Goal: Contribute content: Contribute content

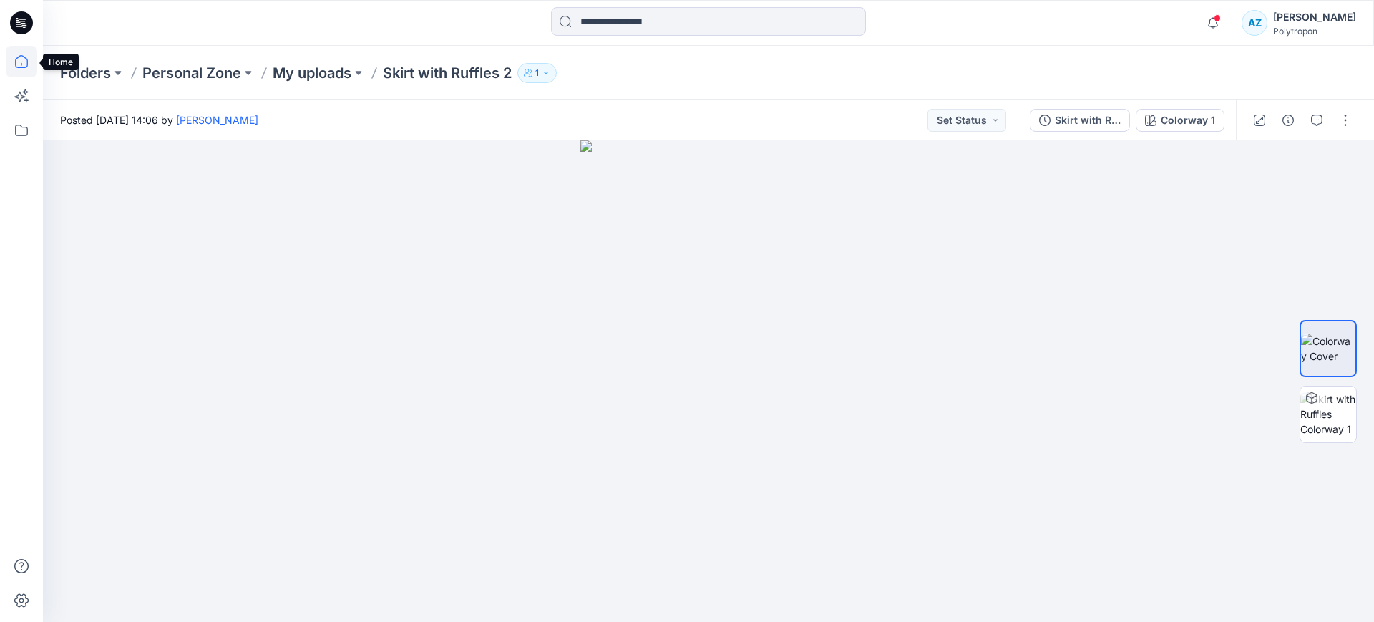
click at [21, 63] on icon at bounding box center [21, 61] width 31 height 31
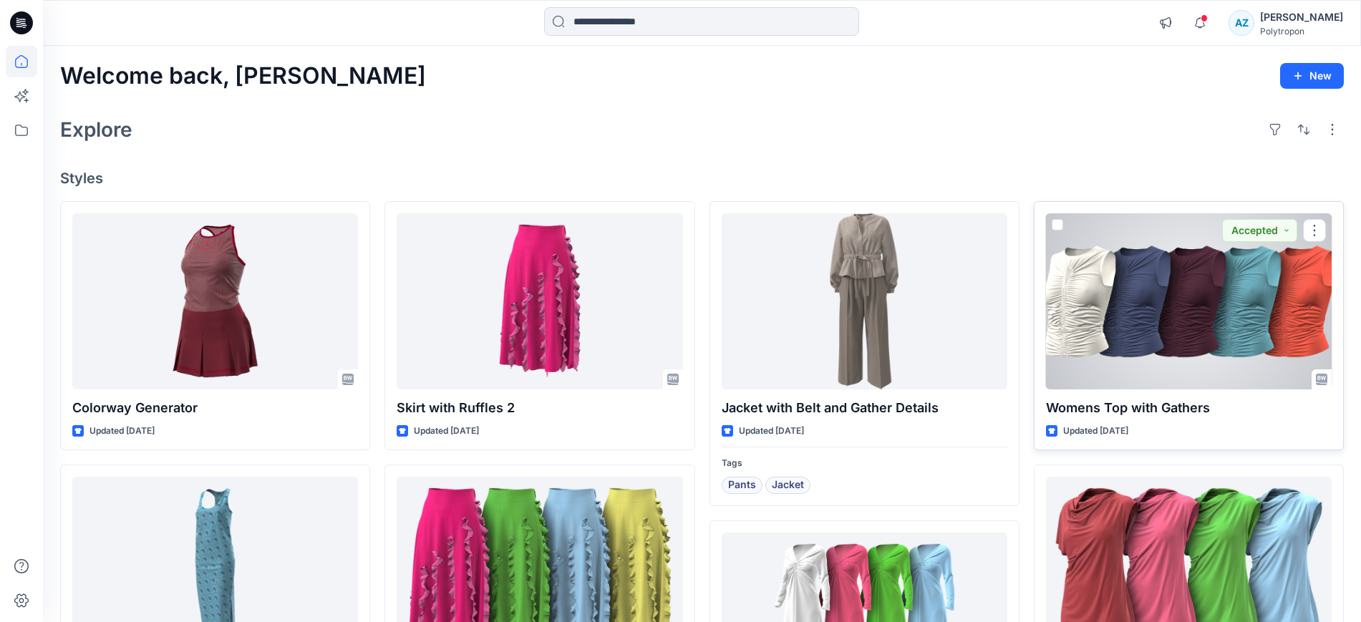
click at [1197, 324] on div at bounding box center [1189, 301] width 286 height 176
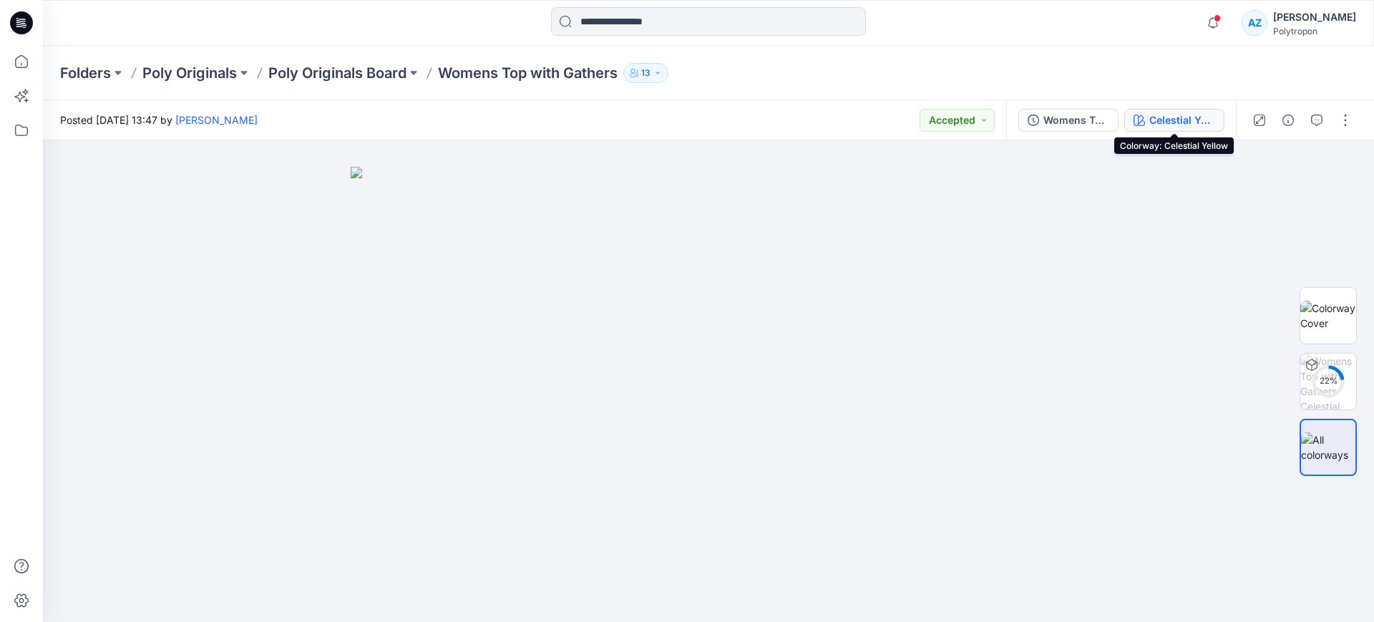
click at [1173, 118] on div "Celestial Yellow" at bounding box center [1182, 120] width 66 height 16
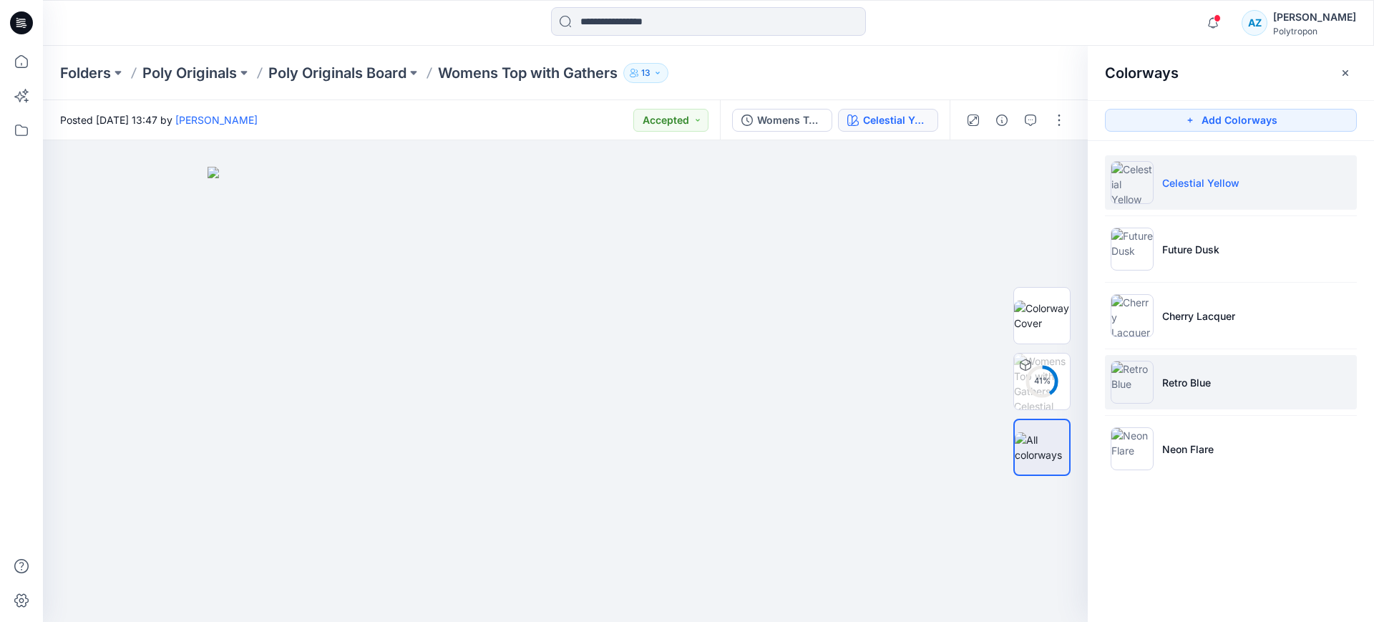
click at [1197, 375] on p "Retro Blue" at bounding box center [1186, 382] width 49 height 15
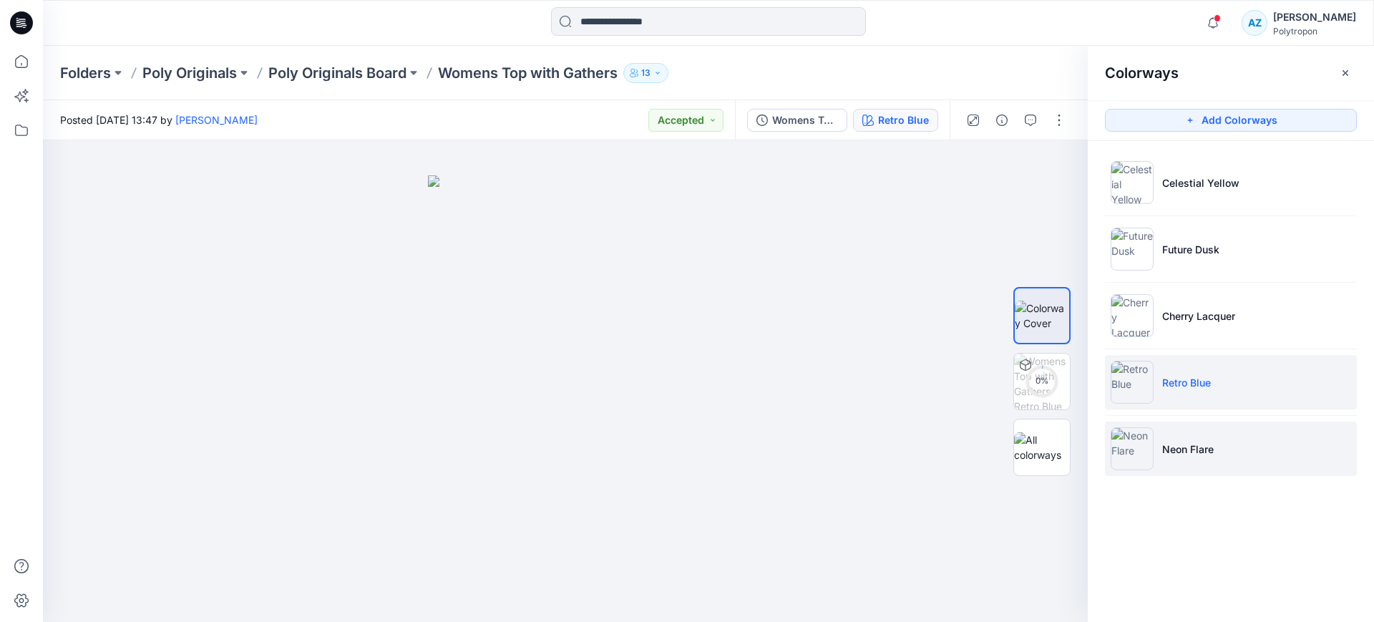
click at [1194, 447] on p "Neon Flare" at bounding box center [1188, 449] width 52 height 15
click at [1225, 396] on li "Retro Blue" at bounding box center [1231, 382] width 252 height 54
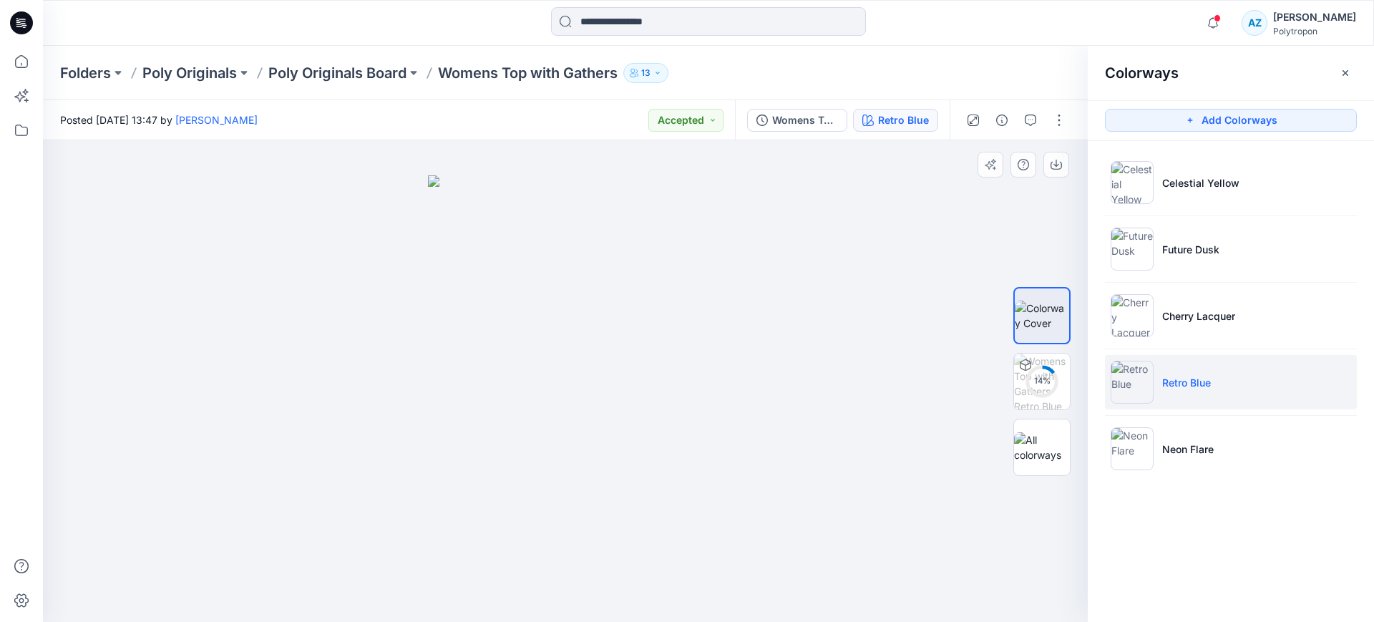
click at [847, 229] on div at bounding box center [565, 381] width 1045 height 482
click at [1344, 71] on icon "button" at bounding box center [1346, 72] width 6 height 6
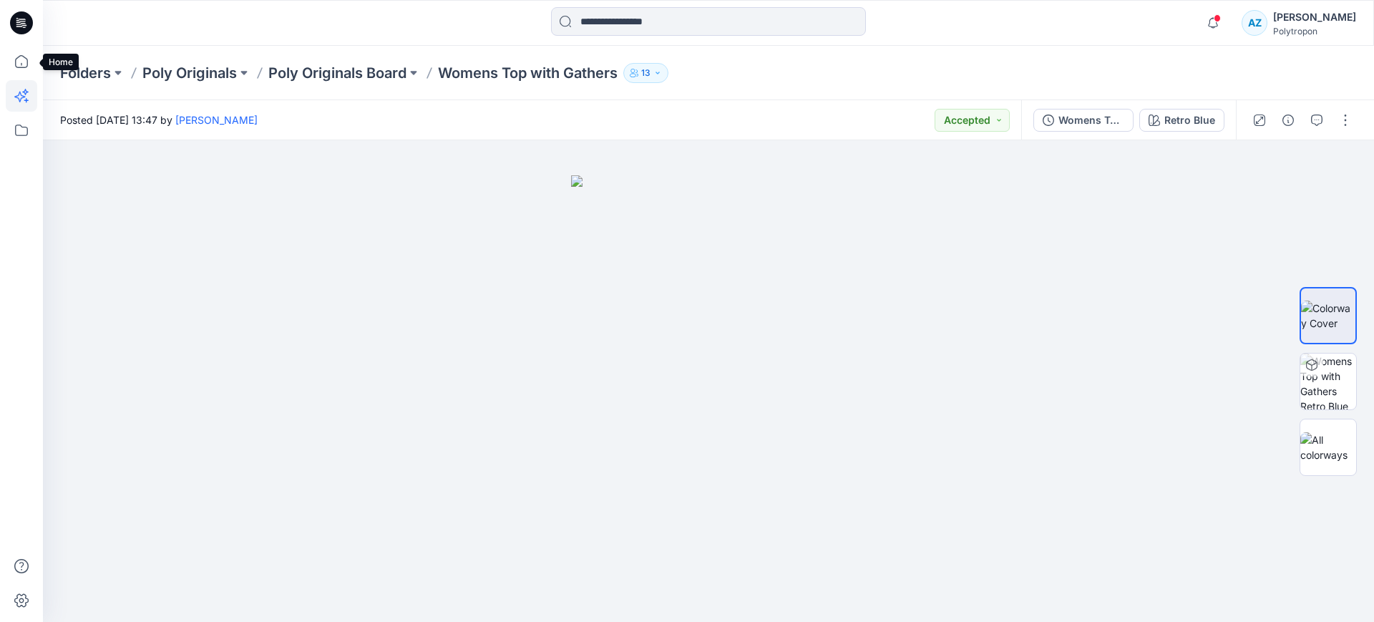
drag, startPoint x: 25, startPoint y: 77, endPoint x: 25, endPoint y: 91, distance: 14.3
click at [25, 77] on icon at bounding box center [21, 61] width 31 height 31
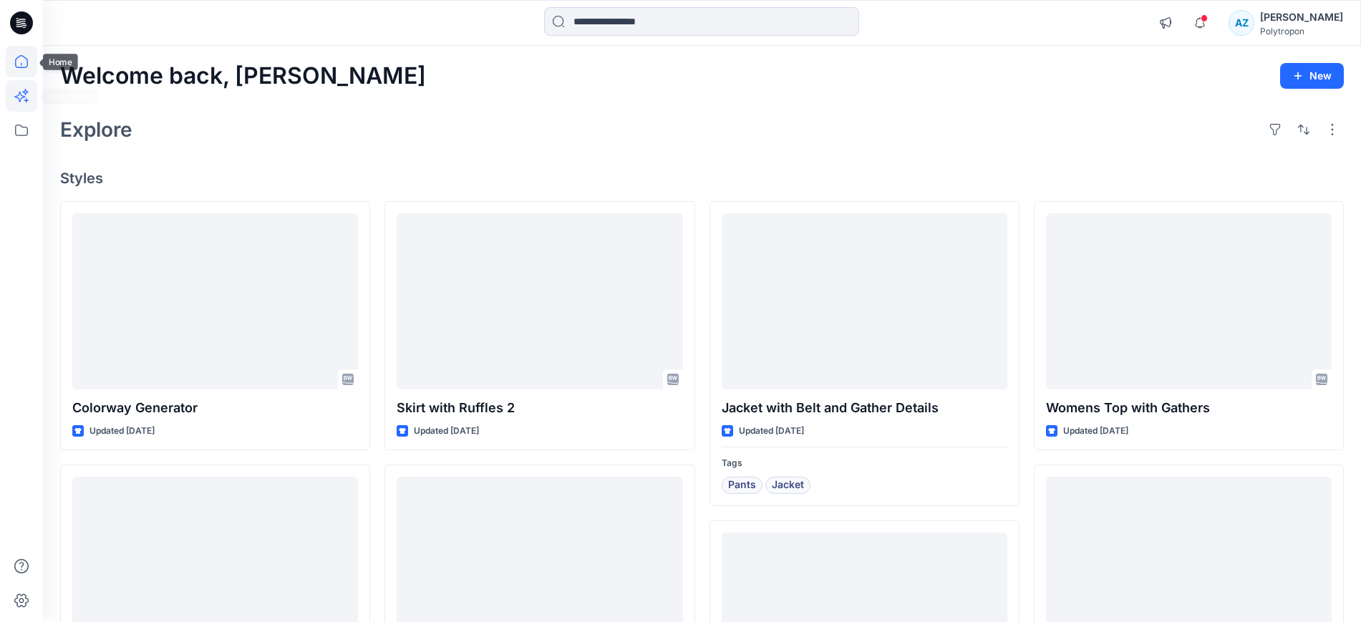
click at [23, 94] on icon at bounding box center [21, 95] width 31 height 31
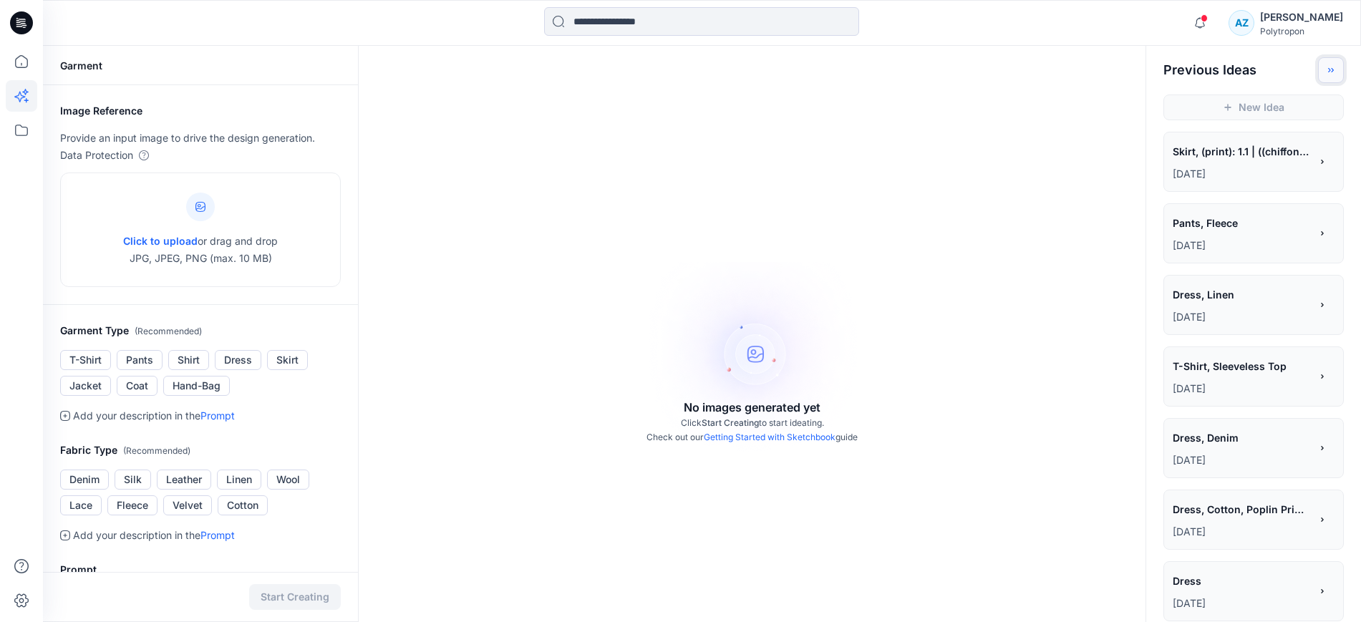
click at [1322, 72] on button "Toggle idea bar" at bounding box center [1331, 70] width 26 height 26
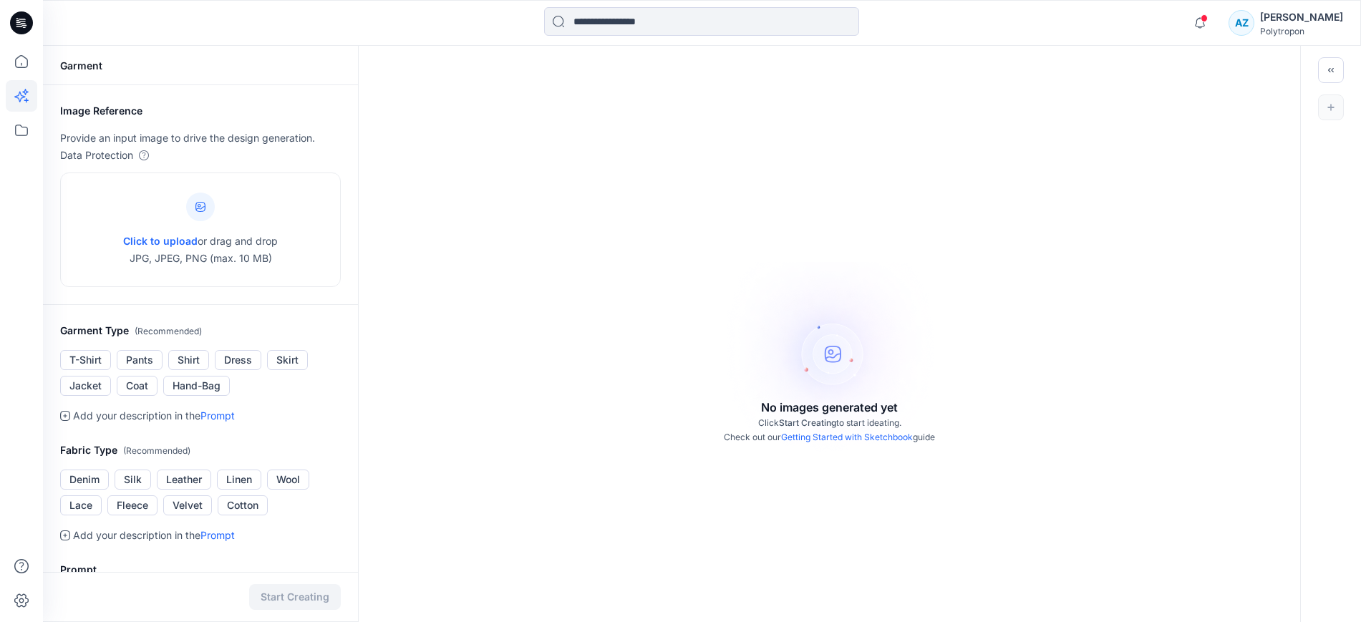
click at [1332, 109] on div at bounding box center [1330, 107] width 60 height 49
click at [180, 242] on span "Click to upload" at bounding box center [160, 241] width 74 height 12
type input "**********"
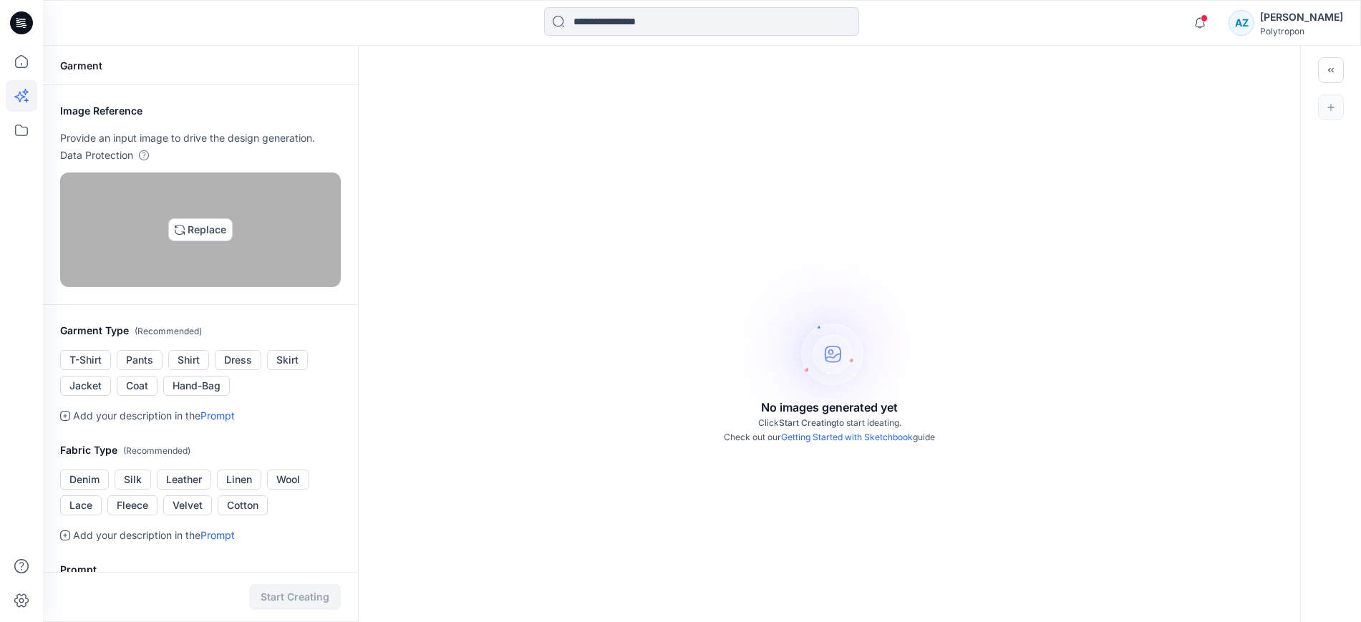
click at [206, 235] on img at bounding box center [200, 229] width 11 height 11
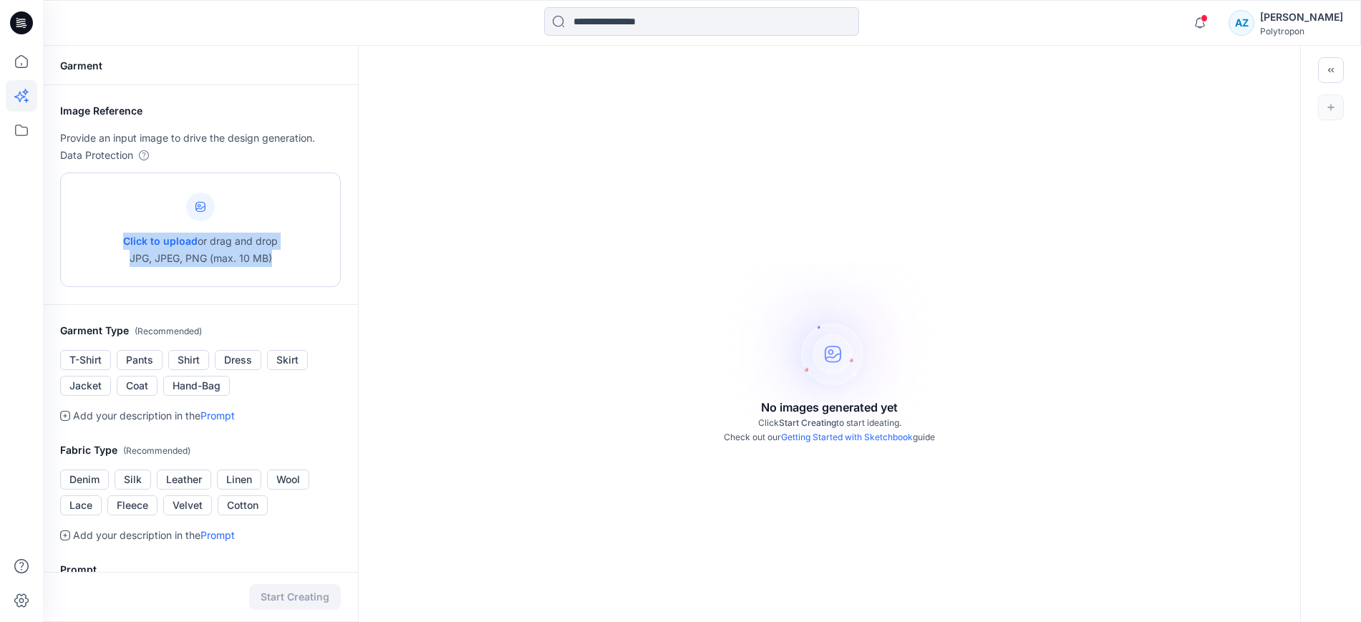
drag, startPoint x: 296, startPoint y: 263, endPoint x: 115, endPoint y: 245, distance: 181.9
click at [115, 245] on div "Click to upload or drag and drop JPG, JPEG, PNG (max. 10 MB)" at bounding box center [200, 229] width 281 height 115
copy p "Click to upload or drag and drop JPG, JPEG, PNG (max. 10 MB)"
click at [208, 258] on p "Click to upload or drag and drop JPG, JPEG, PNG (max. 10 MB)" at bounding box center [200, 250] width 155 height 34
type input "**********"
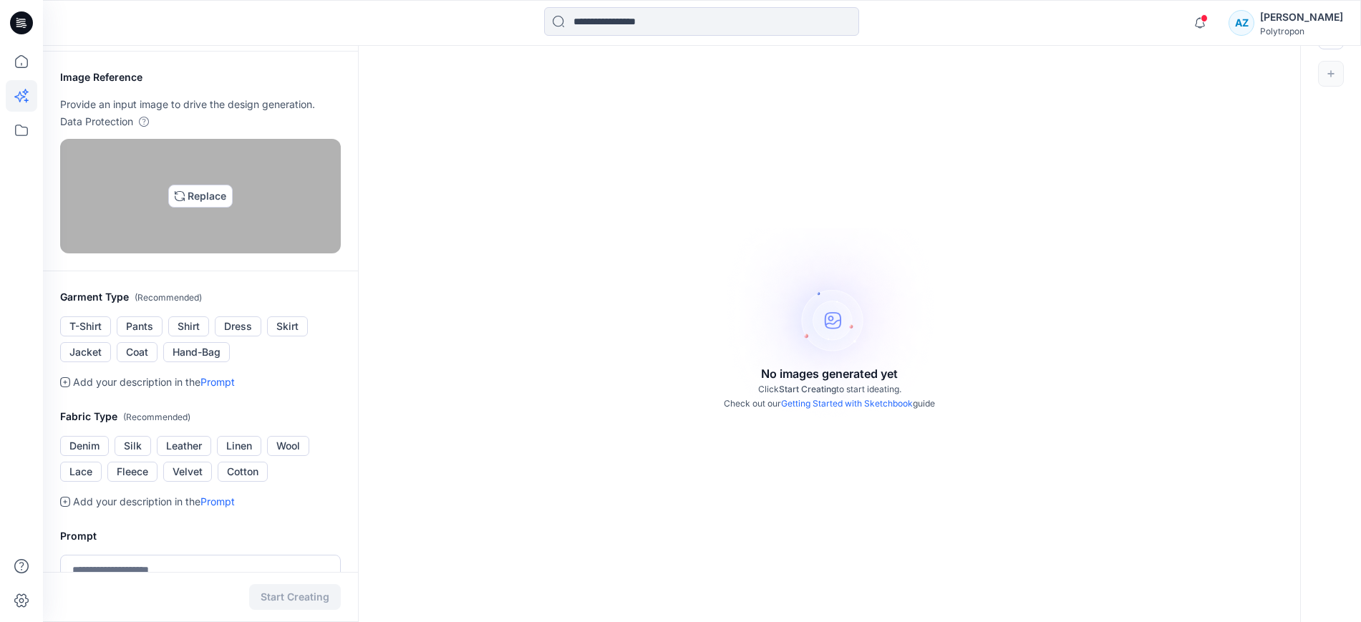
scroll to position [89, 0]
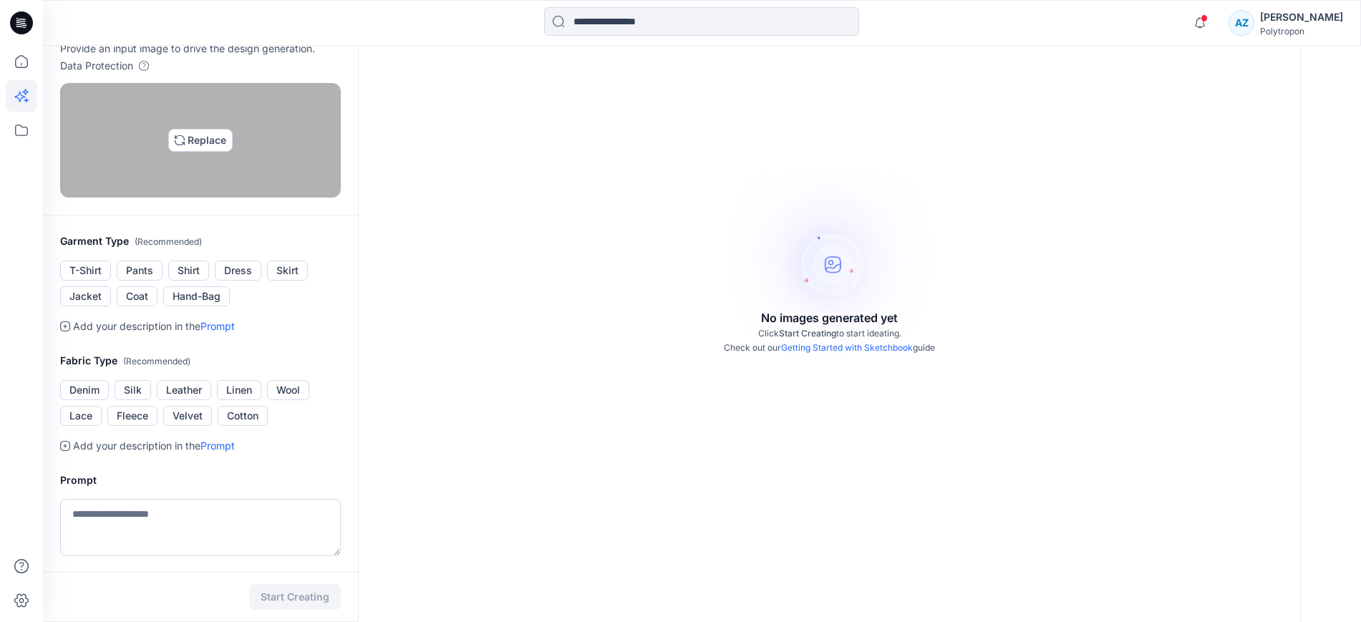
click at [206, 146] on img at bounding box center [200, 140] width 11 height 11
type input "**********"
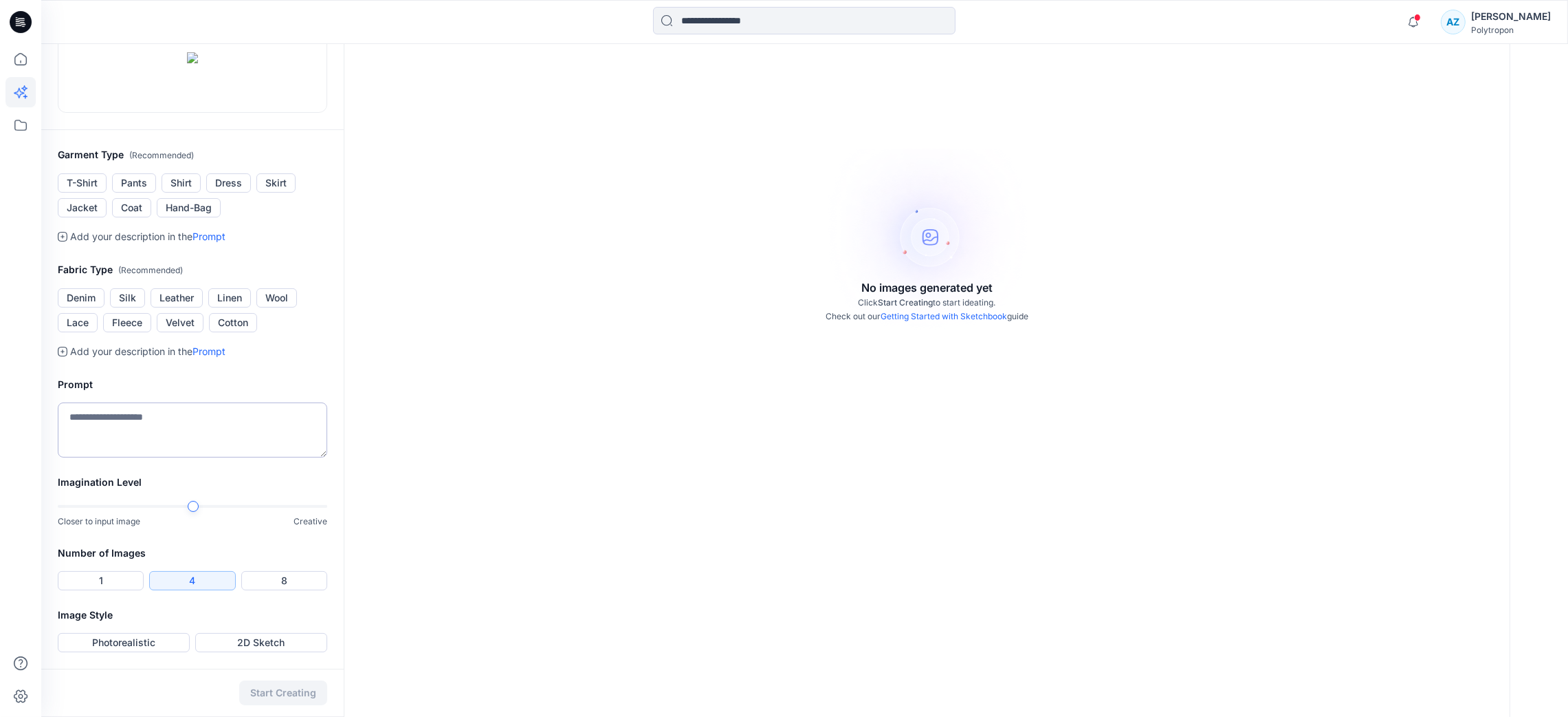
scroll to position [339, 0]
click at [211, 506] on div at bounding box center [192, 507] width 270 height 10
click at [159, 597] on button "Photorealistic" at bounding box center [123, 642] width 132 height 19
click at [256, 507] on div at bounding box center [192, 507] width 270 height 10
click at [122, 584] on button "1" at bounding box center [100, 581] width 86 height 19
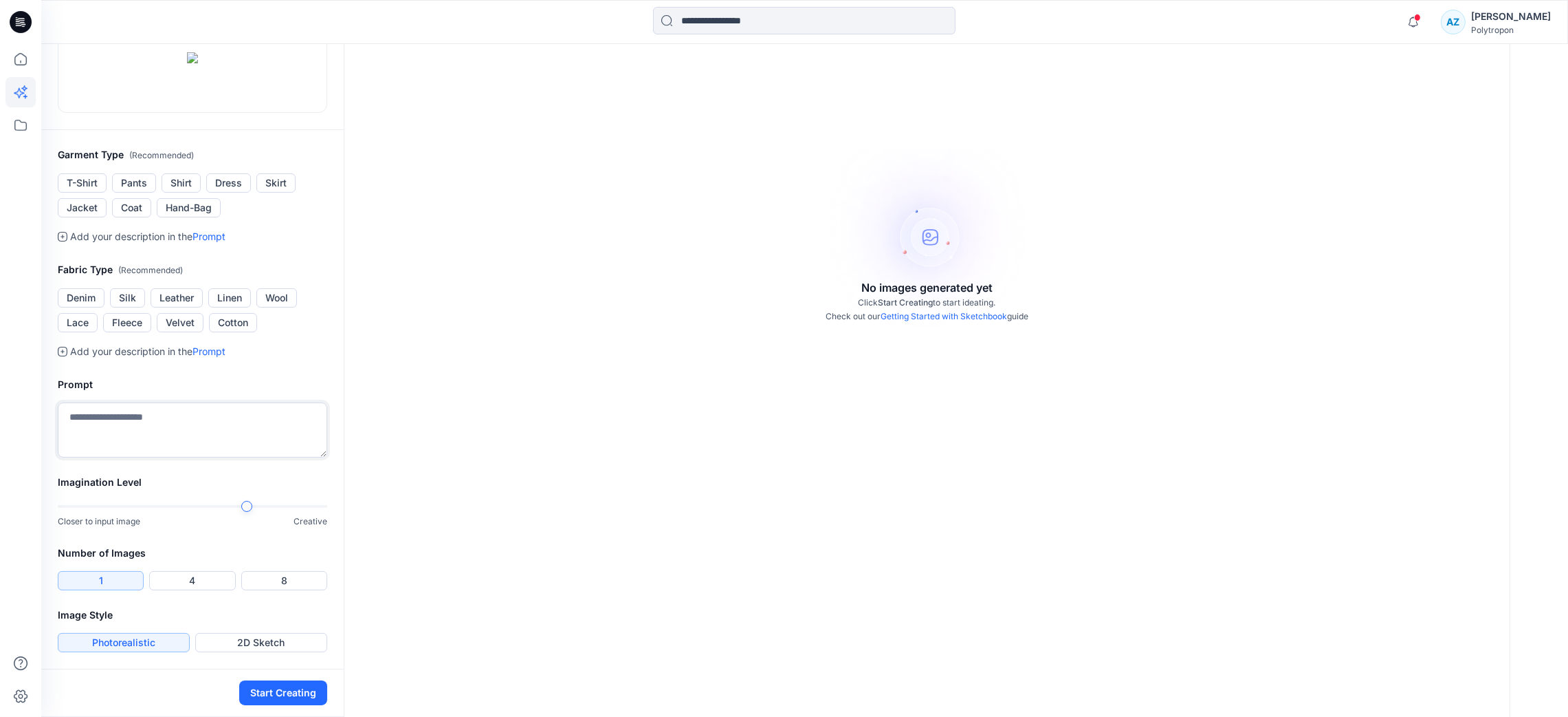
click at [176, 425] on textarea at bounding box center [192, 430] width 270 height 55
click at [175, 423] on textarea "**********" at bounding box center [192, 430] width 270 height 55
type textarea "**********"
click at [251, 597] on button "Start Creating" at bounding box center [283, 693] width 88 height 25
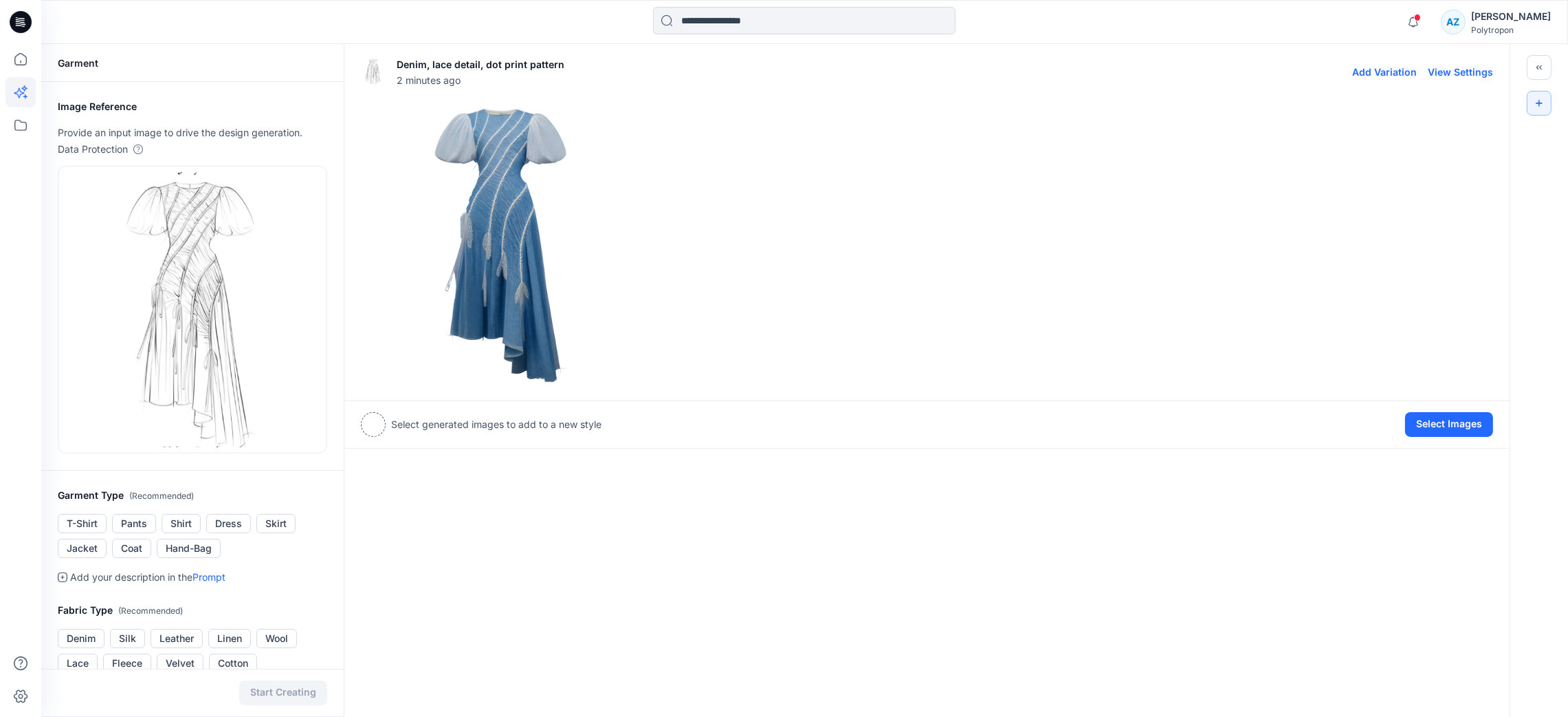
click at [522, 268] on img at bounding box center [500, 243] width 278 height 278
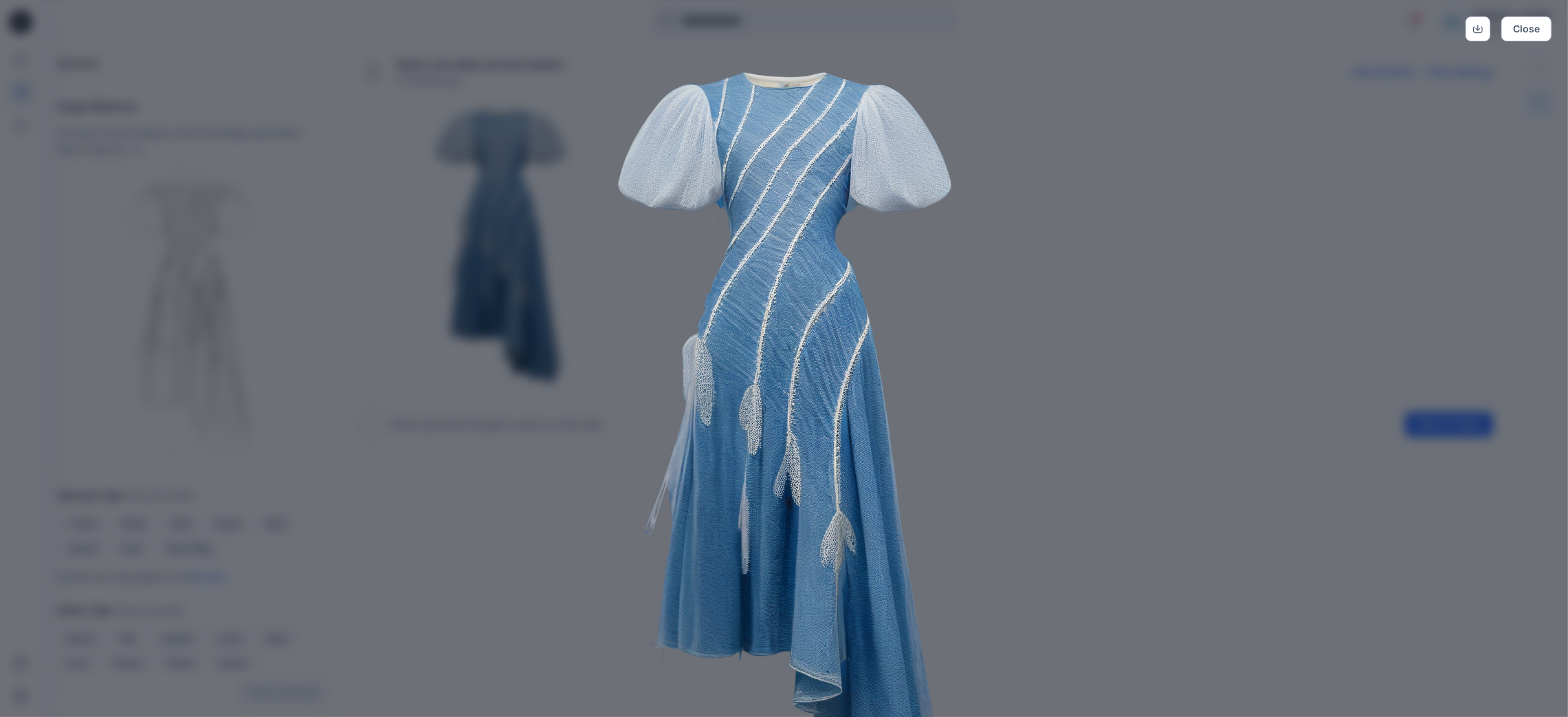
click at [604, 567] on img at bounding box center [784, 415] width 704 height 705
click at [1307, 23] on button "Close" at bounding box center [1527, 29] width 50 height 25
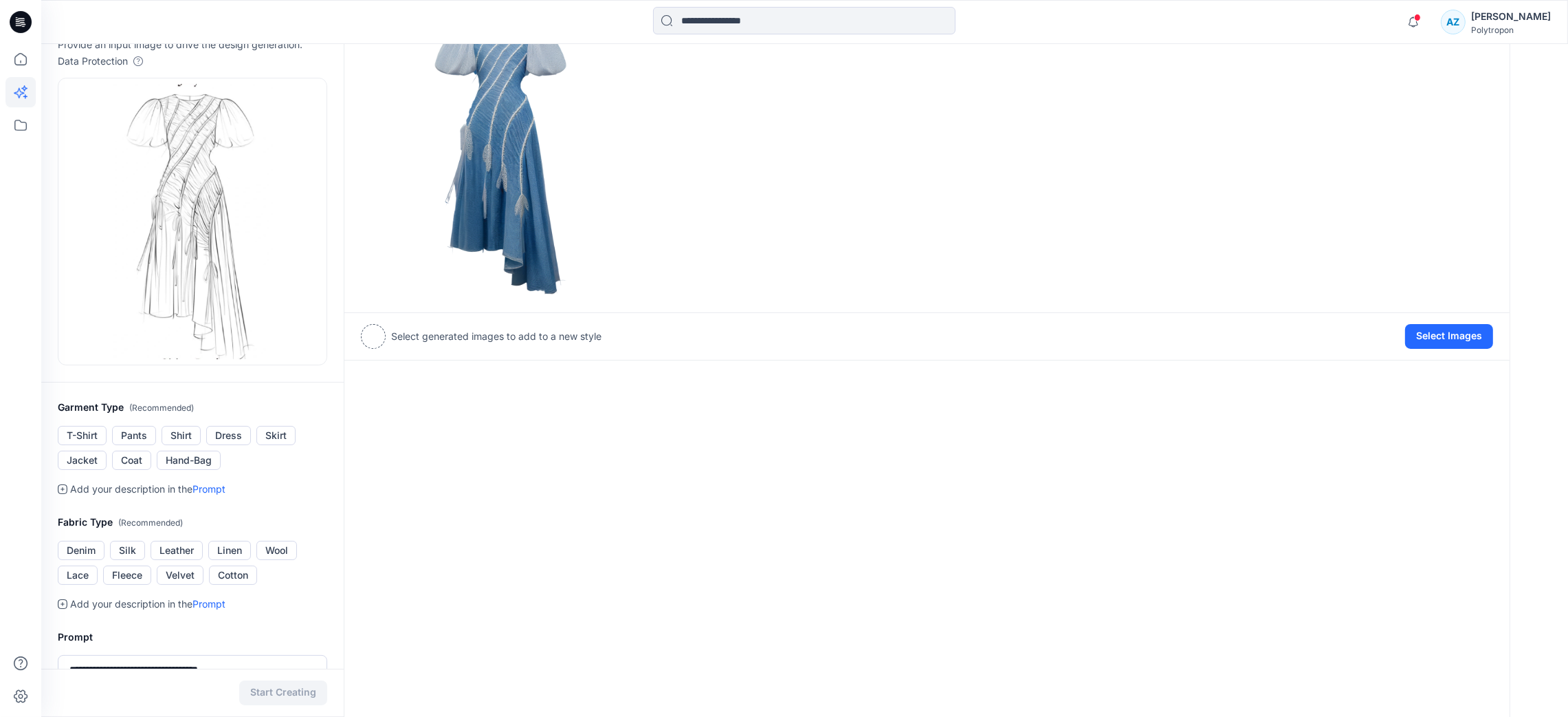
scroll to position [339, 0]
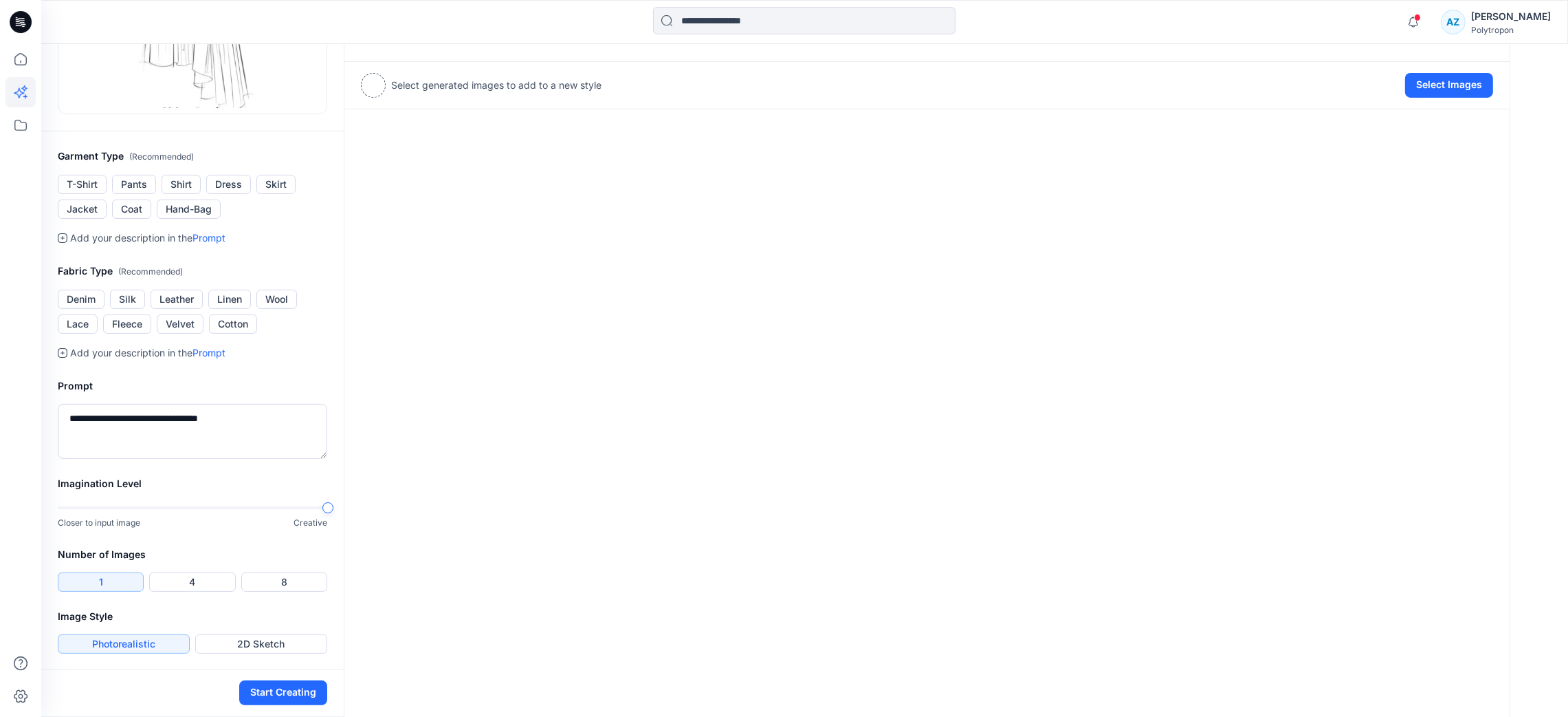
click at [350, 502] on div "**********" at bounding box center [805, 211] width 1528 height 1013
click at [282, 597] on button "Start Creating" at bounding box center [283, 693] width 88 height 25
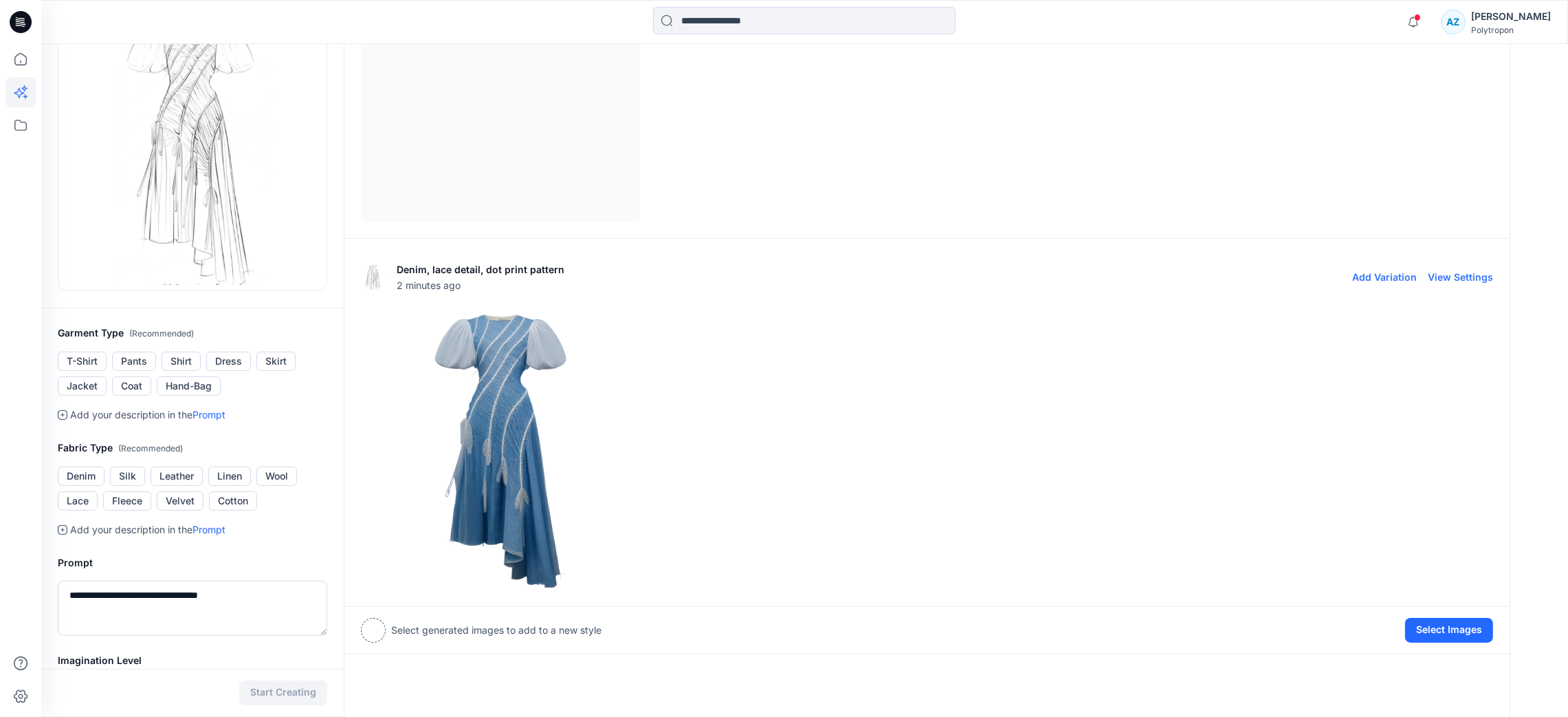
scroll to position [6, 0]
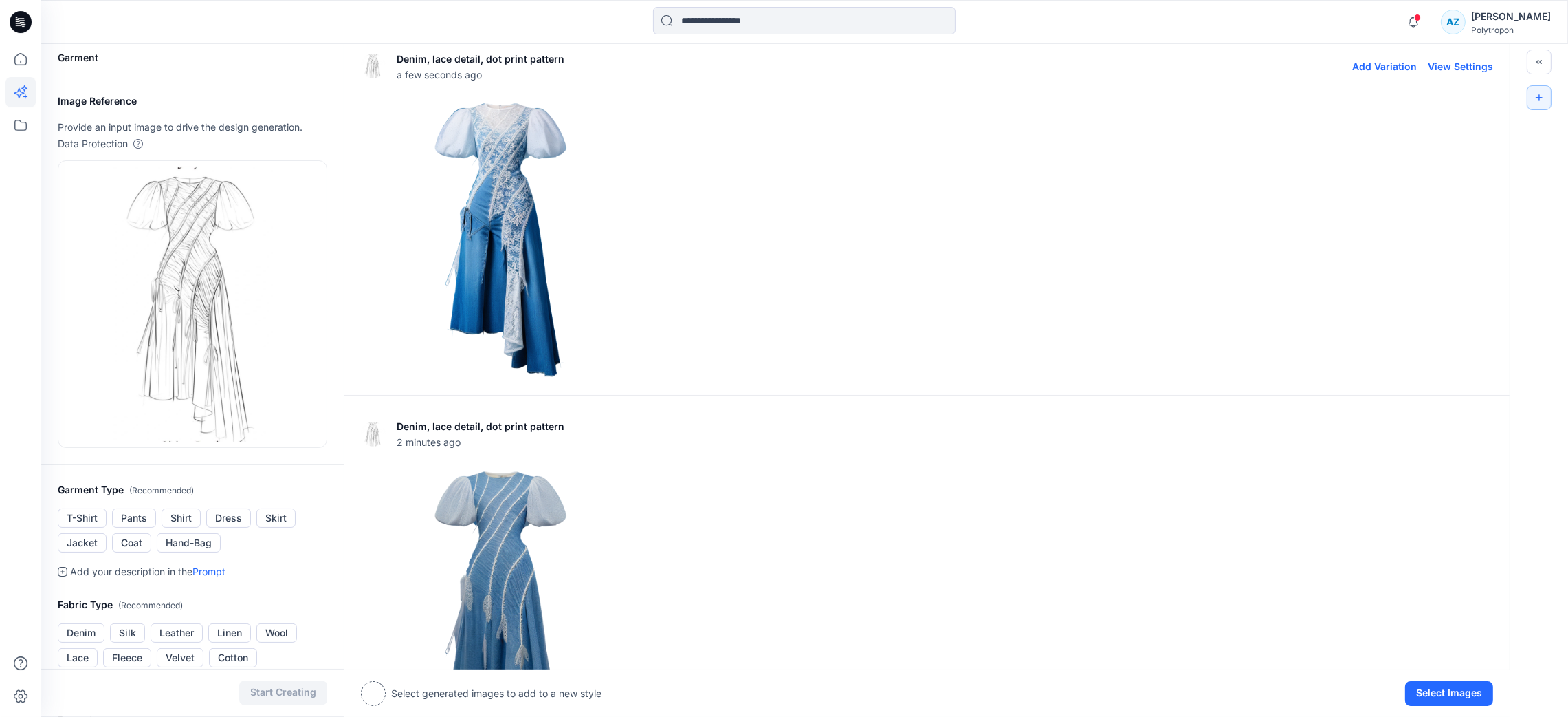
click at [519, 200] on img at bounding box center [500, 238] width 278 height 278
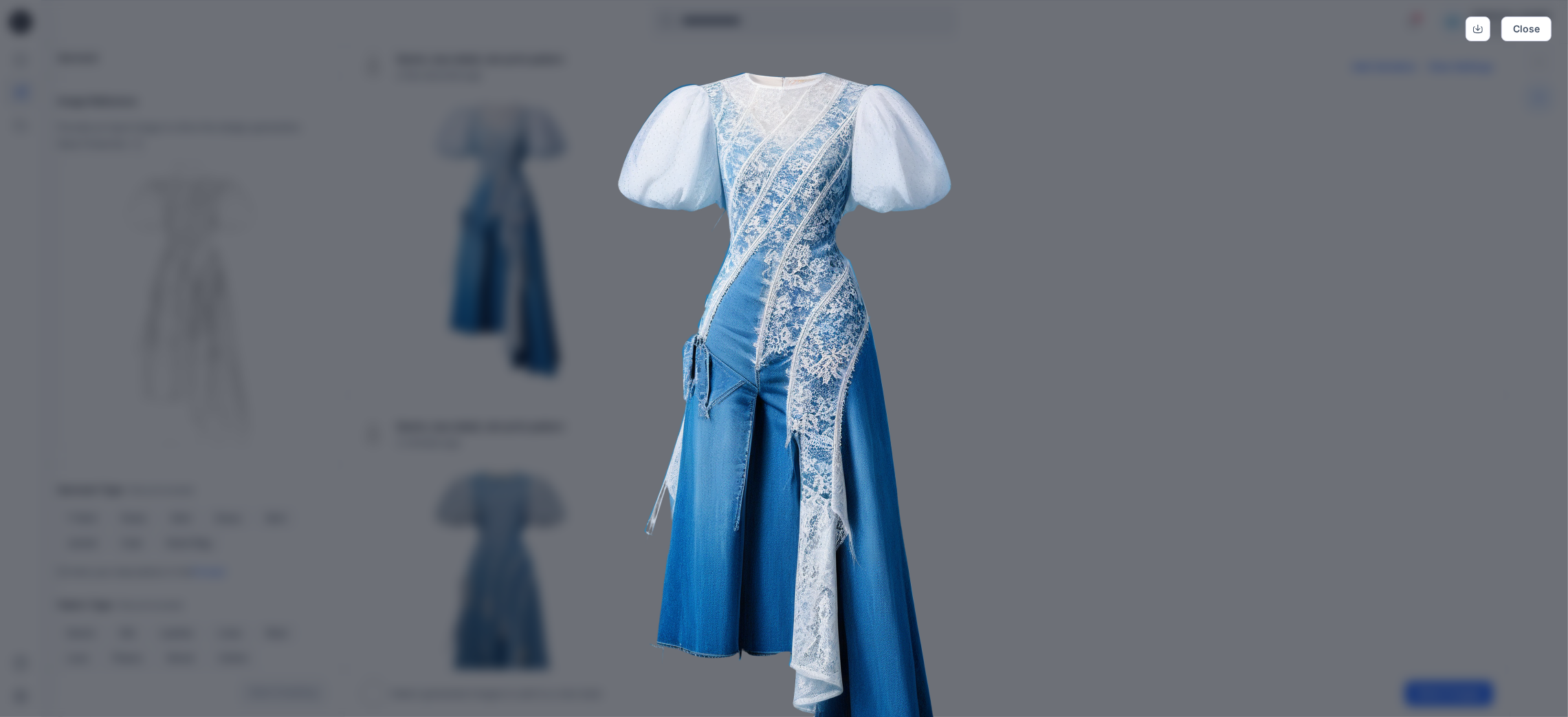
click at [1038, 280] on img at bounding box center [784, 415] width 704 height 705
click at [1307, 26] on button "Close" at bounding box center [1527, 29] width 50 height 25
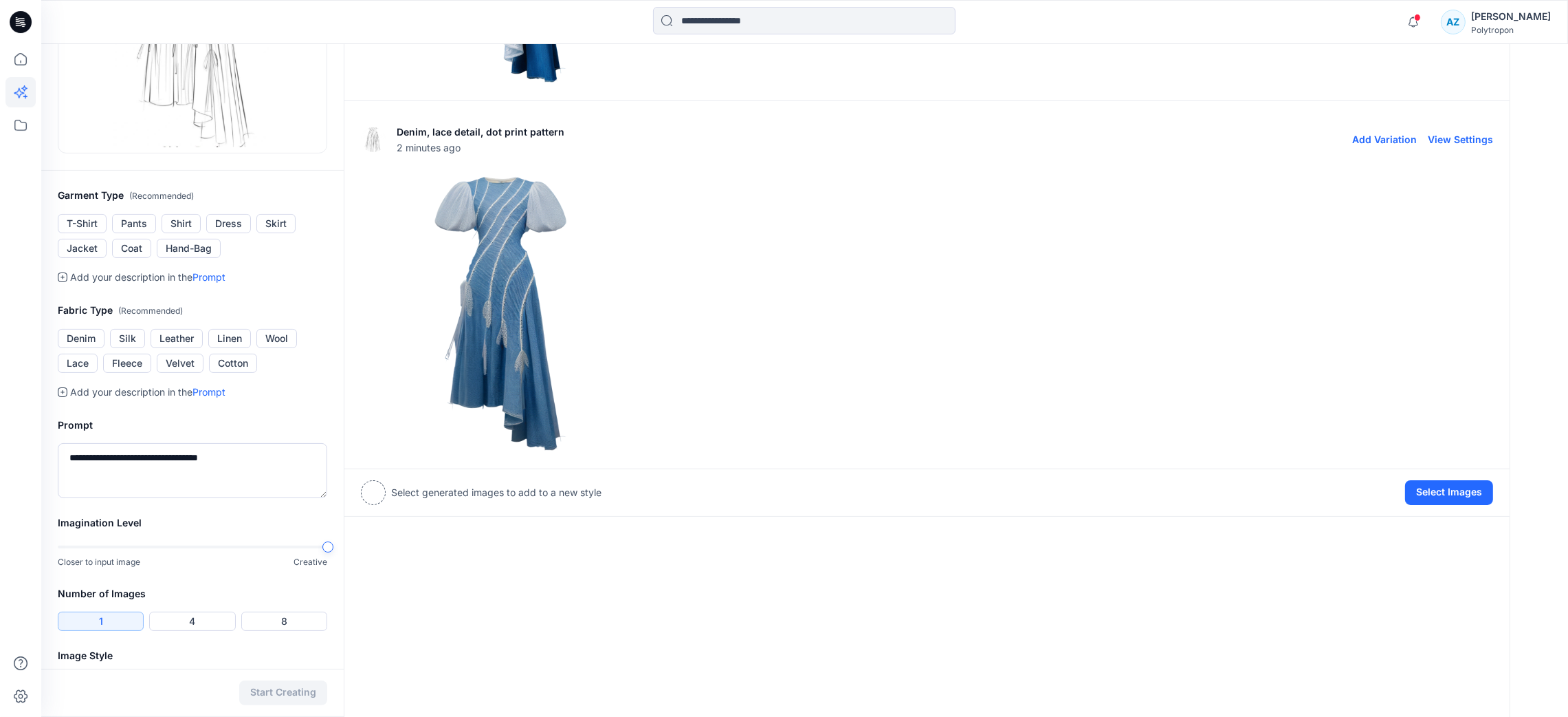
scroll to position [315, 0]
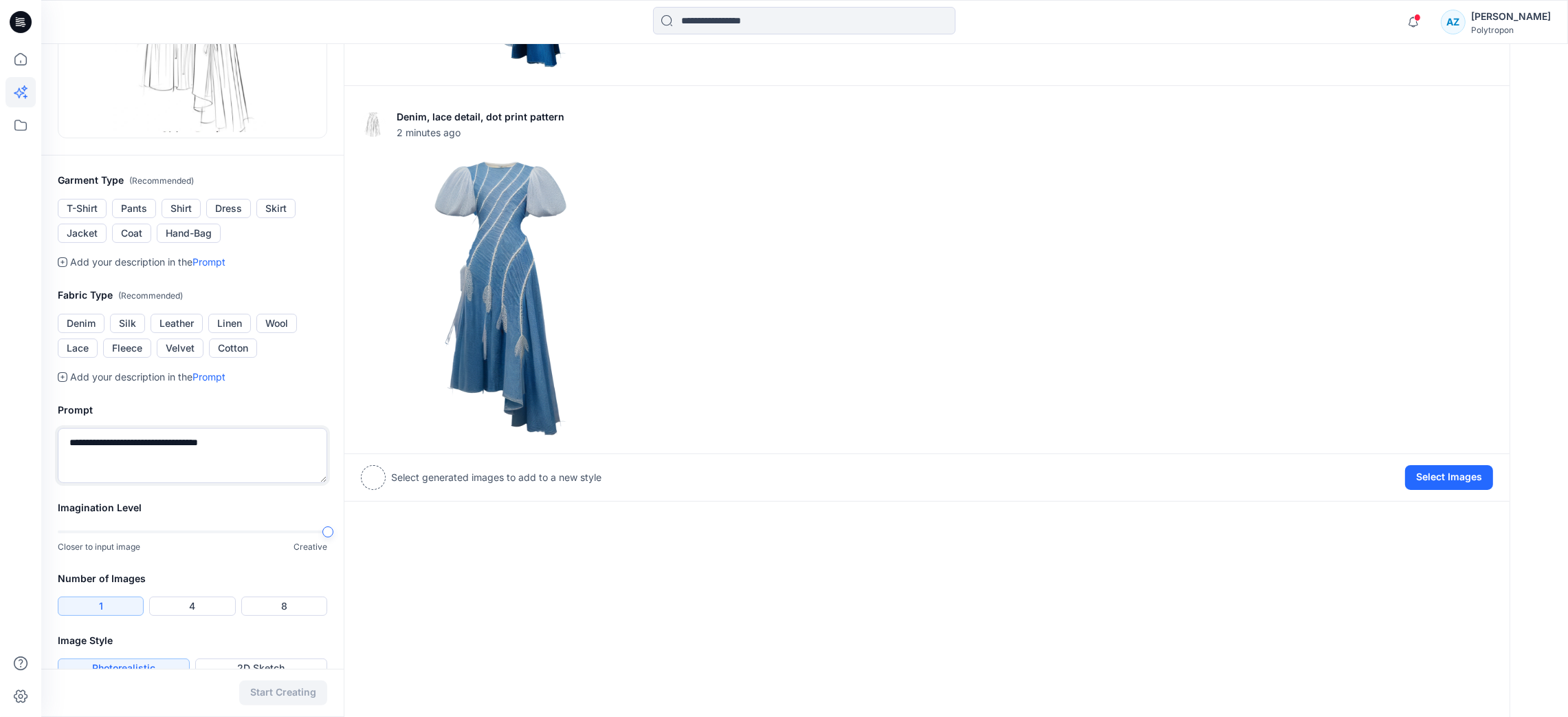
drag, startPoint x: 257, startPoint y: 448, endPoint x: 156, endPoint y: 452, distance: 101.1
click at [156, 452] on textarea "**********" at bounding box center [192, 455] width 270 height 55
click at [98, 440] on textarea "**********" at bounding box center [192, 455] width 270 height 55
click at [211, 449] on textarea "**********" at bounding box center [192, 455] width 270 height 55
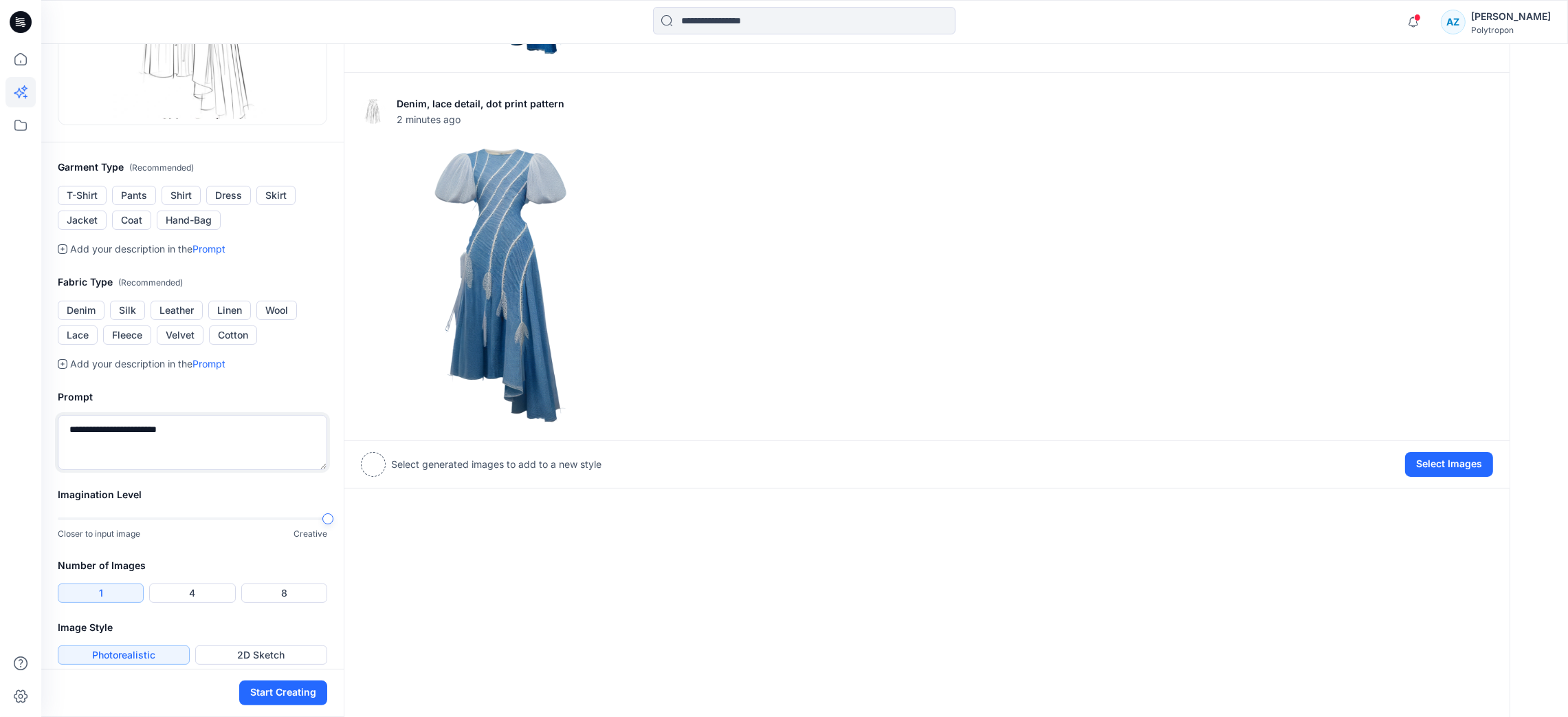
scroll to position [339, 0]
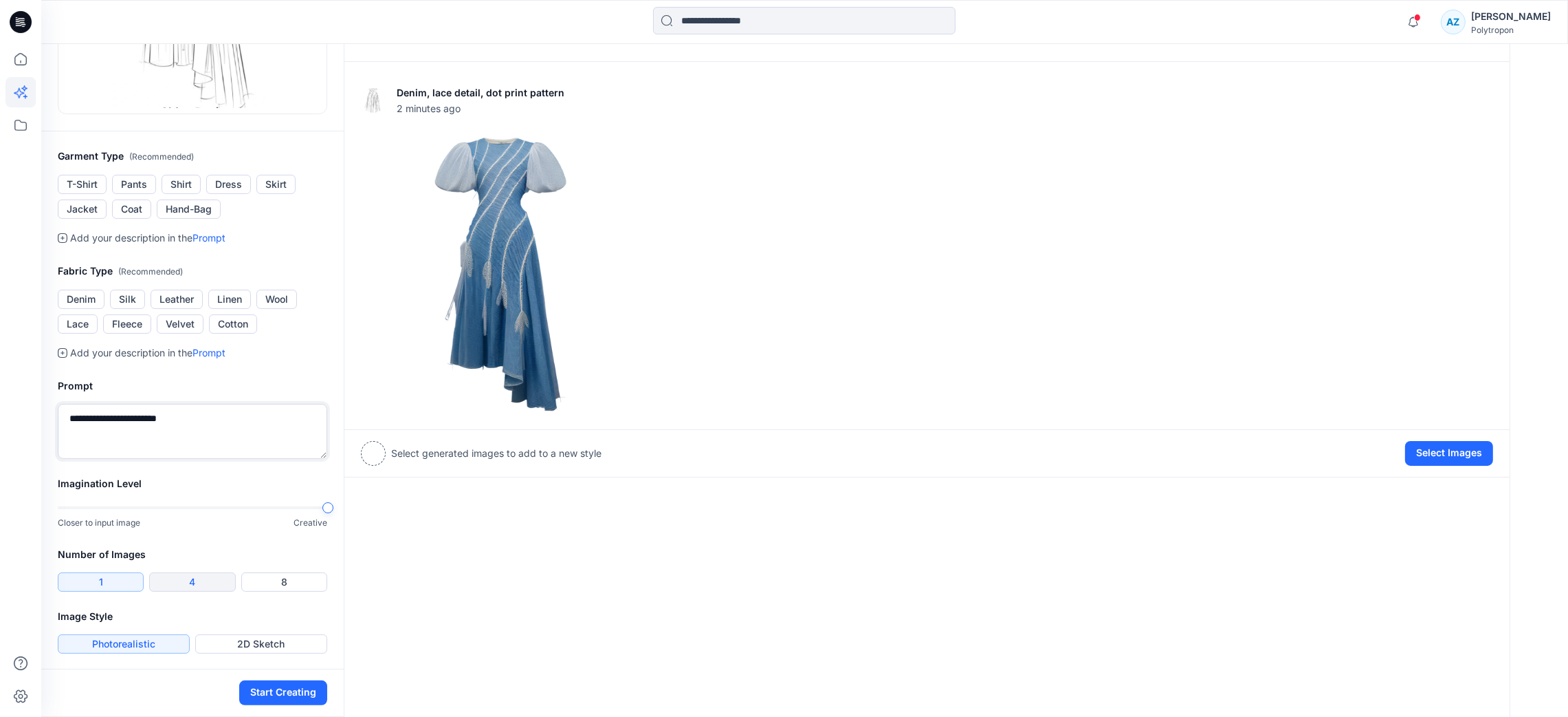
type textarea "**********"
click at [195, 581] on button "4" at bounding box center [191, 581] width 86 height 19
click at [301, 597] on button "Start Creating" at bounding box center [283, 693] width 88 height 25
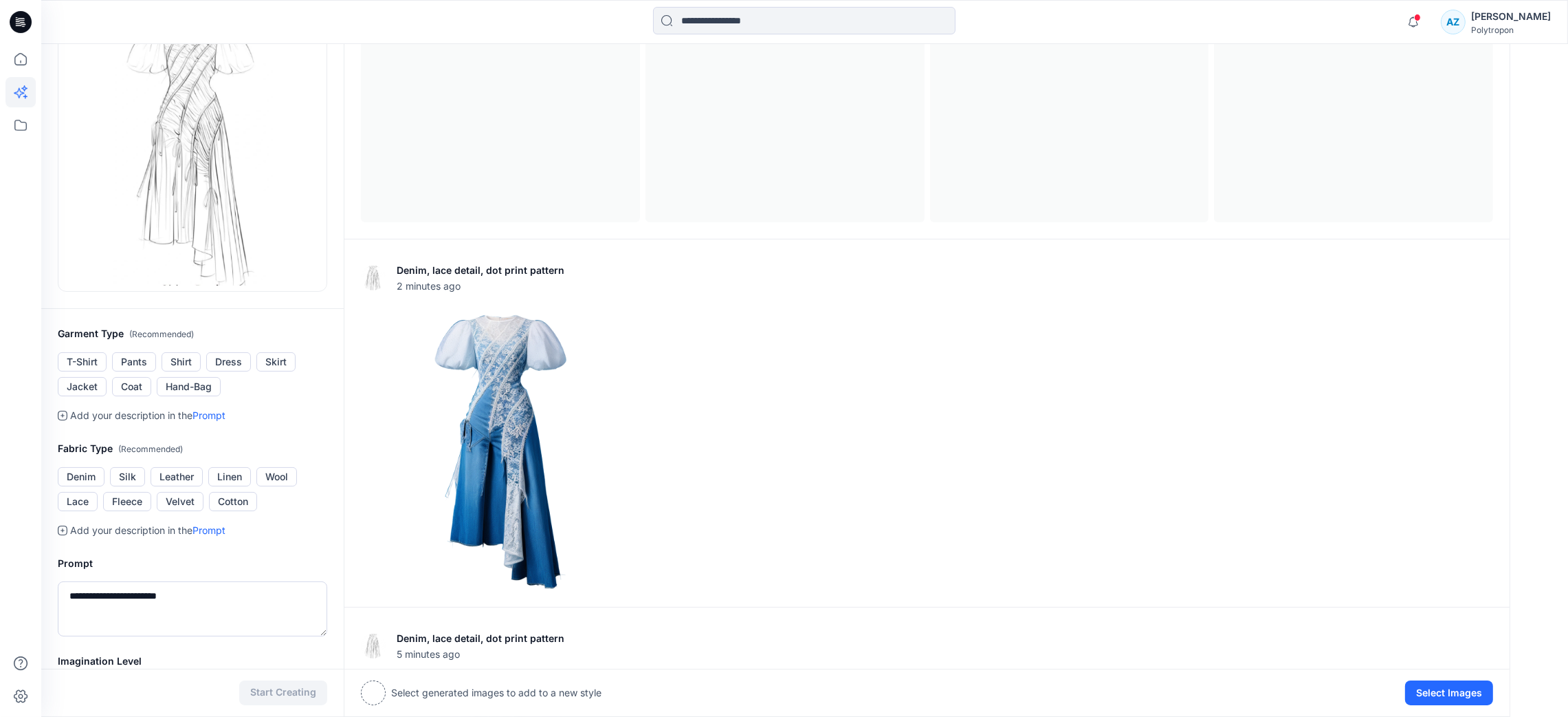
scroll to position [6, 0]
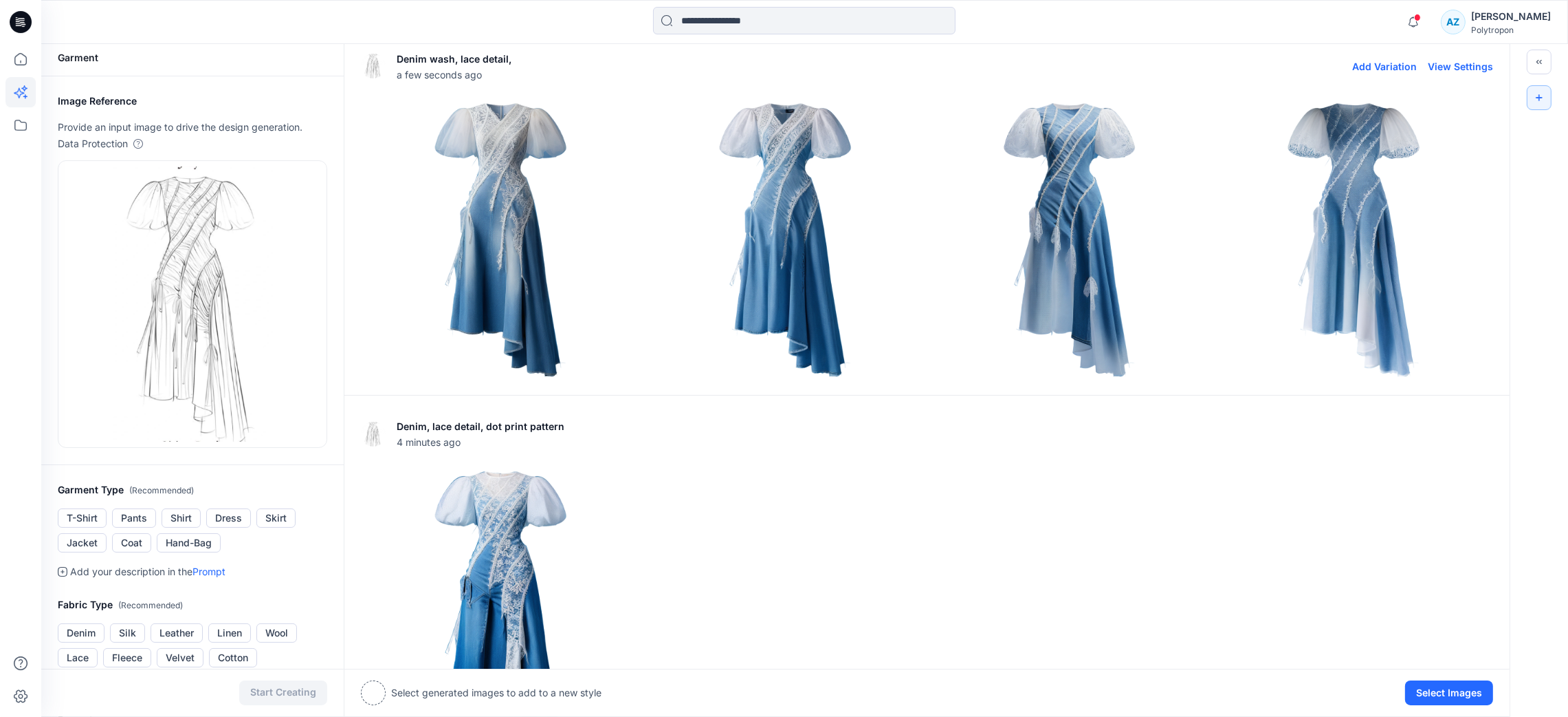
click at [1307, 173] on img at bounding box center [1354, 238] width 278 height 278
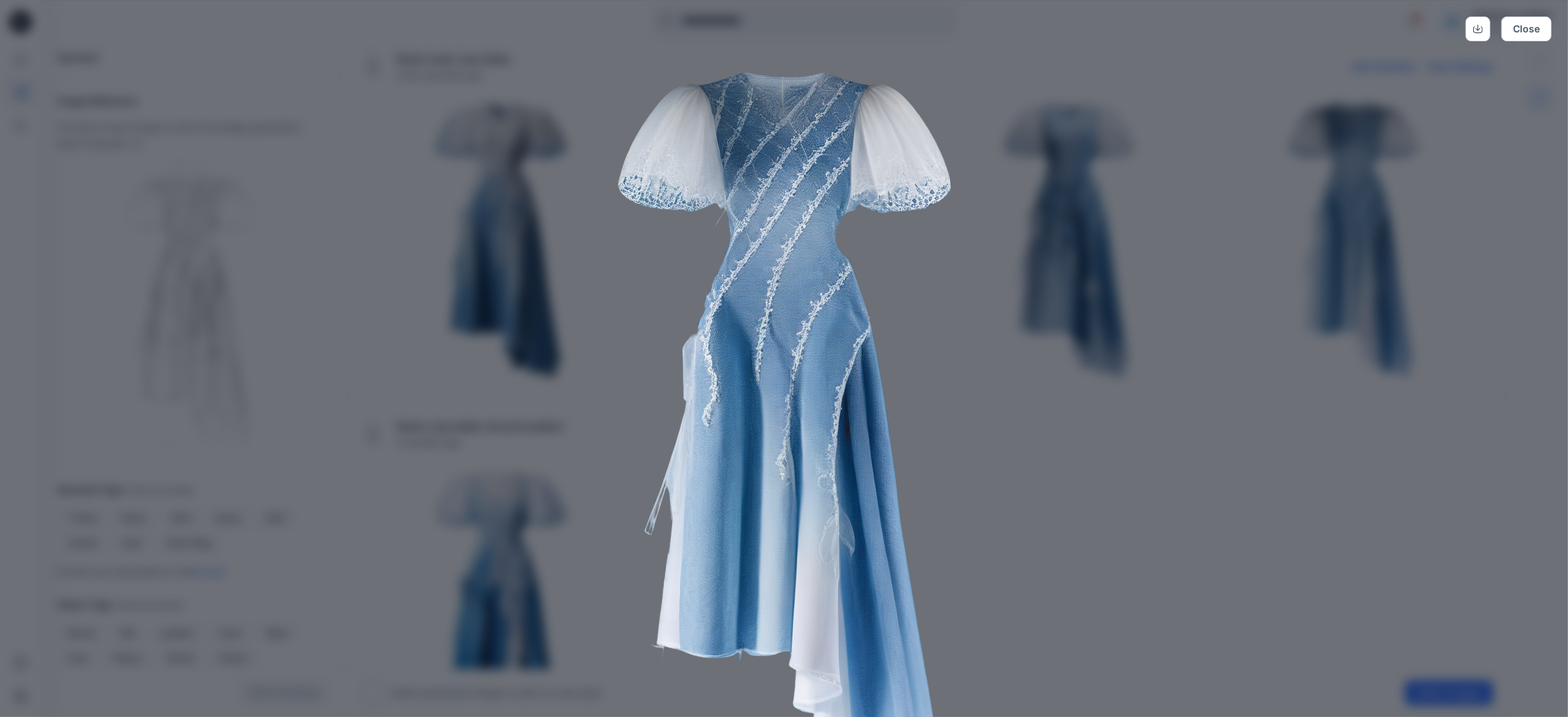
click at [1307, 410] on div "Close" at bounding box center [784, 358] width 1568 height 717
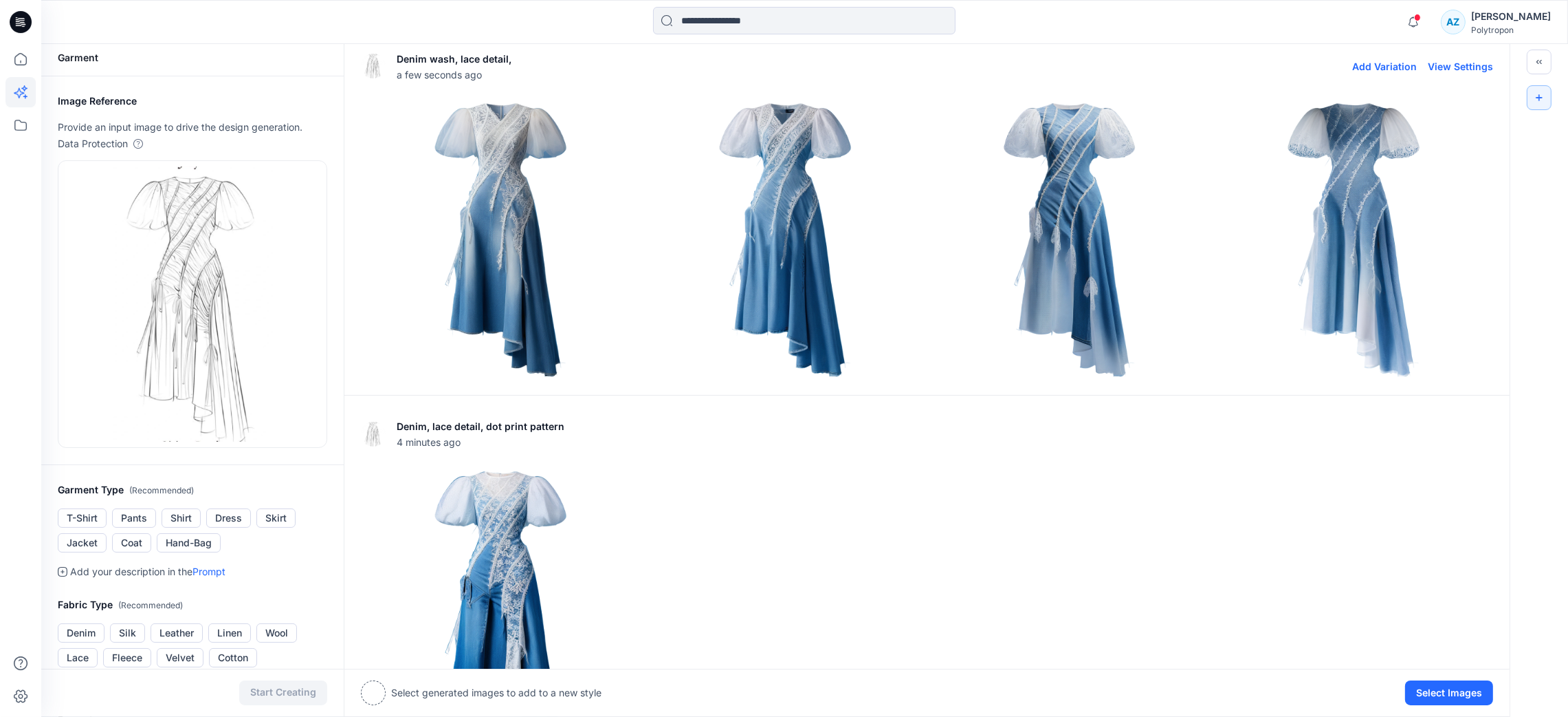
click at [1307, 61] on button "View Settings" at bounding box center [1460, 66] width 65 height 12
click at [1307, 597] on button "Select Images" at bounding box center [1450, 693] width 88 height 25
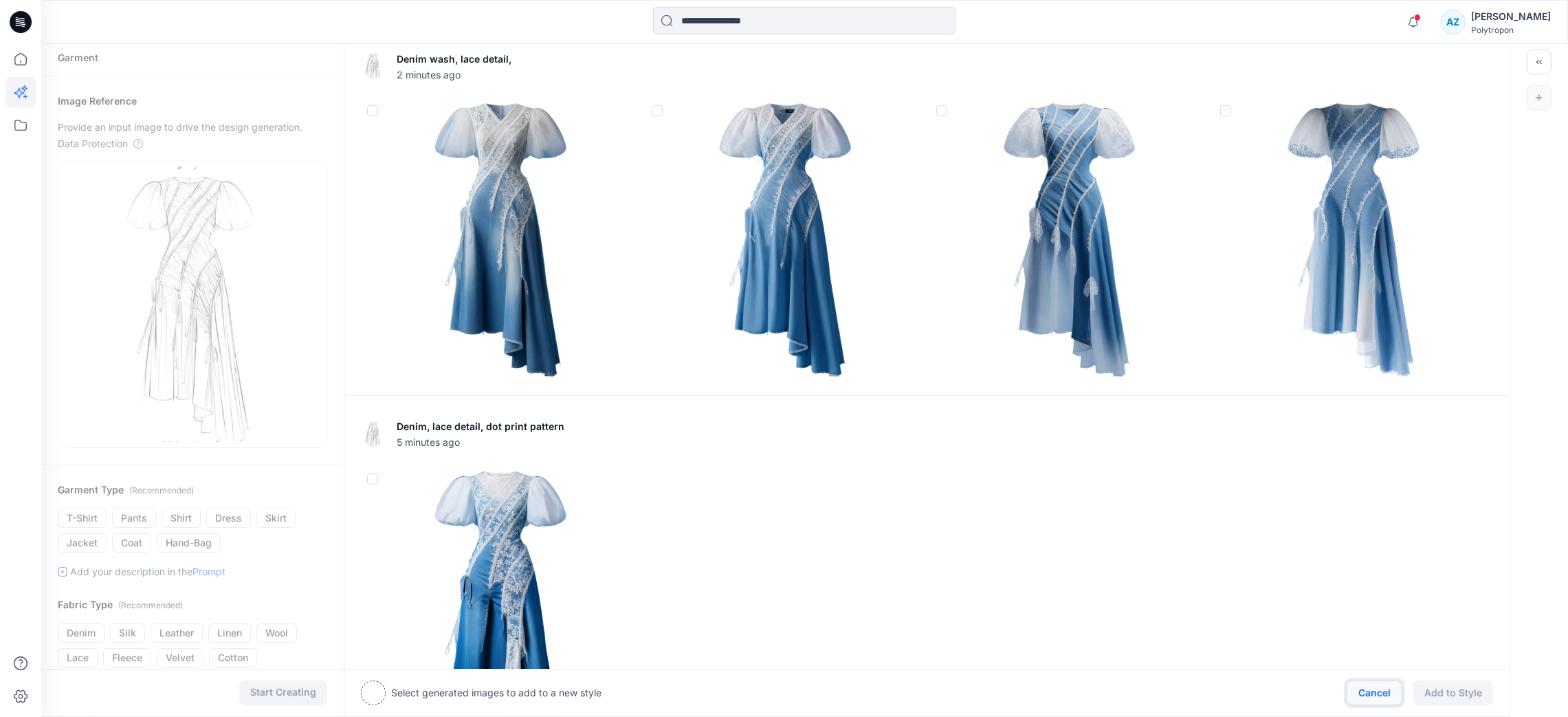
click at [1307, 597] on button "Cancel" at bounding box center [1375, 693] width 56 height 25
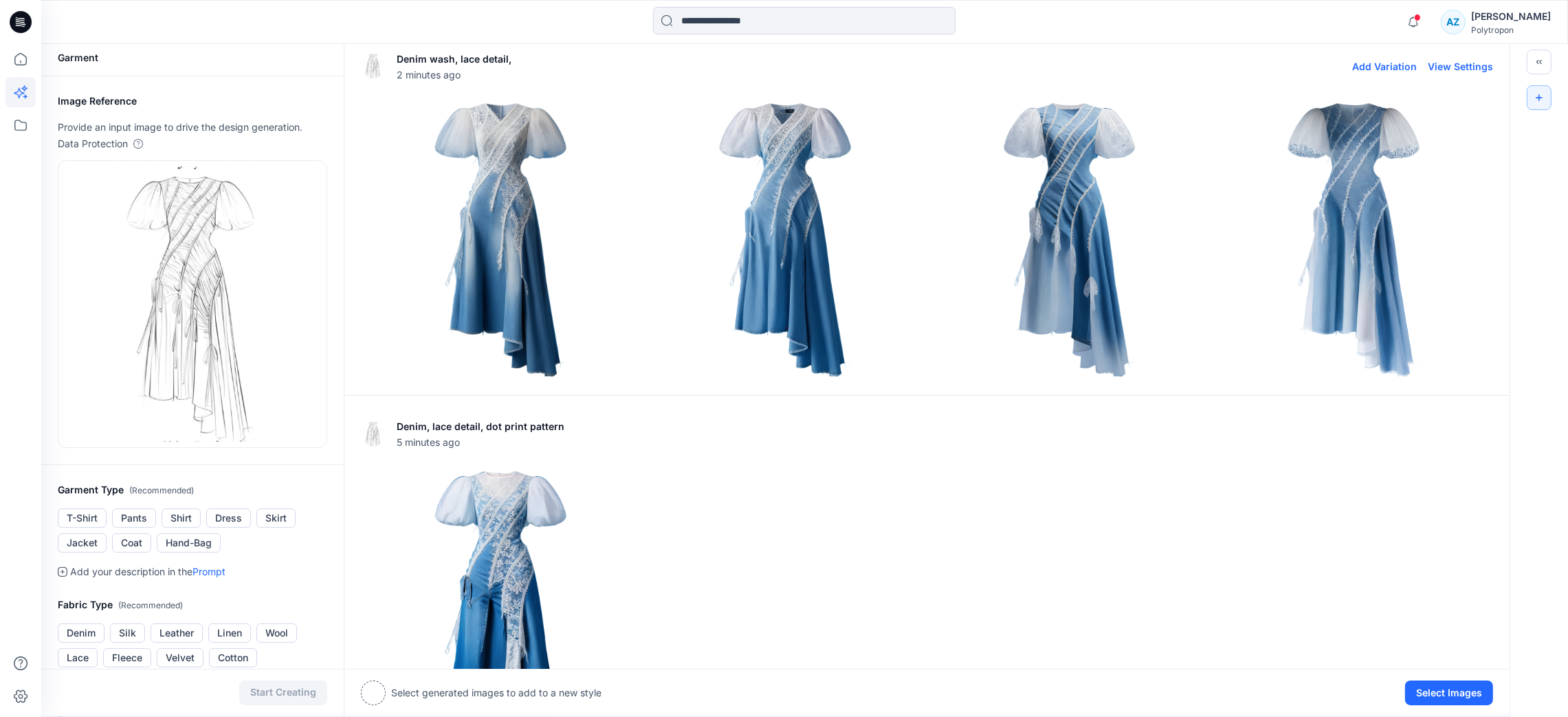
click at [832, 238] on img at bounding box center [785, 238] width 278 height 278
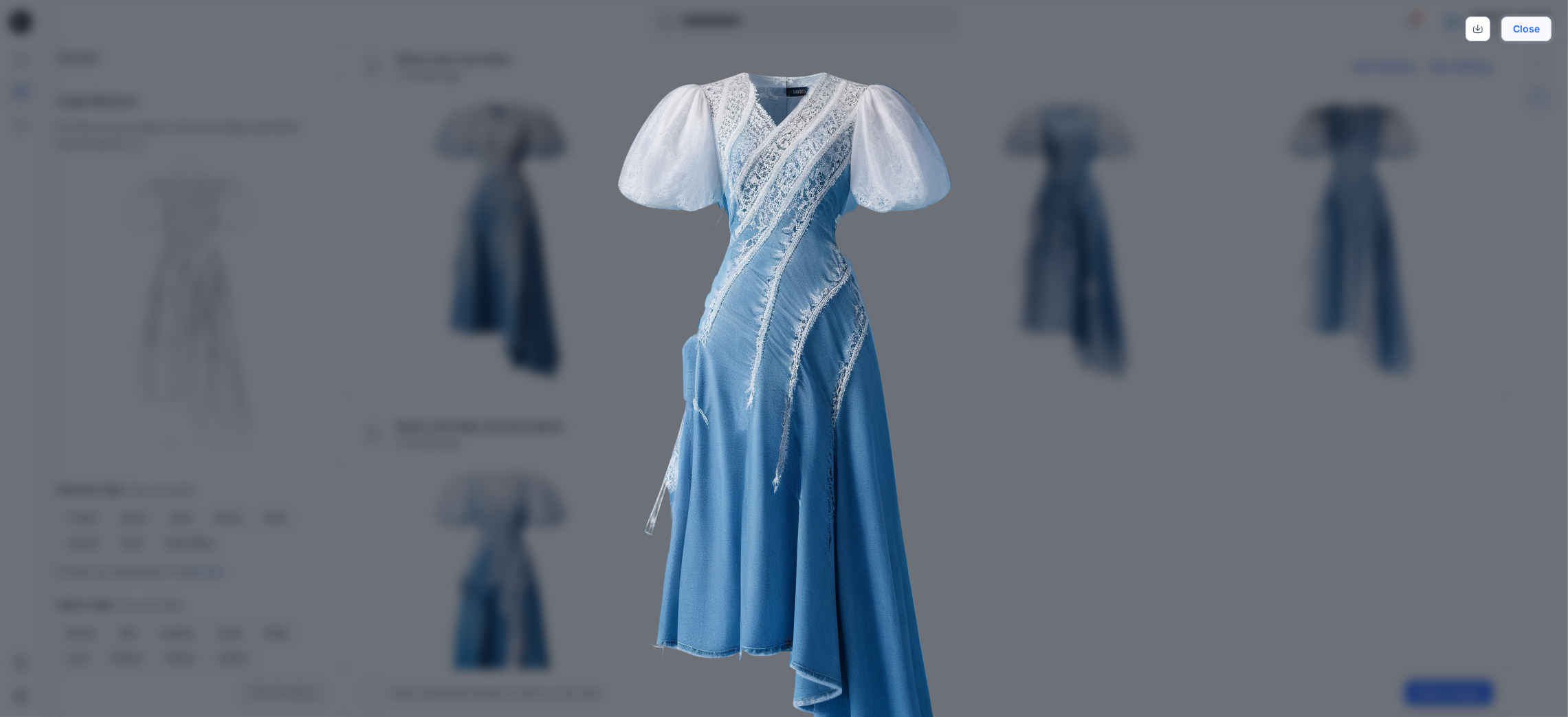
click at [1307, 33] on button "Close" at bounding box center [1527, 29] width 50 height 25
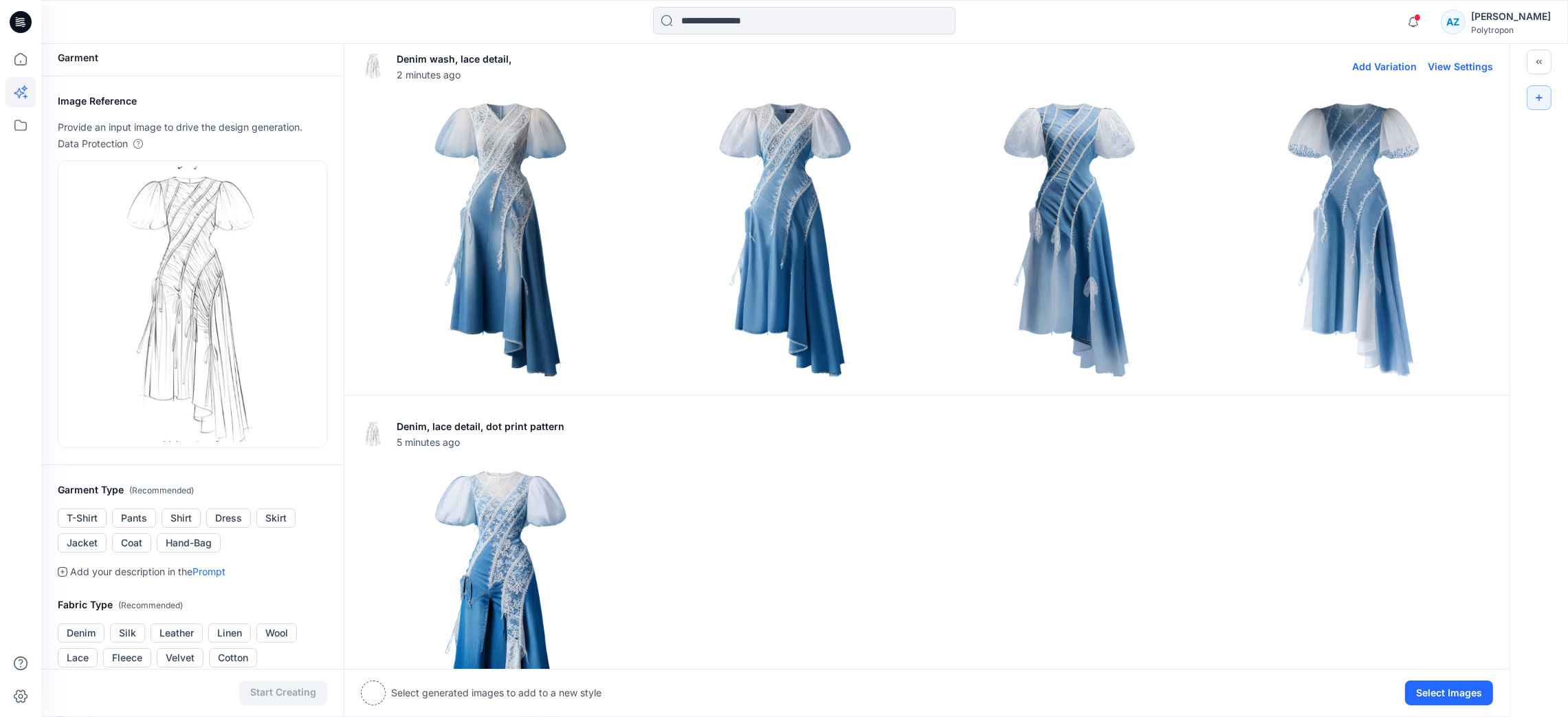
click at [1307, 66] on button "Add Variation" at bounding box center [1384, 66] width 64 height 12
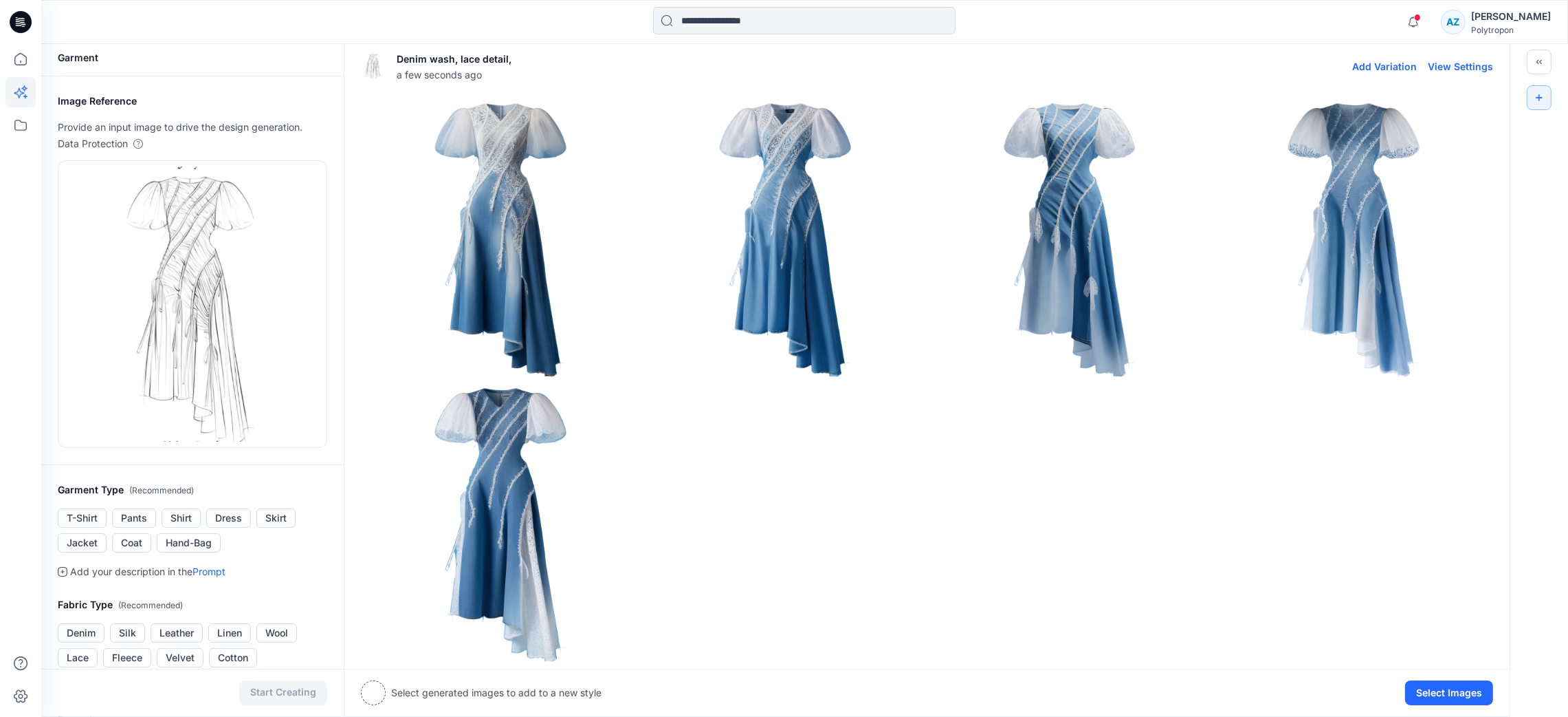
click at [501, 495] on img at bounding box center [500, 523] width 278 height 278
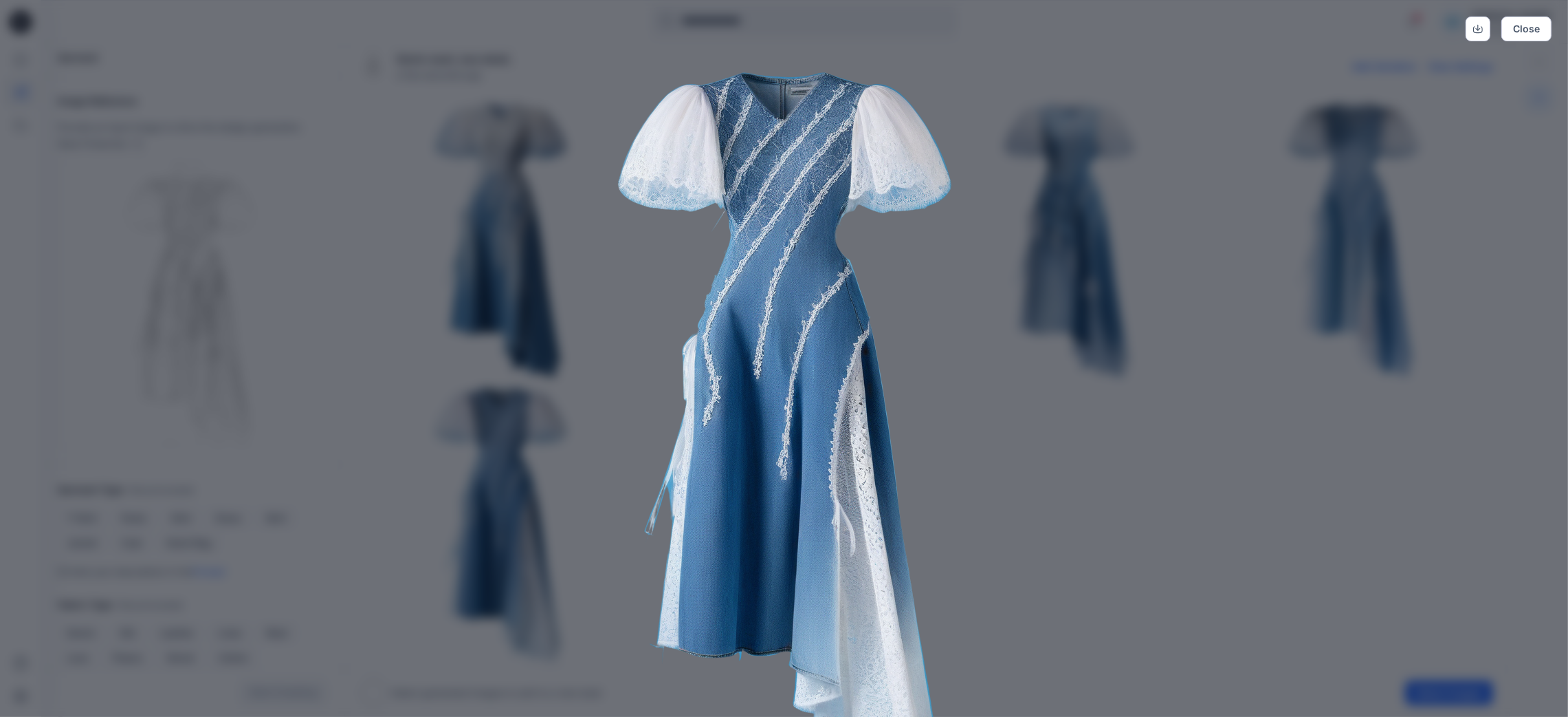
click at [1069, 522] on img at bounding box center [784, 415] width 704 height 705
click at [1307, 29] on button "Close" at bounding box center [1527, 29] width 50 height 25
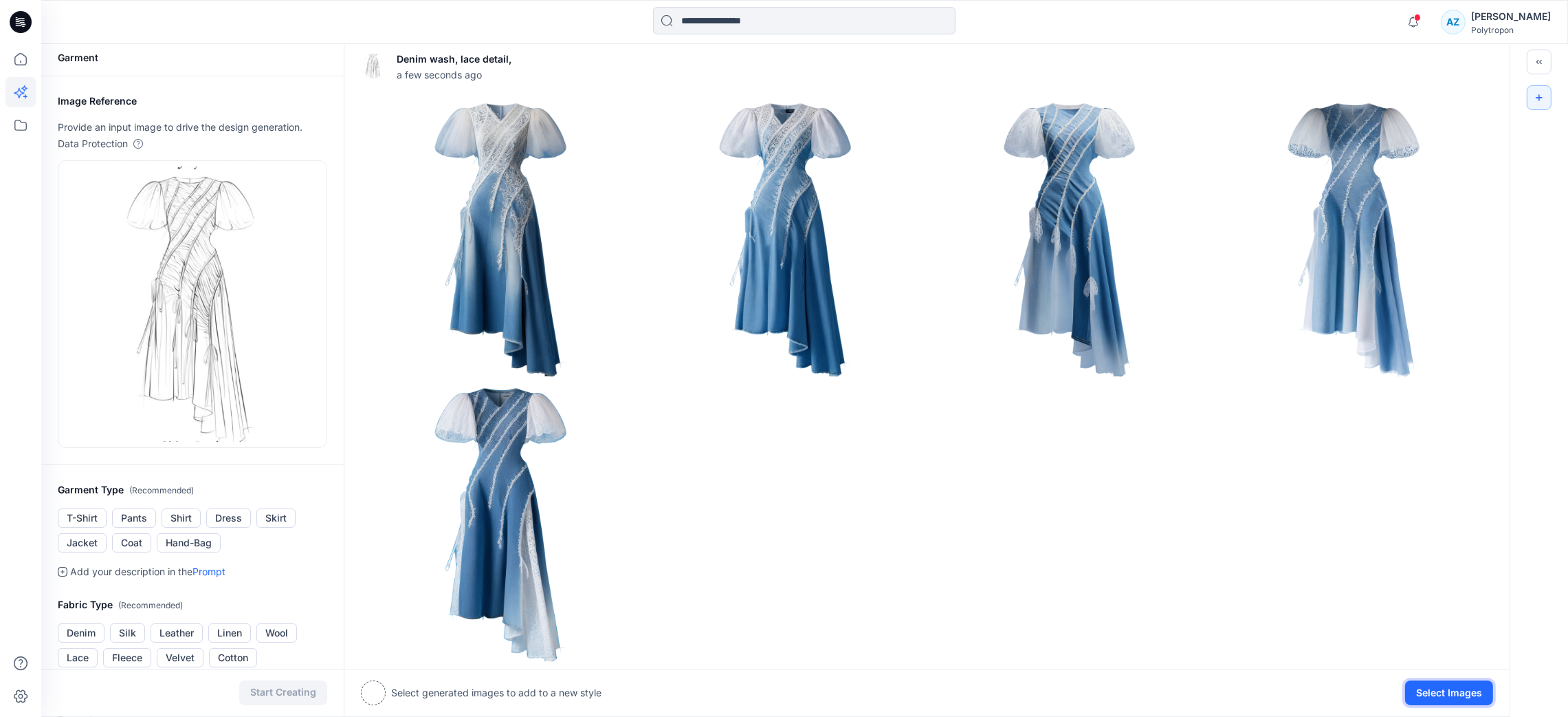
click at [1307, 597] on button "Select Images" at bounding box center [1450, 693] width 88 height 25
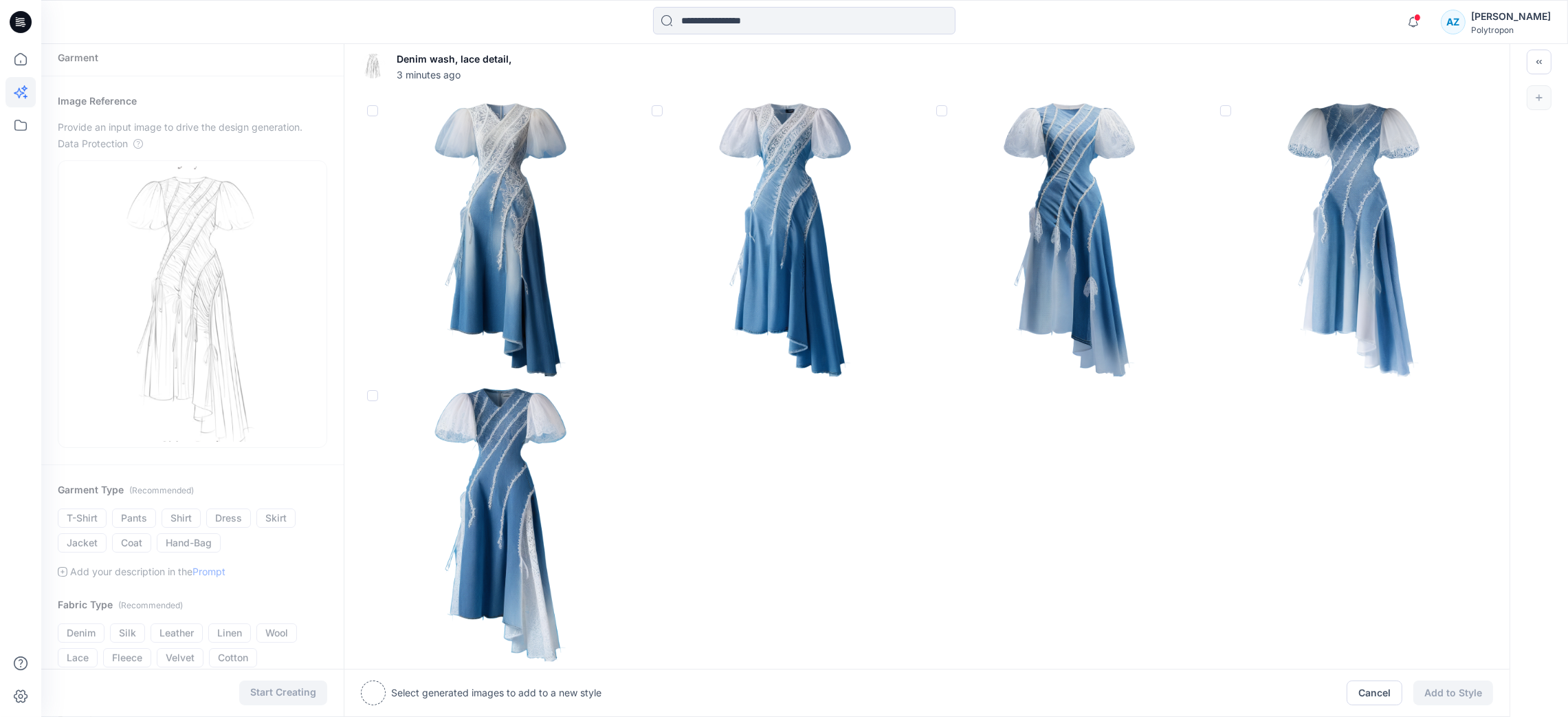
click at [378, 394] on span at bounding box center [372, 395] width 11 height 11
click at [658, 107] on span at bounding box center [656, 110] width 11 height 11
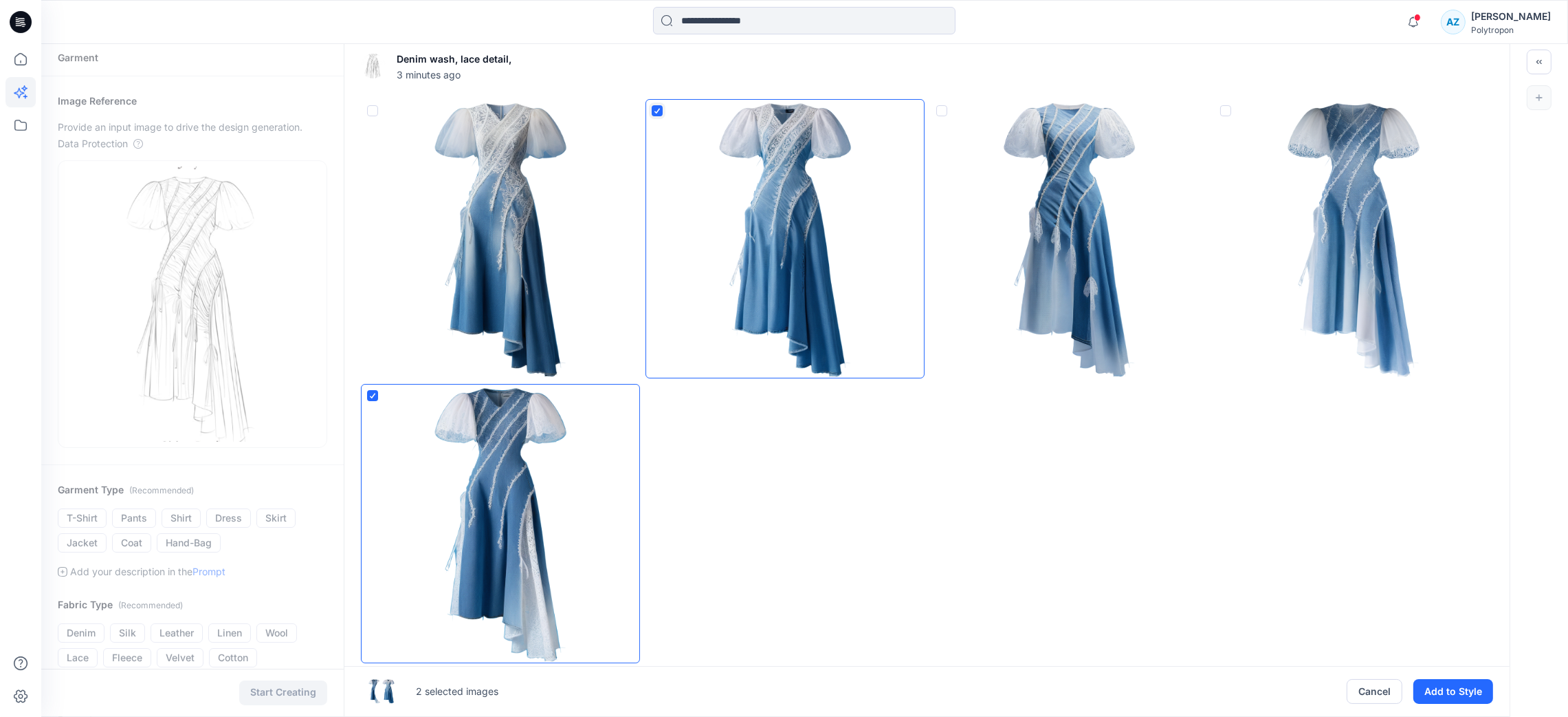
click at [944, 111] on span at bounding box center [942, 110] width 11 height 11
click at [1307, 597] on button "Add to Style" at bounding box center [1453, 691] width 80 height 25
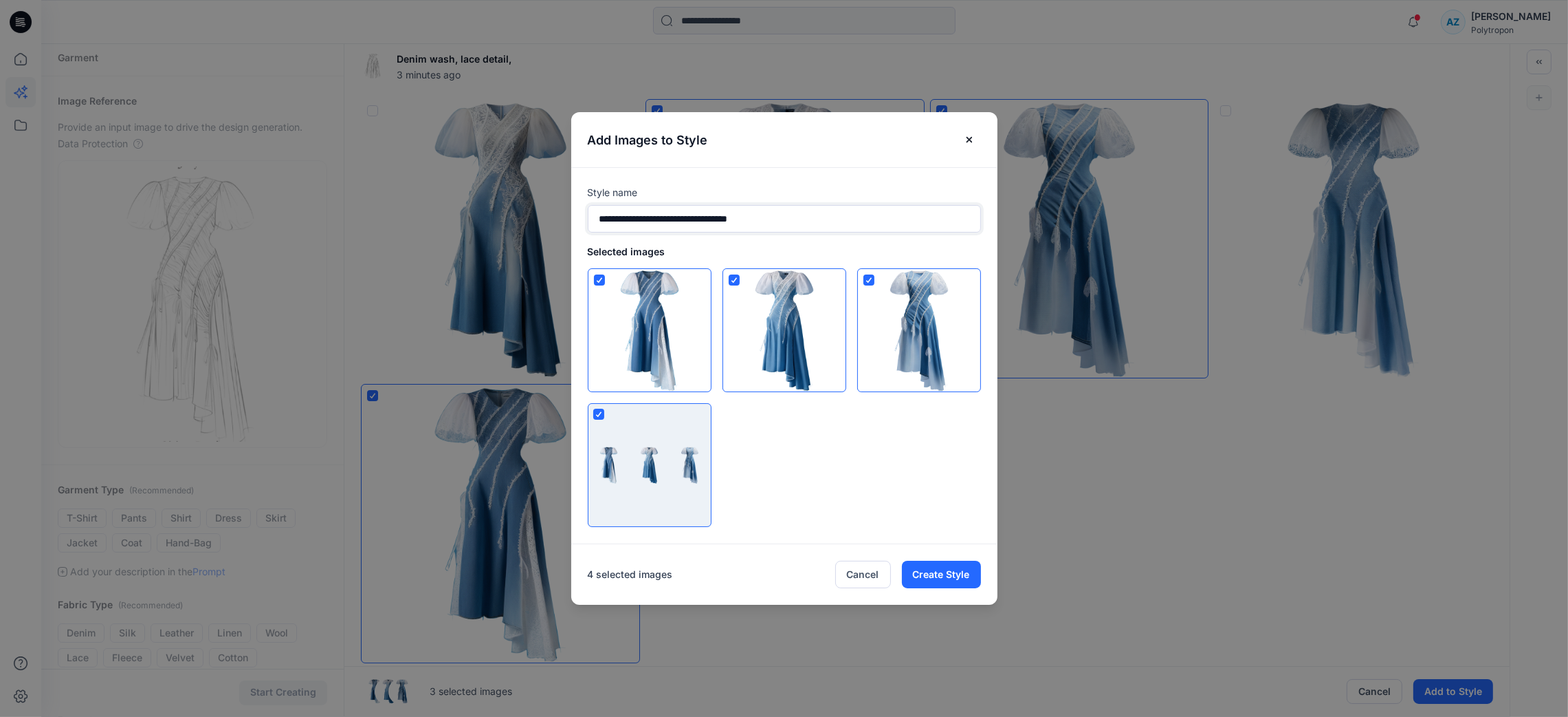
drag, startPoint x: 785, startPoint y: 218, endPoint x: 696, endPoint y: 217, distance: 89.0
click at [696, 217] on input "**********" at bounding box center [784, 218] width 393 height 28
type input "**********"
click at [935, 576] on button "Create Style" at bounding box center [942, 574] width 79 height 28
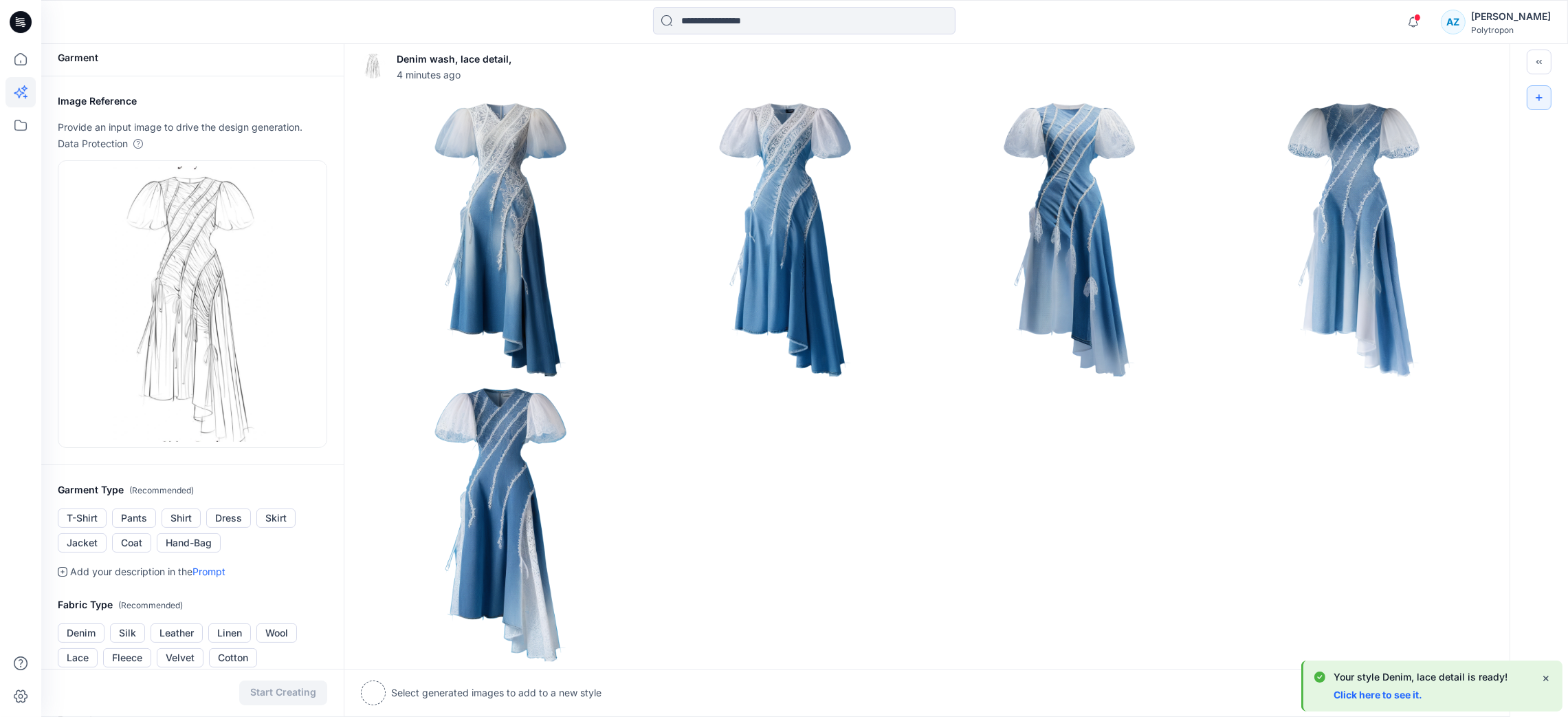
click at [1307, 597] on link "Click here to see it." at bounding box center [1378, 694] width 88 height 12
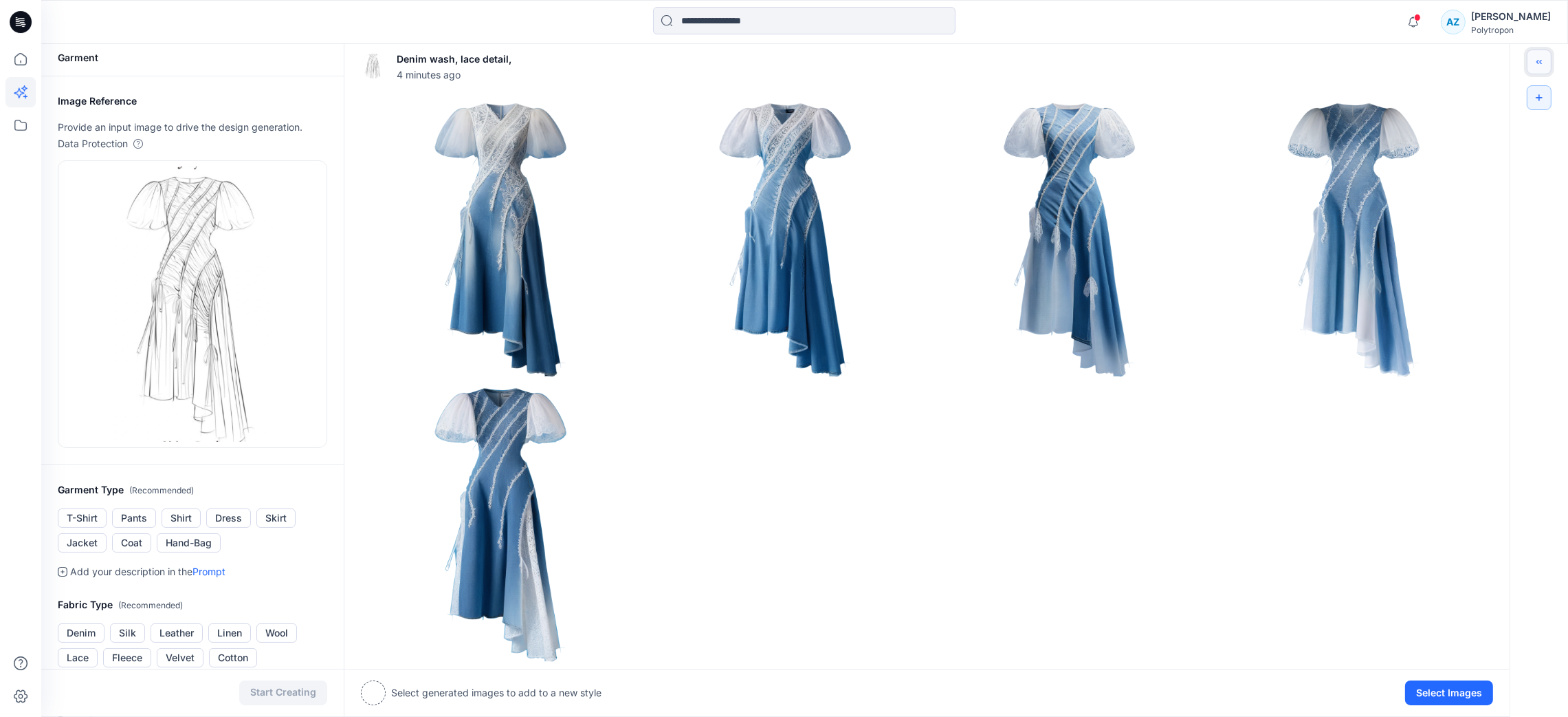
click at [1307, 61] on button "Toggle idea bar" at bounding box center [1540, 62] width 25 height 25
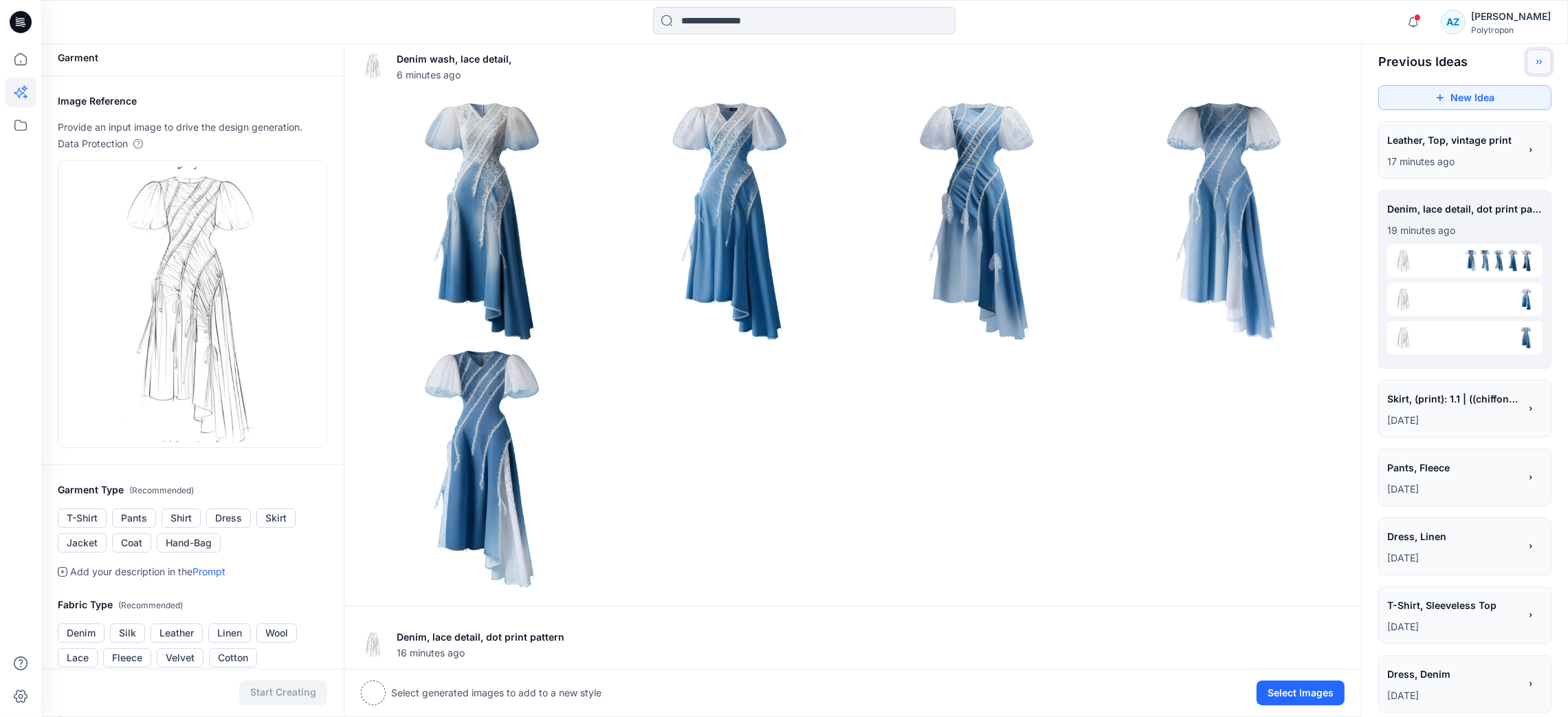
click at [1307, 61] on button "Toggle idea bar" at bounding box center [1540, 62] width 25 height 25
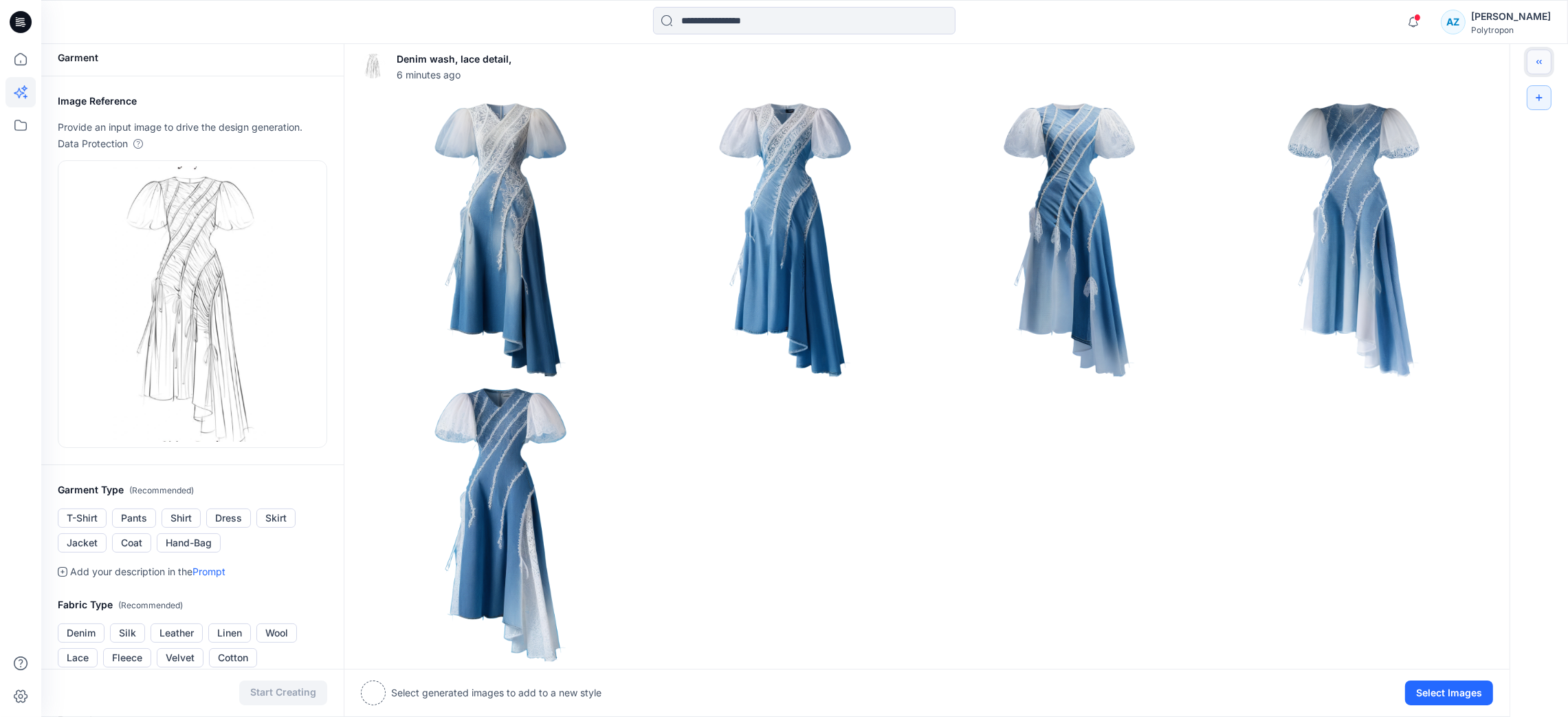
click at [1307, 61] on button "Toggle idea bar" at bounding box center [1540, 62] width 25 height 25
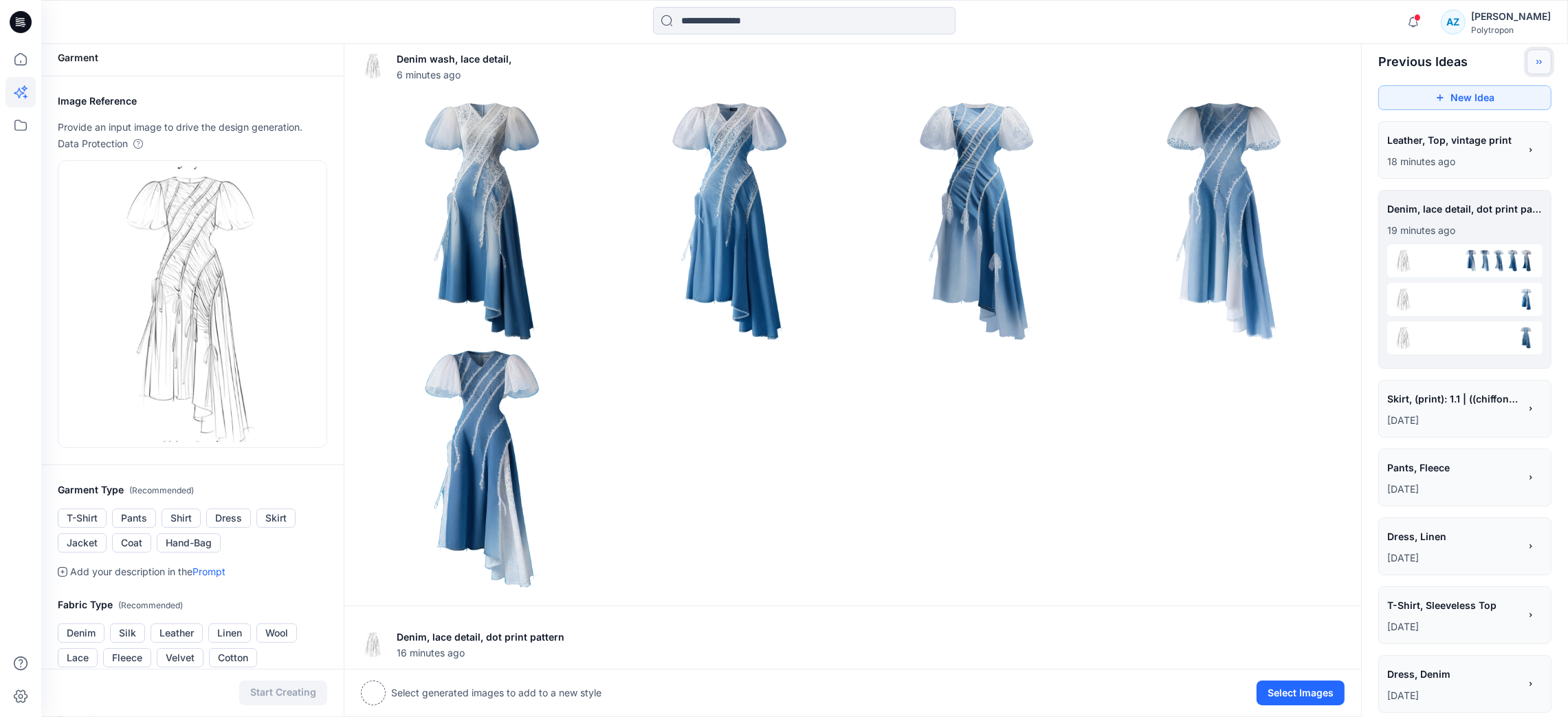
click at [1307, 61] on button "Toggle idea bar" at bounding box center [1540, 62] width 25 height 25
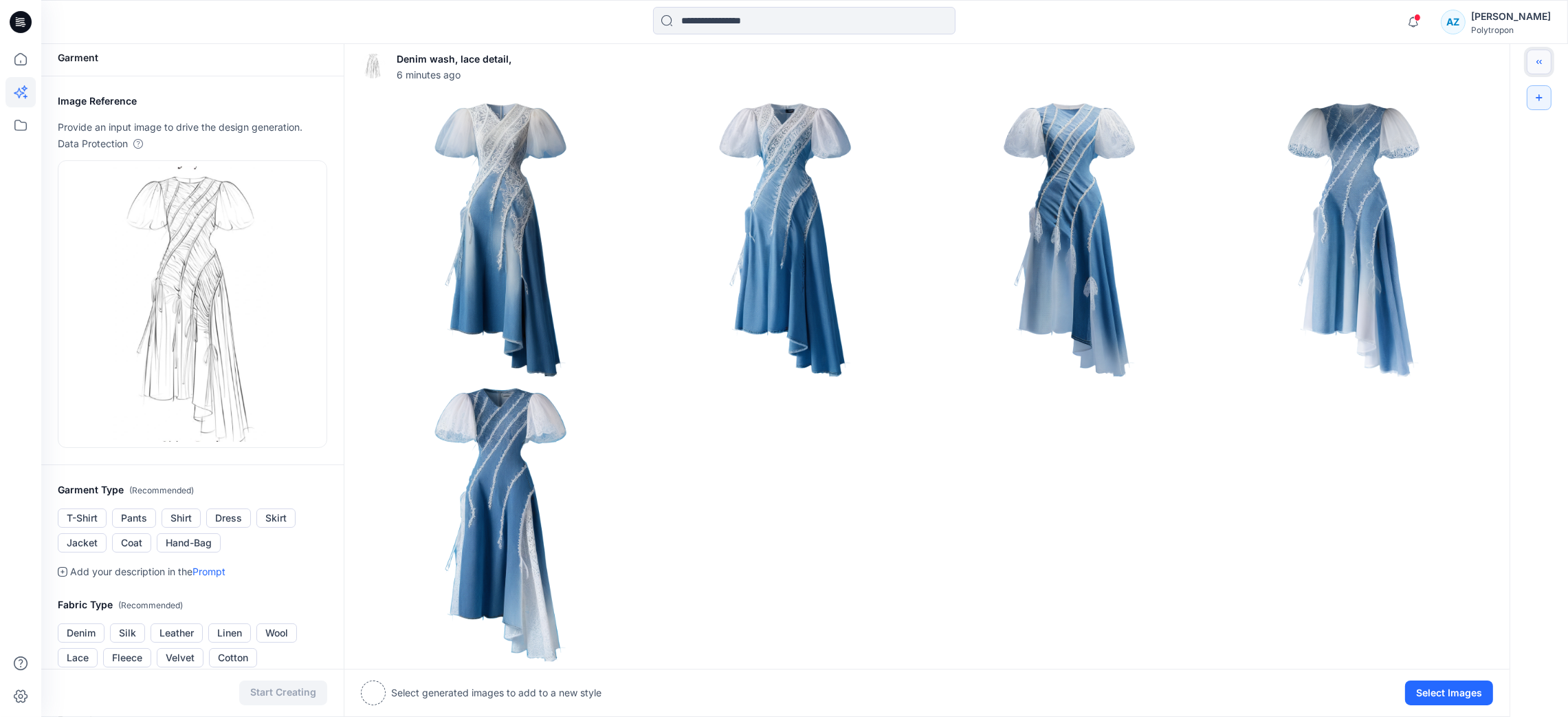
click at [1307, 61] on button "Toggle idea bar" at bounding box center [1540, 62] width 25 height 25
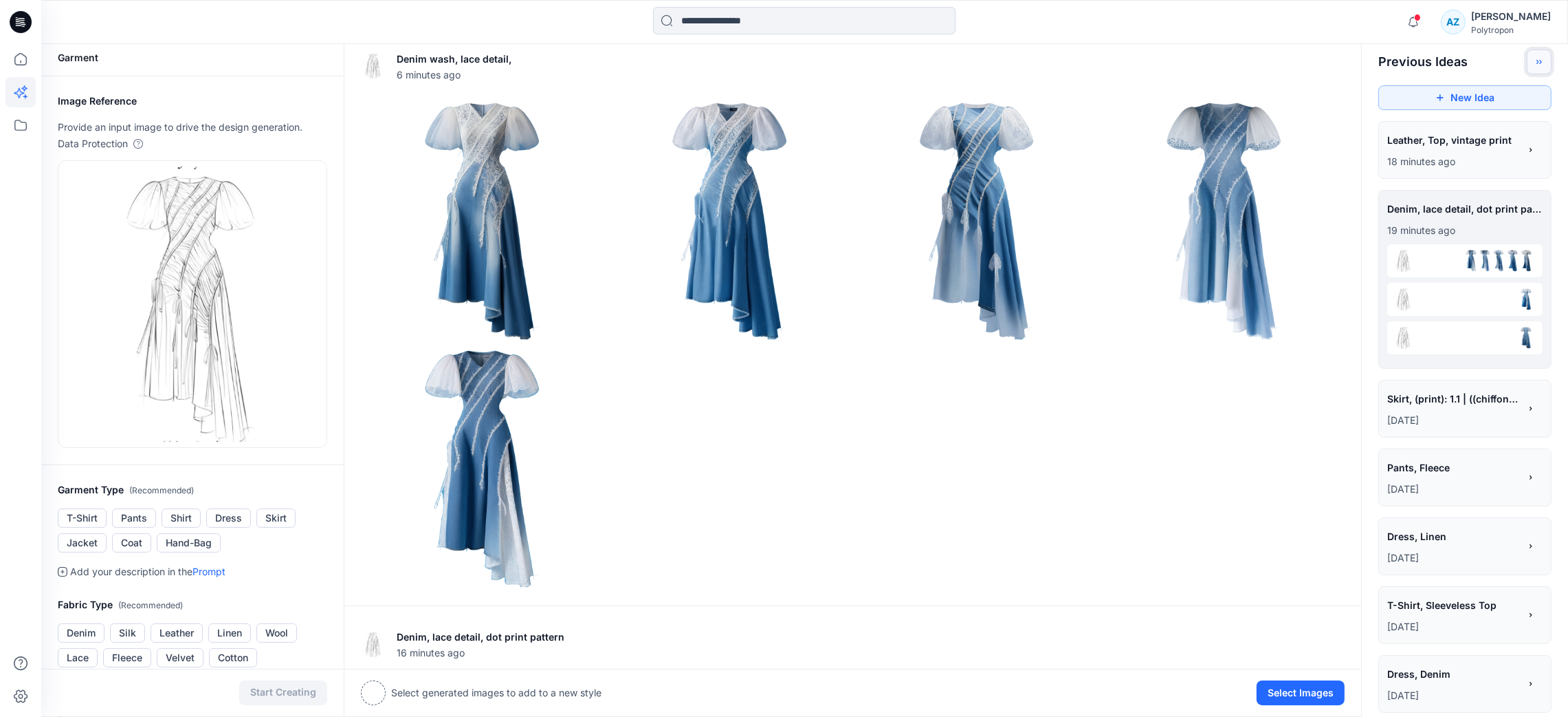
click at [1307, 52] on button "Toggle idea bar" at bounding box center [1540, 62] width 25 height 25
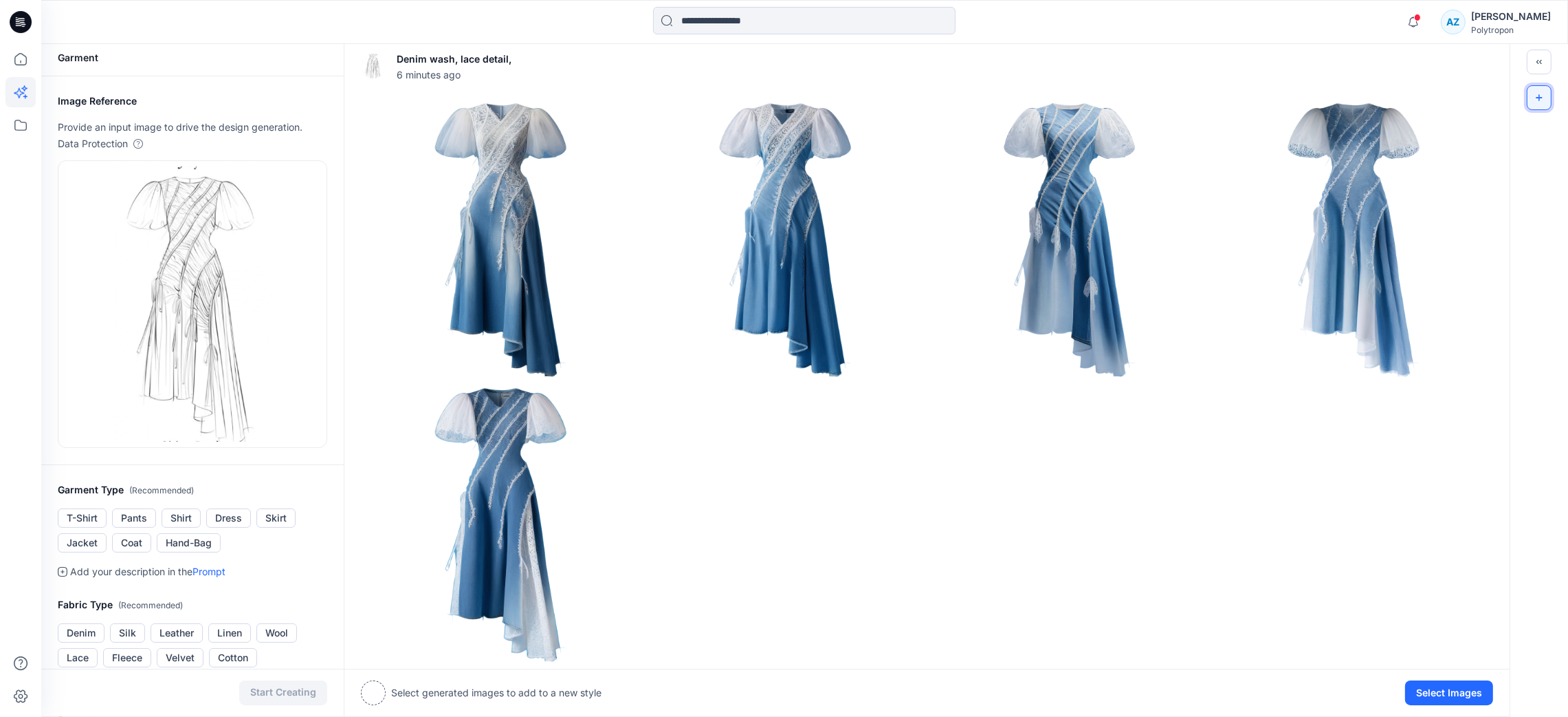
click at [1307, 102] on icon "New Idea" at bounding box center [1539, 98] width 10 height 10
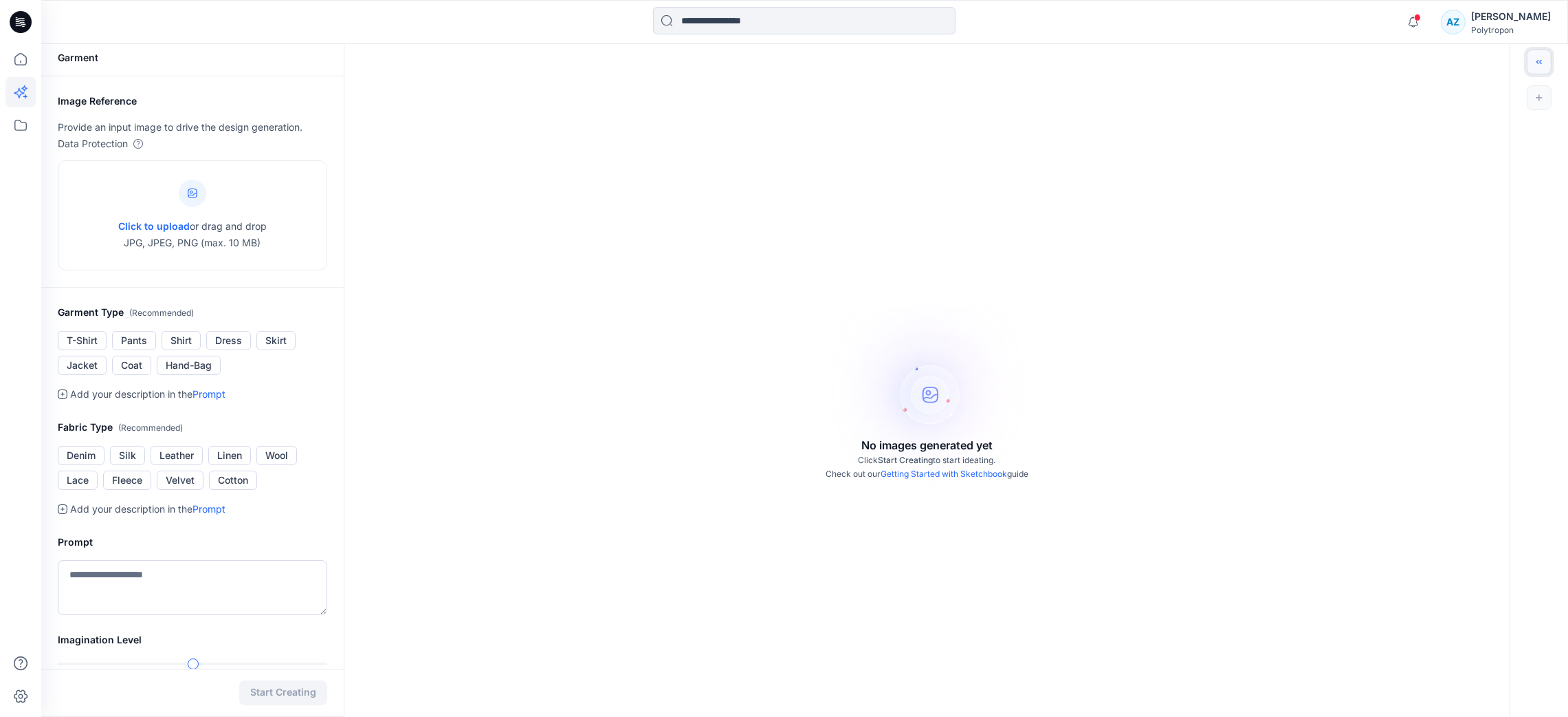
click at [1307, 61] on icon "Toggle idea bar" at bounding box center [1539, 62] width 10 height 10
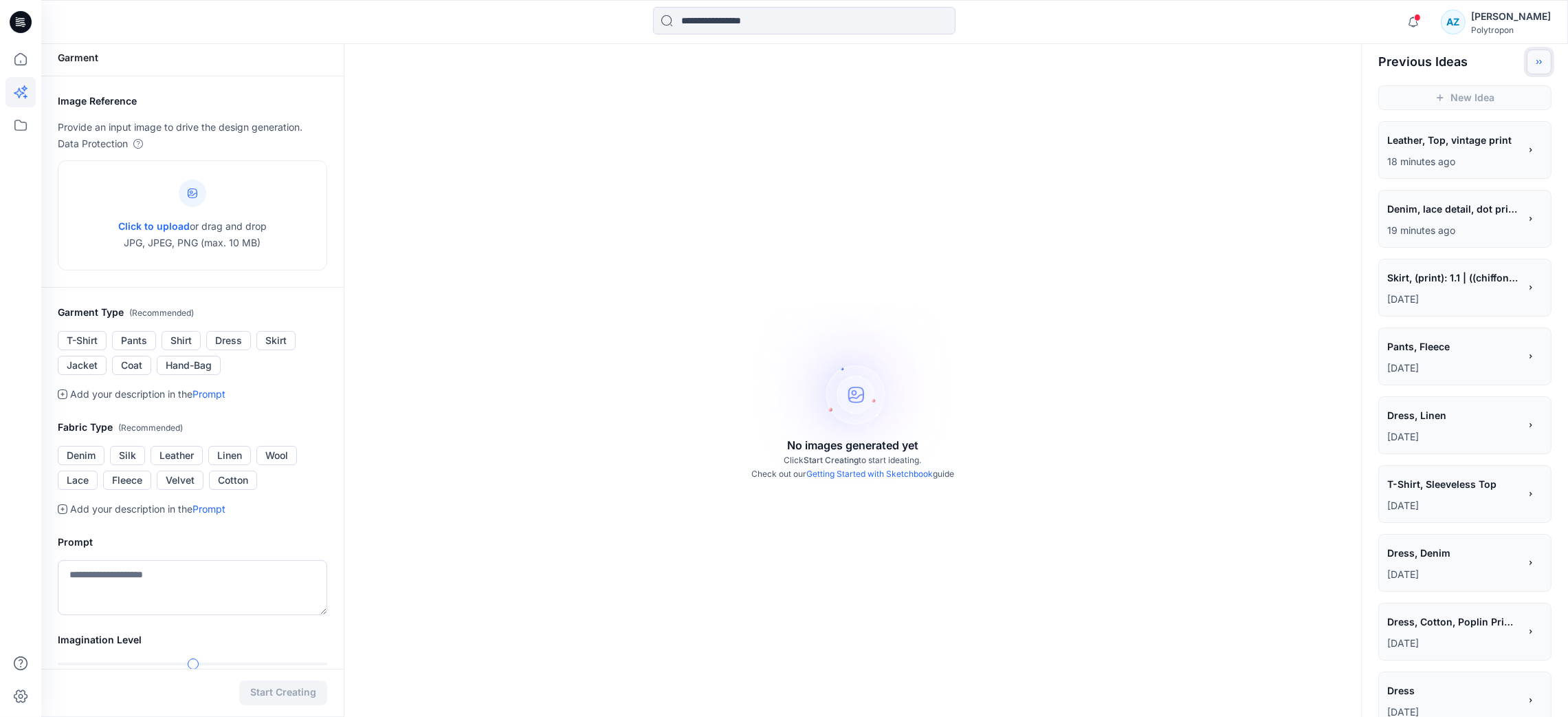
click at [1307, 60] on icon "Toggle idea bar" at bounding box center [1539, 62] width 10 height 10
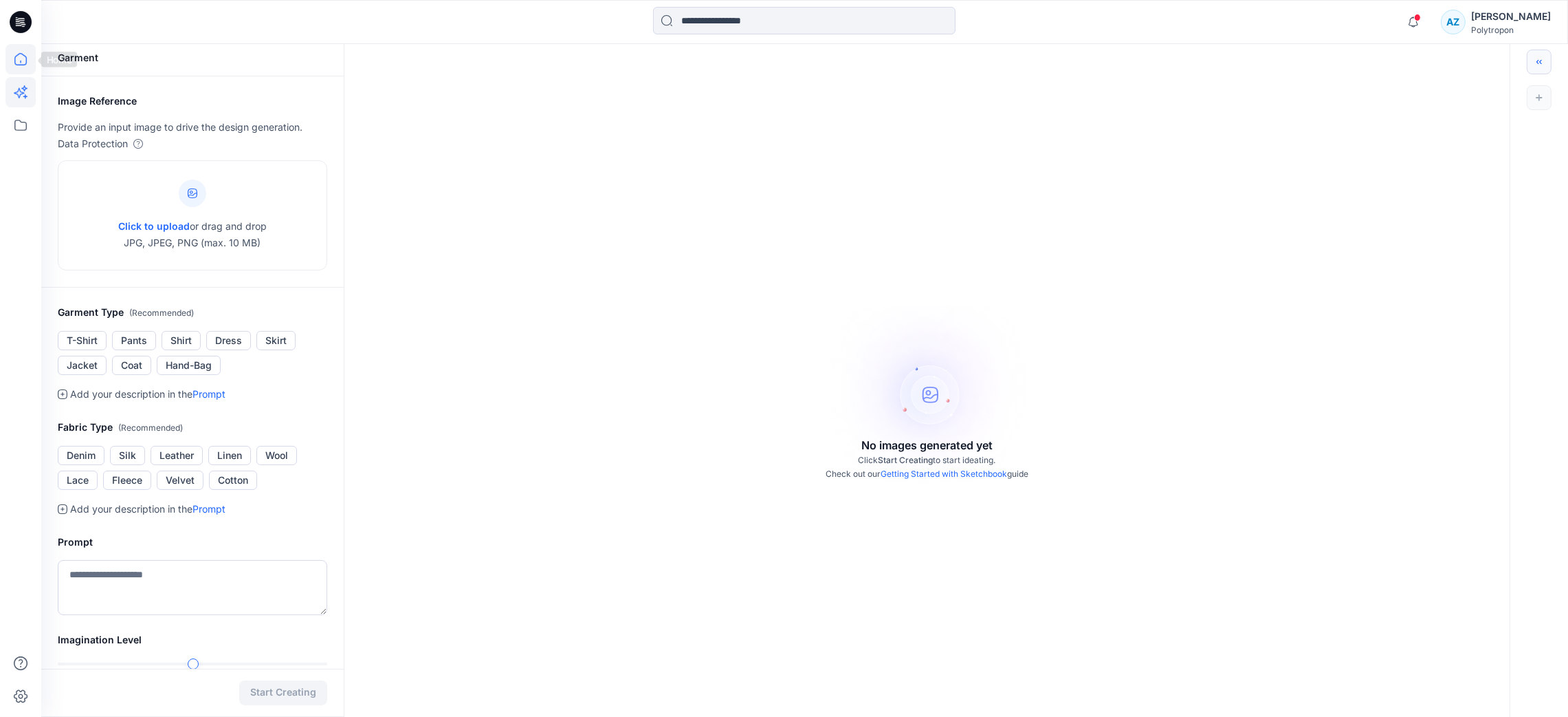
click at [14, 50] on icon at bounding box center [20, 59] width 30 height 30
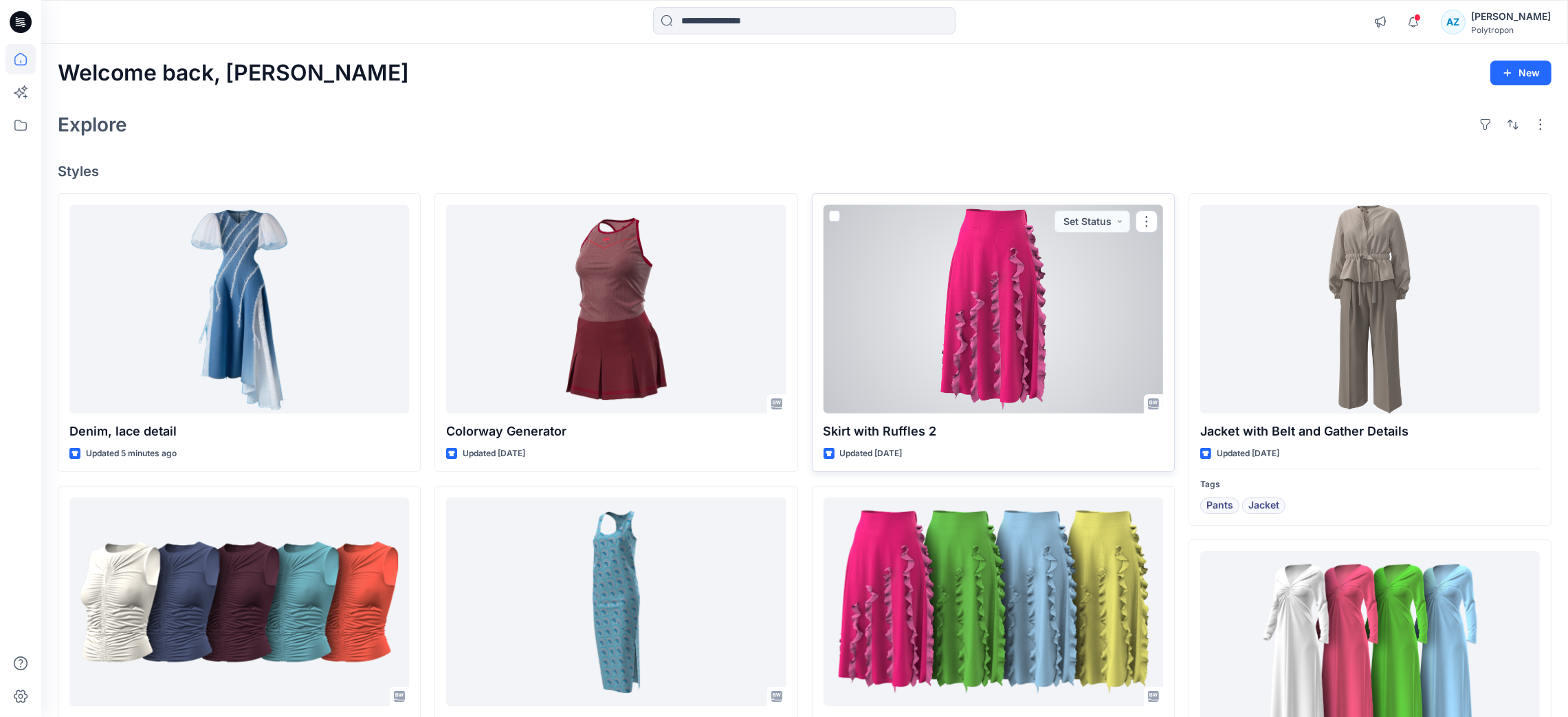
click at [983, 318] on div at bounding box center [993, 309] width 340 height 209
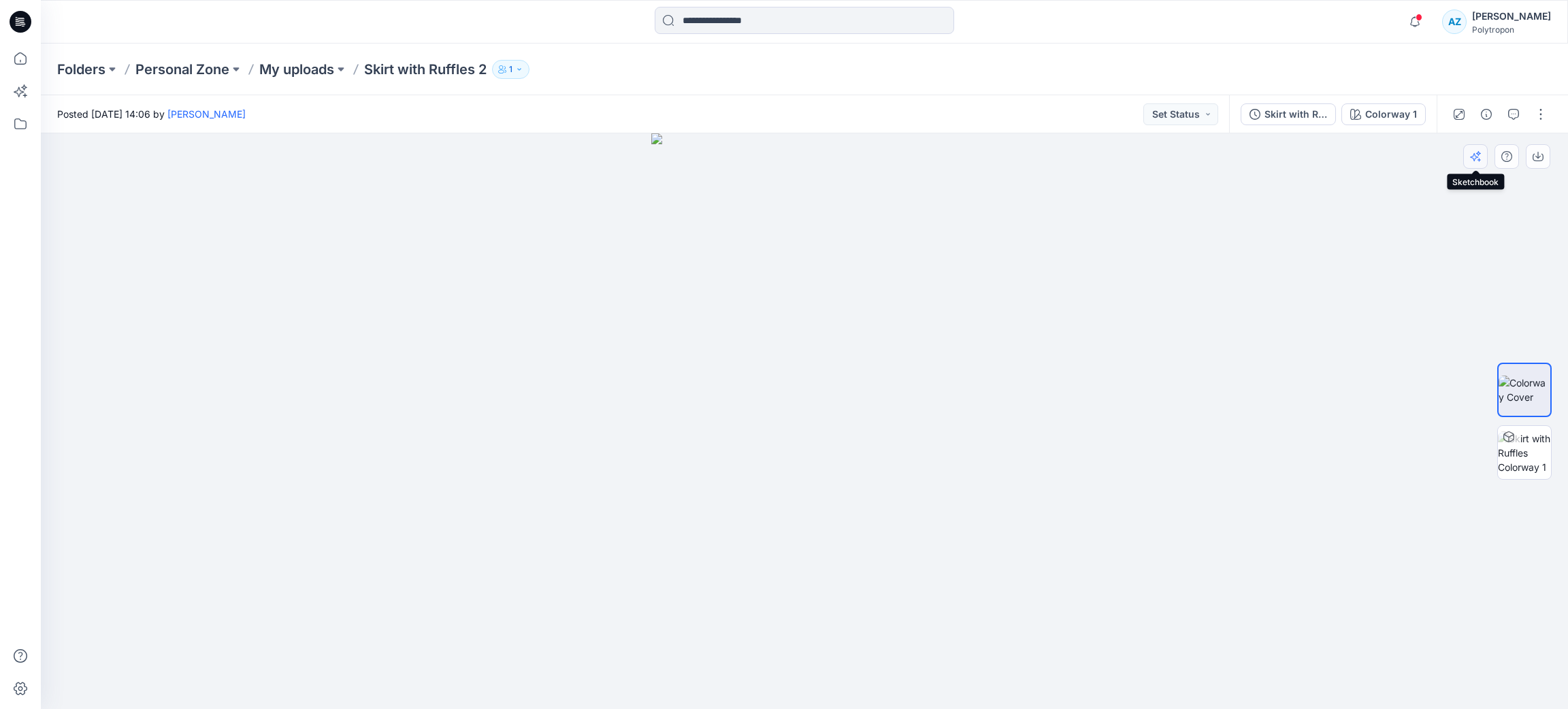
click at [1293, 152] on icon "button" at bounding box center [1475, 156] width 10 height 10
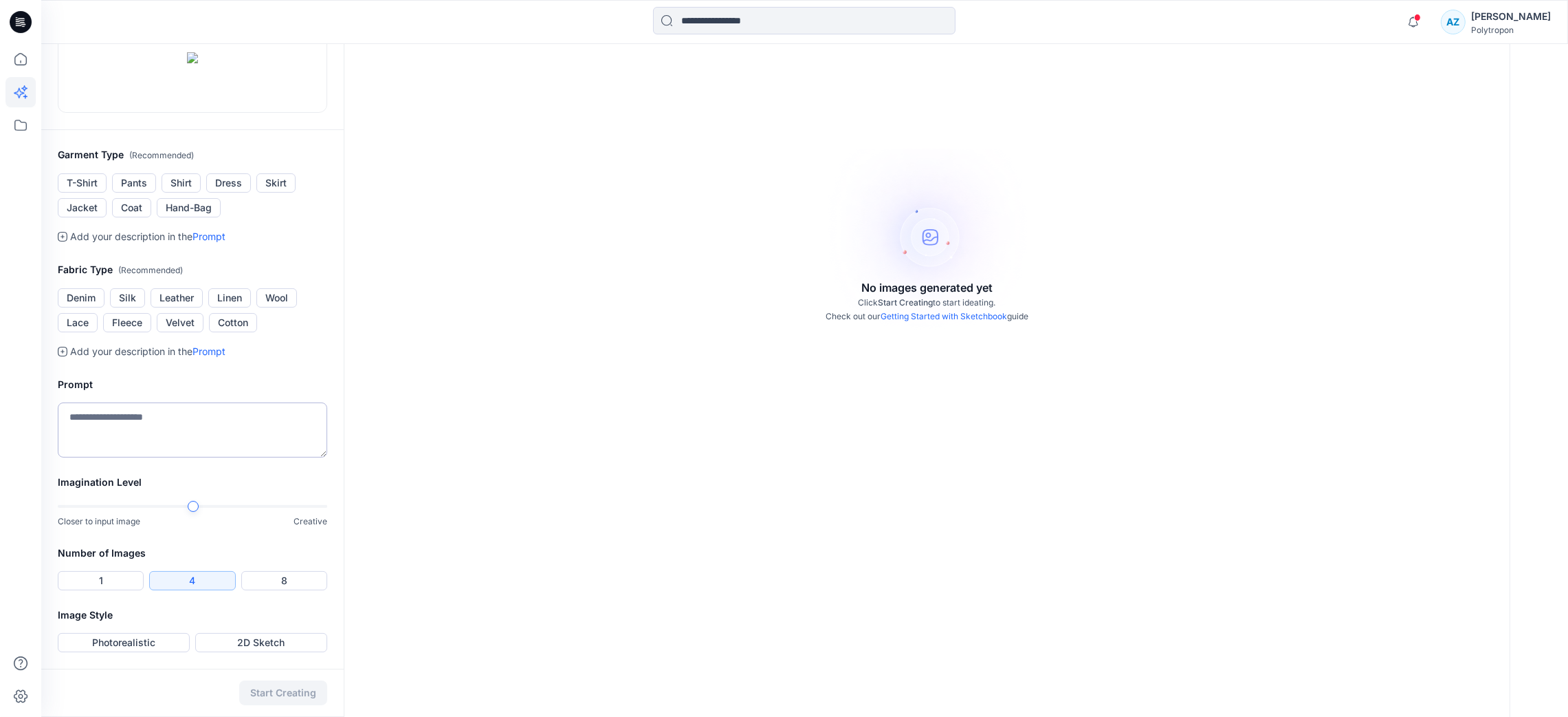
scroll to position [309, 0]
click at [158, 453] on textarea at bounding box center [192, 430] width 270 height 55
click at [165, 457] on textarea at bounding box center [192, 430] width 270 height 55
click at [273, 192] on button "Skirt" at bounding box center [276, 183] width 39 height 19
click at [165, 457] on textarea at bounding box center [192, 430] width 270 height 55
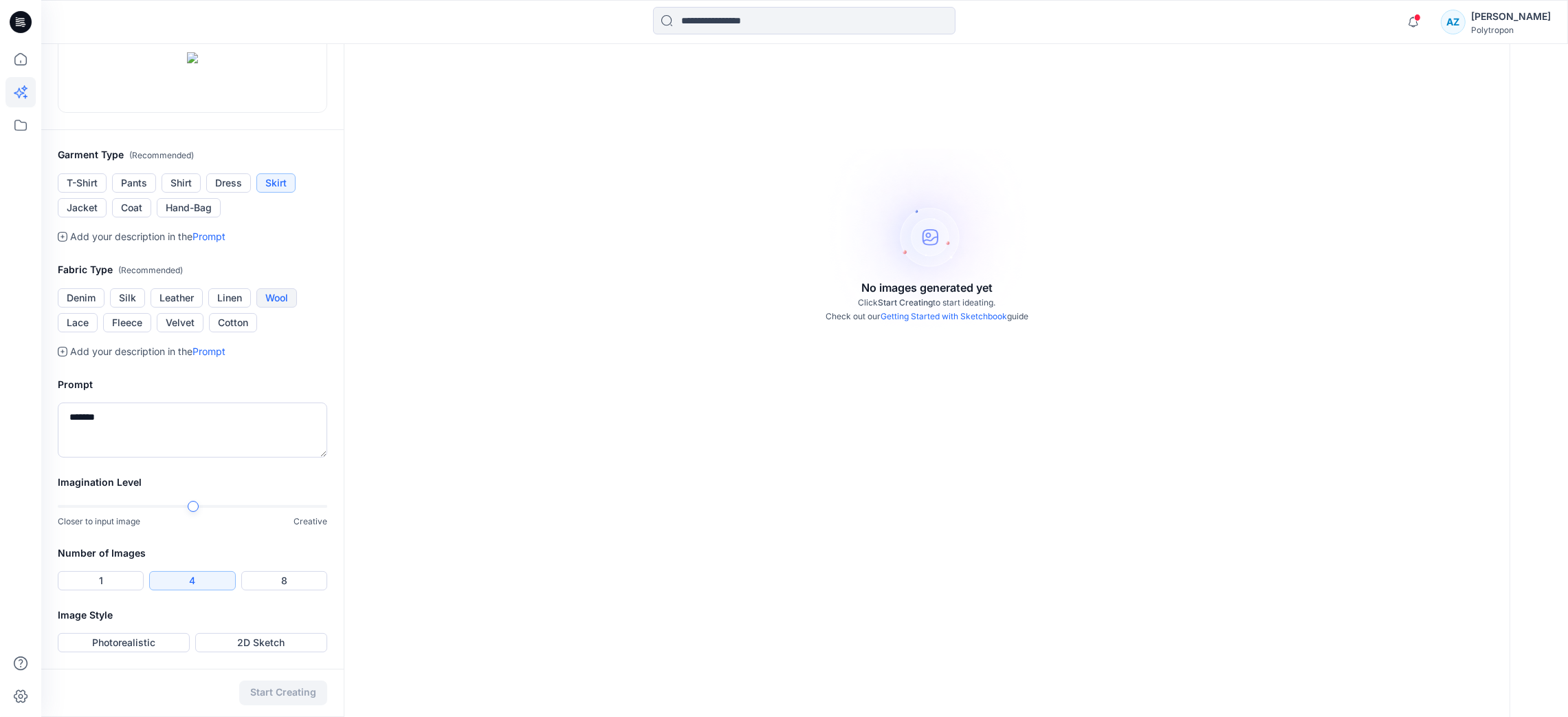
click at [270, 308] on button "Wool" at bounding box center [277, 298] width 40 height 19
click at [117, 457] on textarea "******" at bounding box center [192, 430] width 270 height 55
click at [285, 511] on div at bounding box center [192, 507] width 270 height 10
type textarea "**********"
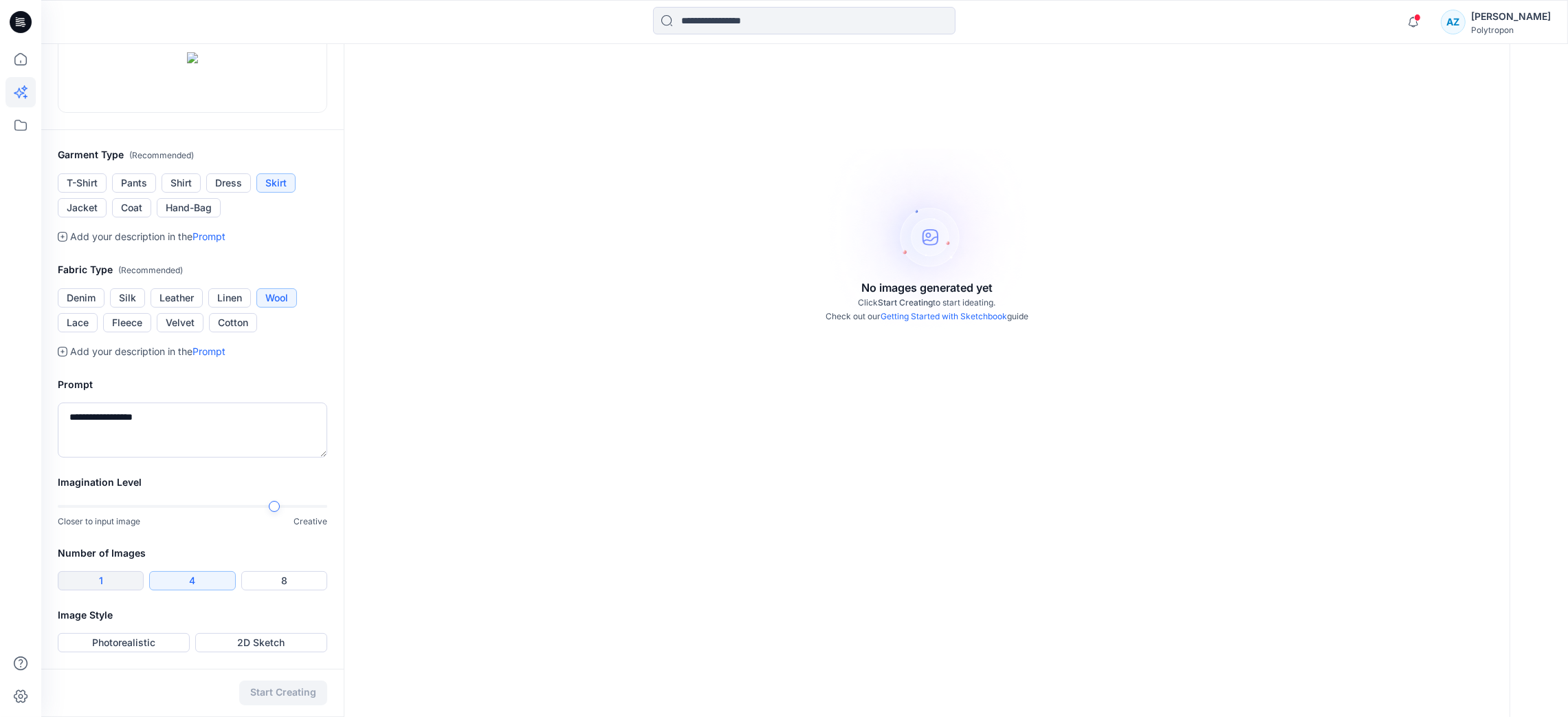
click at [108, 575] on button "1" at bounding box center [100, 581] width 86 height 19
click at [141, 597] on button "Photorealistic" at bounding box center [123, 642] width 132 height 19
click at [280, 597] on button "Start Creating" at bounding box center [283, 693] width 88 height 25
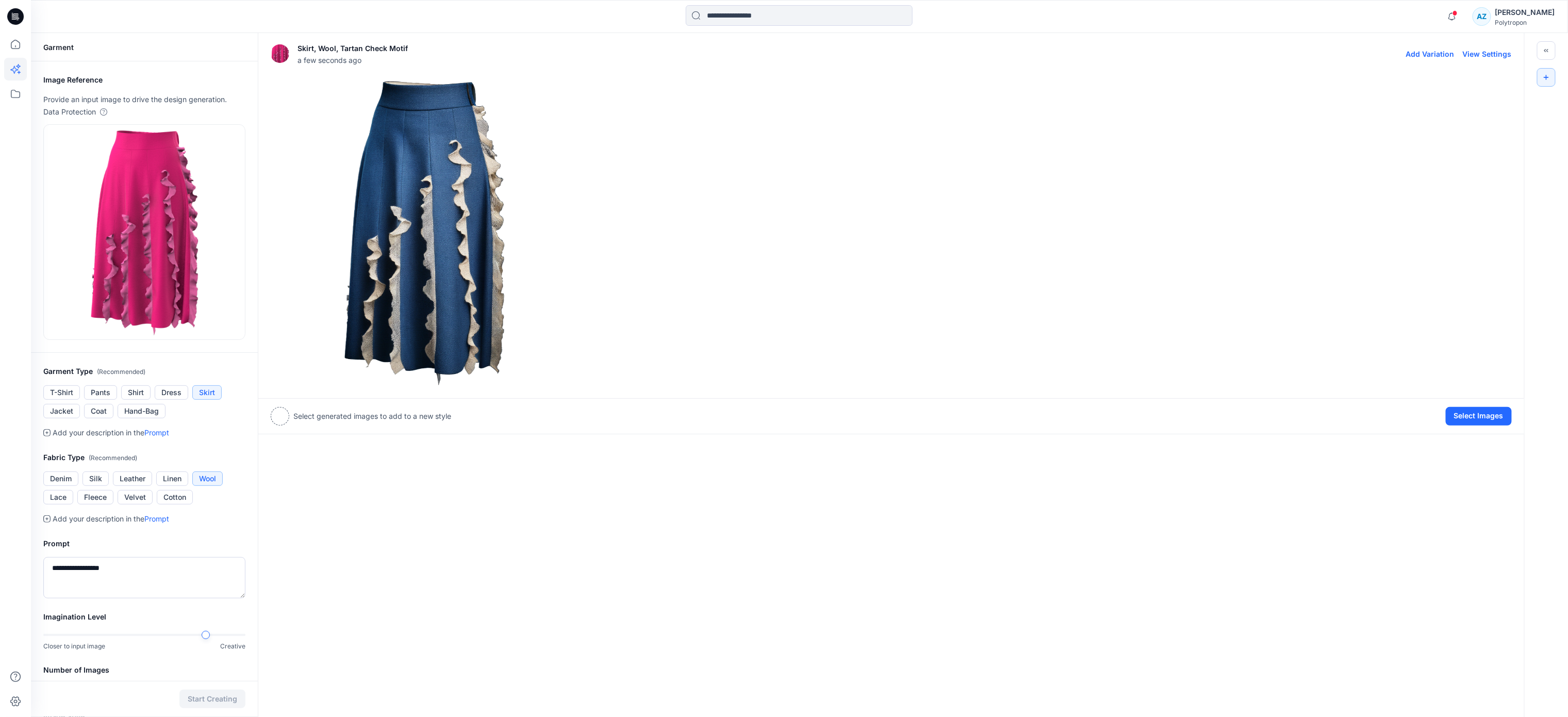
click at [392, 241] on img at bounding box center [424, 231] width 306 height 306
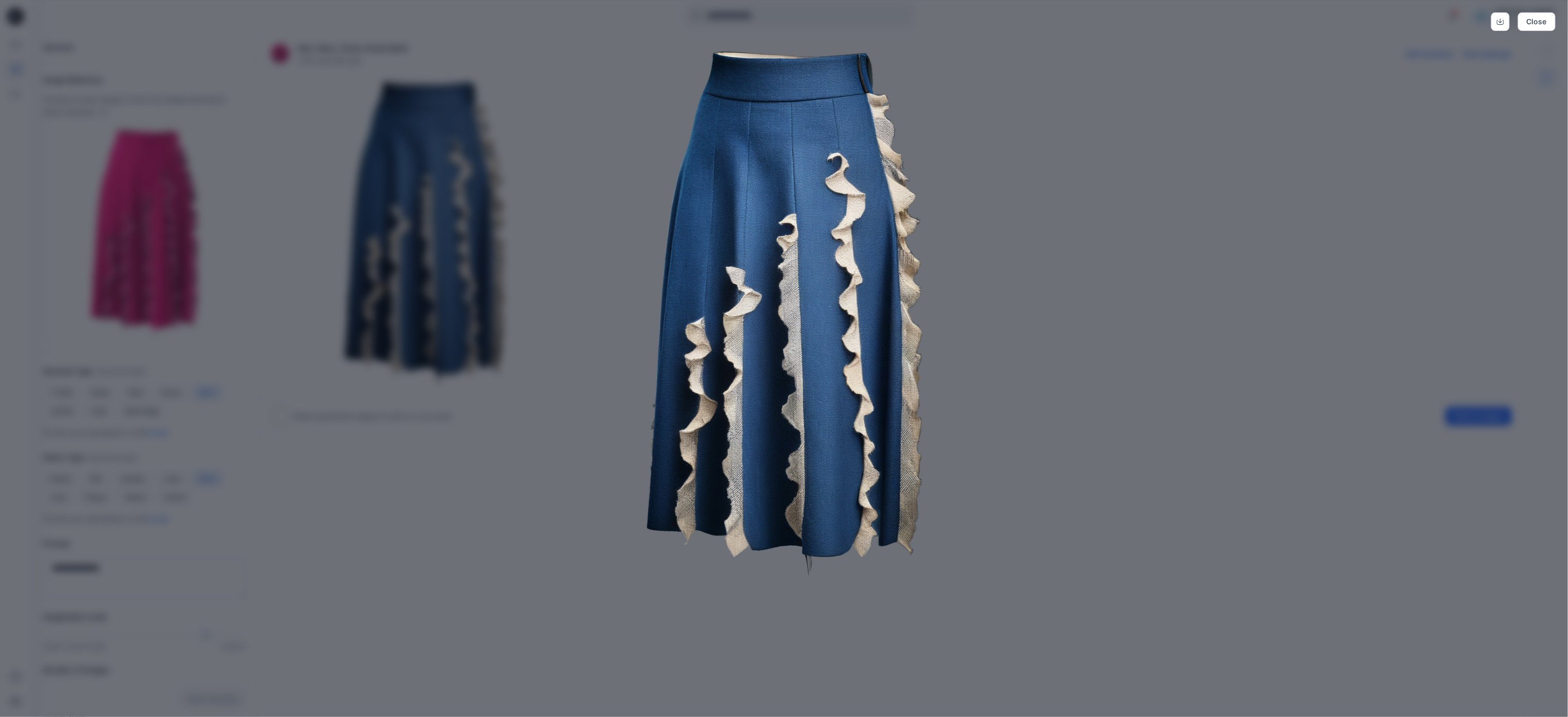
click at [507, 447] on div "Close" at bounding box center [784, 358] width 1568 height 717
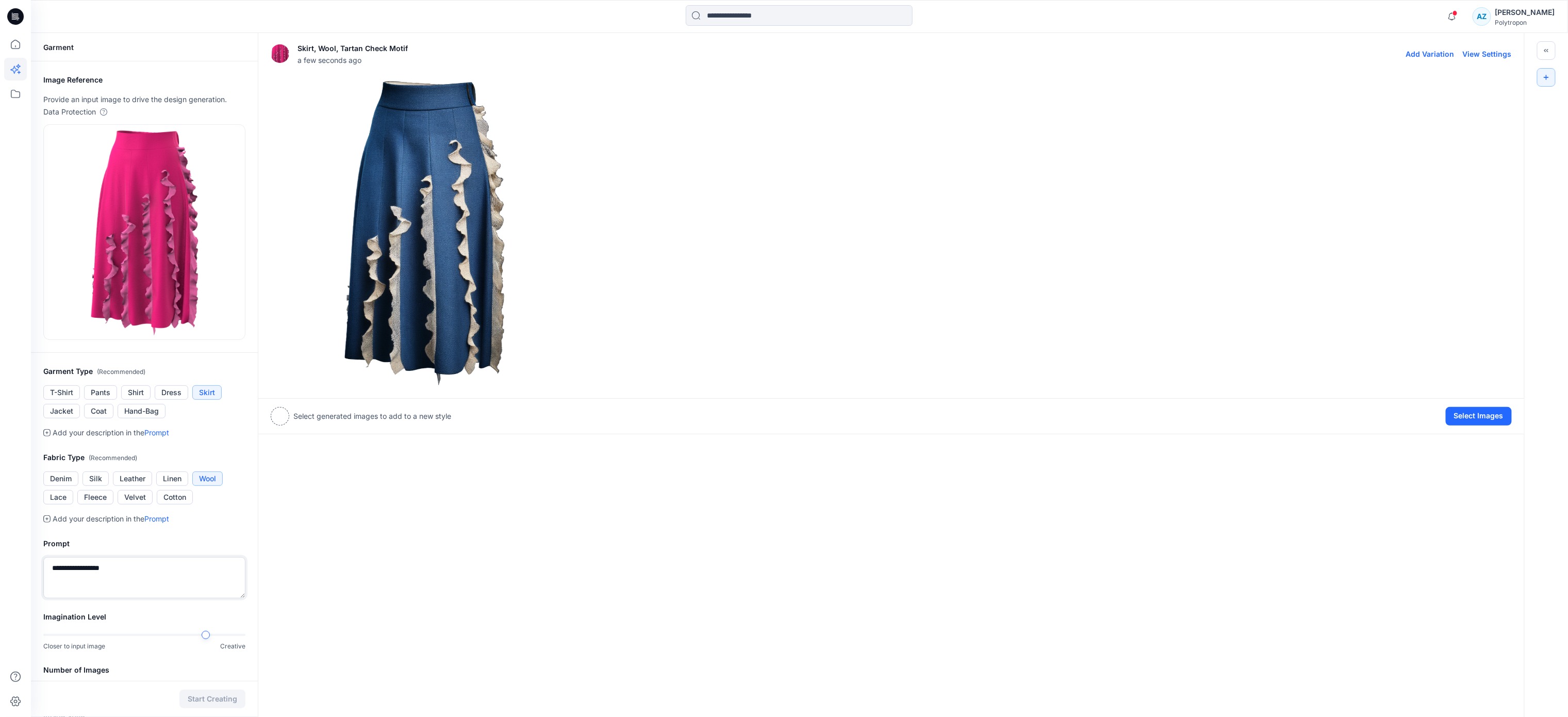
drag, startPoint x: 153, startPoint y: 574, endPoint x: 51, endPoint y: 574, distance: 102.0
click at [51, 447] on textarea "**********" at bounding box center [144, 577] width 202 height 41
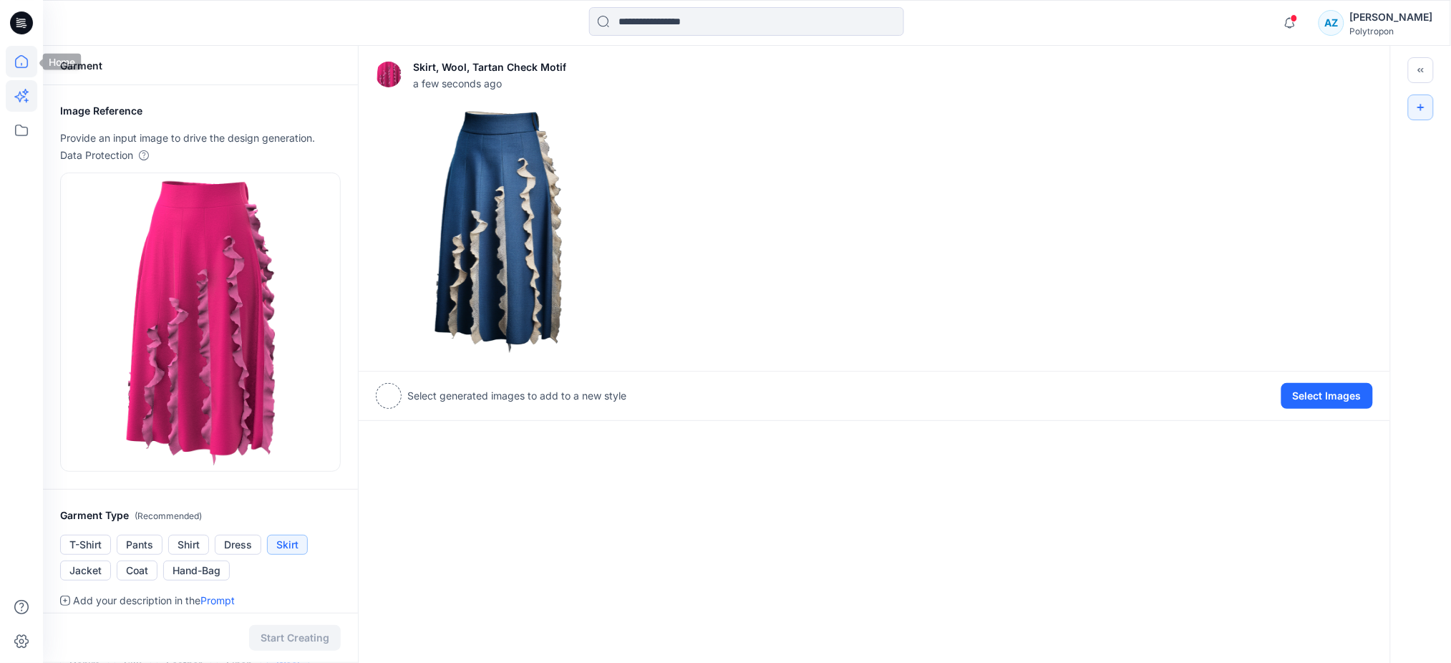
click at [8, 75] on icon at bounding box center [21, 61] width 31 height 31
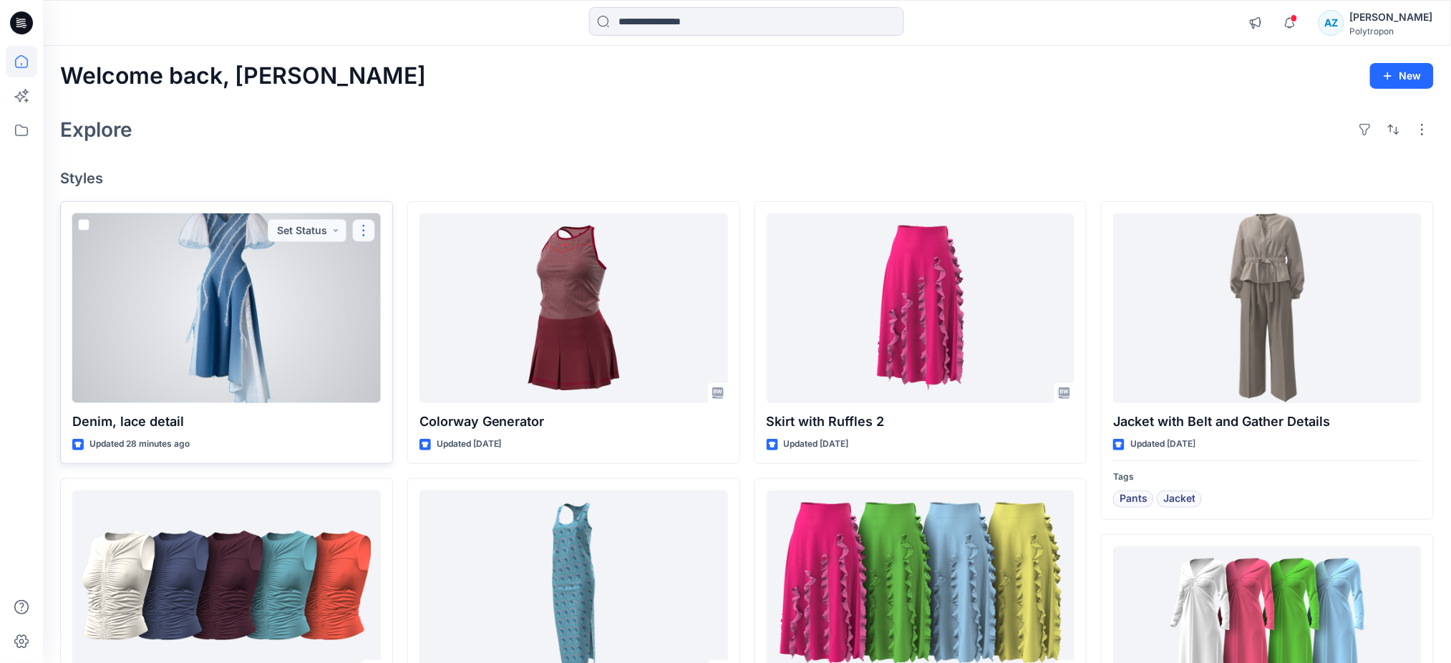
click at [369, 232] on button "button" at bounding box center [363, 230] width 23 height 23
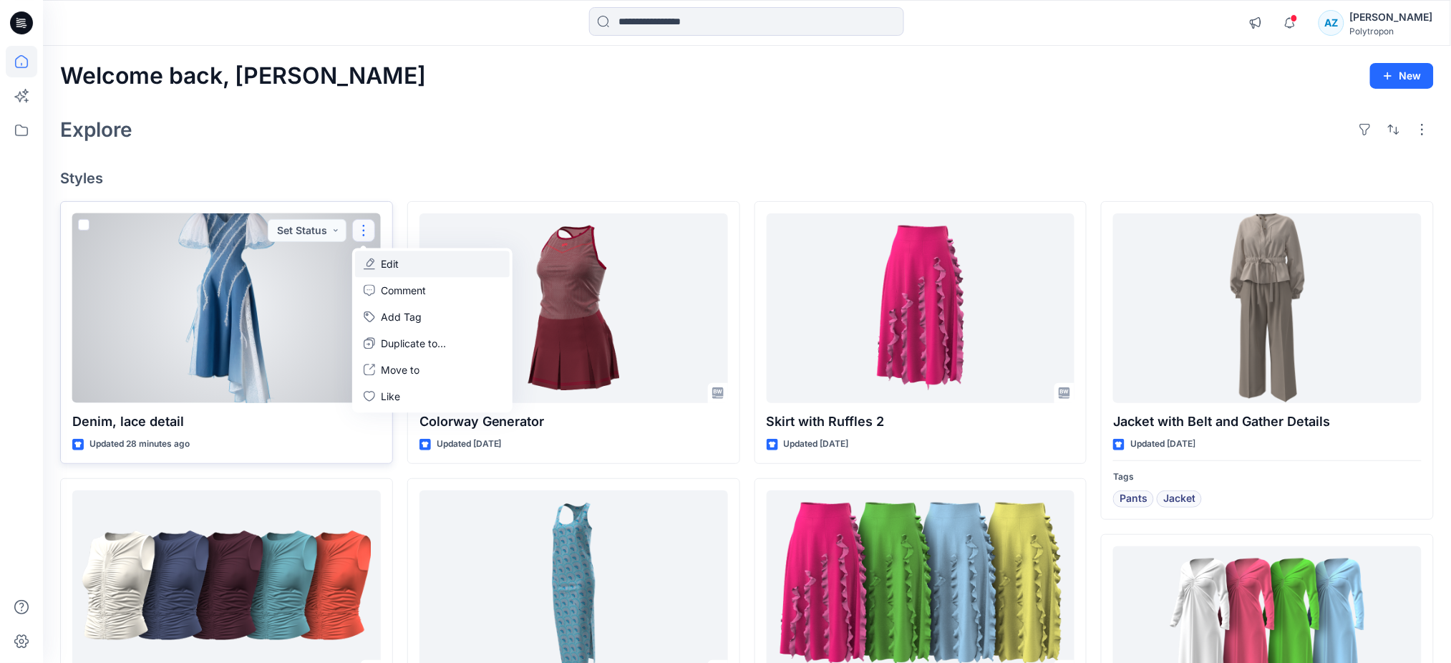
click at [419, 266] on button "Edit" at bounding box center [432, 263] width 155 height 26
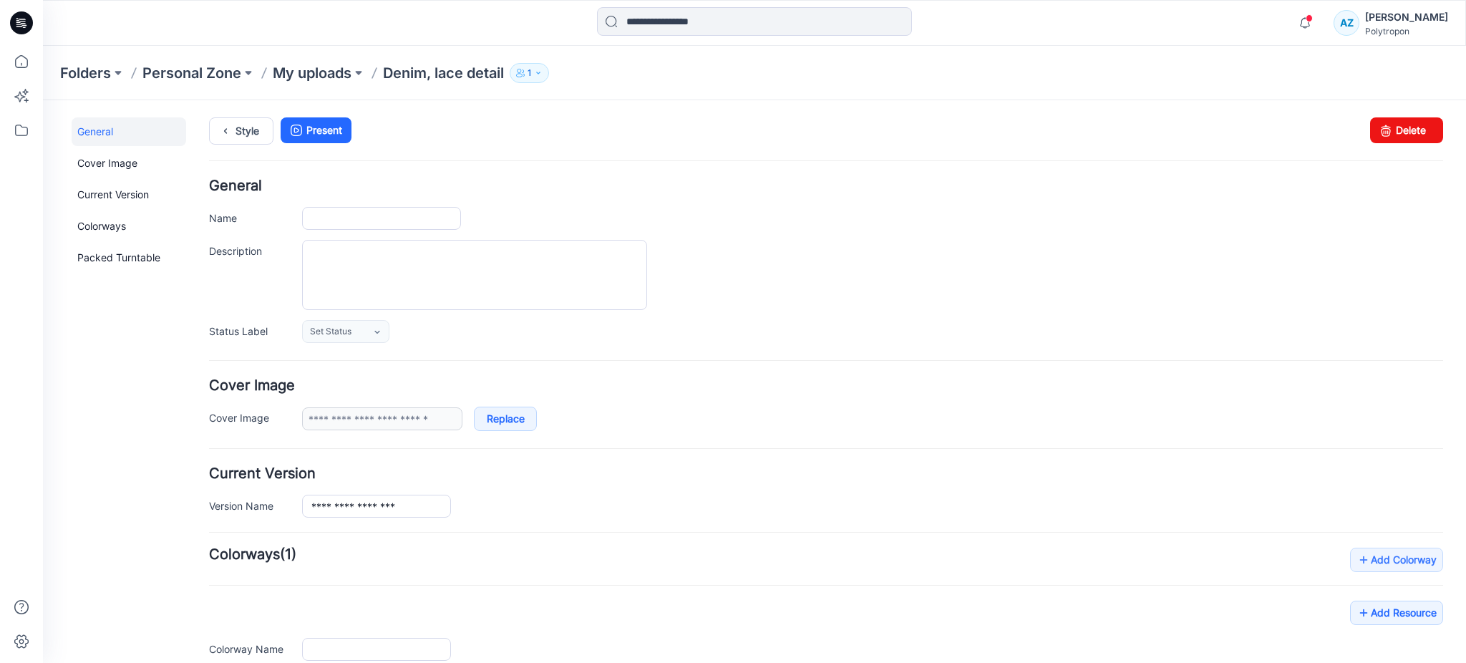
type input "**********"
type input "*******"
type input "**********"
click at [1360, 130] on link "Delete" at bounding box center [1406, 130] width 73 height 26
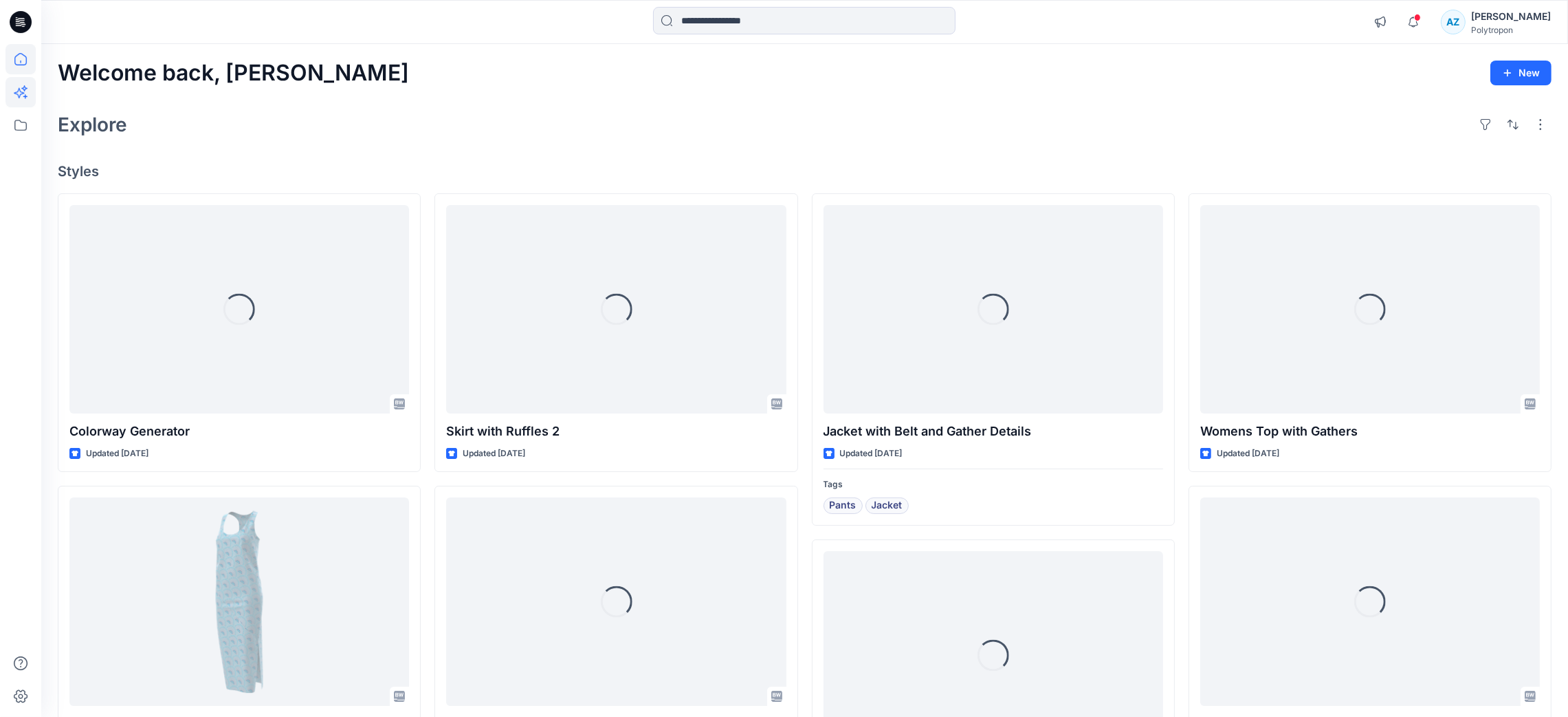
click at [10, 94] on icon at bounding box center [20, 91] width 30 height 30
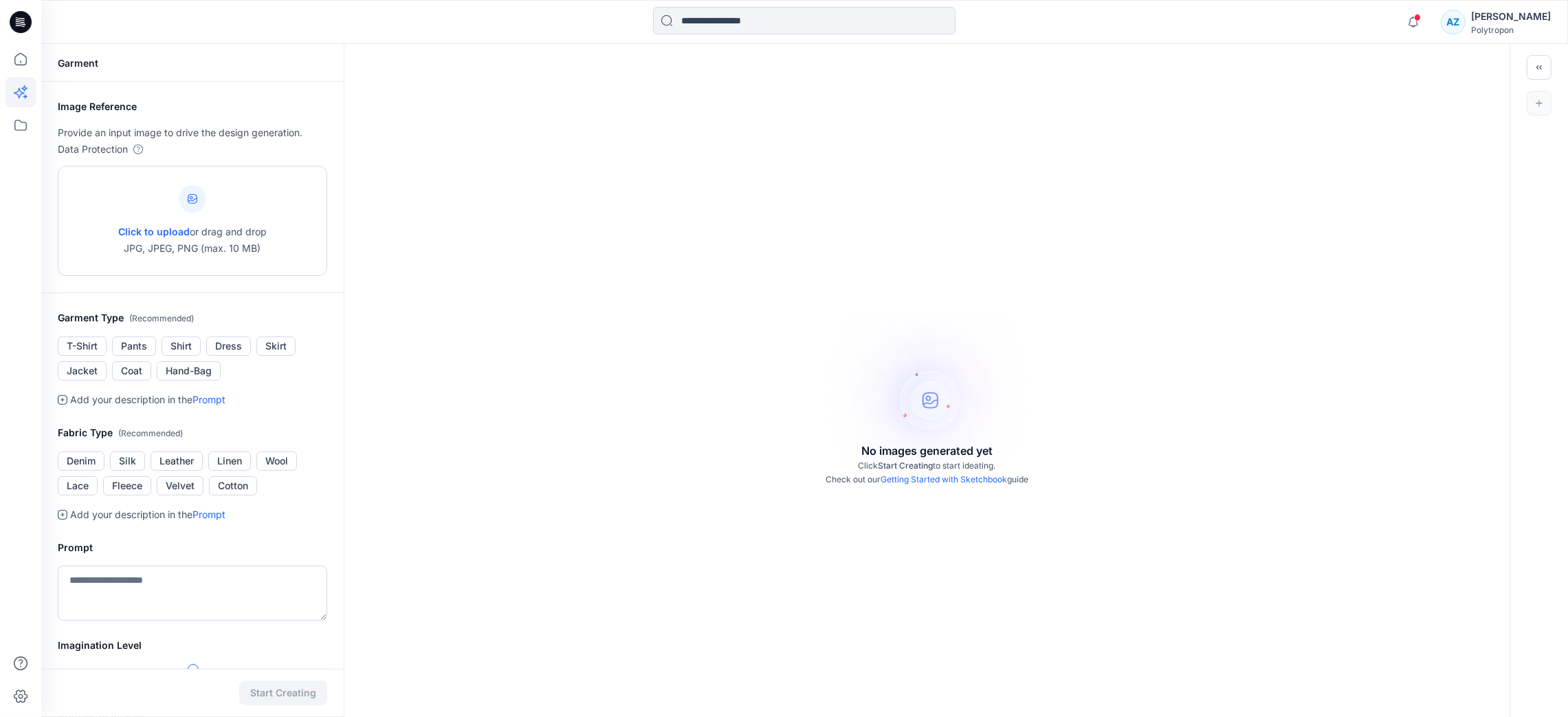
click at [189, 208] on div at bounding box center [192, 199] width 28 height 28
type input "**********"
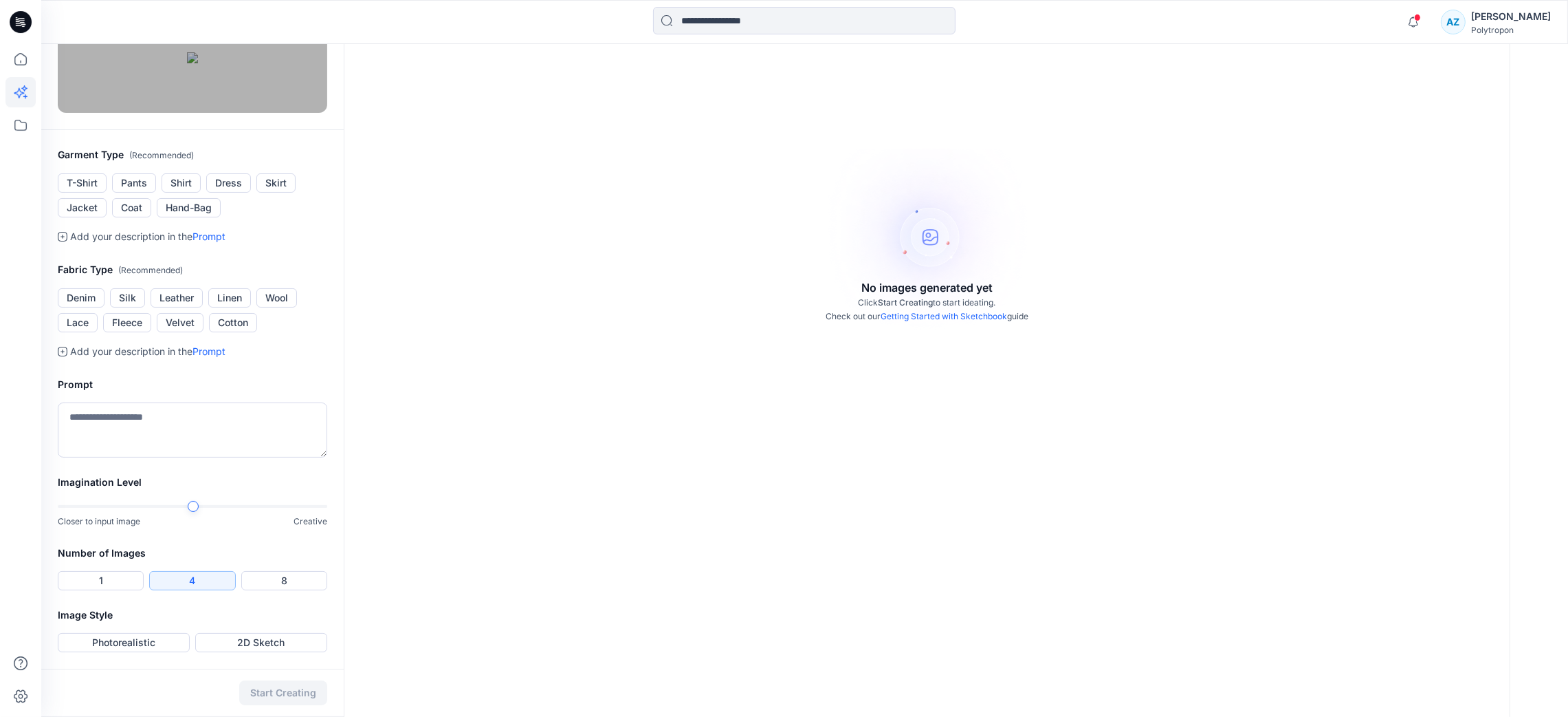
scroll to position [339, 0]
click at [262, 507] on div at bounding box center [192, 507] width 270 height 10
click at [123, 572] on button "1" at bounding box center [100, 581] width 86 height 19
click at [172, 301] on button "Leather" at bounding box center [177, 298] width 52 height 19
click at [135, 433] on textarea at bounding box center [192, 430] width 270 height 55
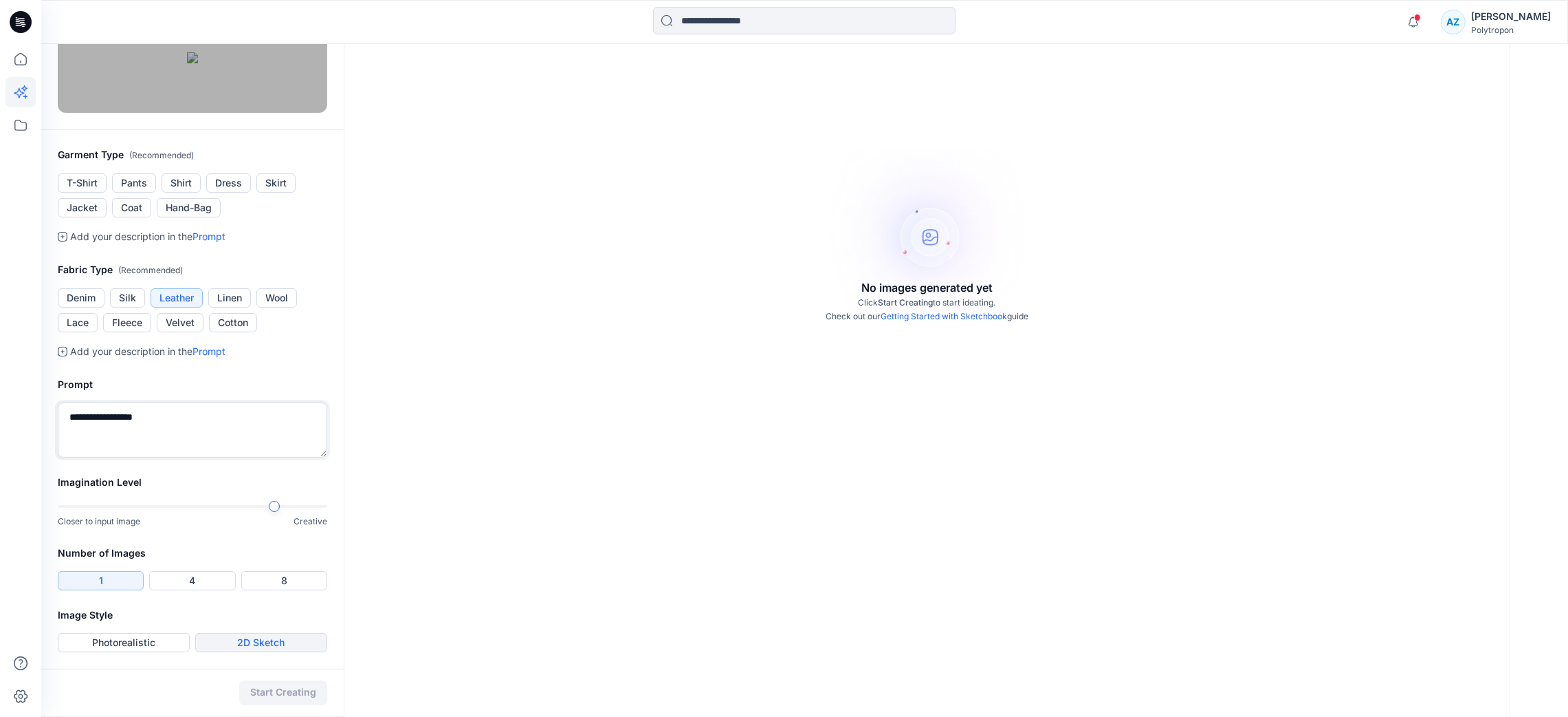
type textarea "**********"
click at [271, 640] on button "2D Sketch" at bounding box center [260, 642] width 132 height 19
click at [295, 691] on button "Start Creating" at bounding box center [283, 693] width 88 height 25
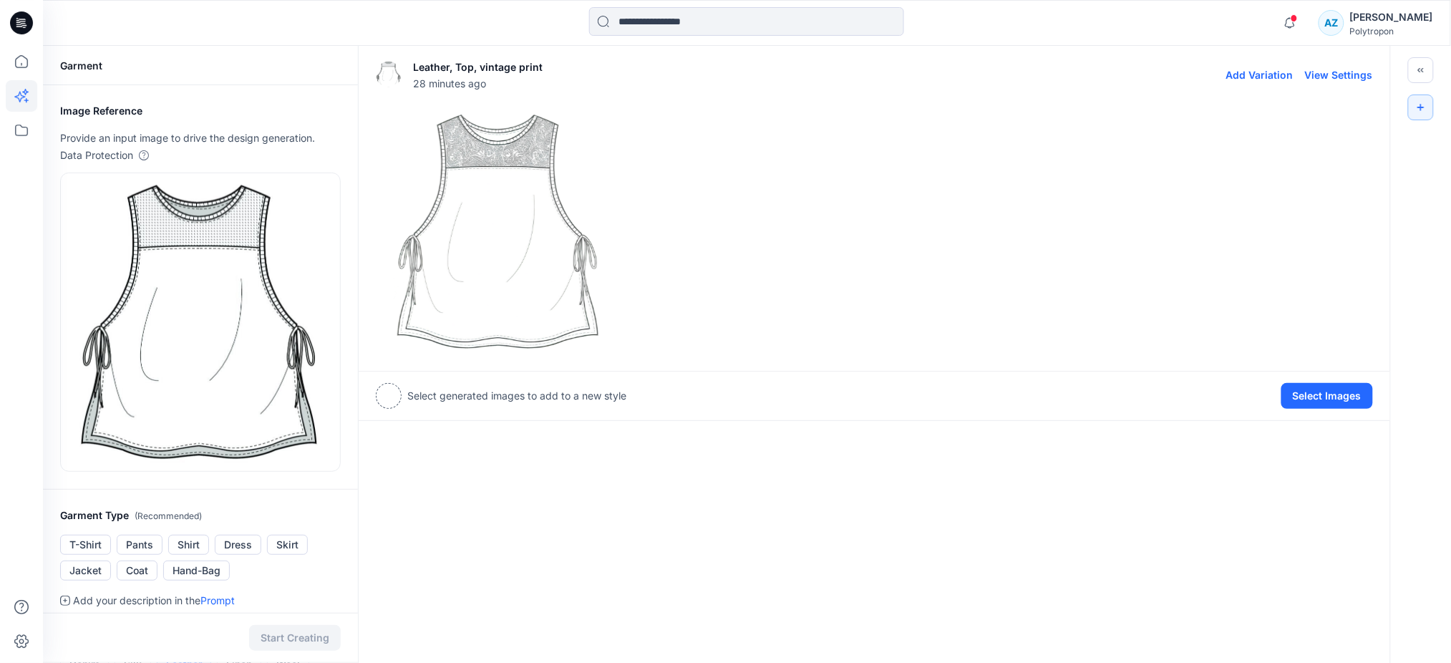
click at [490, 189] on img at bounding box center [497, 230] width 243 height 243
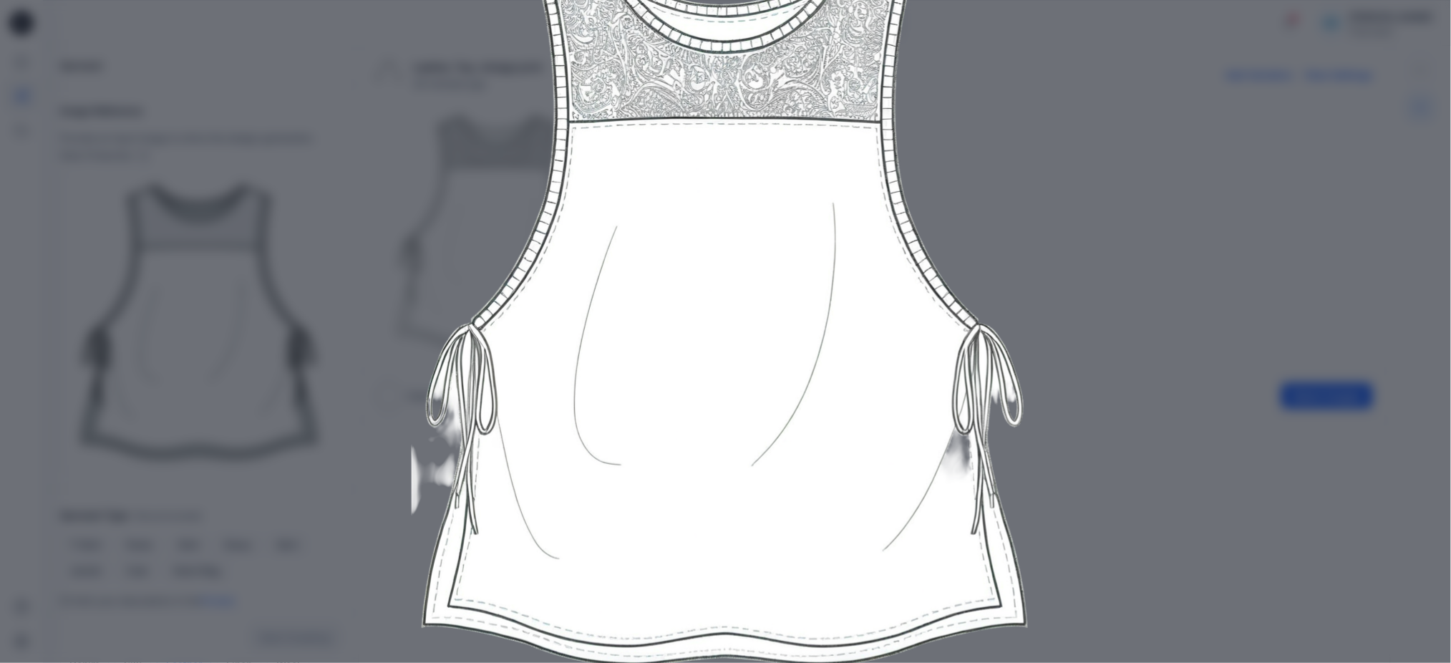
scroll to position [141, 0]
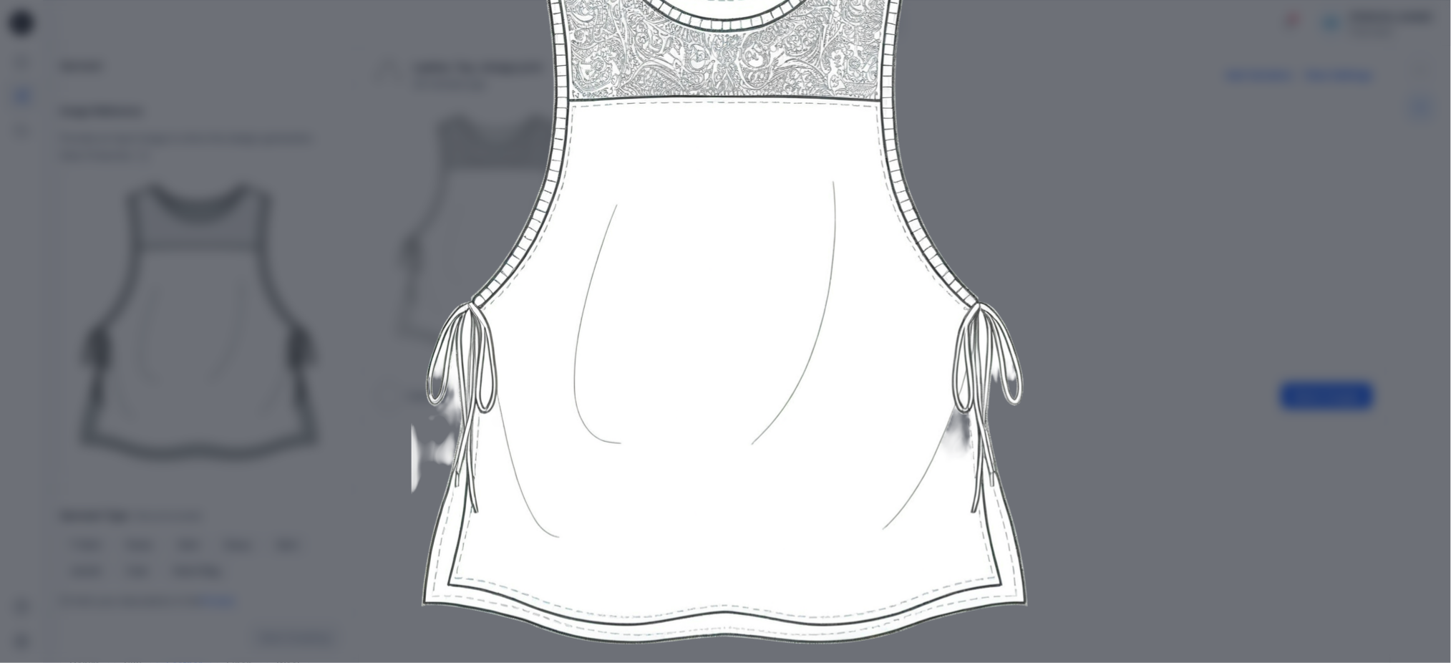
click at [1116, 351] on div "Close" at bounding box center [725, 331] width 1451 height 663
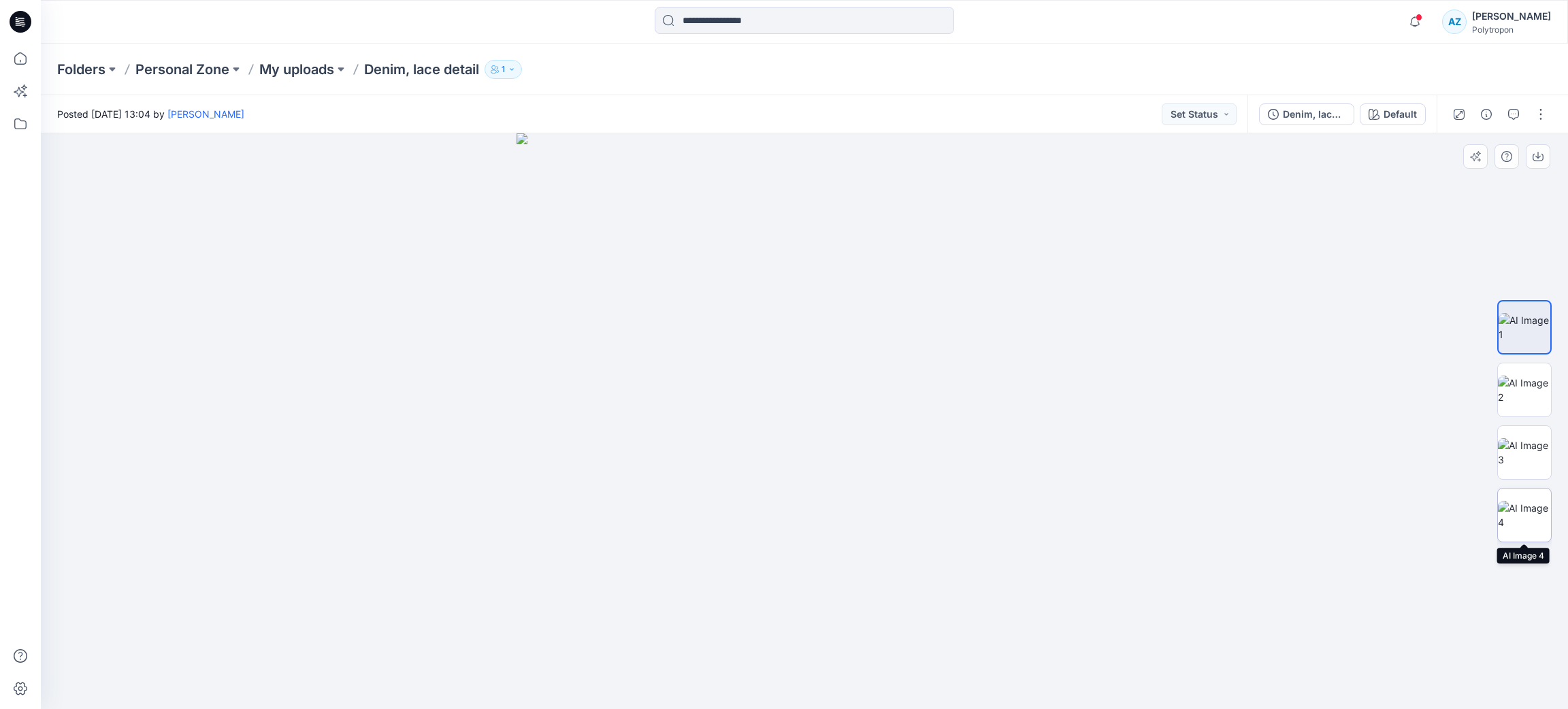
click at [1518, 504] on img at bounding box center [1524, 515] width 53 height 29
click at [30, 53] on icon at bounding box center [20, 58] width 29 height 29
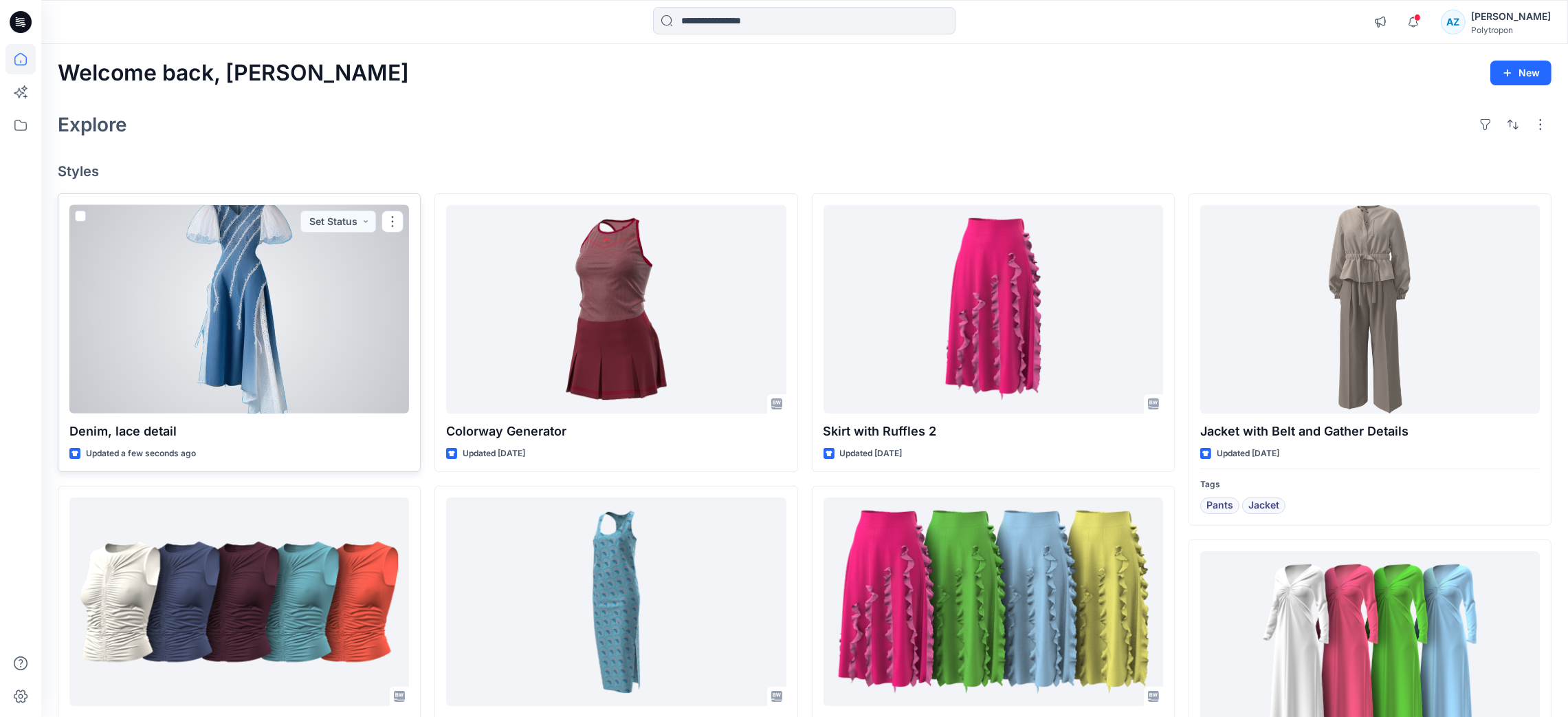
click at [259, 284] on div at bounding box center [239, 309] width 340 height 209
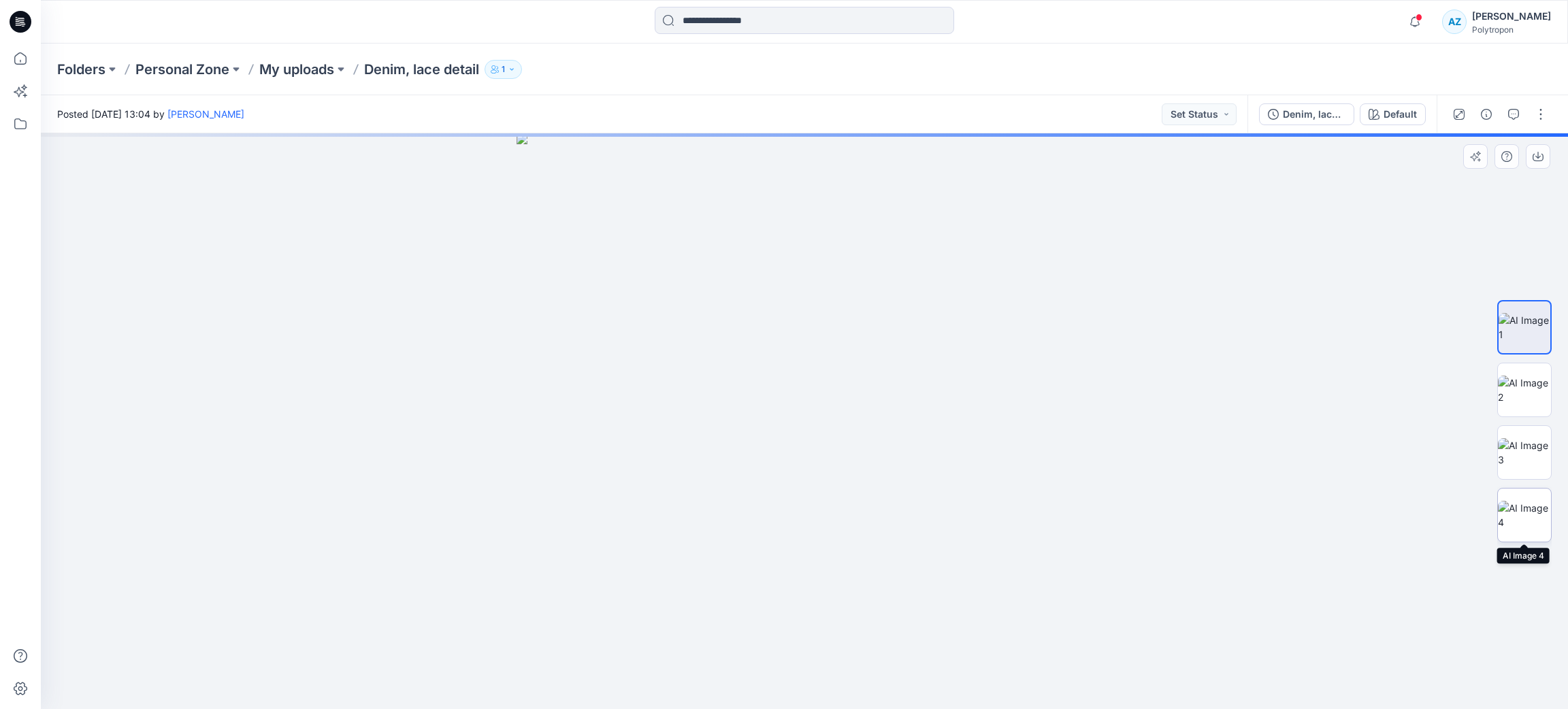
click at [1517, 509] on img at bounding box center [1524, 515] width 53 height 29
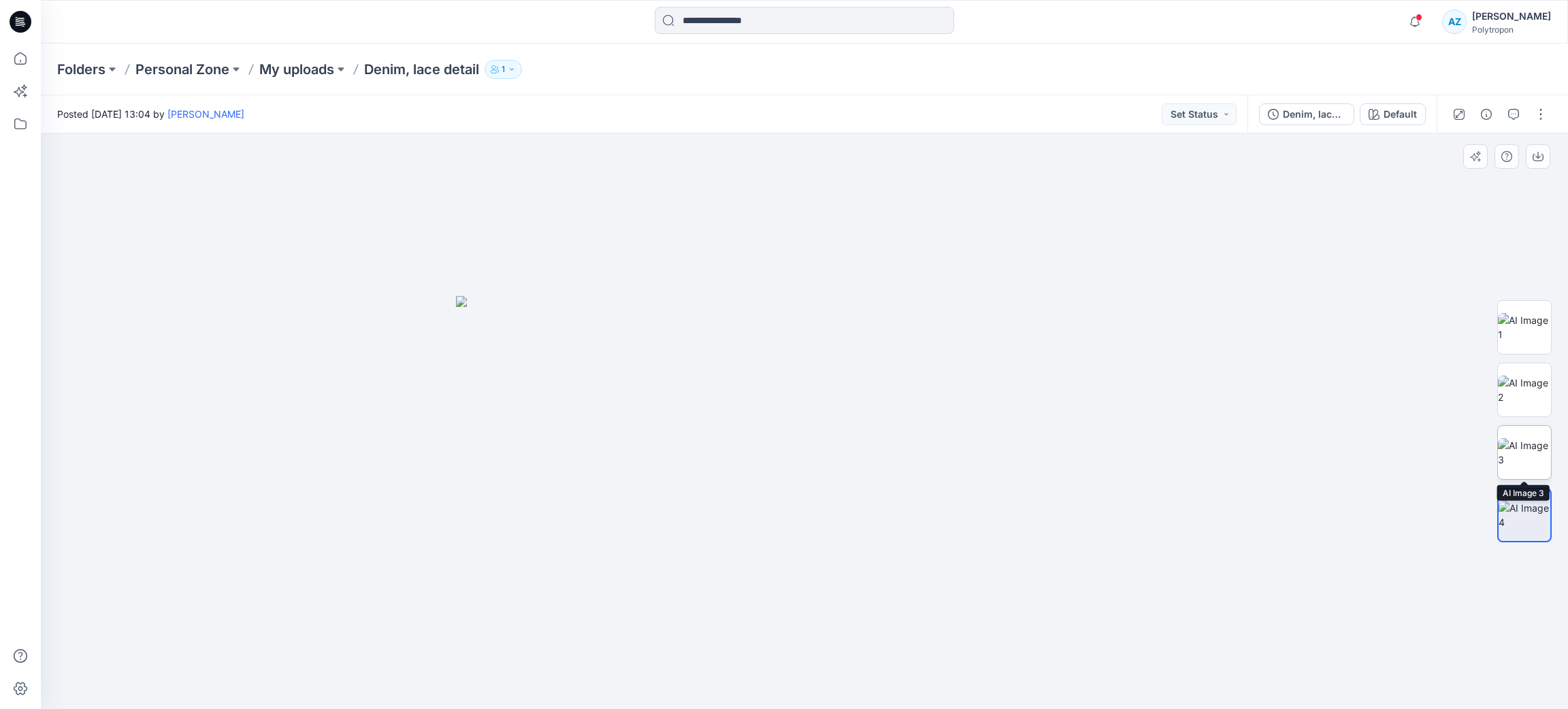
click at [1526, 452] on img at bounding box center [1524, 452] width 53 height 29
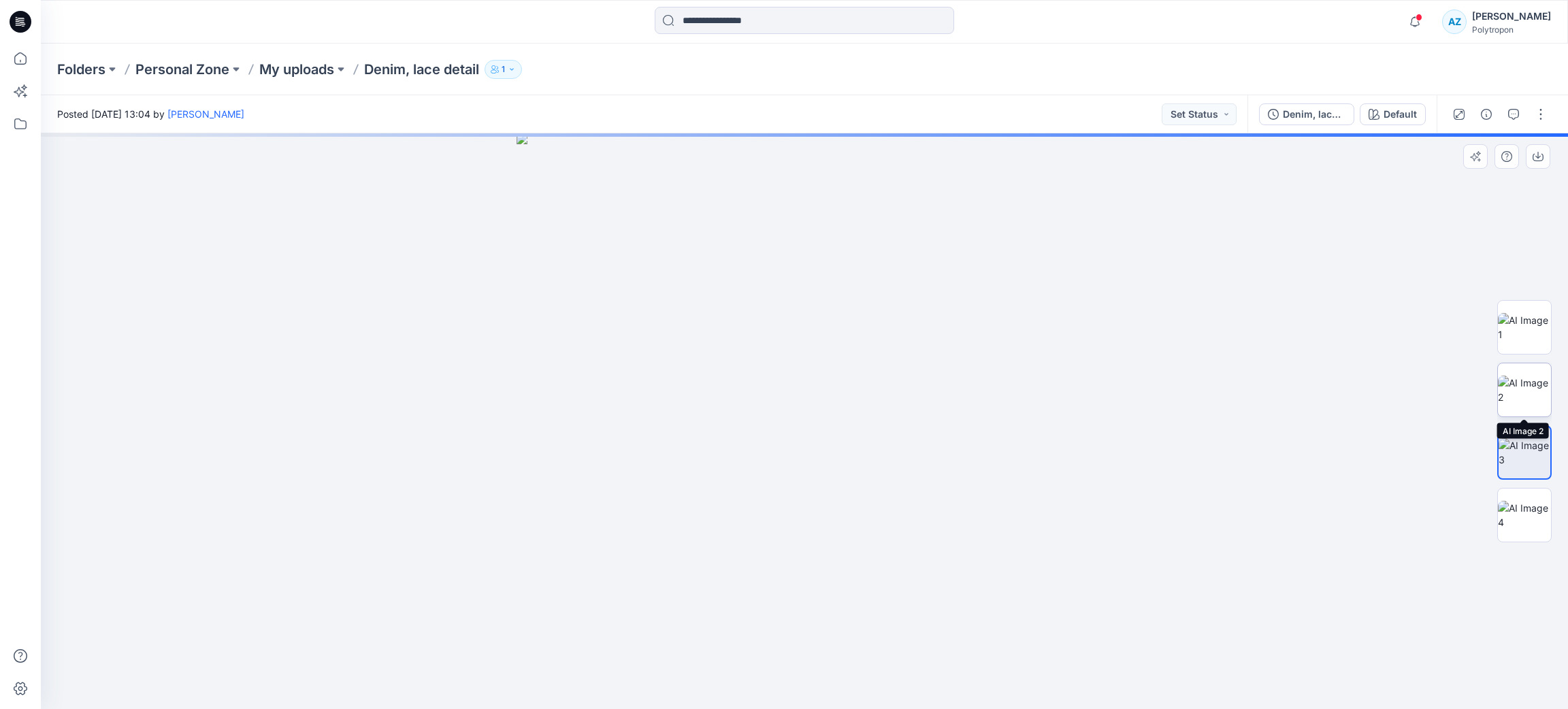
click at [1522, 387] on img at bounding box center [1524, 390] width 53 height 29
click at [1520, 316] on img at bounding box center [1524, 327] width 53 height 29
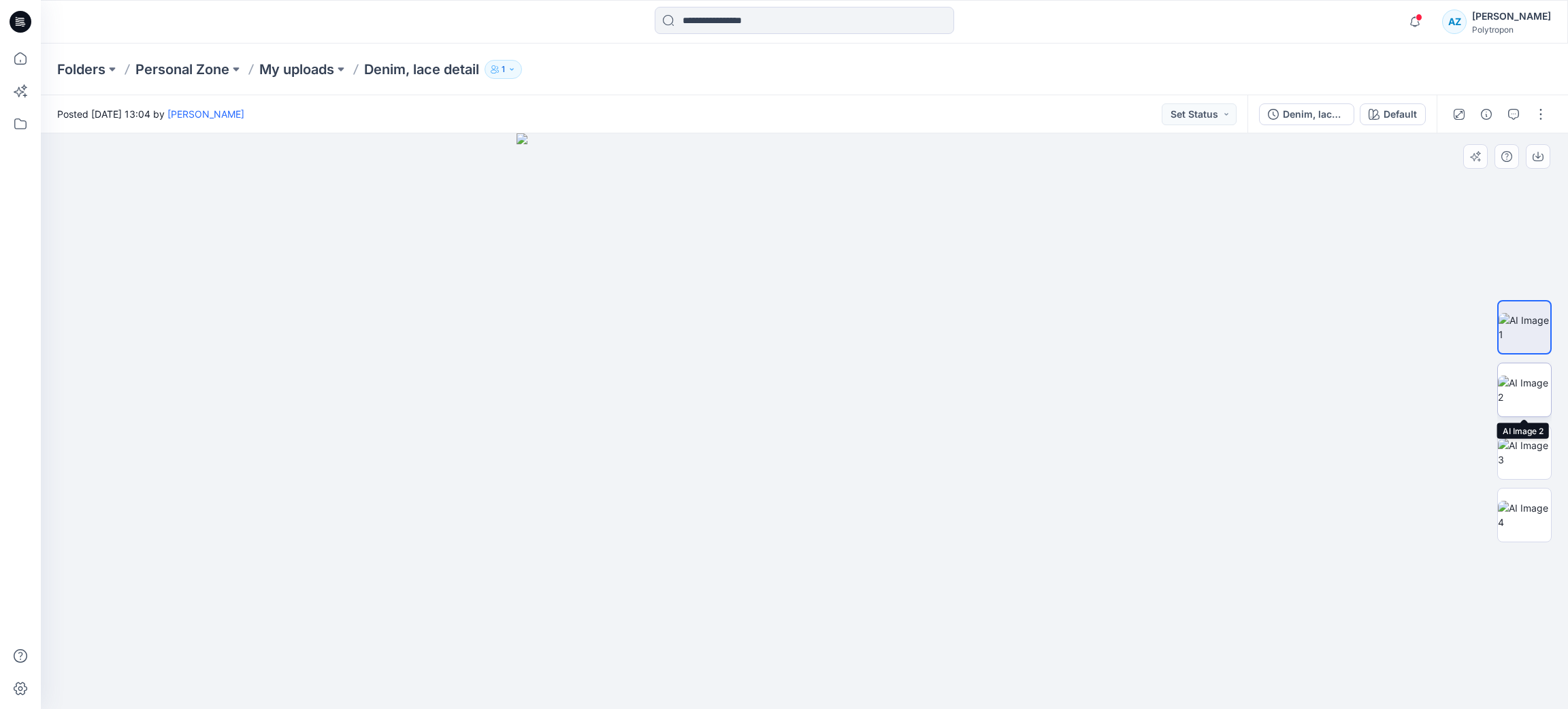
click at [1526, 375] on img at bounding box center [1524, 390] width 53 height 29
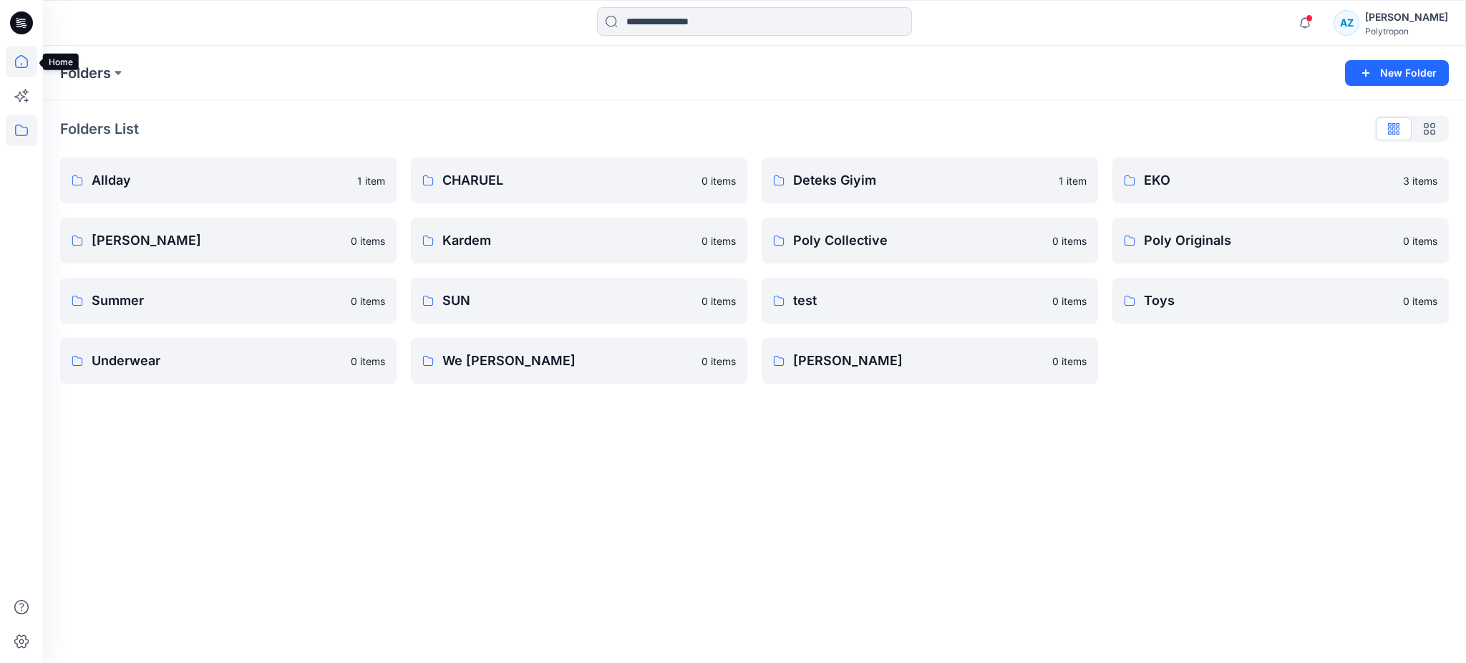
click at [25, 59] on icon at bounding box center [21, 61] width 31 height 31
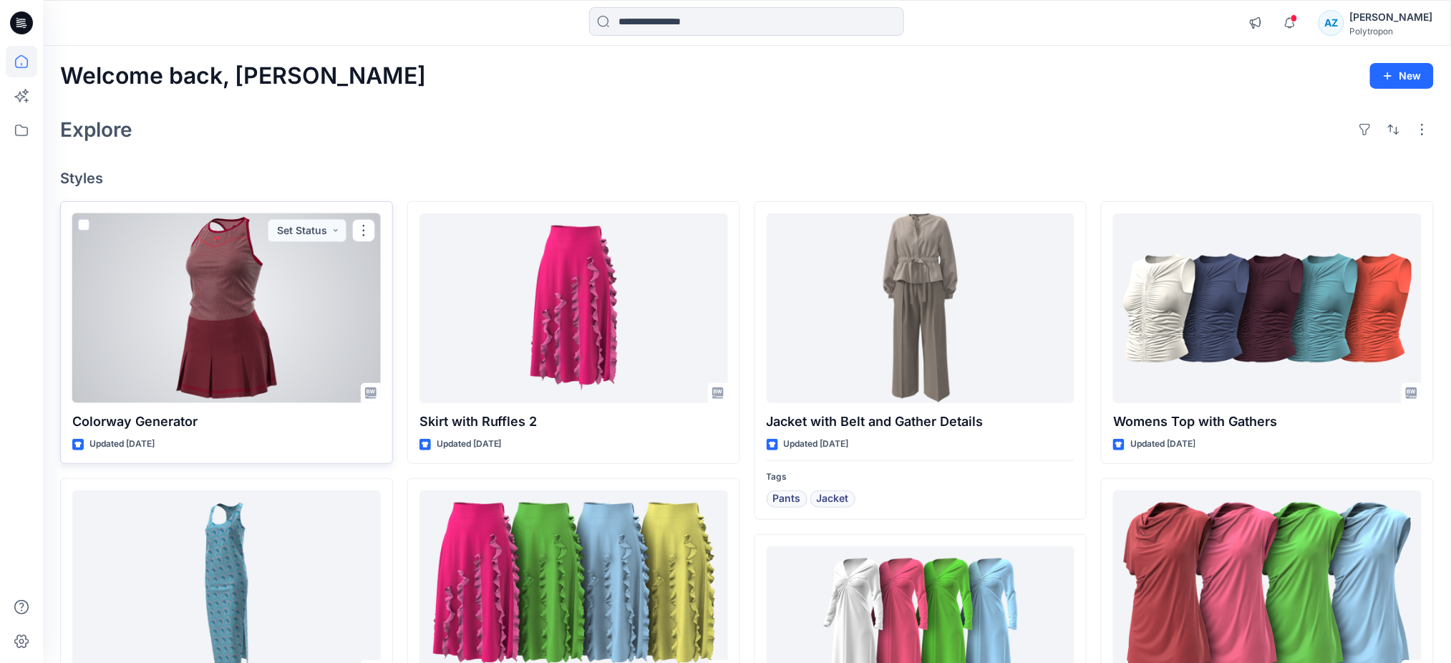
click at [206, 343] on div at bounding box center [226, 308] width 308 height 190
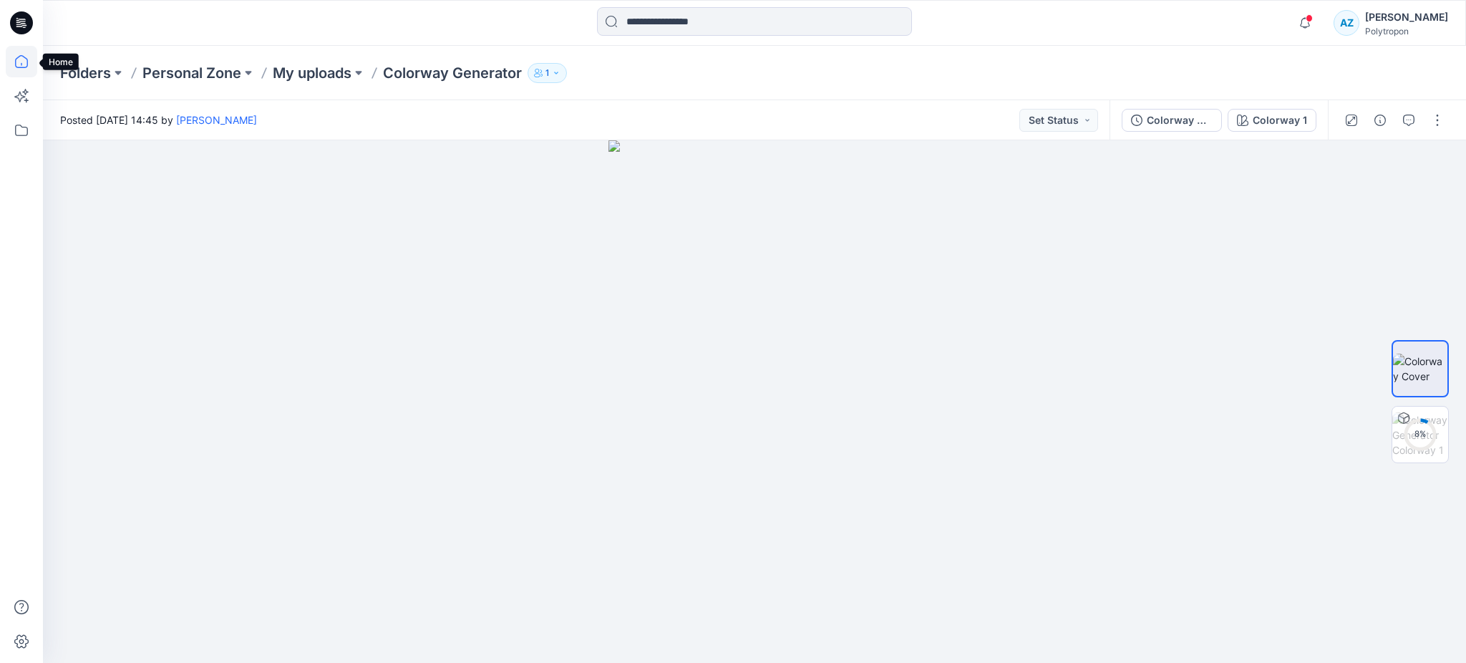
click at [13, 61] on icon at bounding box center [21, 61] width 31 height 31
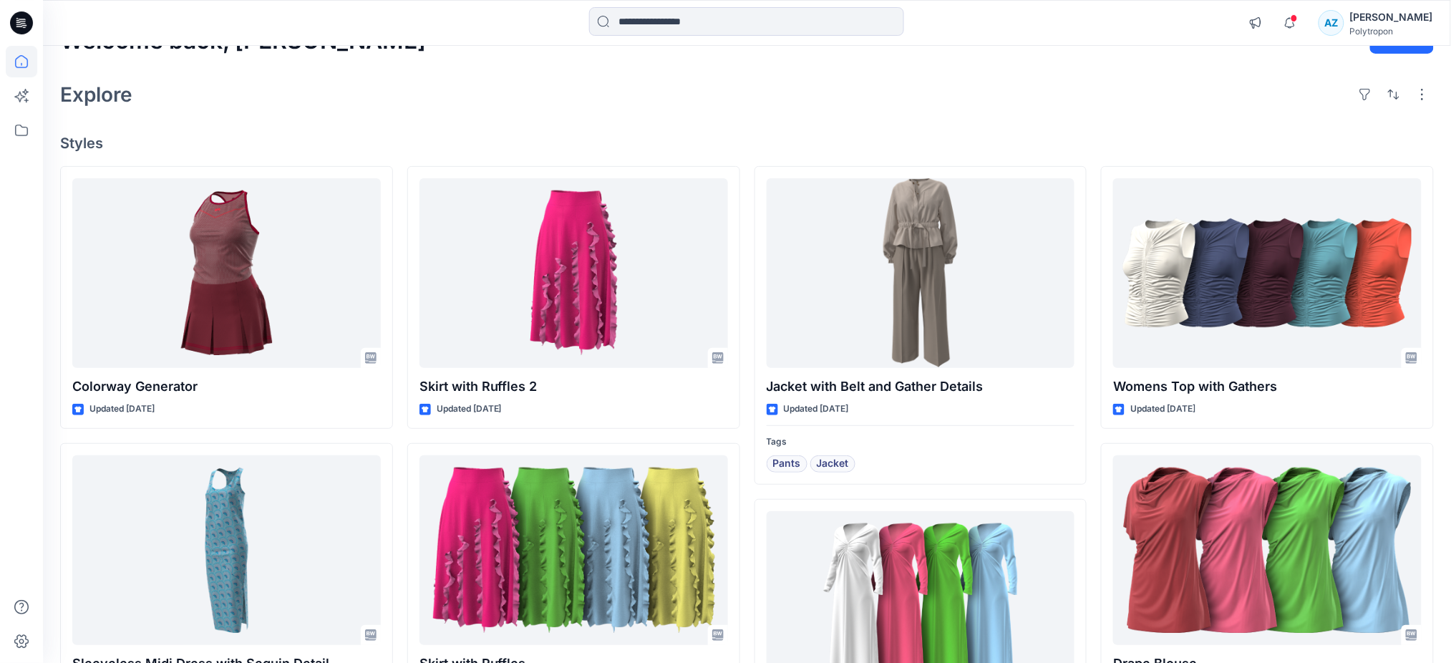
scroll to position [95, 0]
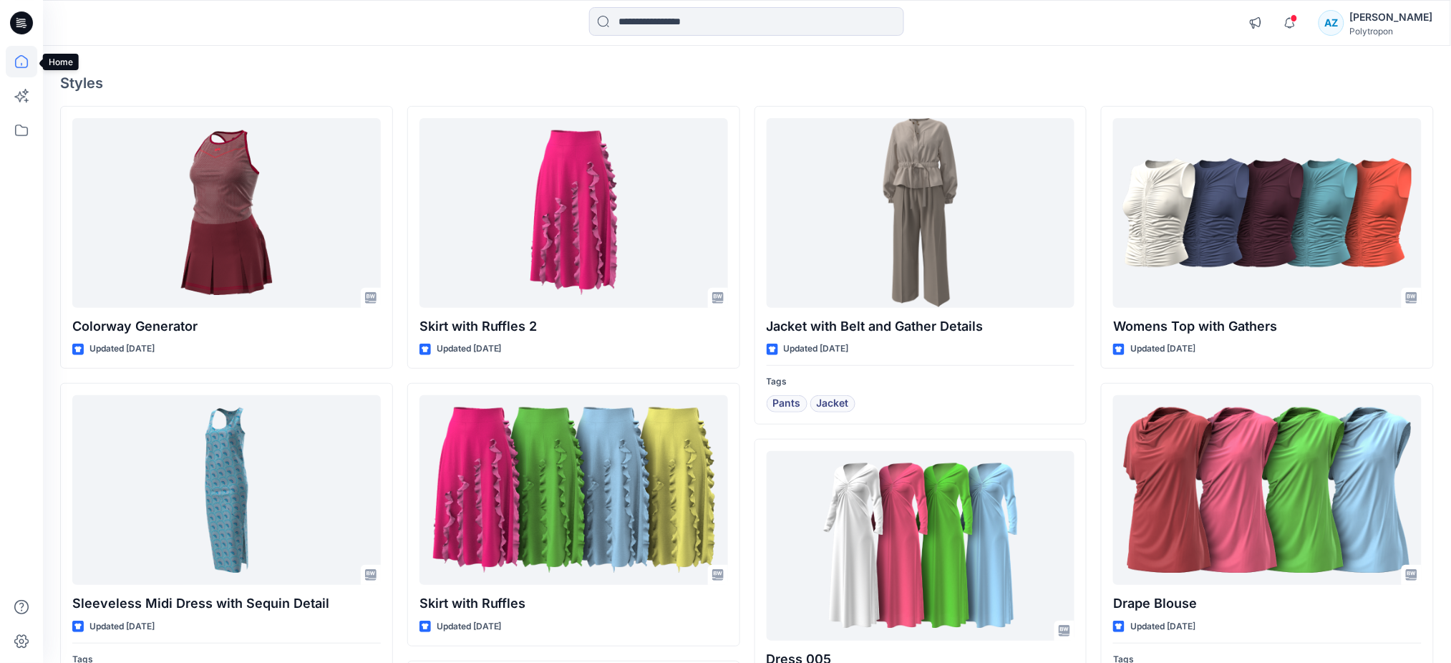
click at [9, 62] on icon at bounding box center [21, 61] width 31 height 31
click at [2, 401] on div at bounding box center [21, 331] width 43 height 663
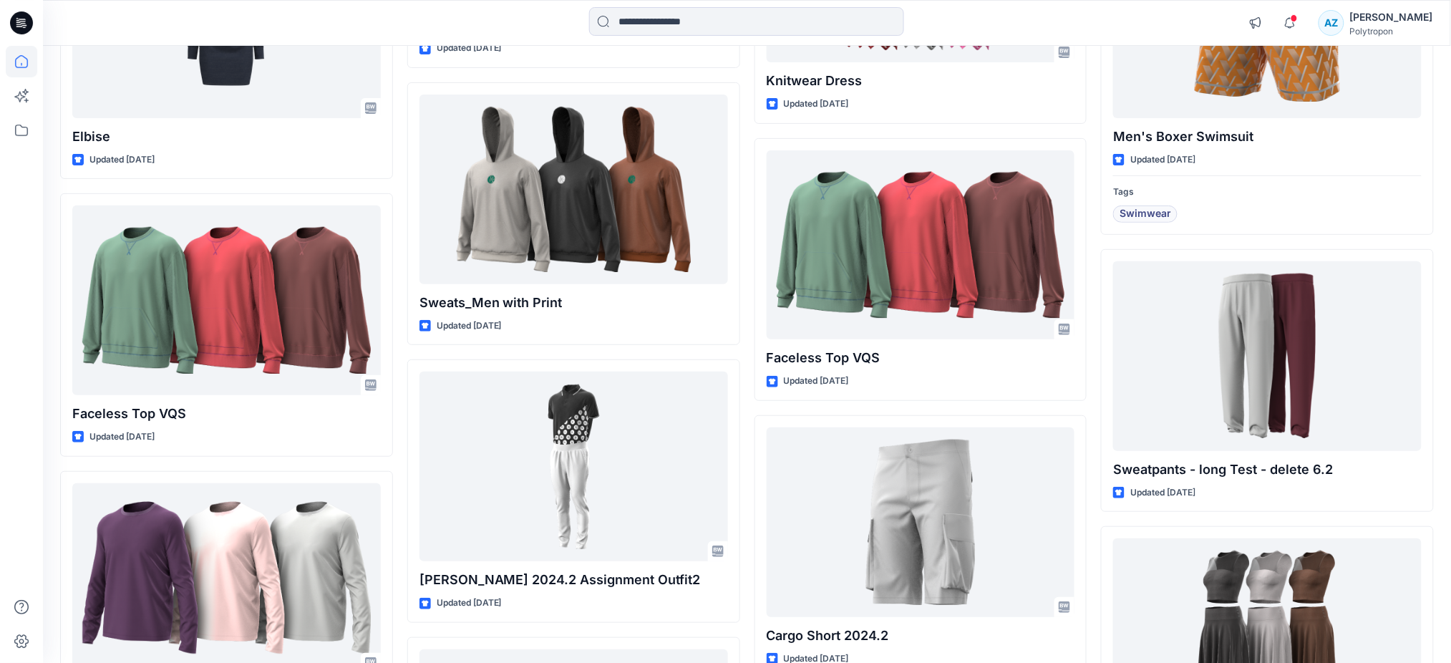
scroll to position [2074, 0]
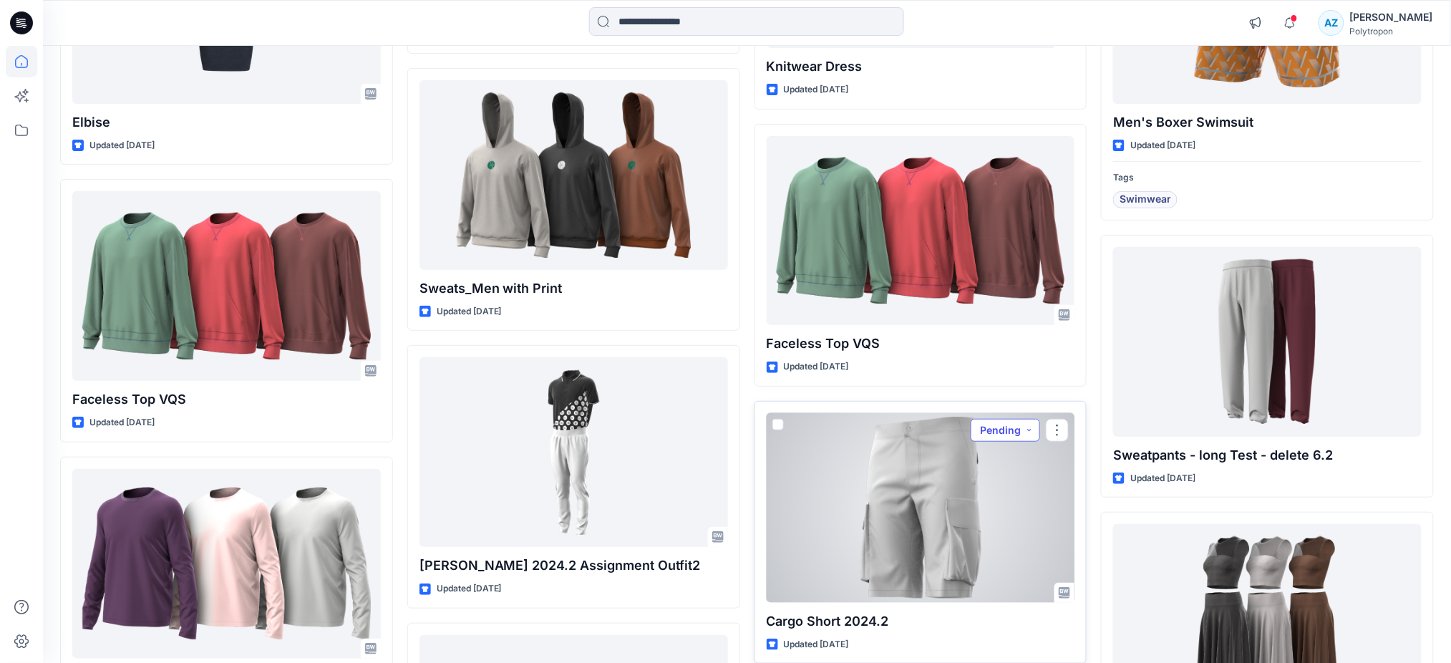
click at [998, 433] on button "Pending" at bounding box center [1004, 430] width 69 height 23
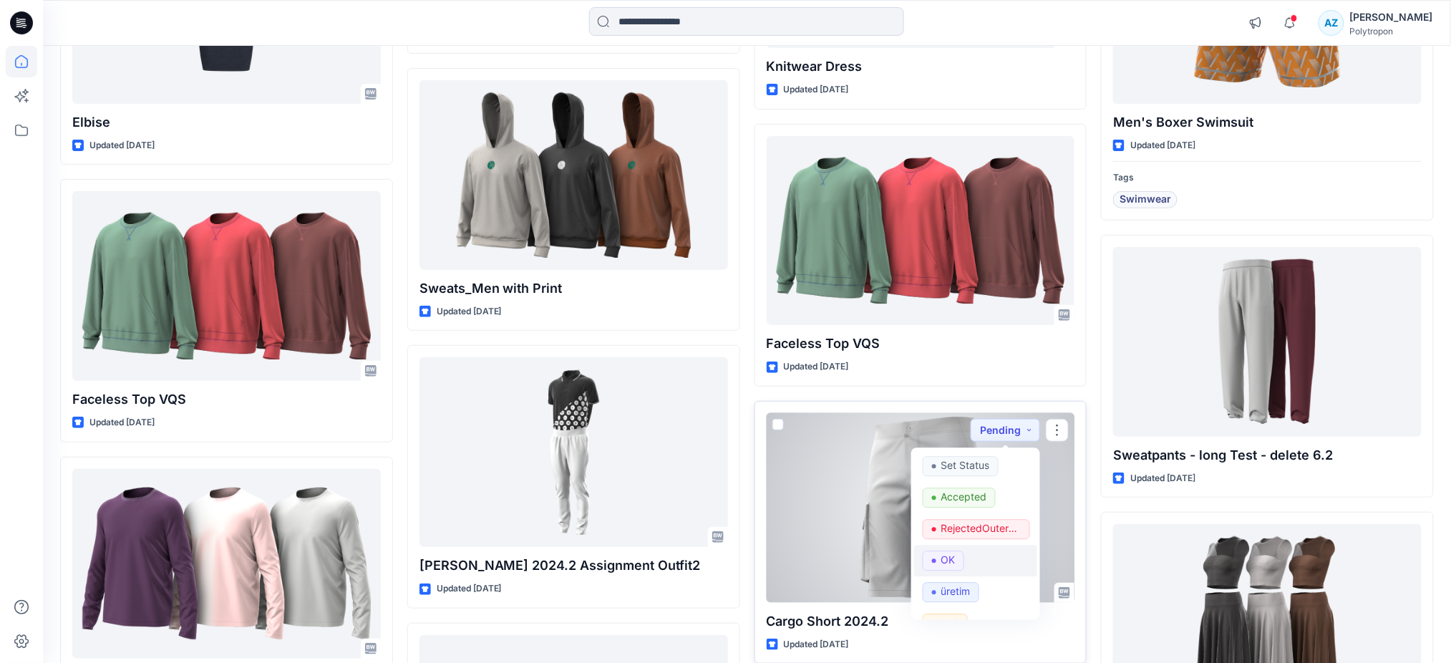
click at [975, 560] on div "OK" at bounding box center [976, 561] width 106 height 20
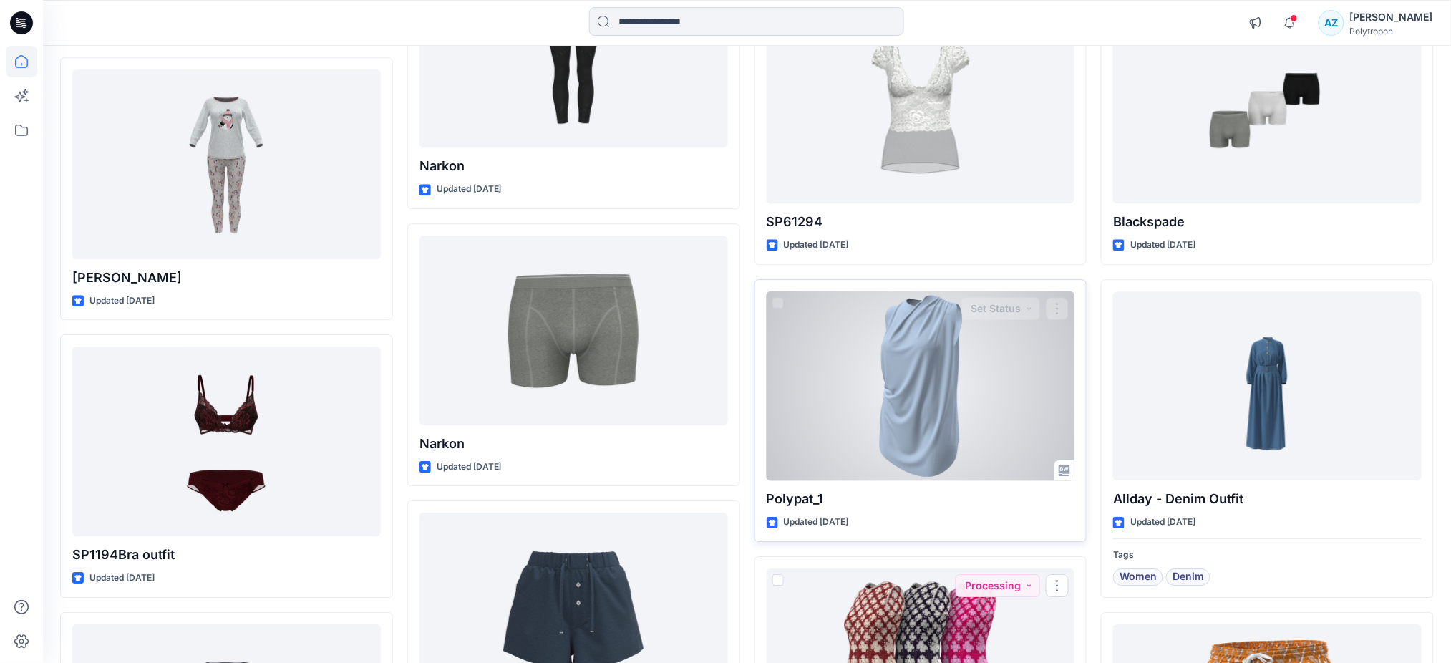
scroll to position [1406, 0]
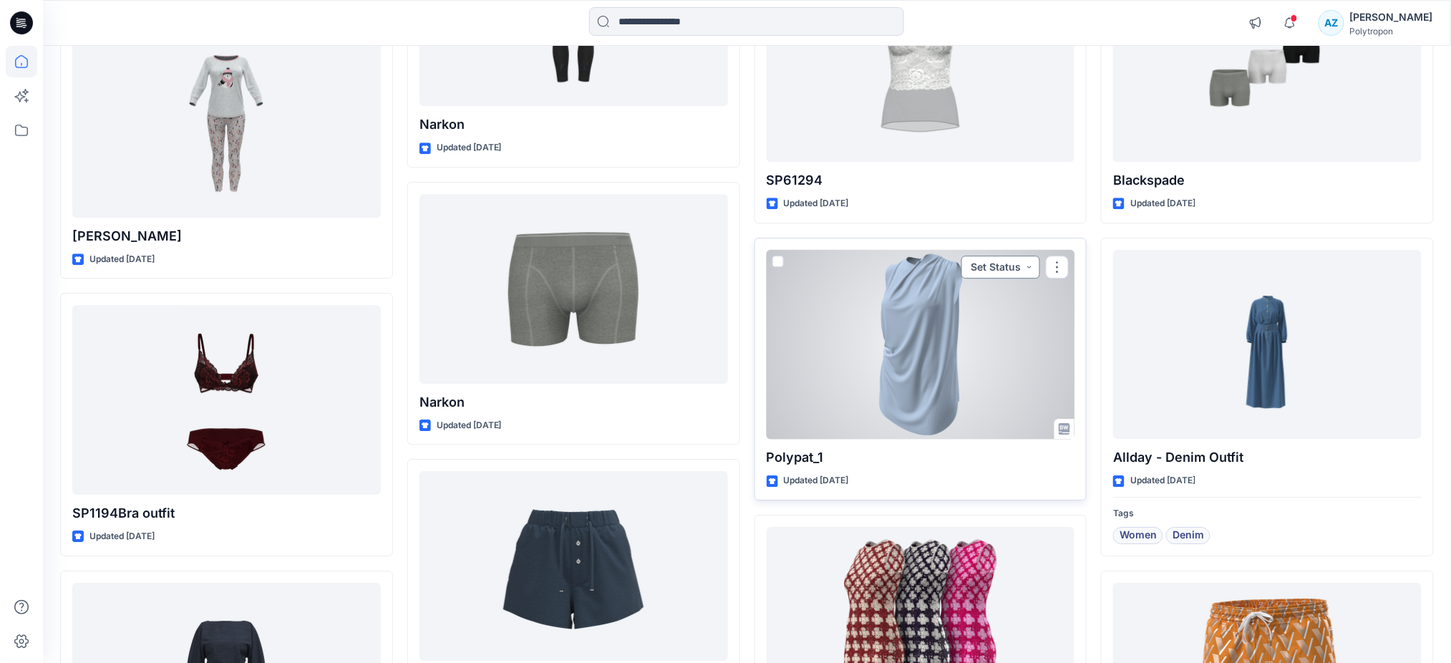
click at [1002, 268] on button "Set Status" at bounding box center [1000, 266] width 79 height 23
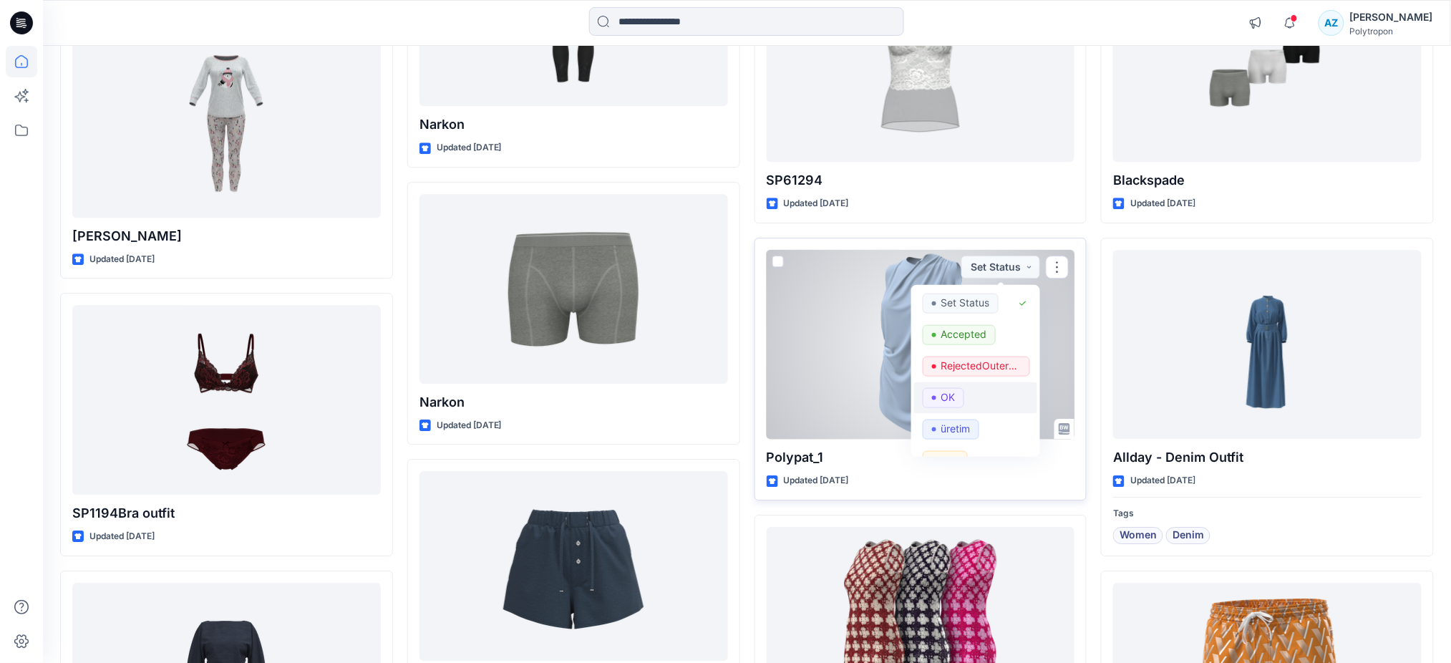
click at [960, 387] on span "OK" at bounding box center [944, 397] width 42 height 20
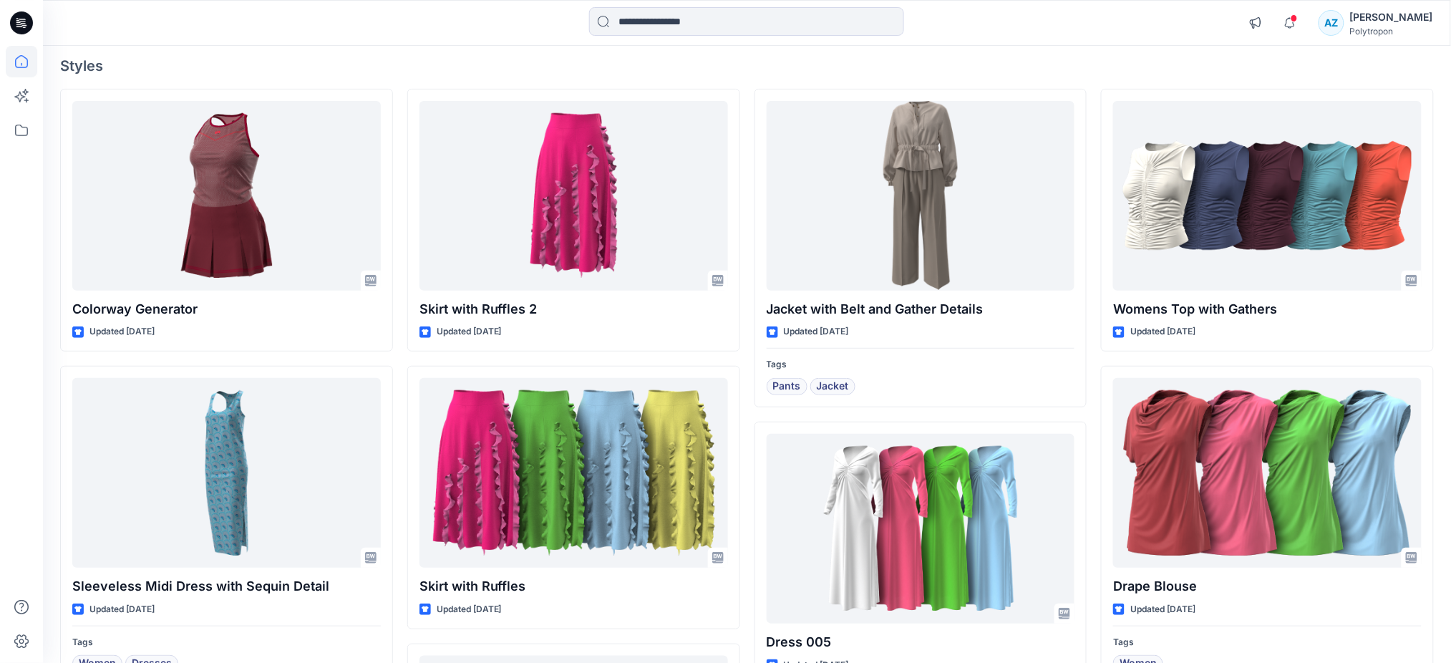
scroll to position [0, 0]
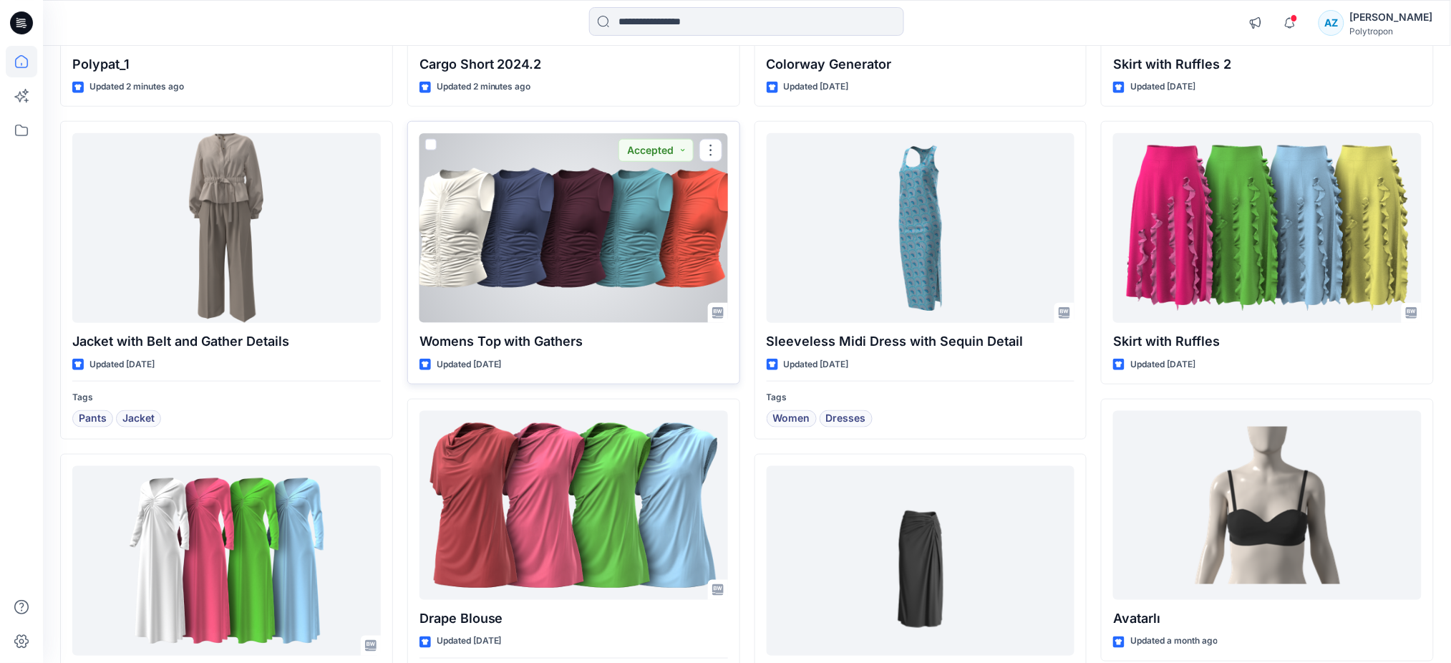
scroll to position [381, 0]
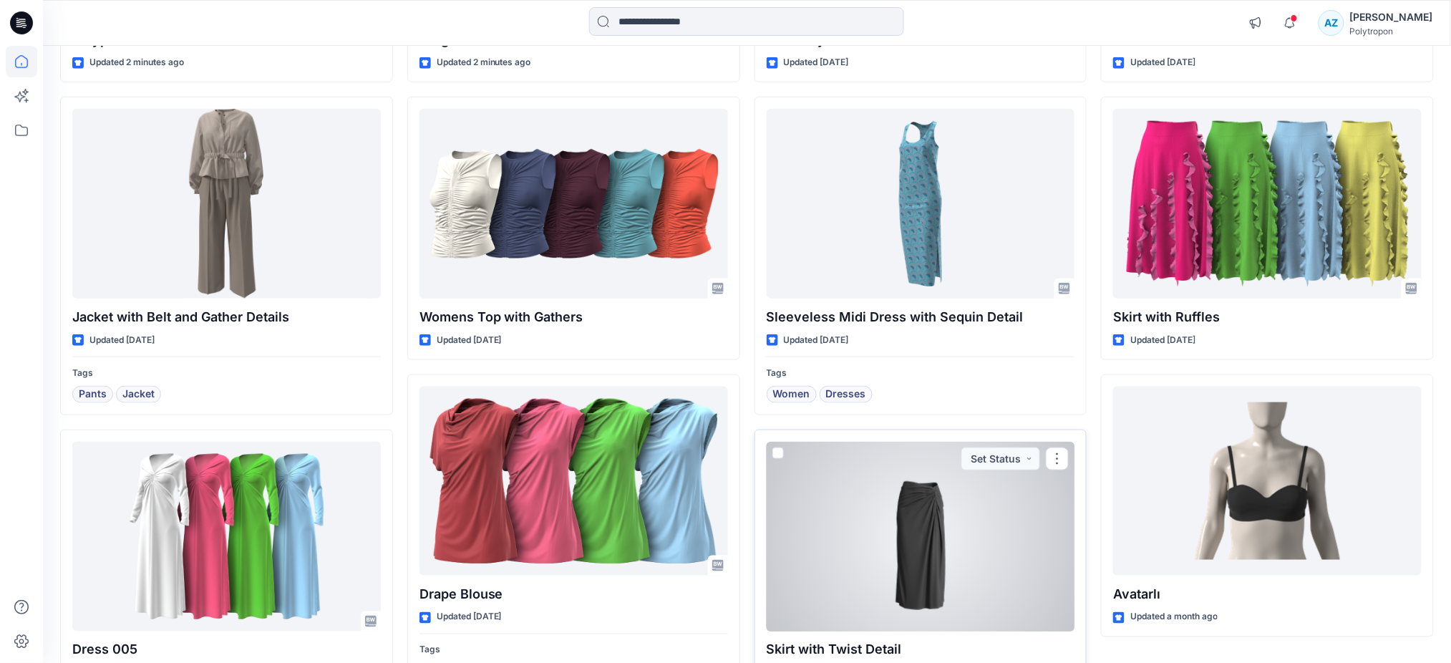
click at [890, 547] on div at bounding box center [920, 537] width 308 height 190
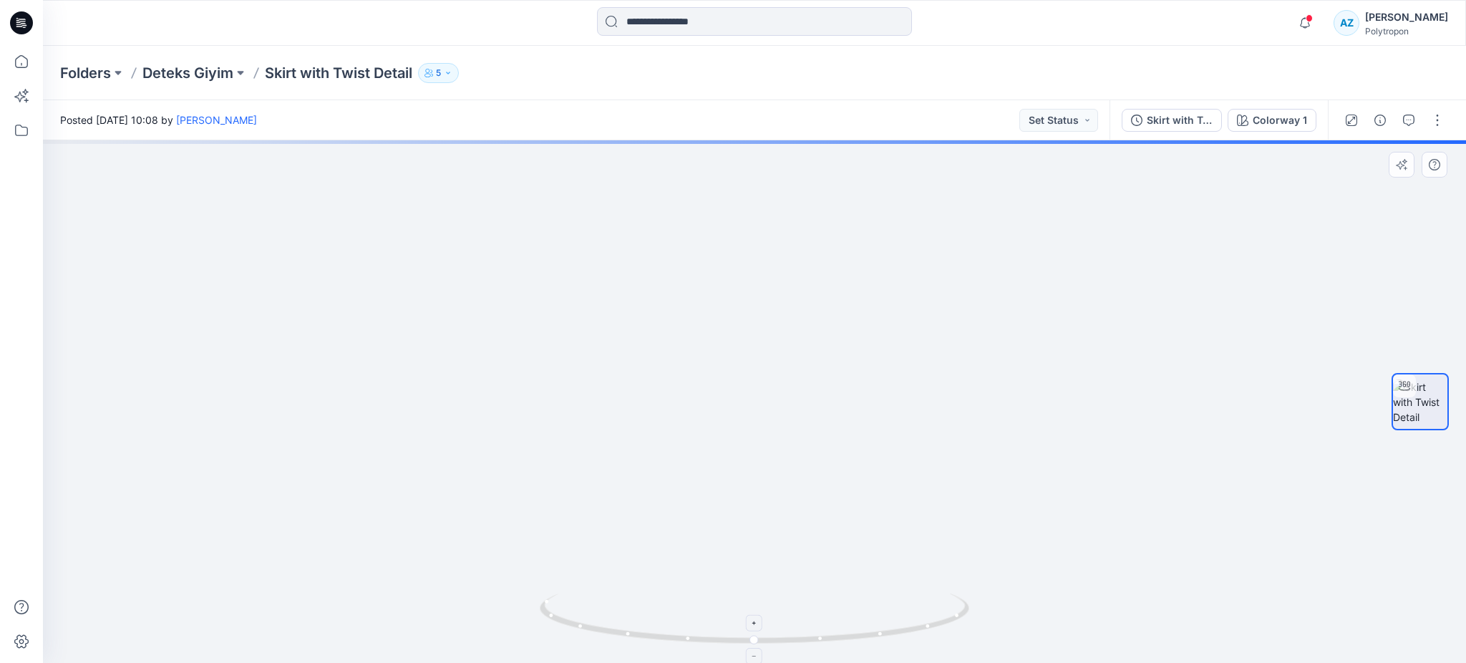
drag, startPoint x: 834, startPoint y: 354, endPoint x: 847, endPoint y: 618, distance: 263.7
click at [857, 624] on div at bounding box center [754, 401] width 1423 height 522
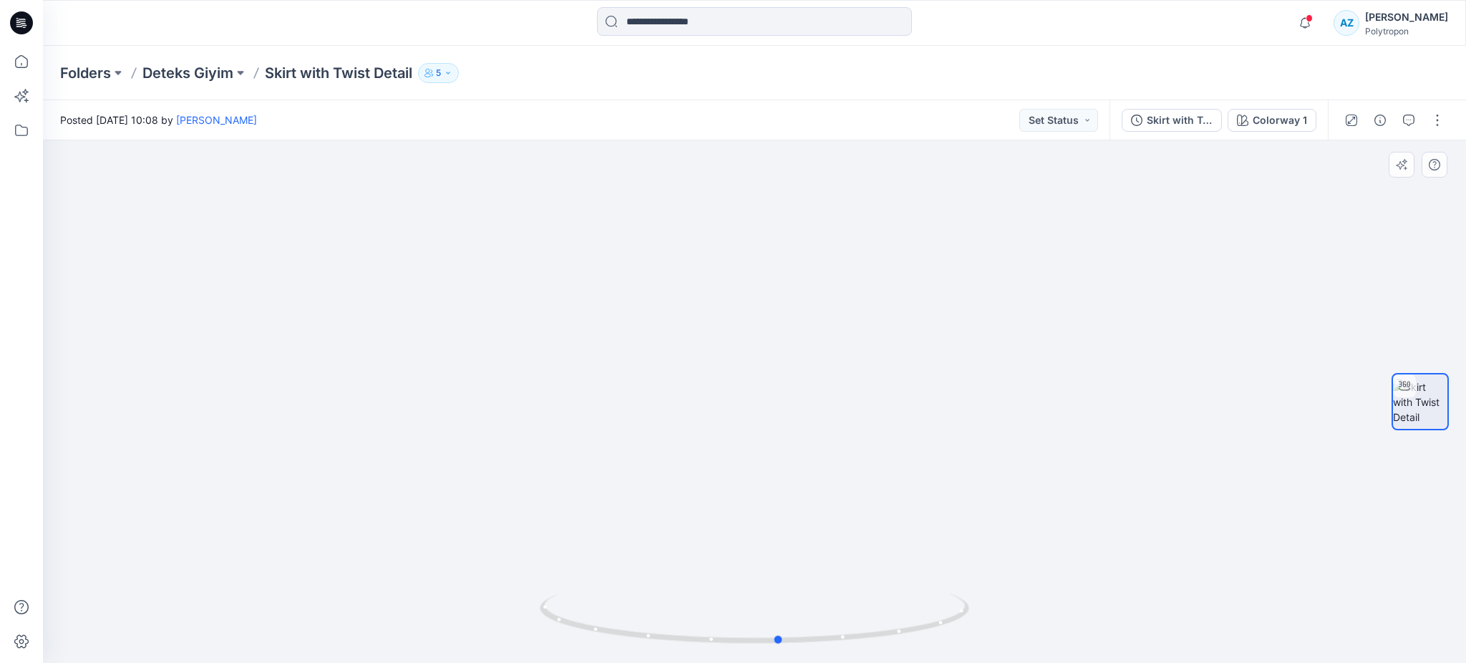
drag, startPoint x: 749, startPoint y: 644, endPoint x: 344, endPoint y: 625, distance: 405.5
click at [344, 625] on div at bounding box center [754, 401] width 1423 height 522
click at [20, 65] on icon at bounding box center [21, 61] width 31 height 31
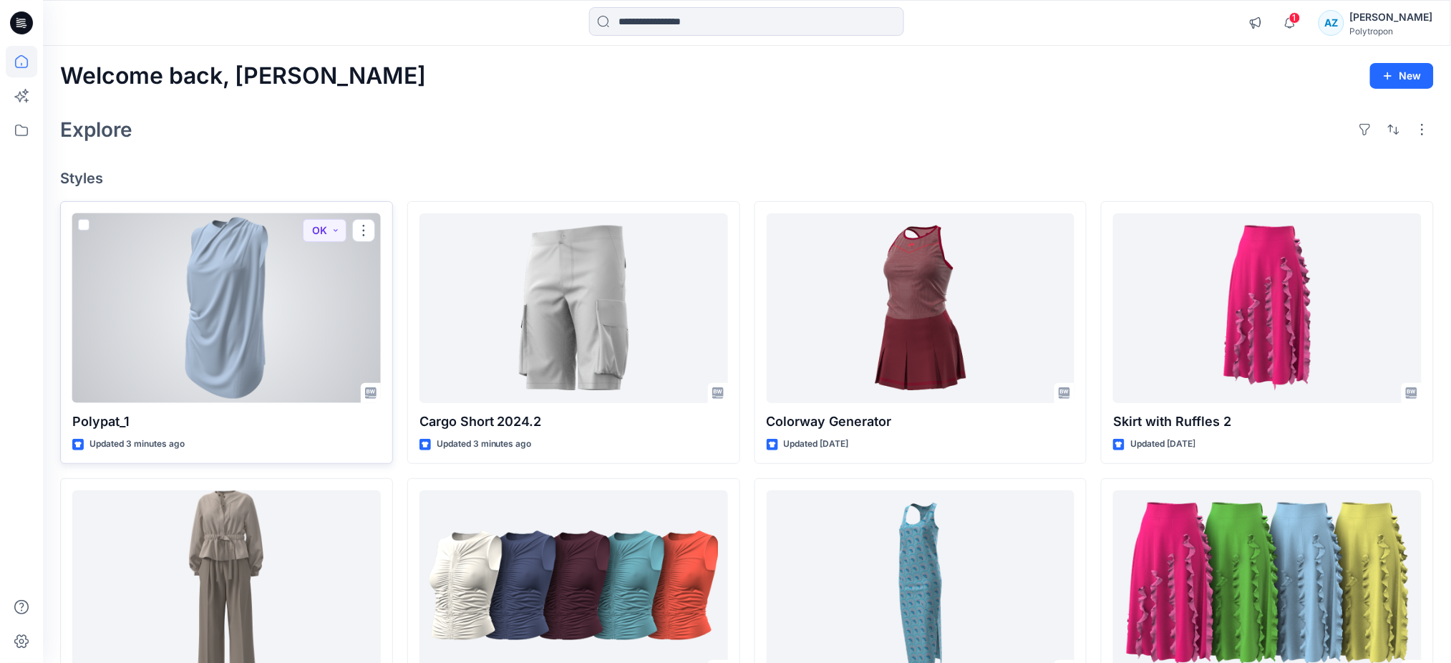
click at [80, 225] on span at bounding box center [83, 224] width 11 height 11
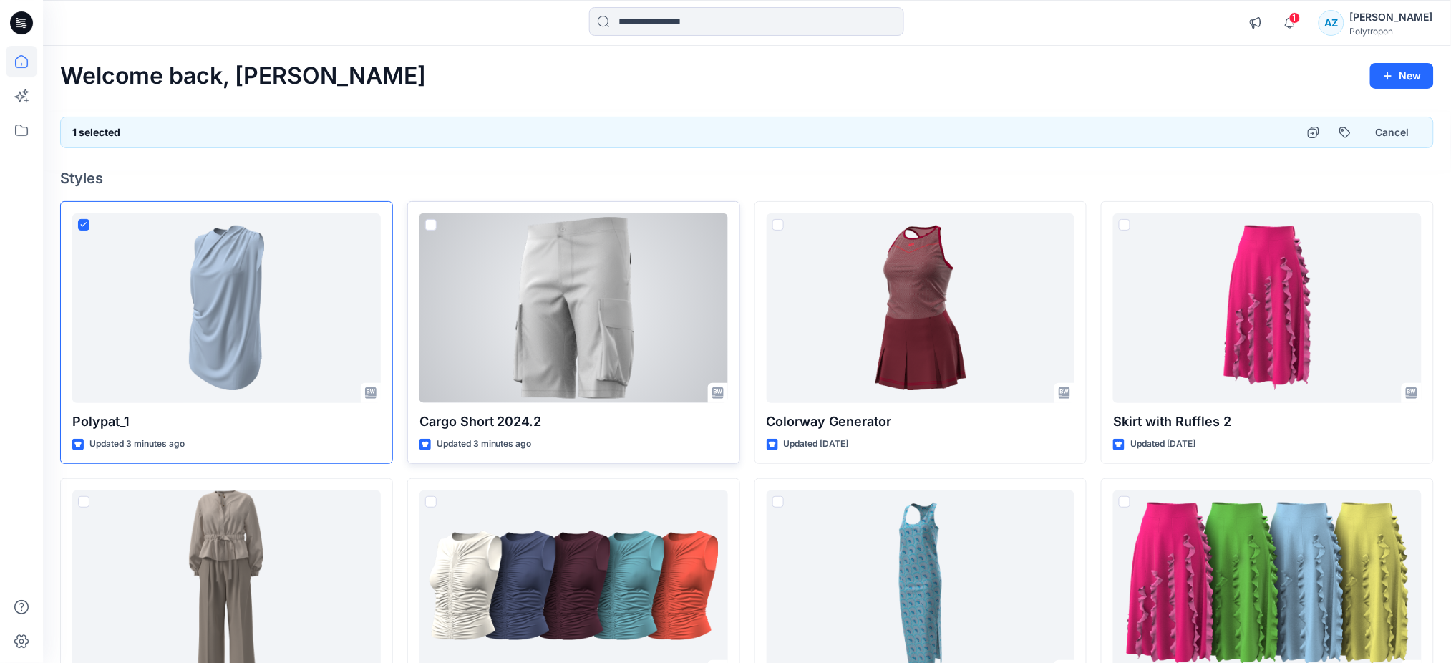
click at [430, 228] on span at bounding box center [430, 224] width 11 height 11
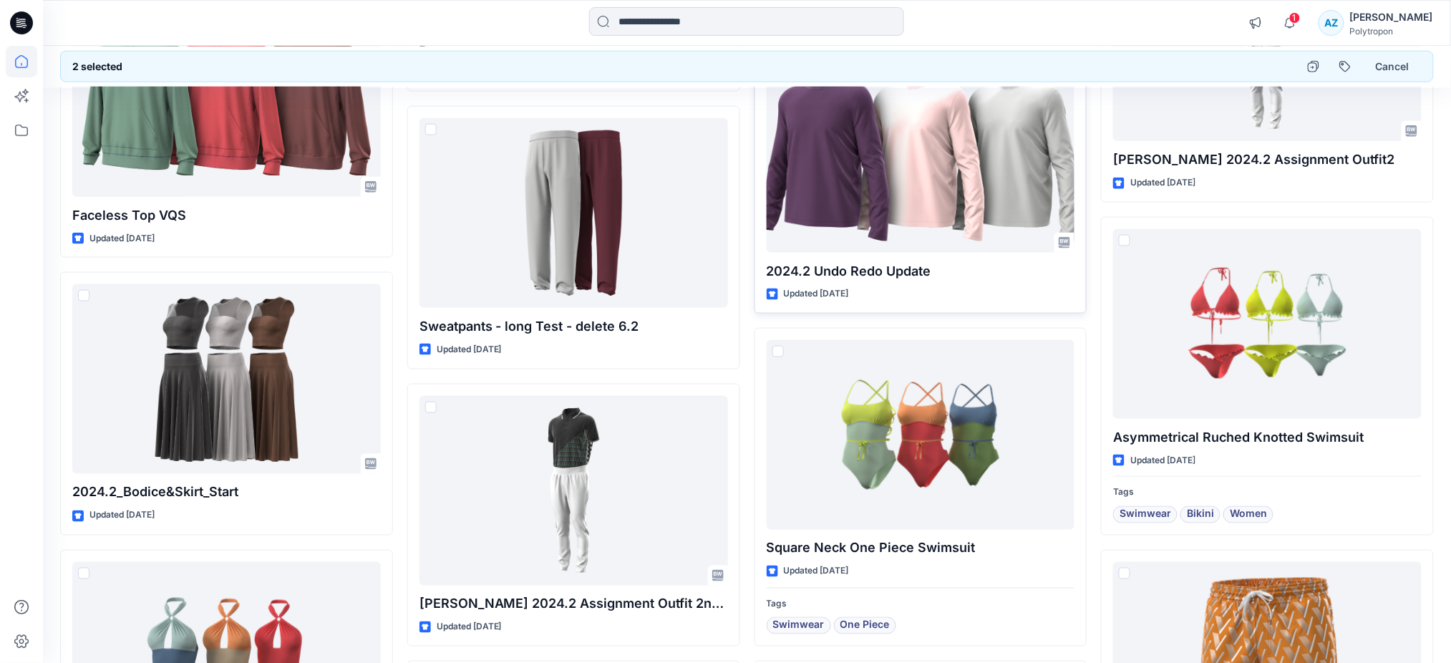
scroll to position [2435, 0]
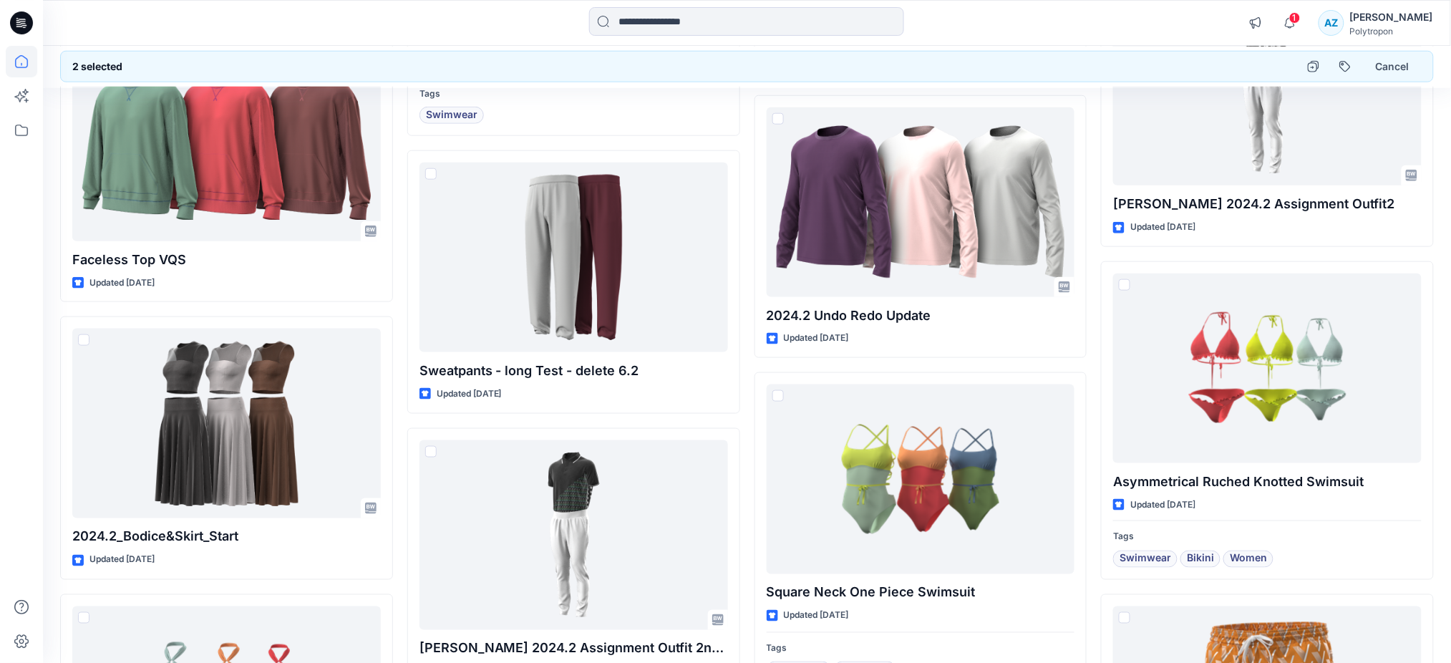
click at [1388, 20] on div "[PERSON_NAME]" at bounding box center [1391, 17] width 83 height 17
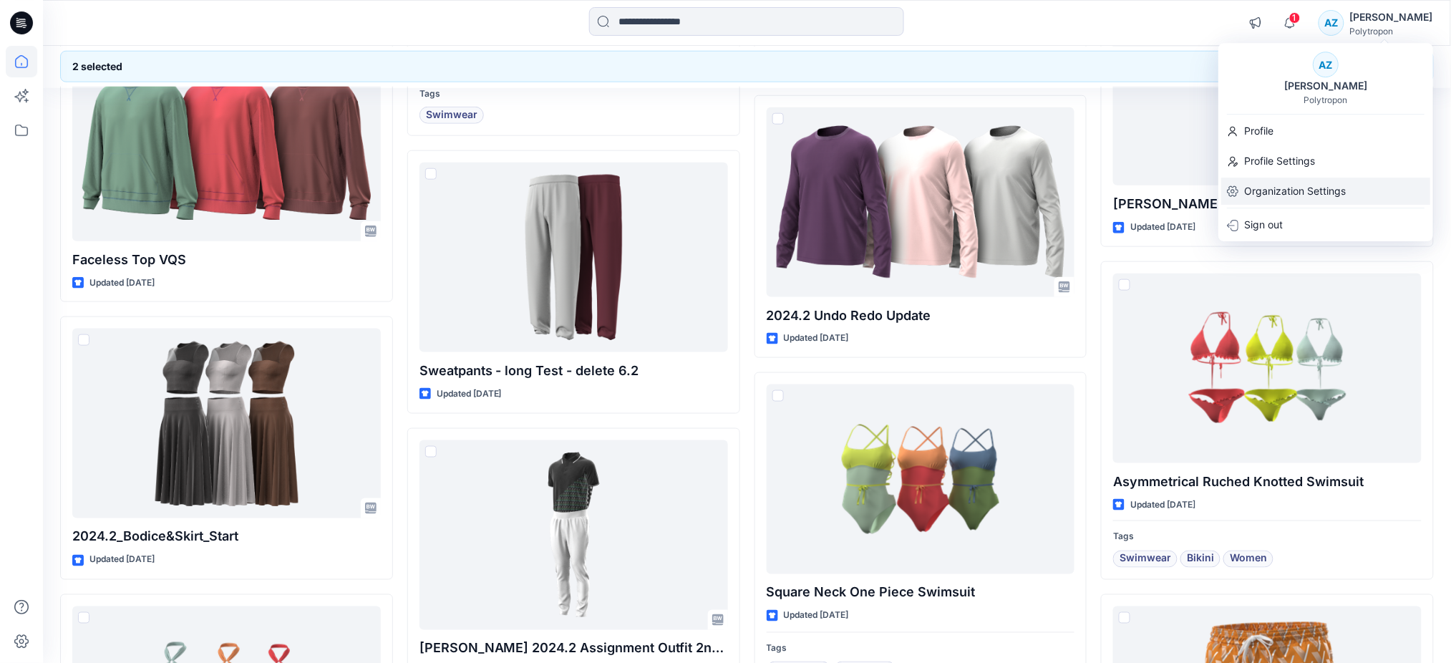
click at [1295, 191] on p "Organization Settings" at bounding box center [1295, 190] width 102 height 27
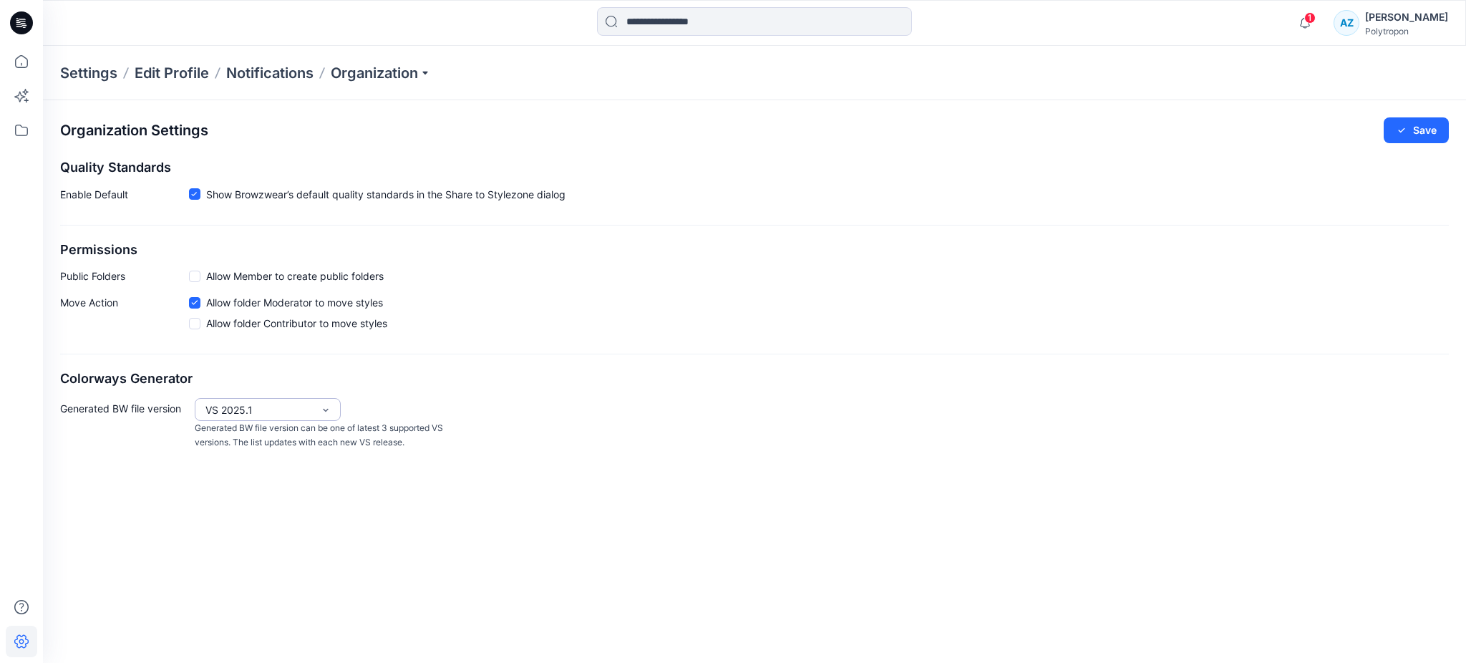
click at [224, 416] on div "VS 2025.1" at bounding box center [258, 409] width 107 height 15
click at [26, 67] on icon at bounding box center [21, 61] width 13 height 13
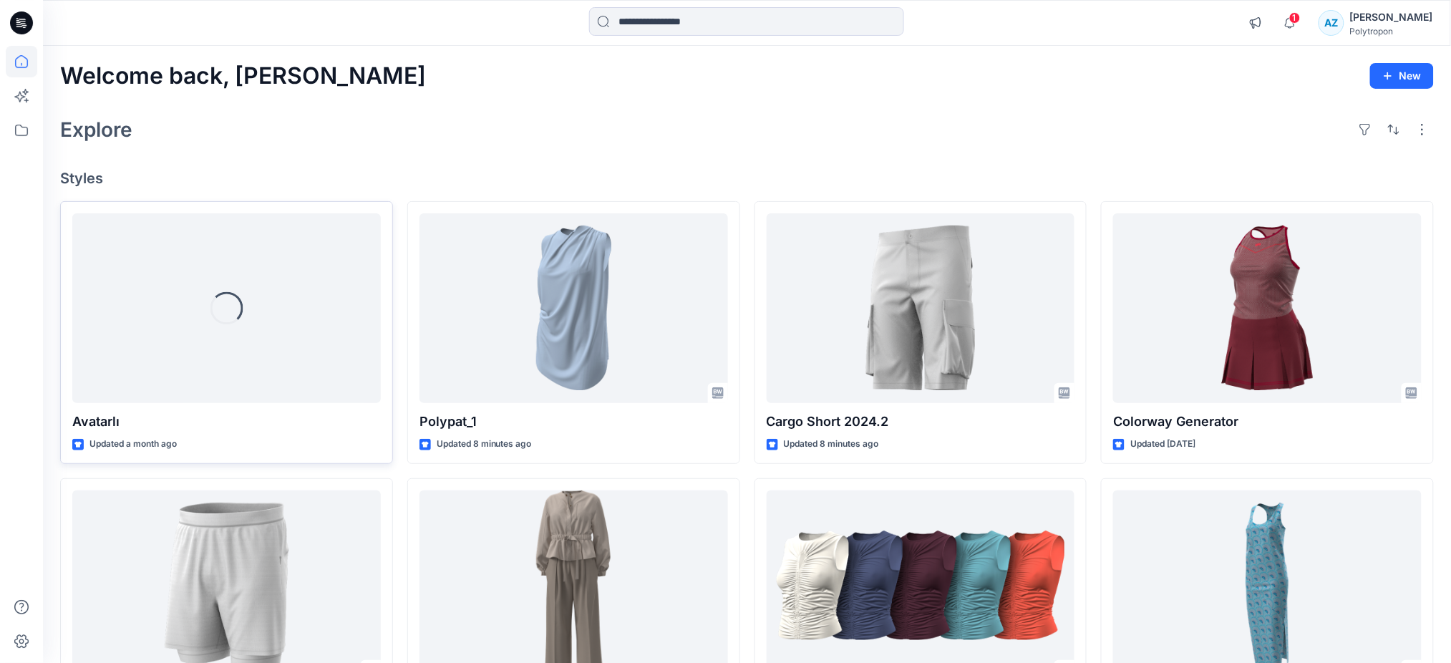
click at [158, 322] on div "Loading..." at bounding box center [226, 308] width 308 height 190
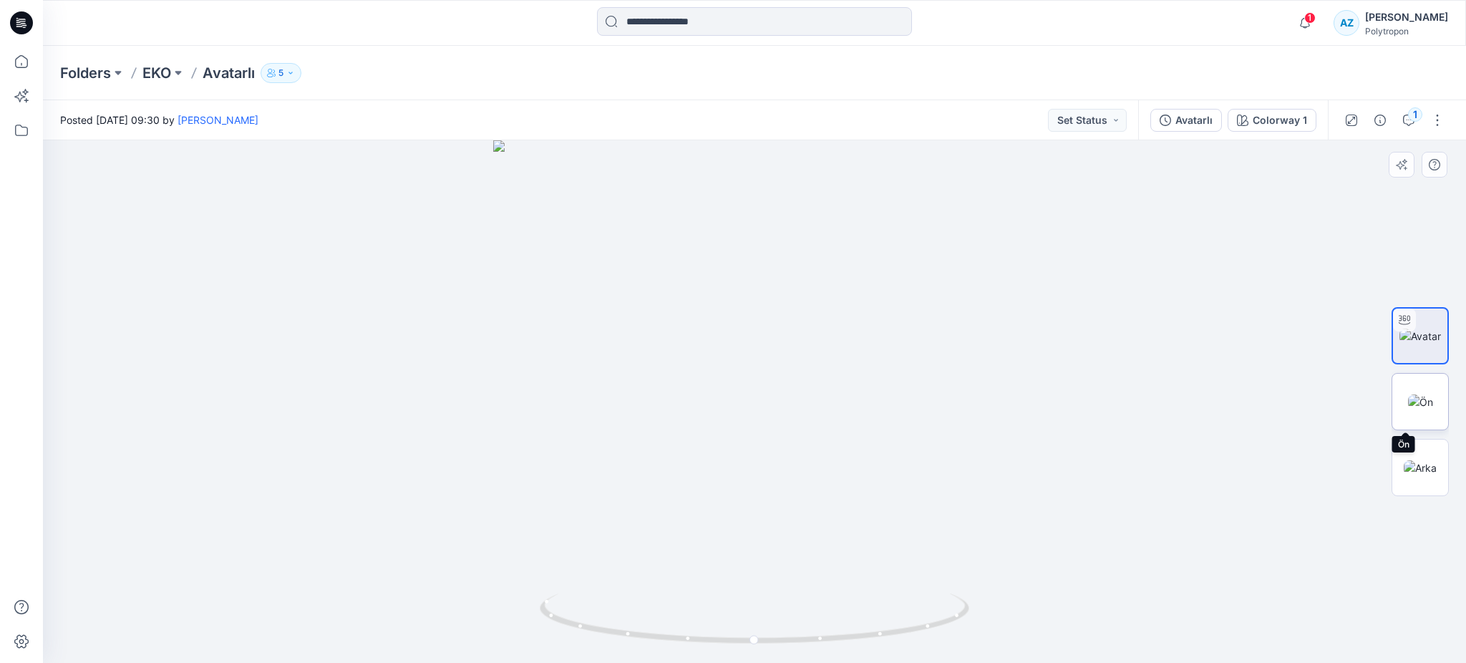
click at [1431, 408] on img at bounding box center [1420, 401] width 25 height 15
click at [1425, 473] on img at bounding box center [1419, 467] width 33 height 15
click at [1411, 337] on img at bounding box center [1420, 335] width 42 height 15
click at [21, 69] on icon at bounding box center [21, 61] width 31 height 31
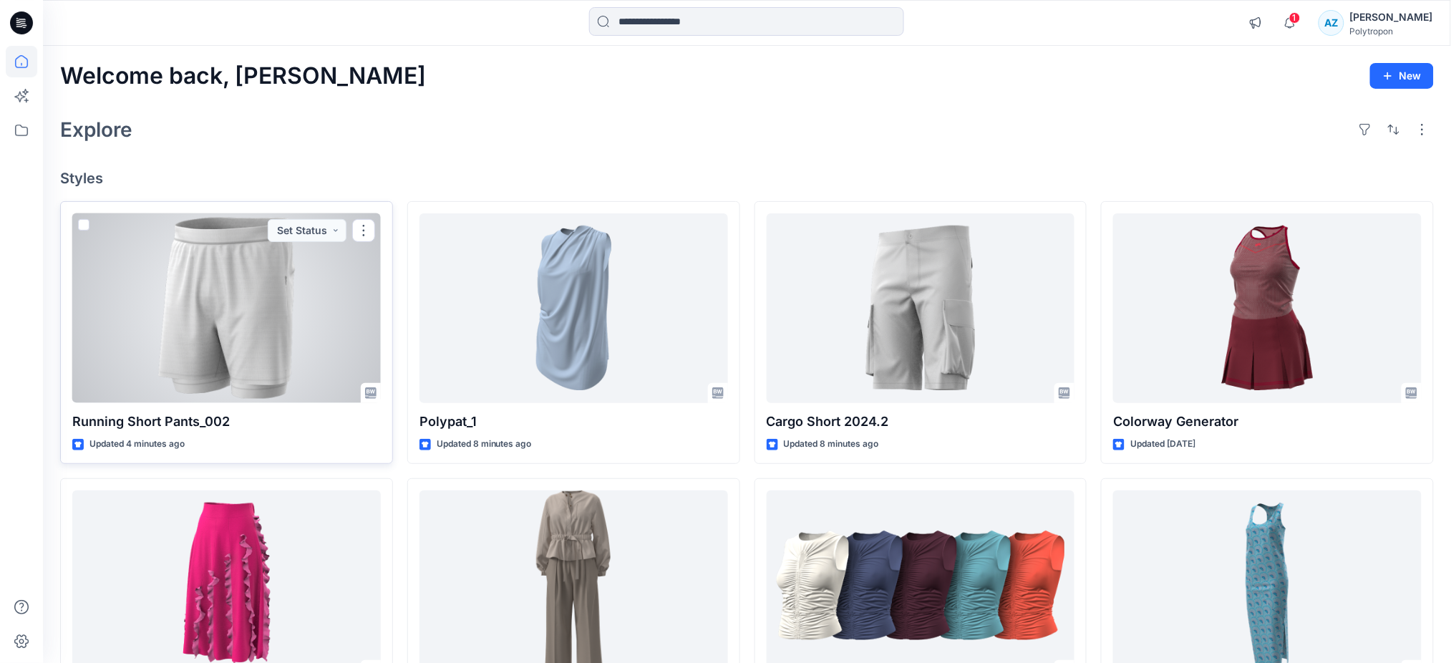
click at [255, 280] on div at bounding box center [226, 308] width 308 height 190
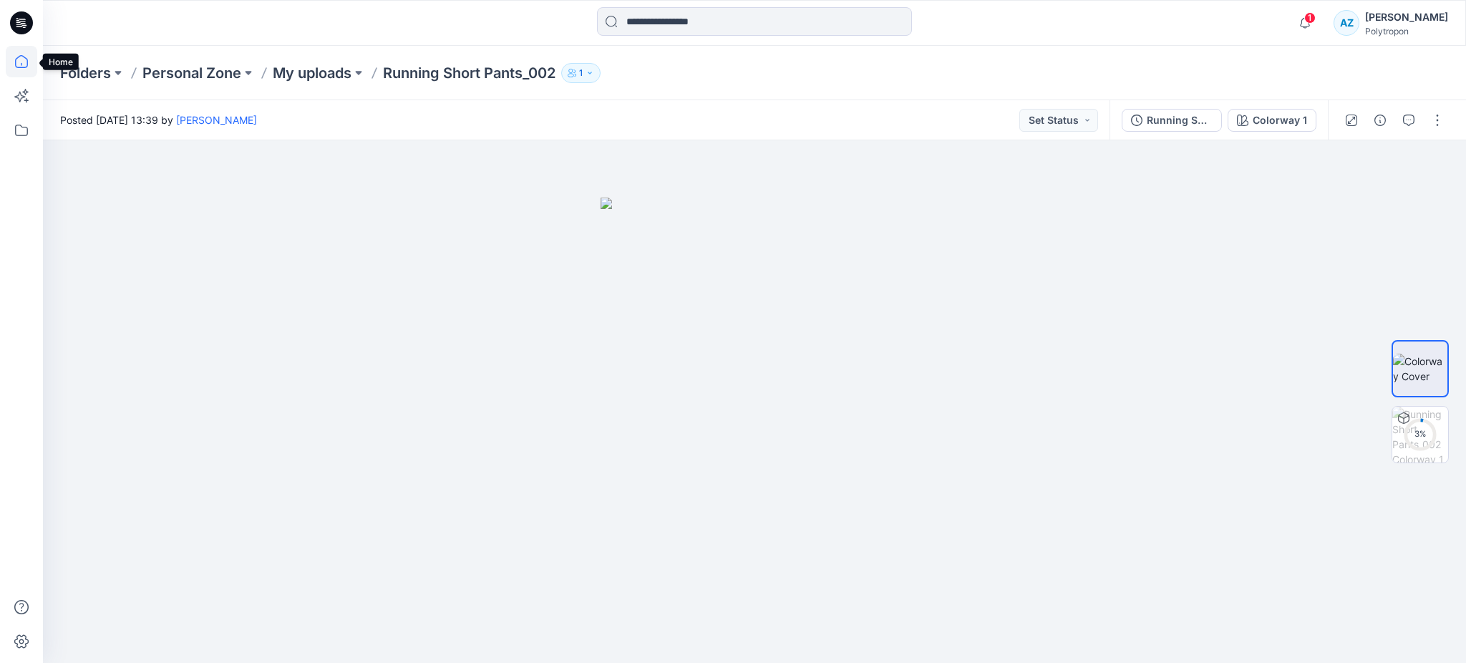
click at [9, 54] on icon at bounding box center [21, 61] width 31 height 31
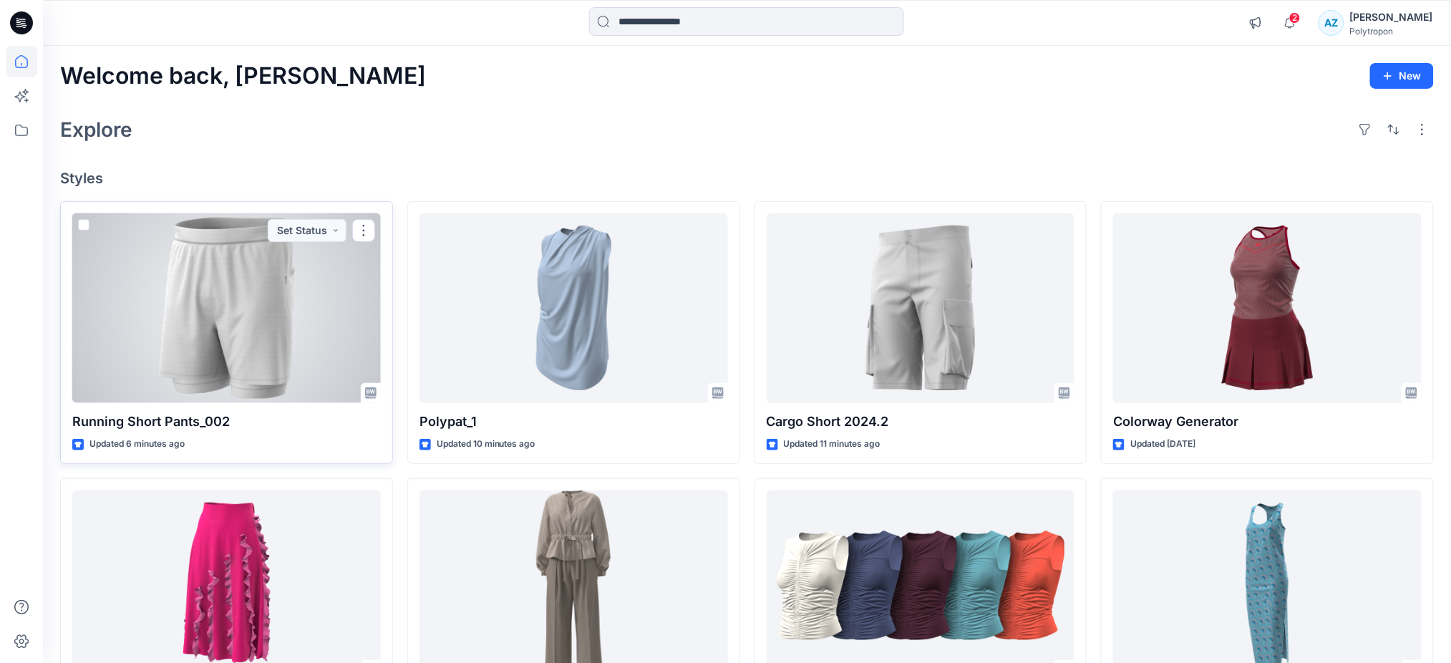
click at [77, 225] on div at bounding box center [226, 308] width 308 height 190
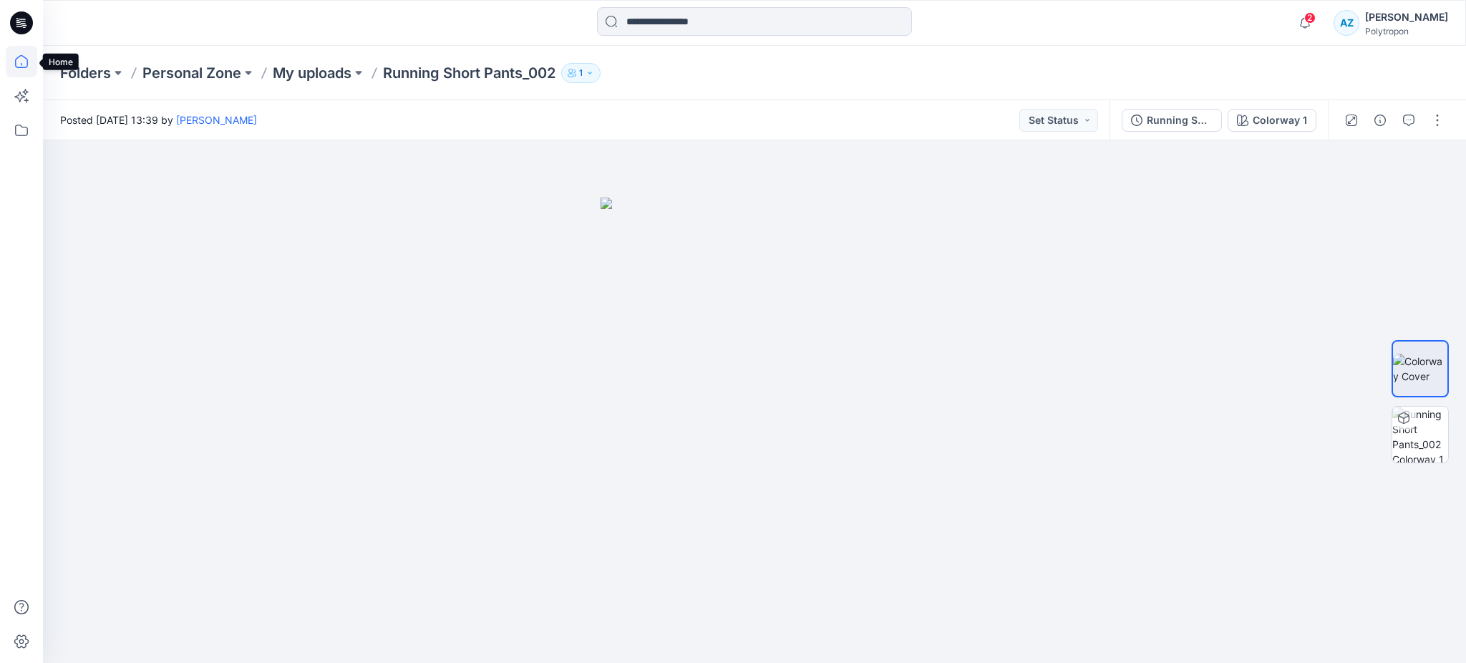
click at [19, 62] on icon at bounding box center [21, 61] width 31 height 31
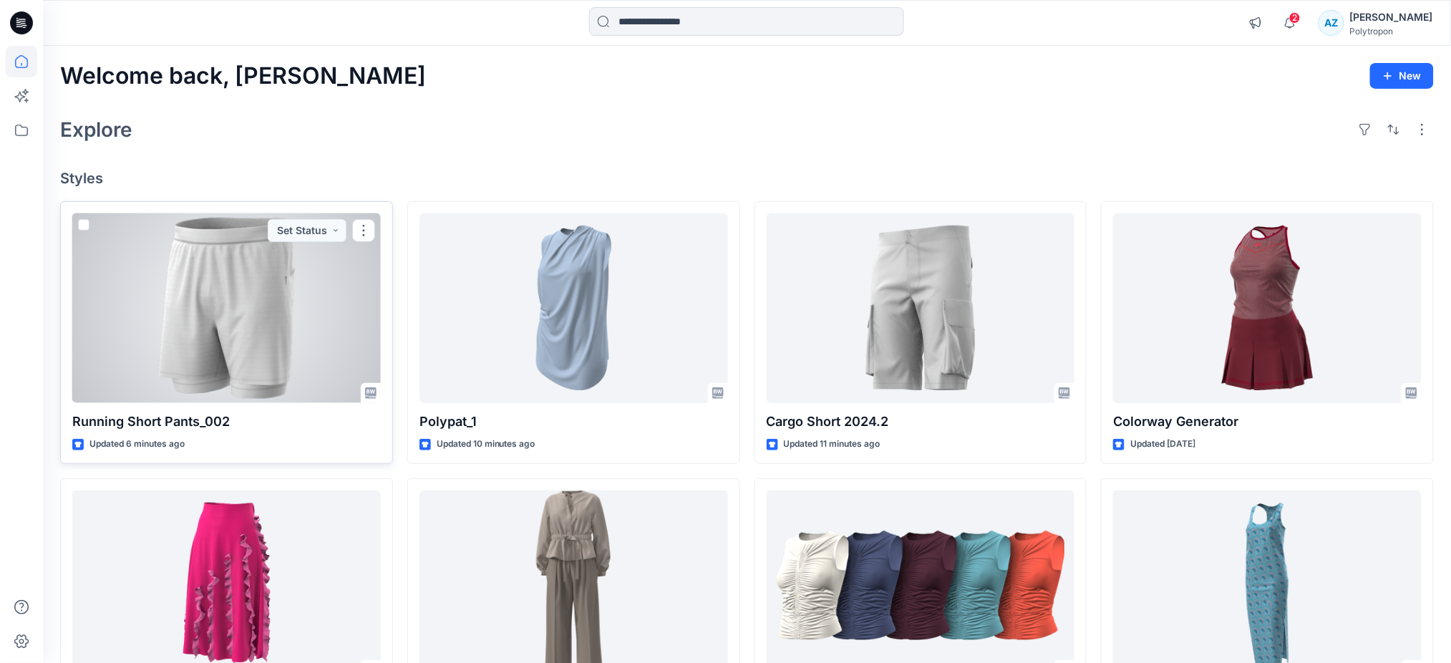
click at [84, 225] on span at bounding box center [83, 224] width 11 height 11
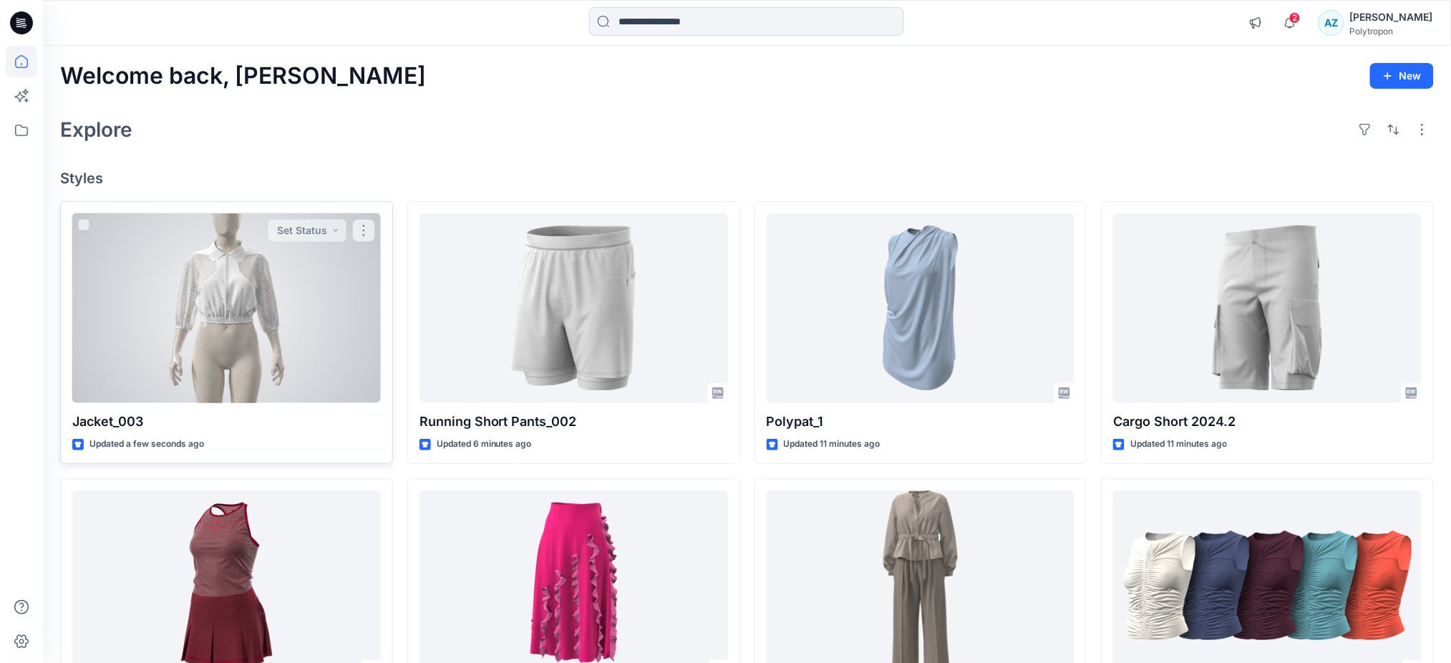
click at [230, 323] on div at bounding box center [226, 308] width 308 height 190
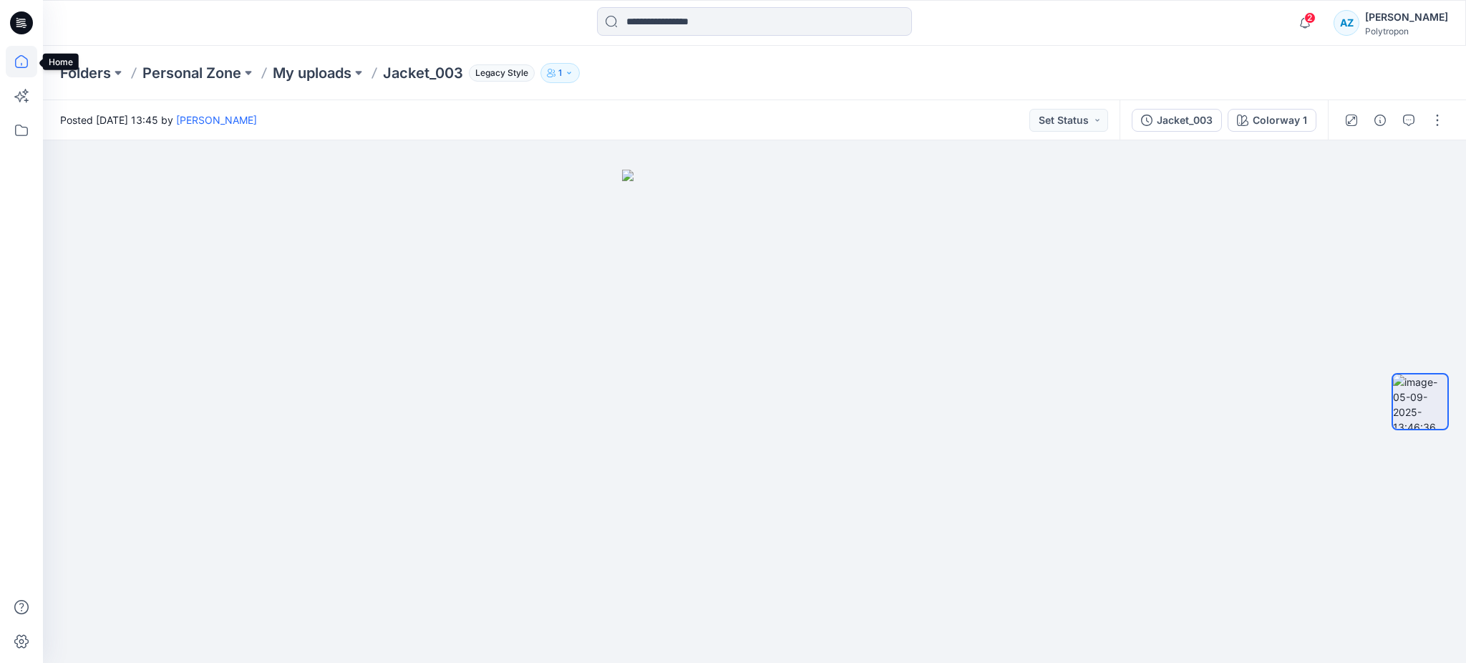
click at [29, 66] on icon at bounding box center [21, 61] width 31 height 31
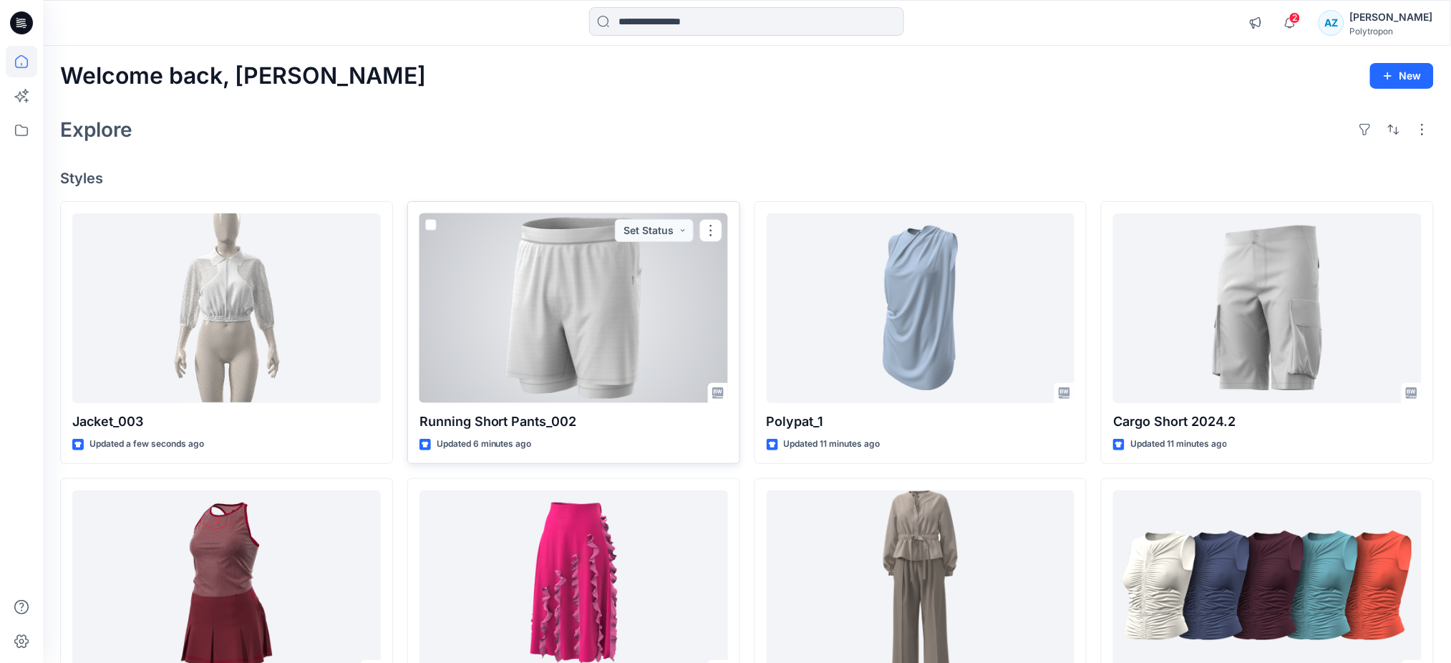
click at [429, 224] on span at bounding box center [430, 224] width 11 height 11
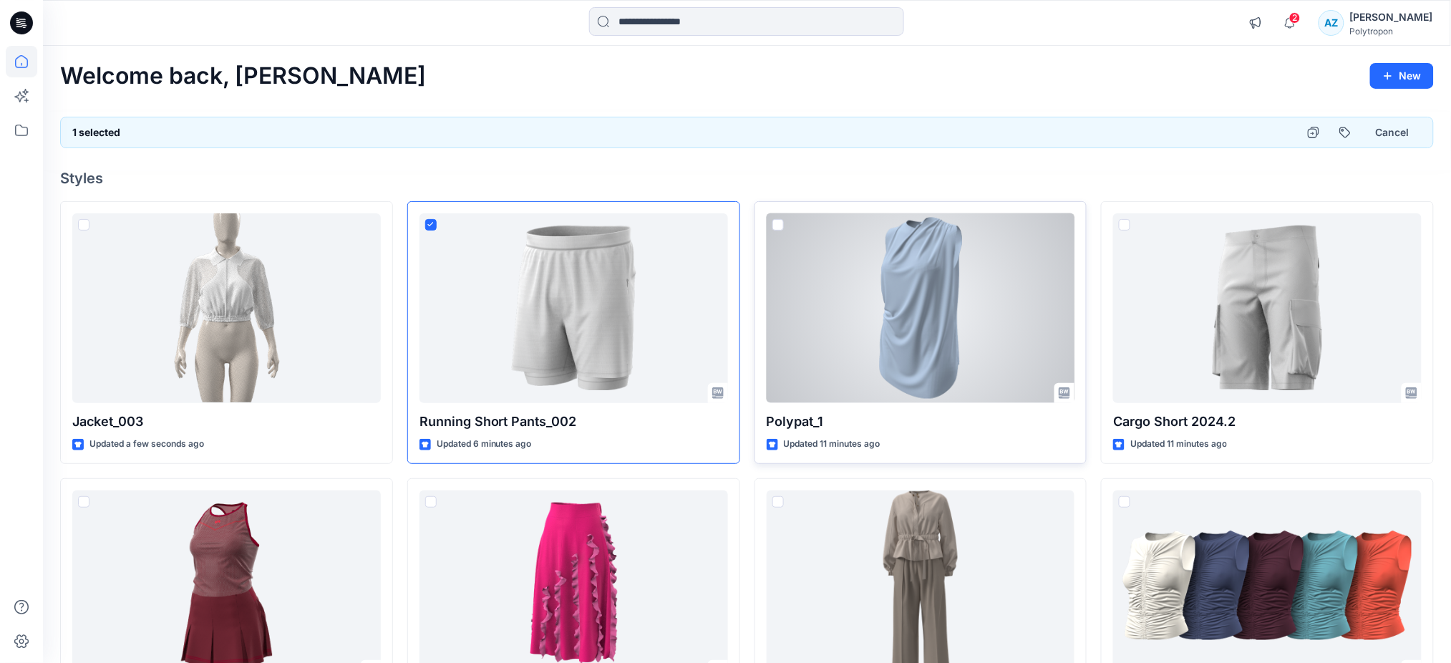
click at [774, 225] on span at bounding box center [777, 224] width 11 height 11
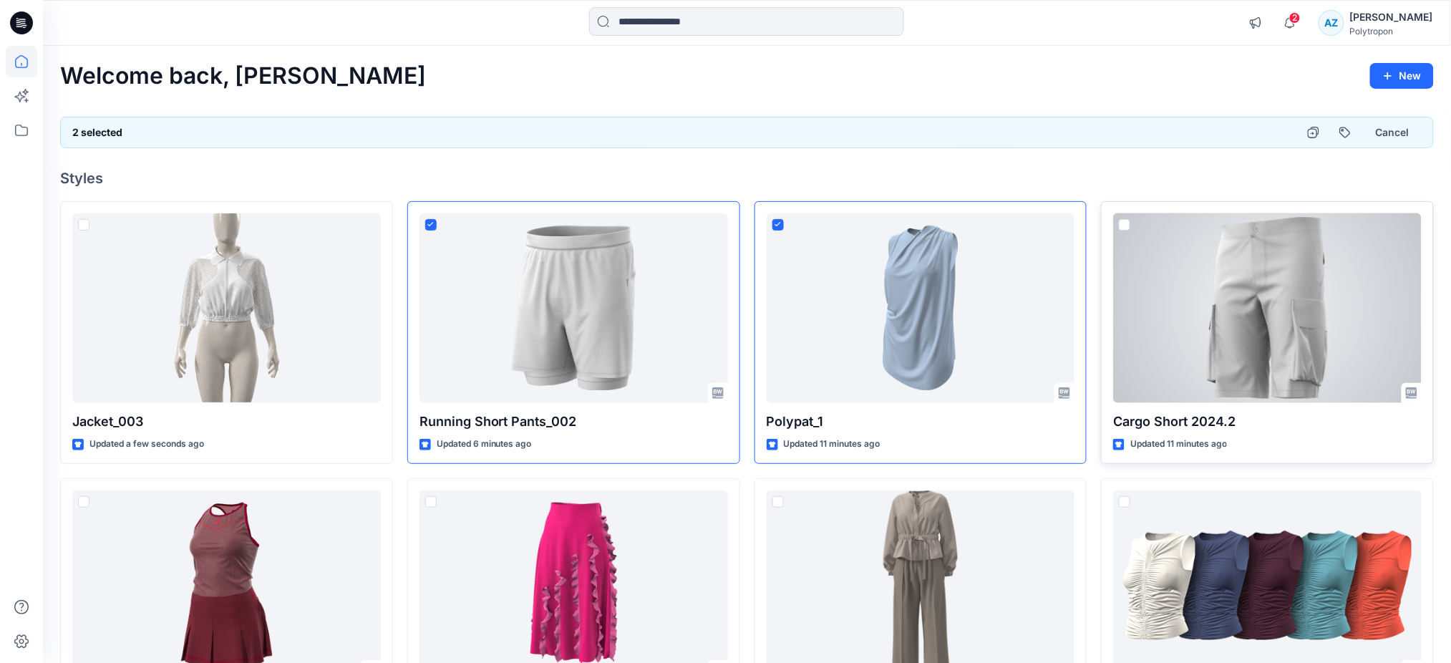
click at [1123, 221] on span at bounding box center [1124, 224] width 11 height 11
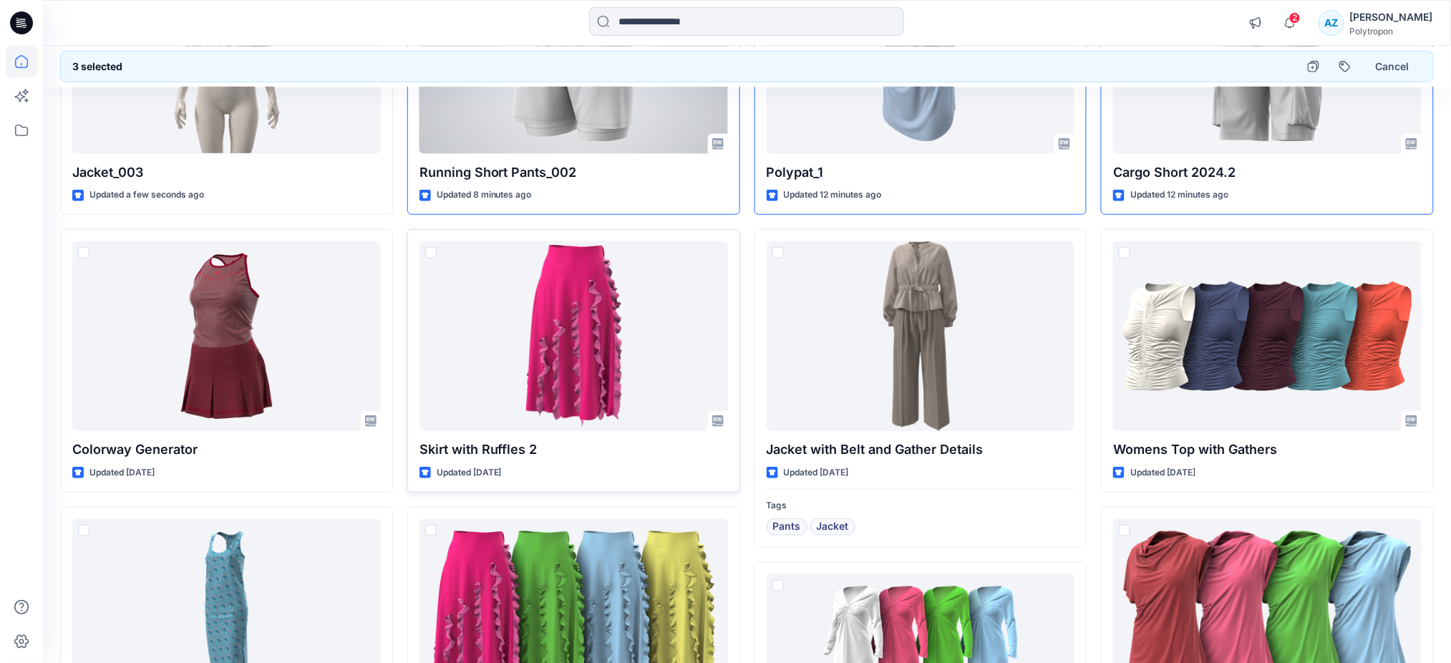
scroll to position [286, 0]
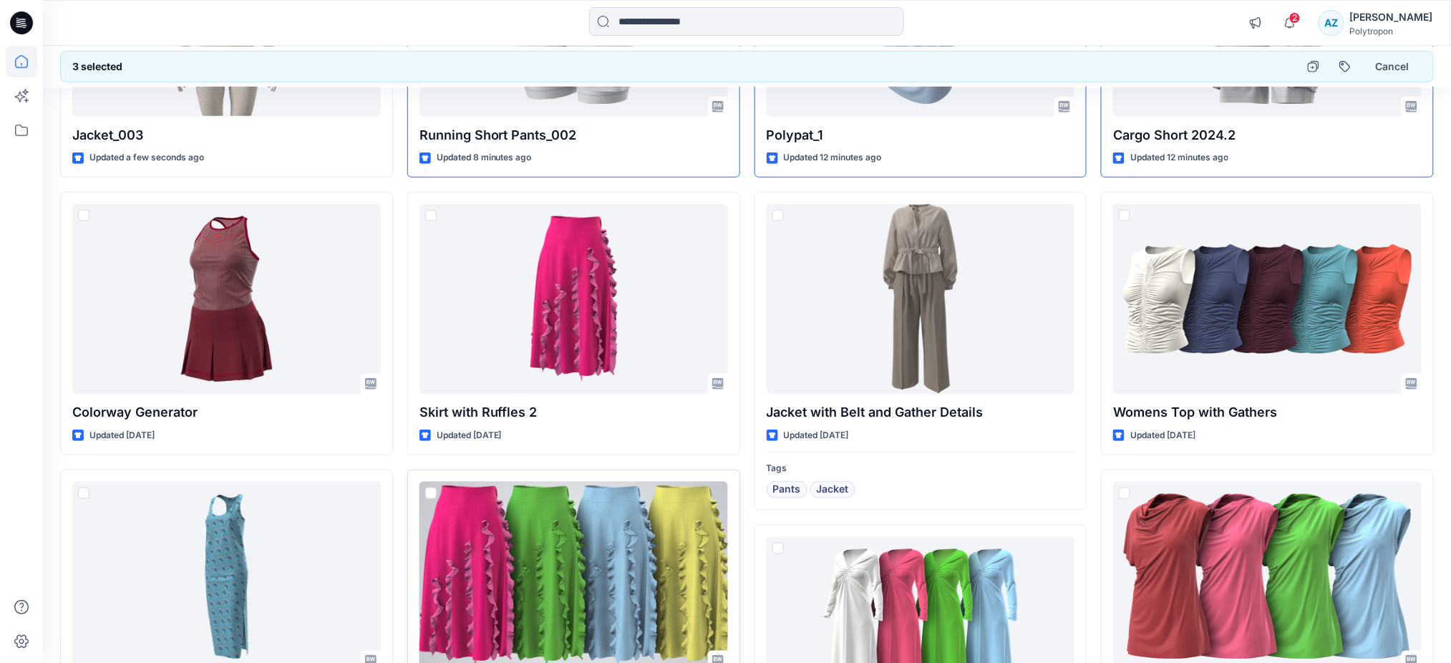
click at [594, 547] on div at bounding box center [573, 577] width 308 height 190
click at [0, 481] on div at bounding box center [21, 331] width 43 height 663
click at [558, 559] on div at bounding box center [573, 577] width 308 height 190
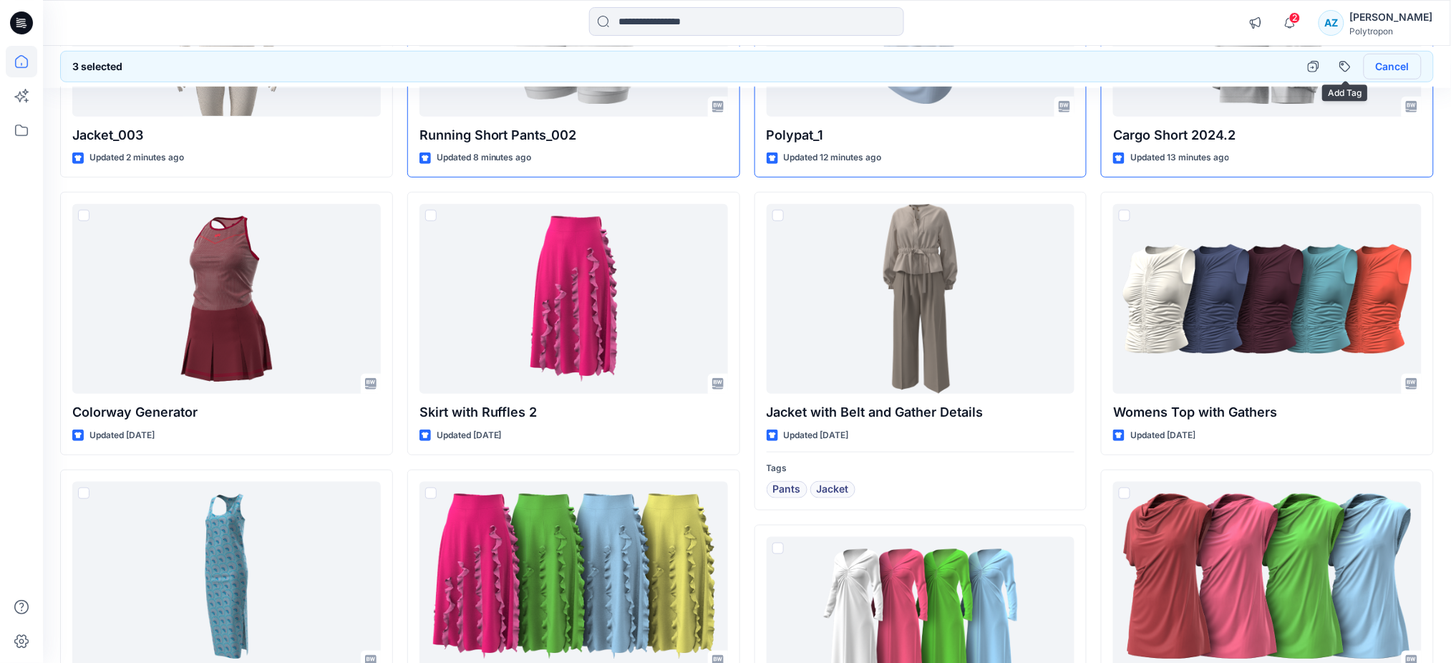
click at [1412, 64] on button "Cancel" at bounding box center [1392, 66] width 58 height 26
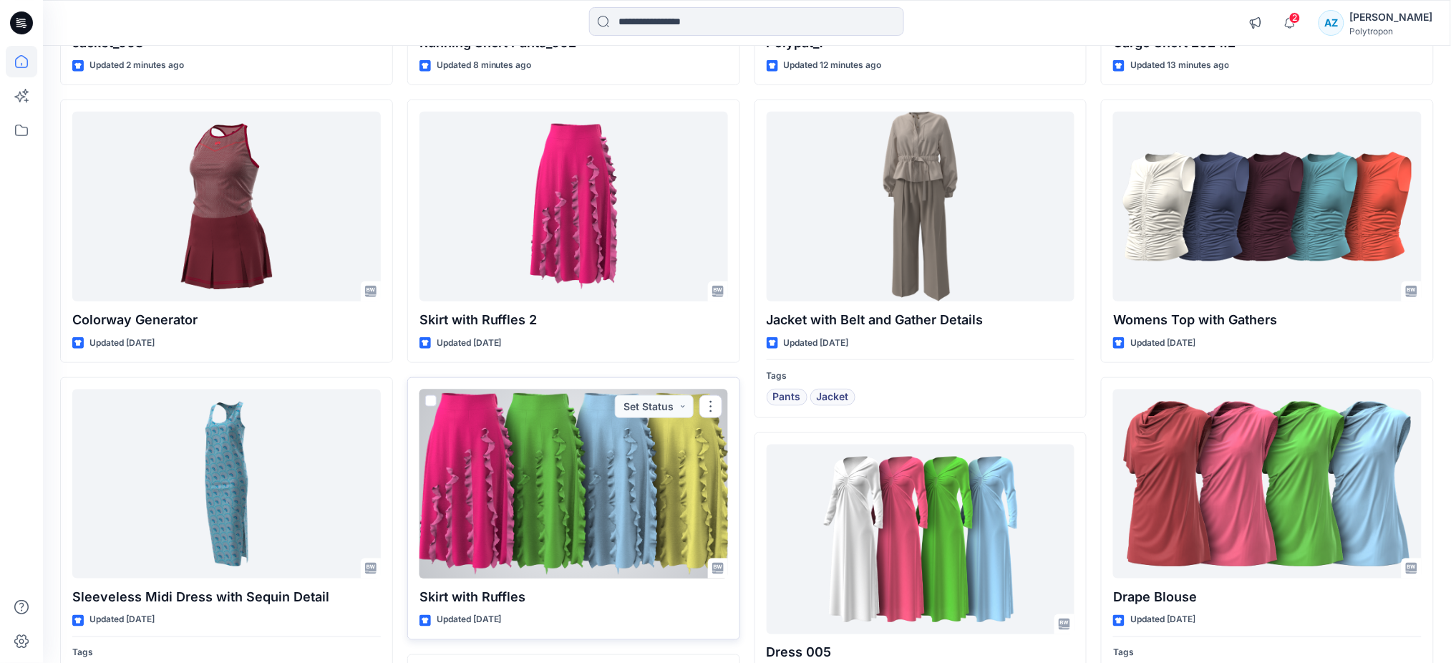
scroll to position [381, 0]
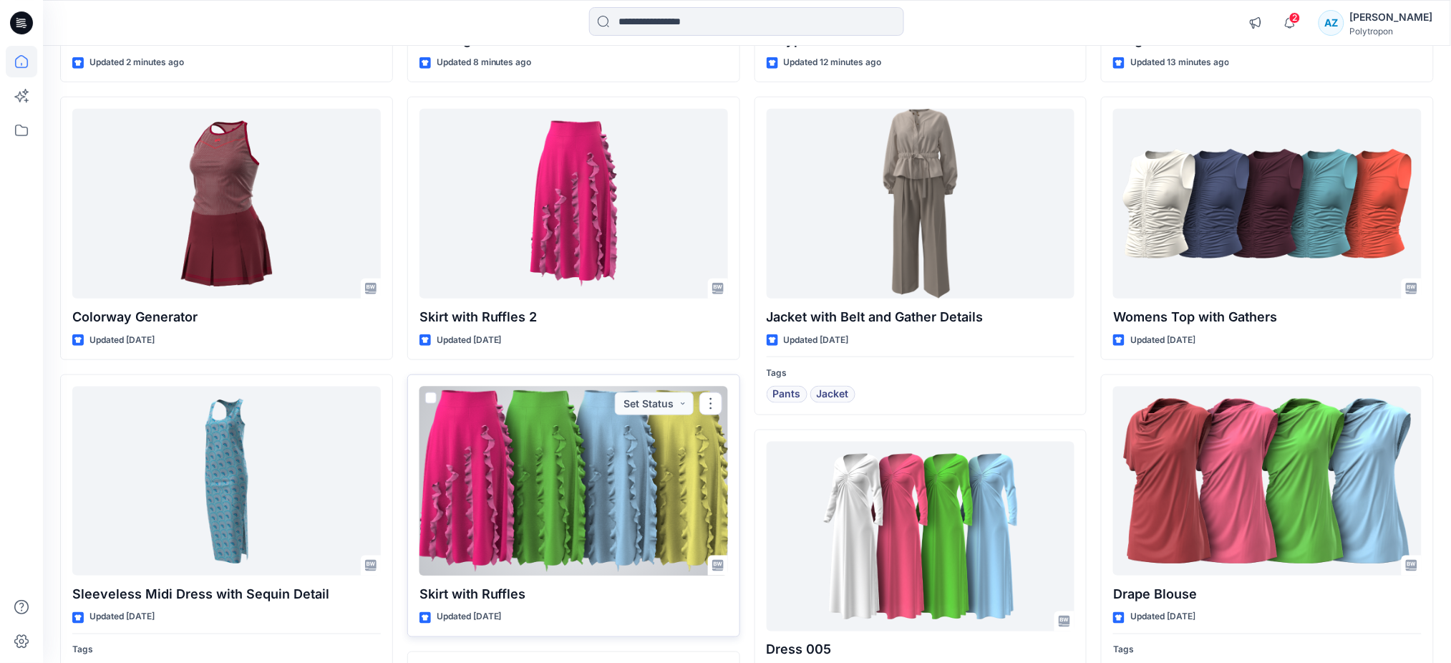
click at [631, 487] on div at bounding box center [573, 481] width 308 height 190
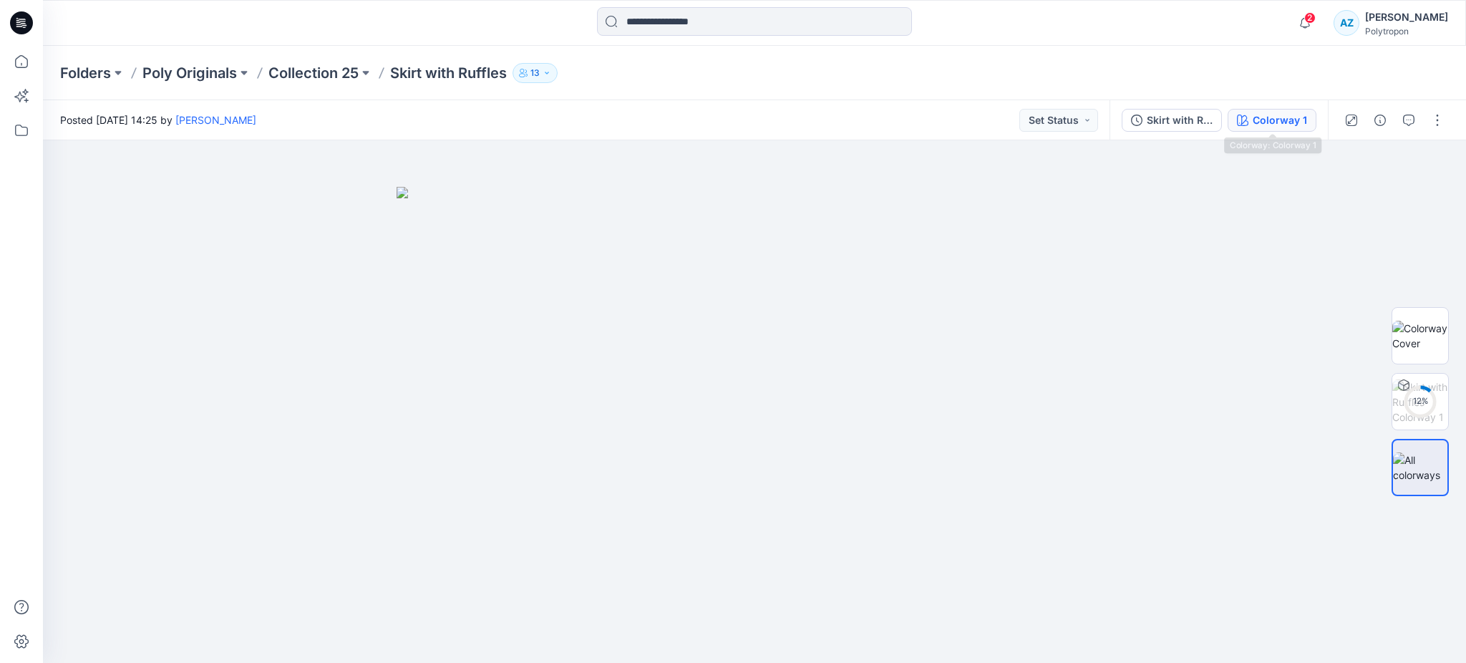
click at [1265, 116] on div "Colorway 1" at bounding box center [1279, 120] width 54 height 16
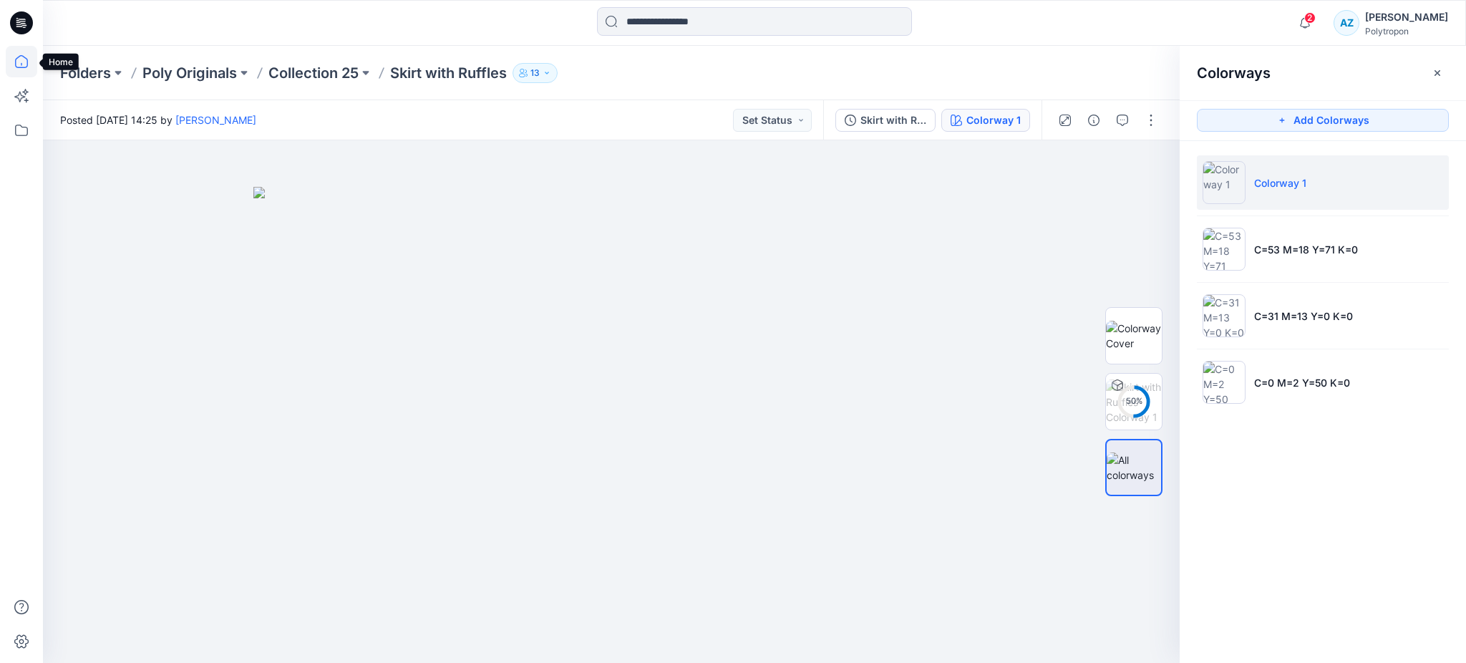
click at [13, 58] on icon at bounding box center [21, 61] width 31 height 31
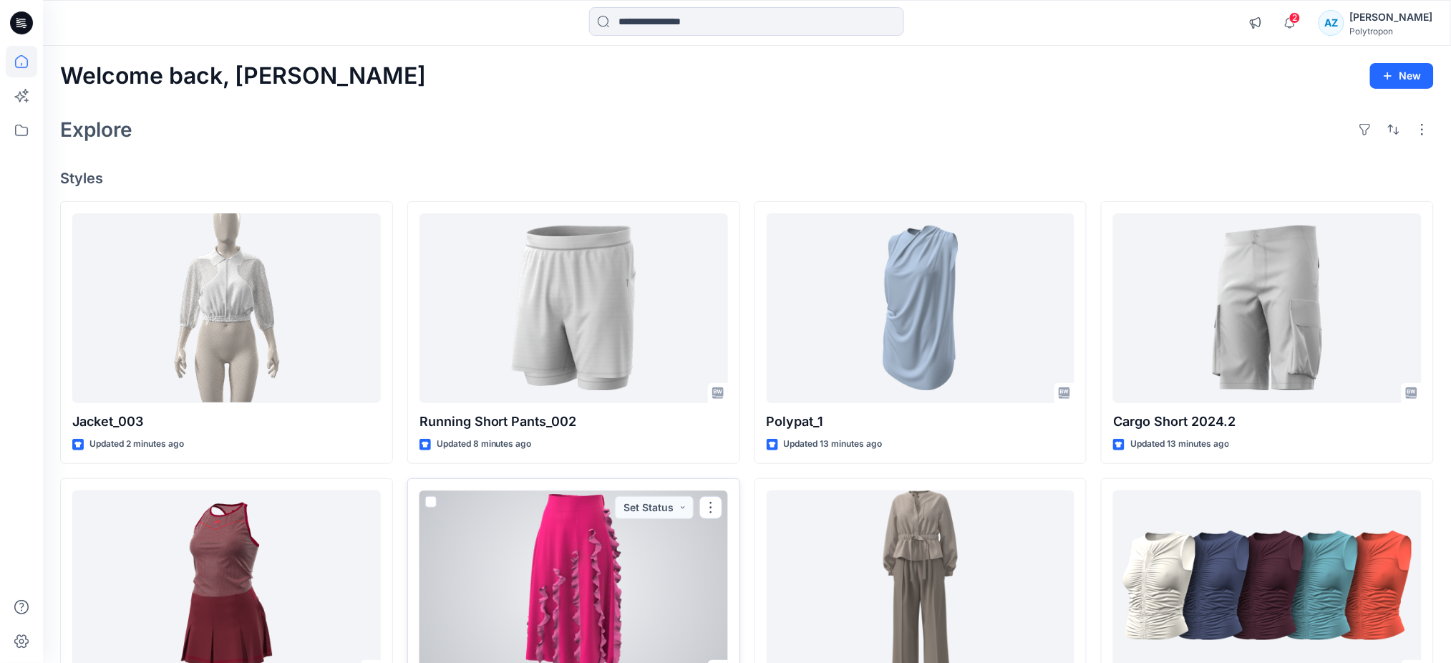
click at [489, 521] on div at bounding box center [573, 585] width 308 height 190
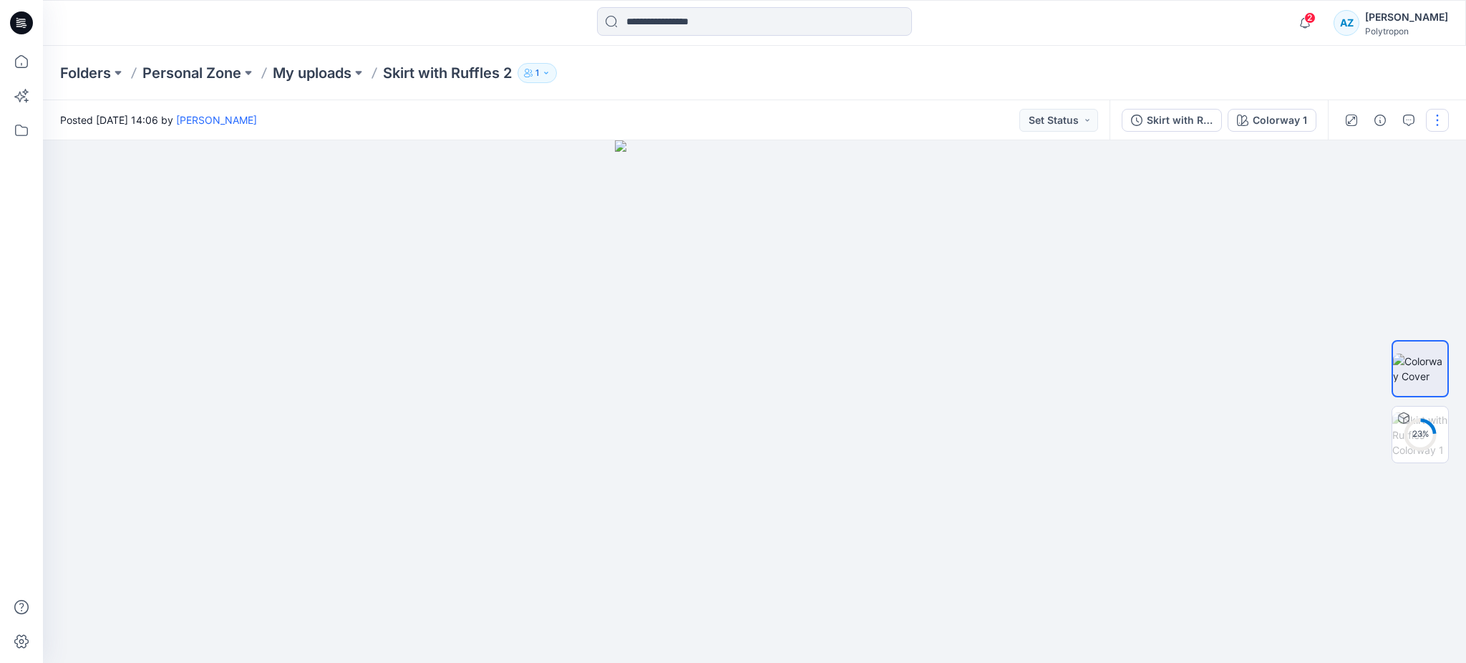
click at [1439, 127] on button "button" at bounding box center [1437, 120] width 23 height 23
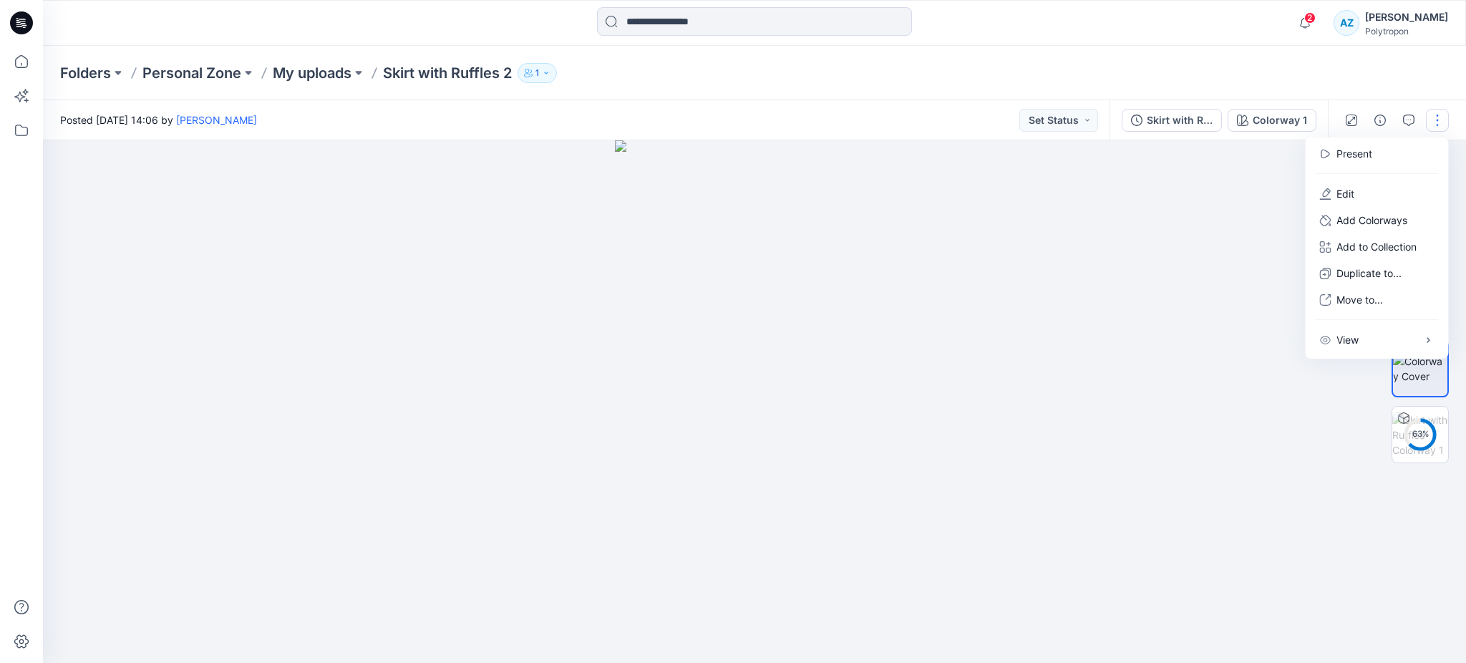
click at [1092, 68] on div "Folders Personal Zone My uploads Skirt with Ruffles 2 1" at bounding box center [698, 73] width 1277 height 20
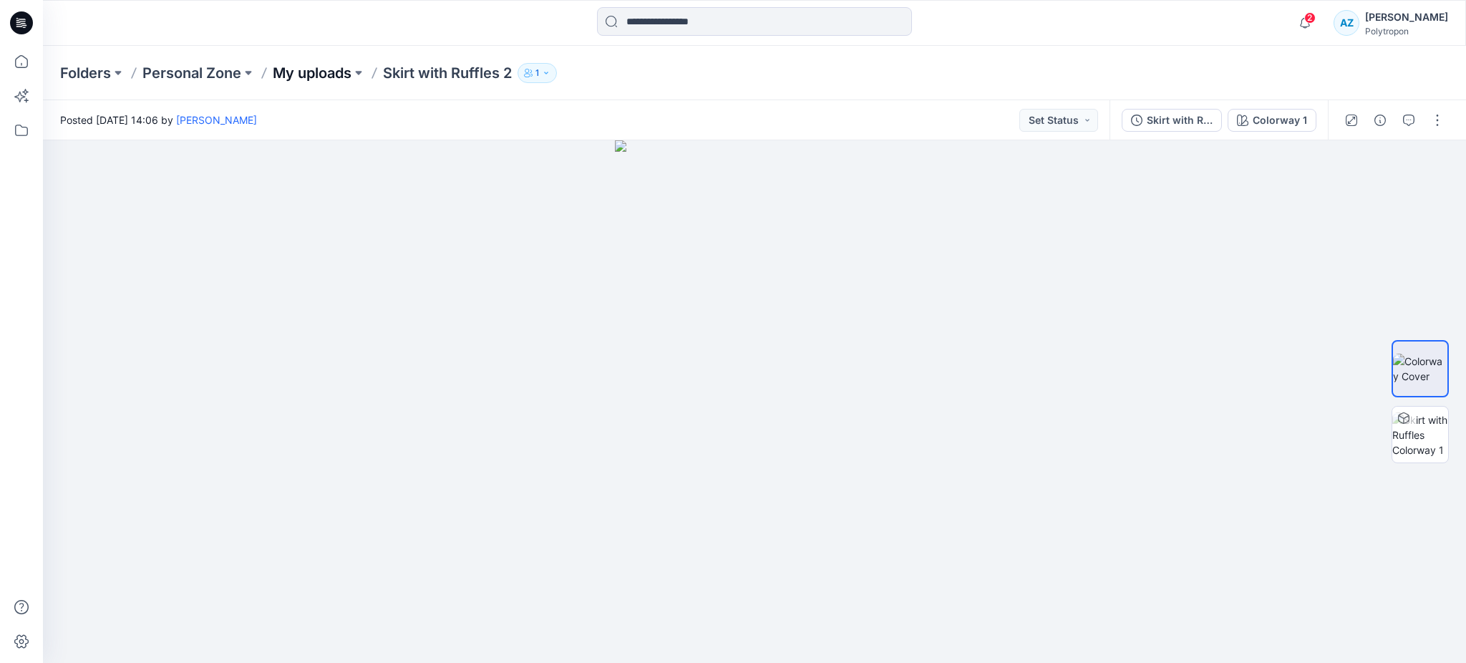
click at [318, 63] on p "My uploads" at bounding box center [312, 73] width 79 height 20
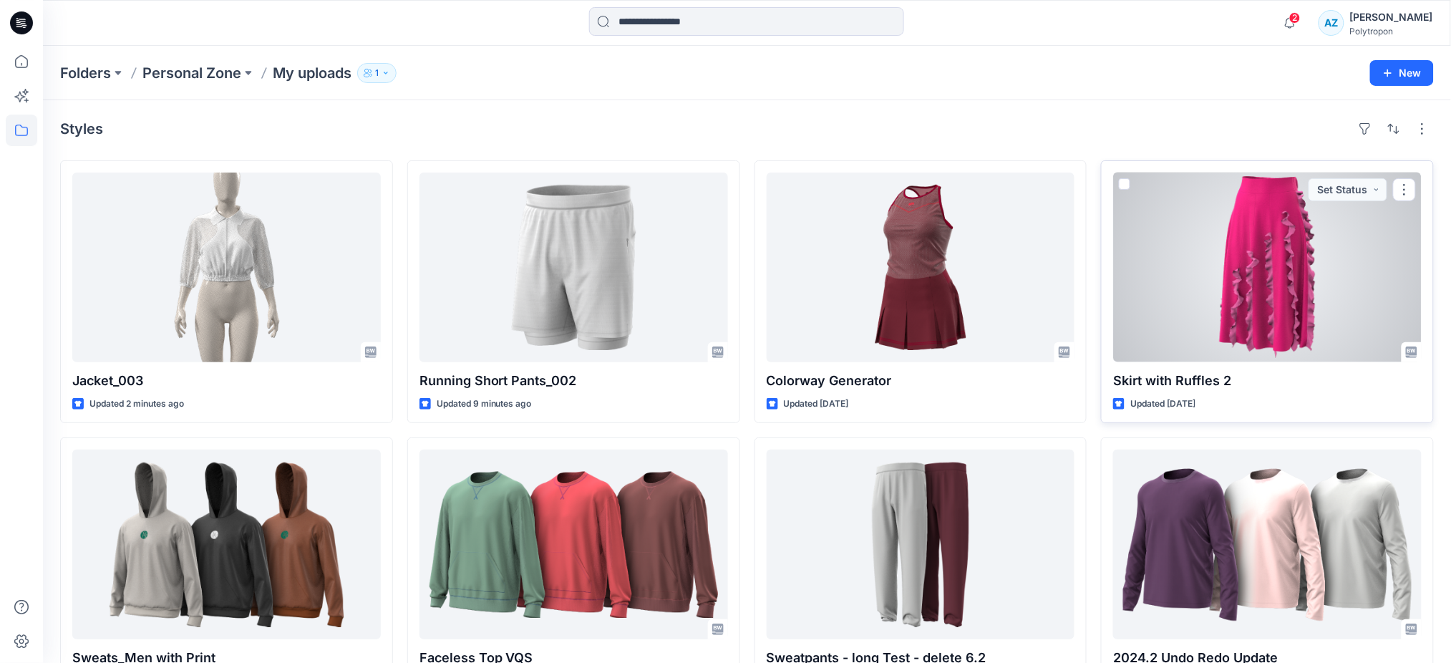
click at [1123, 184] on span at bounding box center [1124, 183] width 11 height 11
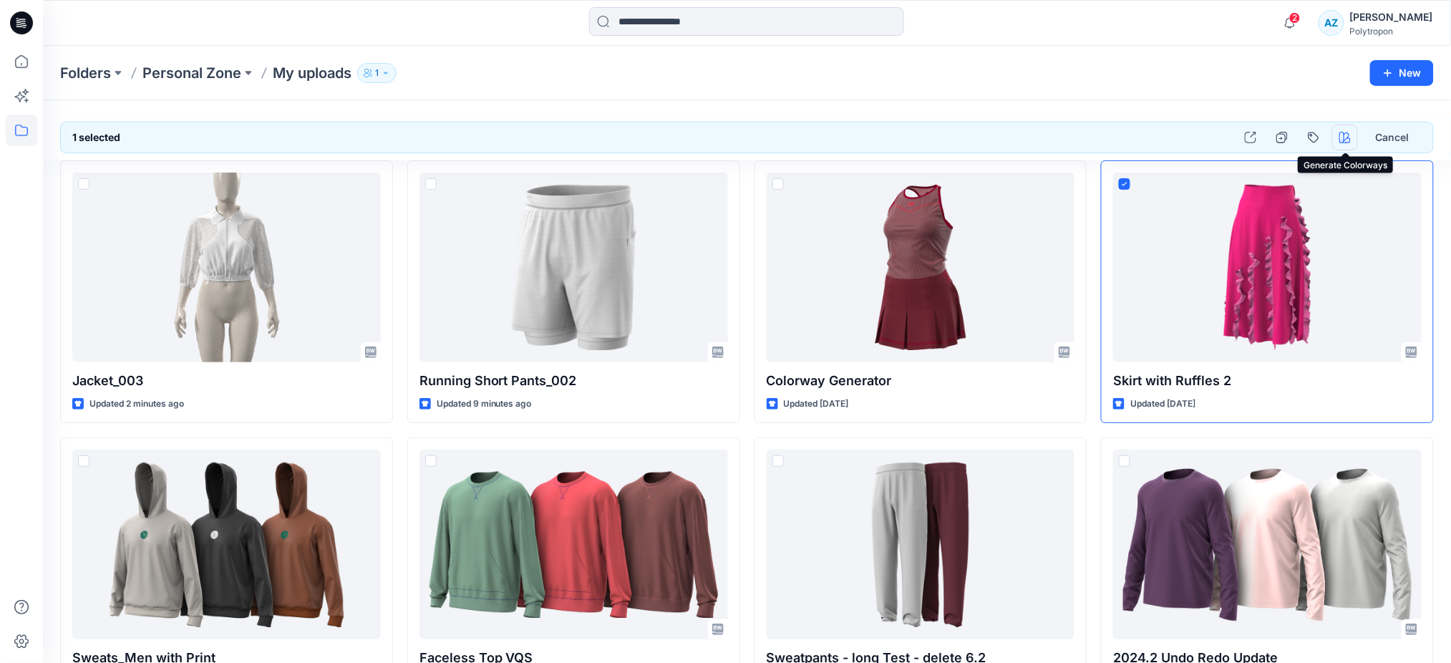
click at [1342, 137] on icon "button" at bounding box center [1344, 137] width 11 height 11
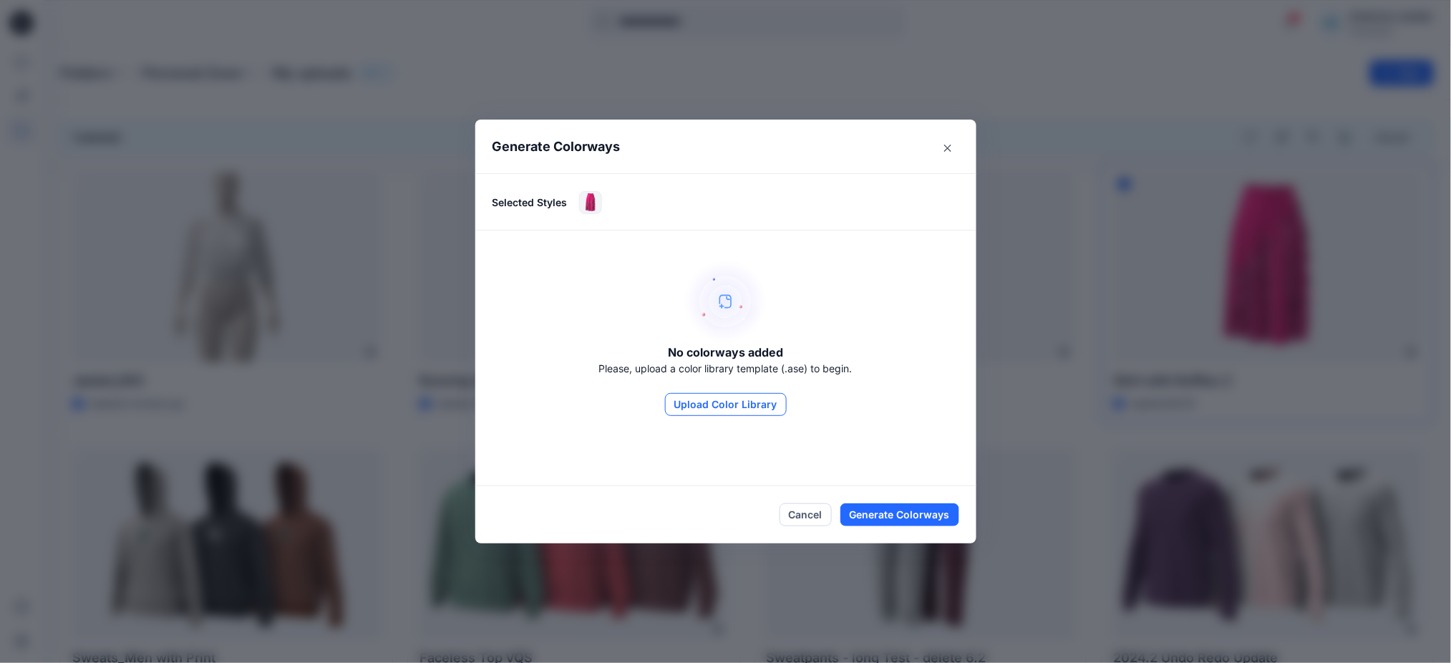
click at [718, 409] on button "Upload Color Library" at bounding box center [726, 404] width 122 height 23
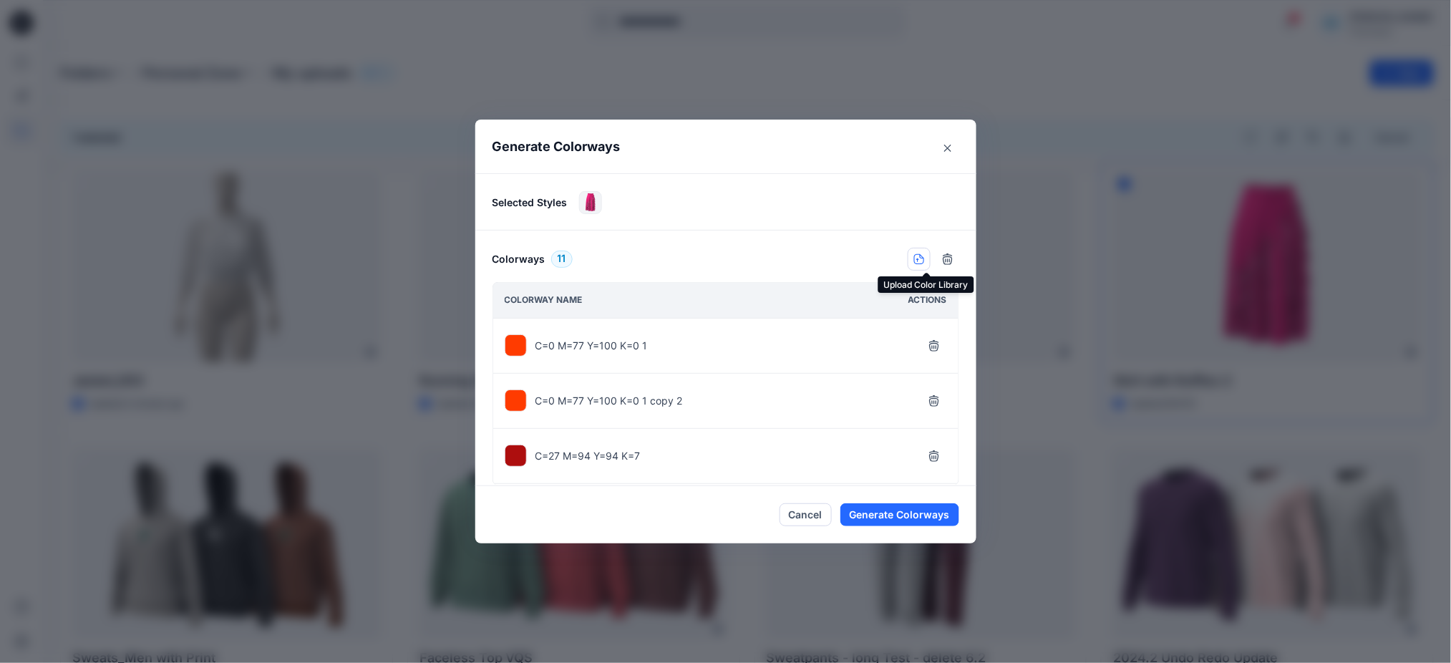
click at [922, 258] on icon "button" at bounding box center [918, 258] width 11 height 11
click at [940, 341] on icon "button" at bounding box center [933, 345] width 11 height 11
click at [940, 344] on icon "button" at bounding box center [933, 345] width 11 height 11
click at [940, 347] on icon "button" at bounding box center [933, 345] width 11 height 11
click at [959, 145] on button "Close" at bounding box center [947, 148] width 23 height 23
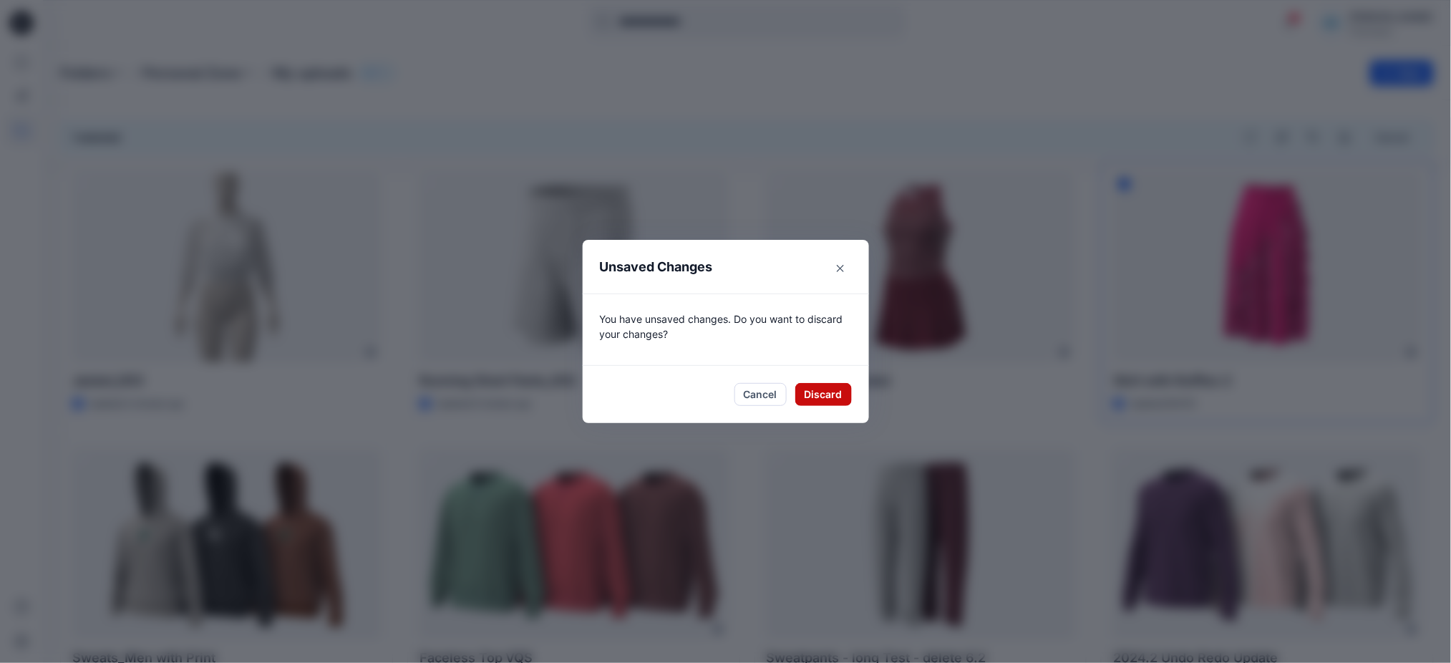
click at [817, 394] on button "Discard" at bounding box center [823, 394] width 57 height 23
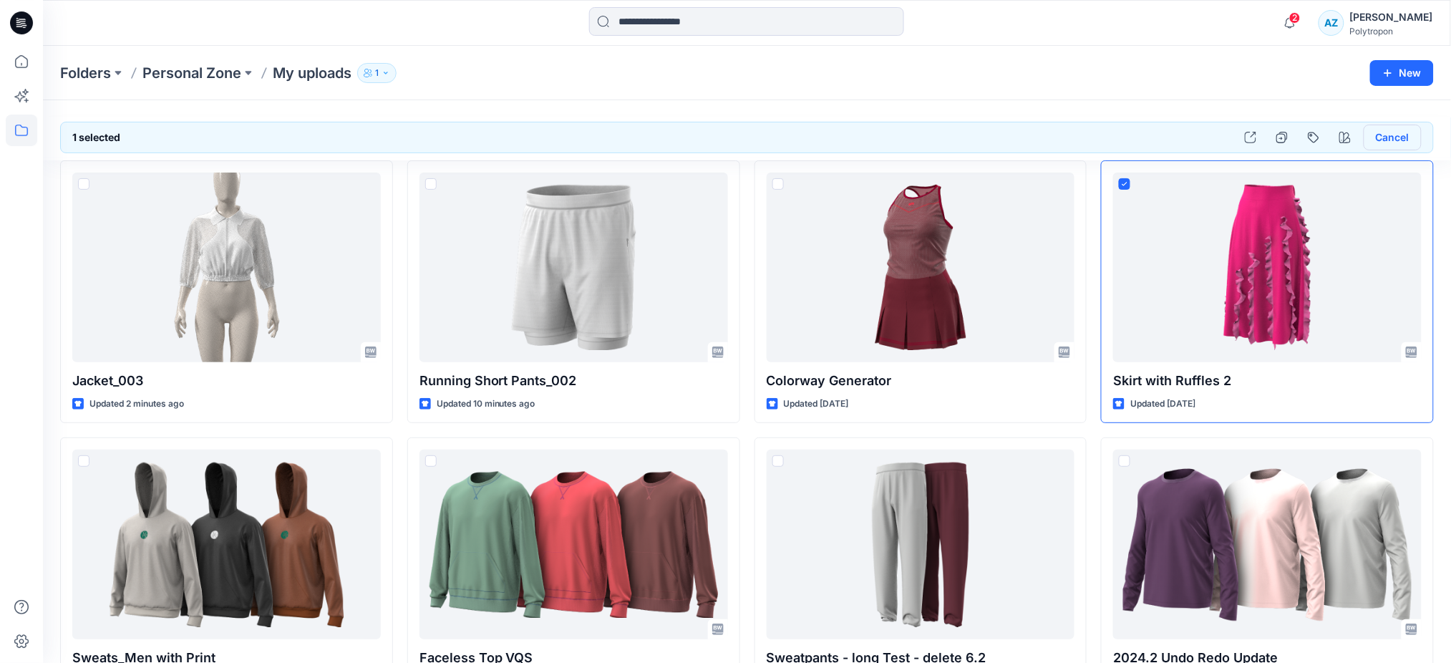
click at [1412, 135] on button "Cancel" at bounding box center [1392, 138] width 58 height 26
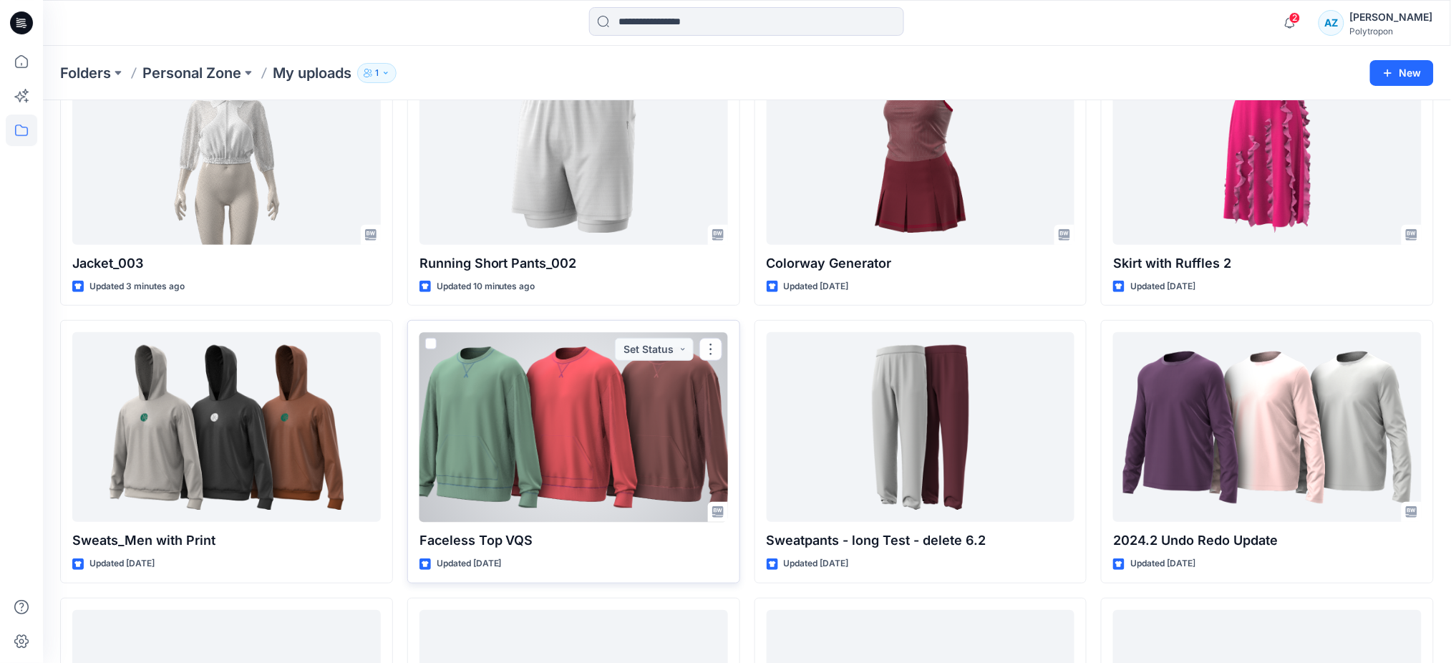
scroll to position [95, 0]
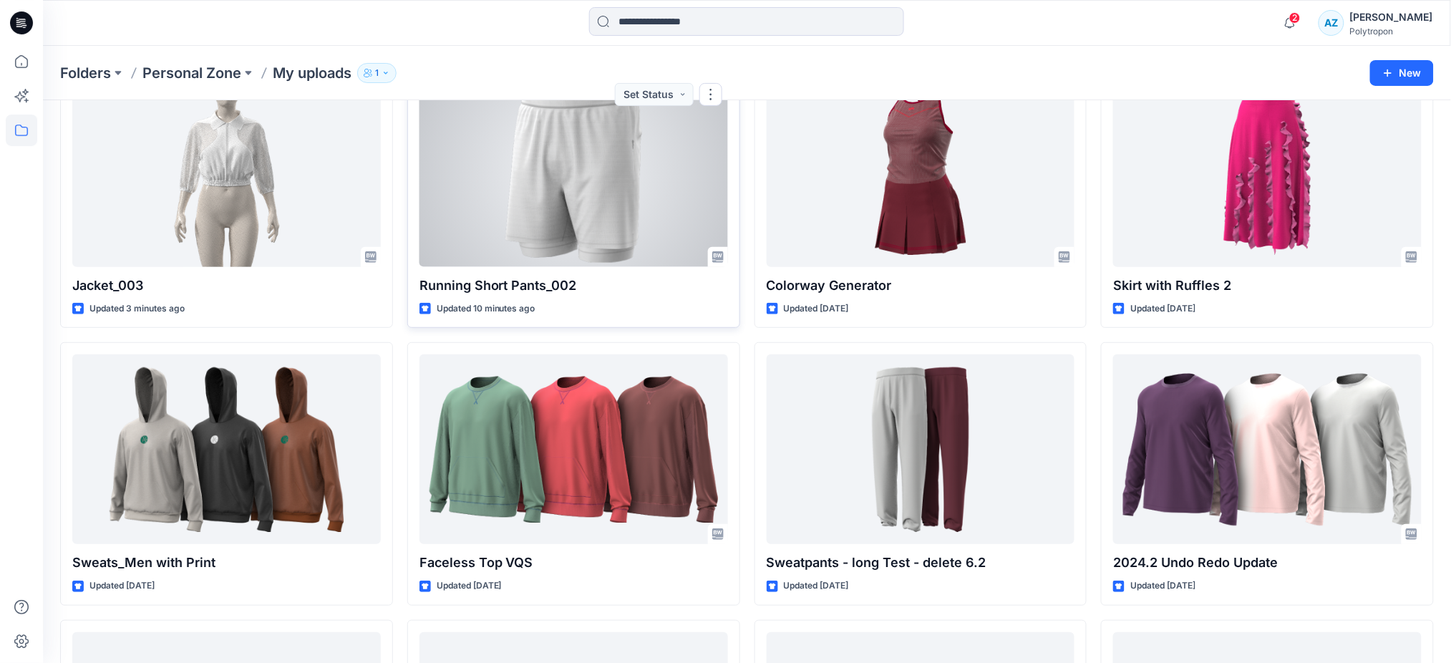
click at [628, 225] on div at bounding box center [573, 172] width 308 height 190
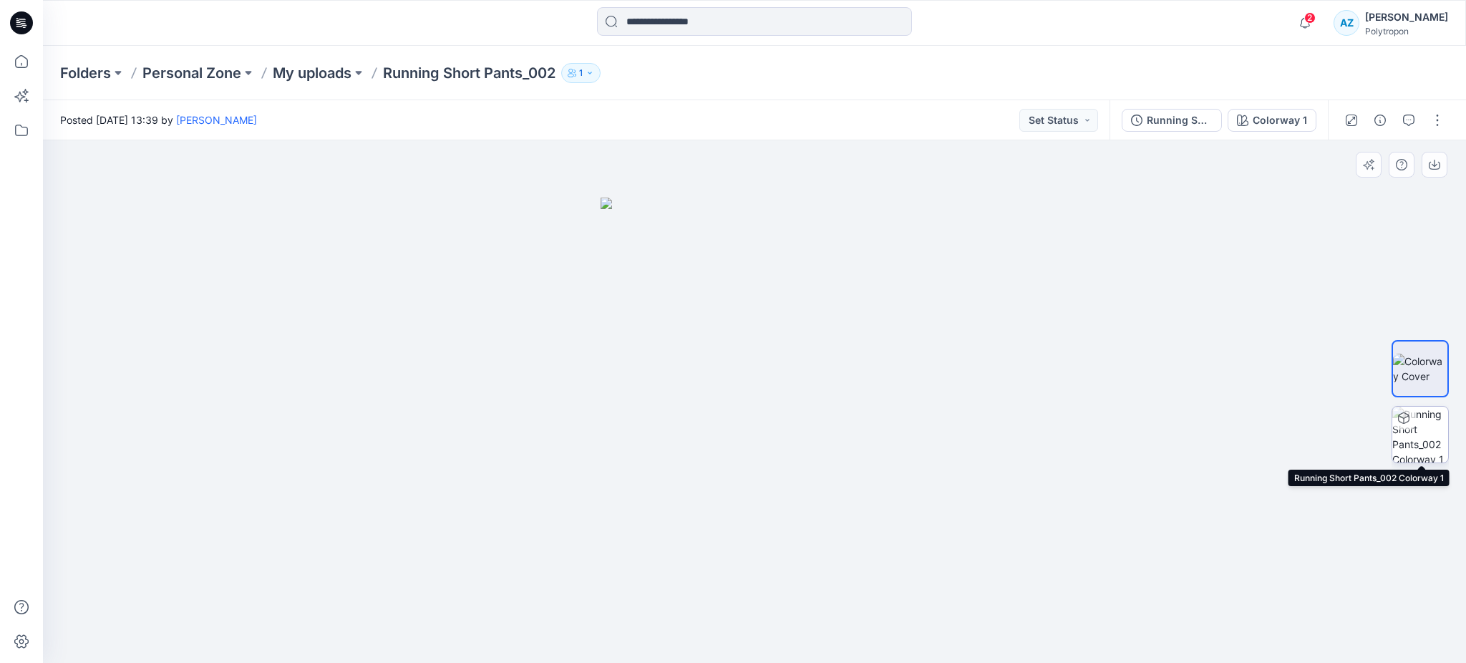
click at [1406, 422] on icon at bounding box center [1403, 417] width 11 height 11
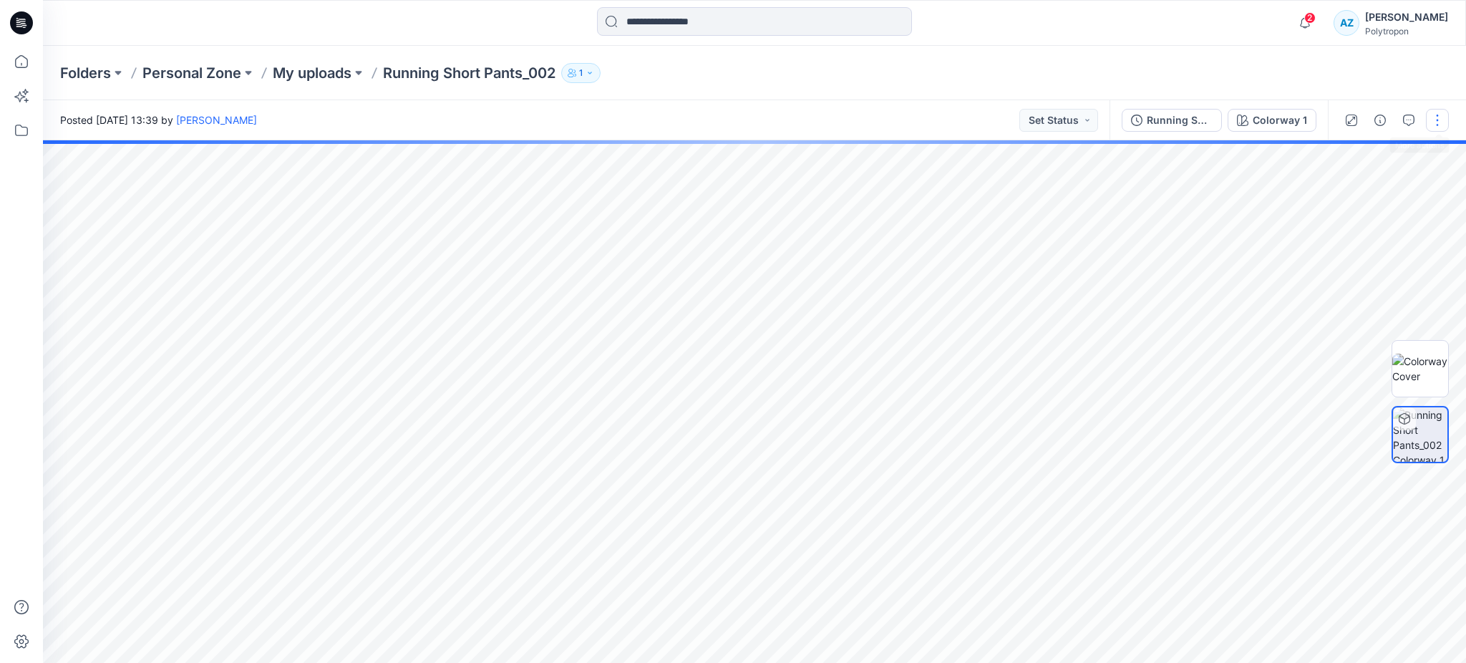
click at [1427, 115] on button "button" at bounding box center [1437, 120] width 23 height 23
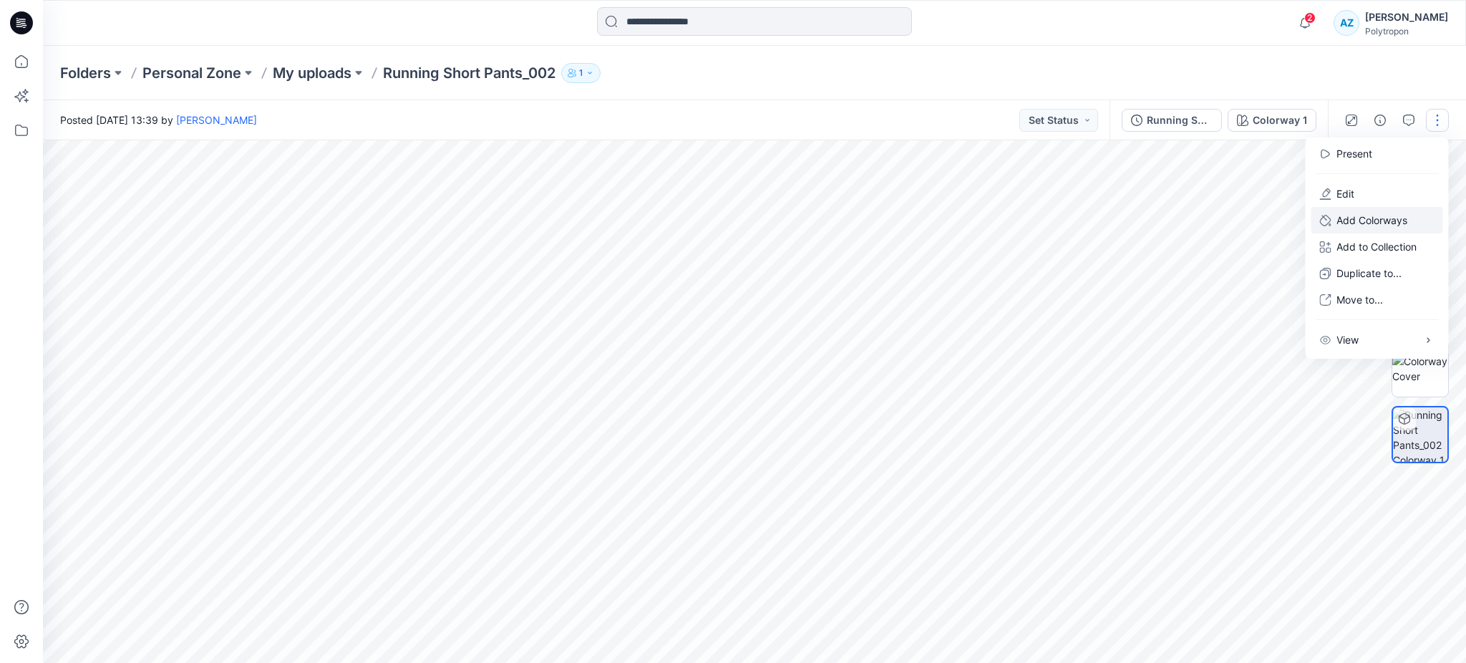
click at [1393, 223] on p "Add Colorways" at bounding box center [1371, 220] width 71 height 15
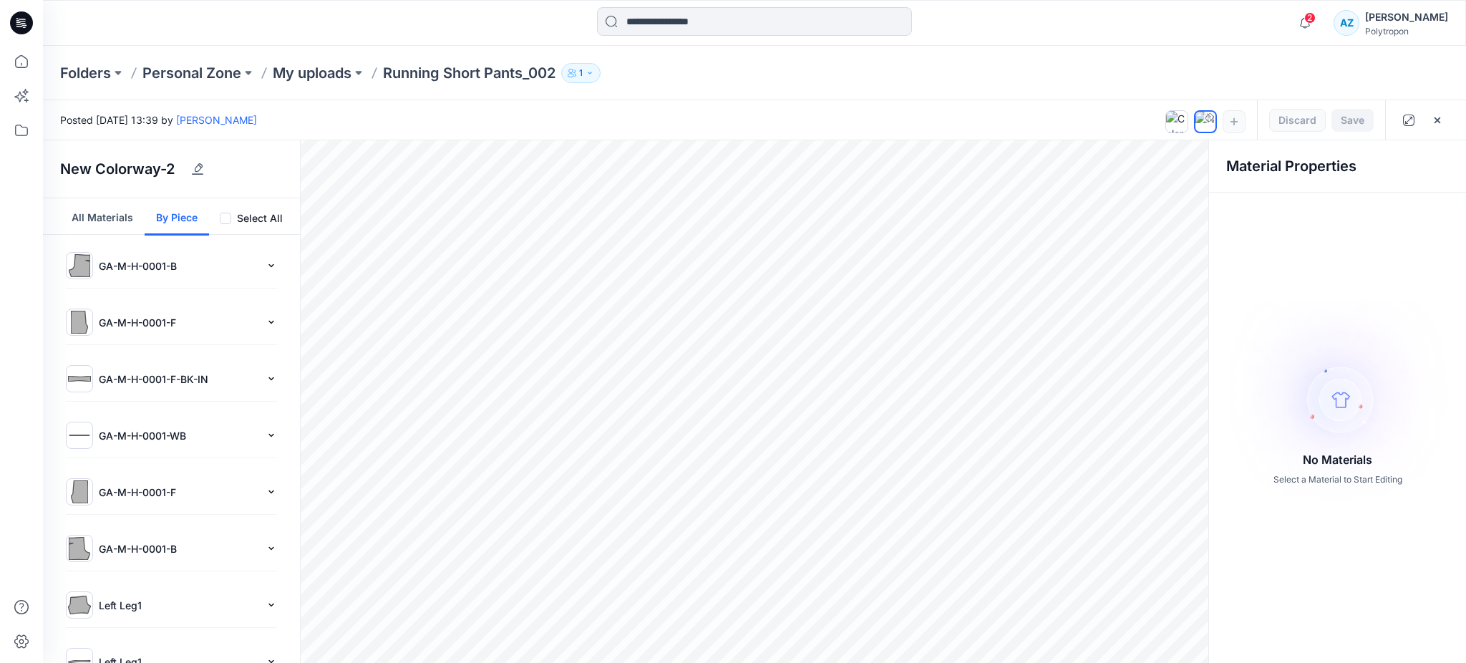
click at [180, 216] on button "By Piece" at bounding box center [177, 216] width 64 height 37
click at [116, 218] on button "All Materials" at bounding box center [102, 216] width 84 height 37
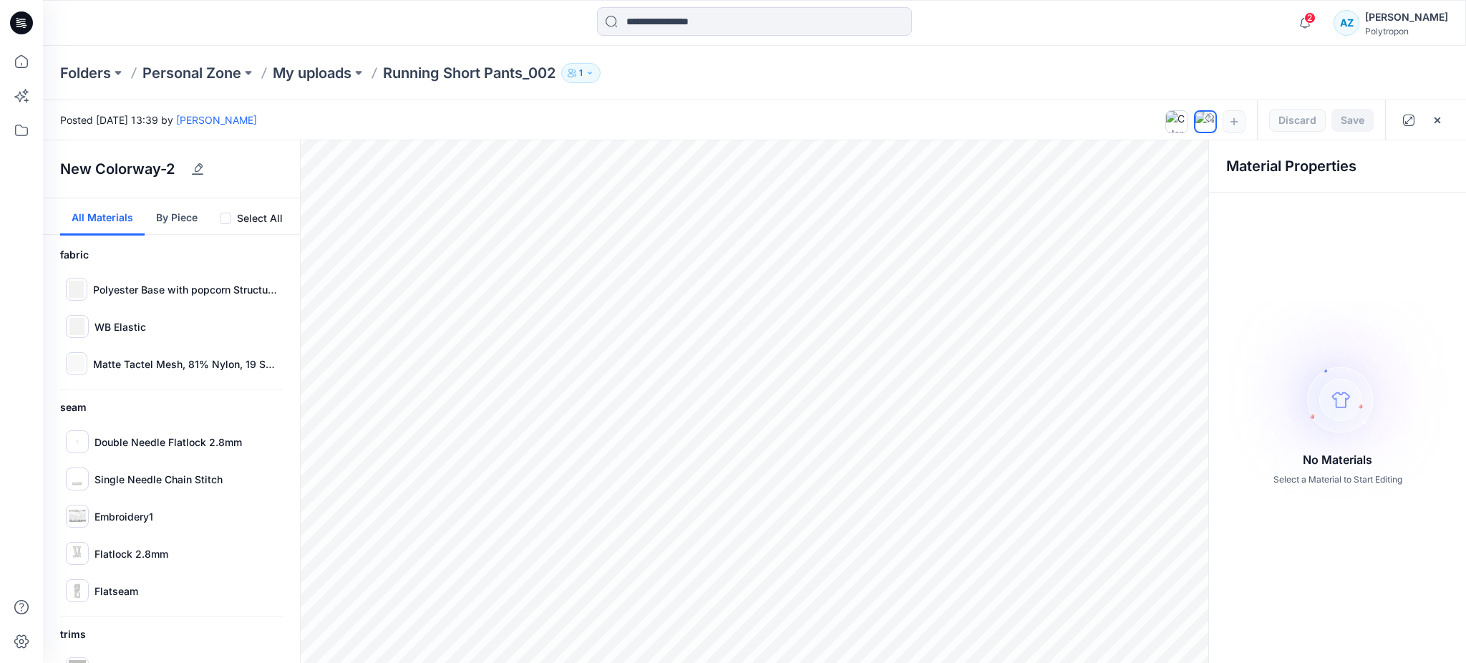
click at [180, 211] on button "By Piece" at bounding box center [177, 216] width 64 height 37
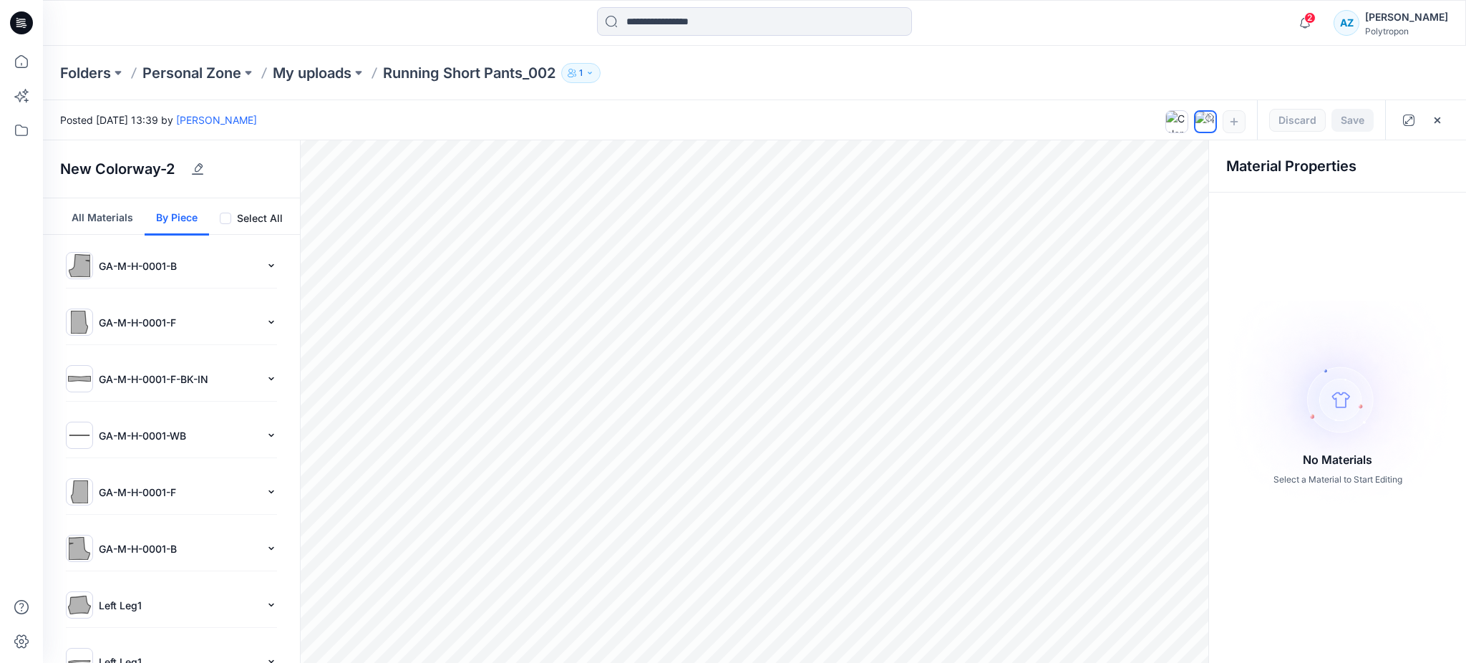
click at [128, 274] on div "GA-M-H-0001-B" at bounding box center [171, 265] width 211 height 27
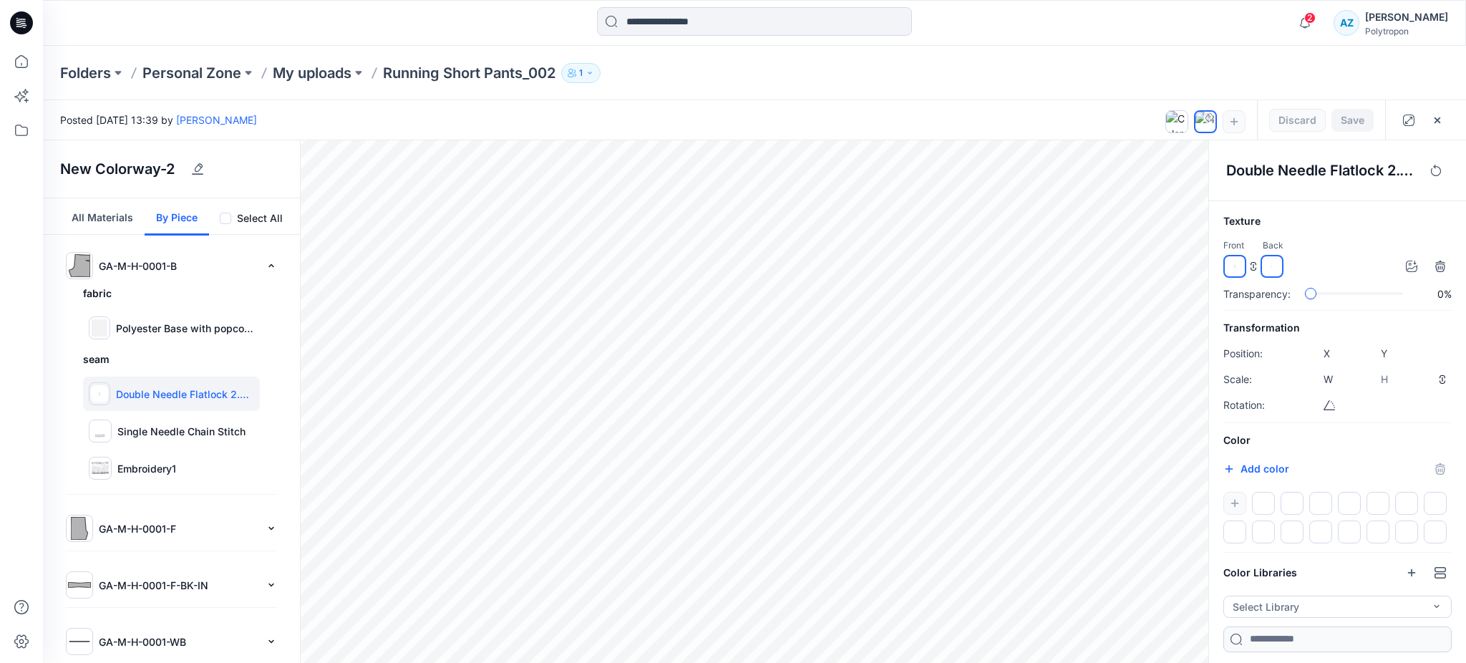
click at [1260, 505] on div at bounding box center [1263, 503] width 23 height 23
click at [1245, 462] on button "Add color" at bounding box center [1256, 468] width 66 height 17
type input "*******"
click at [1300, 374] on div "W *****" at bounding box center [1332, 379] width 86 height 17
click at [127, 332] on p "Polyester Base with popcorn Structure, 96% Polyester 4% Elastane, 125 g/m2" at bounding box center [185, 328] width 138 height 15
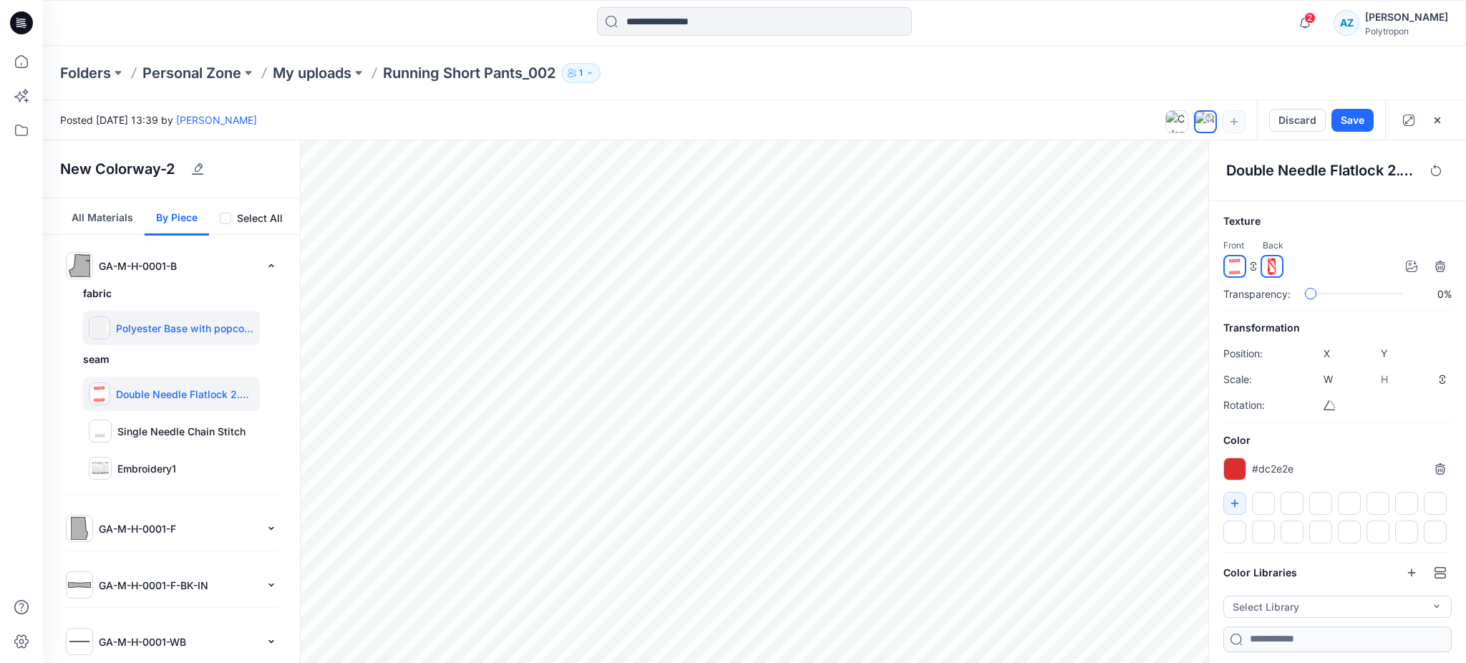
type input "****"
type input "*****"
drag, startPoint x: 1261, startPoint y: 497, endPoint x: 1254, endPoint y: 498, distance: 7.2
click at [1258, 497] on div at bounding box center [1263, 503] width 23 height 23
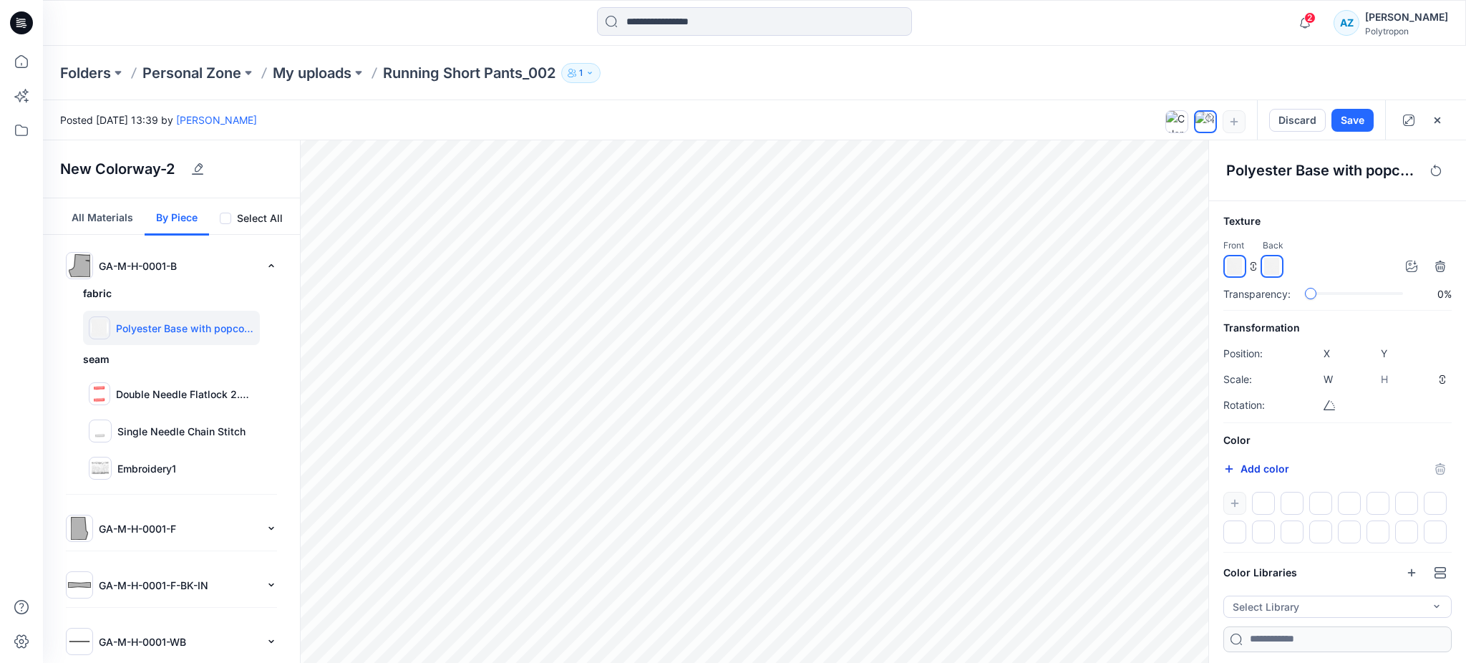
click at [1254, 471] on button "Add color" at bounding box center [1256, 468] width 66 height 17
type input "*******"
click at [132, 527] on p "GA-M-H-0001-F" at bounding box center [179, 528] width 161 height 15
type input "*****"
type input "****"
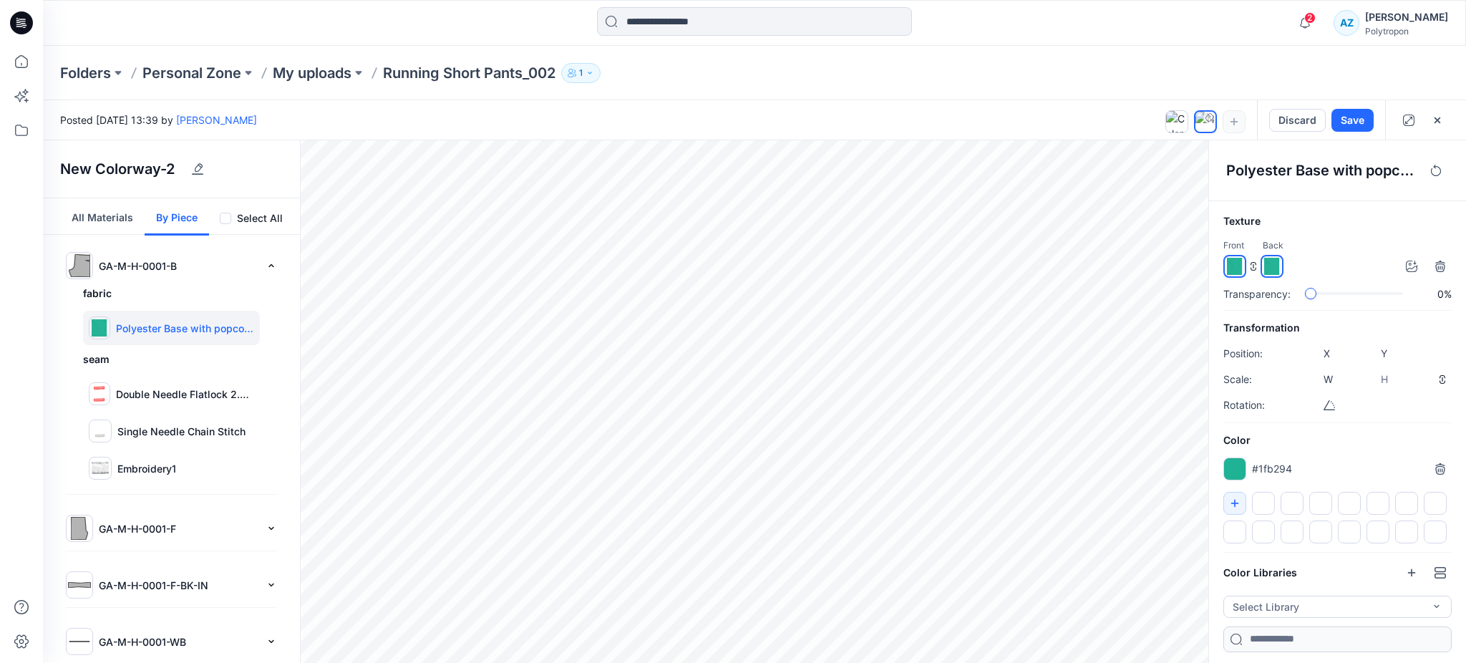
type input "****"
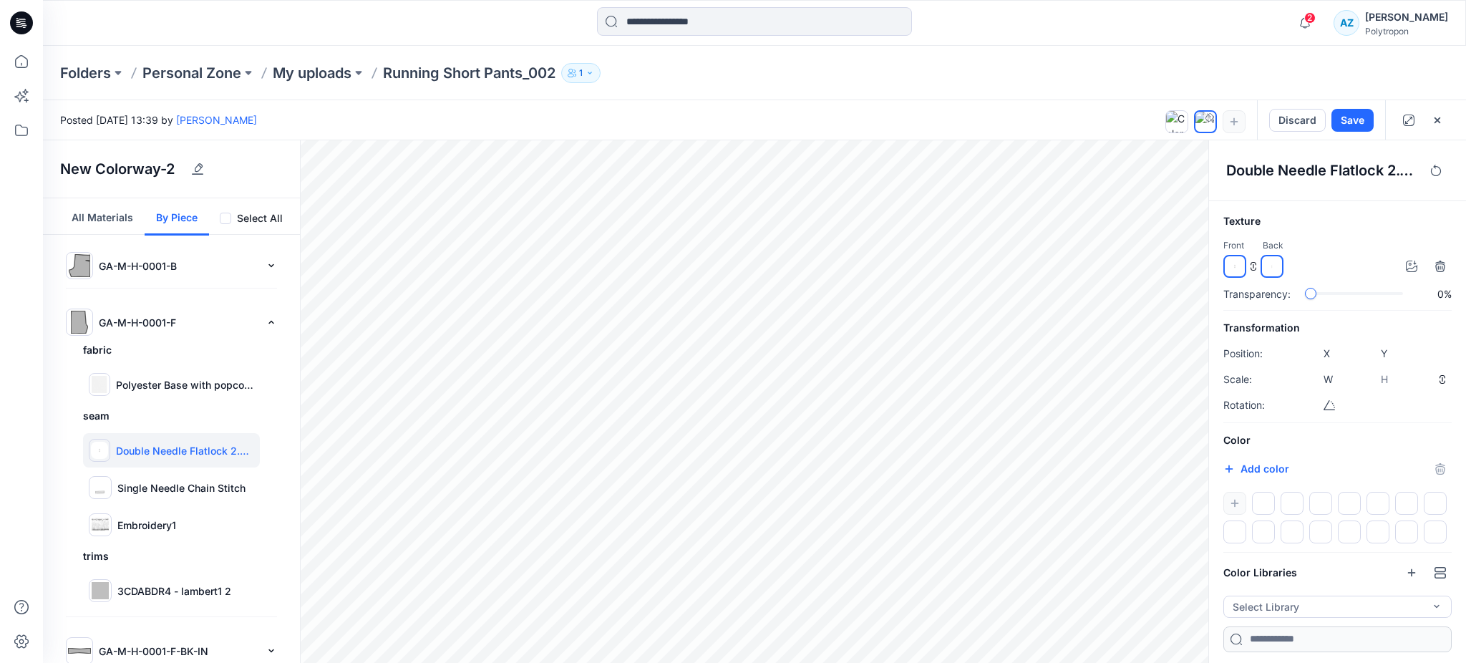
click at [1245, 469] on input "*******" at bounding box center [1244, 470] width 17 height 14
type input "*******"
drag, startPoint x: 180, startPoint y: 394, endPoint x: 207, endPoint y: 400, distance: 27.9
click at [179, 394] on div "Polyester Base with popcorn Structure, 96% Polyester 4% Elastane, 125 g/m2" at bounding box center [171, 384] width 177 height 34
type input "****"
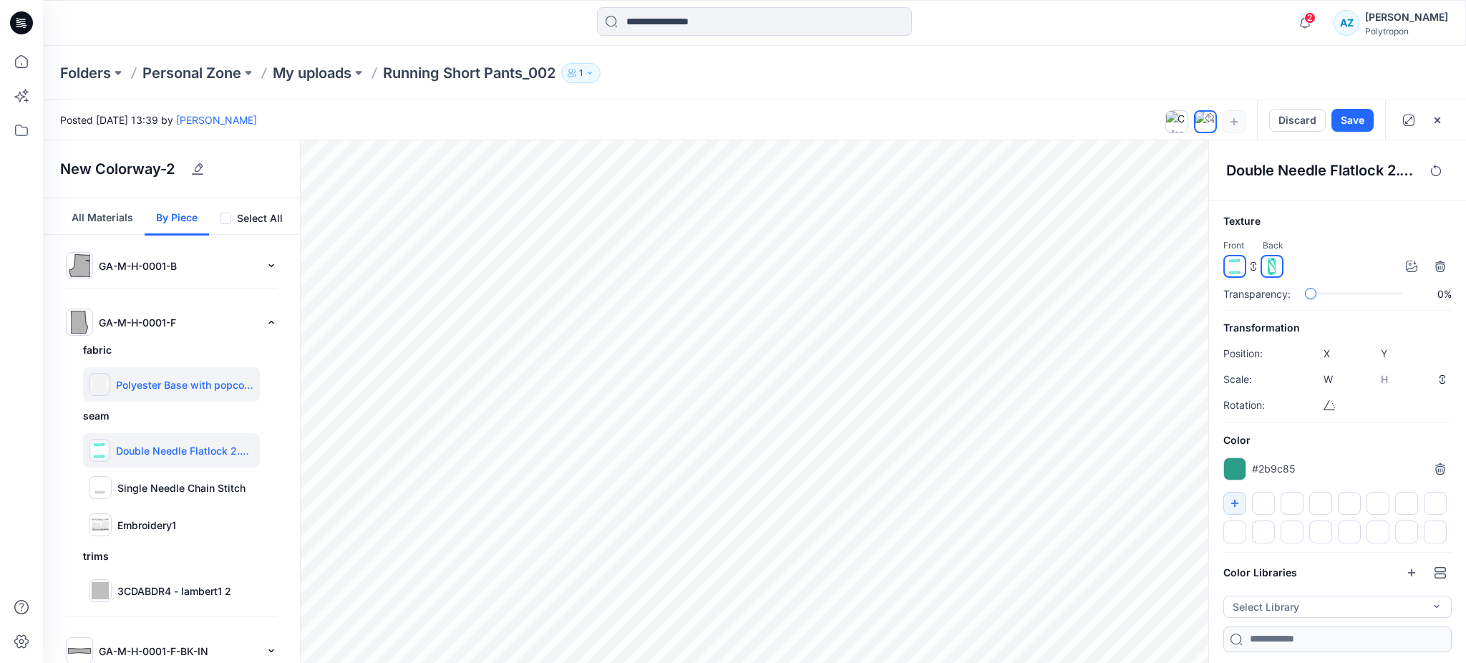
type input "****"
type input "*****"
click at [1257, 477] on div "Add color *******" at bounding box center [1337, 468] width 228 height 23
click at [1260, 474] on button "Add color" at bounding box center [1256, 468] width 66 height 17
type input "*******"
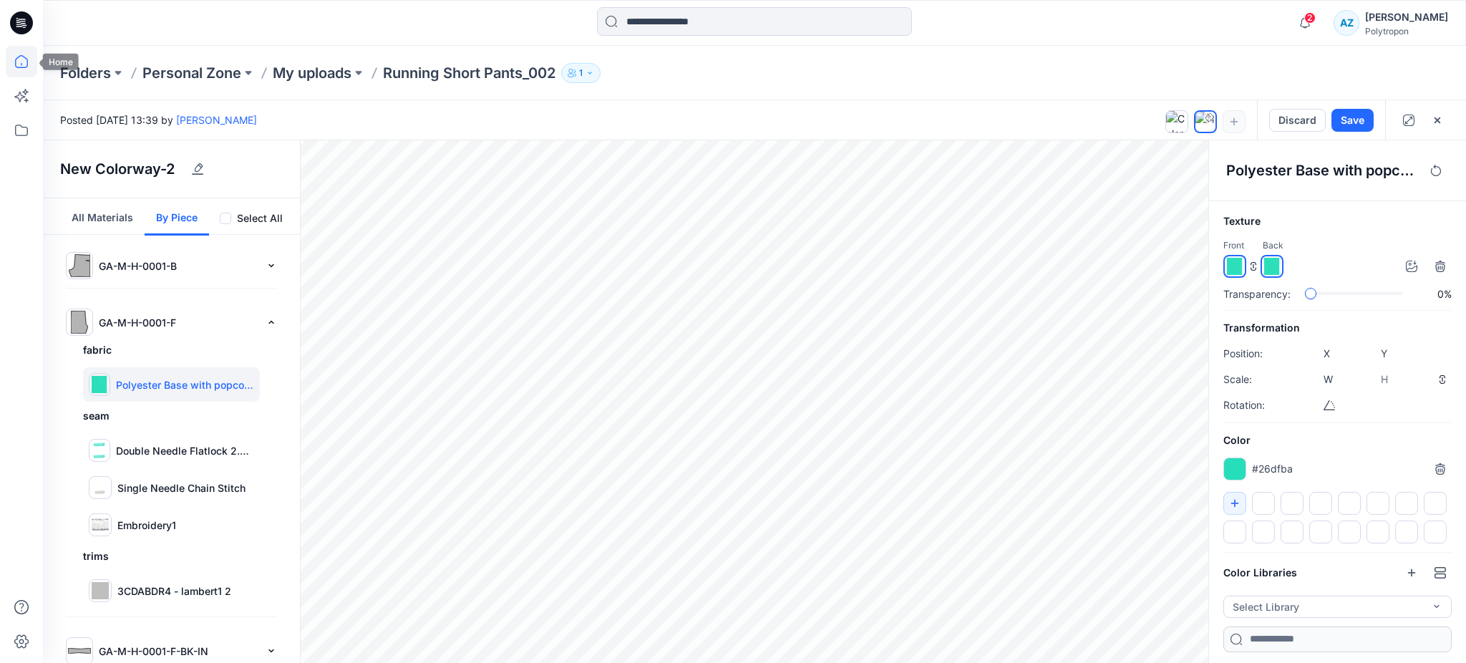
click at [24, 62] on icon at bounding box center [21, 61] width 31 height 31
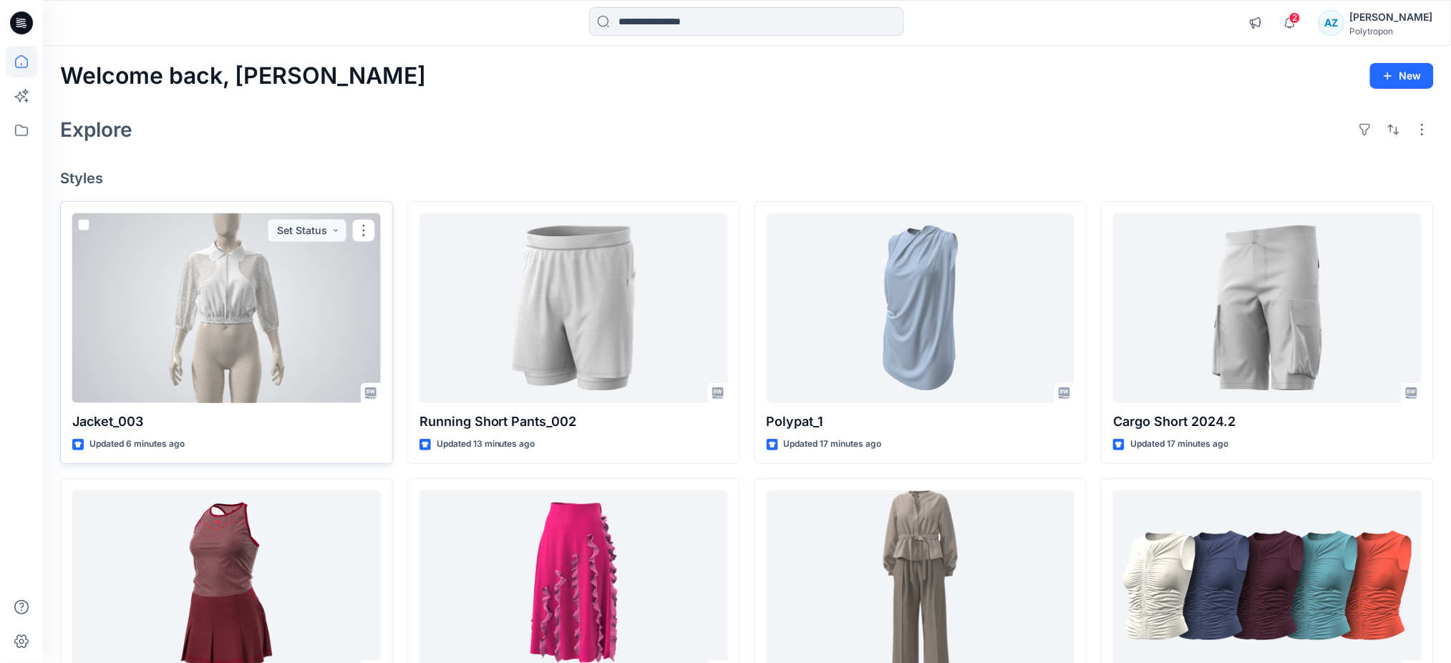
click at [266, 330] on div at bounding box center [226, 308] width 308 height 190
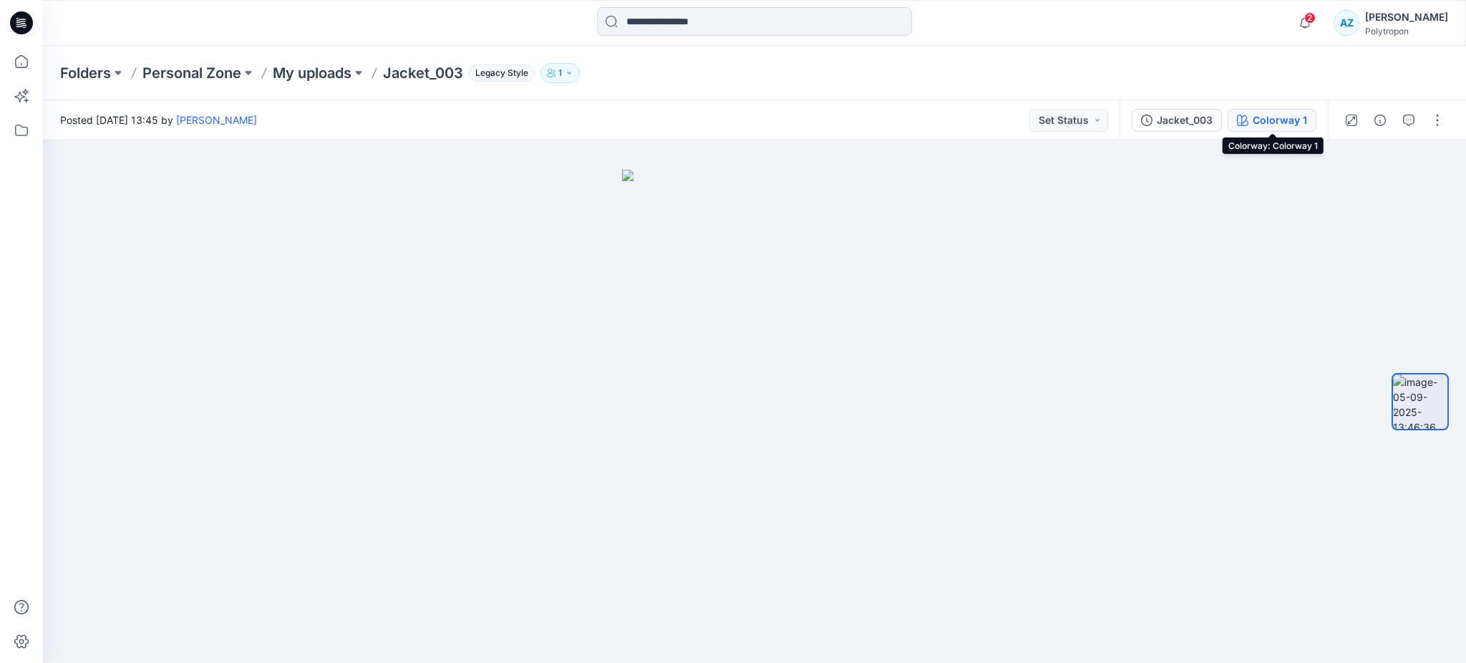
click at [1265, 124] on div "Colorway 1" at bounding box center [1279, 120] width 54 height 16
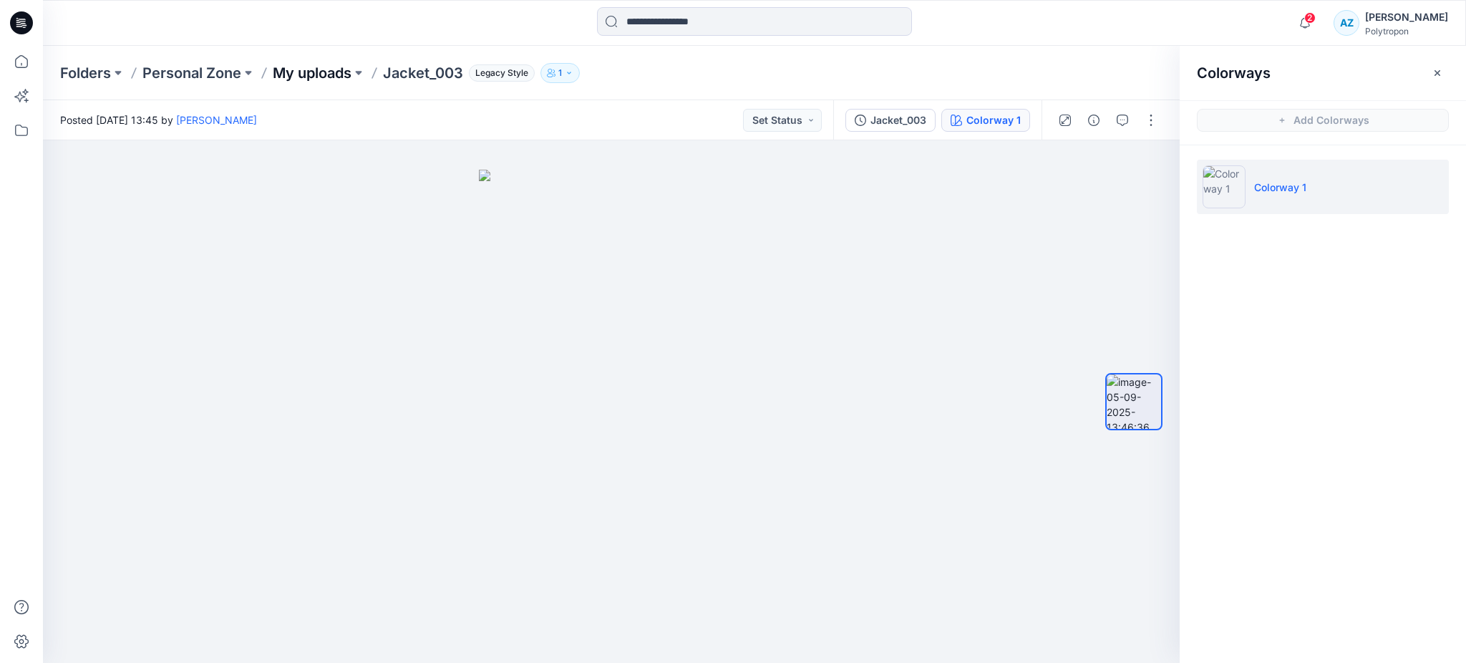
click at [318, 75] on p "My uploads" at bounding box center [312, 73] width 79 height 20
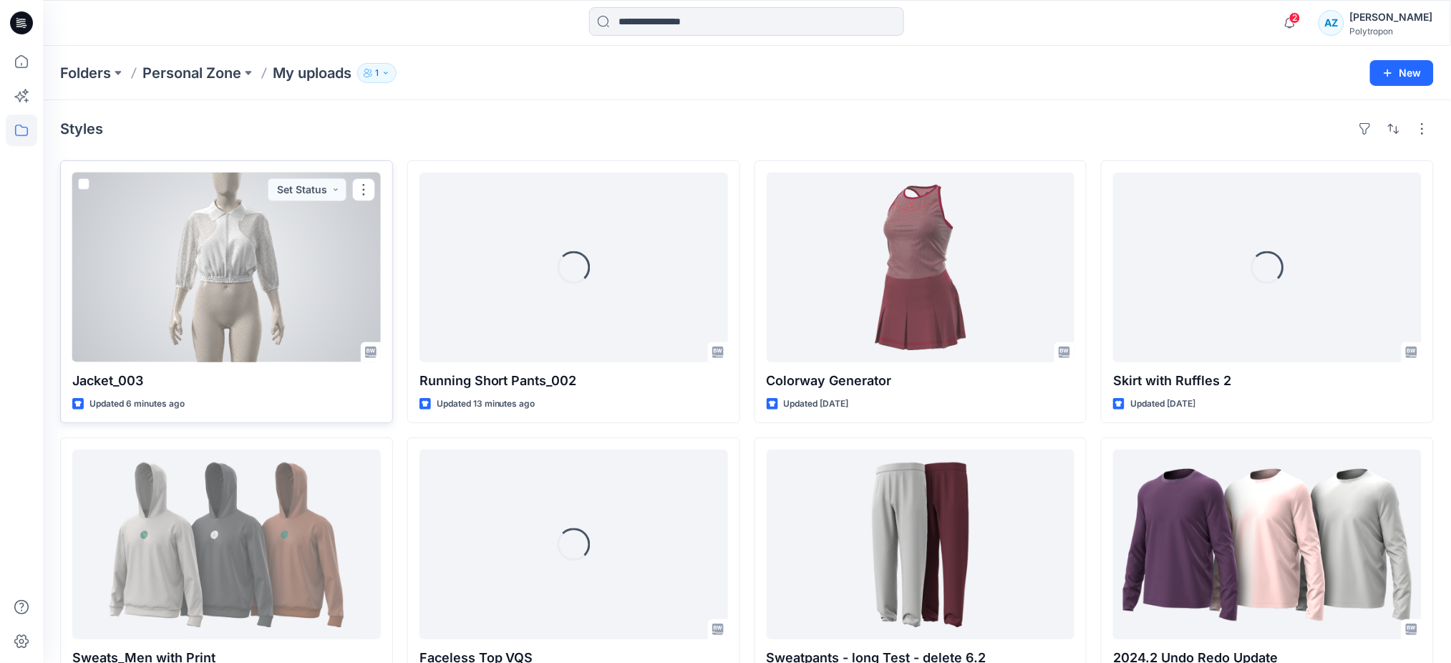
click at [87, 188] on span at bounding box center [83, 183] width 11 height 11
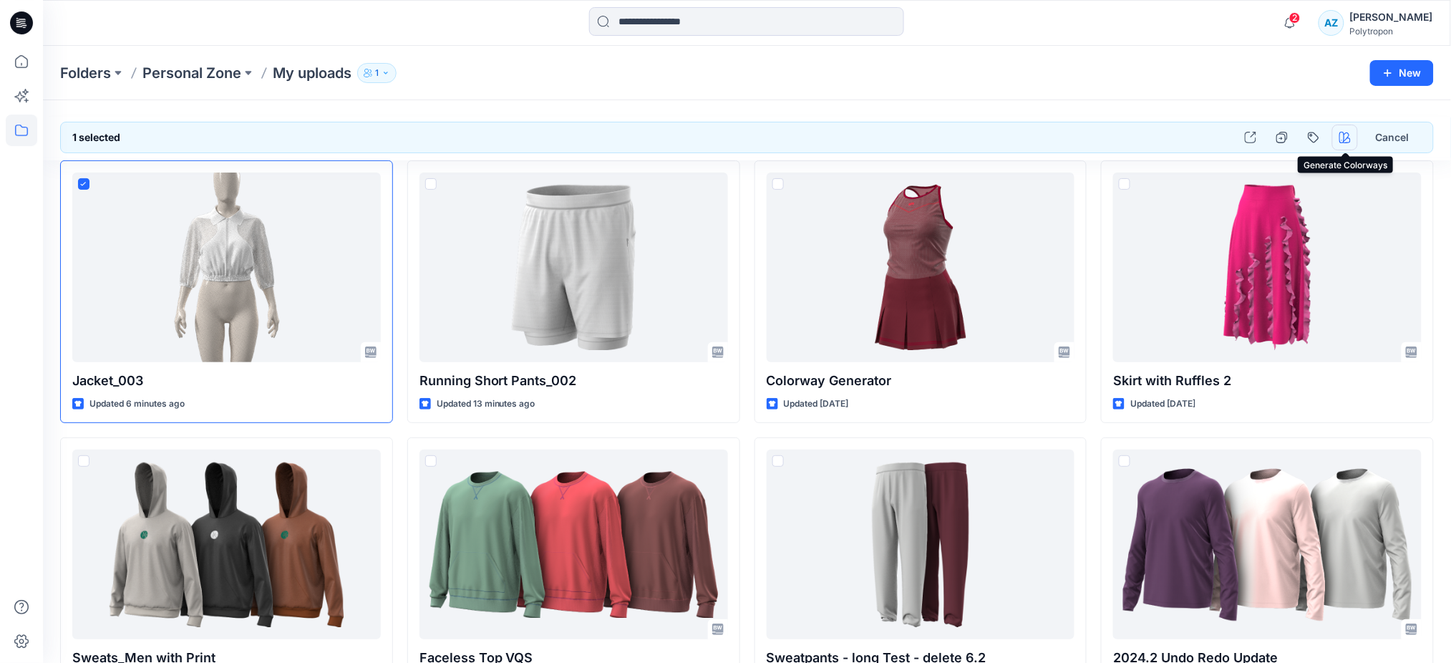
click at [1348, 134] on icon "button" at bounding box center [1344, 137] width 11 height 11
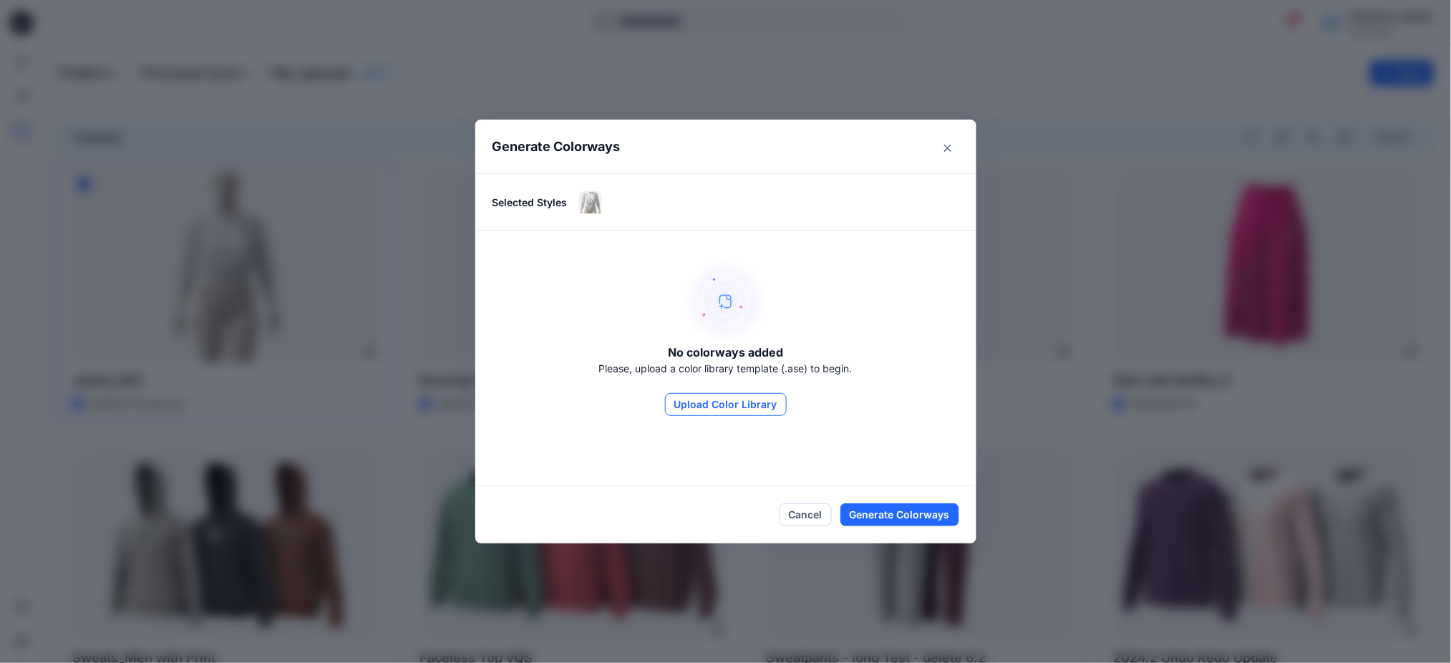
click at [731, 399] on button "Upload Color Library" at bounding box center [726, 404] width 122 height 23
click at [815, 519] on button "Cancel" at bounding box center [805, 514] width 52 height 23
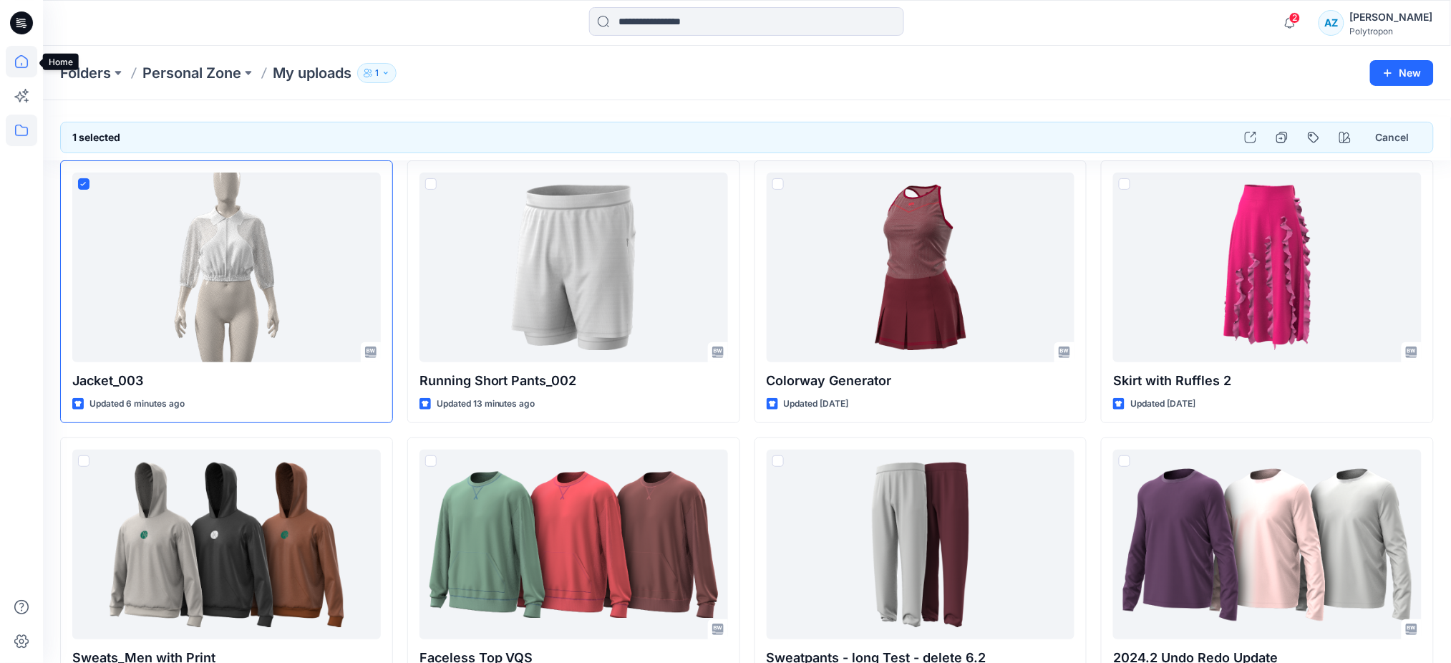
click at [21, 55] on icon at bounding box center [21, 61] width 13 height 13
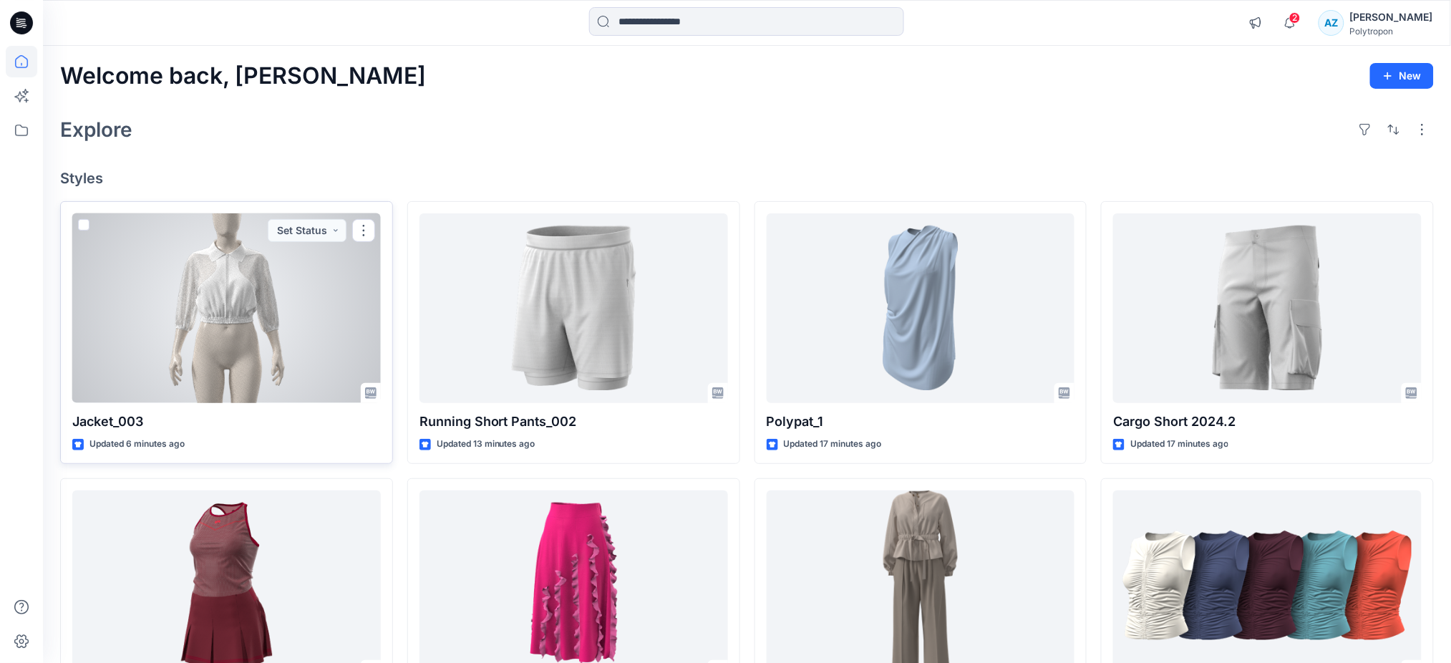
click at [84, 223] on span at bounding box center [83, 224] width 11 height 11
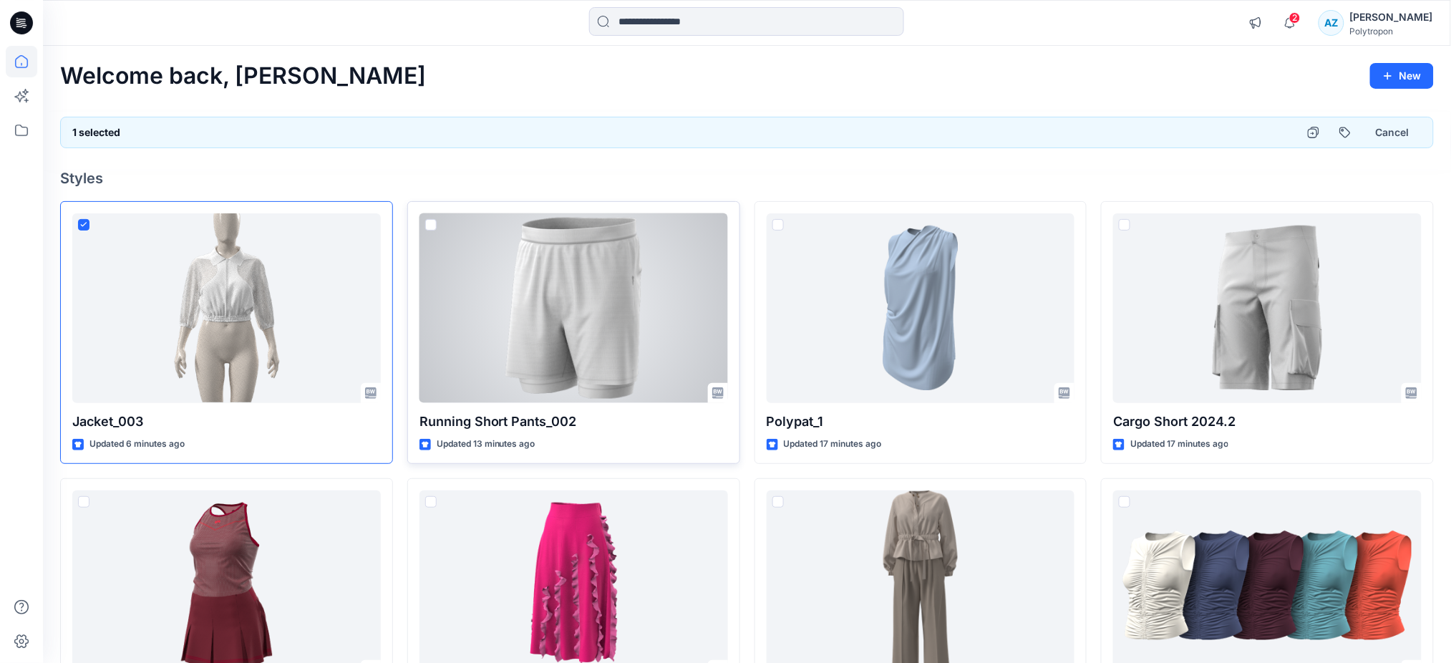
drag, startPoint x: 427, startPoint y: 226, endPoint x: 534, endPoint y: 238, distance: 107.2
click at [430, 226] on span at bounding box center [430, 224] width 11 height 11
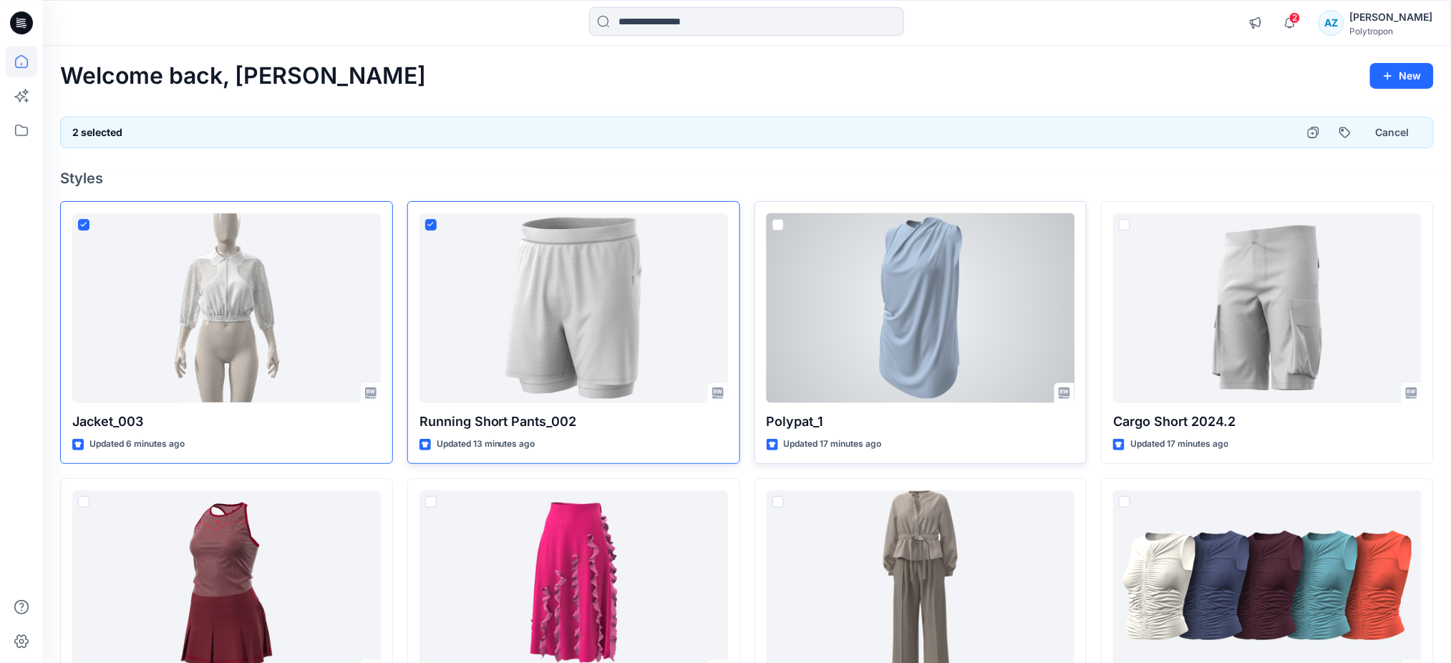
click at [774, 223] on span at bounding box center [777, 224] width 11 height 11
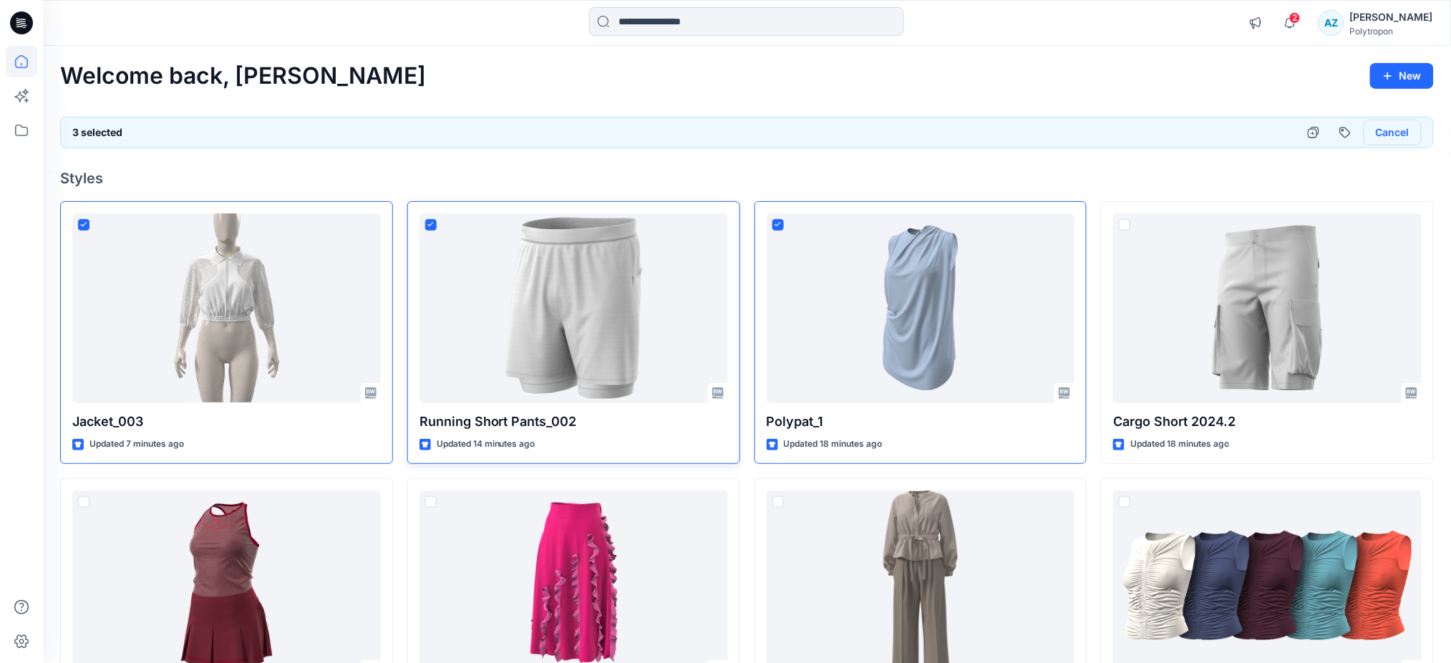
click at [1399, 132] on button "Cancel" at bounding box center [1392, 133] width 58 height 26
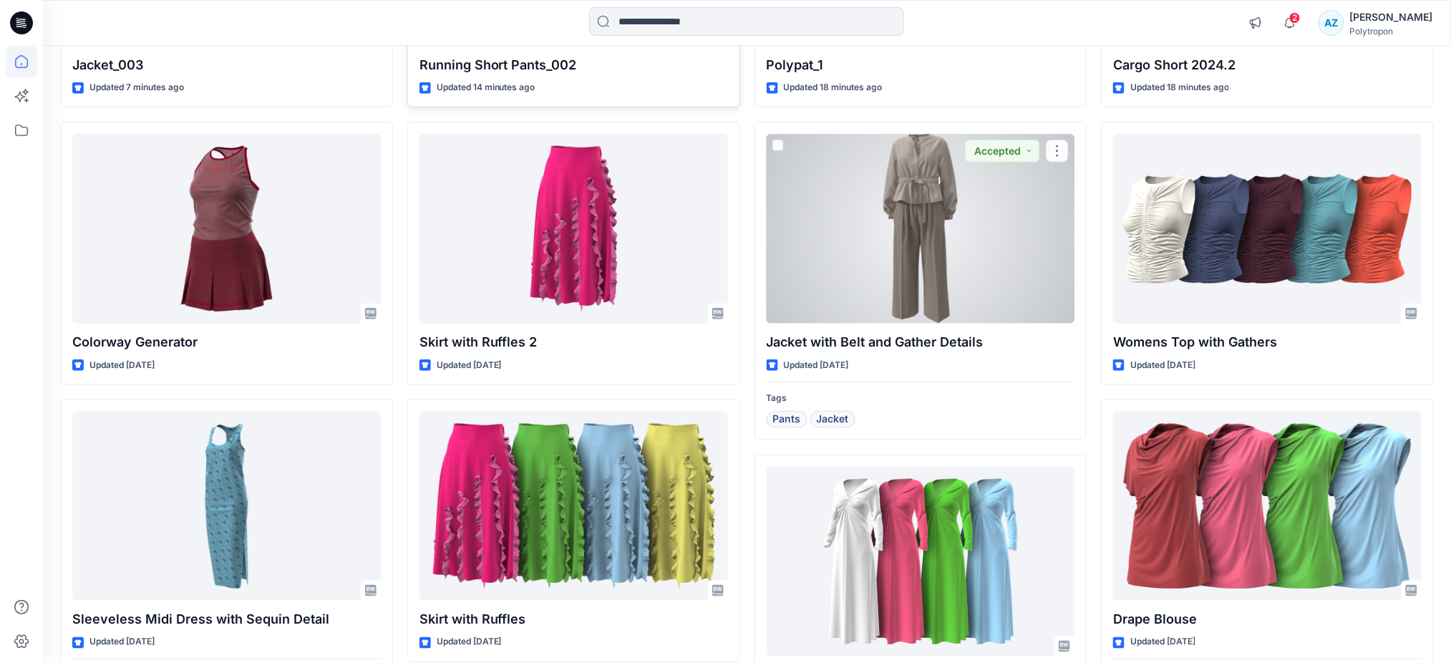
scroll to position [381, 0]
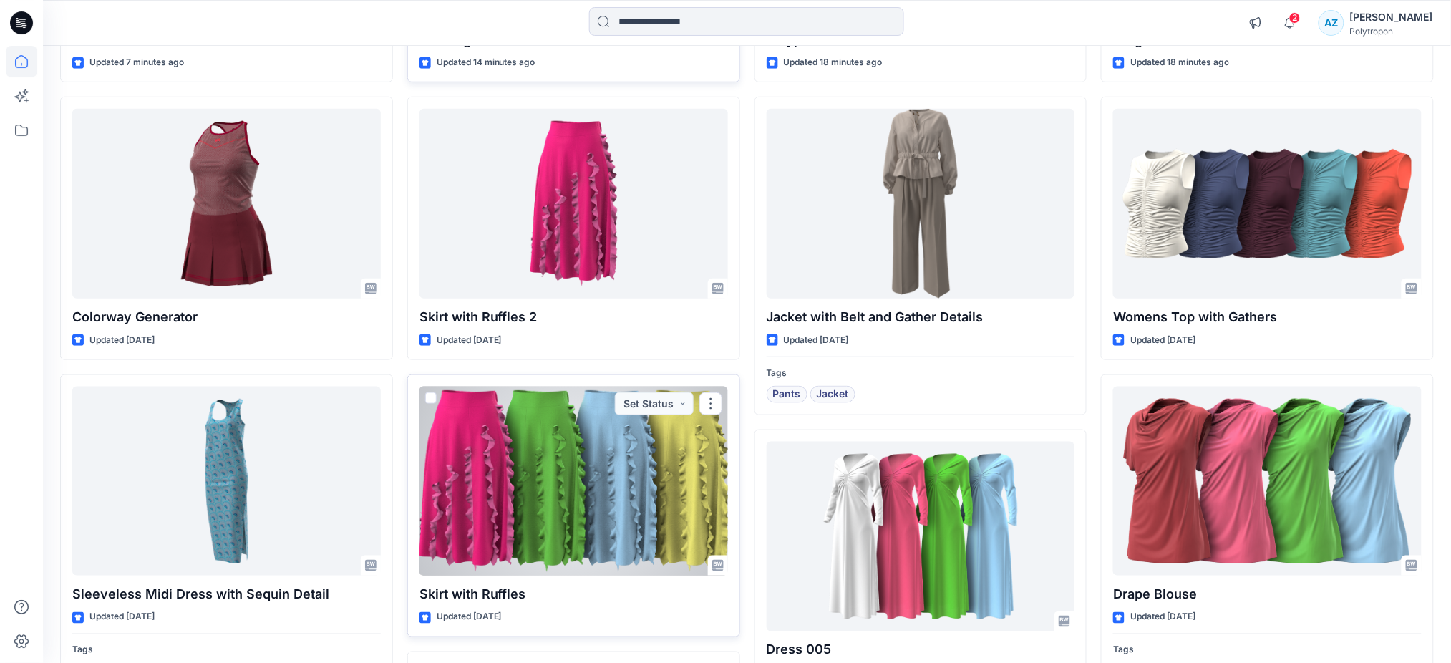
click at [576, 485] on div at bounding box center [573, 481] width 308 height 190
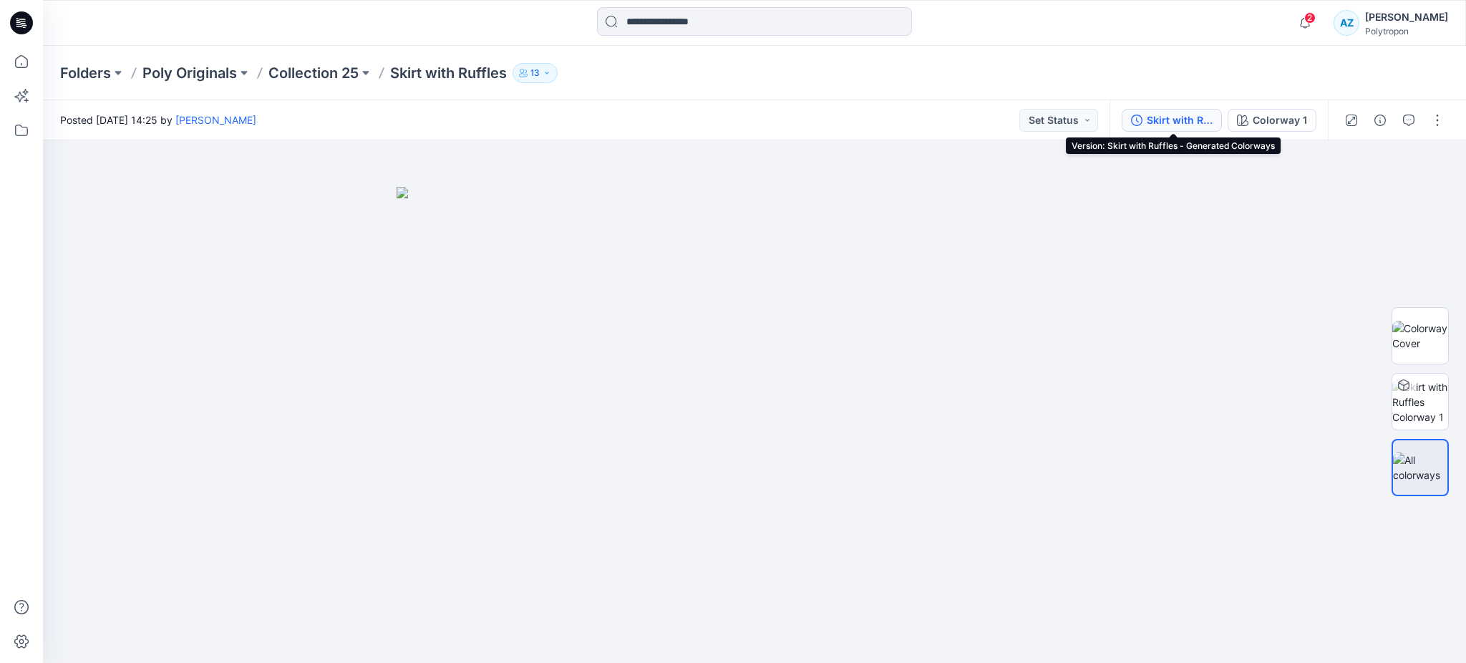
click at [1199, 114] on div "Skirt with Ruffles - Generated Colorways" at bounding box center [1180, 120] width 66 height 16
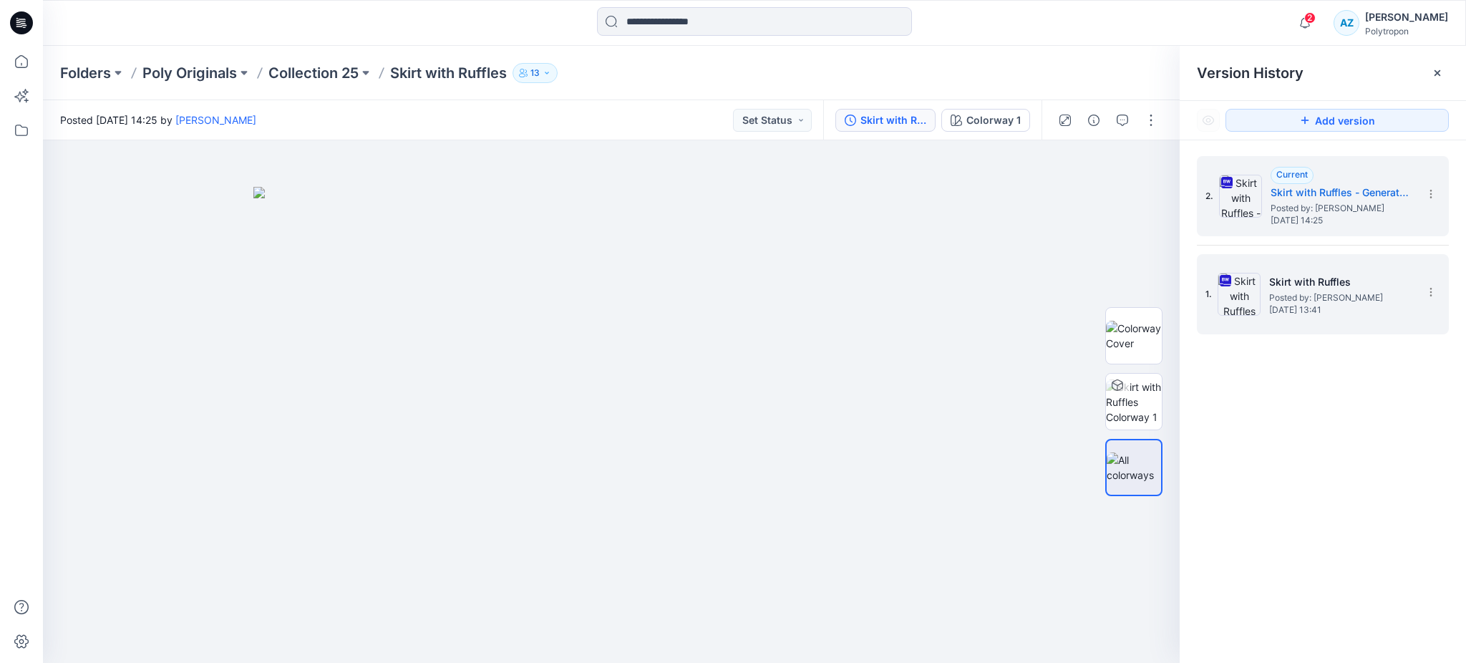
click at [1307, 288] on h5 "Skirt with Ruffles" at bounding box center [1340, 281] width 143 height 17
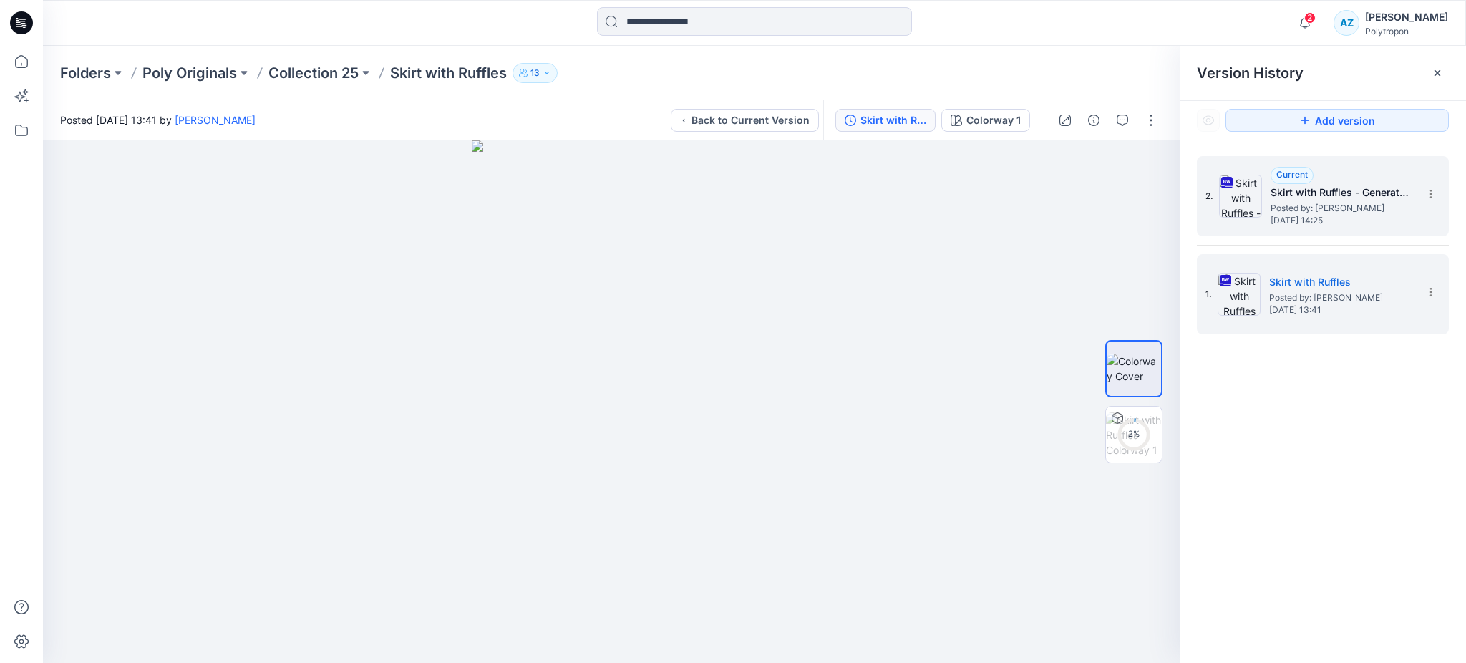
click at [1293, 221] on span "[DATE] 14:25" at bounding box center [1341, 220] width 143 height 10
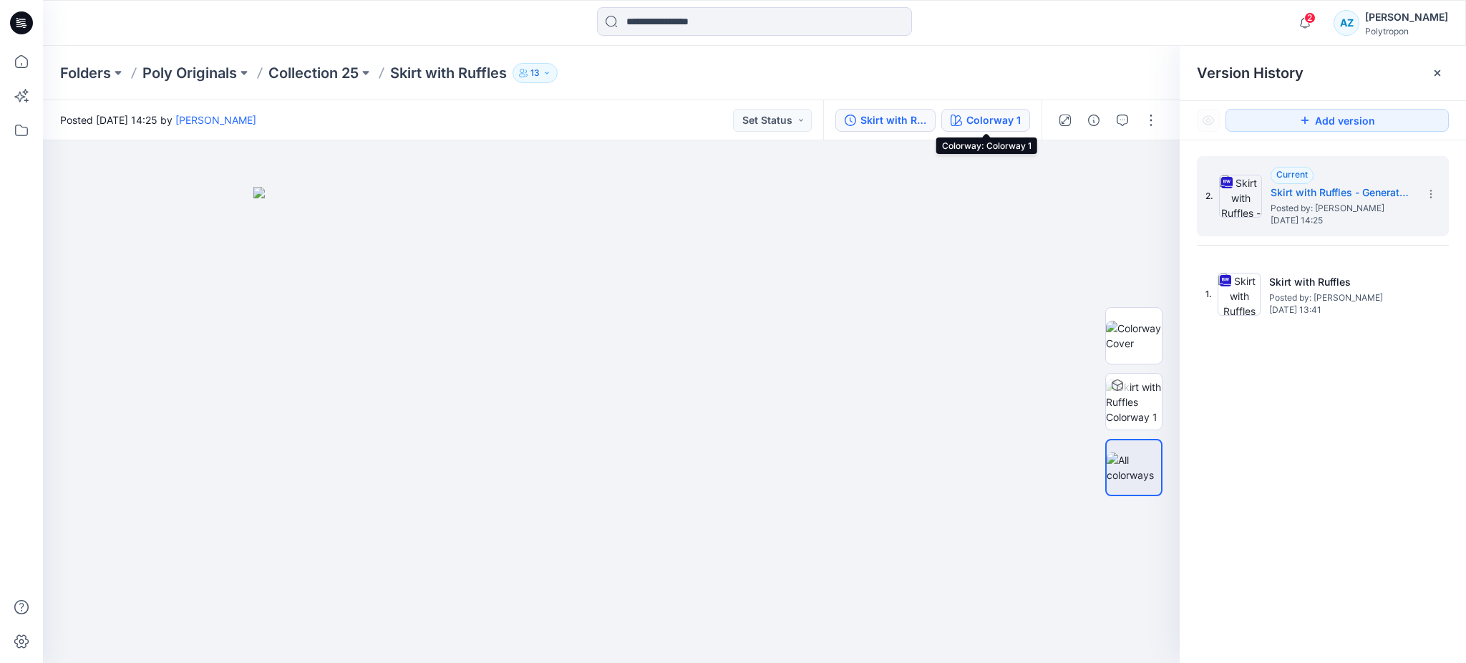
click at [970, 122] on div "Colorway 1" at bounding box center [993, 120] width 54 height 16
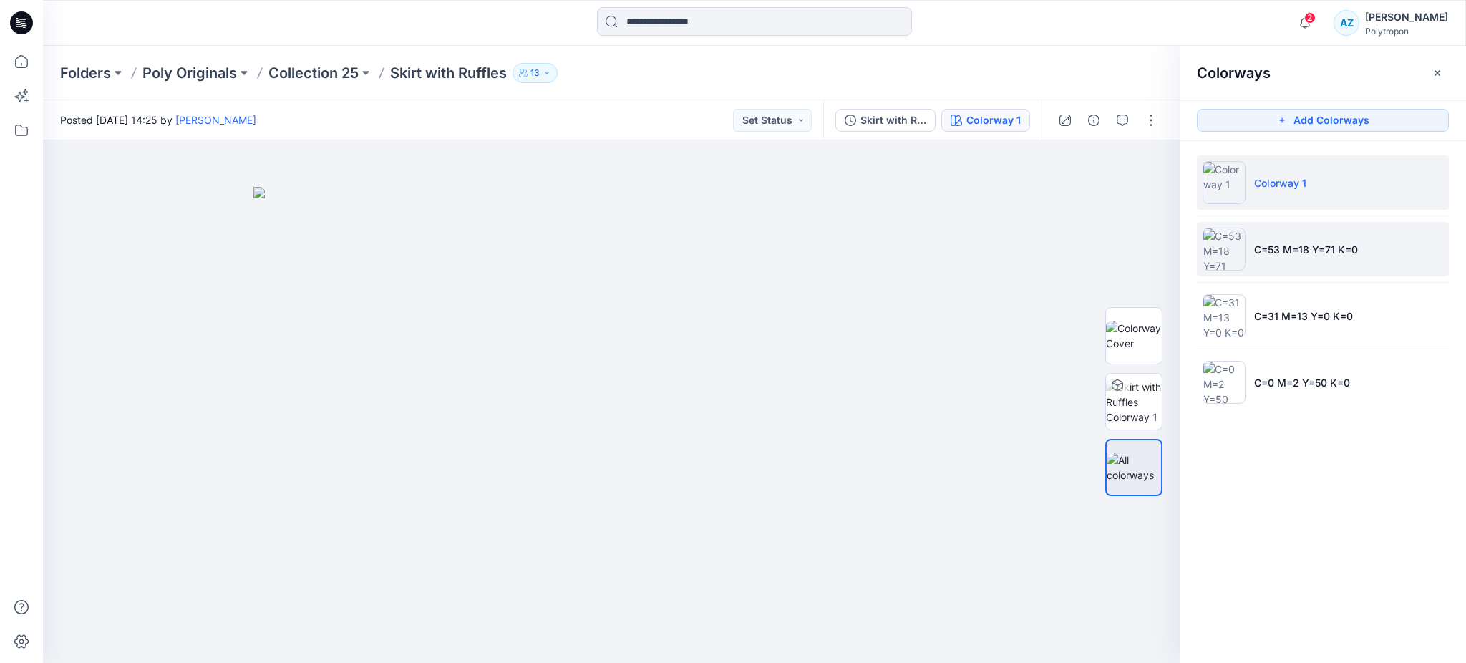
click at [1288, 235] on li "C=53 M=18 Y=71 K=0" at bounding box center [1323, 249] width 252 height 54
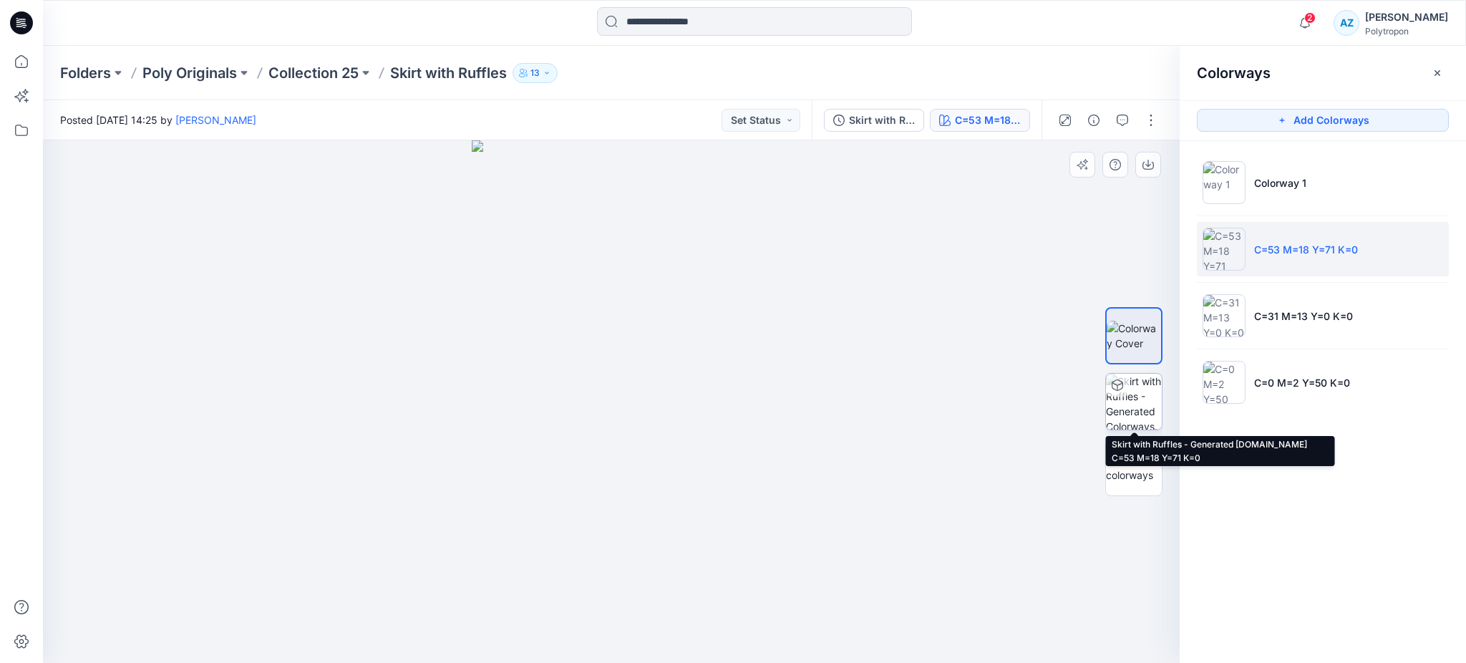
click at [1127, 412] on img at bounding box center [1134, 402] width 56 height 56
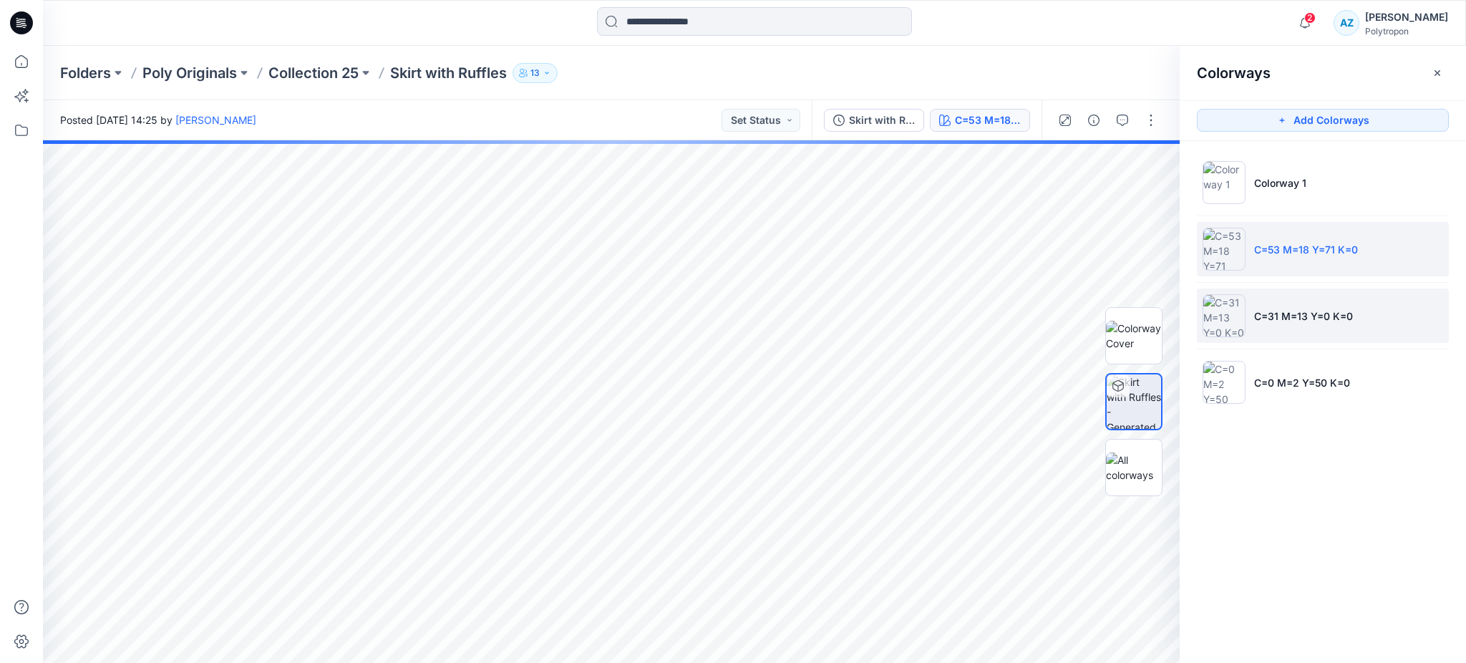
click at [1300, 323] on li "C=31 M=13 Y=0 K=0" at bounding box center [1323, 315] width 252 height 54
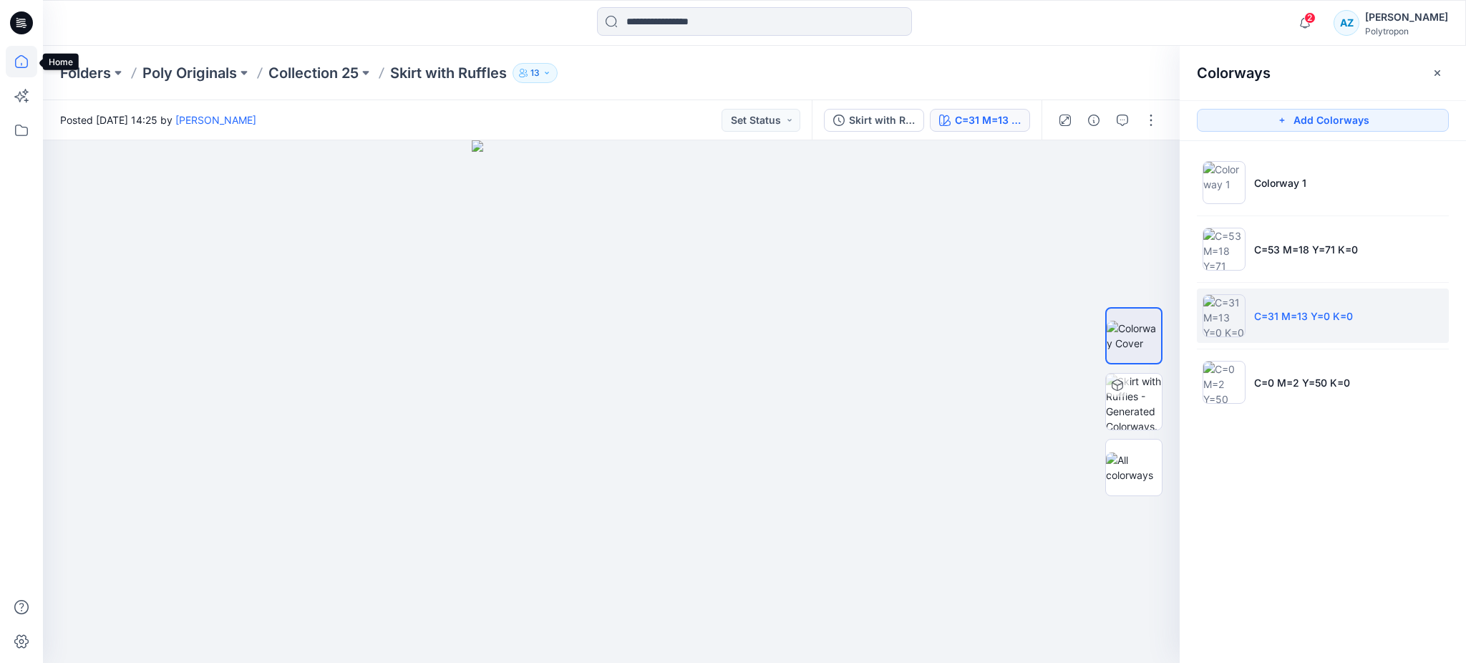
click at [17, 64] on icon at bounding box center [21, 61] width 31 height 31
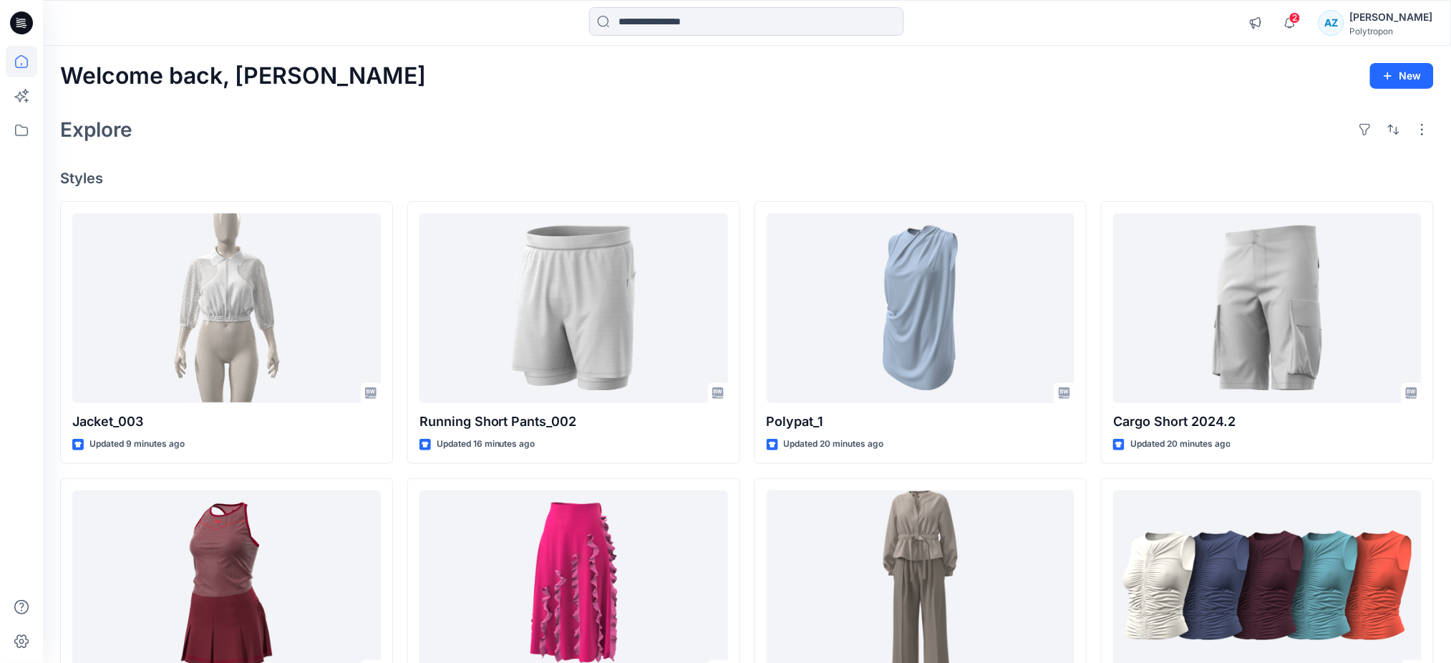
click at [1399, 21] on div "[PERSON_NAME]" at bounding box center [1391, 17] width 83 height 17
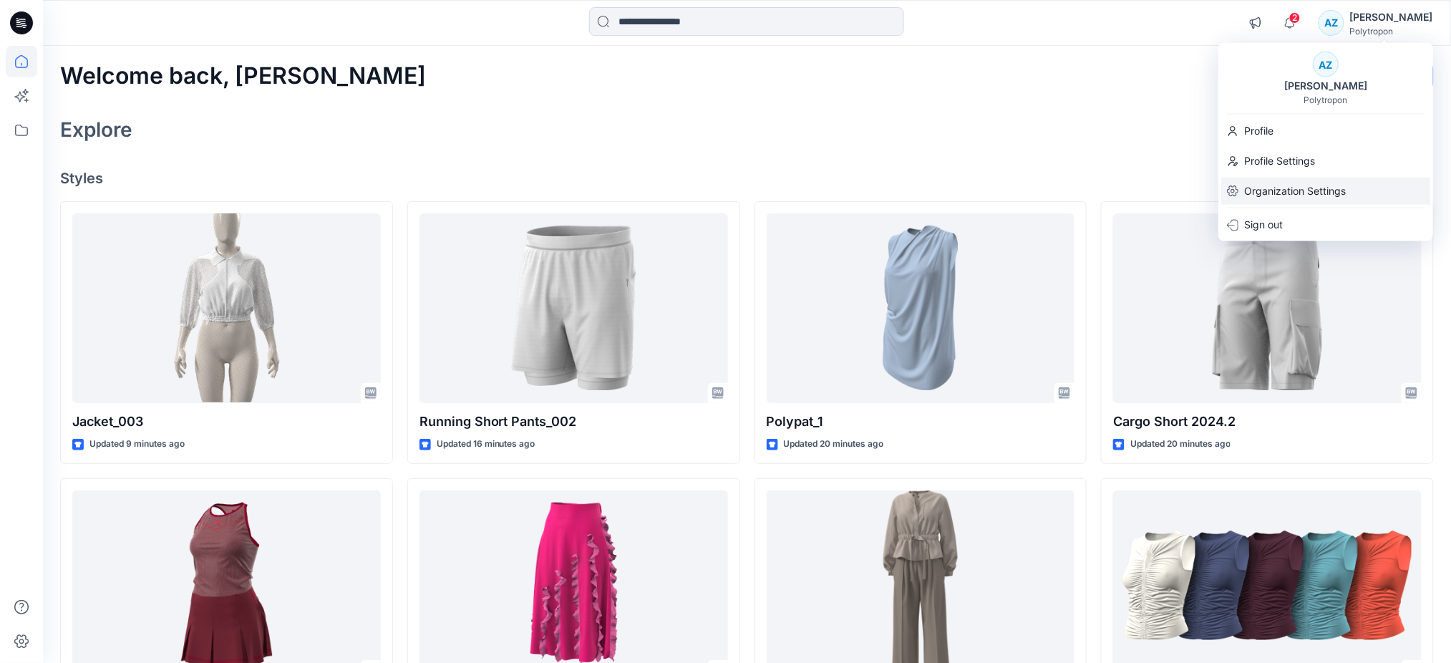
click at [1313, 182] on p "Organization Settings" at bounding box center [1295, 190] width 102 height 27
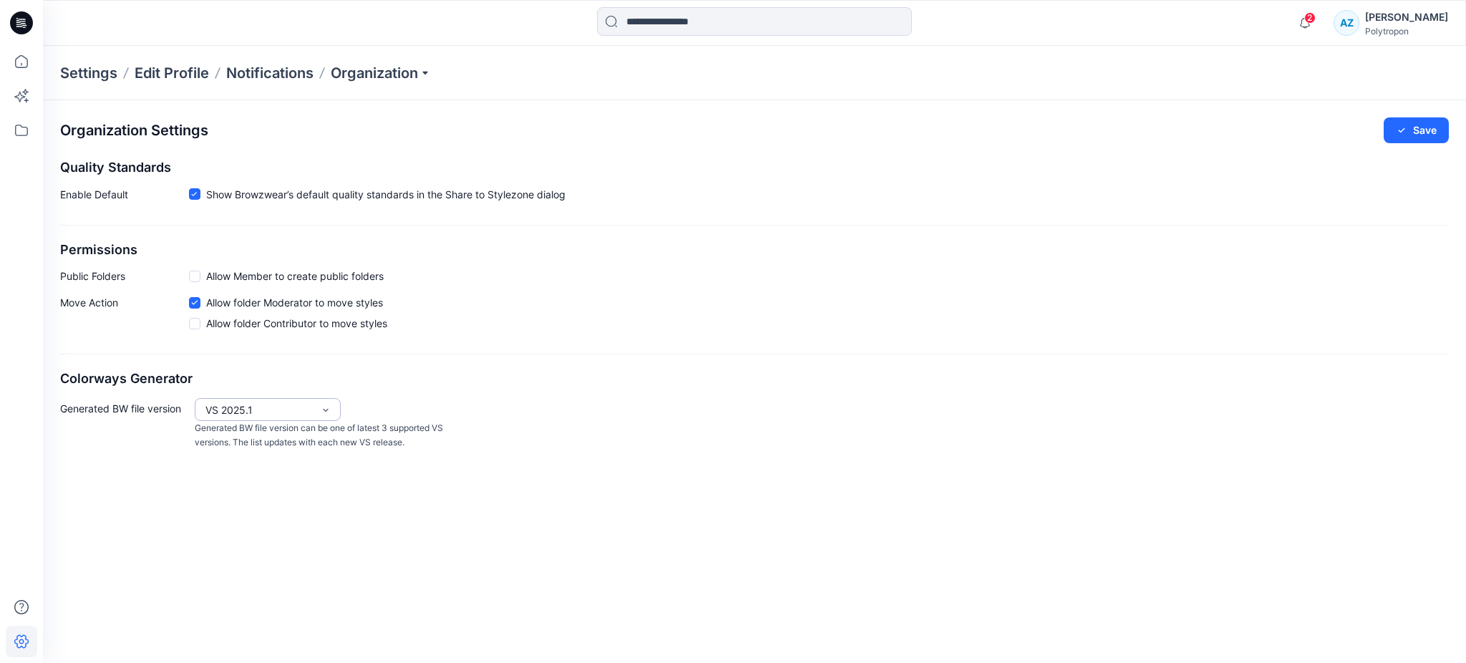
click at [264, 420] on div "VS 2025.1" at bounding box center [259, 410] width 122 height 23
click at [557, 496] on div "Organization Settings Save Quality Standards Enable Default Show Browzwear’s de…" at bounding box center [754, 381] width 1423 height 563
click at [19, 70] on icon at bounding box center [21, 61] width 31 height 31
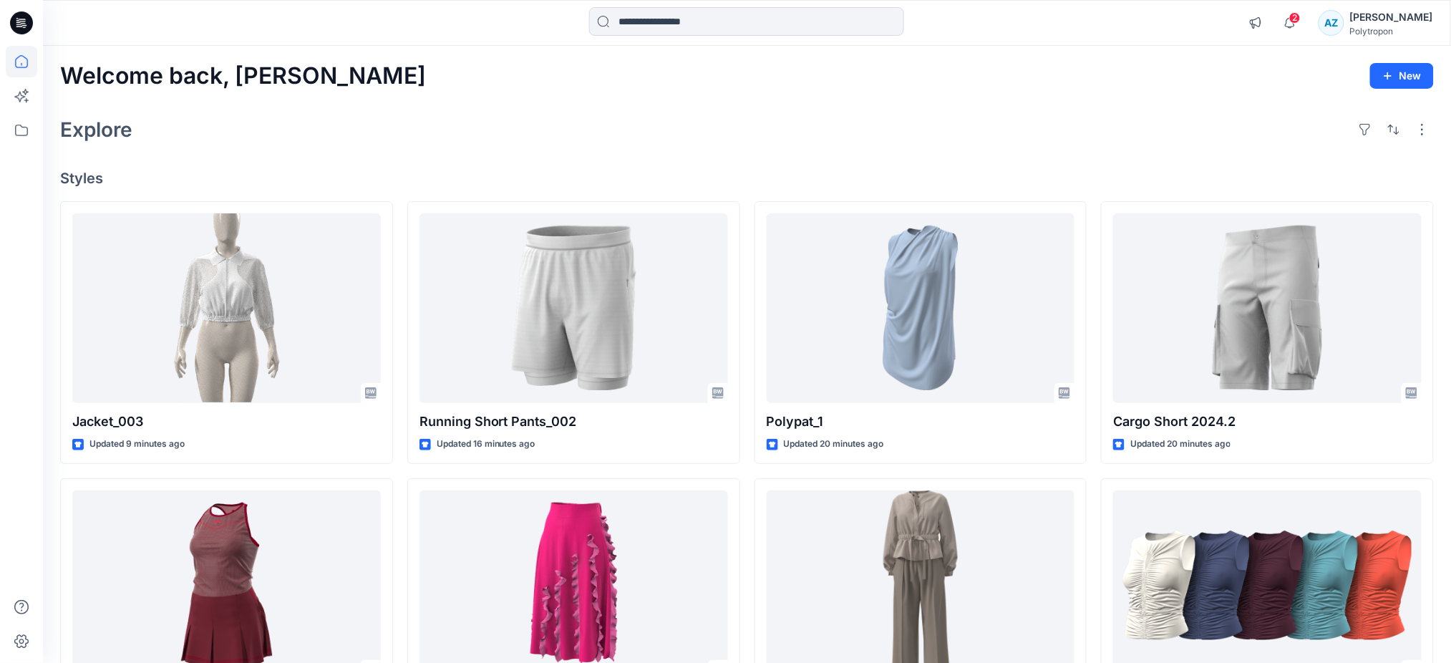
drag, startPoint x: 1406, startPoint y: 34, endPoint x: 1398, endPoint y: 32, distance: 7.3
click at [1406, 34] on div "Polytropon" at bounding box center [1391, 31] width 83 height 11
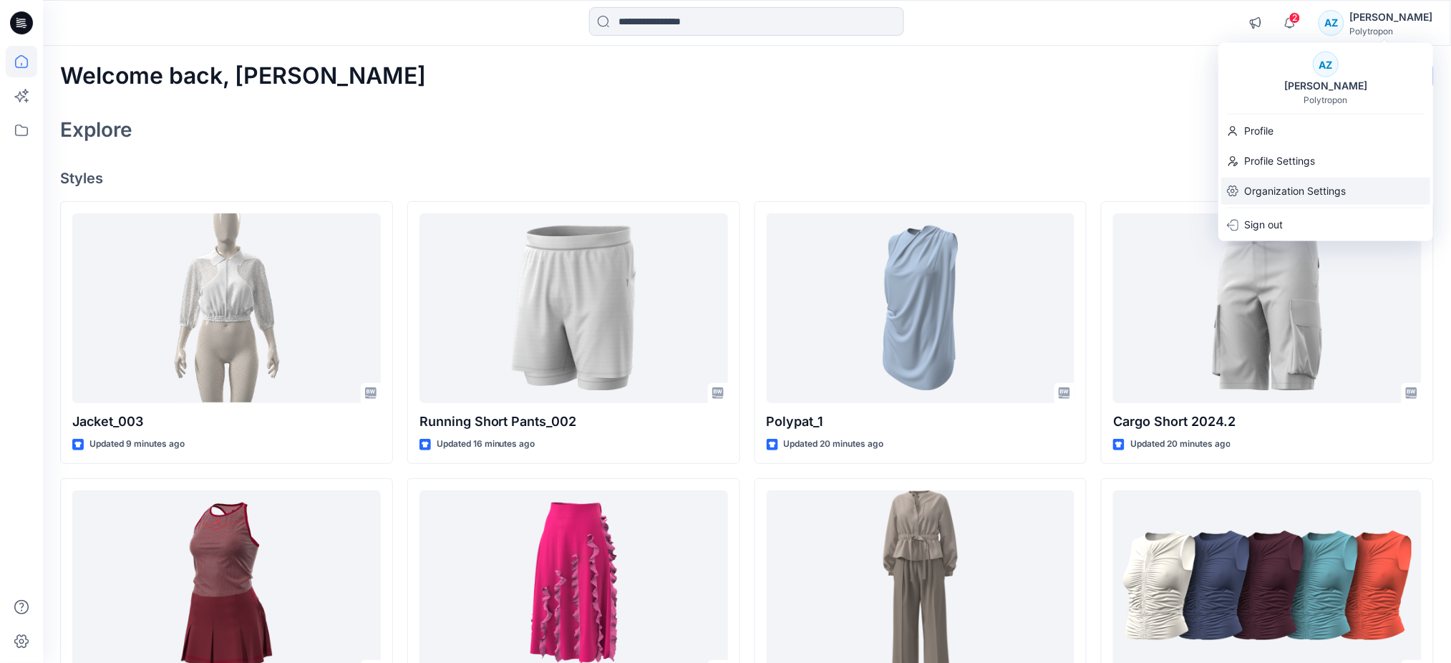
click at [1274, 190] on p "Organization Settings" at bounding box center [1295, 190] width 102 height 27
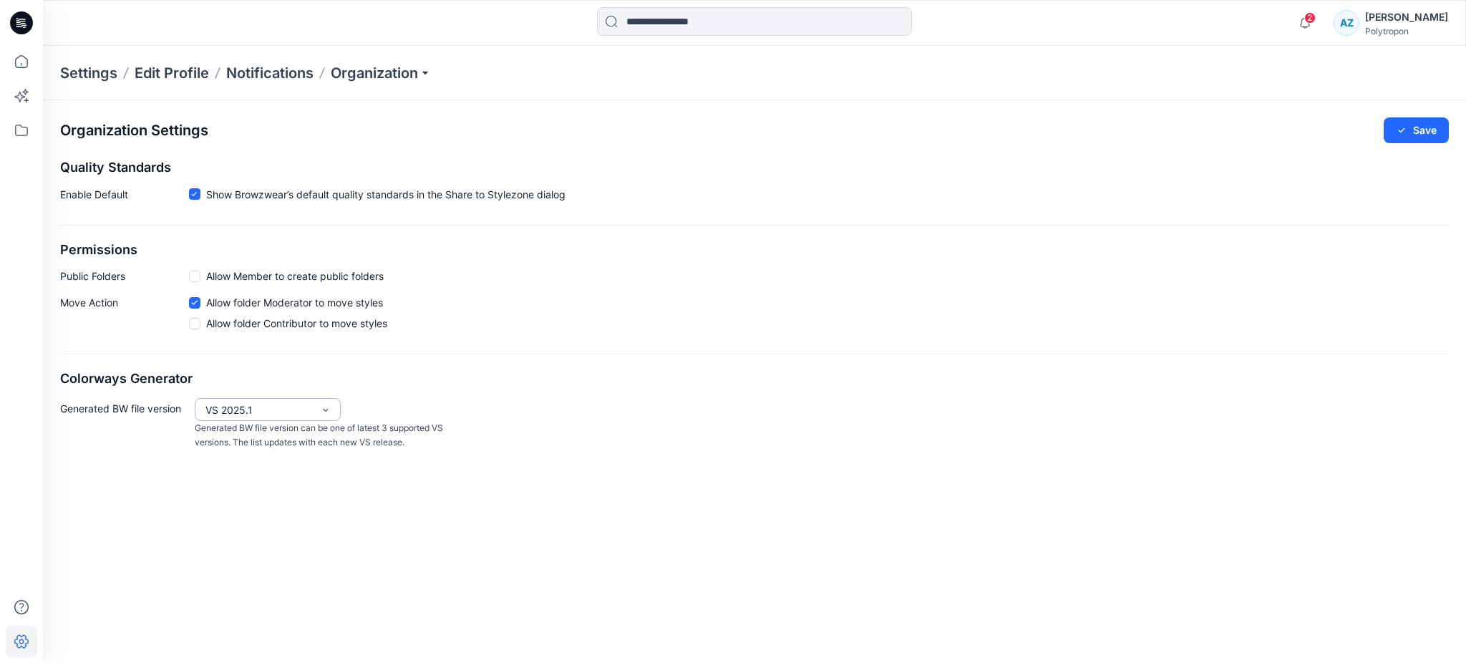
click at [286, 401] on div "VS 2025.1" at bounding box center [259, 410] width 122 height 23
click at [254, 474] on div "VS 2025.1" at bounding box center [268, 464] width 140 height 25
click at [19, 54] on icon at bounding box center [21, 61] width 31 height 31
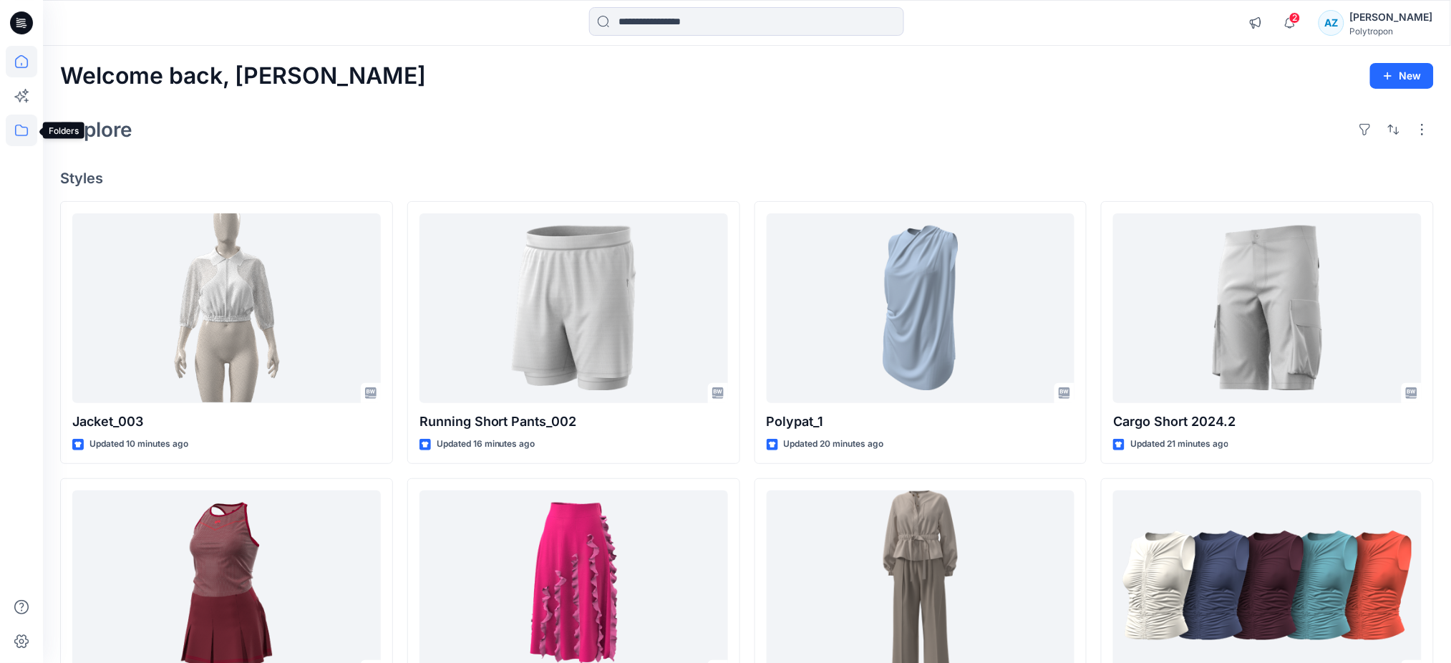
click at [21, 131] on icon at bounding box center [21, 130] width 31 height 31
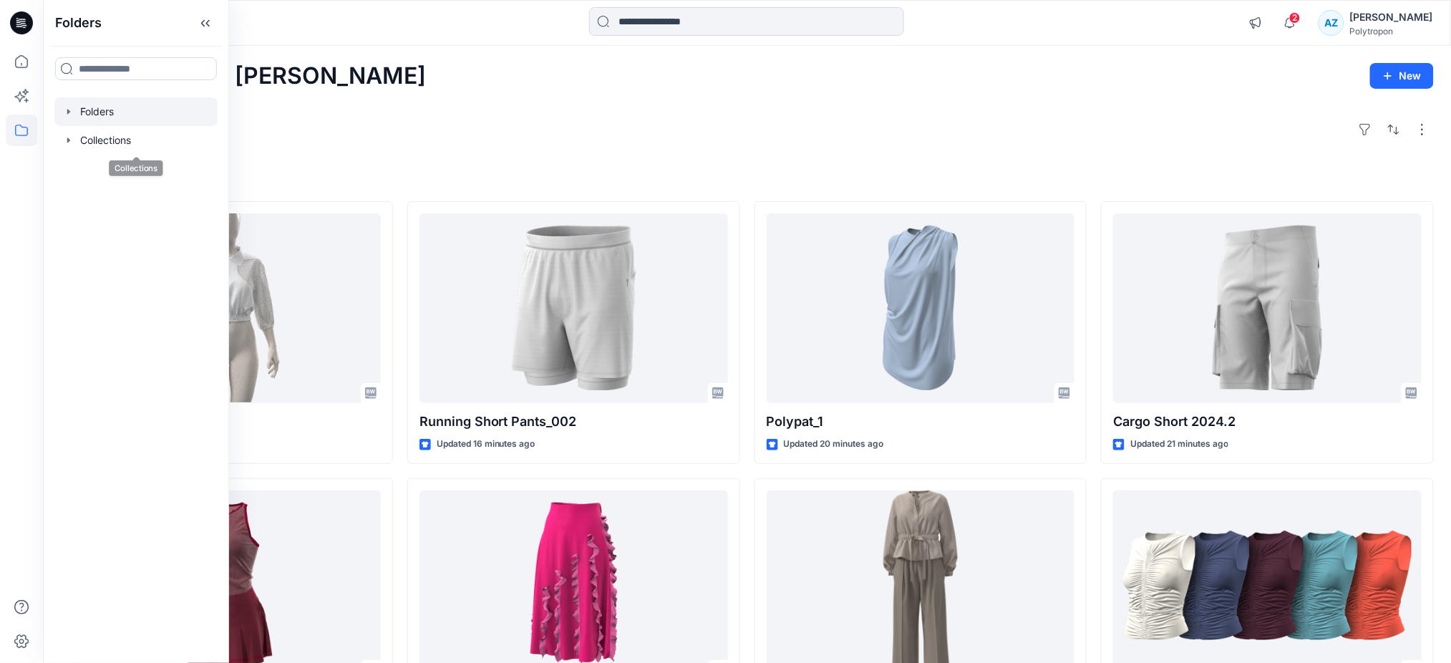
click at [111, 102] on div at bounding box center [135, 111] width 163 height 29
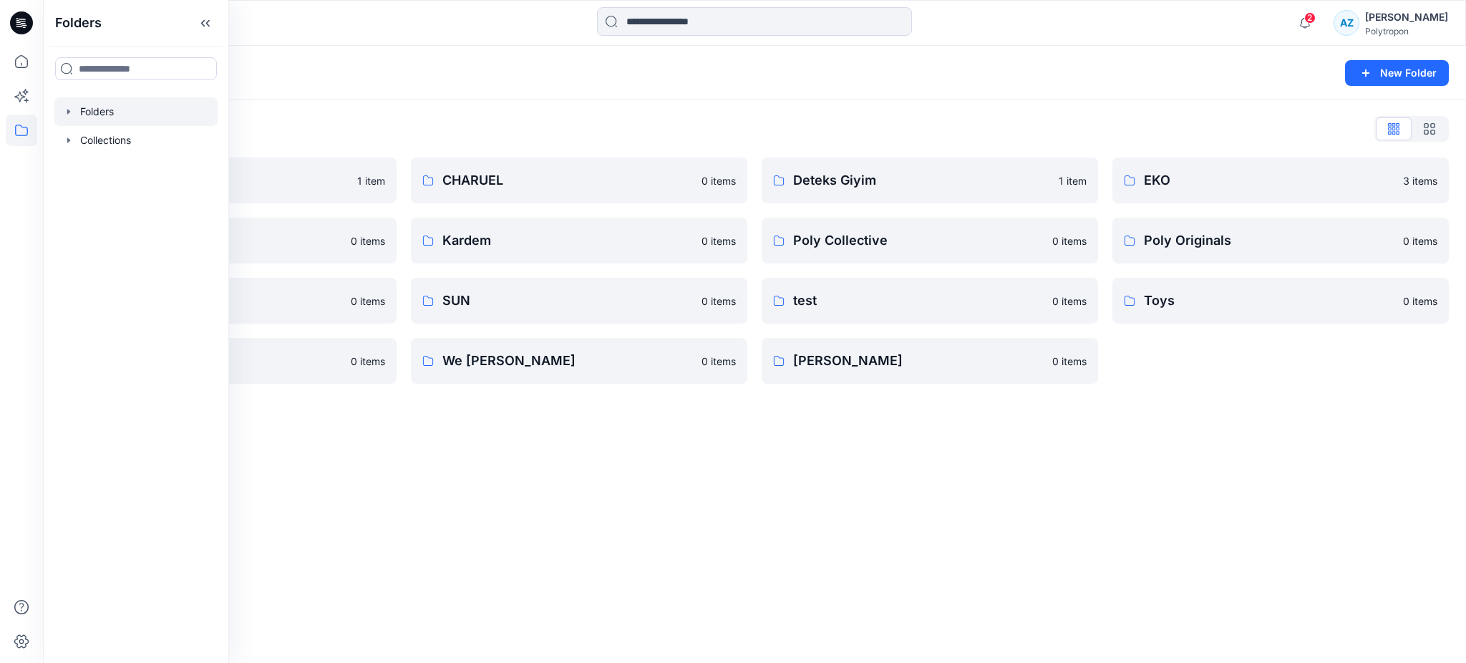
click at [537, 102] on div "Folders List Allday 1 item Eroğlu Giyim 0 items Summer 0 items Underwear 0 item…" at bounding box center [754, 250] width 1423 height 301
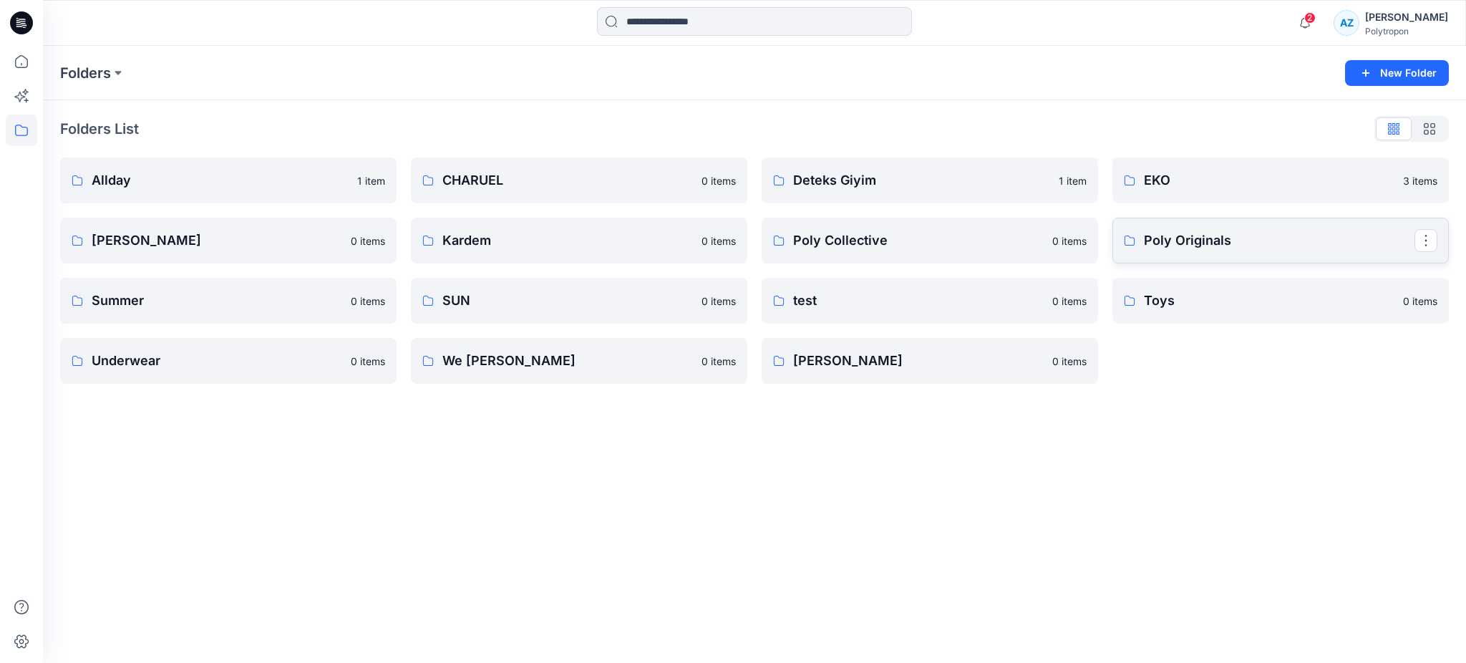
click at [1229, 240] on p "Poly Originals" at bounding box center [1279, 240] width 271 height 20
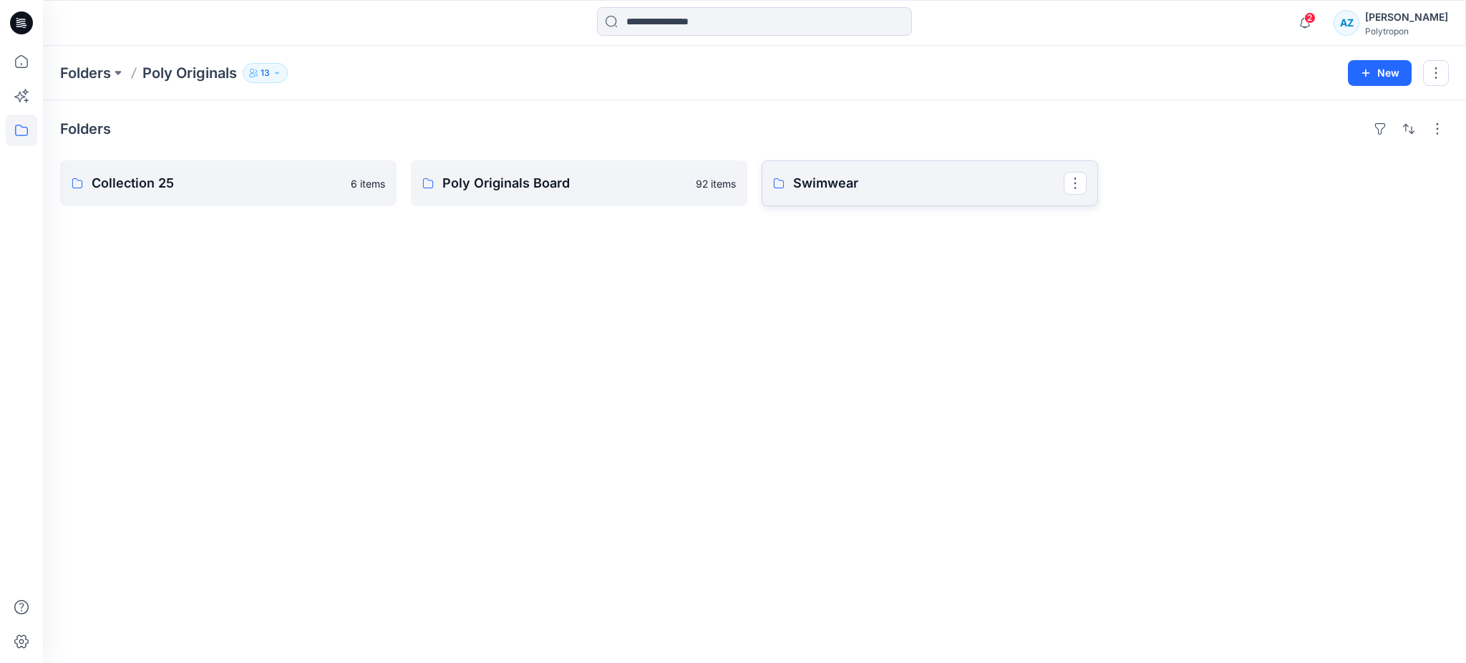
click at [890, 184] on p "Swimwear" at bounding box center [928, 183] width 271 height 20
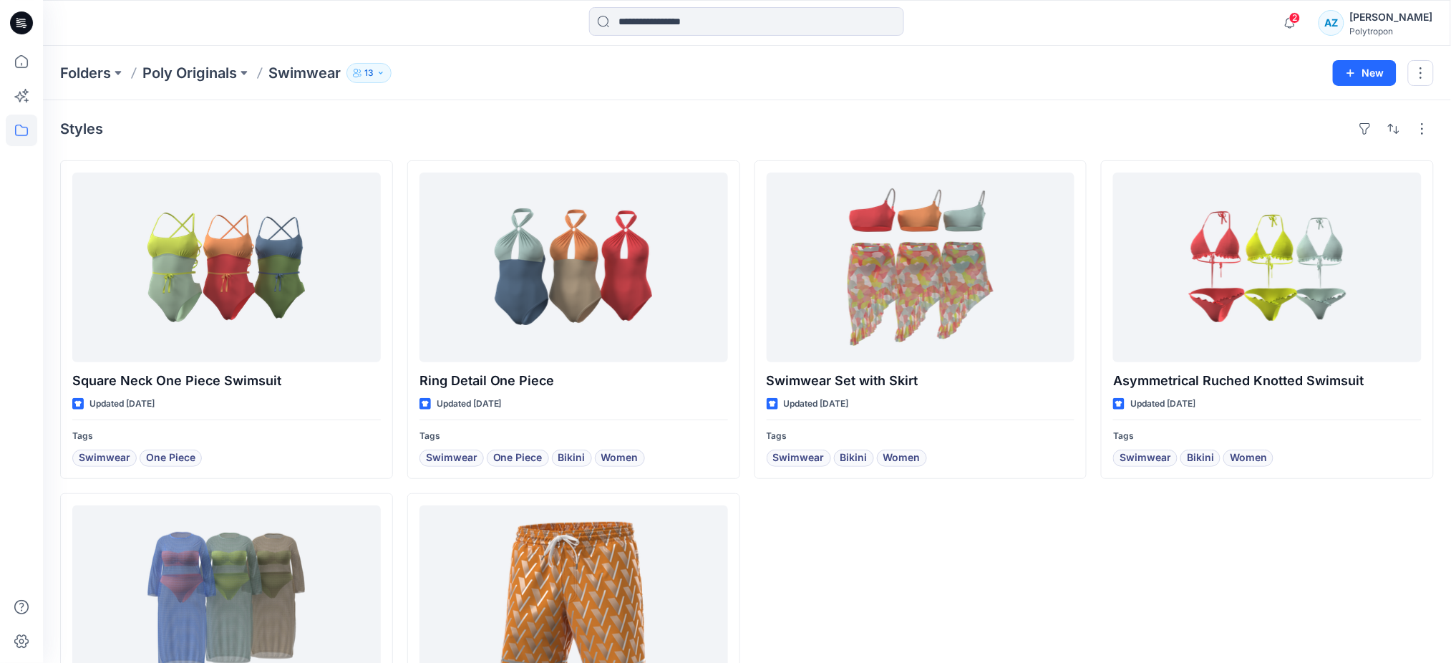
click at [366, 81] on button "13" at bounding box center [368, 73] width 45 height 20
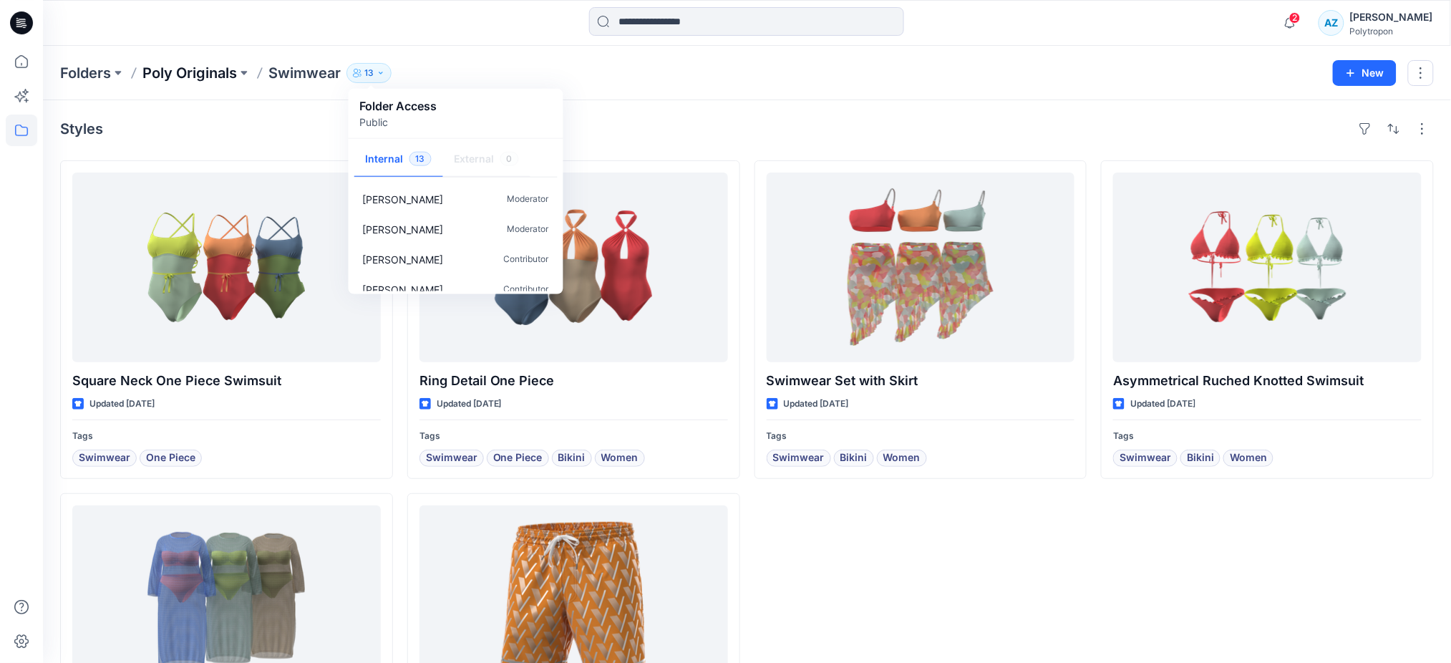
click at [211, 69] on p "Poly Originals" at bounding box center [189, 73] width 94 height 20
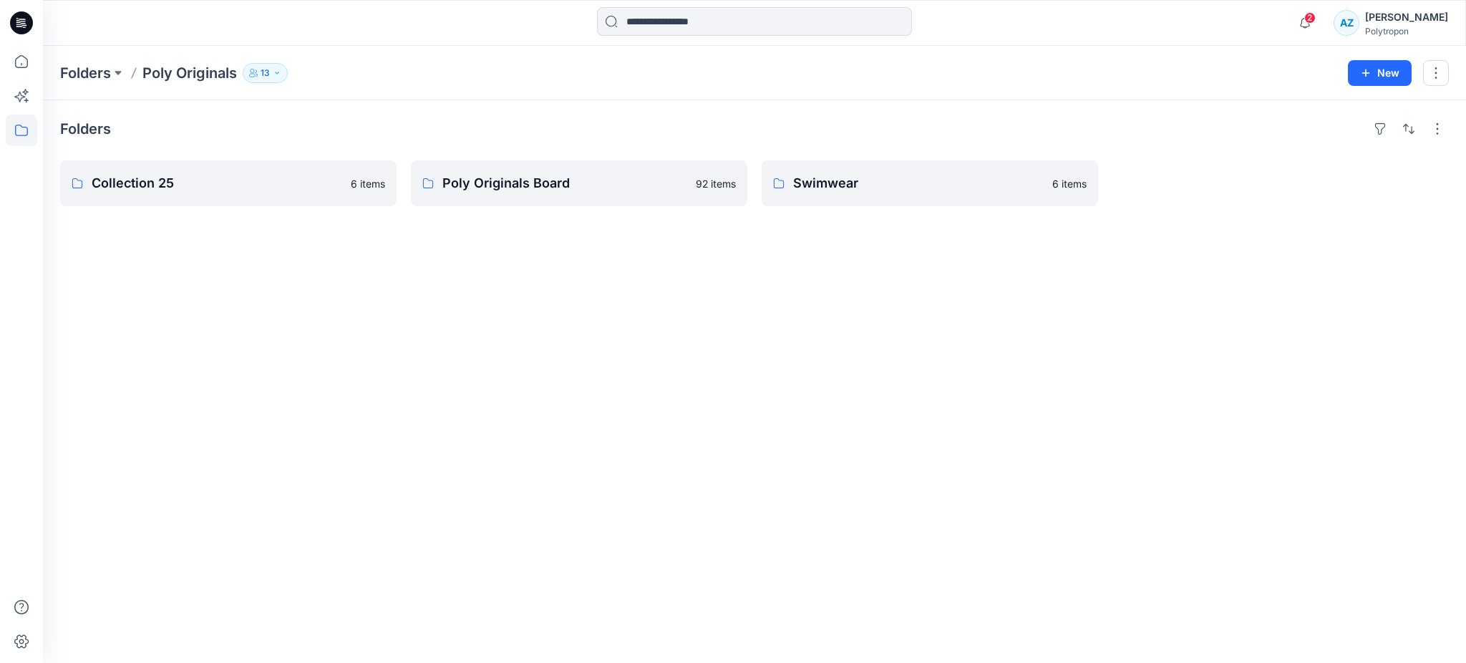
click at [250, 67] on button "13" at bounding box center [265, 73] width 45 height 20
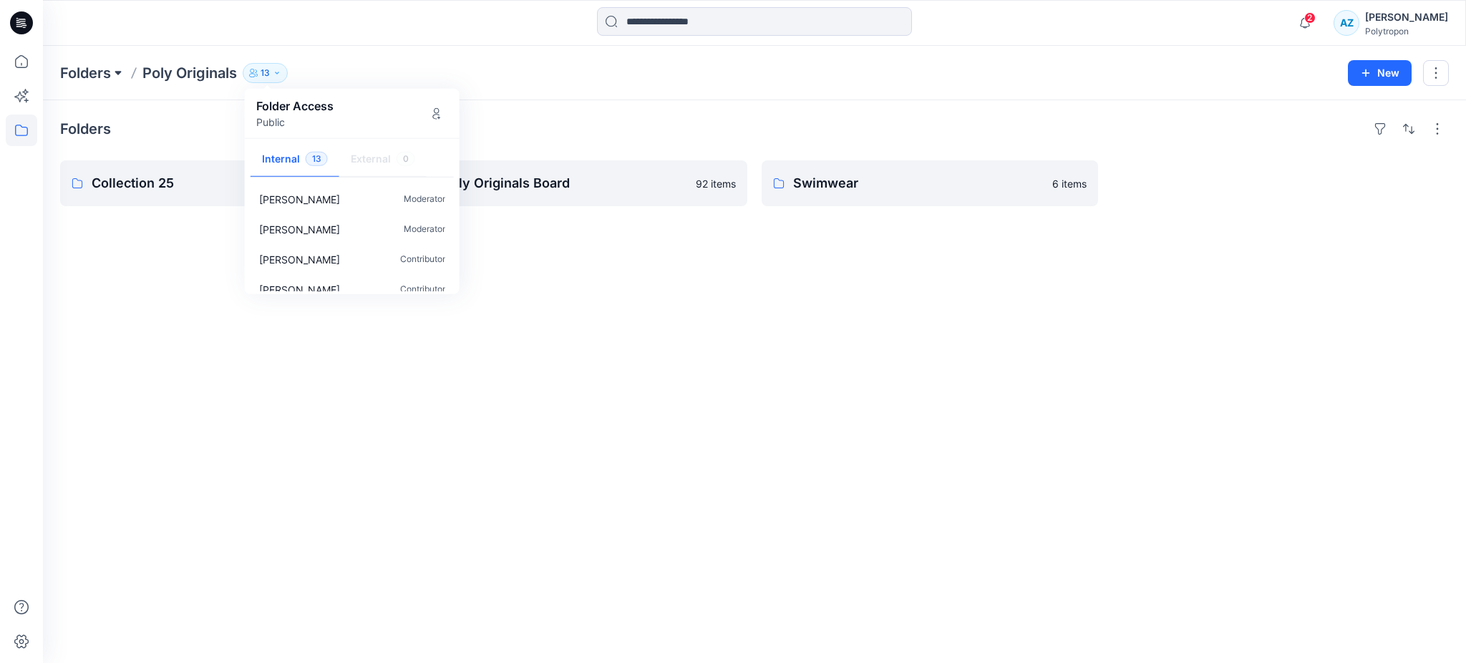
click at [113, 80] on button at bounding box center [118, 73] width 14 height 20
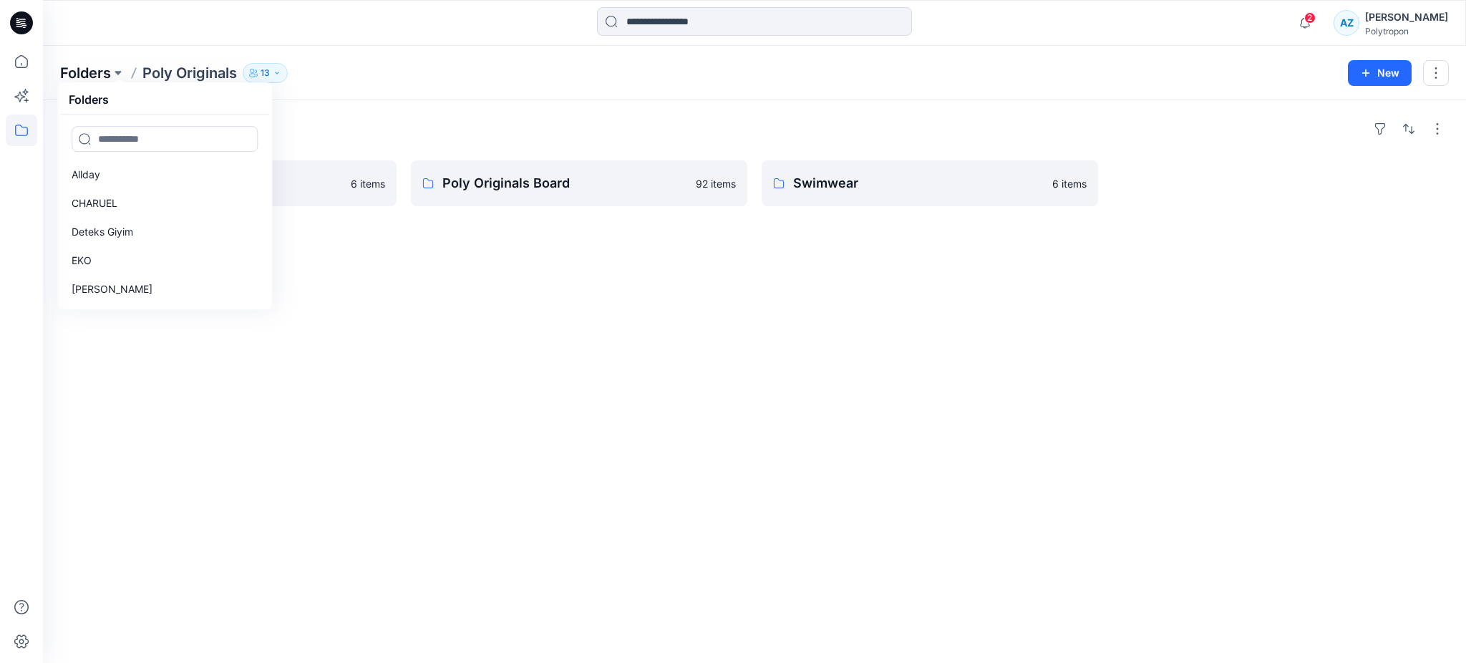
click at [85, 74] on p "Folders" at bounding box center [85, 73] width 51 height 20
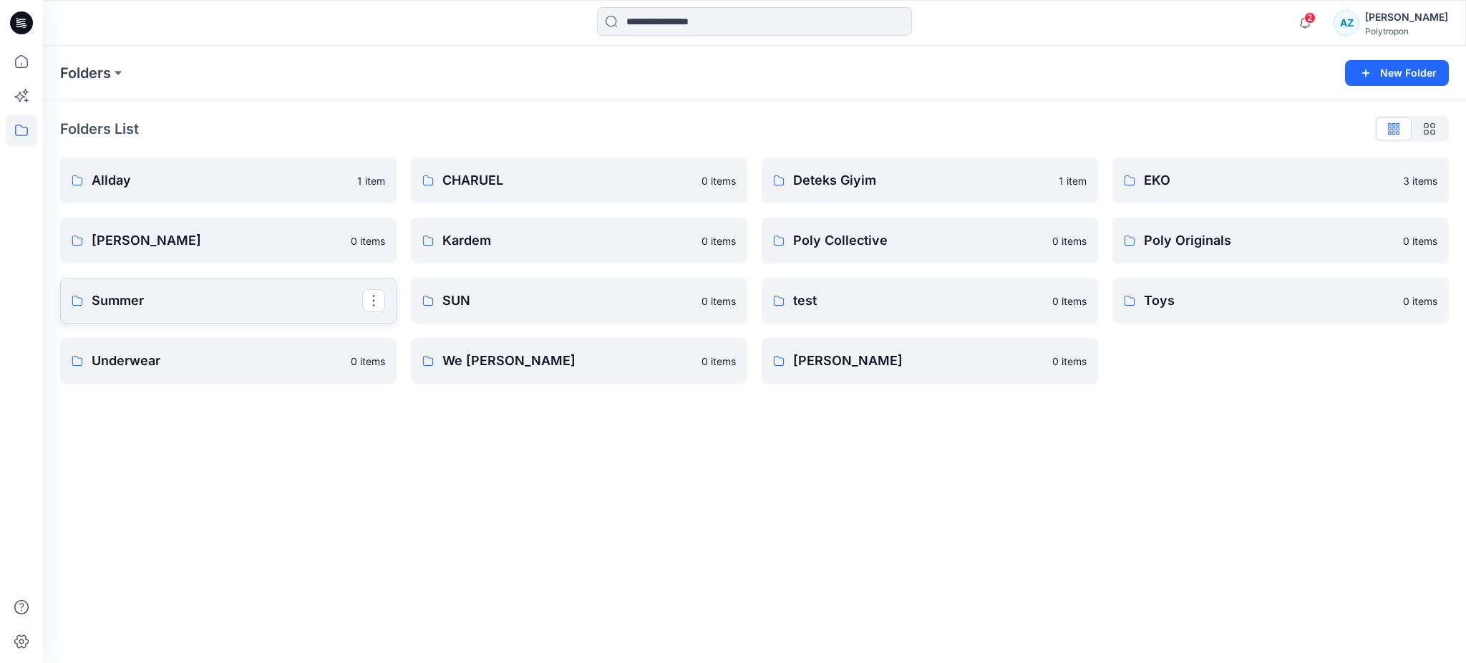
click at [205, 299] on p "Summer" at bounding box center [227, 301] width 271 height 20
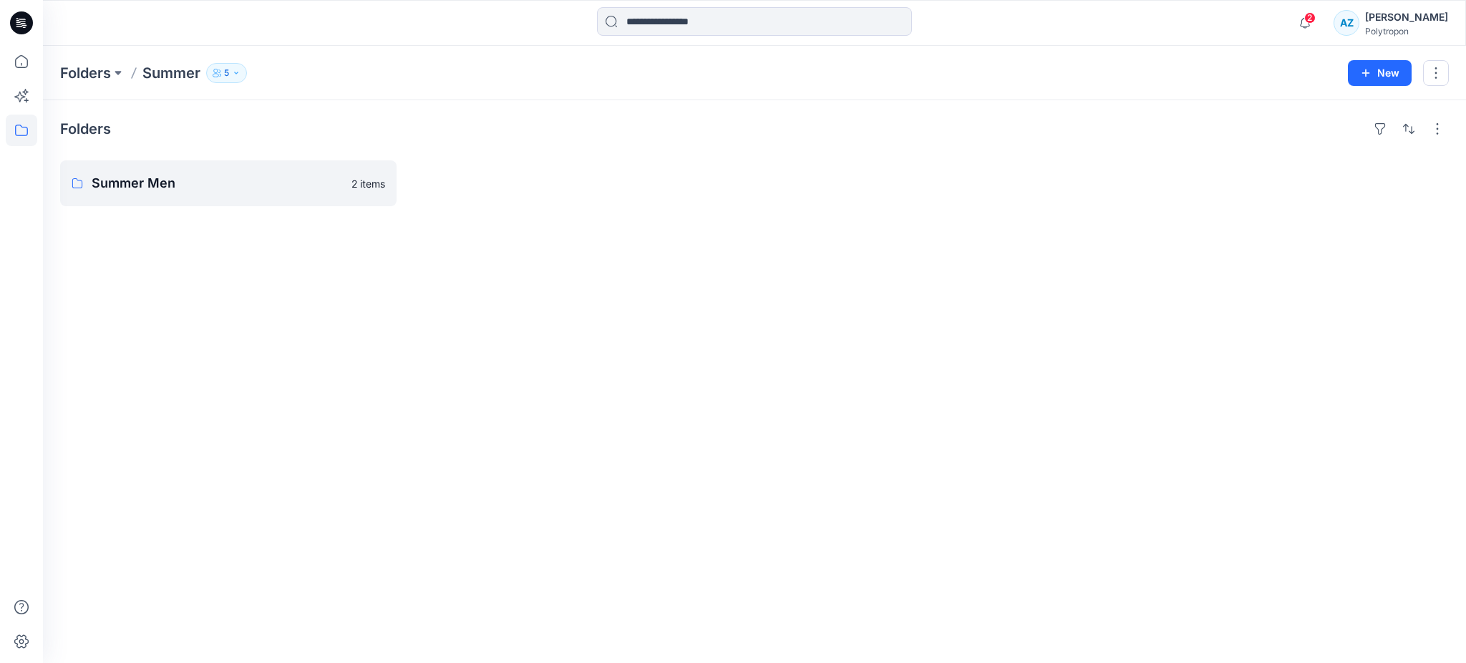
click at [225, 73] on p "5" at bounding box center [226, 73] width 5 height 16
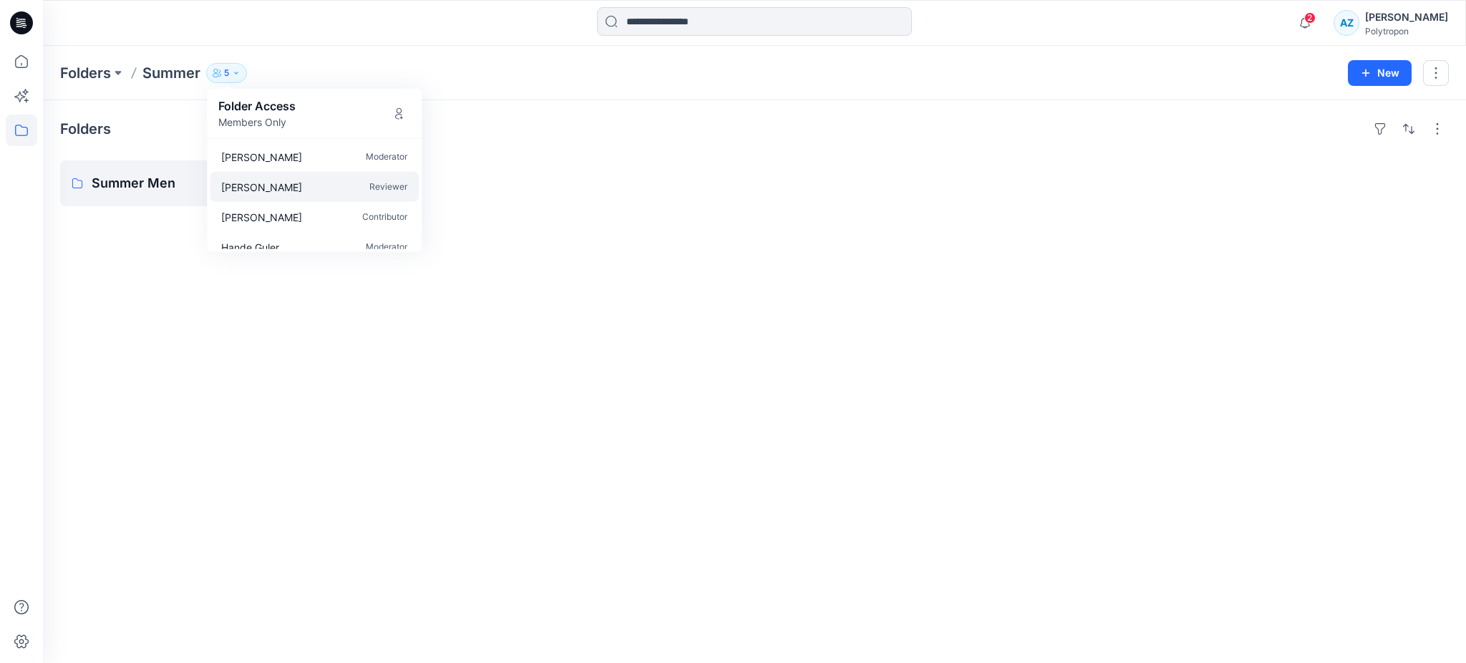
click at [386, 185] on p "Reviewer" at bounding box center [388, 186] width 38 height 15
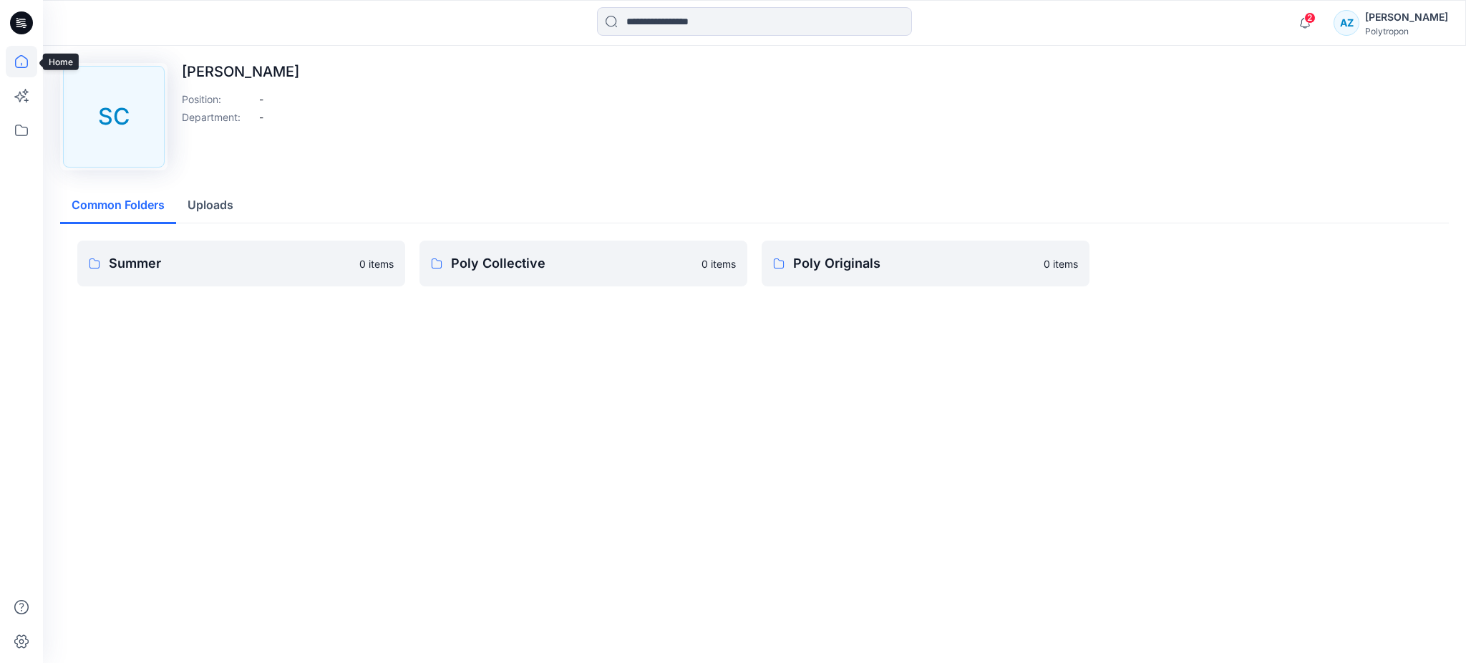
click at [24, 62] on icon at bounding box center [21, 61] width 31 height 31
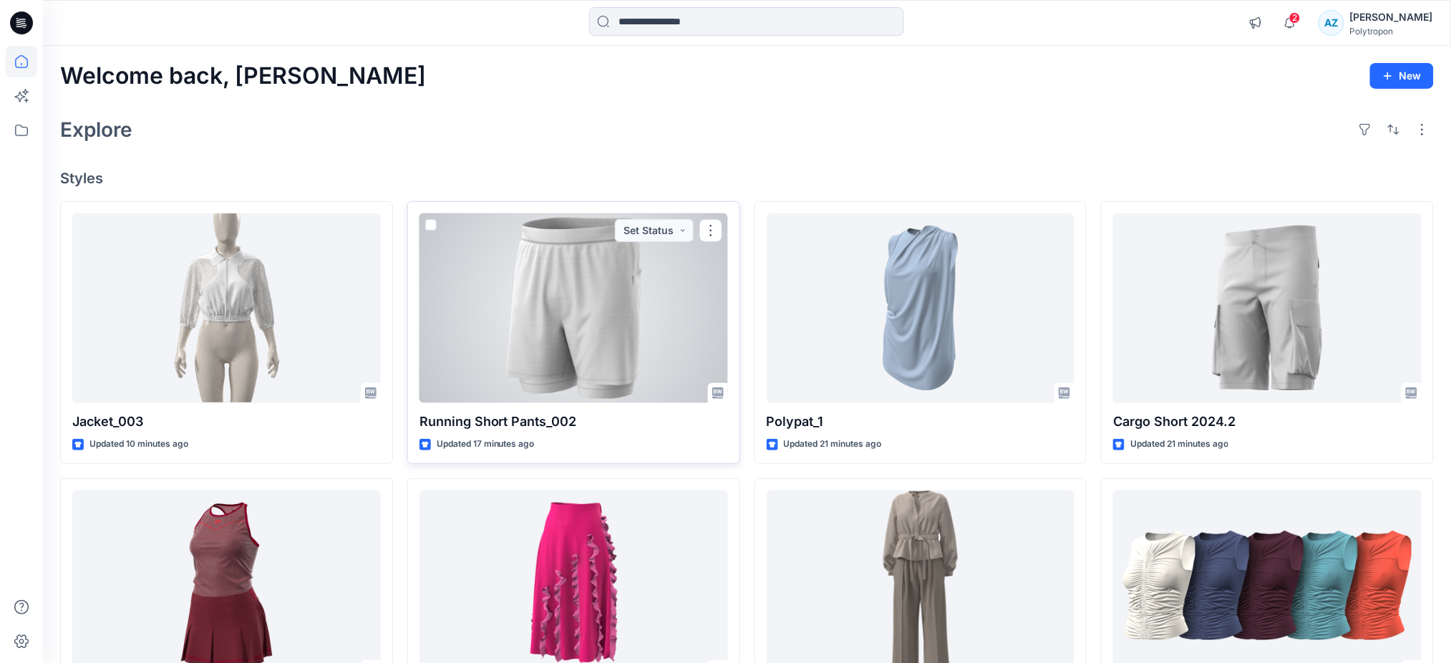
click at [435, 226] on span at bounding box center [430, 224] width 11 height 11
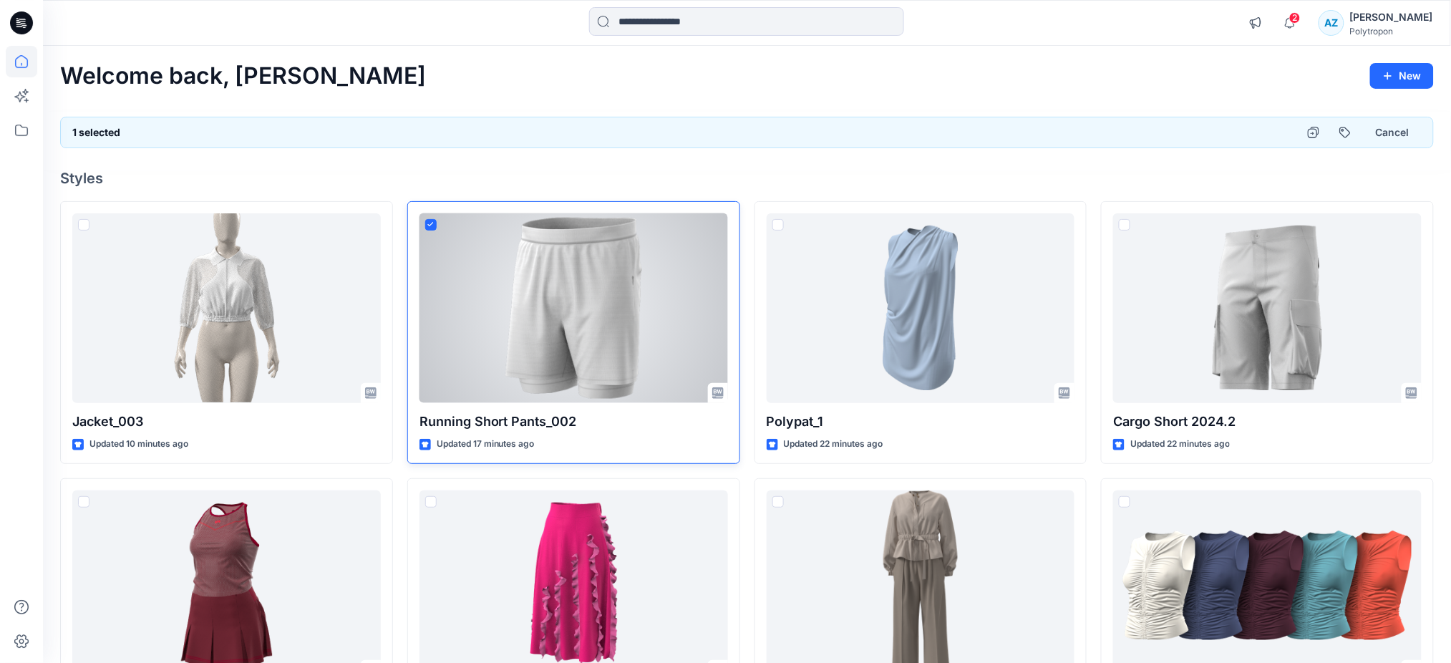
click at [427, 224] on icon at bounding box center [430, 224] width 6 height 5
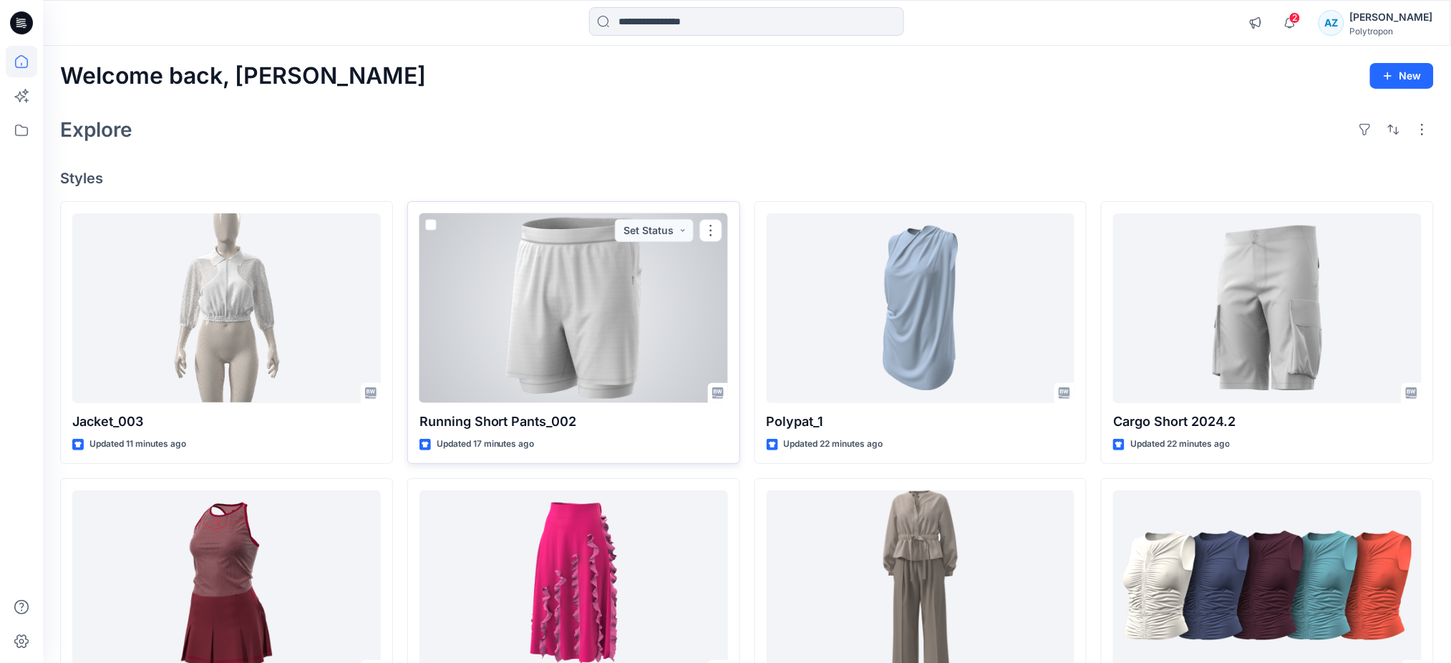
click at [568, 345] on div at bounding box center [573, 308] width 308 height 190
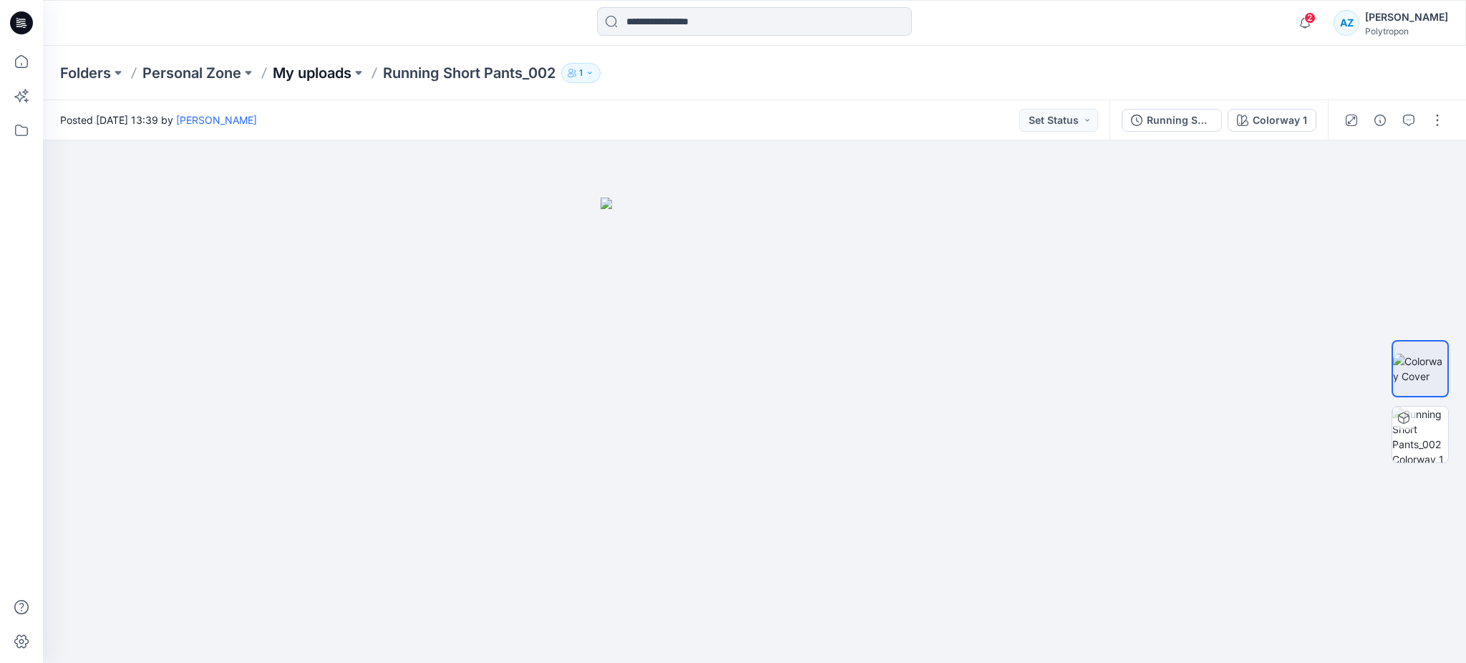
click at [321, 74] on p "My uploads" at bounding box center [312, 73] width 79 height 20
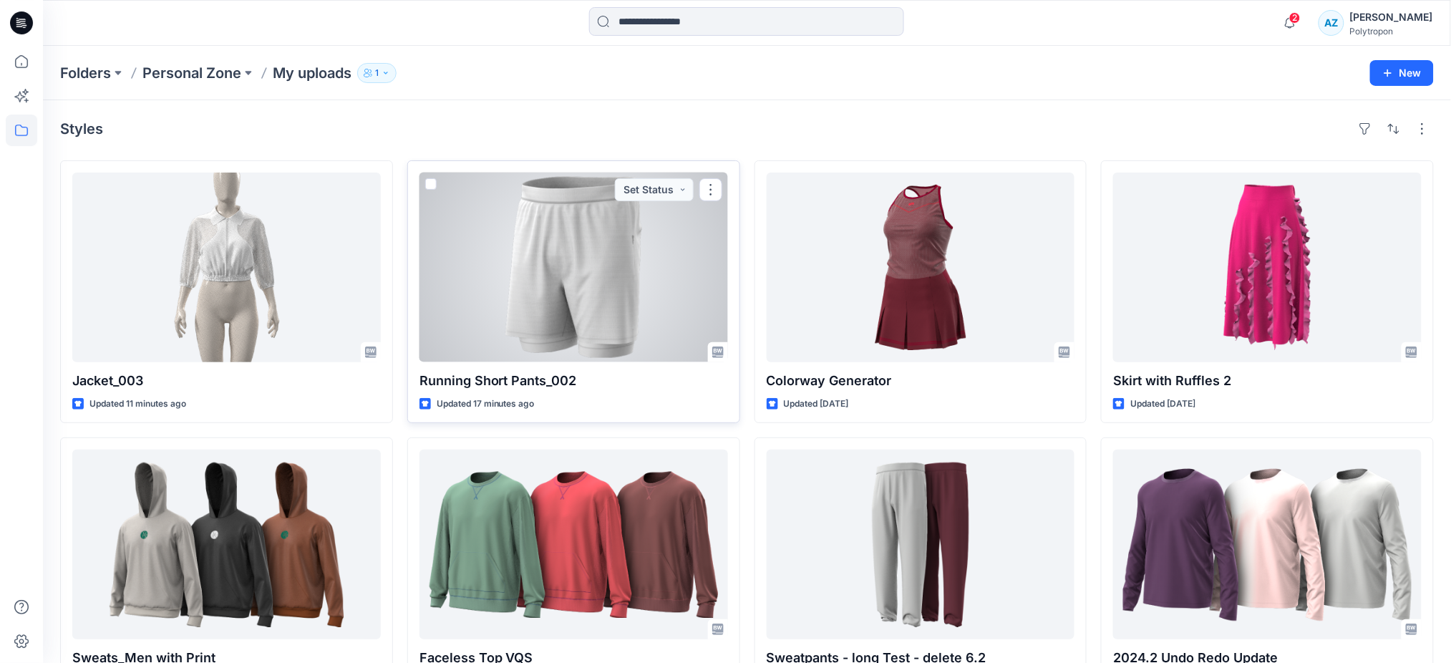
click at [428, 188] on span at bounding box center [430, 183] width 11 height 11
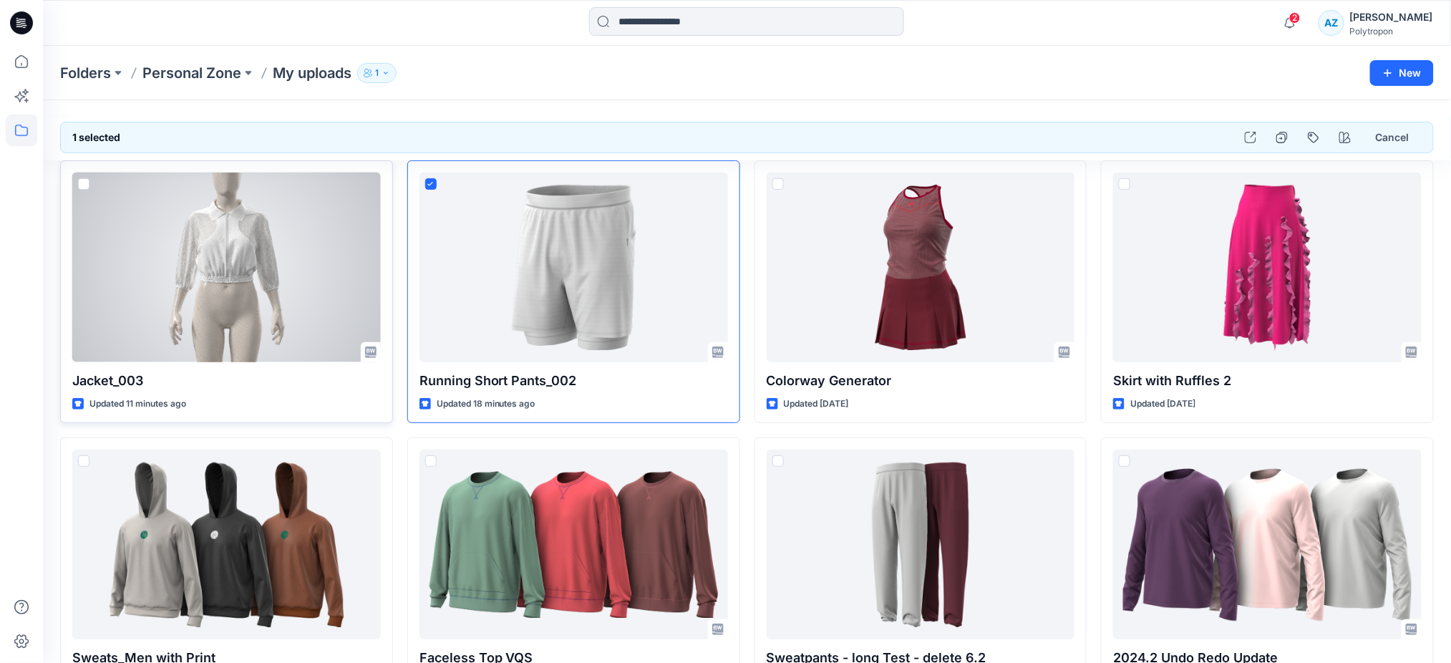
click at [87, 181] on span at bounding box center [83, 183] width 11 height 11
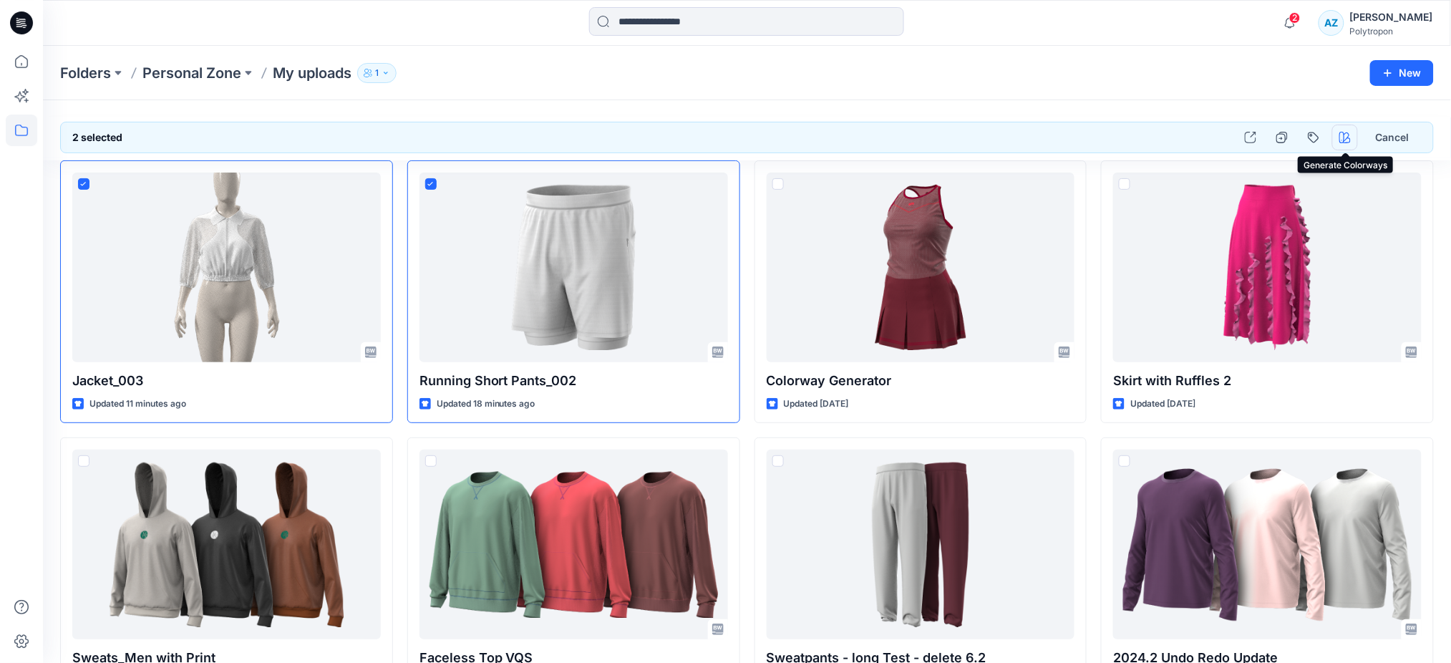
click at [1342, 137] on icon "button" at bounding box center [1344, 137] width 11 height 11
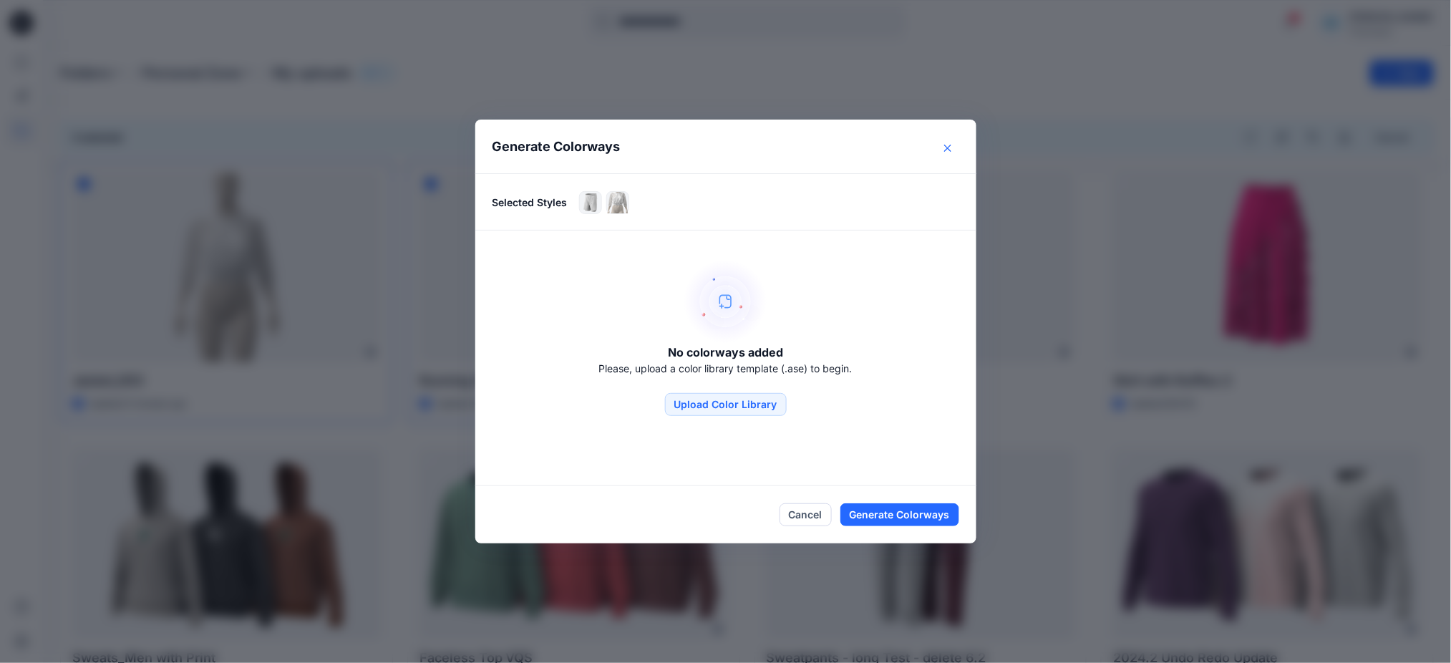
click at [951, 145] on icon "Close" at bounding box center [947, 148] width 7 height 7
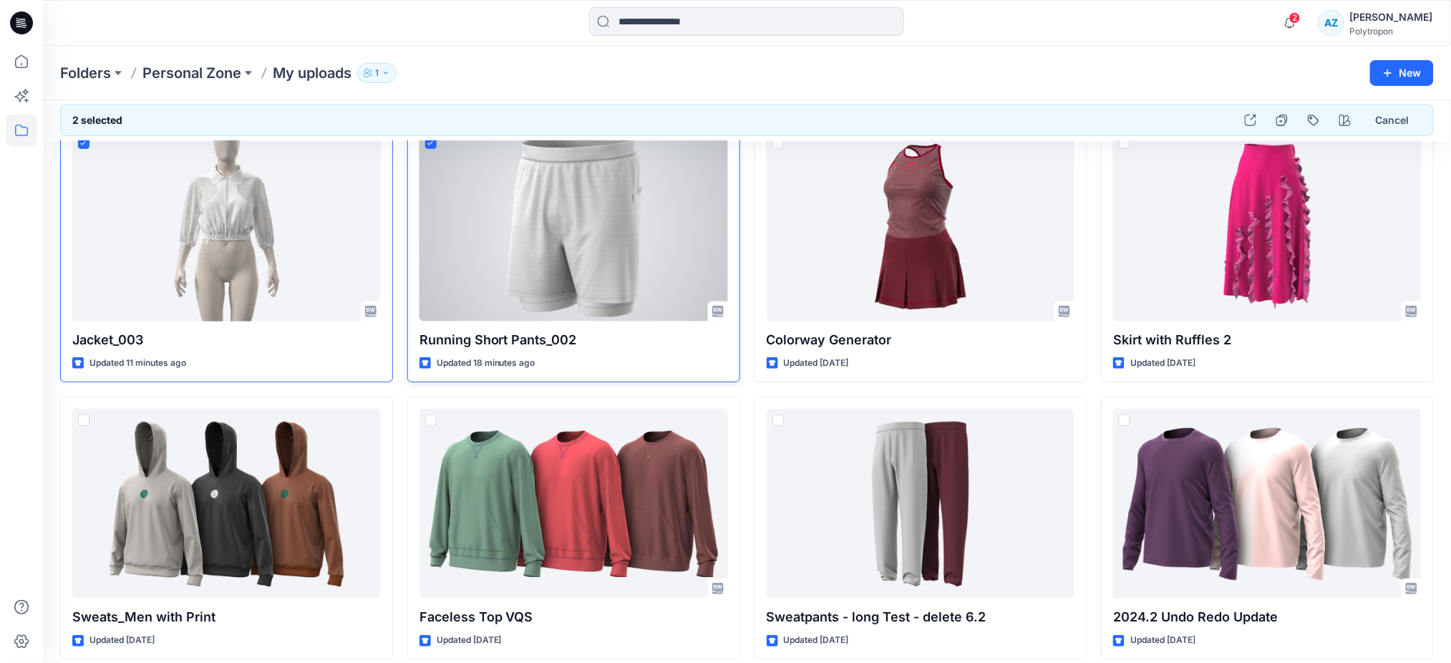
scroll to position [95, 0]
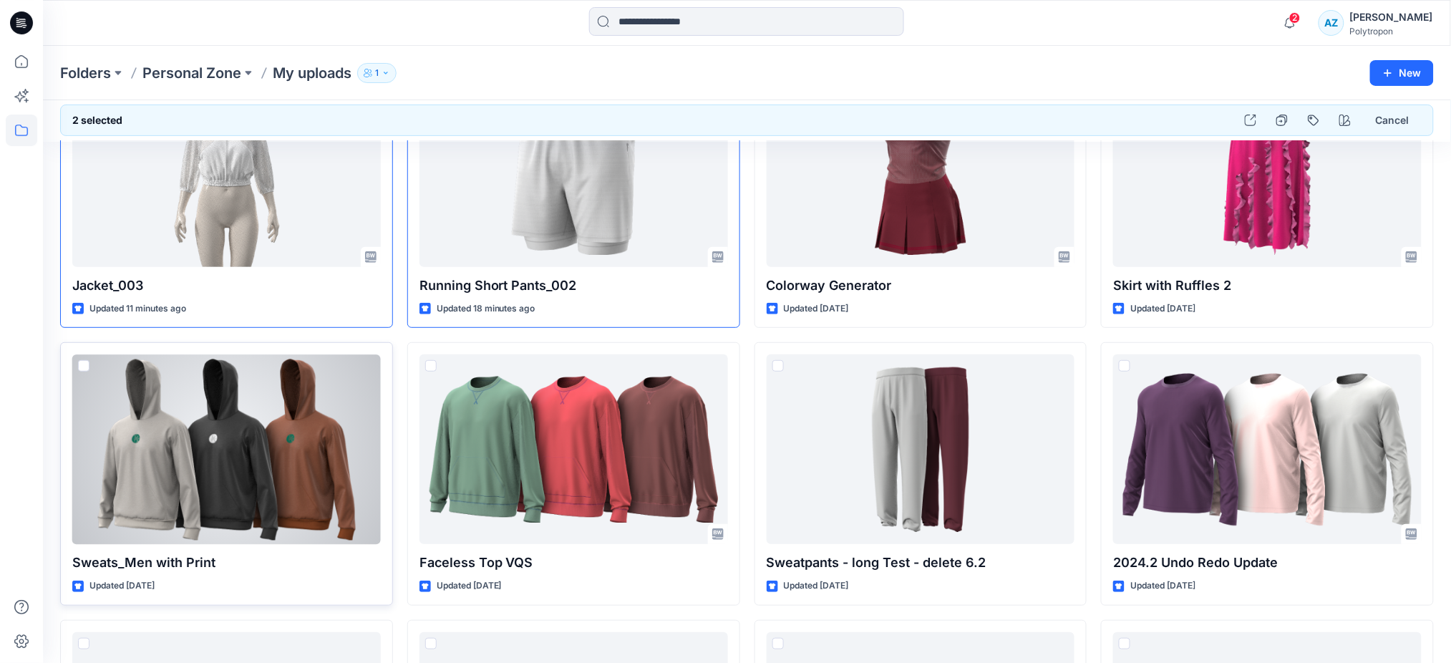
click at [86, 361] on span at bounding box center [83, 365] width 11 height 11
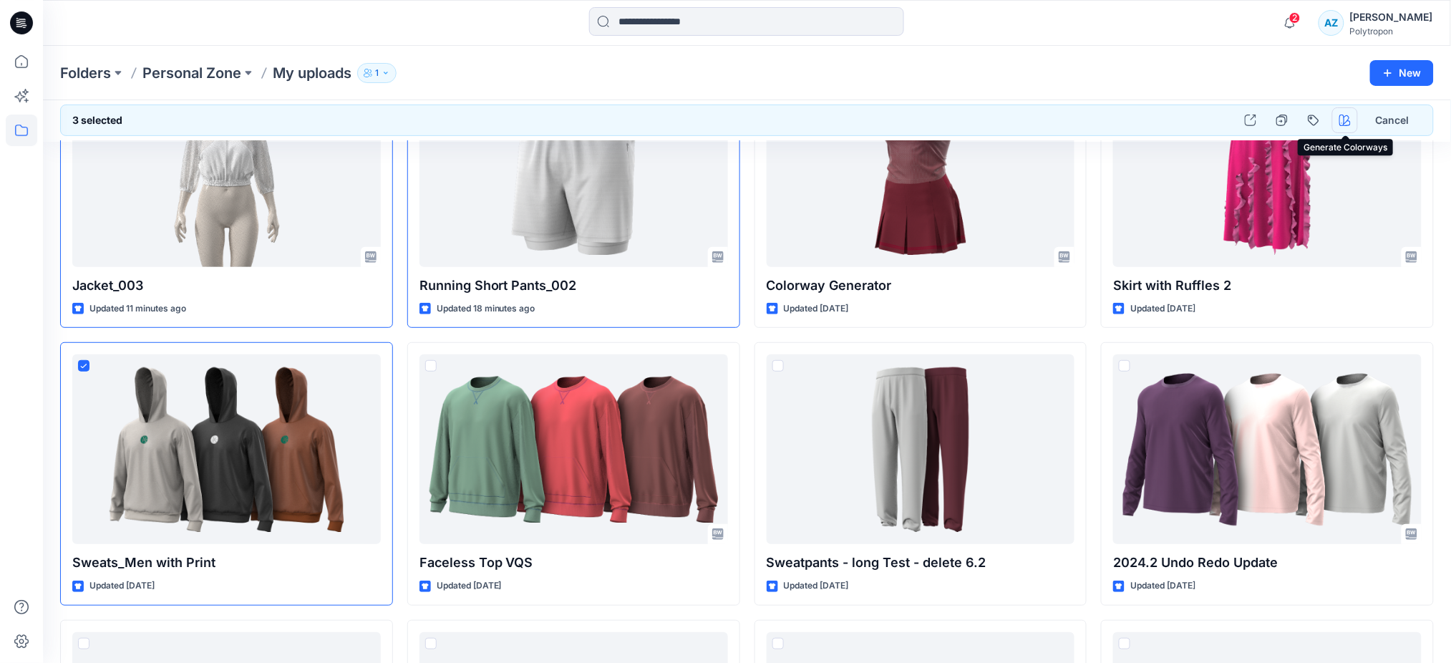
click at [1343, 130] on button "button" at bounding box center [1345, 120] width 26 height 26
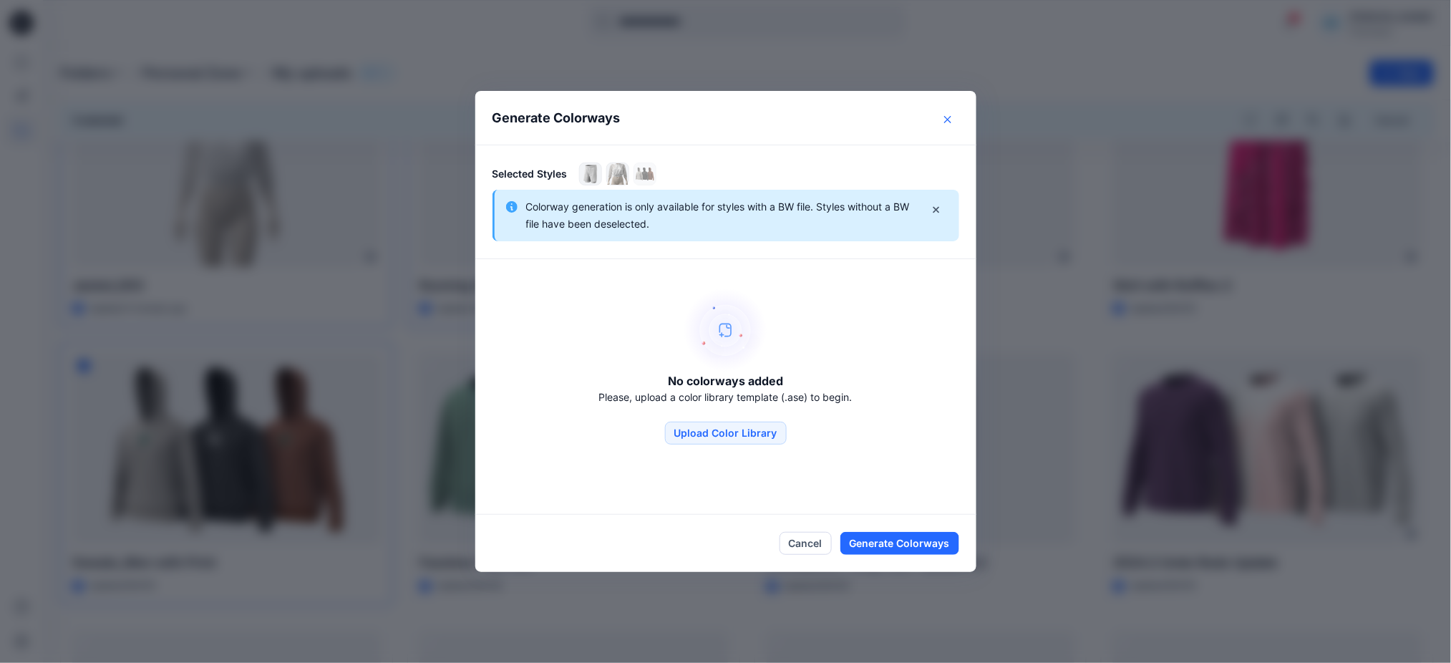
click at [955, 123] on button "Close" at bounding box center [947, 119] width 23 height 23
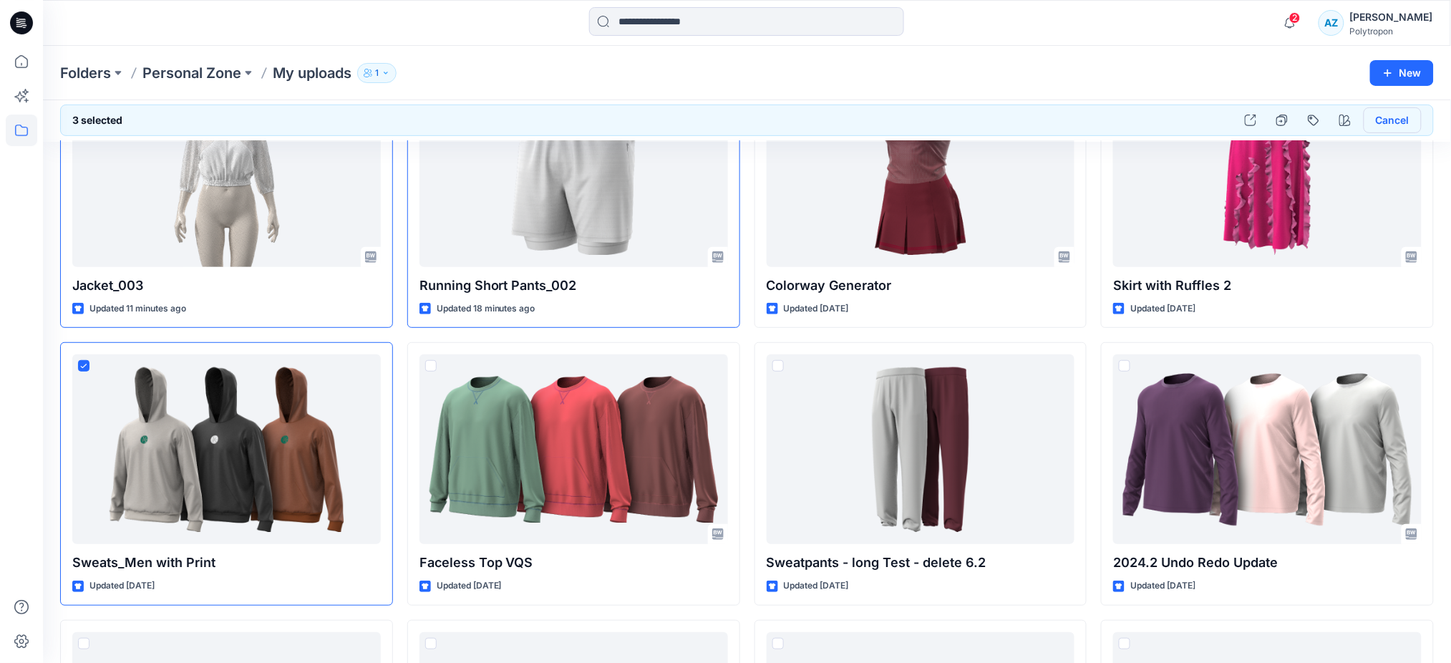
click at [1406, 117] on button "Cancel" at bounding box center [1392, 120] width 58 height 26
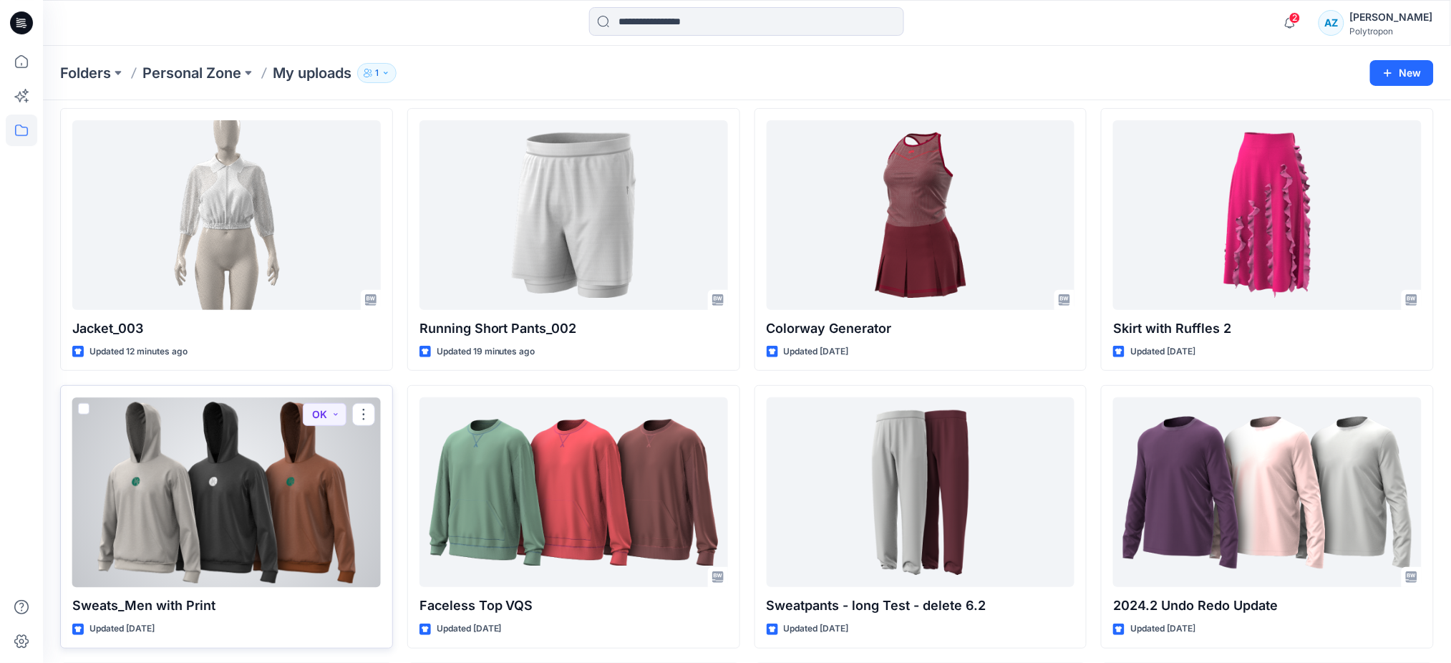
click at [79, 409] on span at bounding box center [83, 408] width 11 height 11
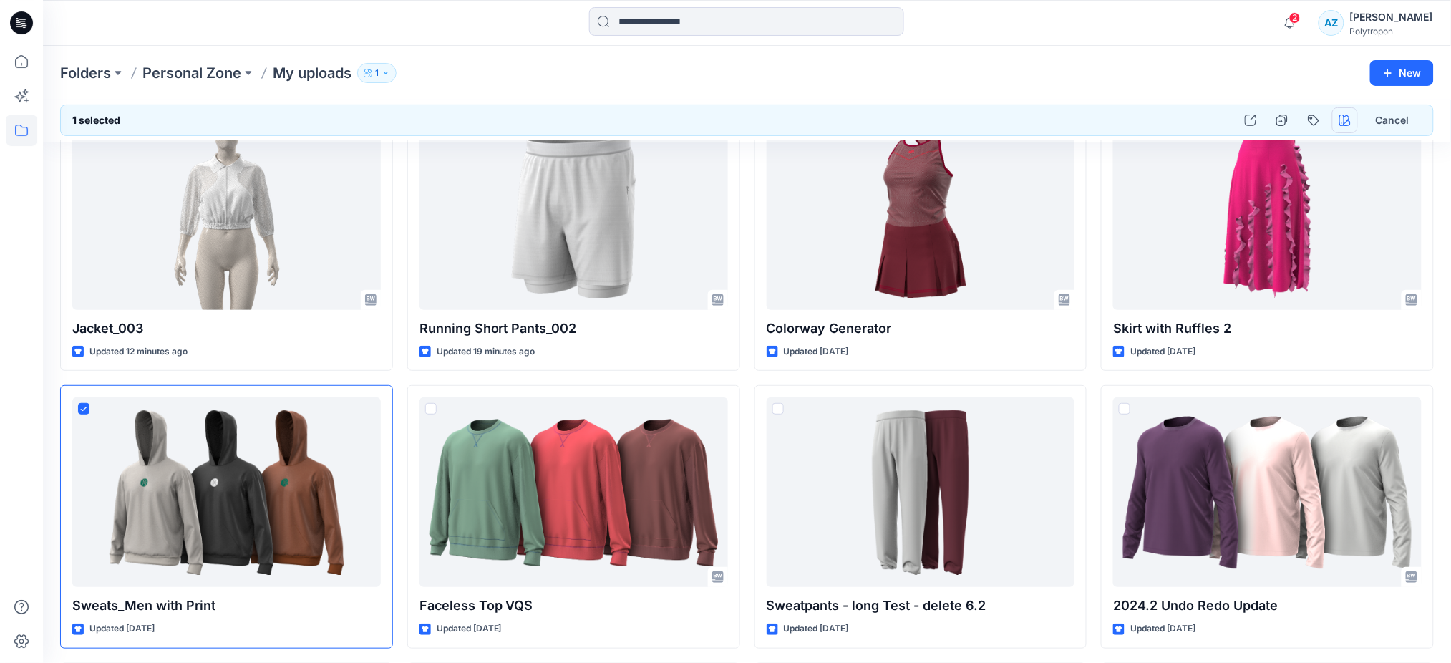
click at [1334, 120] on button "button" at bounding box center [1345, 120] width 26 height 26
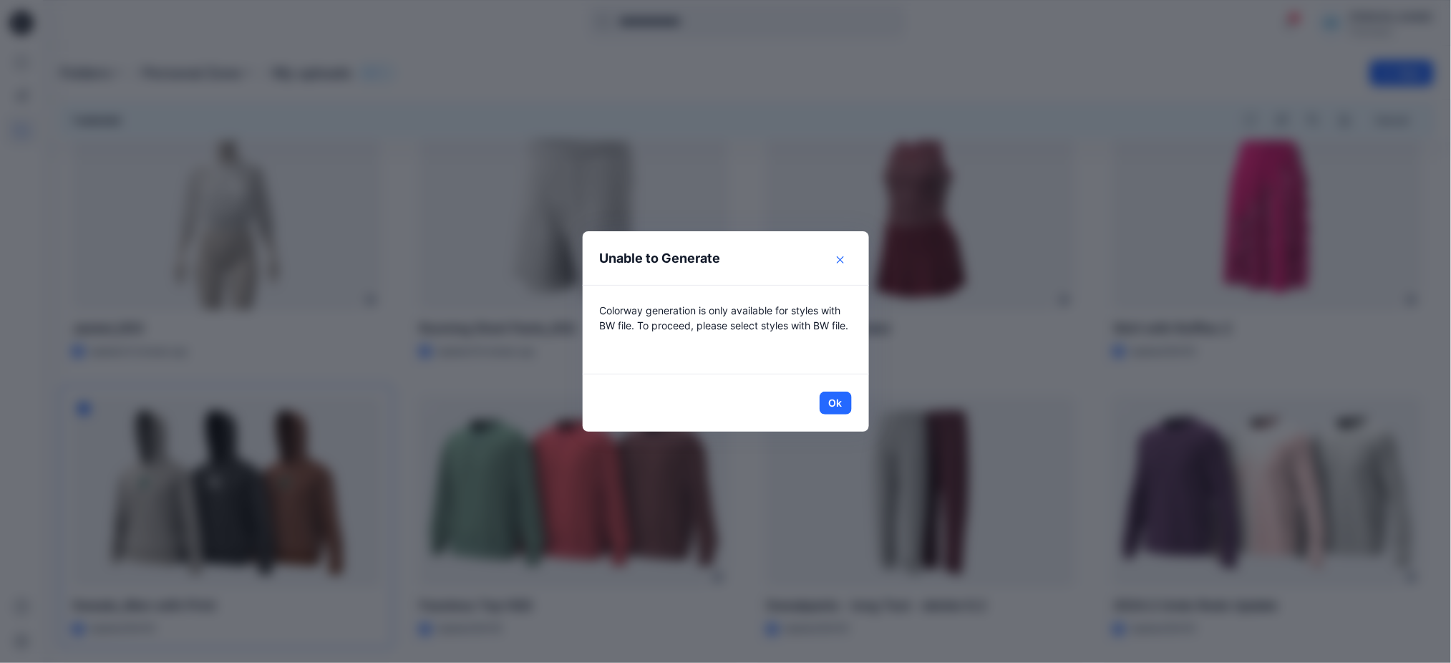
click at [852, 261] on button "Close" at bounding box center [840, 259] width 23 height 23
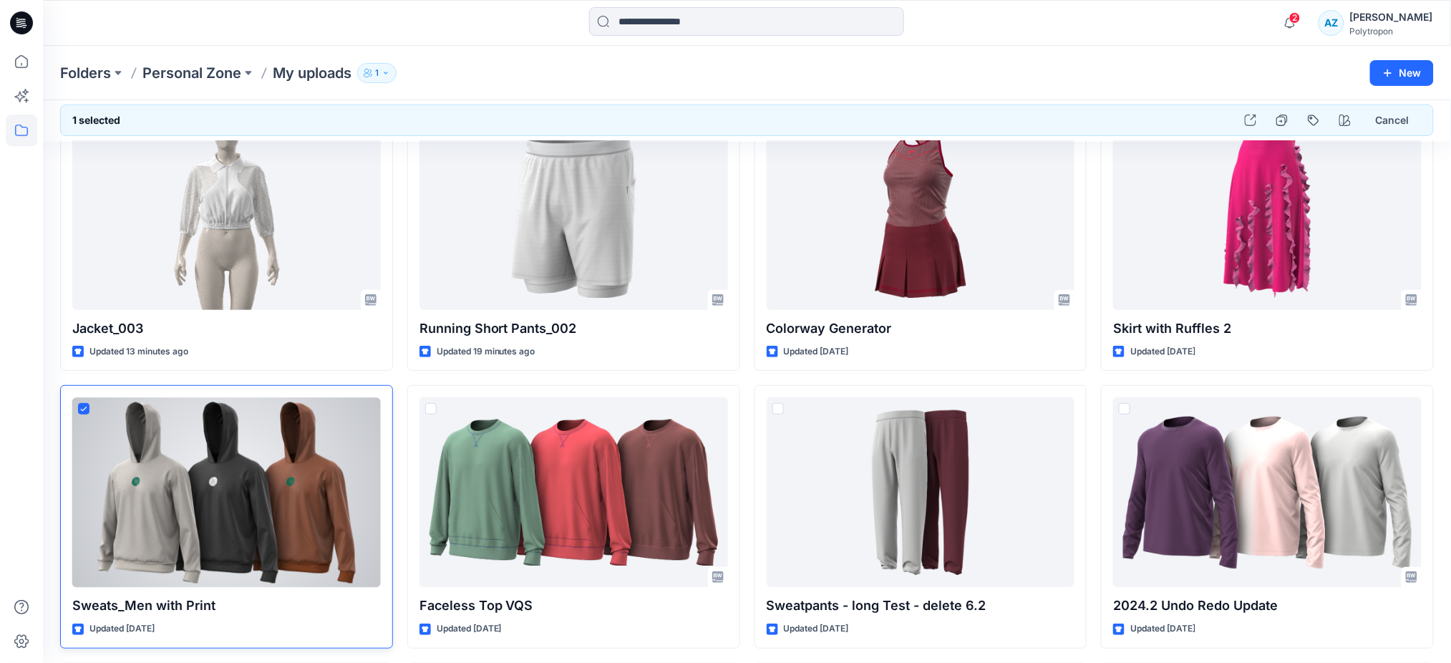
click at [88, 407] on span at bounding box center [83, 408] width 11 height 11
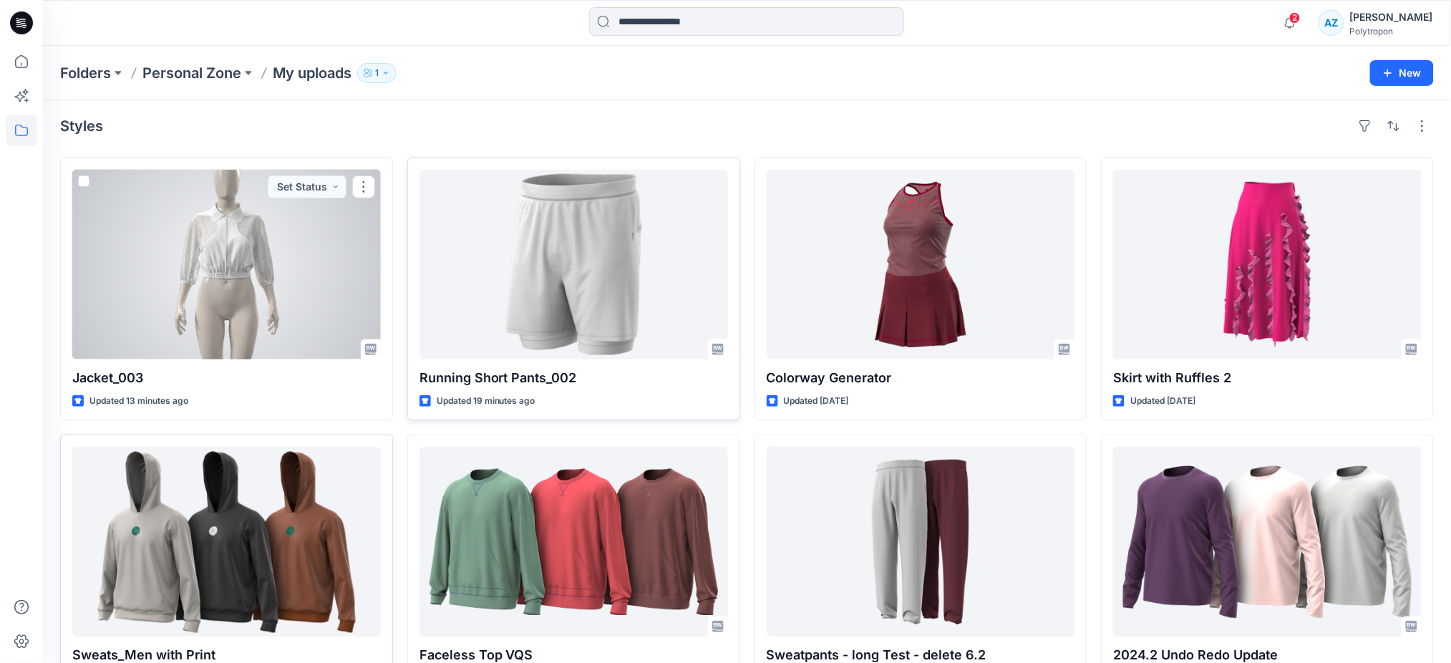
scroll to position [0, 0]
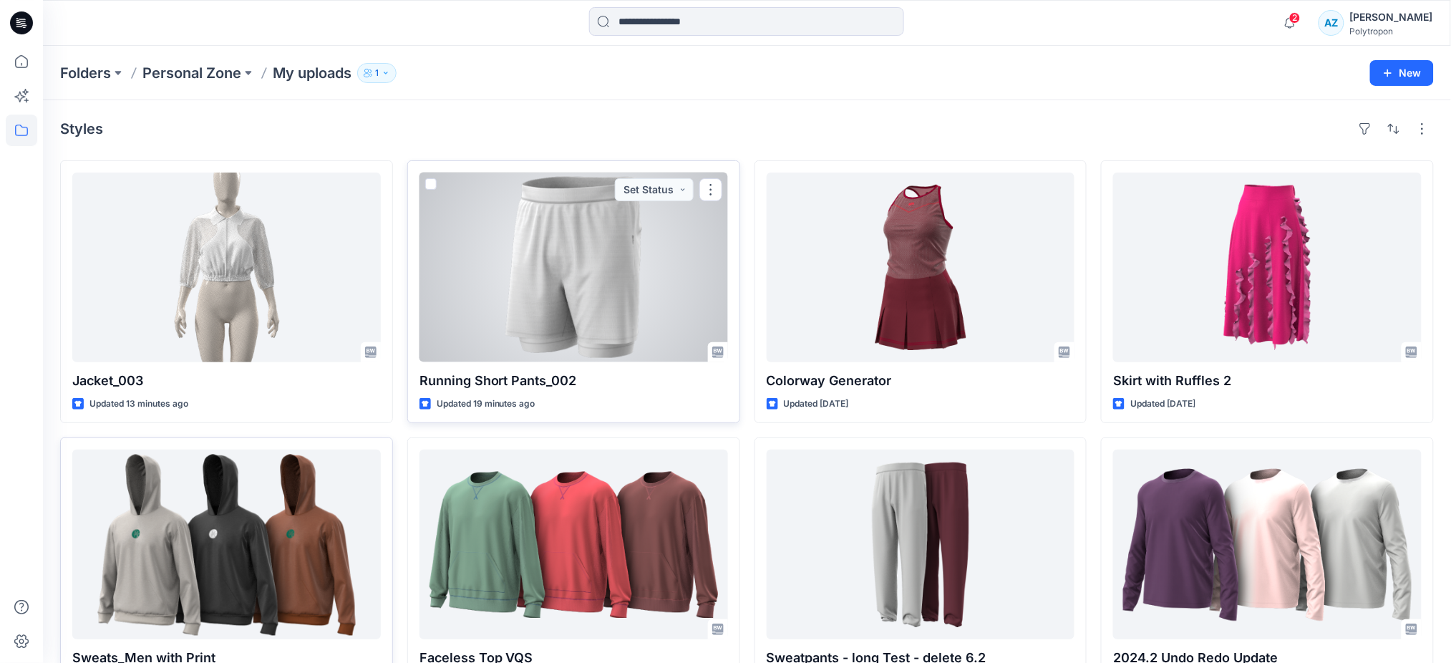
click at [430, 191] on div at bounding box center [430, 186] width 11 height 17
click at [432, 182] on span at bounding box center [430, 183] width 11 height 11
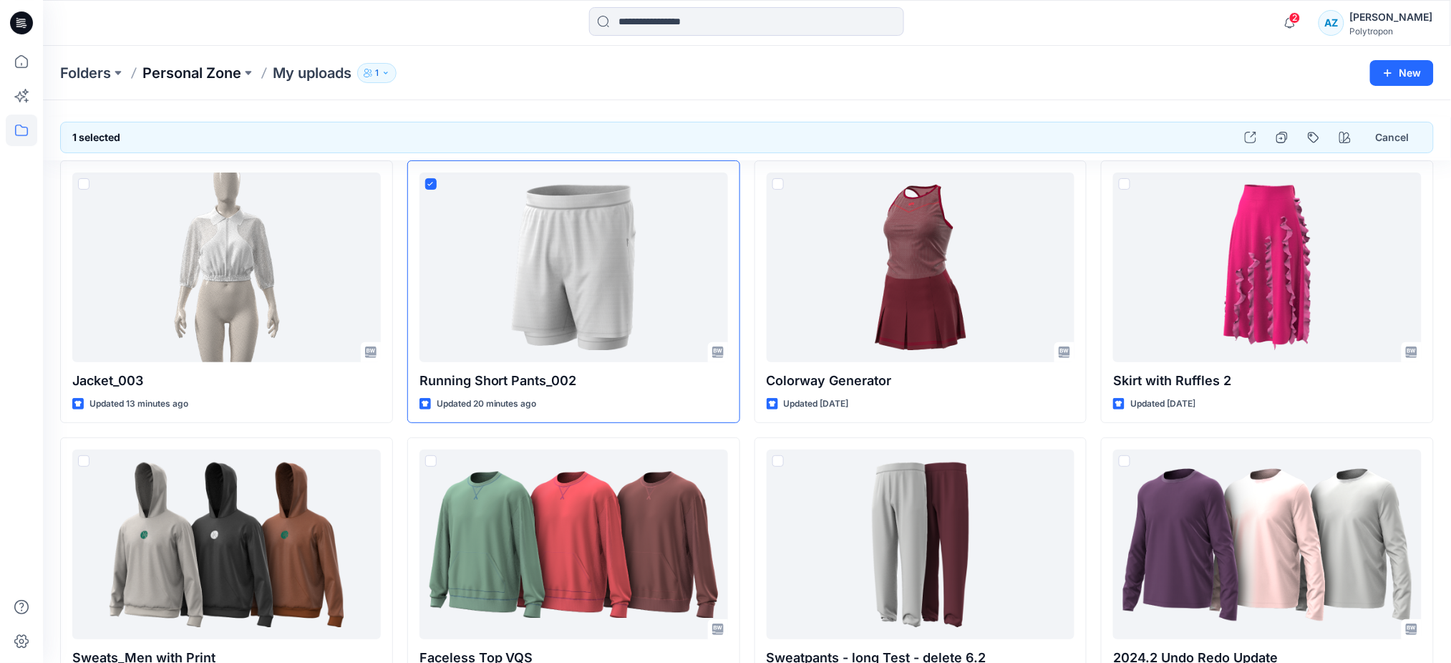
click at [212, 69] on p "Personal Zone" at bounding box center [191, 73] width 99 height 20
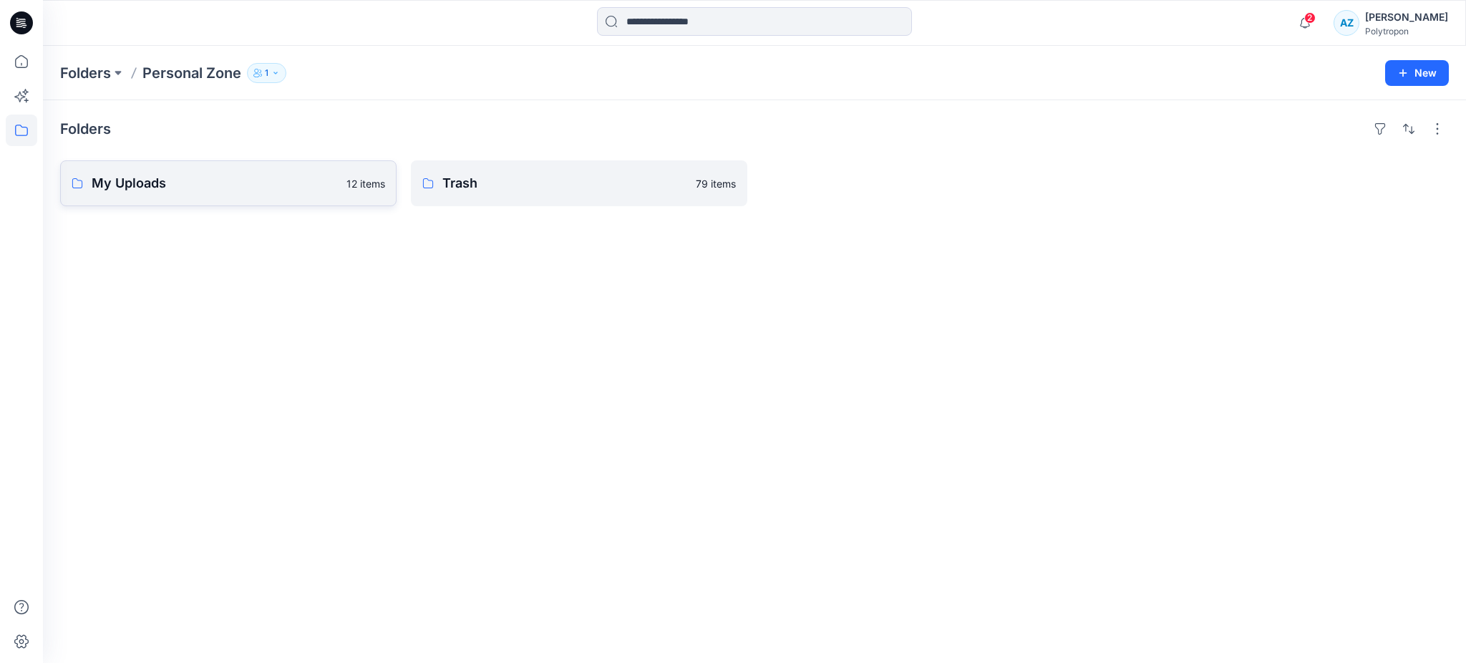
click at [240, 179] on p "My Uploads" at bounding box center [215, 183] width 246 height 20
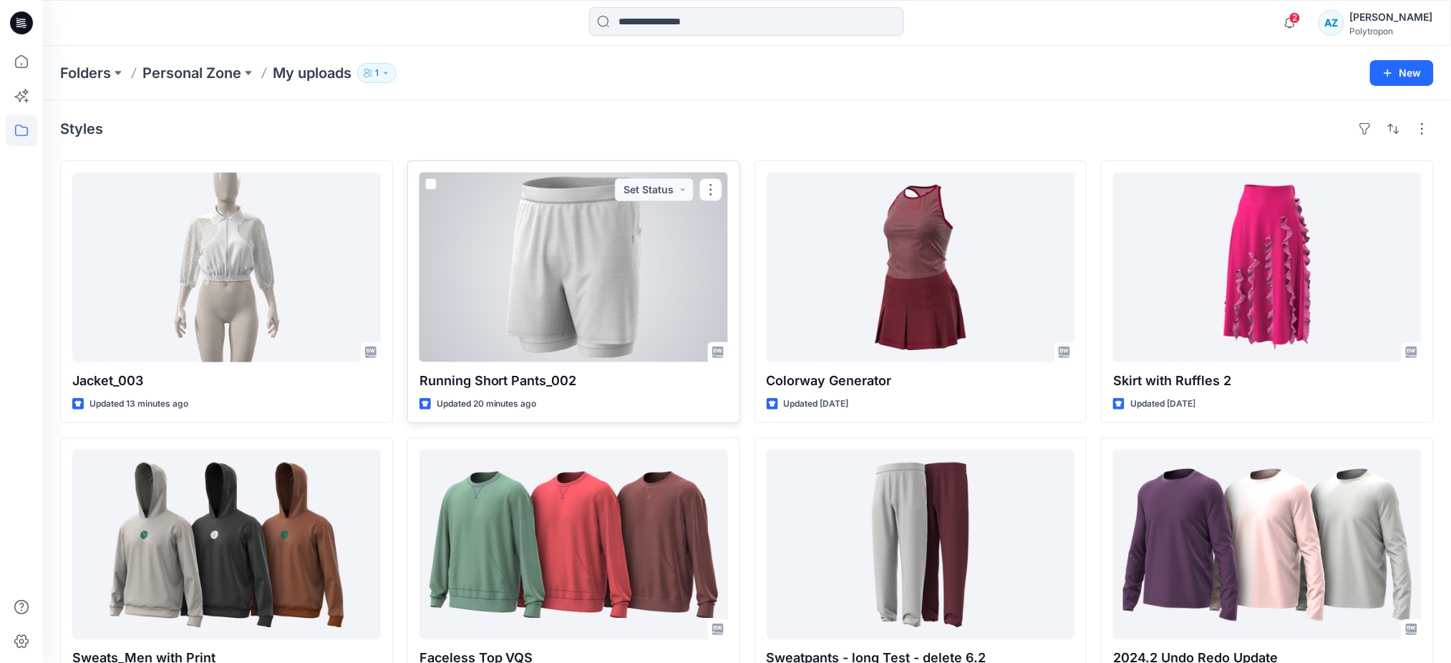
click at [431, 182] on span at bounding box center [430, 183] width 11 height 11
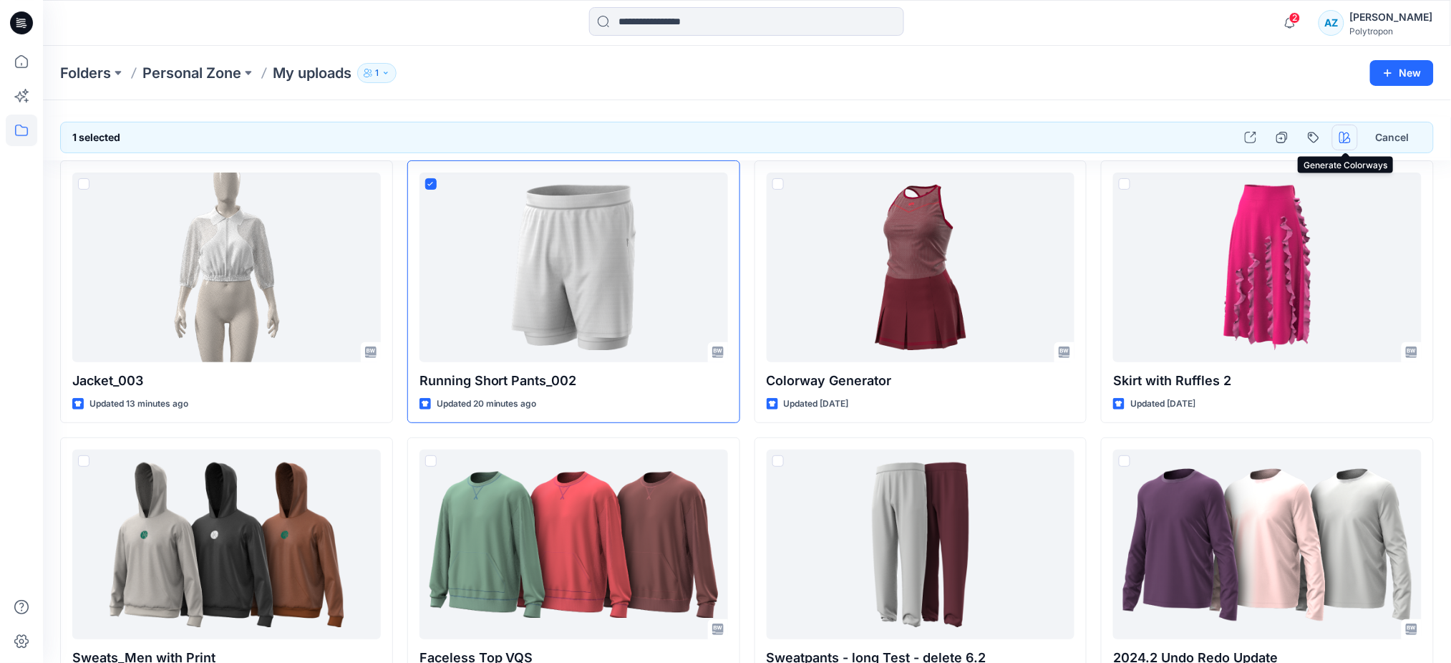
click at [1346, 140] on icon "button" at bounding box center [1344, 137] width 11 height 11
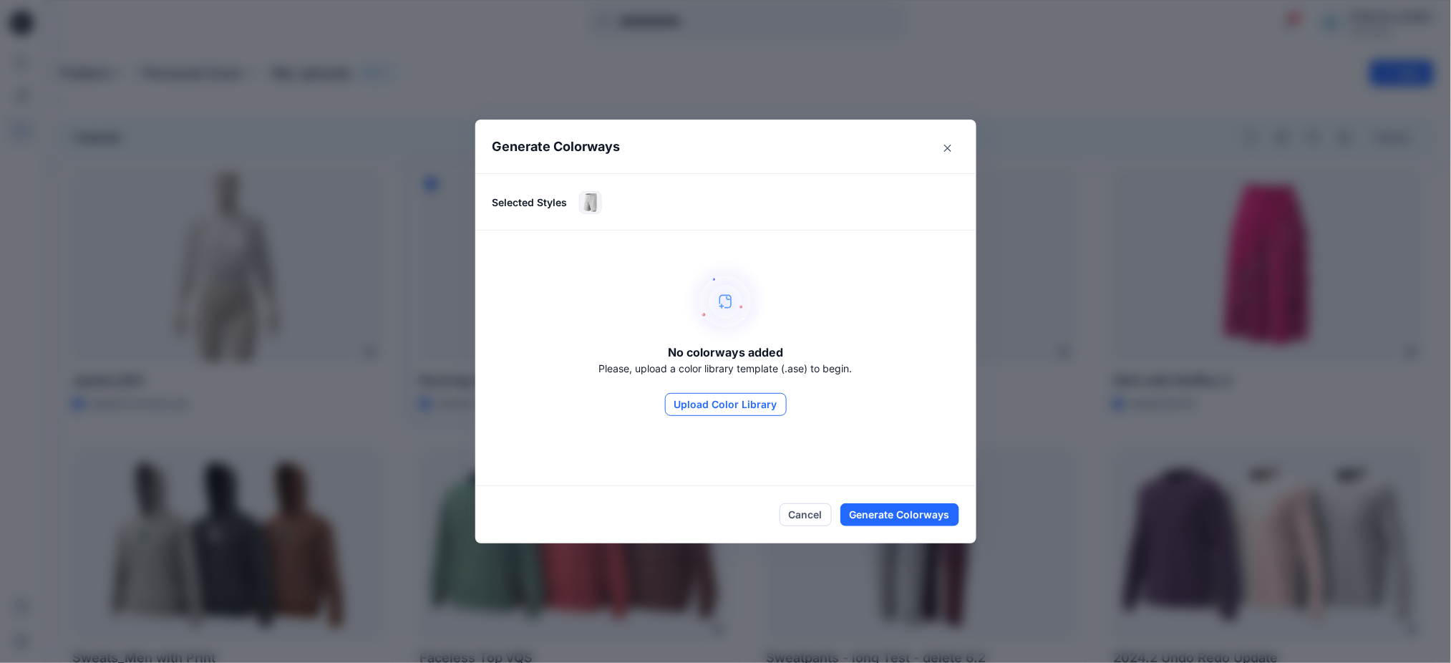
click at [748, 408] on button "Upload Color Library" at bounding box center [726, 404] width 122 height 23
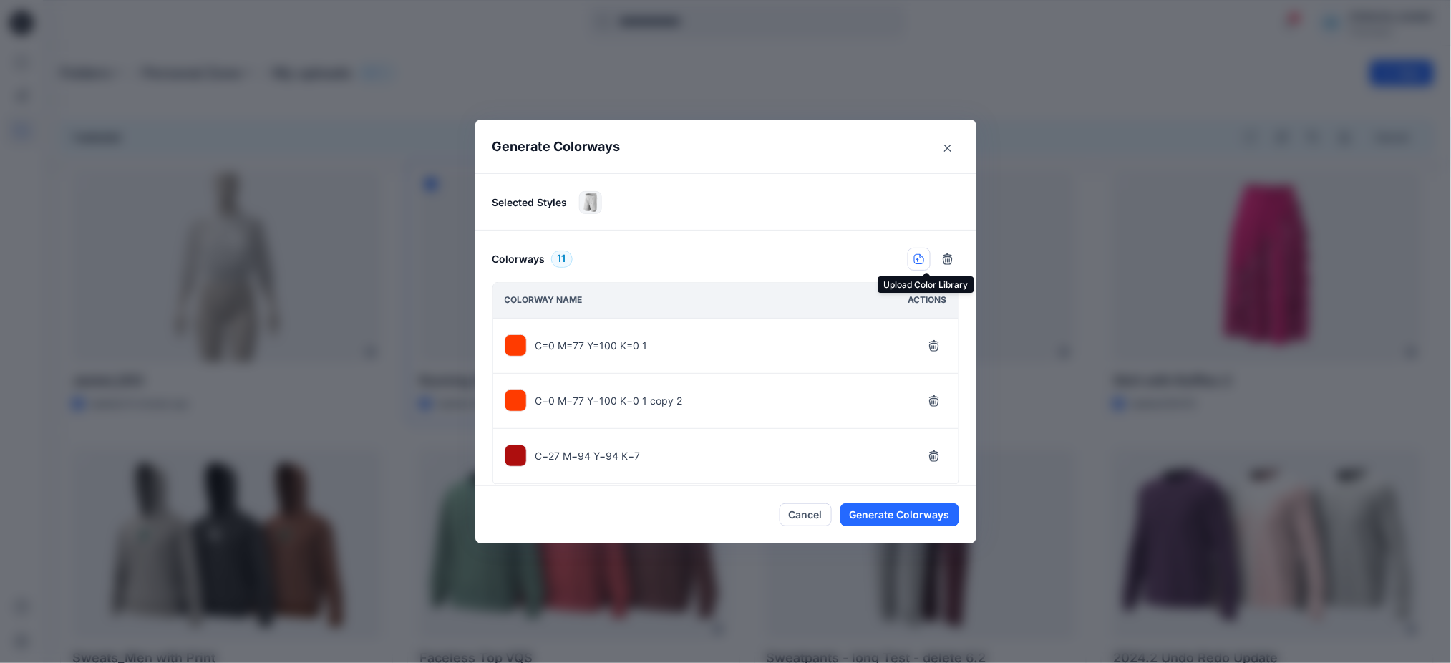
click at [923, 258] on icon "button" at bounding box center [918, 259] width 10 height 10
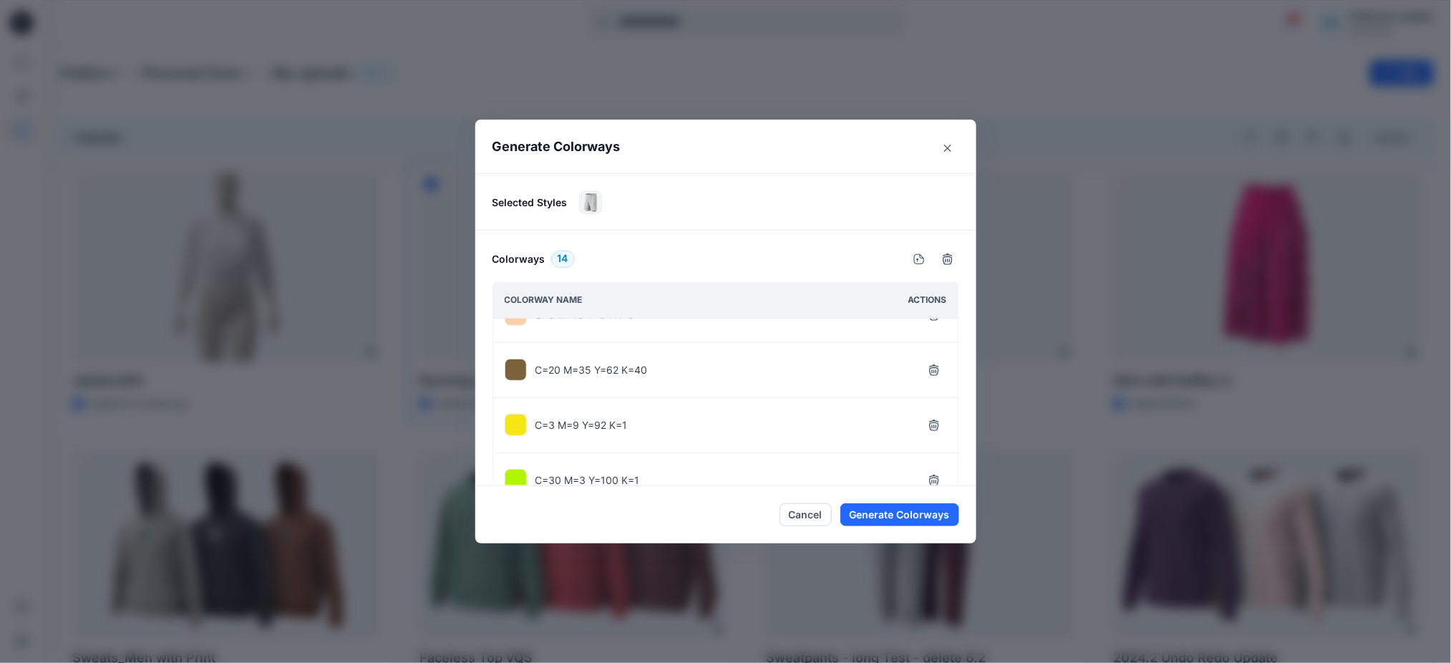
scroll to position [477, 0]
click at [938, 366] on icon "button" at bounding box center [933, 363] width 9 height 9
click at [937, 417] on icon "button" at bounding box center [933, 418] width 9 height 9
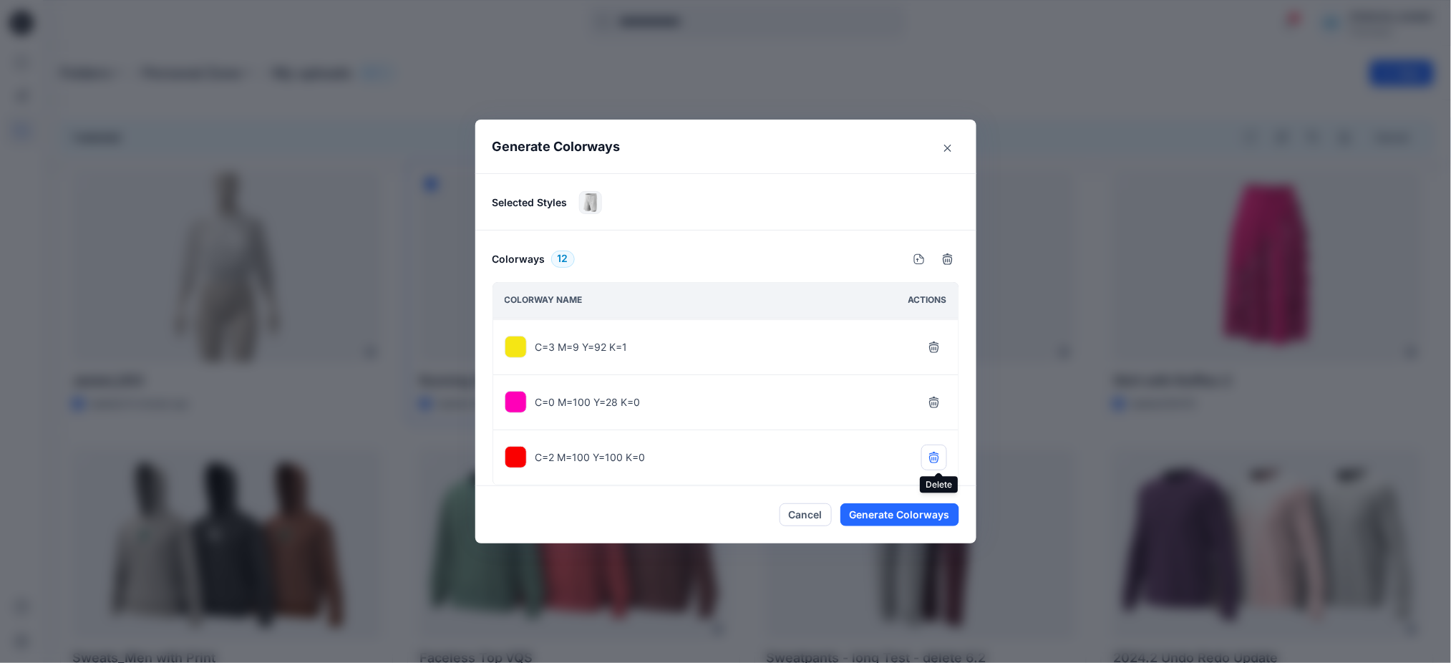
click at [940, 454] on icon "button" at bounding box center [933, 457] width 11 height 11
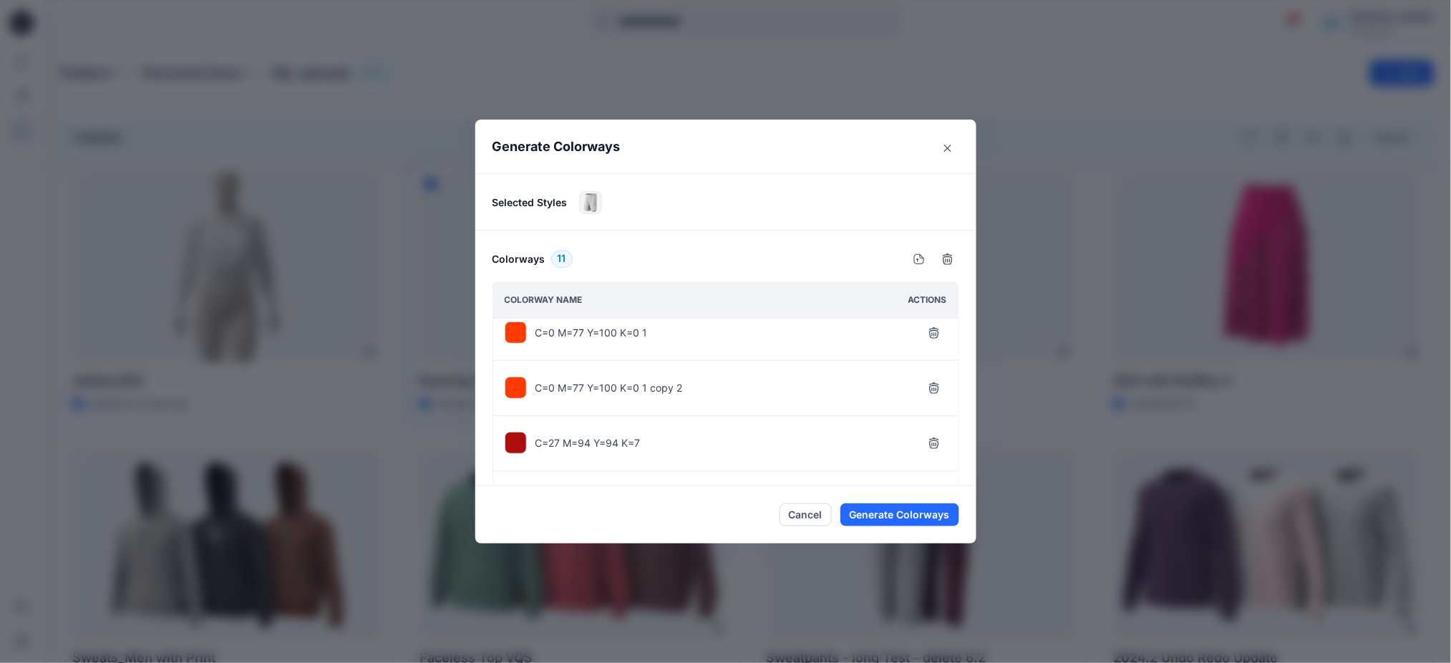
scroll to position [154, 0]
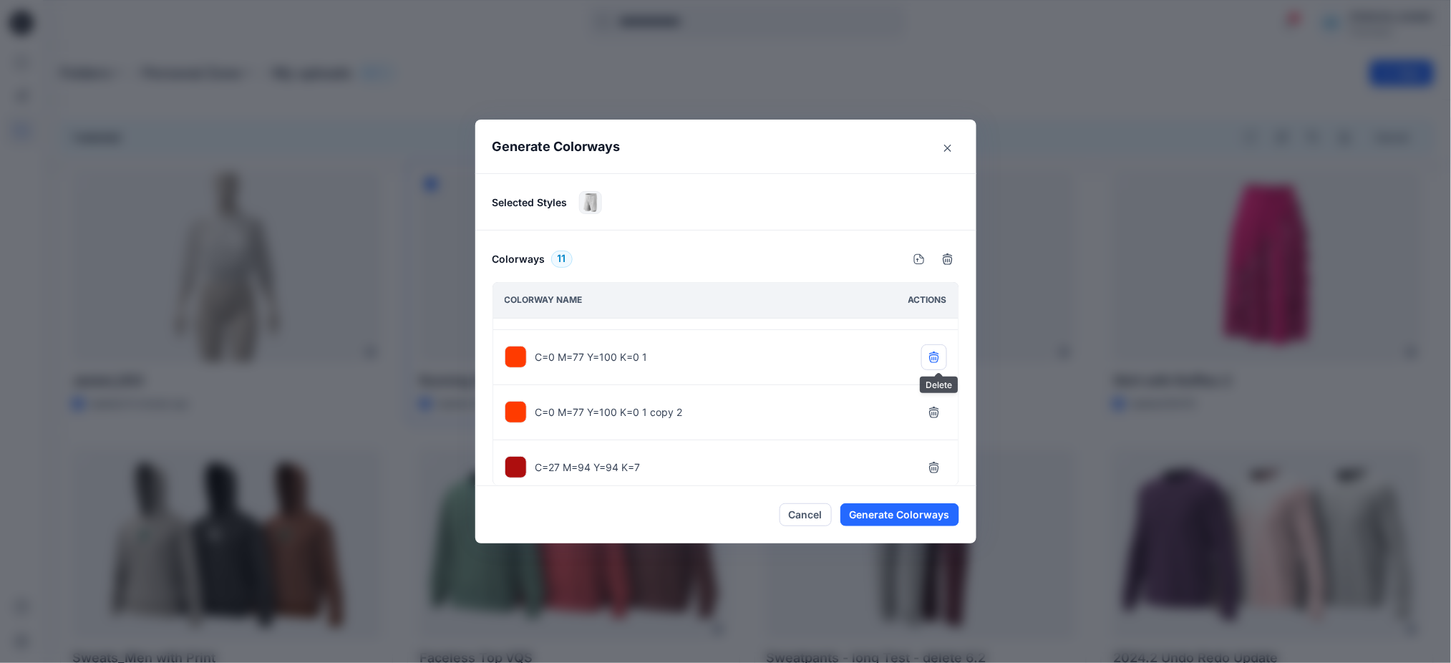
click at [940, 361] on icon "button" at bounding box center [933, 356] width 11 height 11
click at [953, 260] on icon "button" at bounding box center [947, 258] width 11 height 11
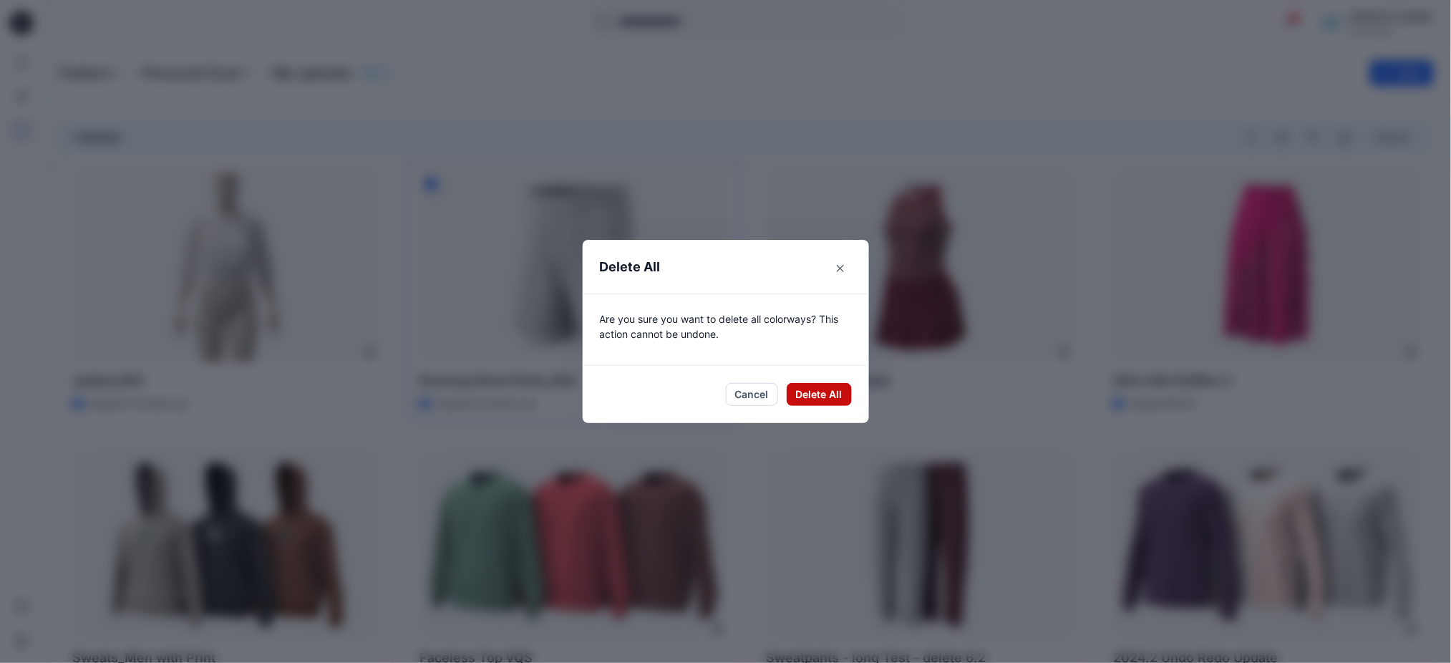
click at [829, 385] on button "Delete All" at bounding box center [819, 394] width 65 height 23
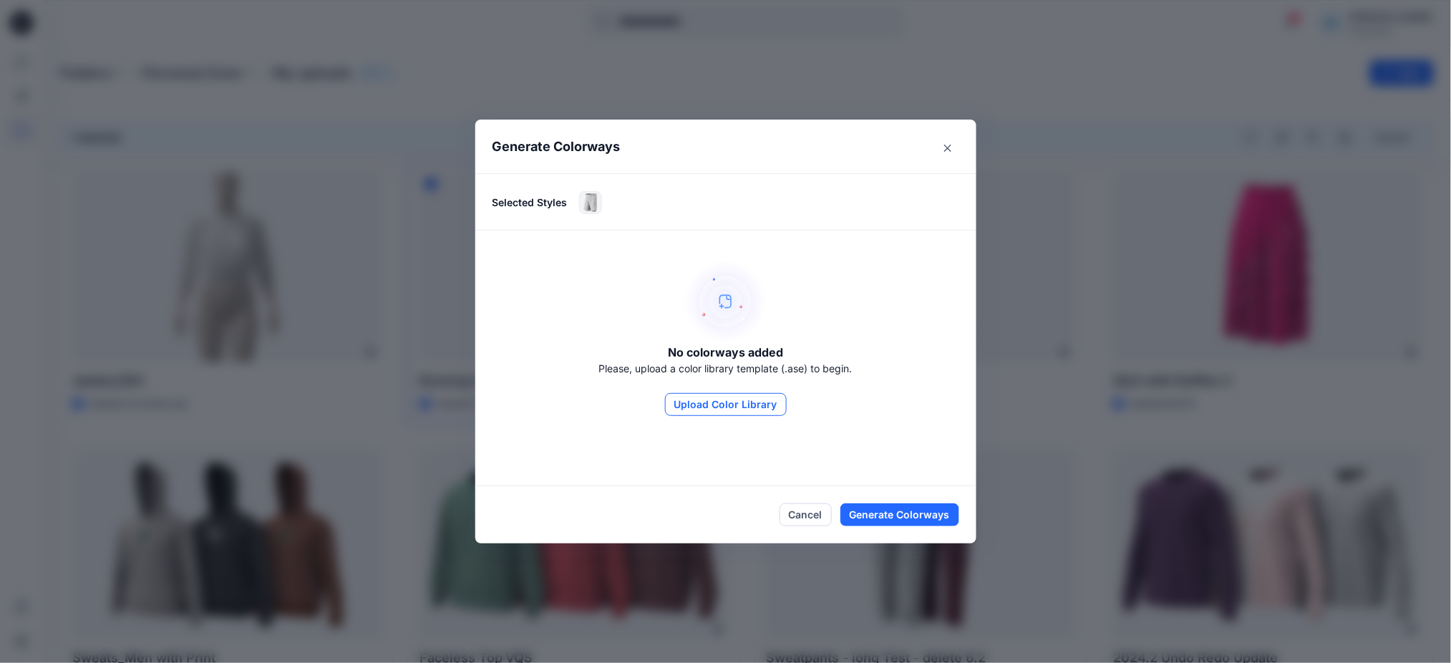
click at [754, 398] on button "Upload Color Library" at bounding box center [726, 404] width 122 height 23
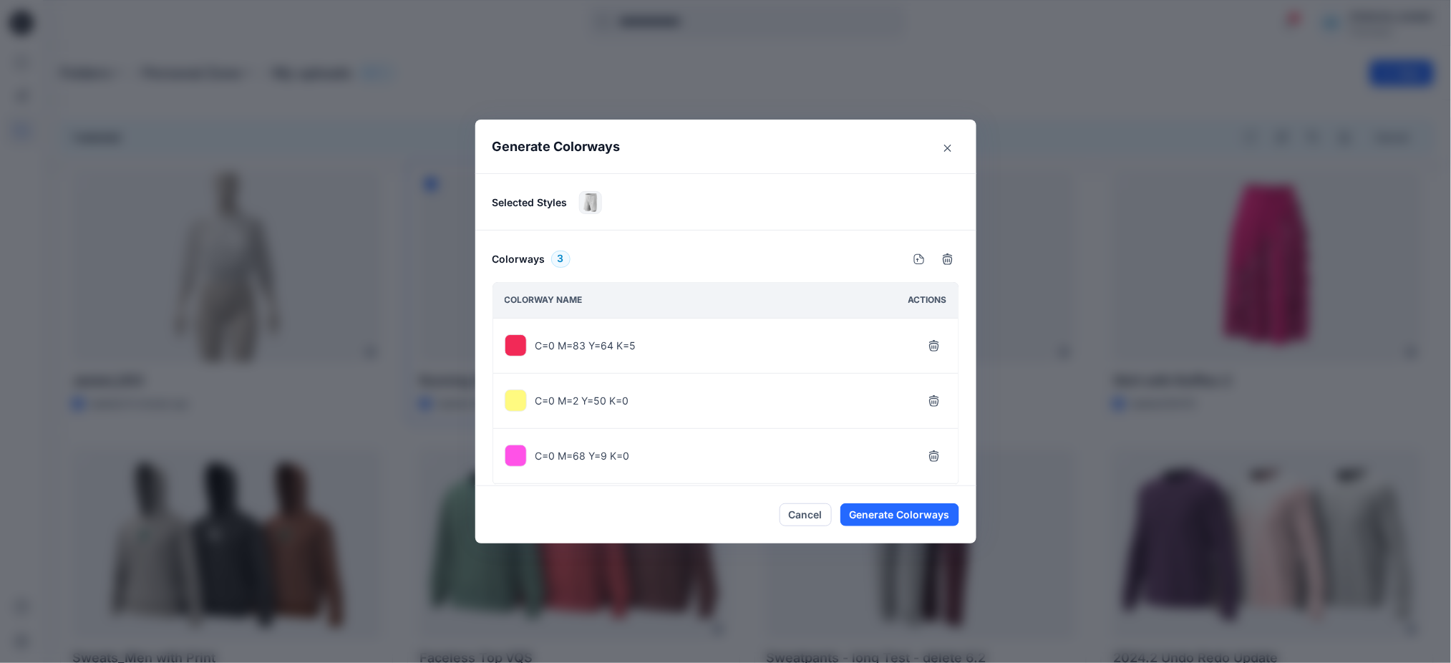
click at [629, 407] on p "C=0 M=2 Y=50 K=0" at bounding box center [582, 400] width 94 height 15
click at [937, 345] on icon "button" at bounding box center [933, 345] width 11 height 11
click at [940, 402] on icon "button" at bounding box center [933, 400] width 11 height 11
click at [948, 148] on button "Close" at bounding box center [947, 148] width 23 height 23
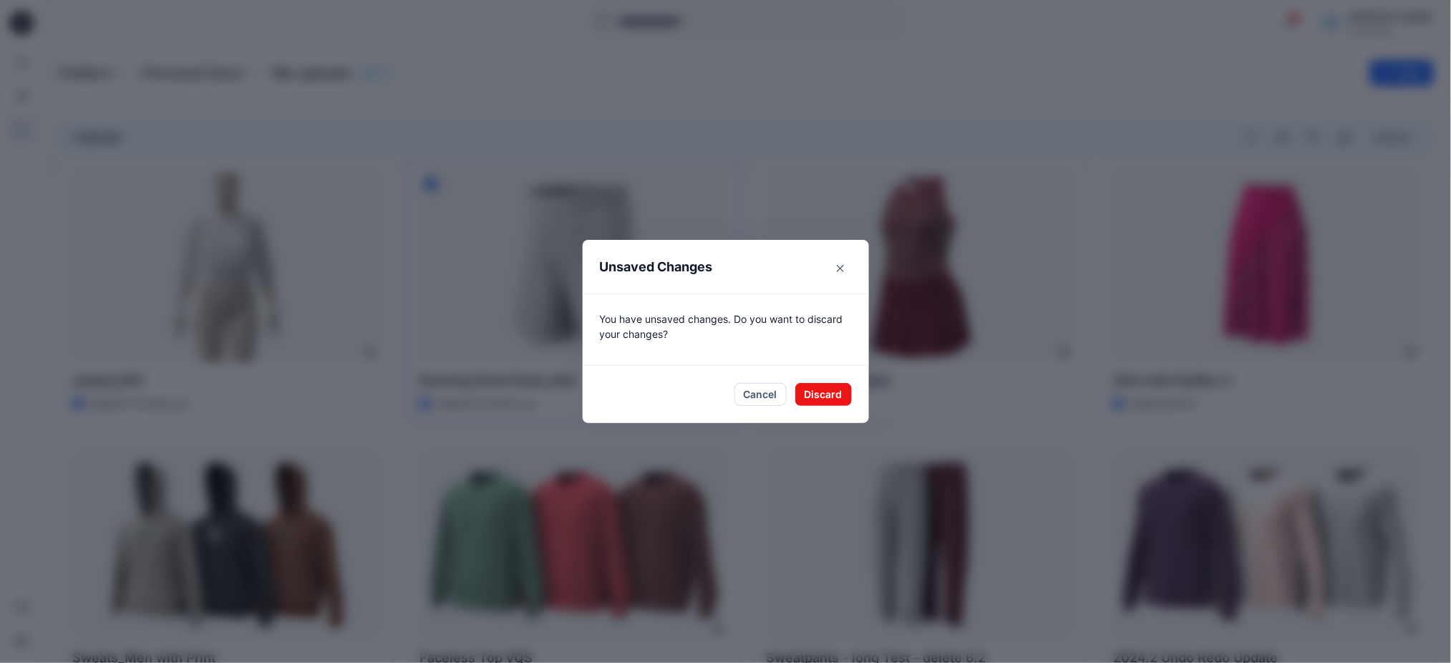
click at [820, 388] on button "Discard" at bounding box center [823, 394] width 57 height 23
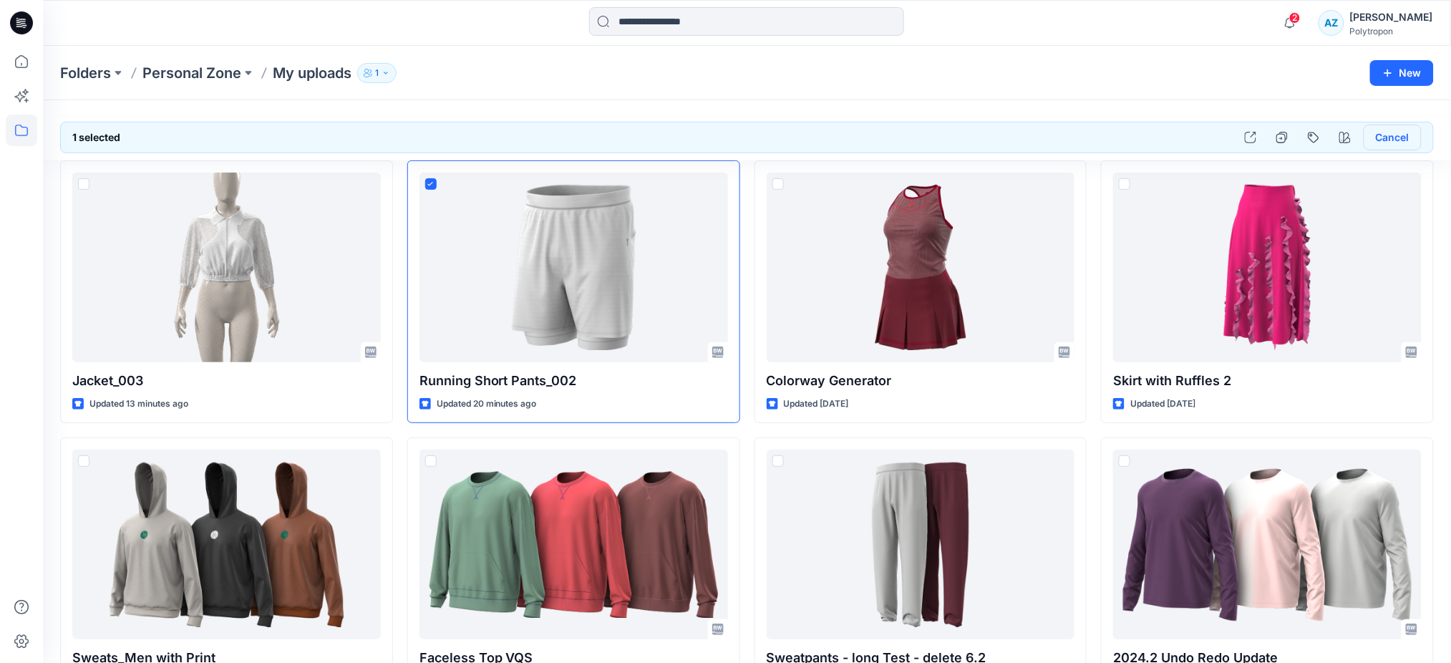
click at [1411, 142] on button "Cancel" at bounding box center [1392, 138] width 58 height 26
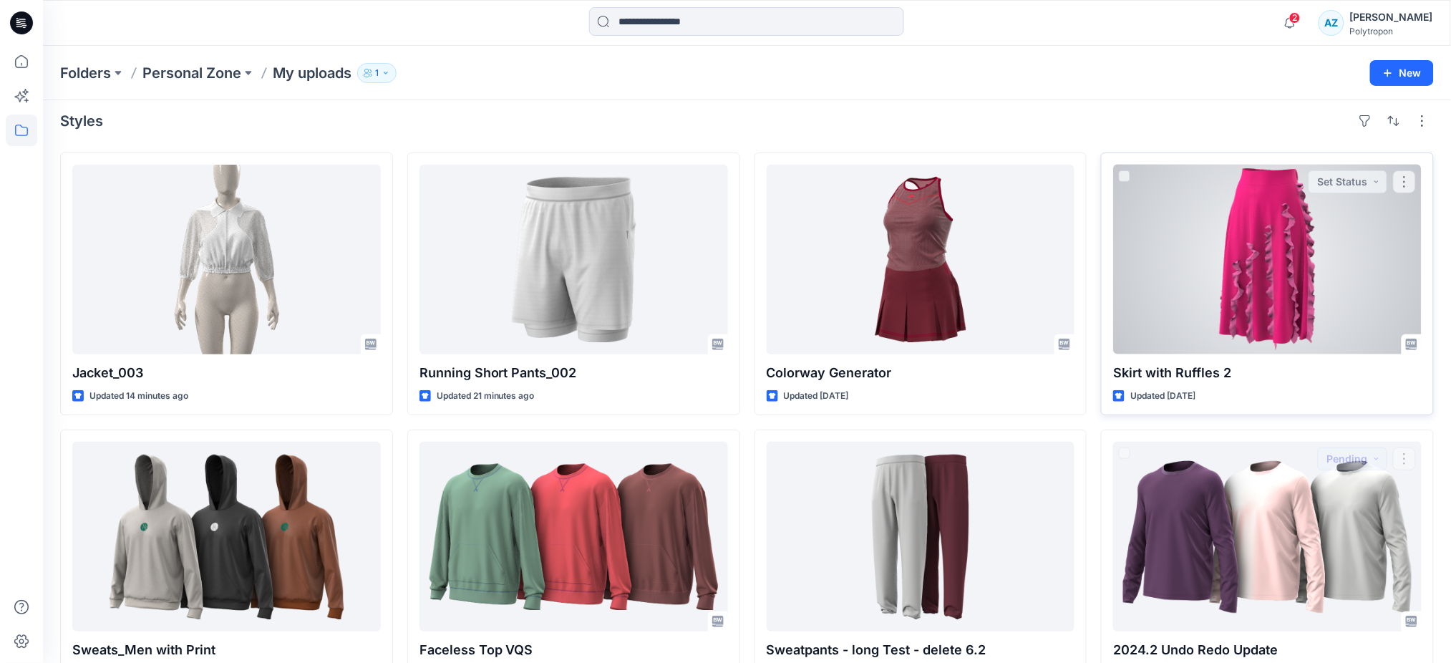
scroll to position [0, 0]
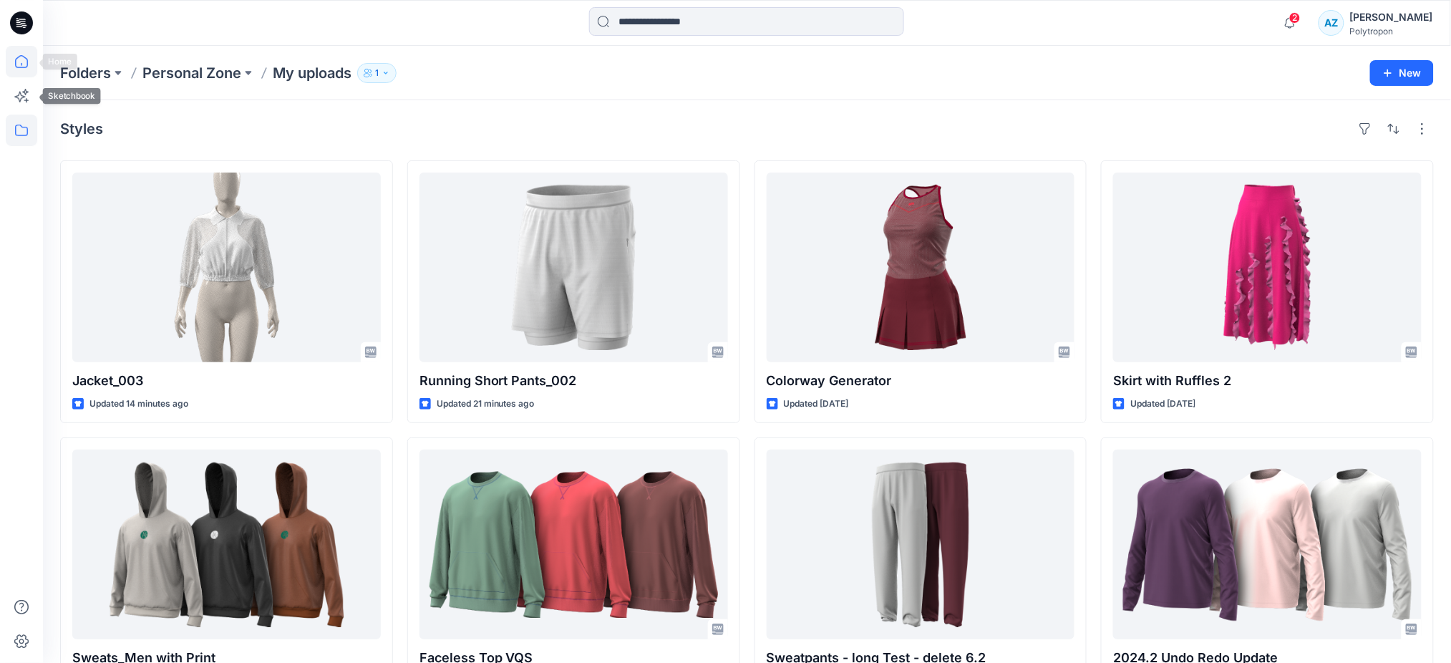
click at [19, 55] on icon at bounding box center [21, 61] width 31 height 31
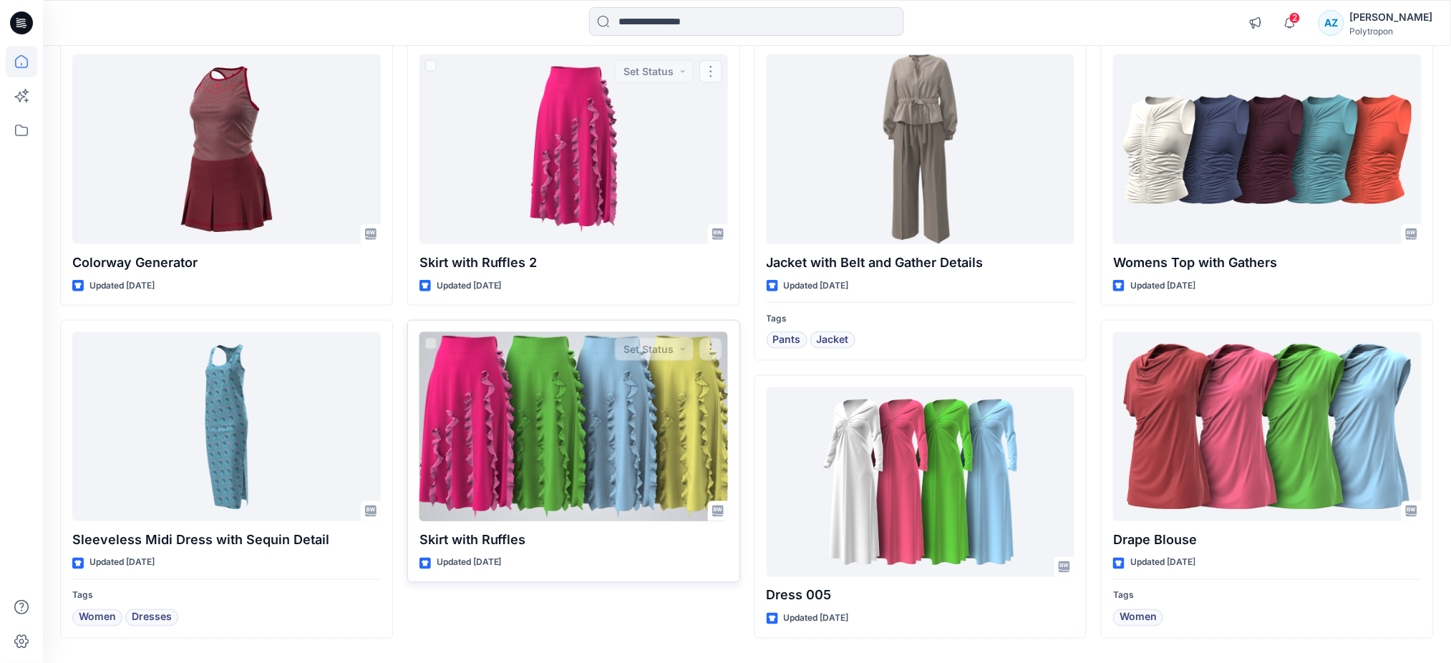
scroll to position [477, 0]
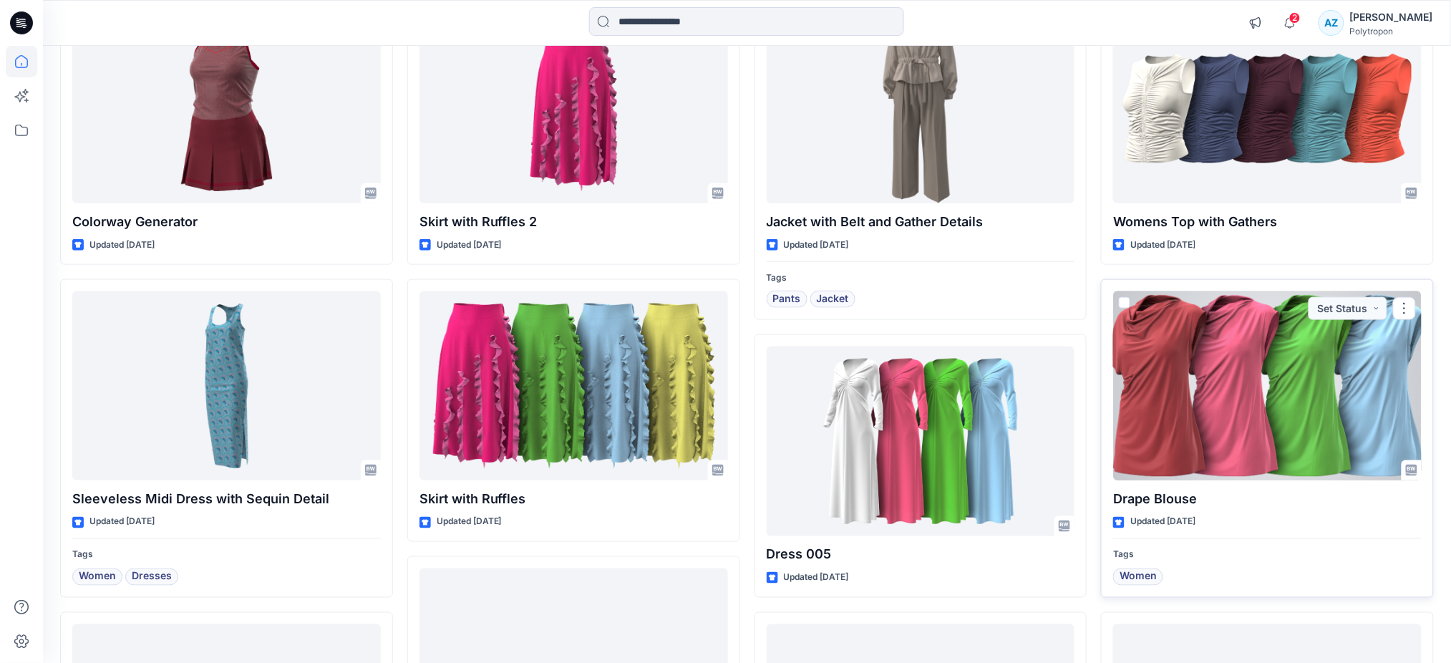
click at [1250, 384] on div at bounding box center [1267, 386] width 308 height 190
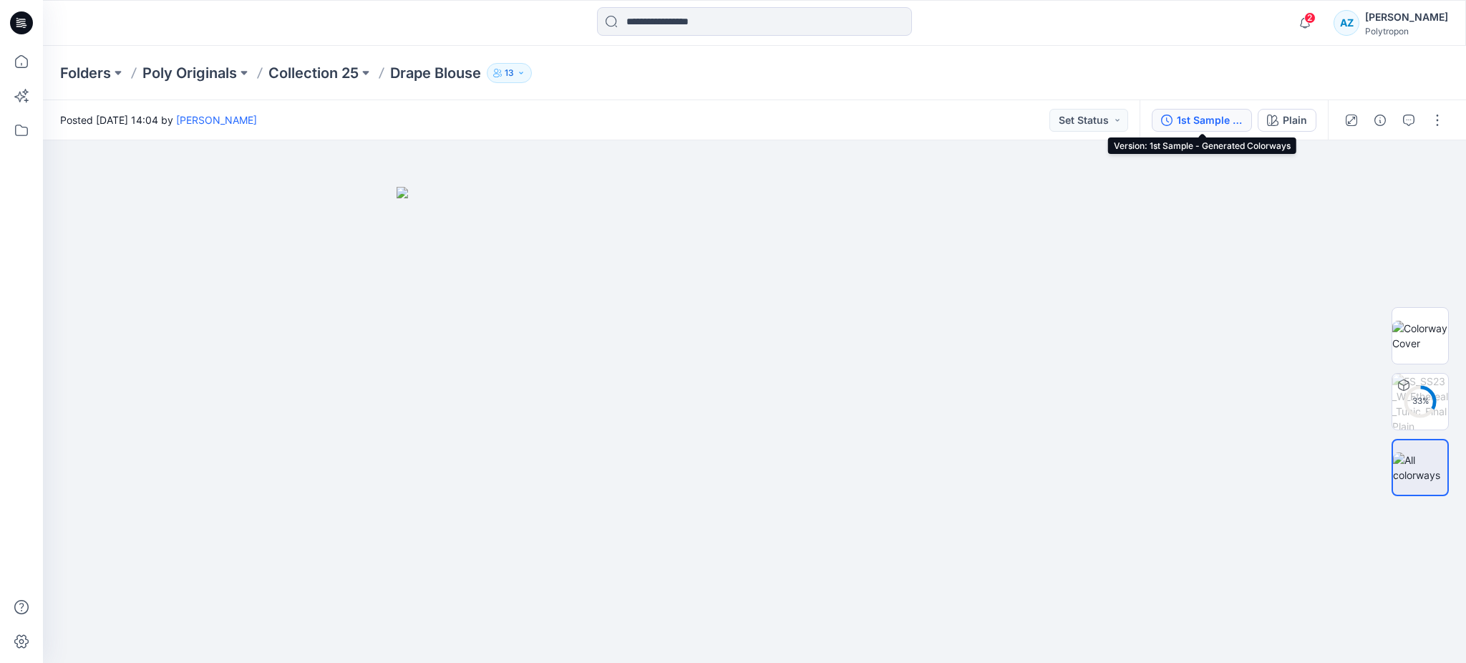
click at [1203, 122] on div "1st Sample - Generated Colorways" at bounding box center [1210, 120] width 66 height 16
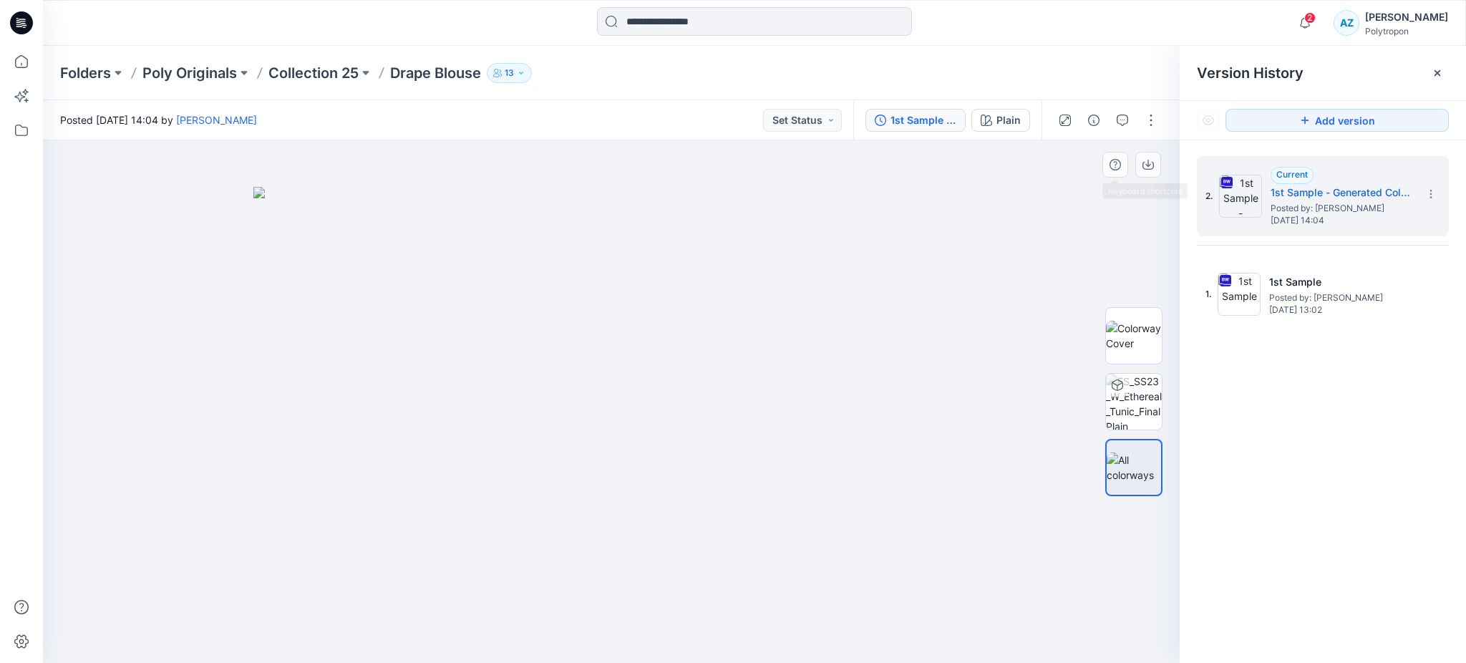
click at [1072, 192] on div at bounding box center [611, 401] width 1136 height 523
click at [1154, 129] on button "button" at bounding box center [1150, 120] width 23 height 23
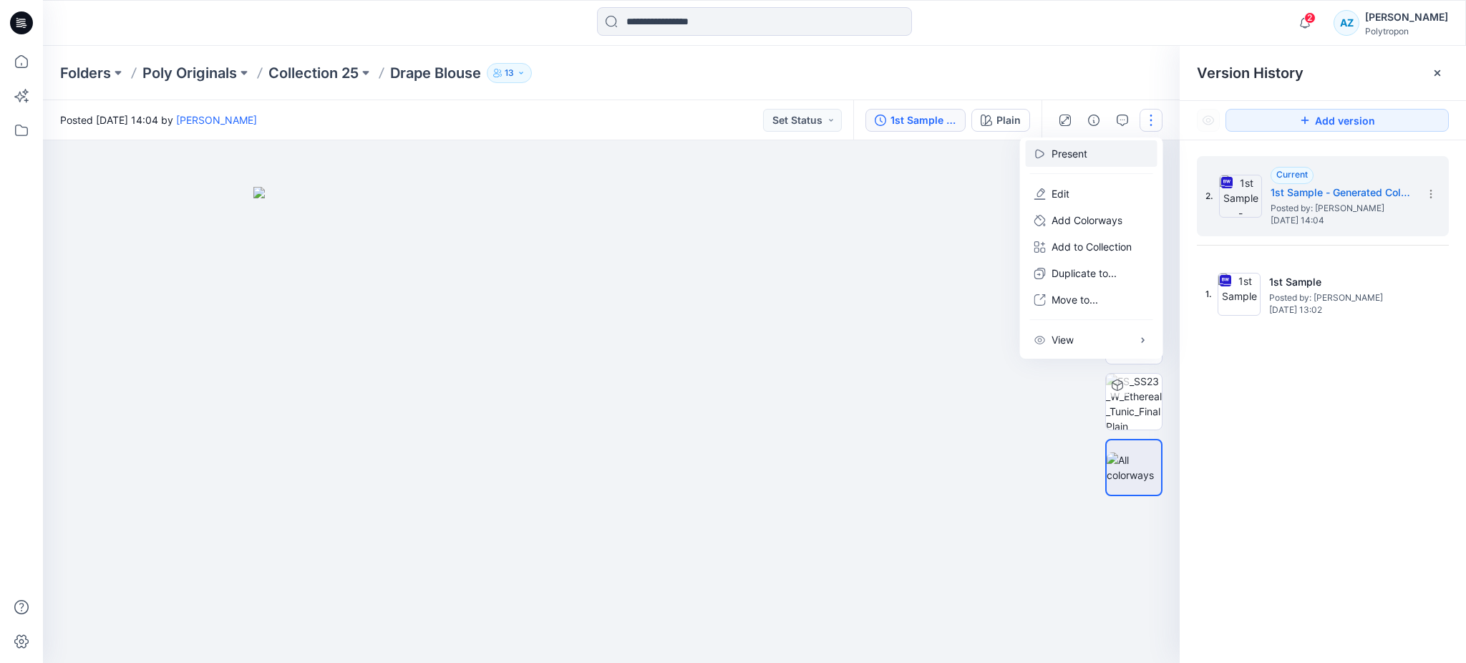
click at [1086, 157] on p "Present" at bounding box center [1069, 153] width 36 height 15
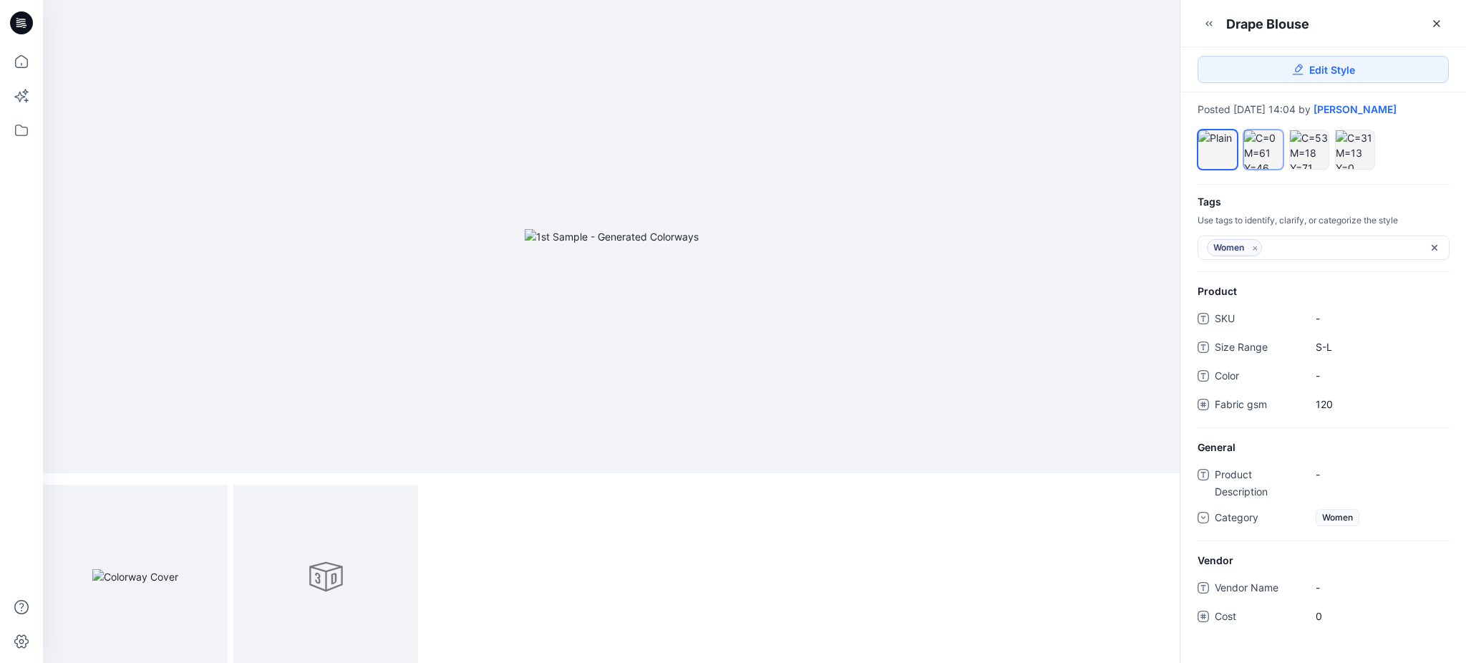
click at [1267, 139] on div at bounding box center [1263, 149] width 39 height 39
click at [1308, 147] on div at bounding box center [1309, 149] width 39 height 39
click at [1367, 149] on div at bounding box center [1354, 149] width 39 height 39
click at [26, 64] on icon at bounding box center [21, 61] width 31 height 31
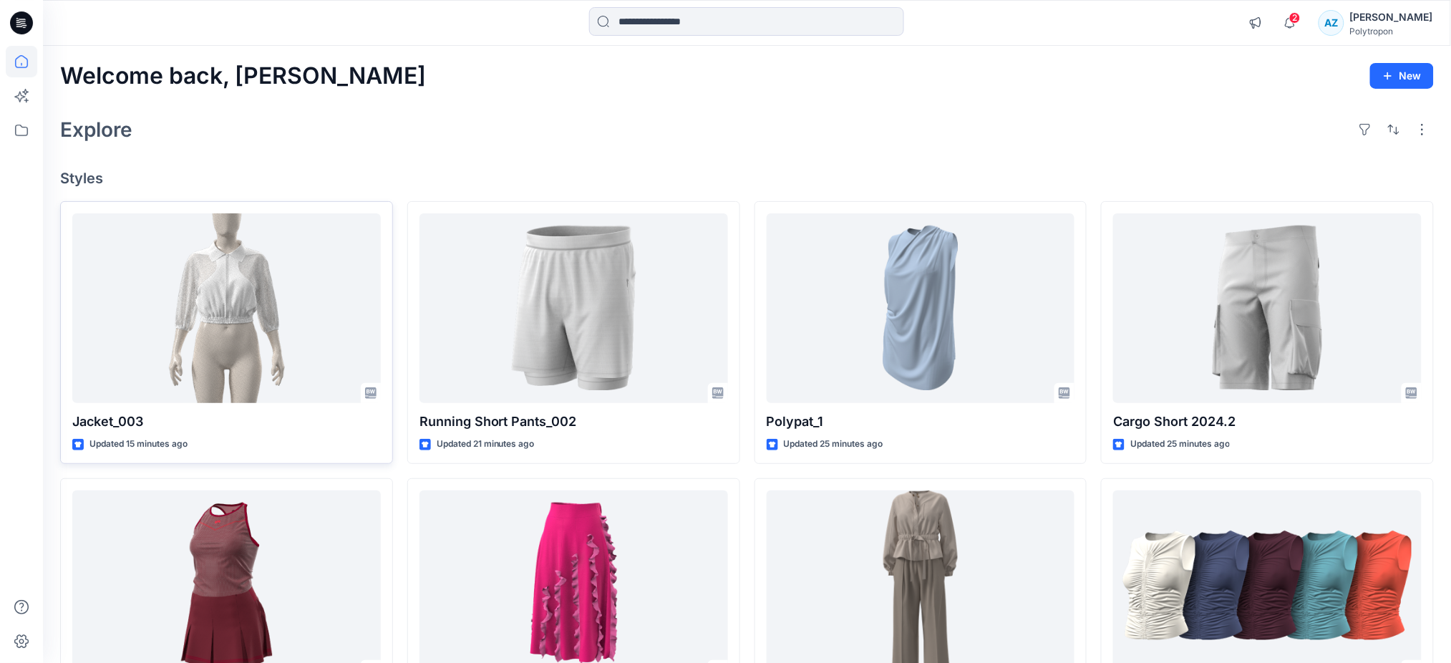
drag, startPoint x: 12, startPoint y: 338, endPoint x: 115, endPoint y: 307, distance: 106.9
click at [12, 338] on div at bounding box center [21, 354] width 31 height 617
click at [1295, 26] on icon "button" at bounding box center [1290, 22] width 10 height 9
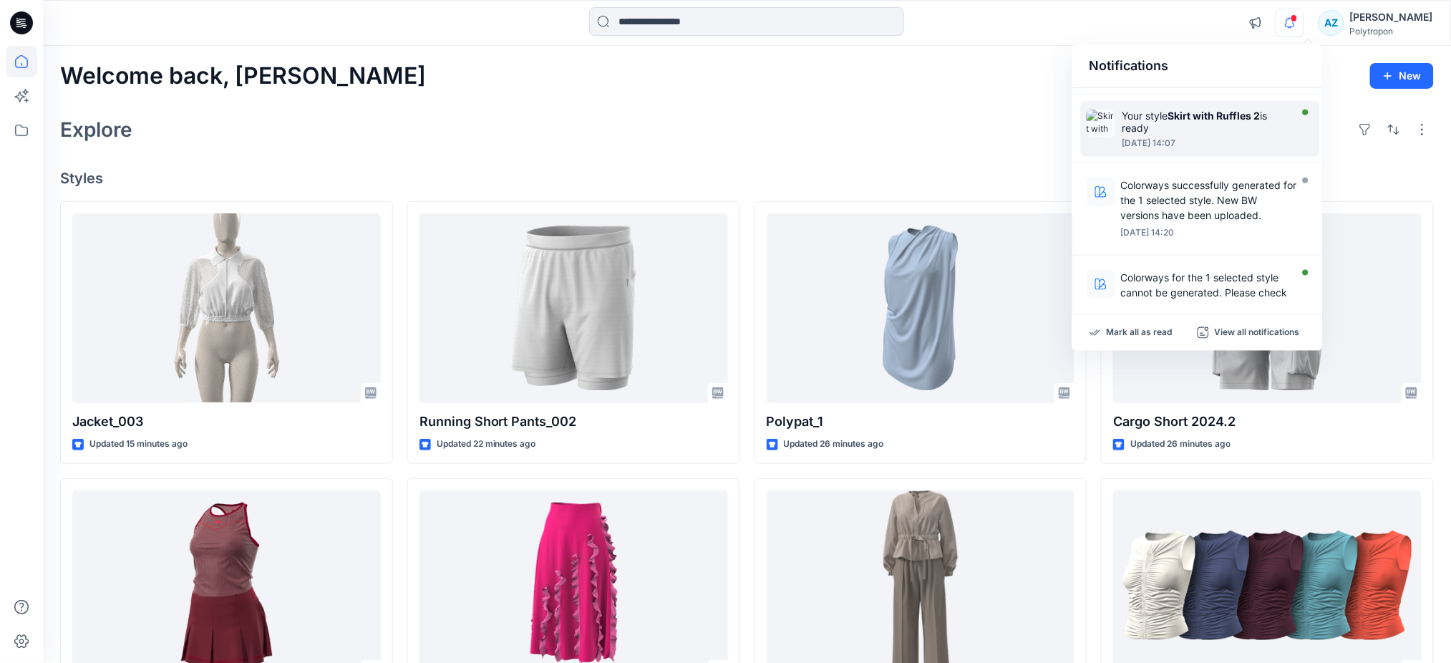
scroll to position [190, 0]
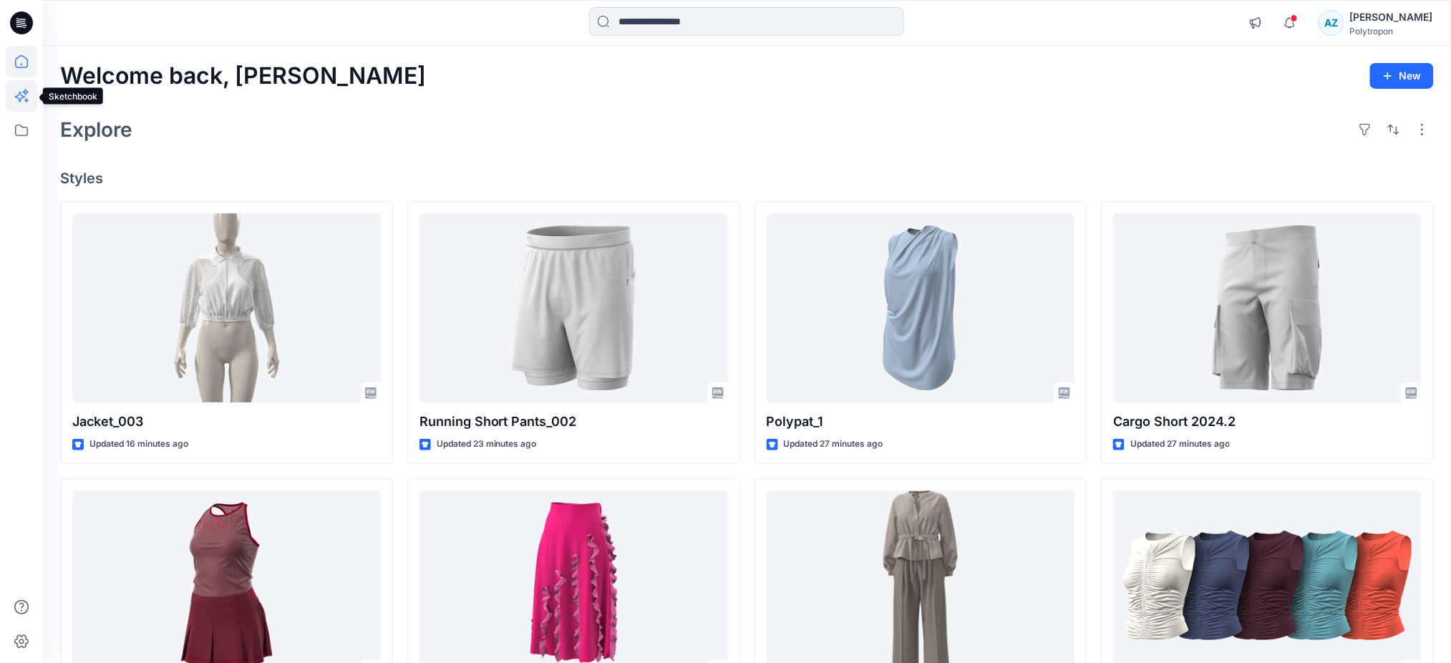
click at [27, 97] on icon at bounding box center [21, 95] width 31 height 31
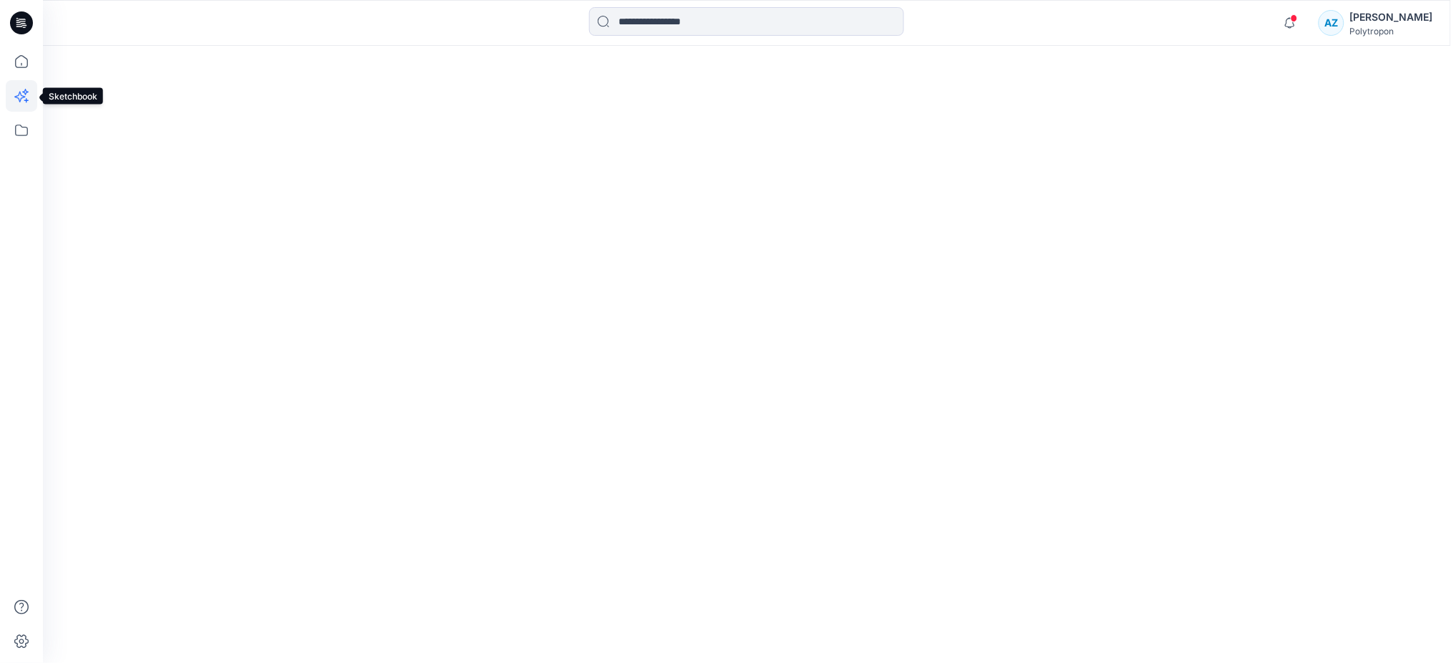
scroll to position [198, 0]
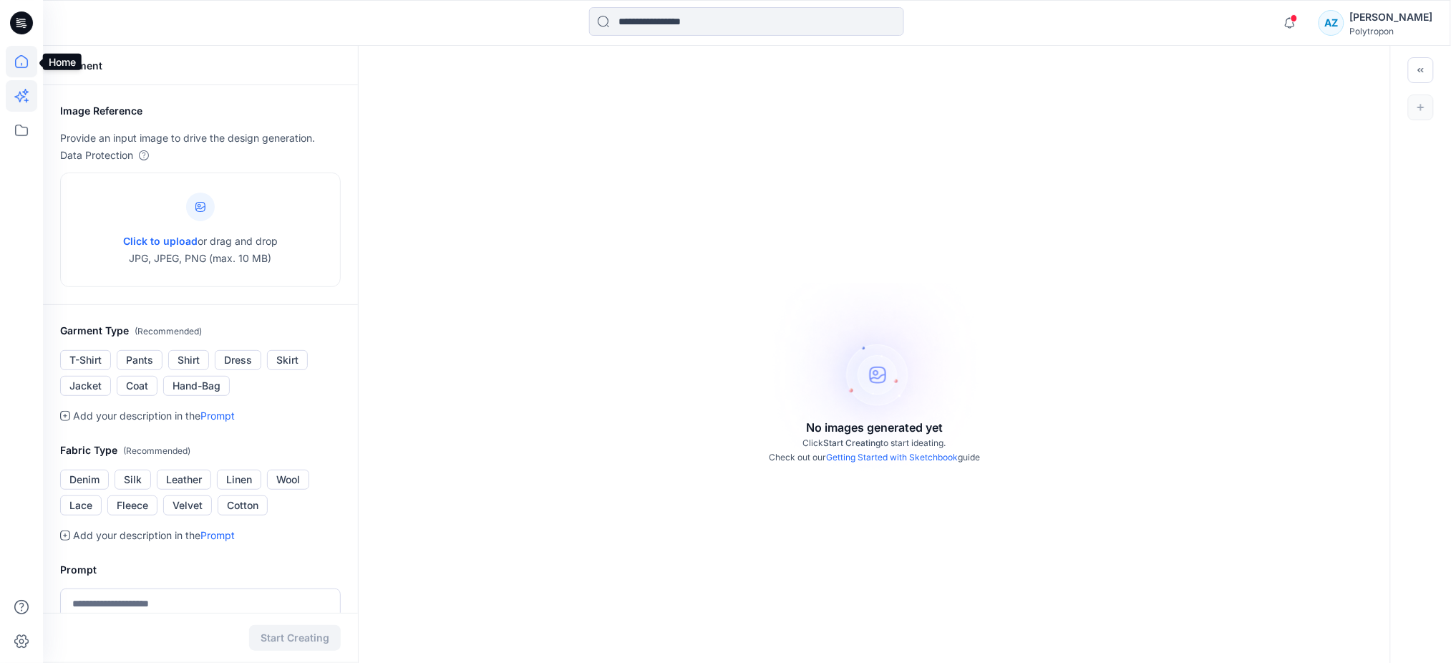
click at [24, 60] on icon at bounding box center [21, 61] width 31 height 31
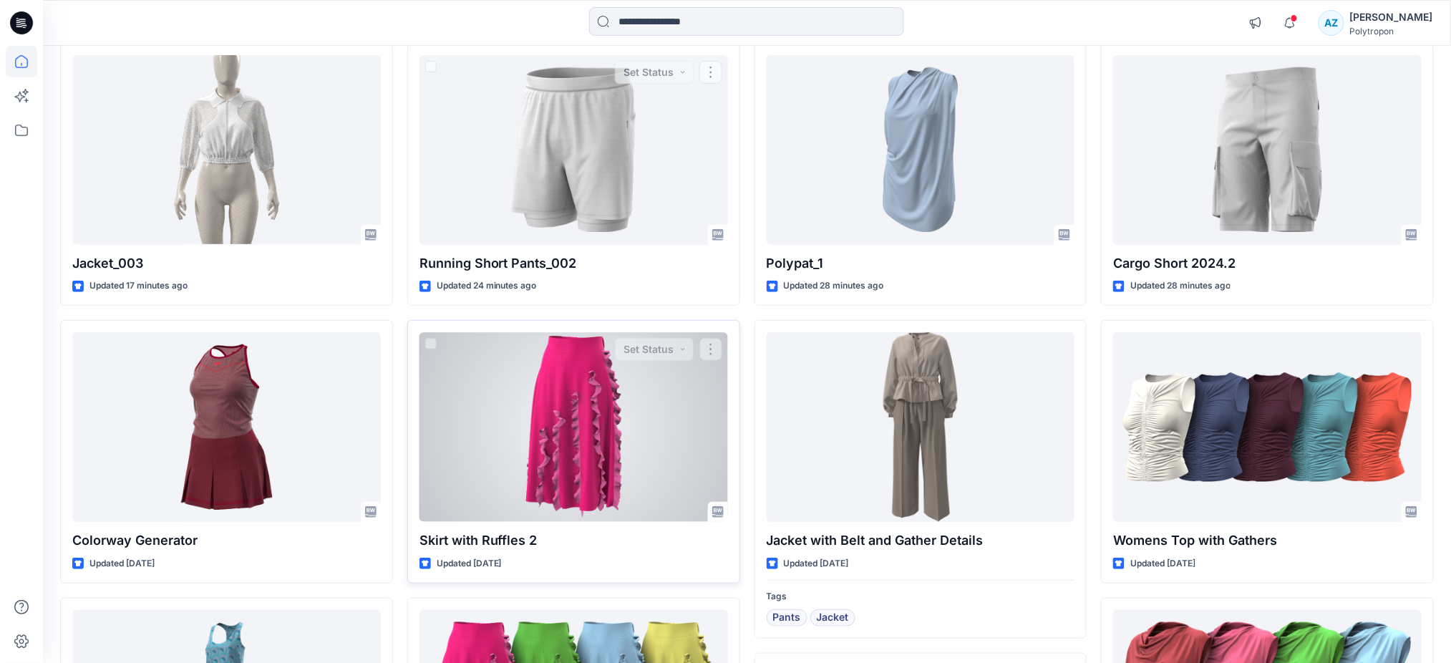
scroll to position [190, 0]
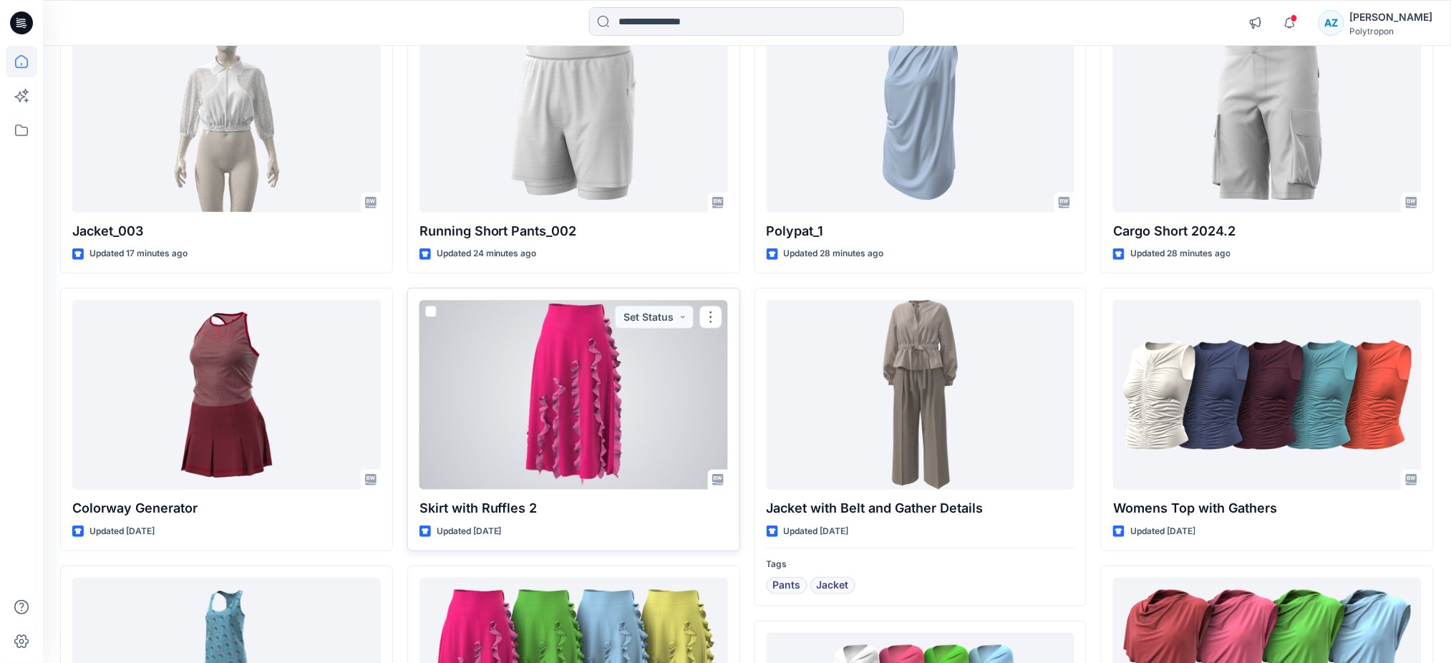
click at [542, 400] on div at bounding box center [573, 395] width 308 height 190
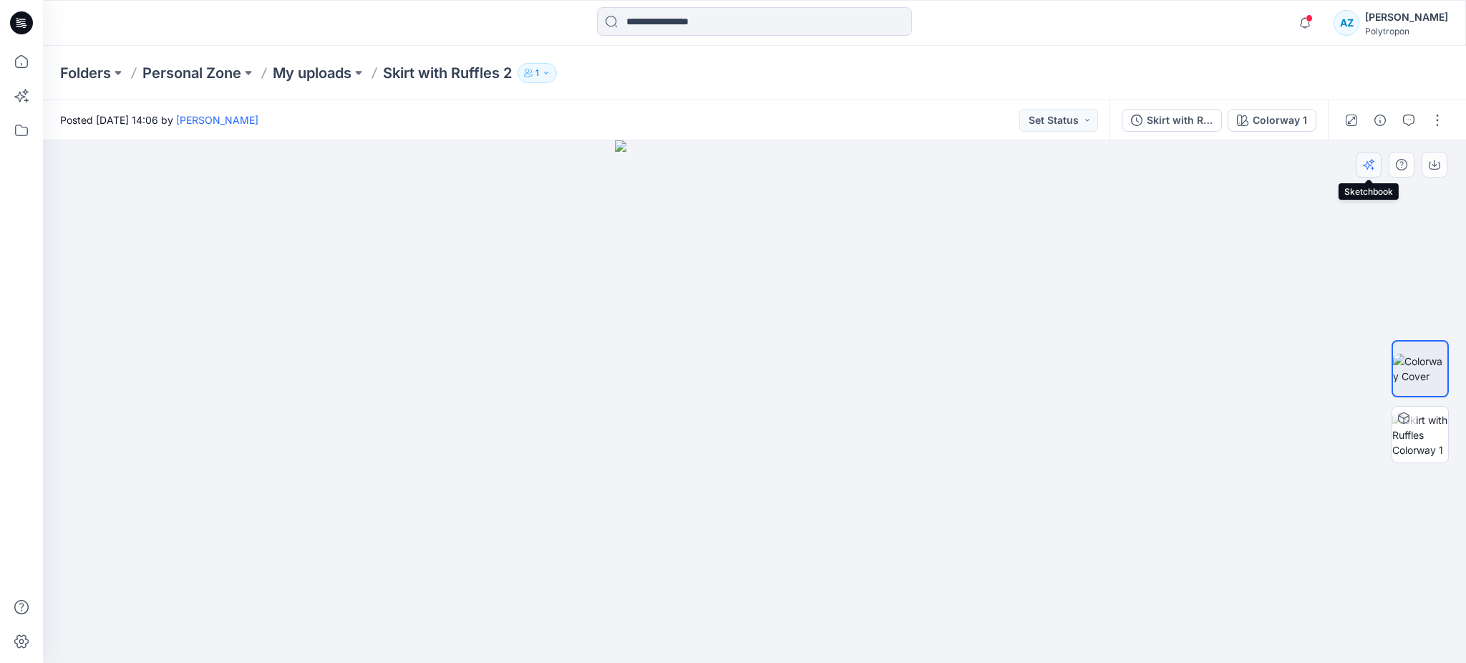
click at [1371, 167] on icon "button" at bounding box center [1368, 164] width 11 height 11
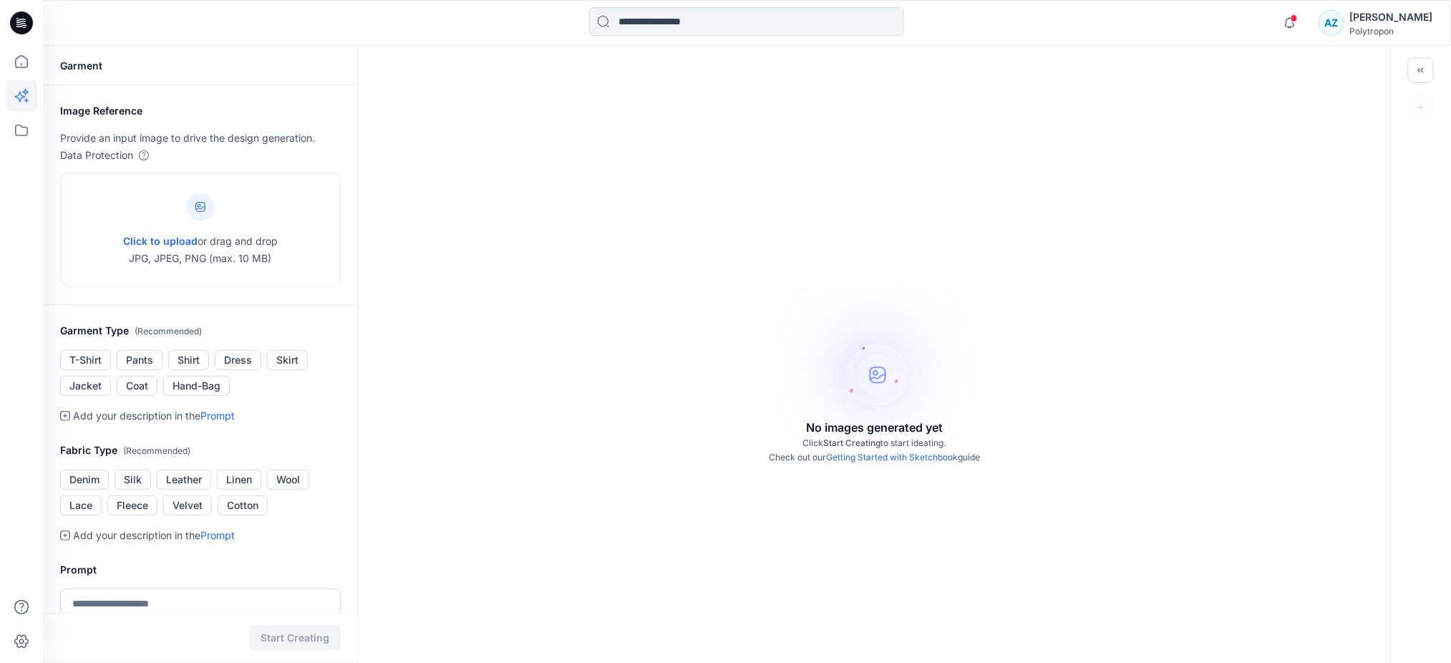
scroll to position [198, 0]
click at [19, 89] on icon at bounding box center [21, 95] width 31 height 31
click at [23, 60] on icon at bounding box center [21, 61] width 31 height 31
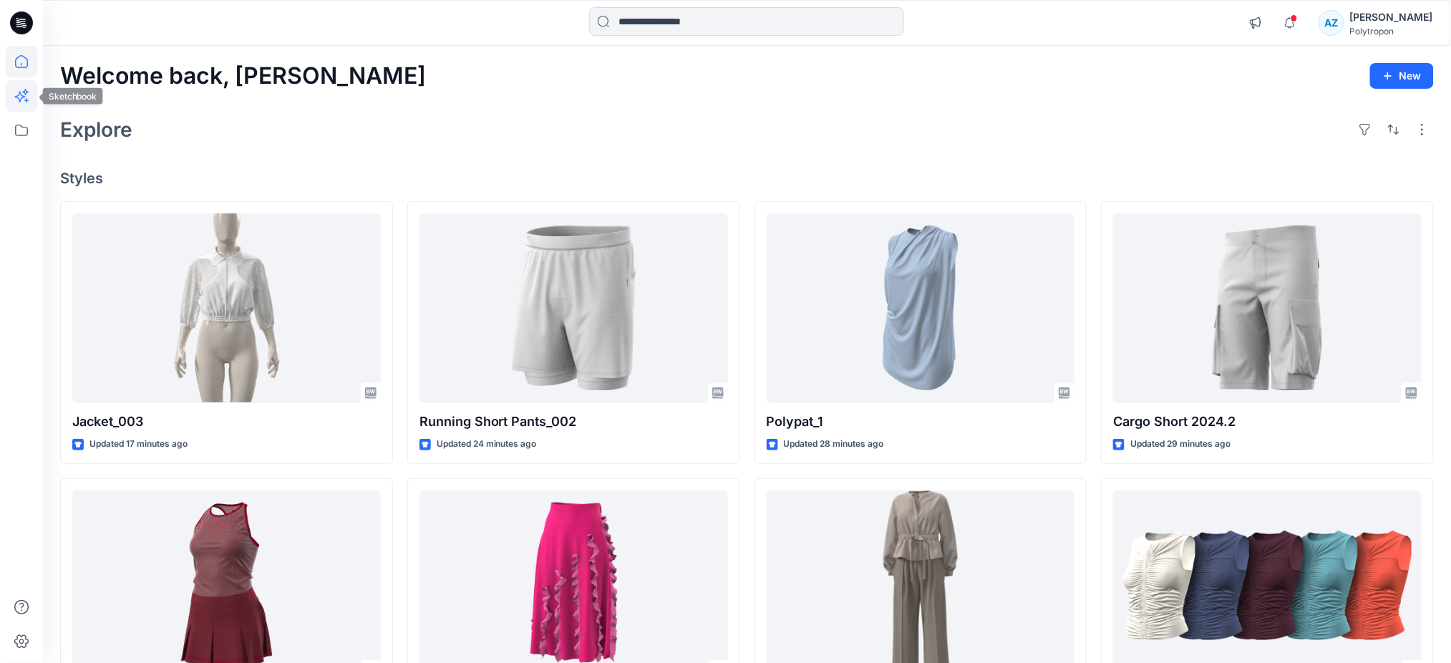
click at [25, 92] on icon at bounding box center [25, 92] width 6 height 6
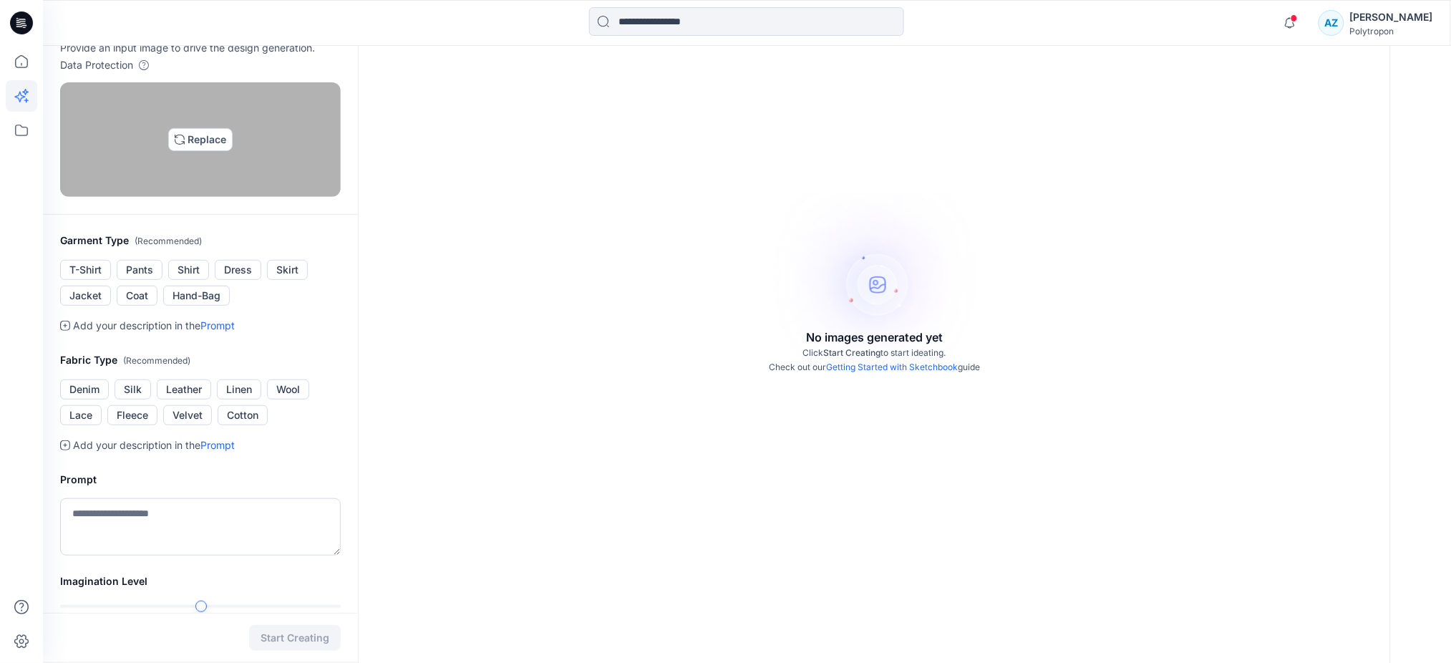
scroll to position [95, 0]
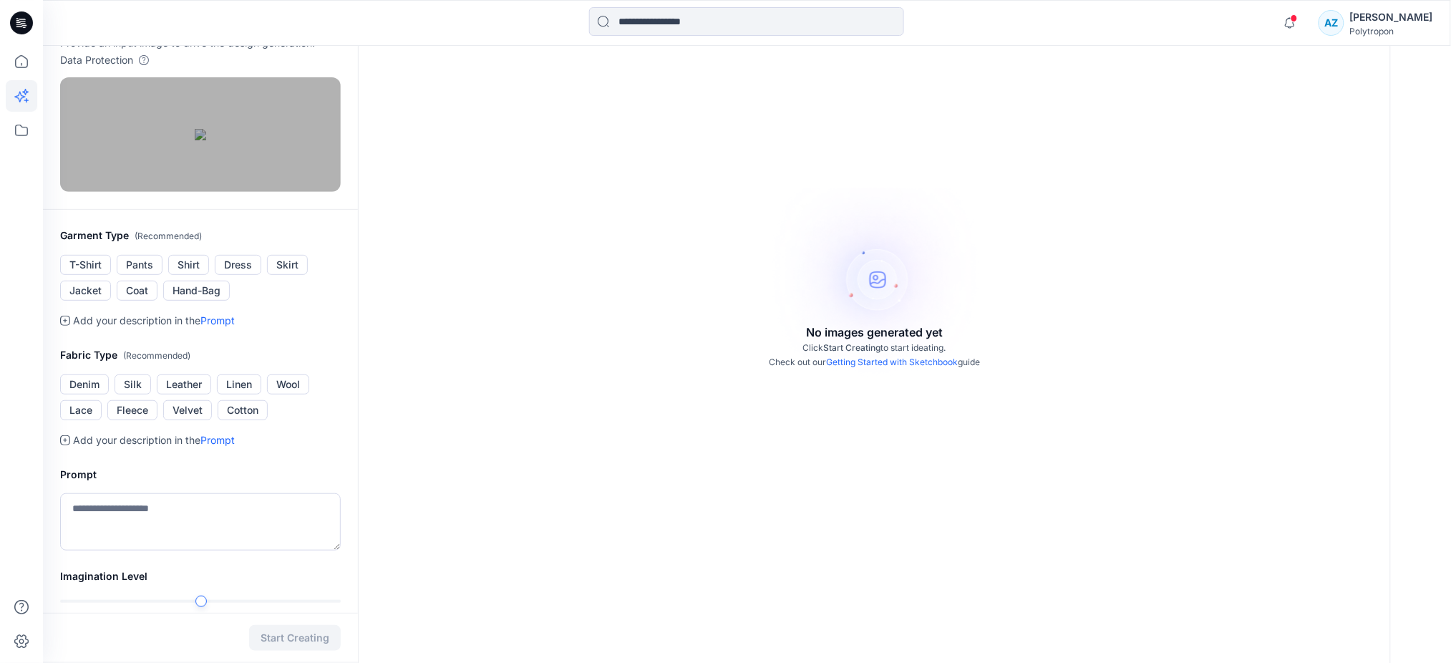
drag, startPoint x: 14, startPoint y: 412, endPoint x: 125, endPoint y: 316, distance: 145.6
click at [14, 412] on div at bounding box center [21, 354] width 31 height 617
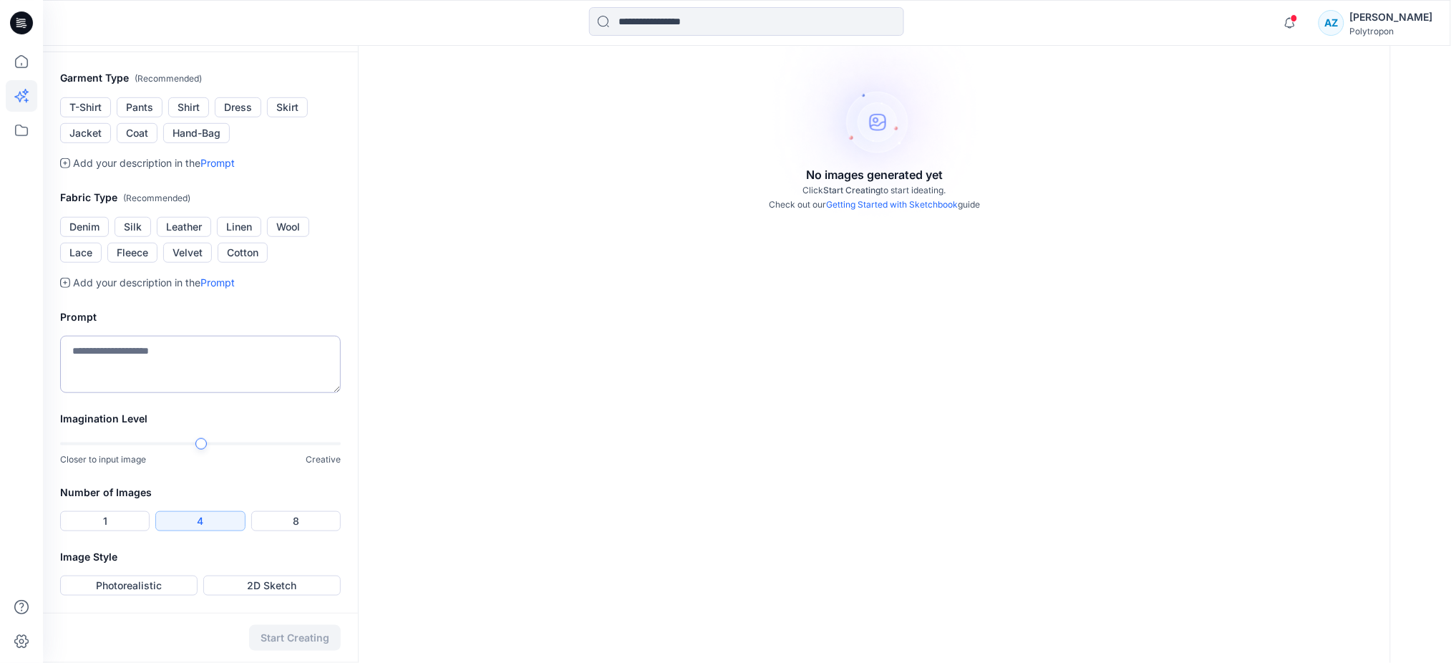
scroll to position [286, 0]
click at [237, 117] on button "Dress" at bounding box center [238, 107] width 47 height 20
click at [243, 117] on button "Dress" at bounding box center [238, 107] width 47 height 20
click at [124, 393] on textarea at bounding box center [200, 364] width 281 height 57
type textarea "****"
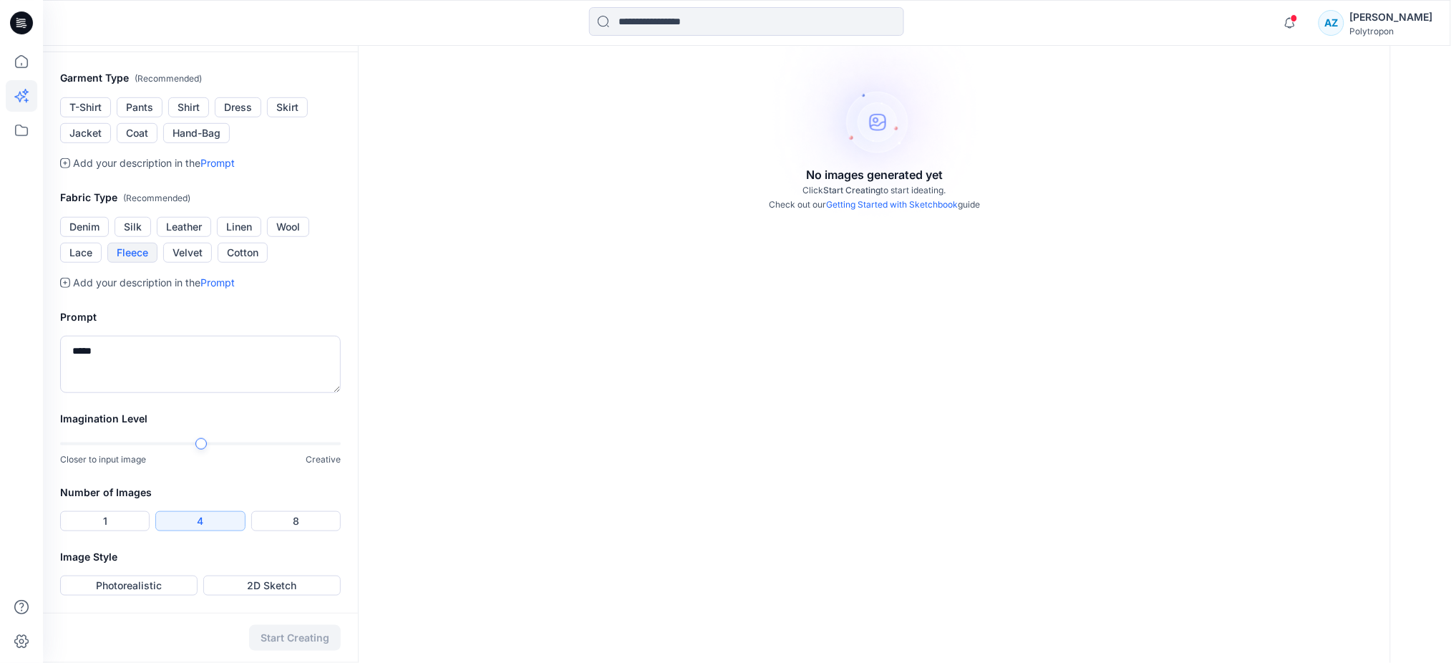
click at [136, 263] on button "Fleece" at bounding box center [132, 253] width 50 height 20
click at [367, 516] on div "Garment Image Reference Provide an input image to drive the design generation. …" at bounding box center [747, 228] width 1408 height 870
click at [125, 531] on button "1" at bounding box center [104, 521] width 89 height 20
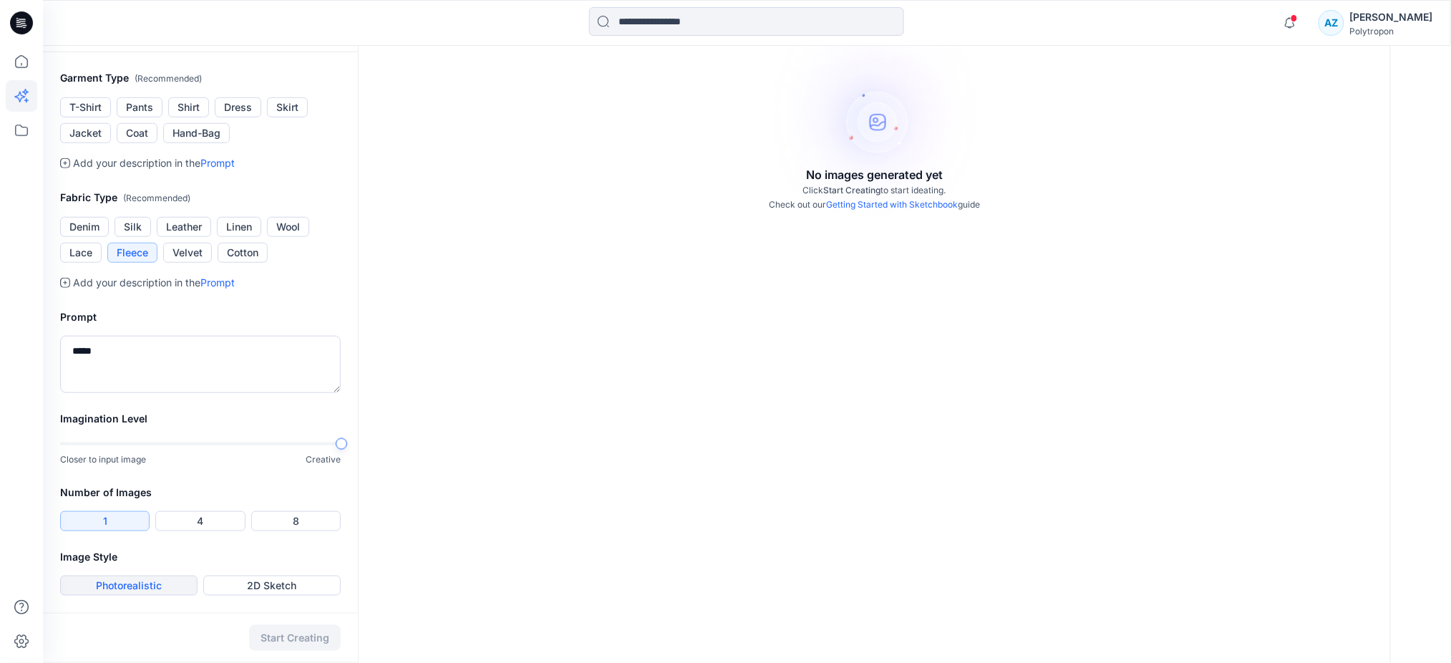
click at [157, 588] on button "Photorealistic" at bounding box center [128, 585] width 137 height 20
click at [312, 641] on button "Start Creating" at bounding box center [295, 638] width 92 height 26
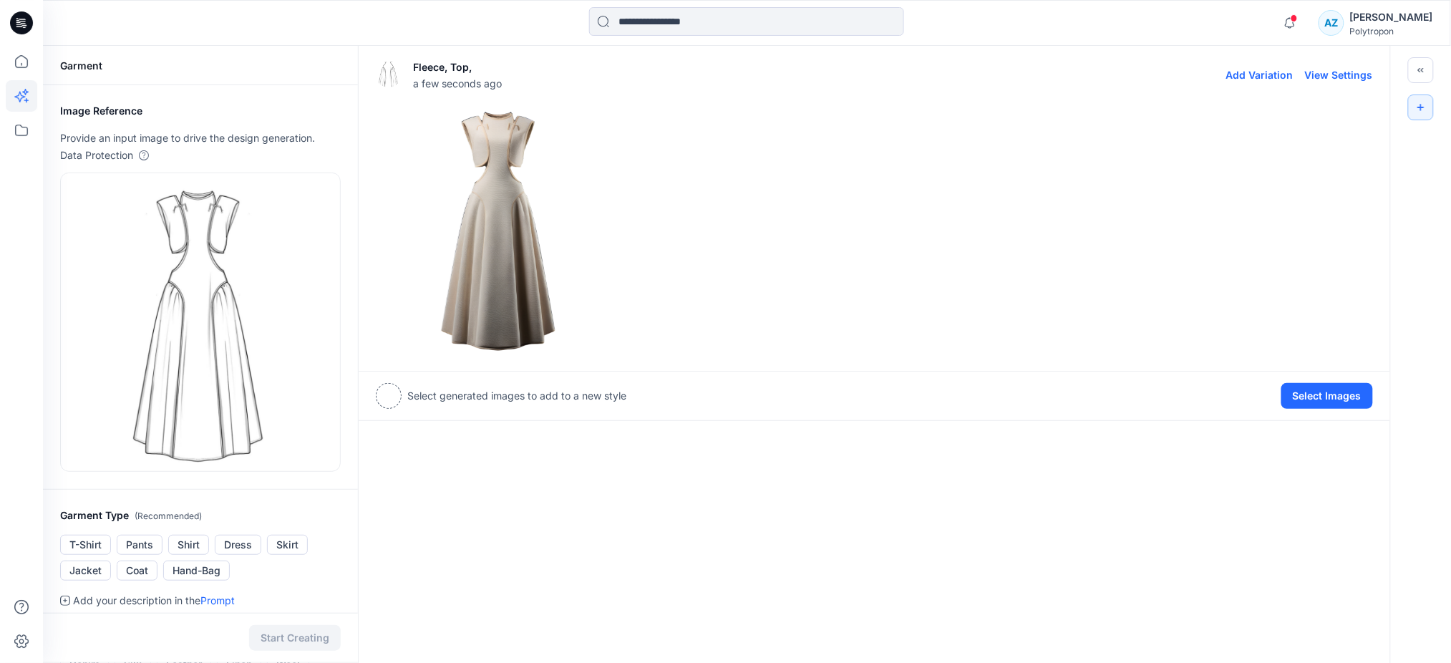
click at [486, 226] on img at bounding box center [497, 230] width 243 height 243
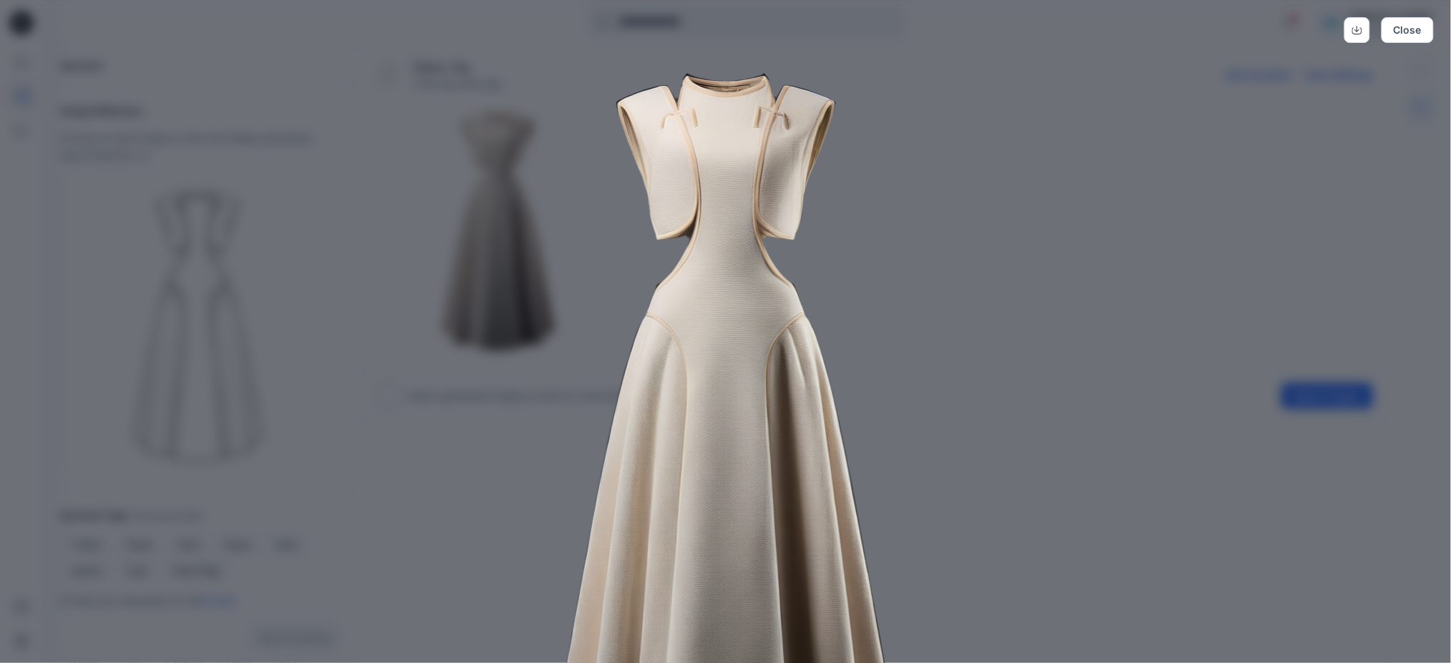
click at [449, 493] on img at bounding box center [725, 432] width 733 height 733
click at [1401, 33] on button "Close" at bounding box center [1407, 30] width 52 height 26
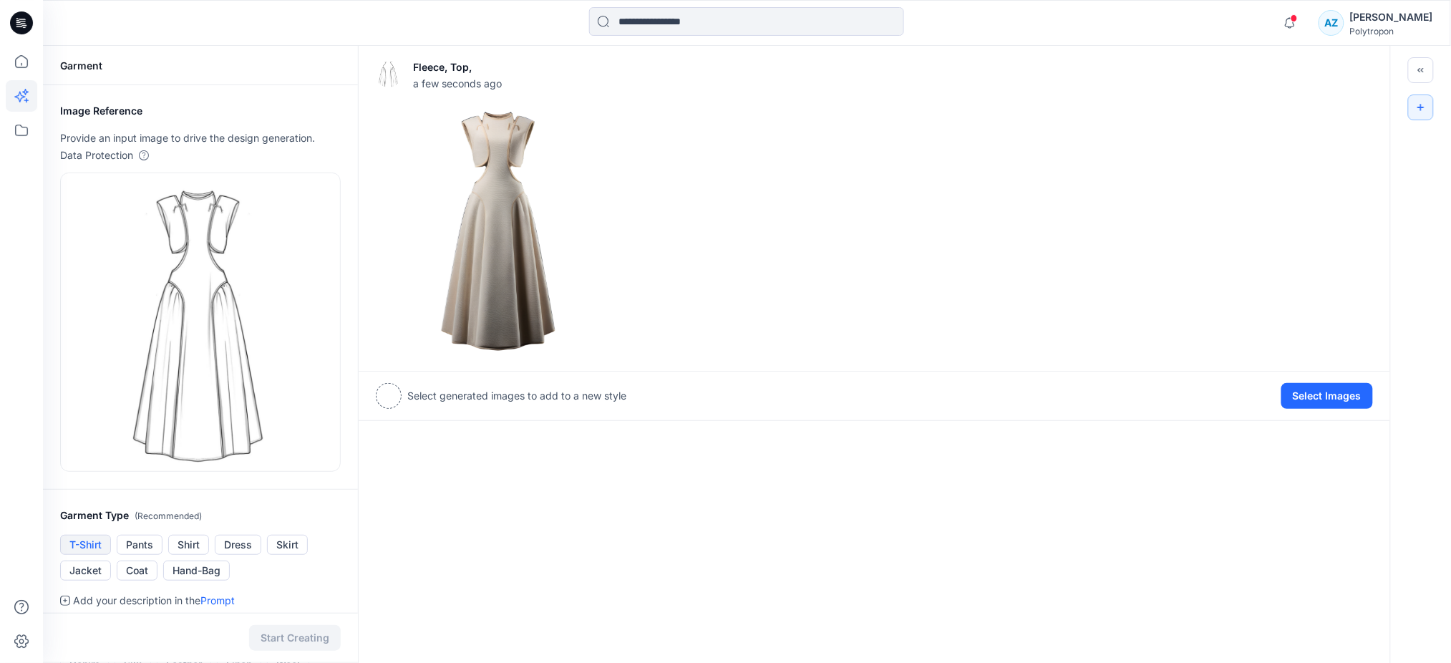
click at [80, 535] on button "T-Shirt" at bounding box center [85, 545] width 51 height 20
click at [1254, 75] on button "Add Variation" at bounding box center [1259, 75] width 67 height 12
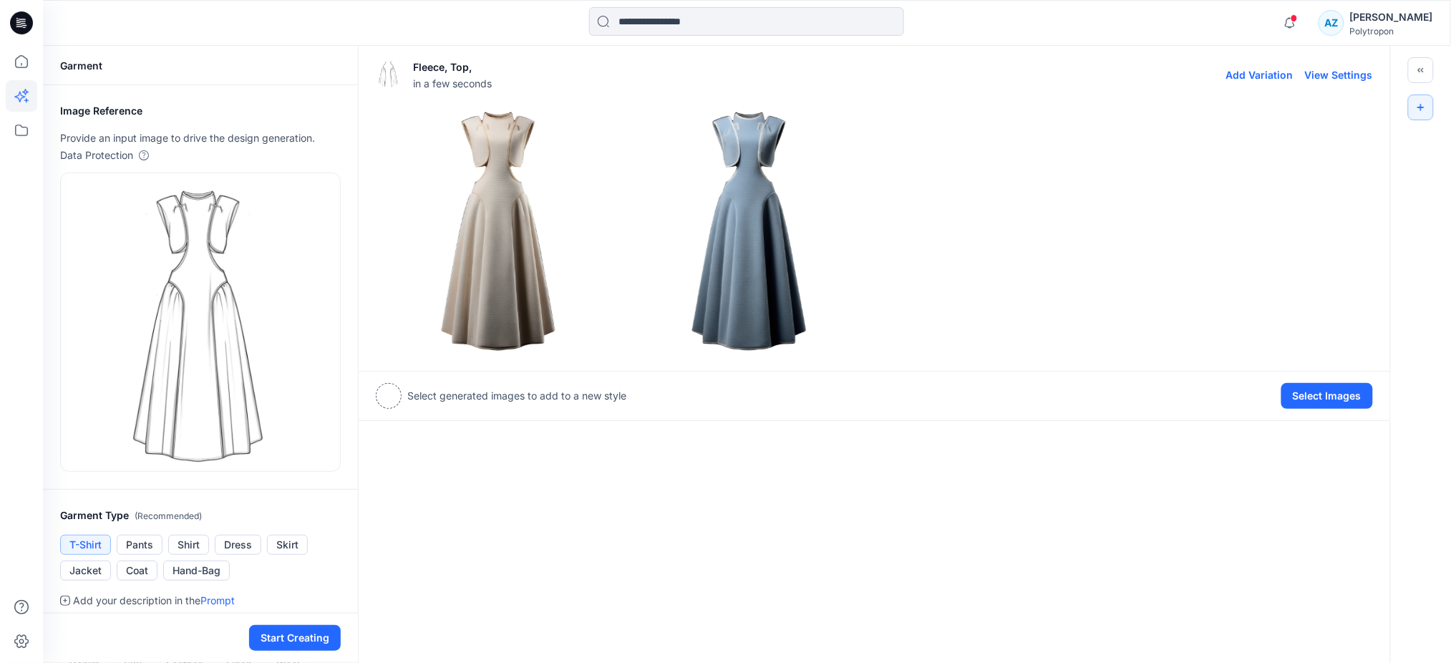
click at [747, 189] on img at bounding box center [748, 230] width 243 height 243
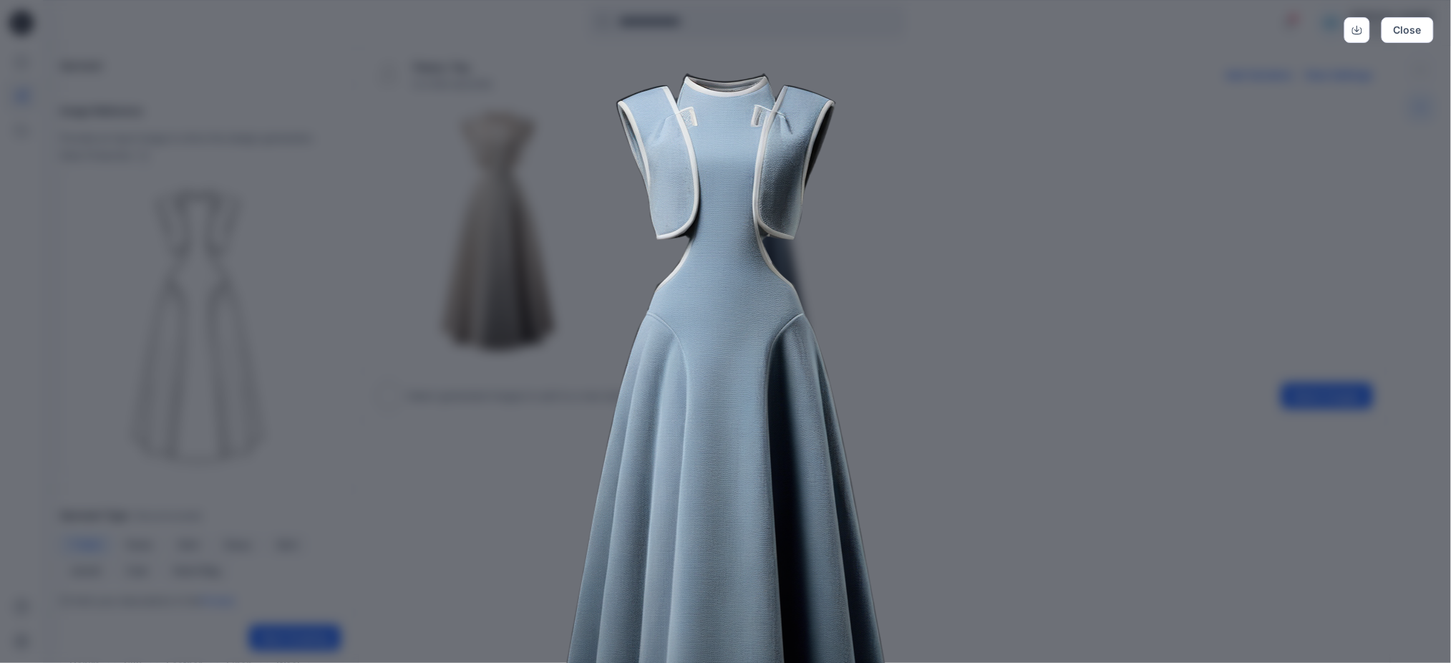
drag, startPoint x: 970, startPoint y: 396, endPoint x: 938, endPoint y: 383, distance: 35.4
click at [970, 396] on img at bounding box center [725, 432] width 733 height 733
click at [475, 210] on img at bounding box center [725, 432] width 733 height 733
click at [1423, 31] on button "Close" at bounding box center [1407, 30] width 52 height 26
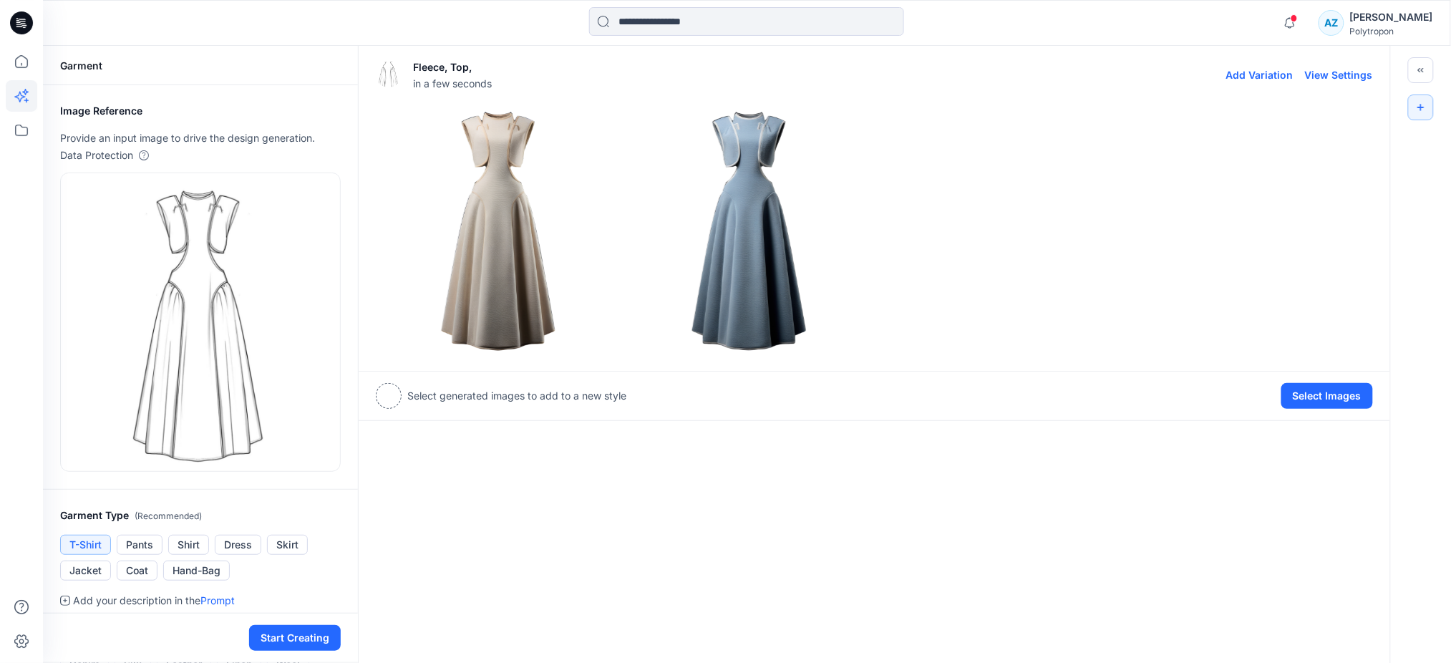
click at [477, 198] on img at bounding box center [497, 230] width 243 height 243
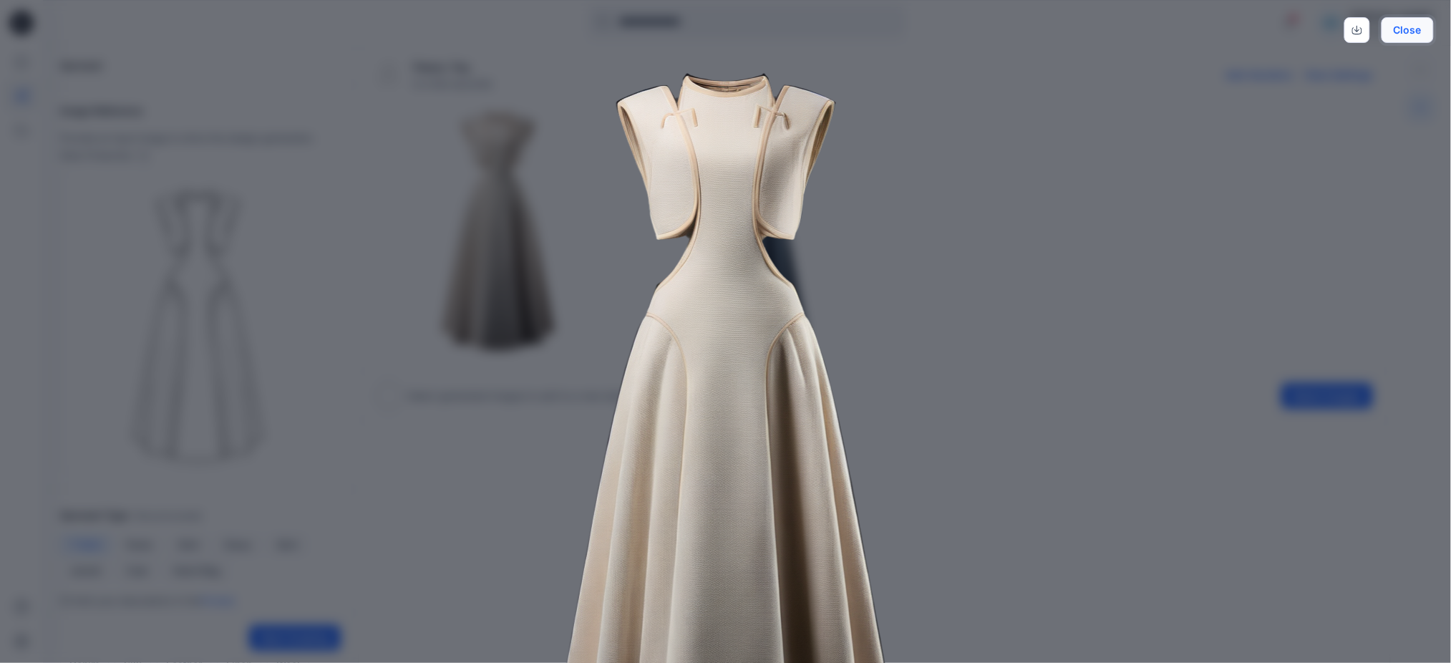
drag, startPoint x: 1416, startPoint y: 26, endPoint x: 1403, endPoint y: 42, distance: 19.8
click at [1416, 26] on button "Close" at bounding box center [1407, 30] width 52 height 26
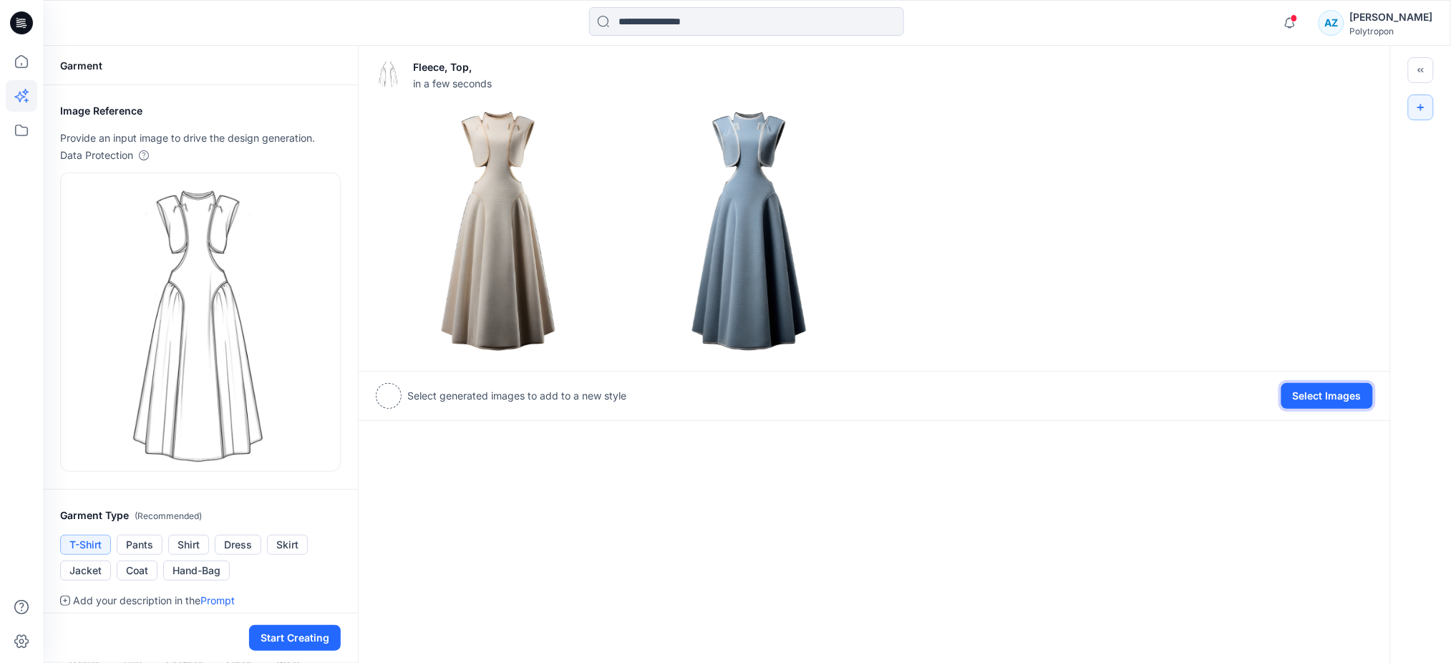
click at [1321, 397] on button "Select Images" at bounding box center [1327, 396] width 92 height 26
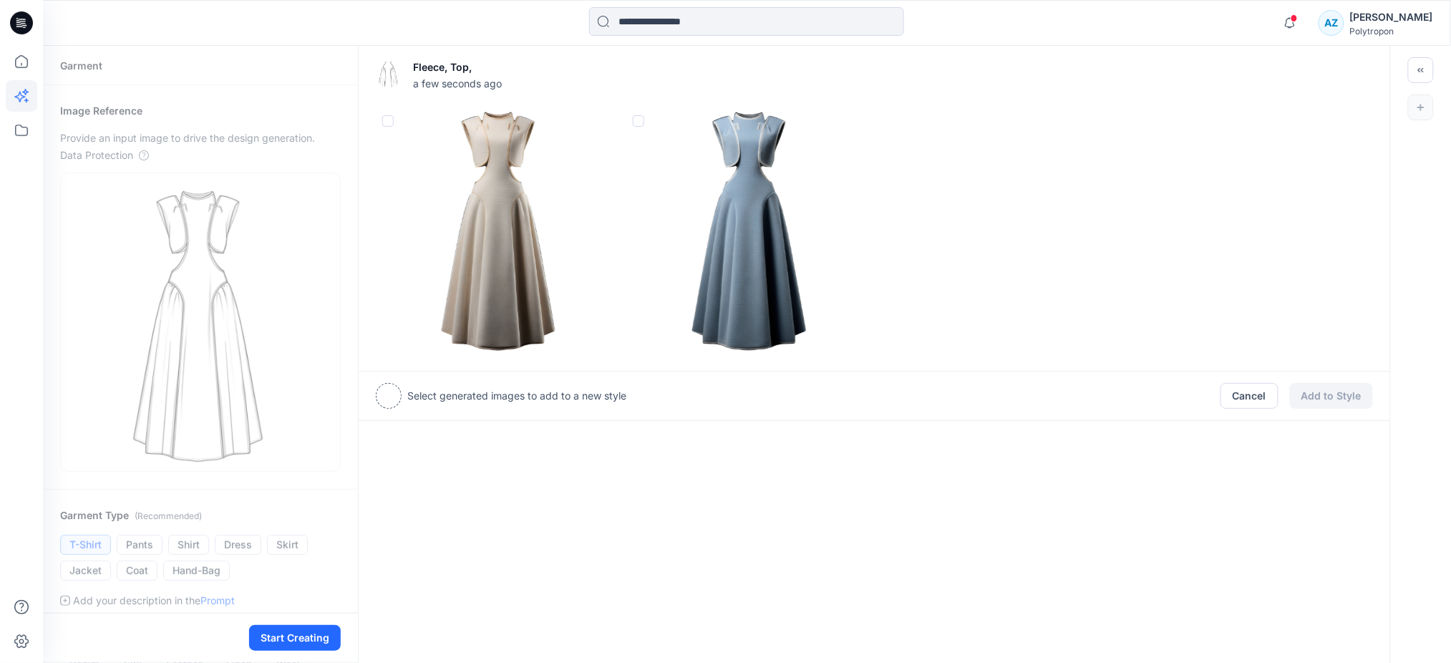
click at [385, 124] on span at bounding box center [387, 120] width 11 height 11
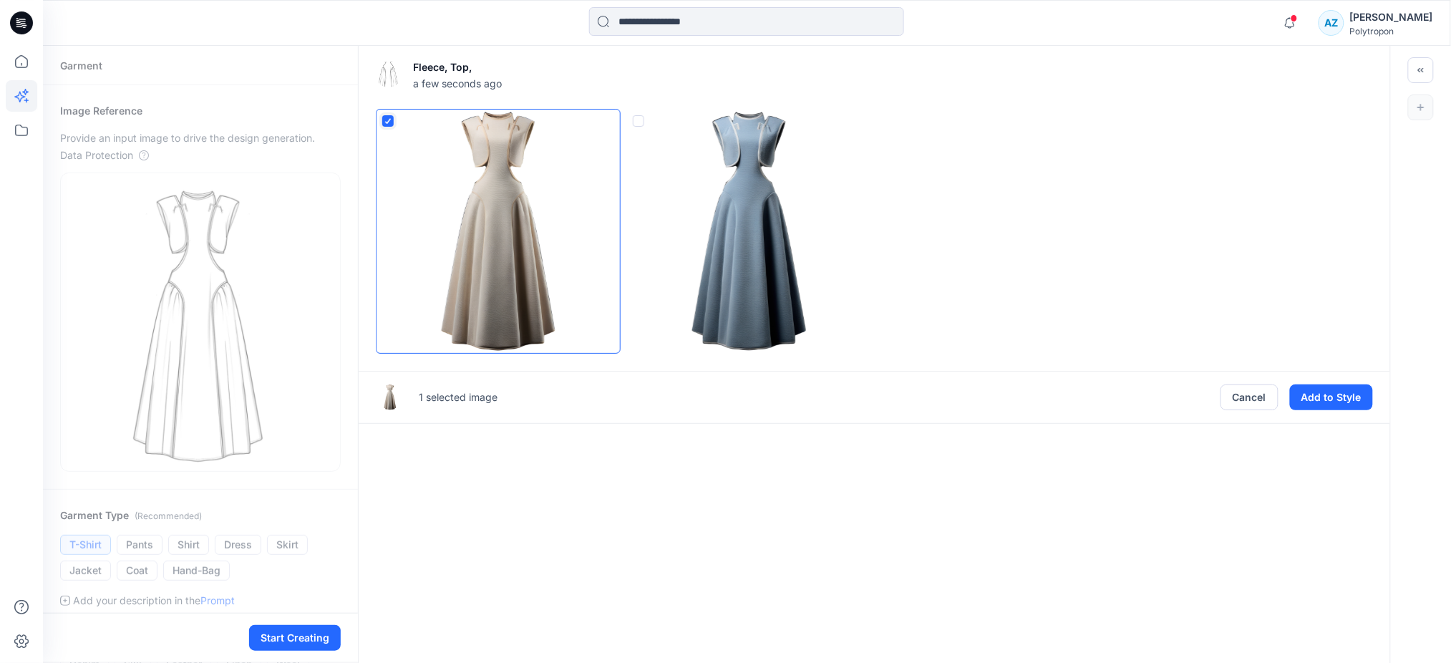
click at [640, 120] on span at bounding box center [638, 120] width 11 height 11
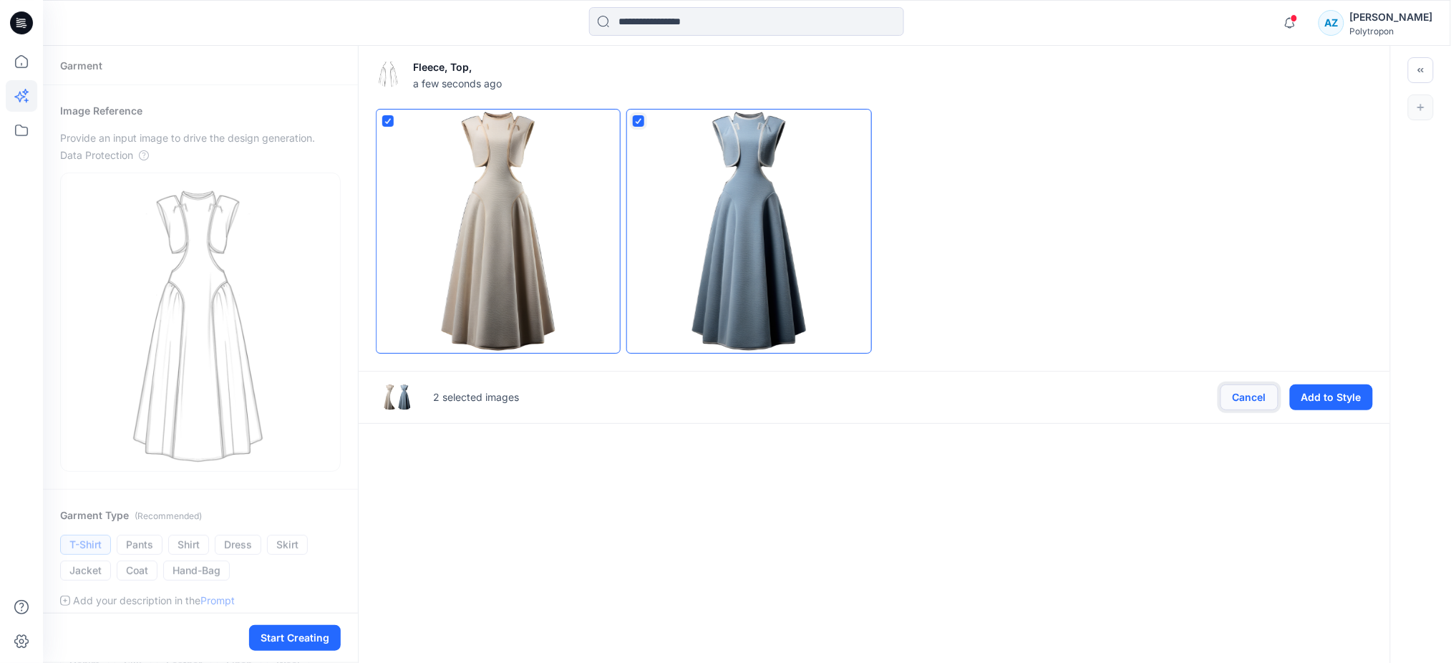
click at [1260, 405] on button "Cancel" at bounding box center [1249, 397] width 58 height 26
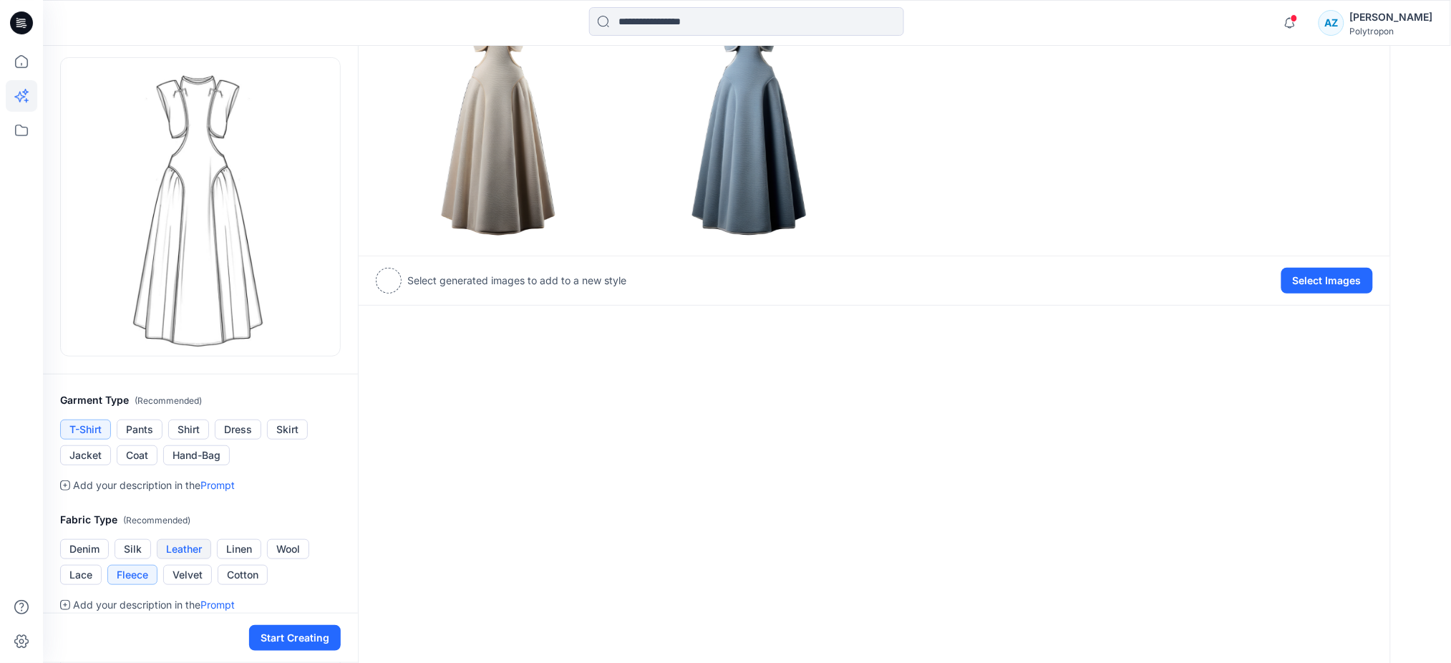
scroll to position [190, 0]
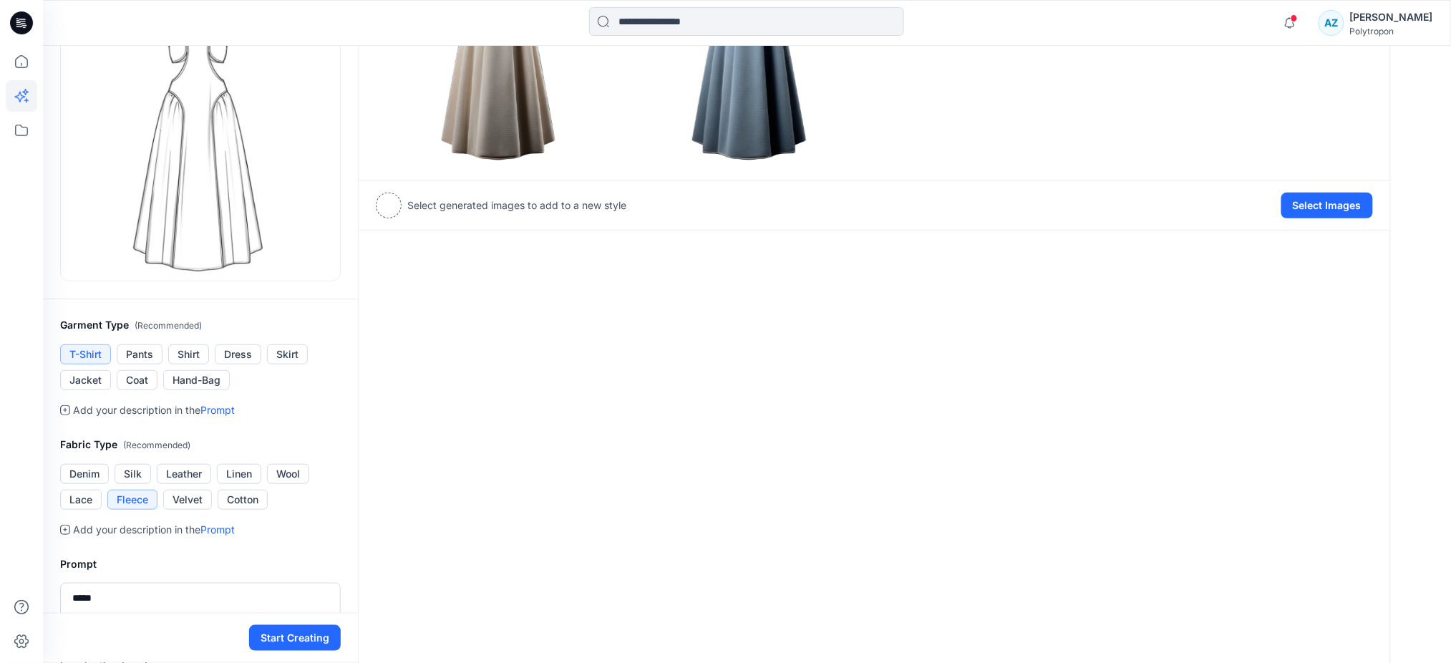
click at [87, 345] on button "T-Shirt" at bounding box center [85, 354] width 51 height 20
click at [305, 356] on button "Skirt" at bounding box center [287, 354] width 41 height 20
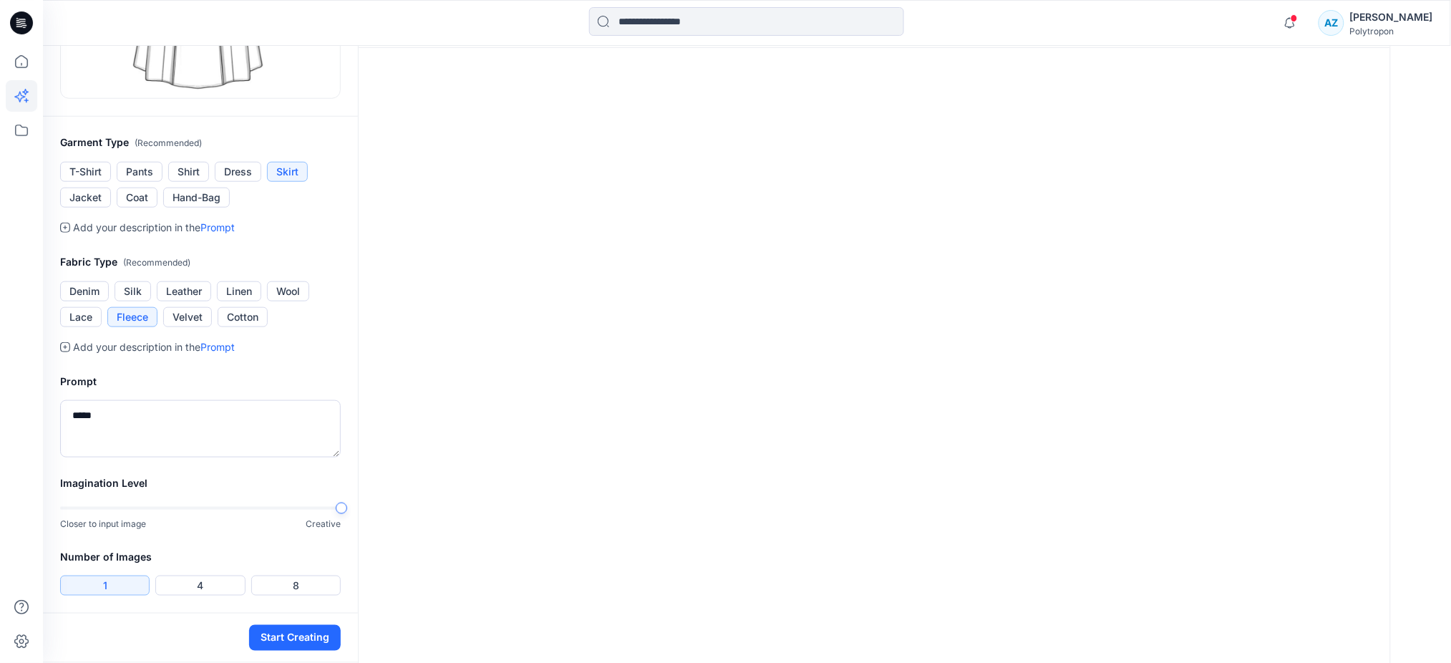
scroll to position [381, 0]
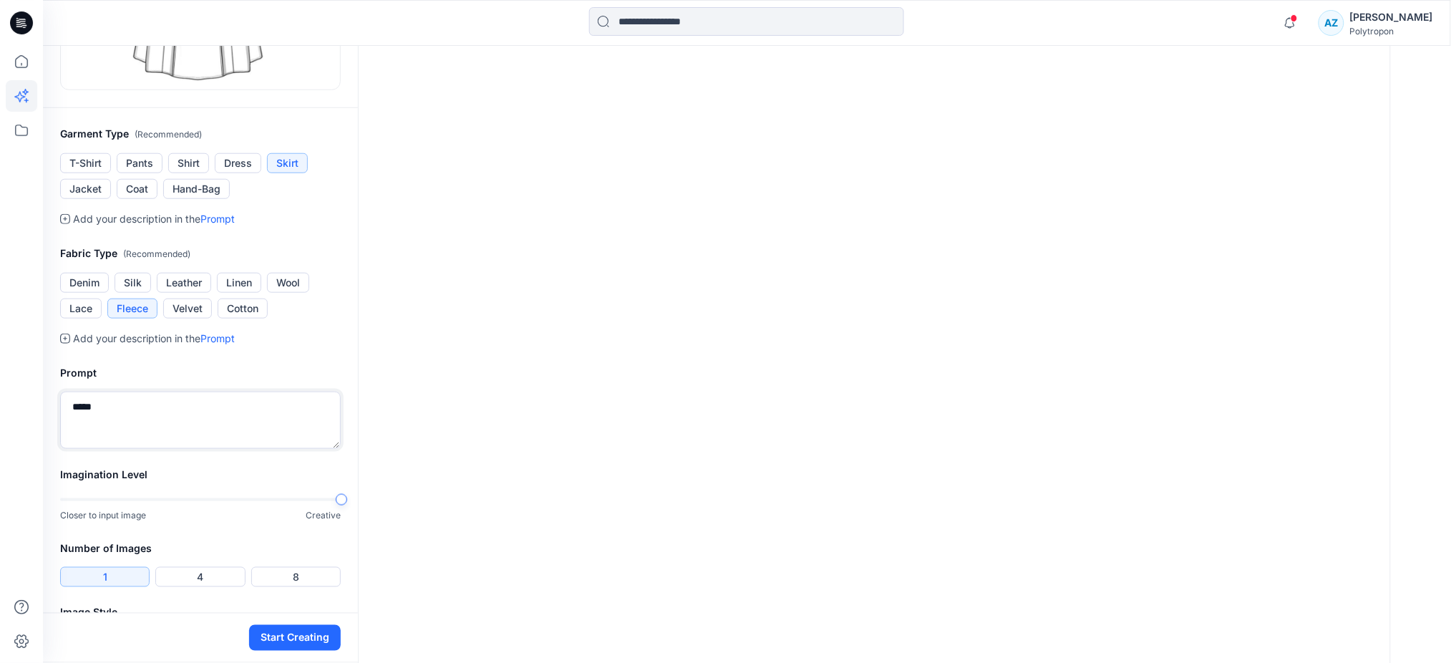
drag, startPoint x: 130, startPoint y: 394, endPoint x: 52, endPoint y: 399, distance: 78.1
click at [52, 399] on div "Prompt ****" at bounding box center [200, 406] width 315 height 119
click at [88, 276] on button "Denim" at bounding box center [84, 283] width 49 height 20
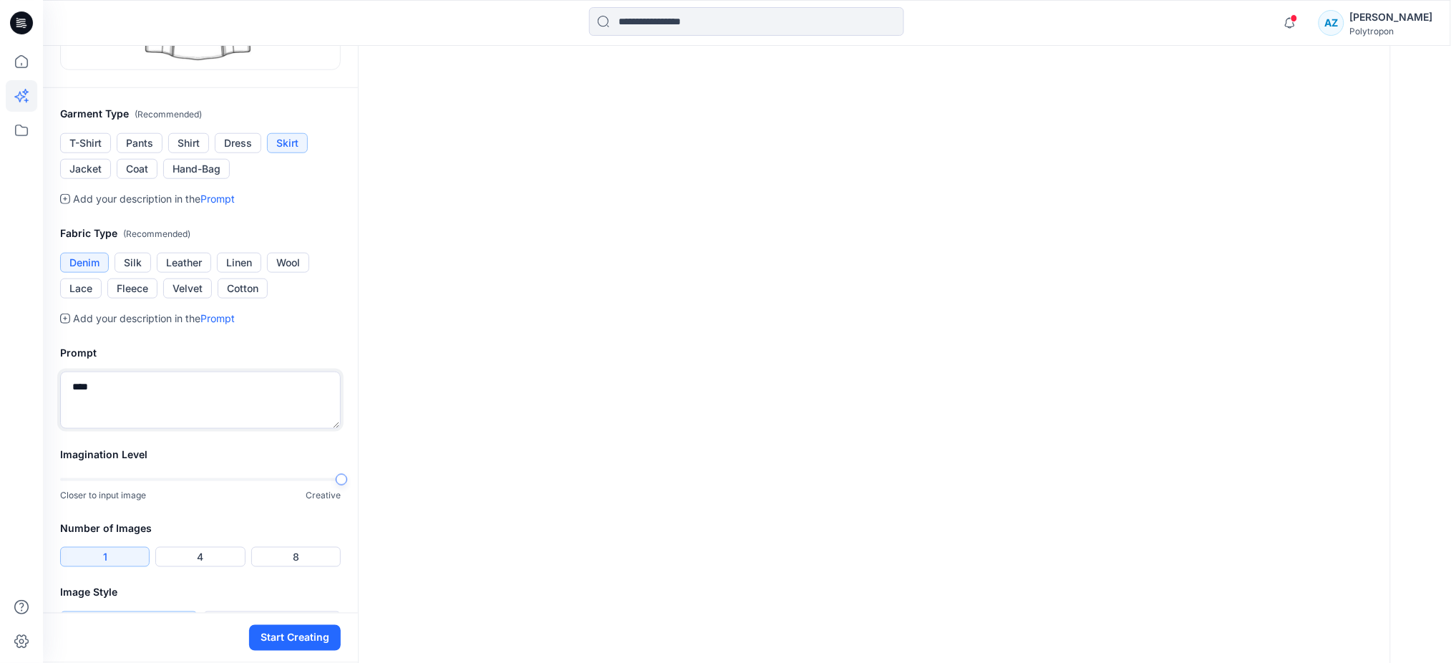
scroll to position [437, 0]
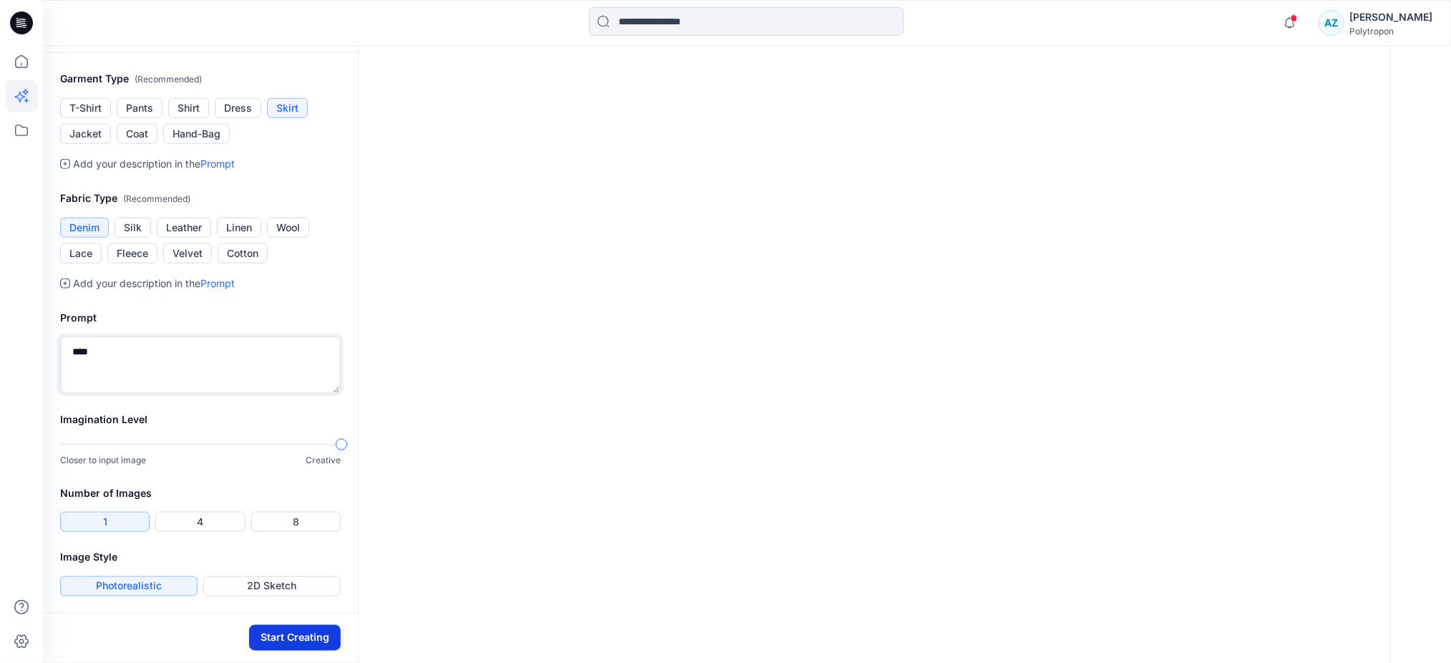
type textarea "****"
click at [270, 637] on button "Start Creating" at bounding box center [295, 638] width 92 height 26
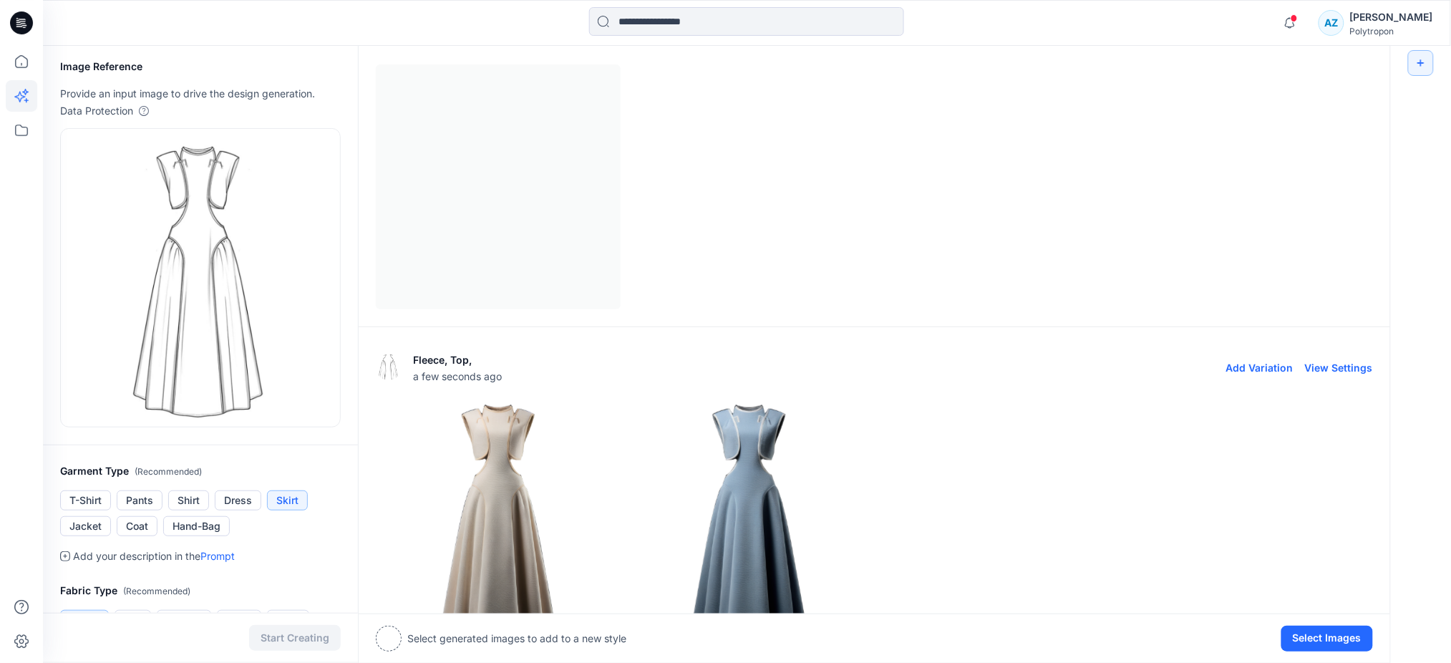
scroll to position [6, 0]
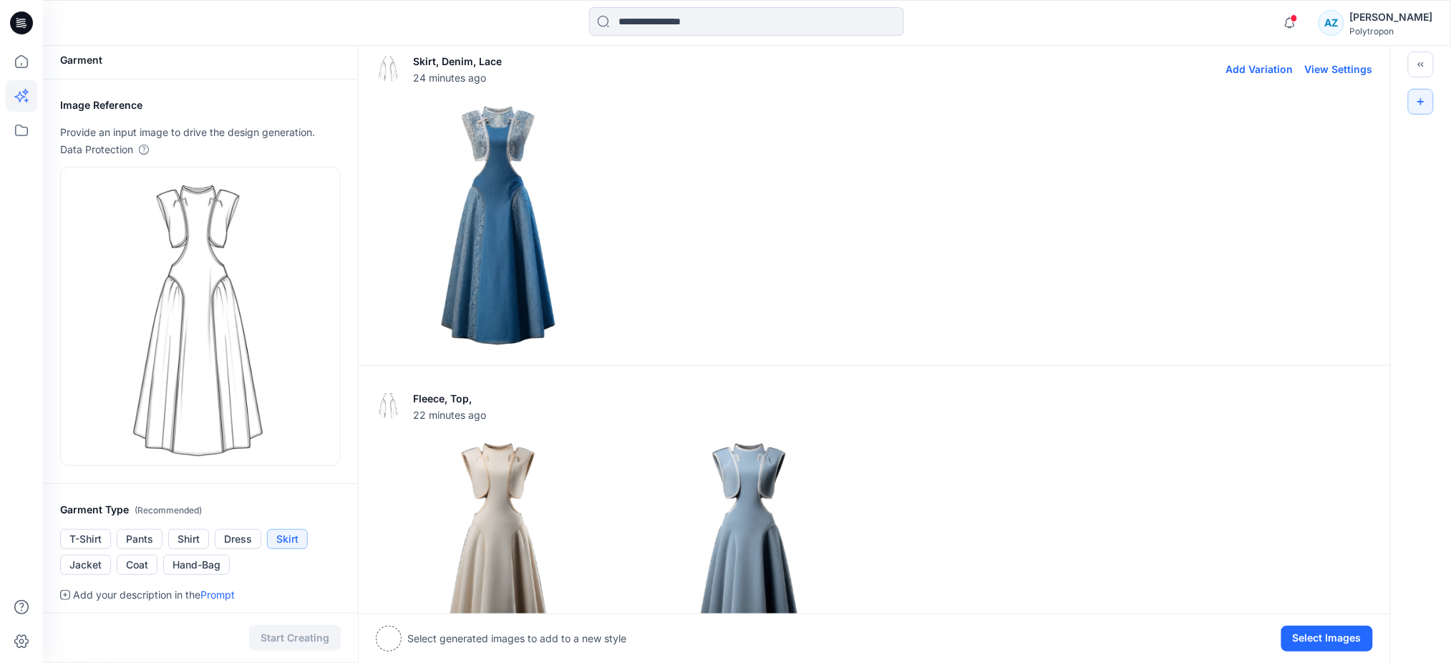
click at [509, 261] on img at bounding box center [497, 225] width 243 height 243
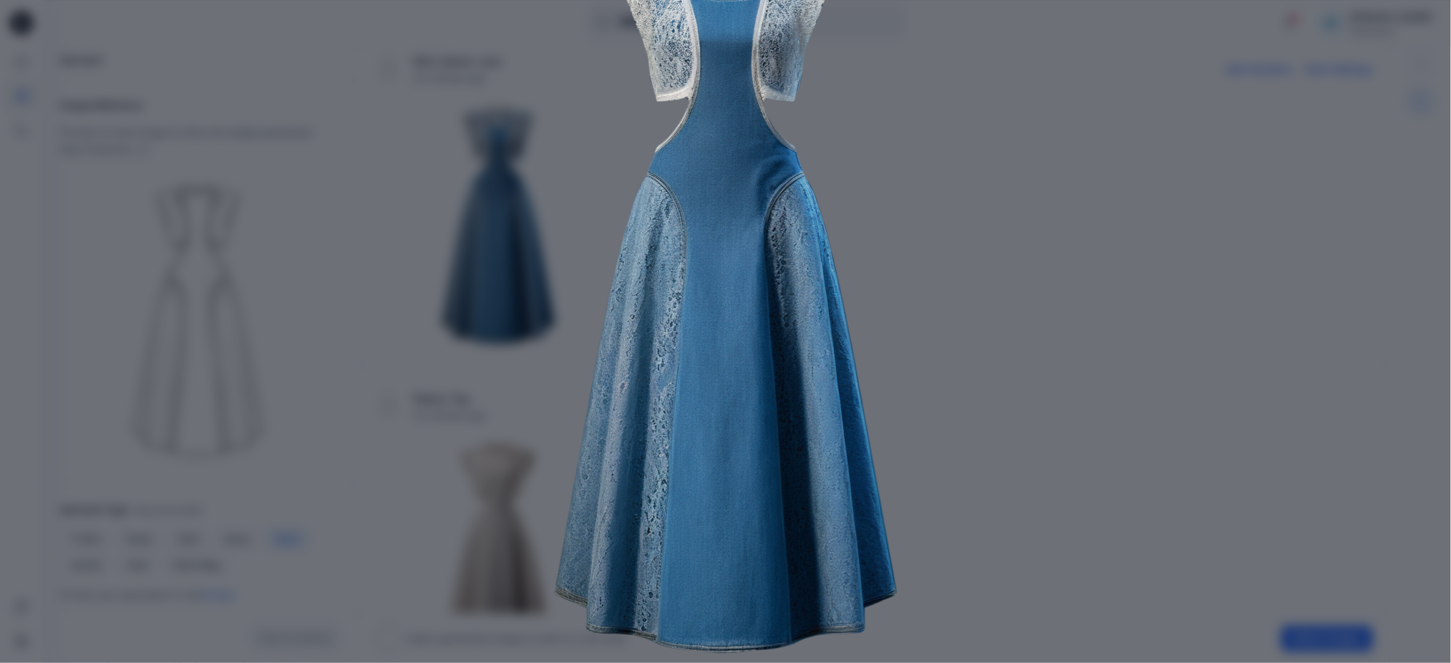
scroll to position [141, 0]
click at [965, 361] on img at bounding box center [725, 291] width 733 height 733
click at [1084, 132] on img at bounding box center [725, 291] width 733 height 733
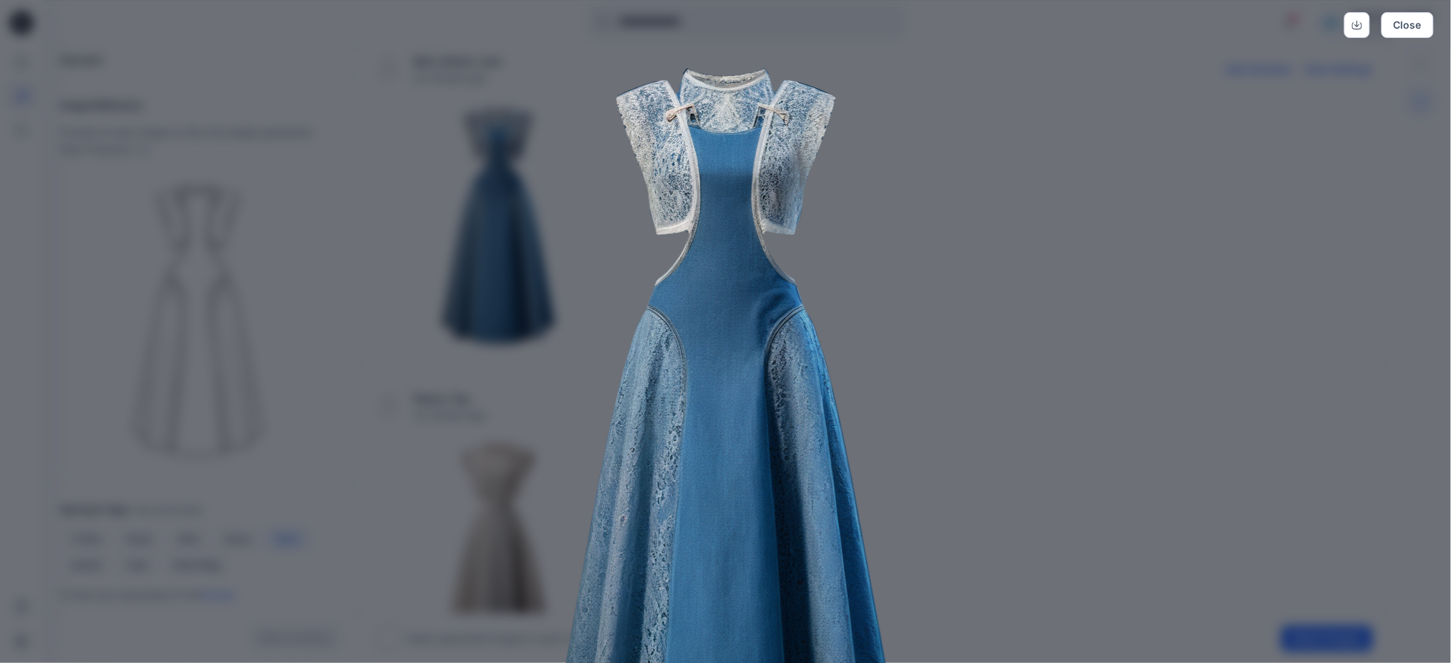
scroll to position [0, 0]
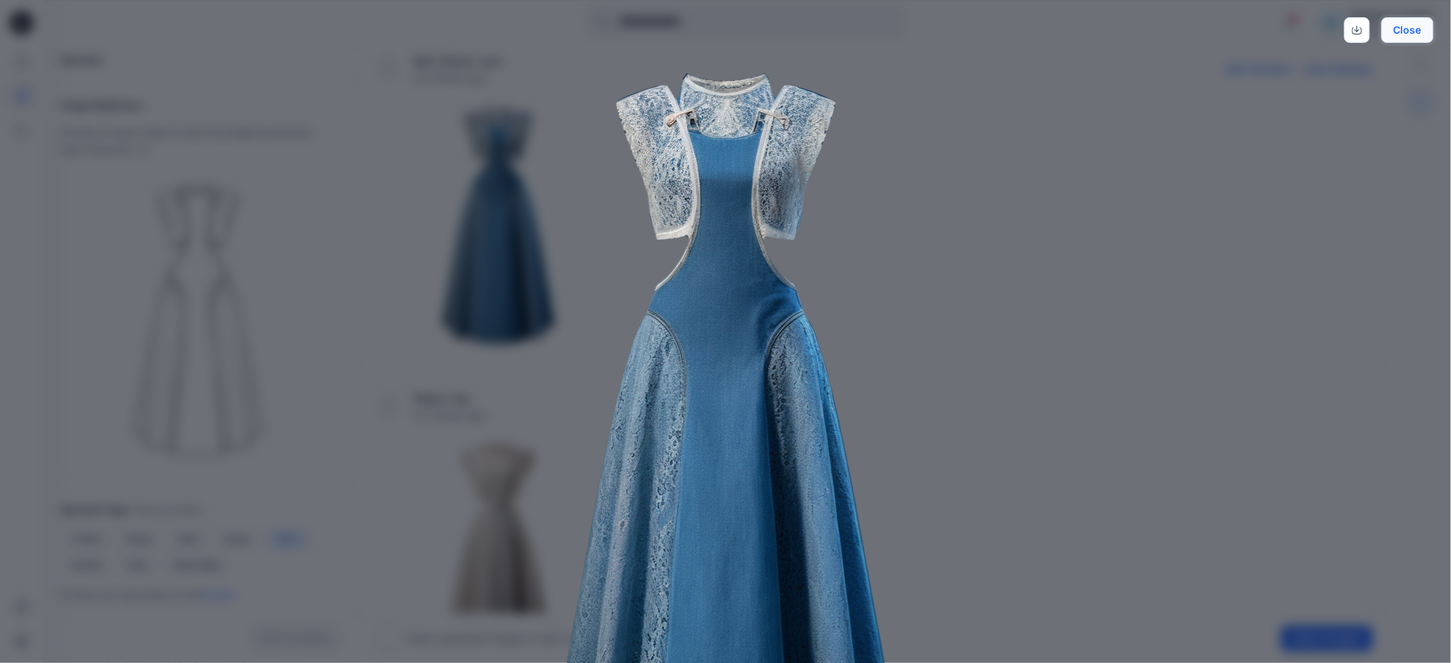
click at [1406, 38] on button "Close" at bounding box center [1407, 30] width 52 height 26
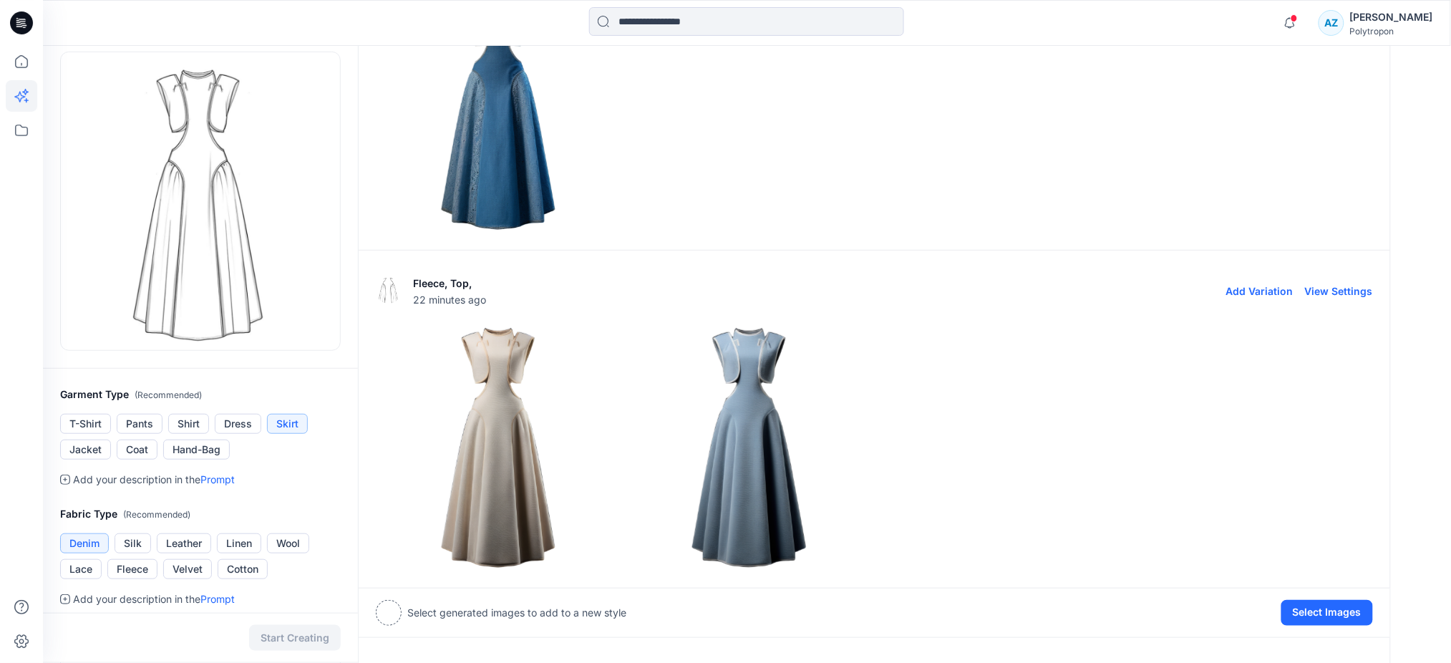
scroll to position [6, 0]
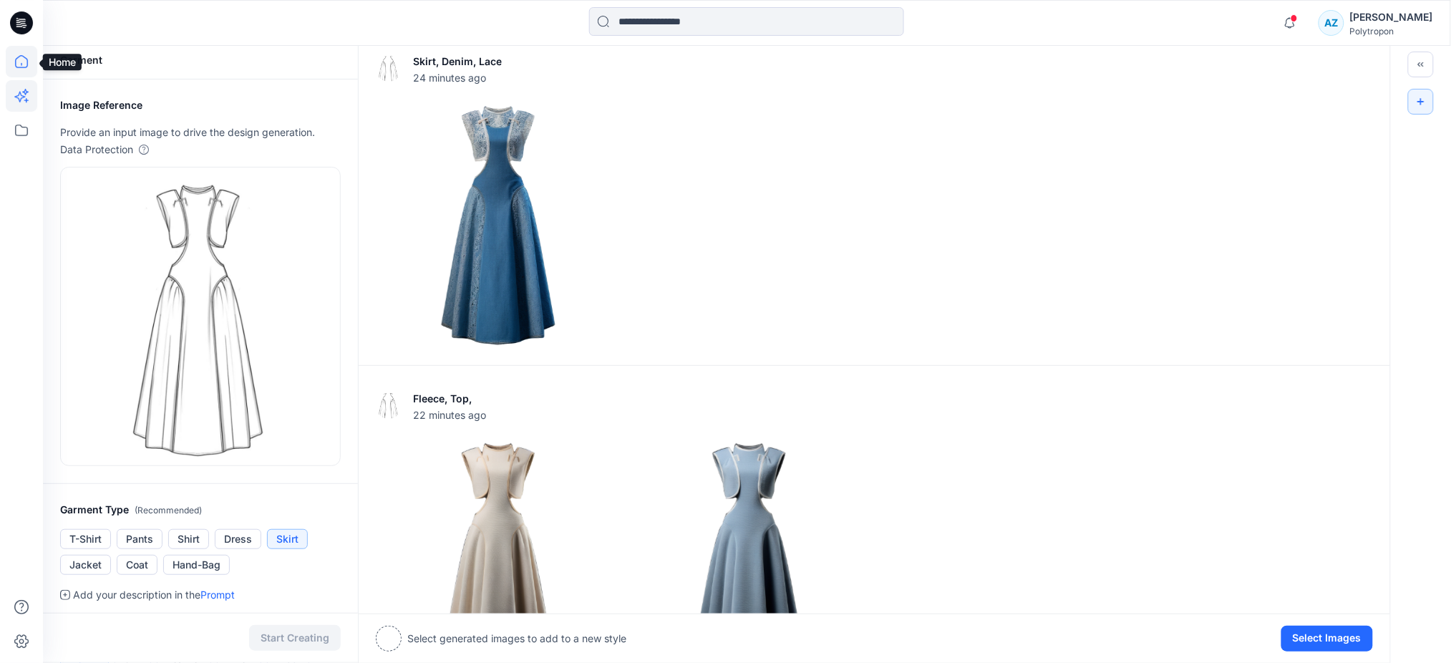
click at [25, 67] on icon at bounding box center [21, 61] width 13 height 13
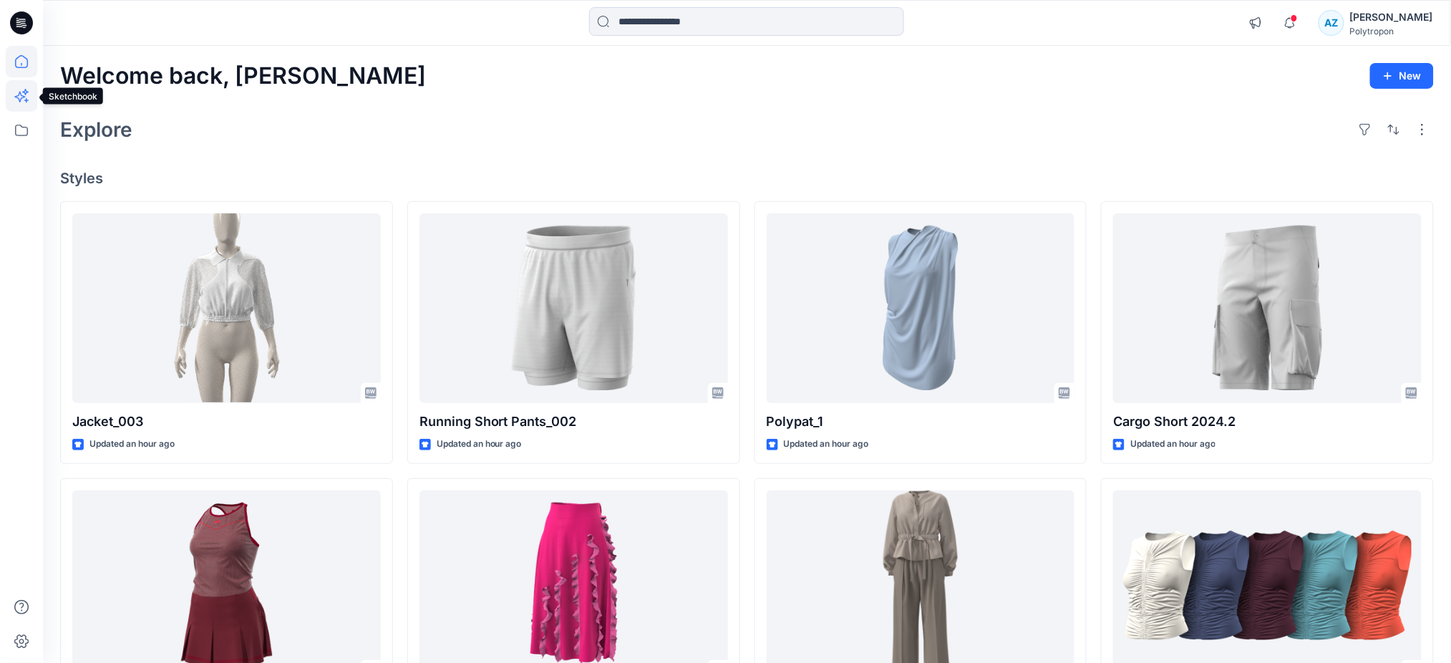
click at [13, 94] on icon at bounding box center [21, 95] width 31 height 31
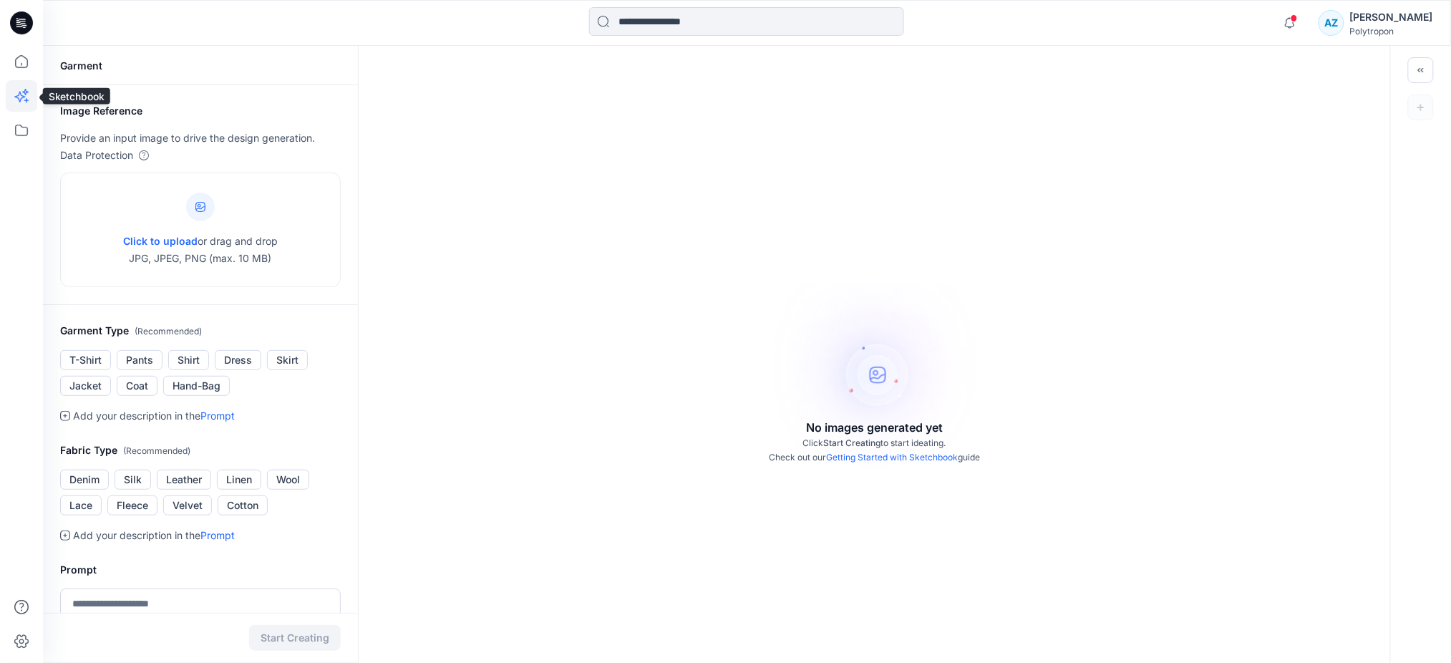
scroll to position [198, 0]
click at [16, 64] on icon at bounding box center [21, 61] width 31 height 31
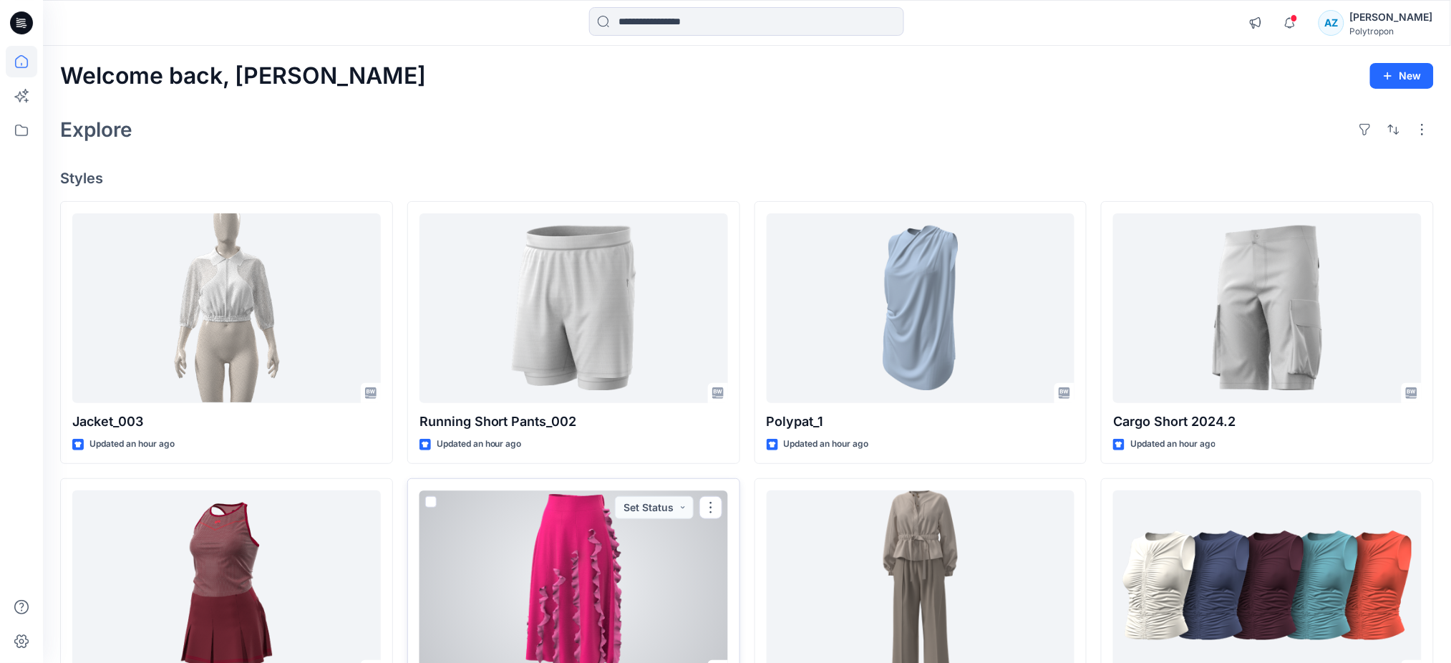
click at [555, 514] on div at bounding box center [573, 585] width 308 height 190
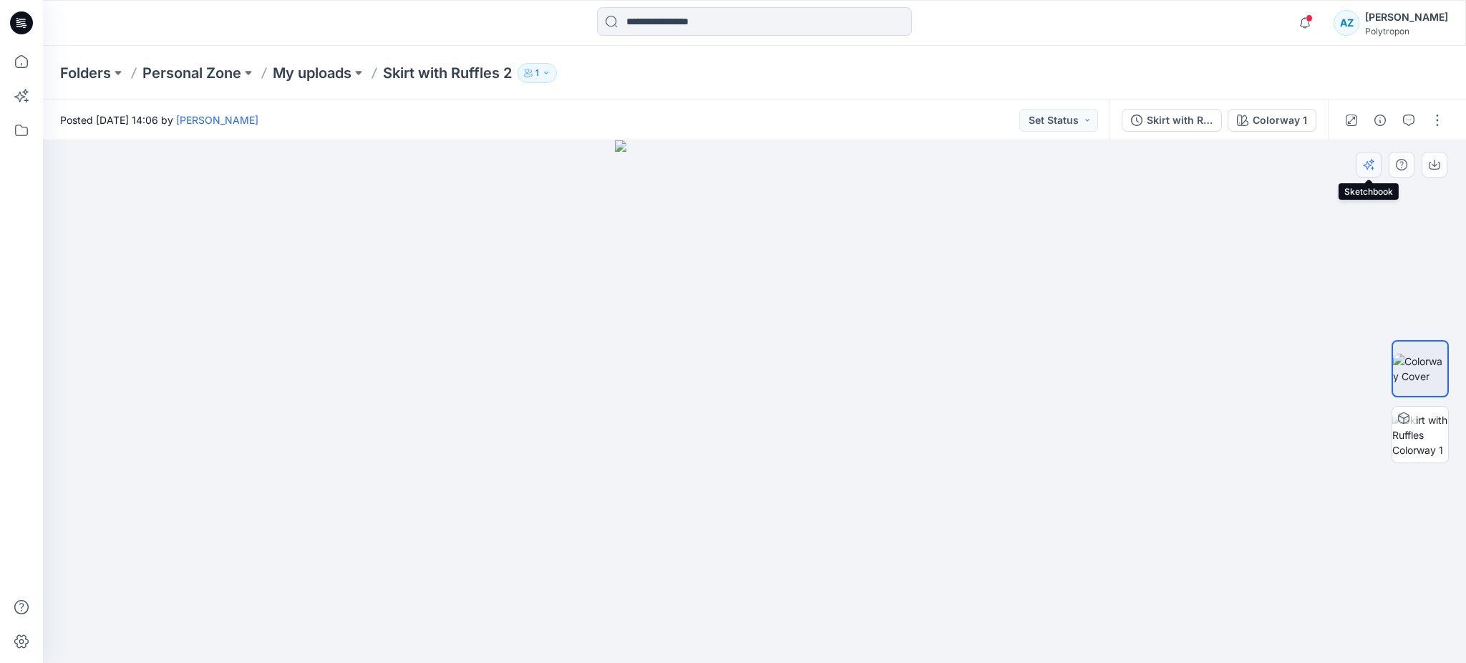
click at [1366, 160] on icon "button" at bounding box center [1368, 164] width 11 height 11
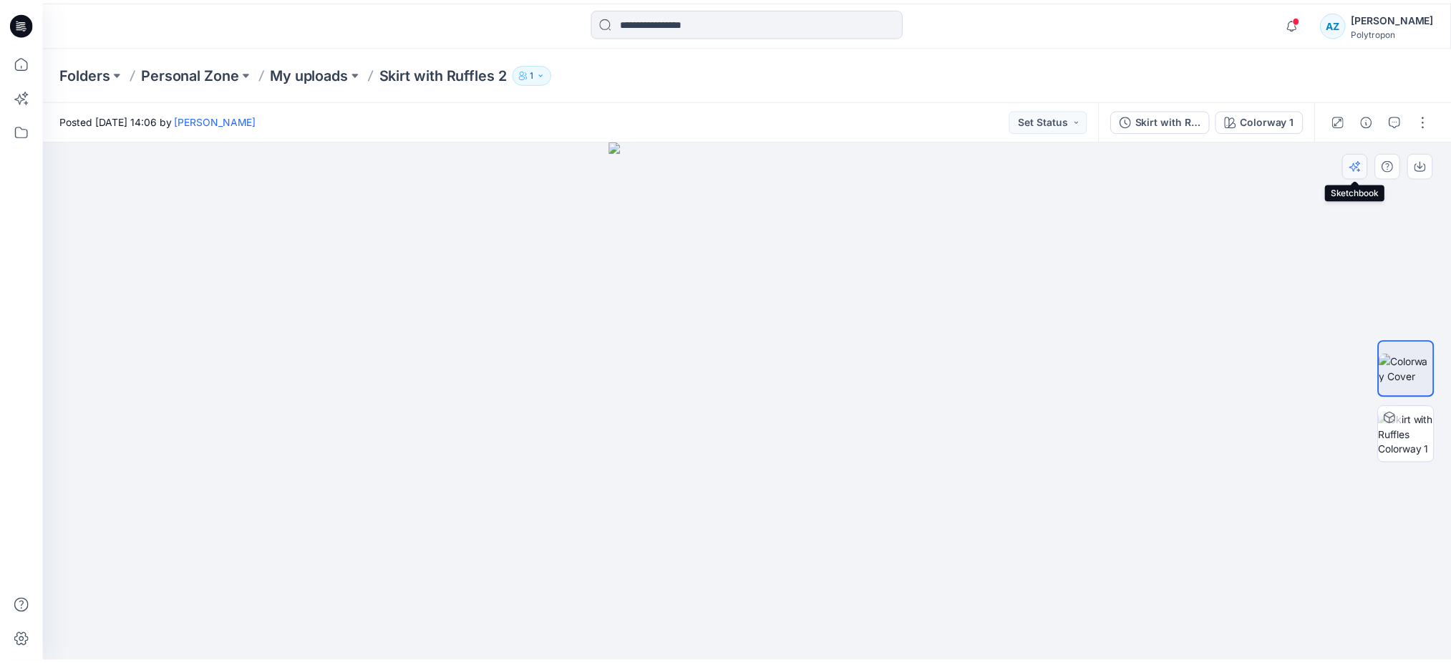
scroll to position [198, 0]
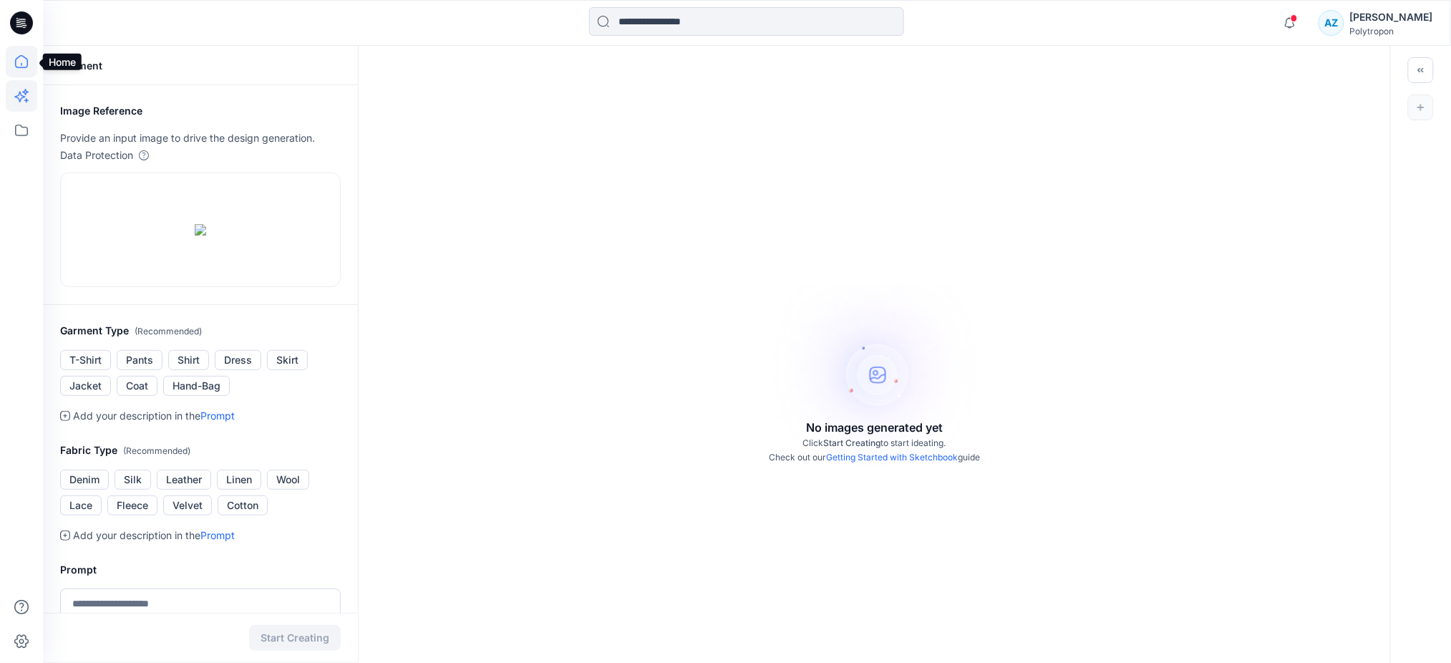
click at [20, 70] on icon at bounding box center [21, 61] width 31 height 31
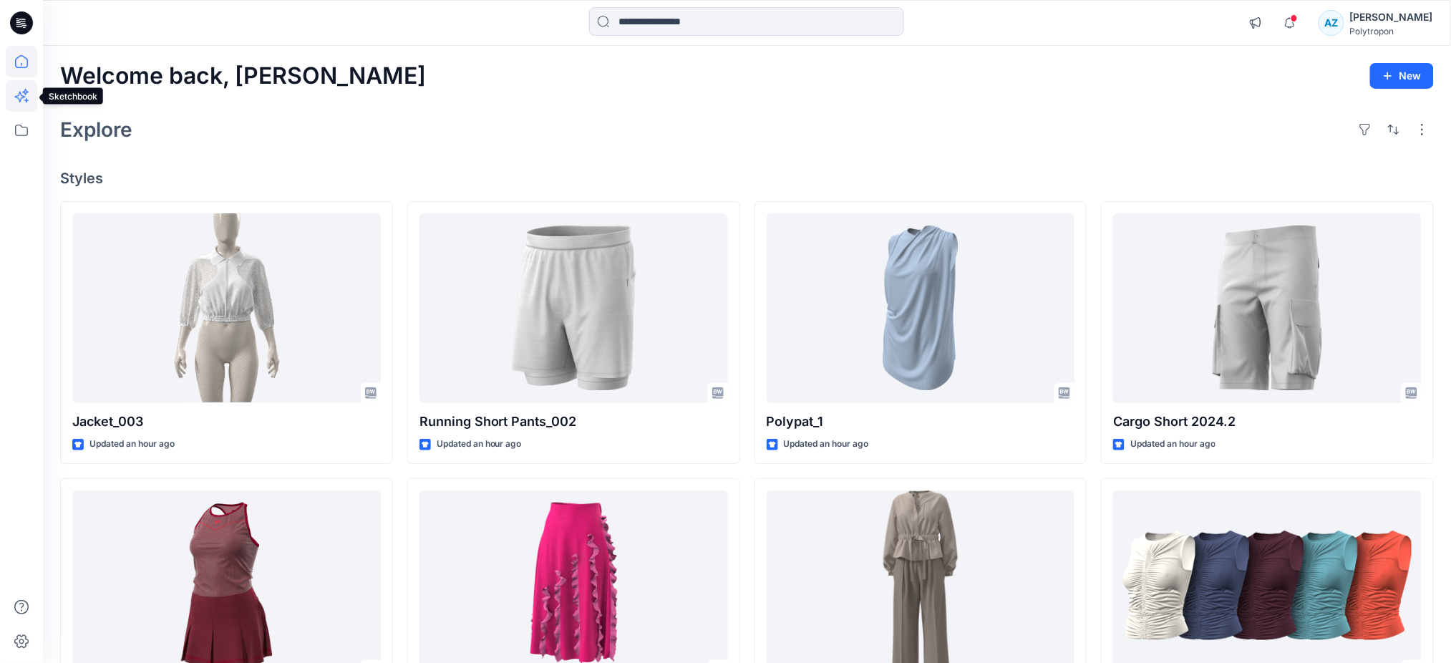
click at [19, 97] on icon at bounding box center [21, 95] width 31 height 31
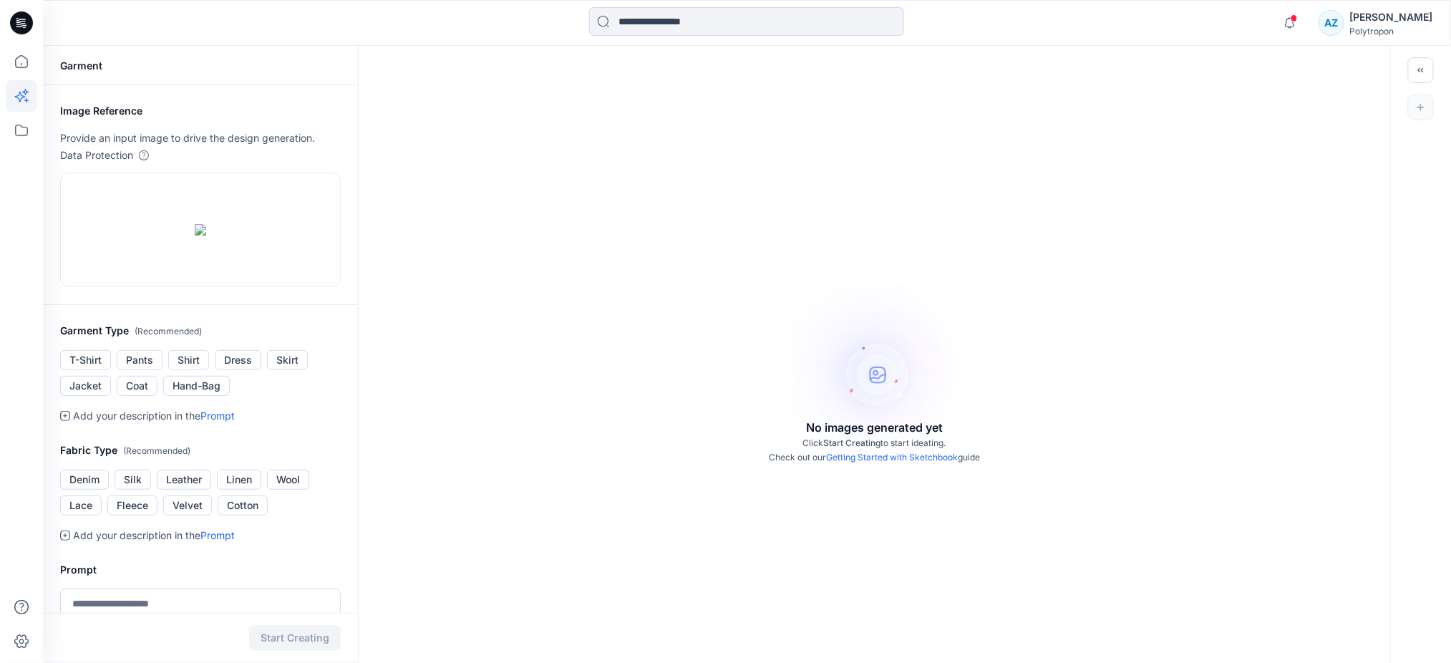
click at [409, 574] on div "No images generated yet Click Start Creating to start ideating. Check out our G…" at bounding box center [874, 377] width 1031 height 663
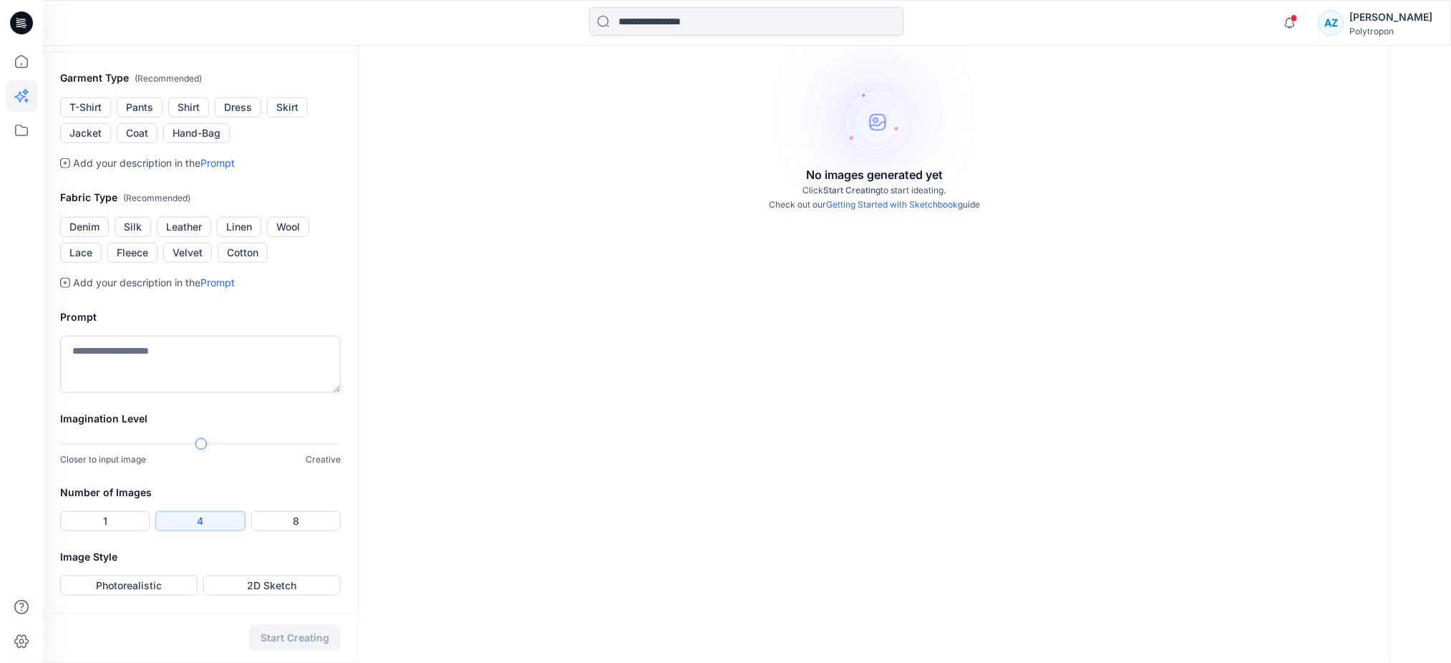
scroll to position [286, 0]
click at [229, 117] on button "Dress" at bounding box center [238, 107] width 47 height 20
click at [143, 393] on textarea at bounding box center [200, 364] width 281 height 57
click at [353, 484] on div "Imagination Level Closer to input image Creative" at bounding box center [200, 447] width 315 height 74
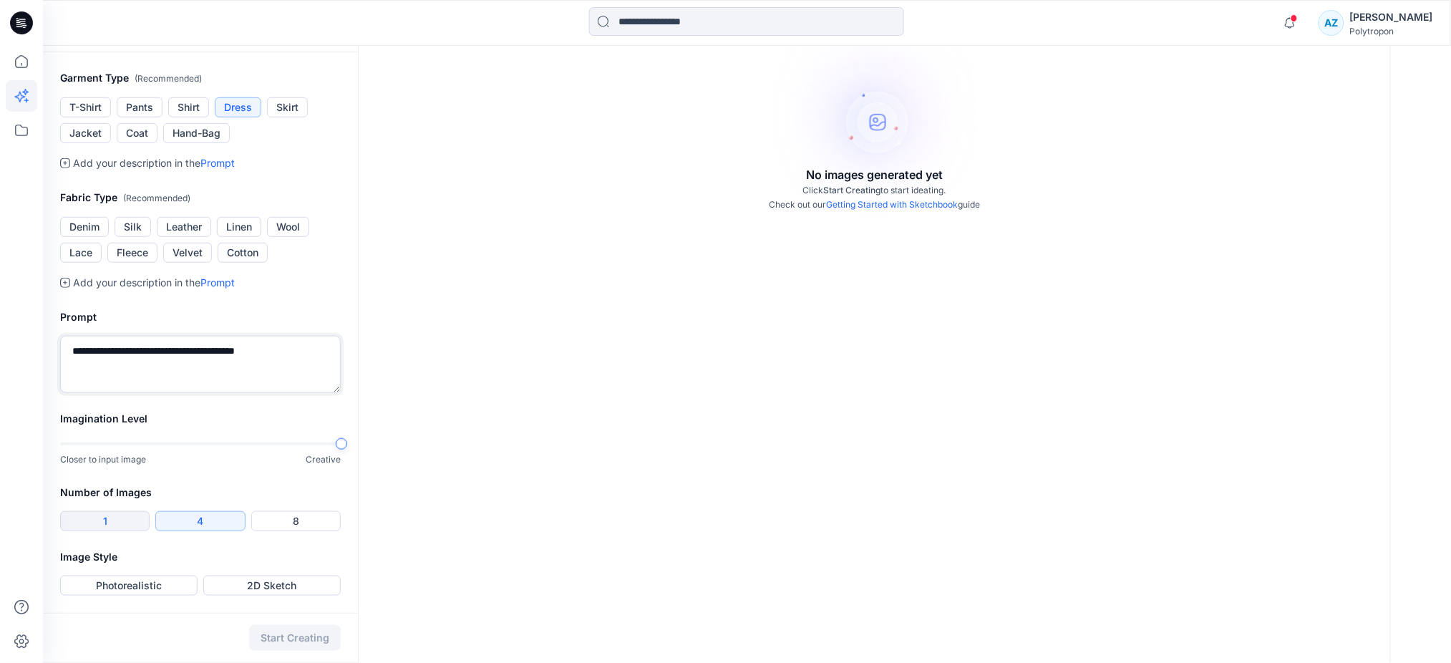
type textarea "**********"
click at [95, 531] on button "1" at bounding box center [104, 521] width 89 height 20
click at [107, 585] on button "Photorealistic" at bounding box center [128, 585] width 137 height 20
click at [238, 583] on button "2D Sketch" at bounding box center [271, 585] width 137 height 20
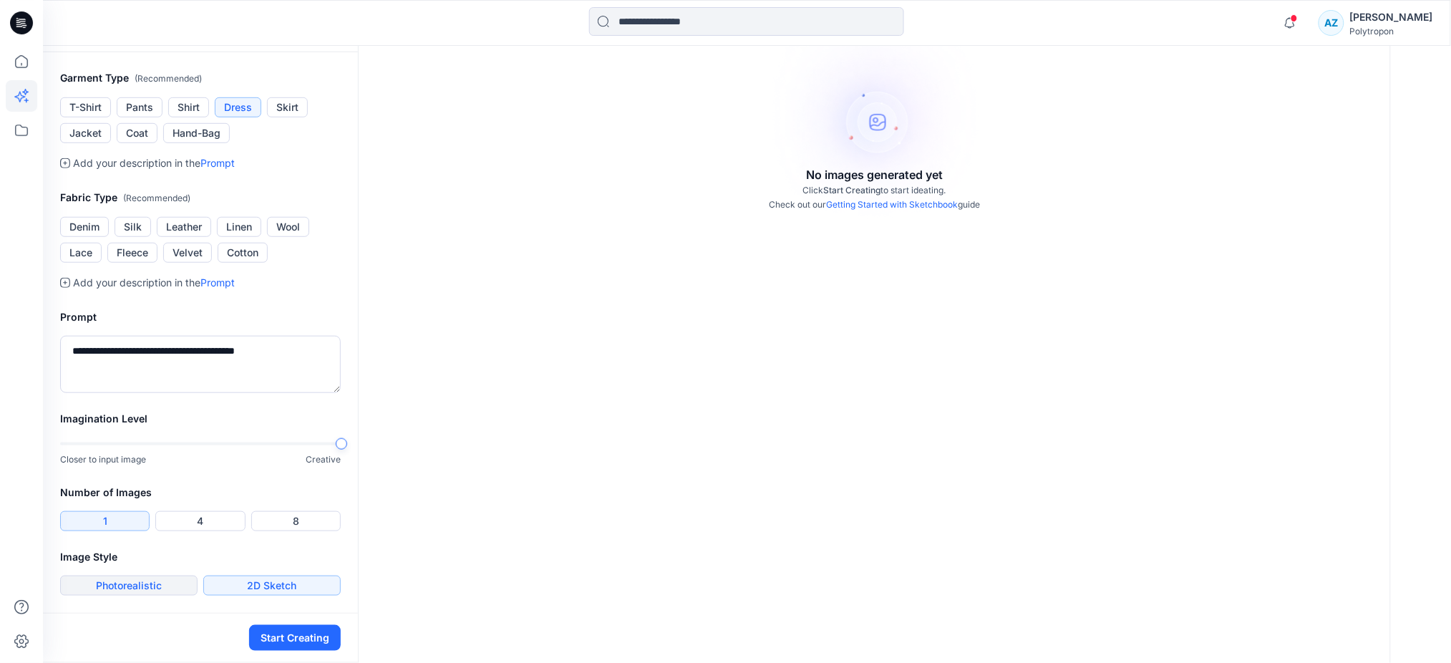
click at [102, 592] on button "Photorealistic" at bounding box center [128, 585] width 137 height 20
click at [301, 641] on button "Start Creating" at bounding box center [295, 638] width 92 height 26
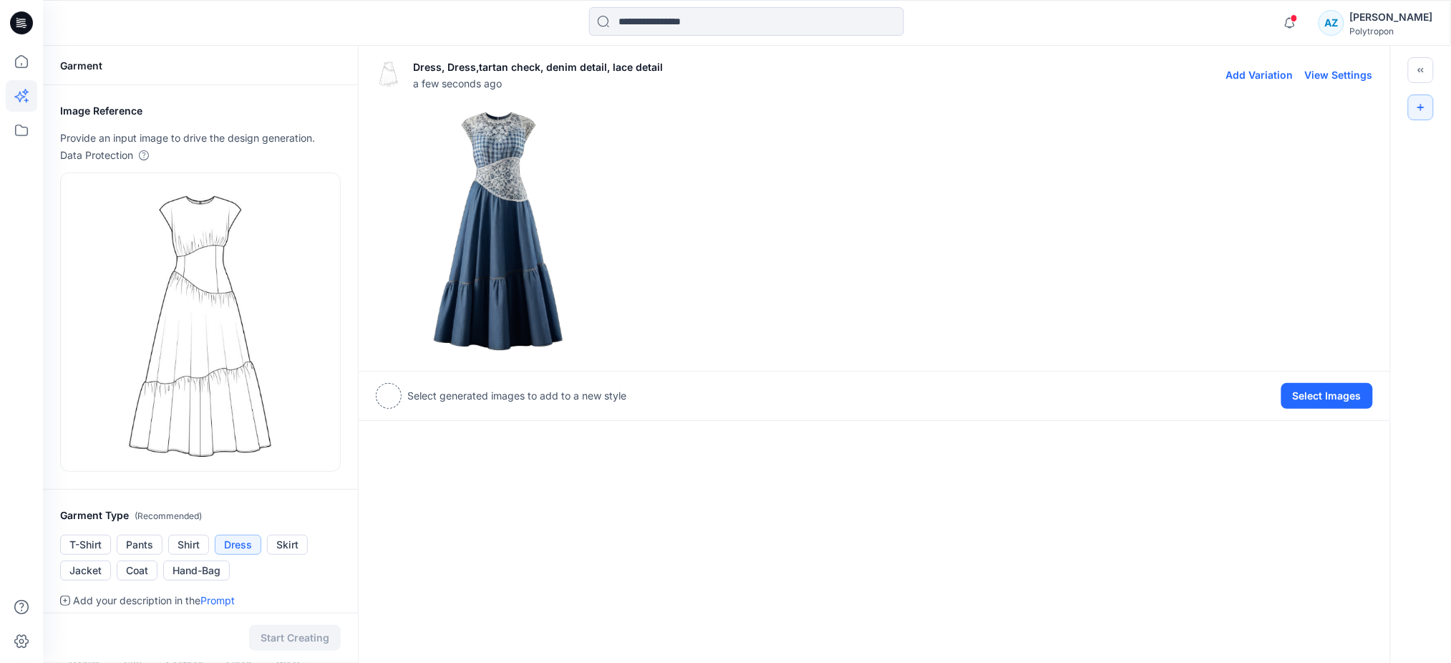
click at [502, 182] on img at bounding box center [497, 230] width 243 height 243
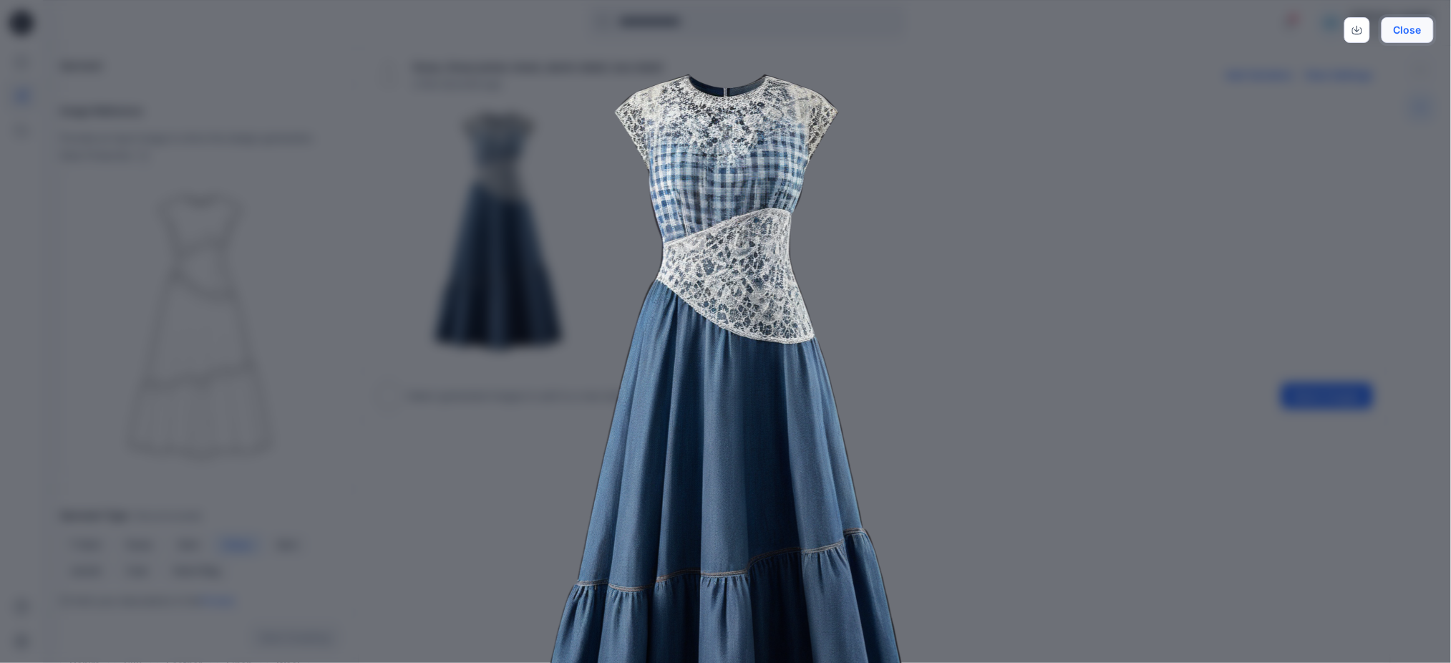
click at [1403, 29] on button "Close" at bounding box center [1407, 30] width 52 height 26
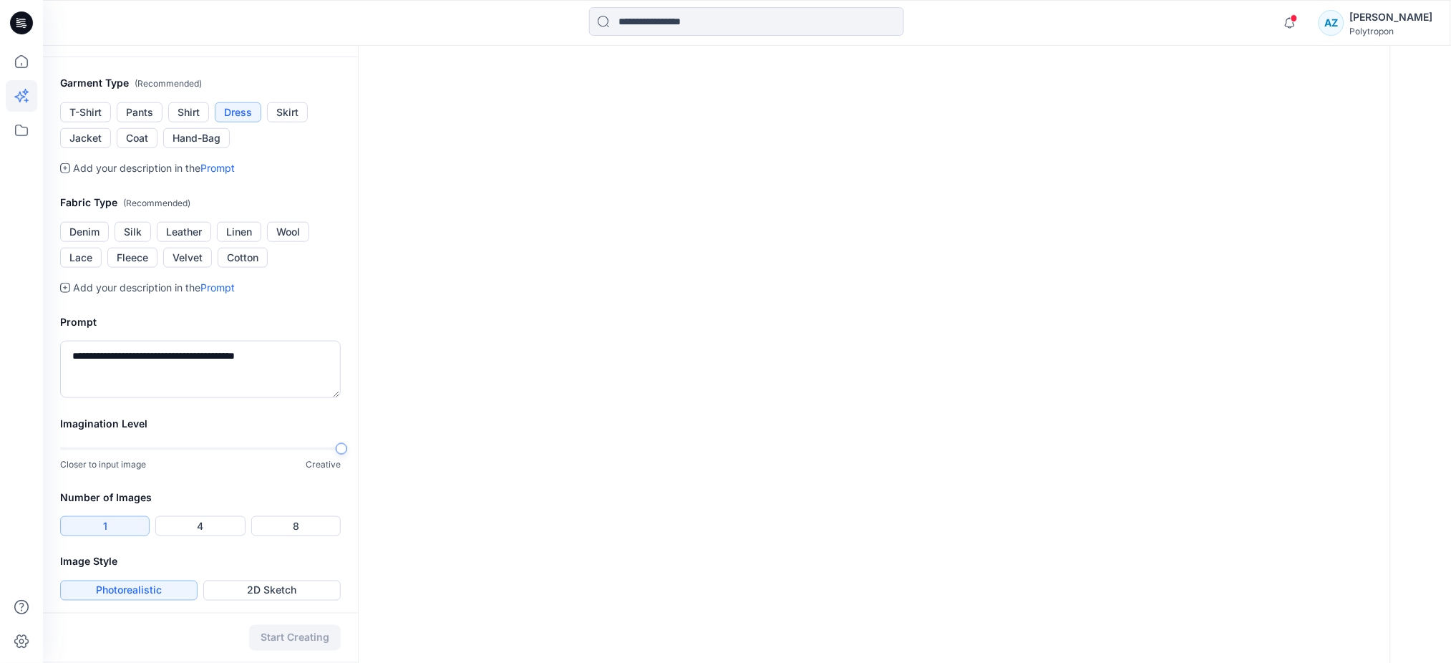
scroll to position [437, 0]
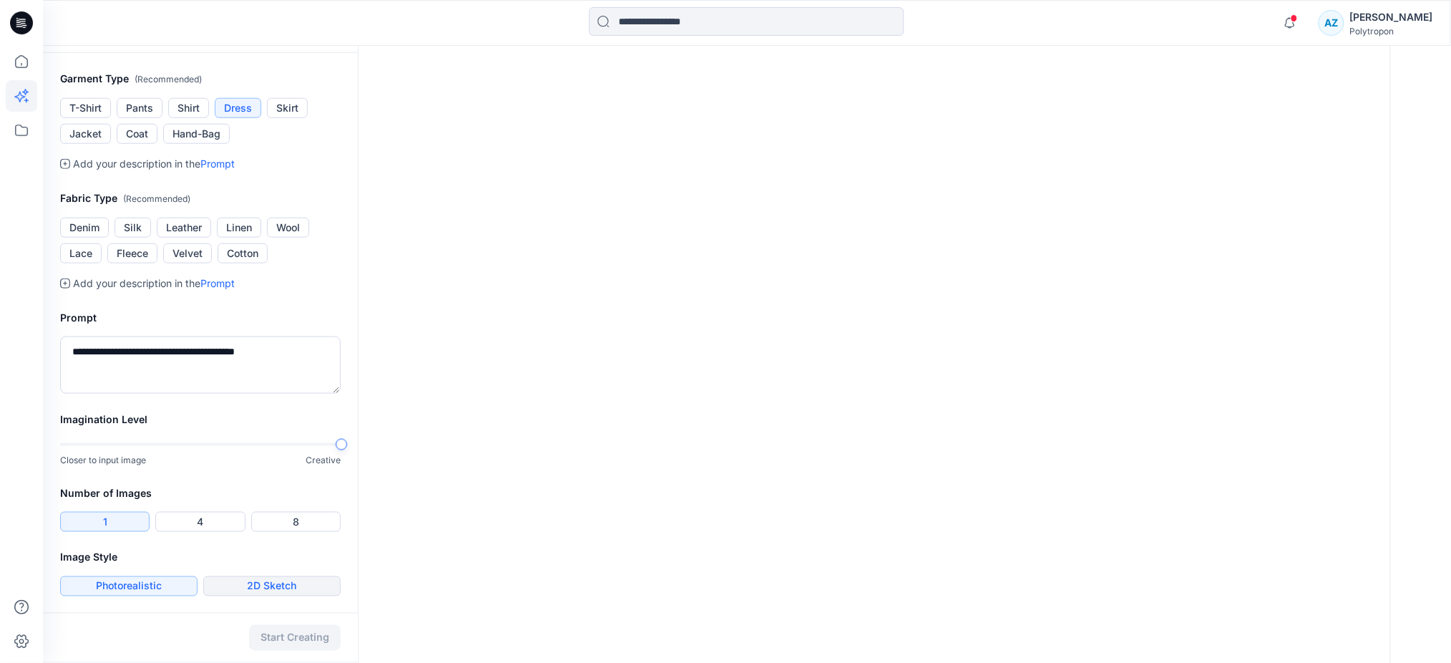
click at [260, 581] on button "2D Sketch" at bounding box center [271, 586] width 137 height 20
click at [296, 633] on button "Start Creating" at bounding box center [295, 638] width 92 height 26
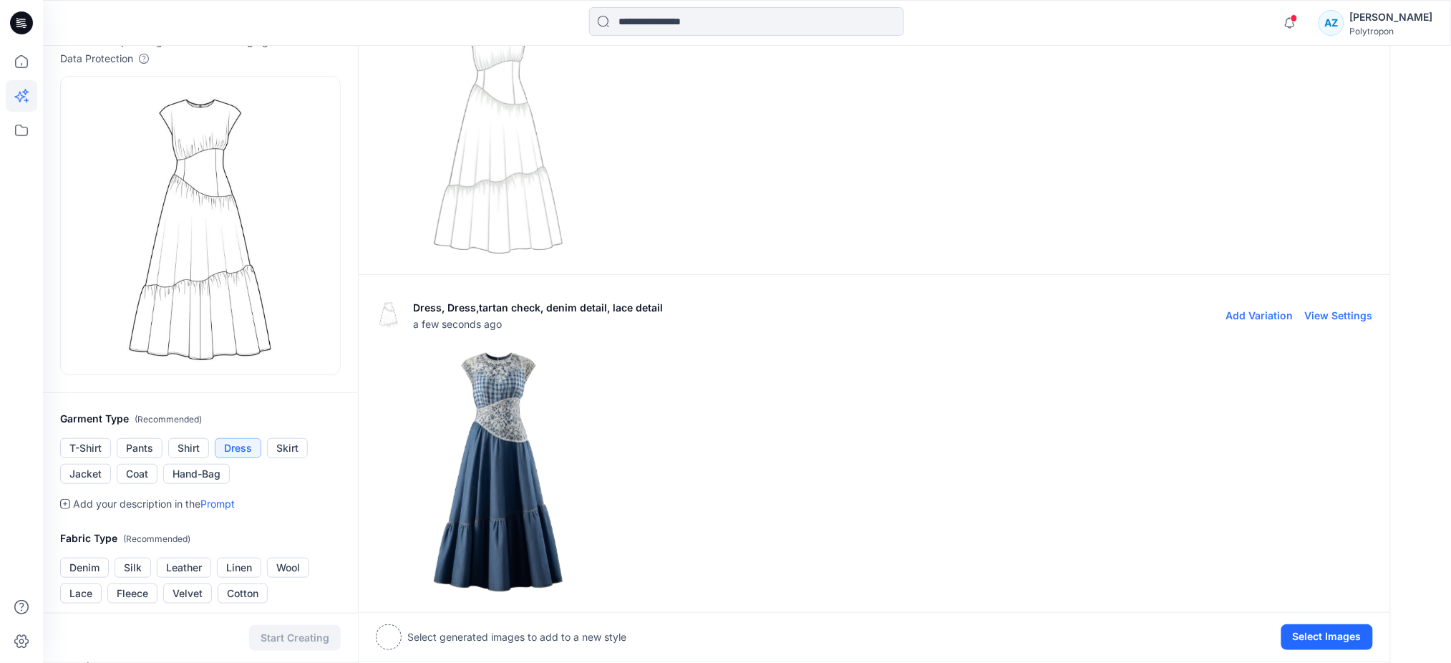
scroll to position [95, 0]
click at [491, 188] on img at bounding box center [497, 135] width 243 height 243
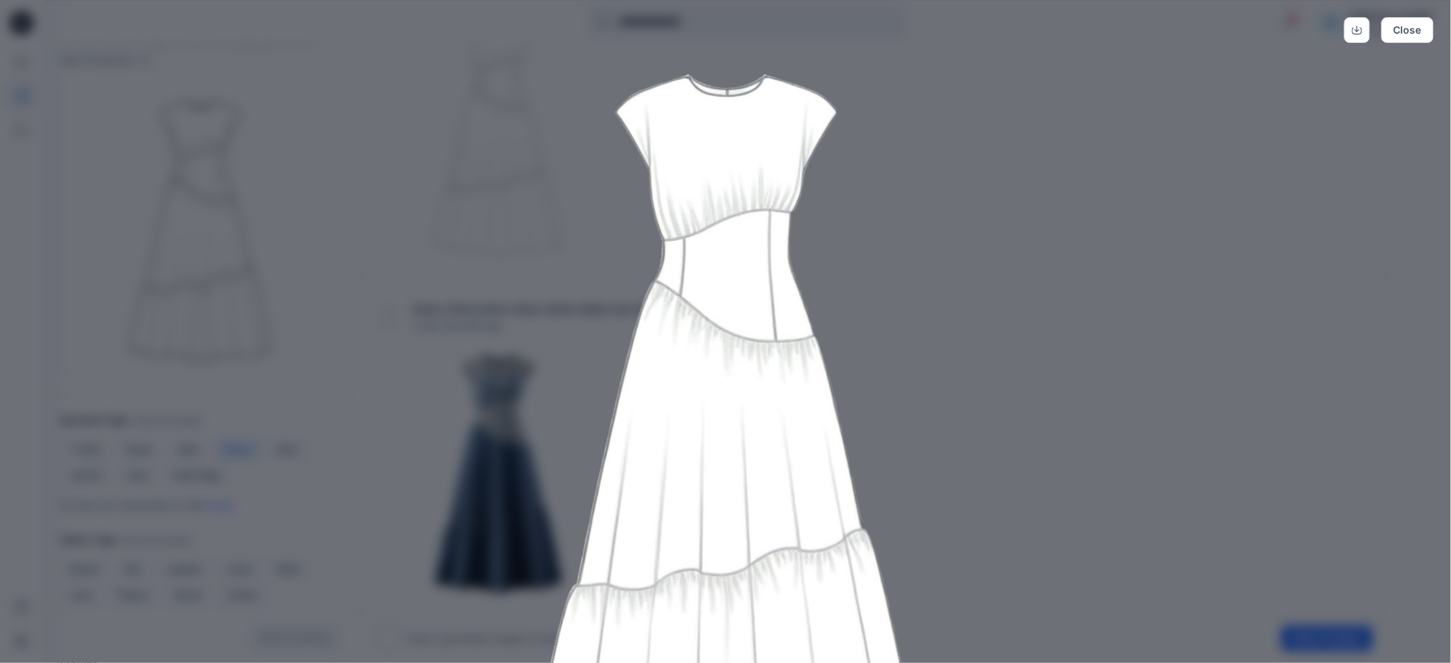
click at [970, 308] on img at bounding box center [725, 432] width 733 height 733
click at [1418, 35] on button "Close" at bounding box center [1407, 30] width 52 height 26
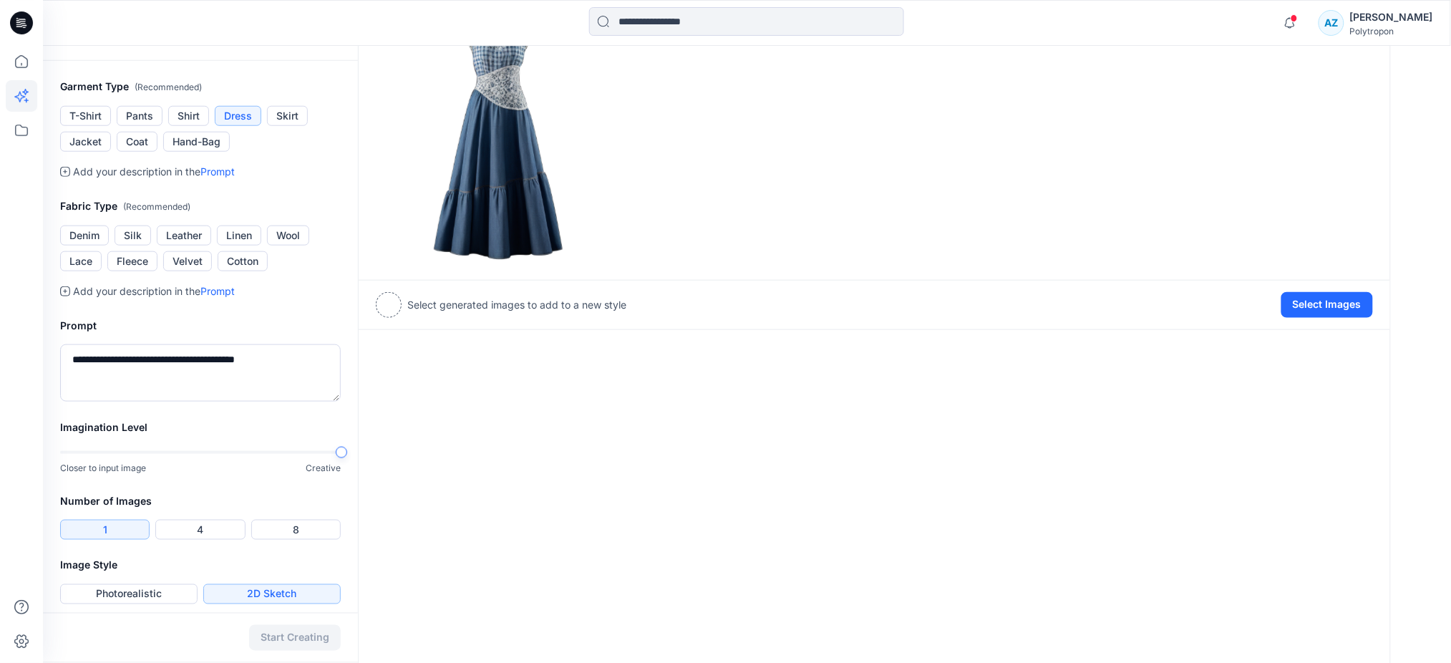
scroll to position [437, 0]
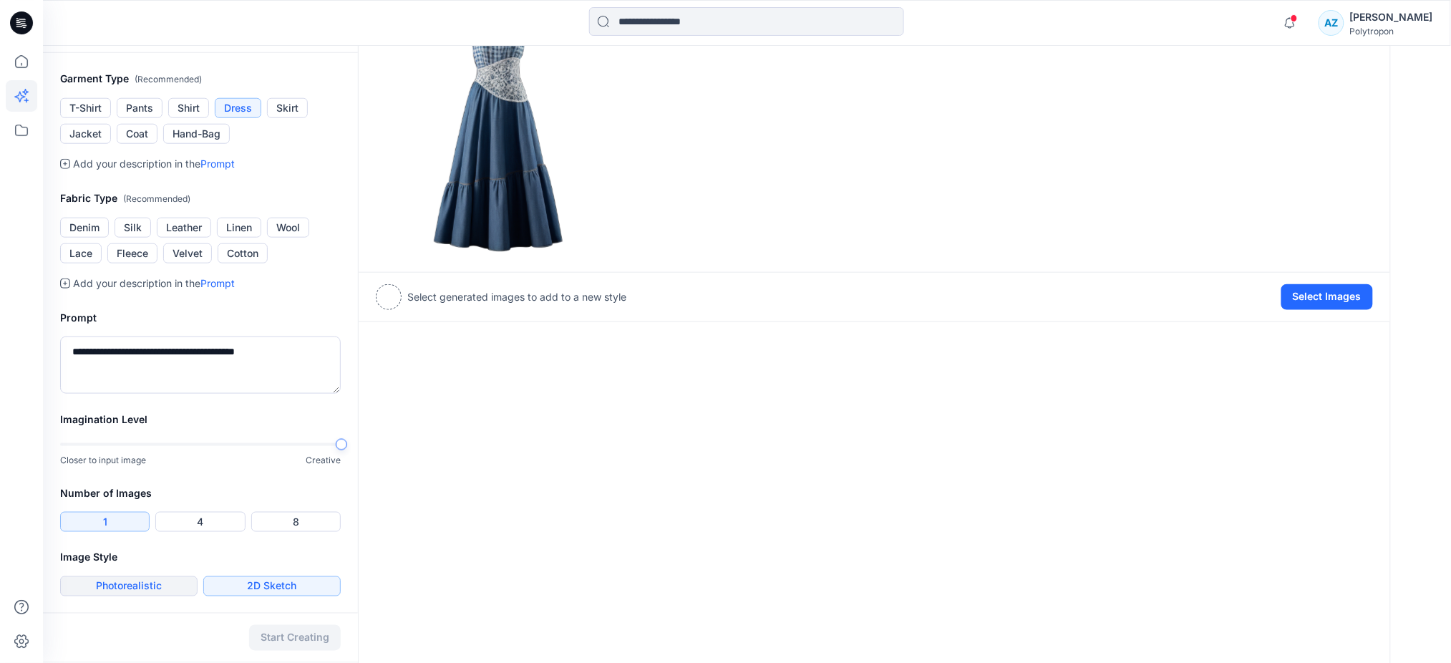
click at [167, 580] on button "Photorealistic" at bounding box center [128, 586] width 137 height 20
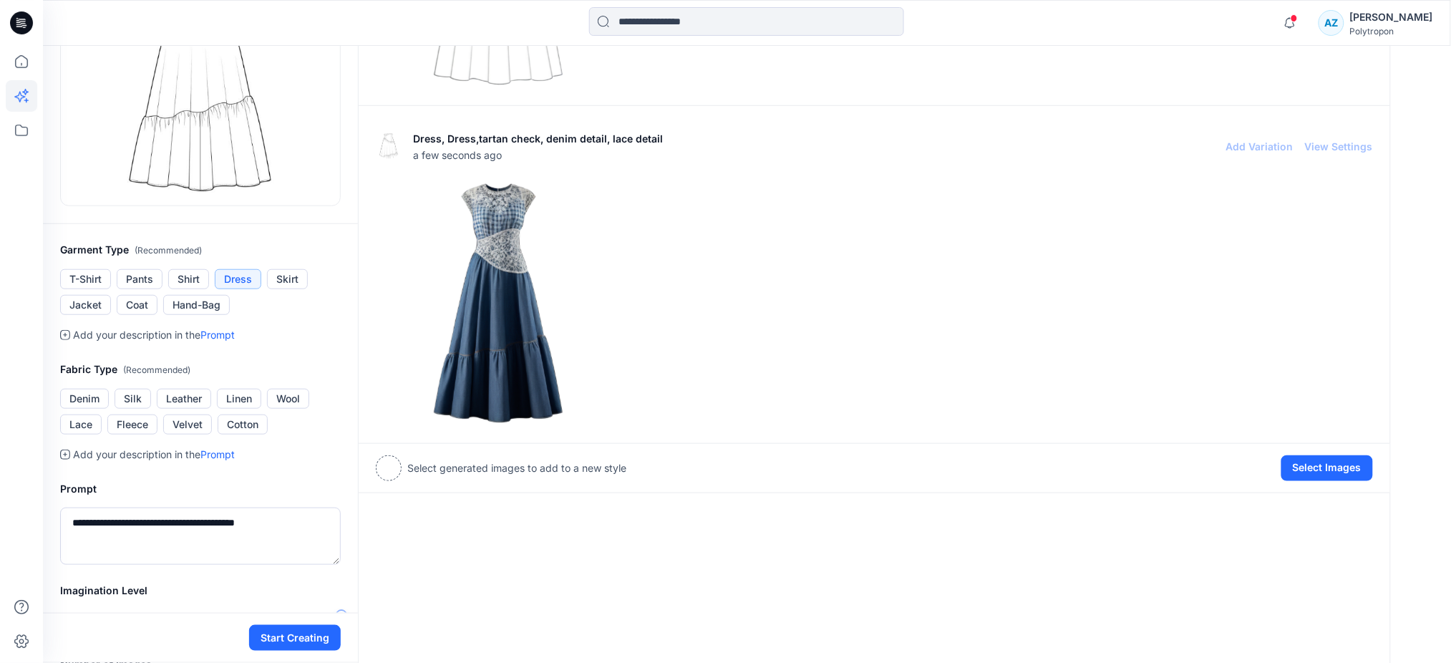
scroll to position [245, 0]
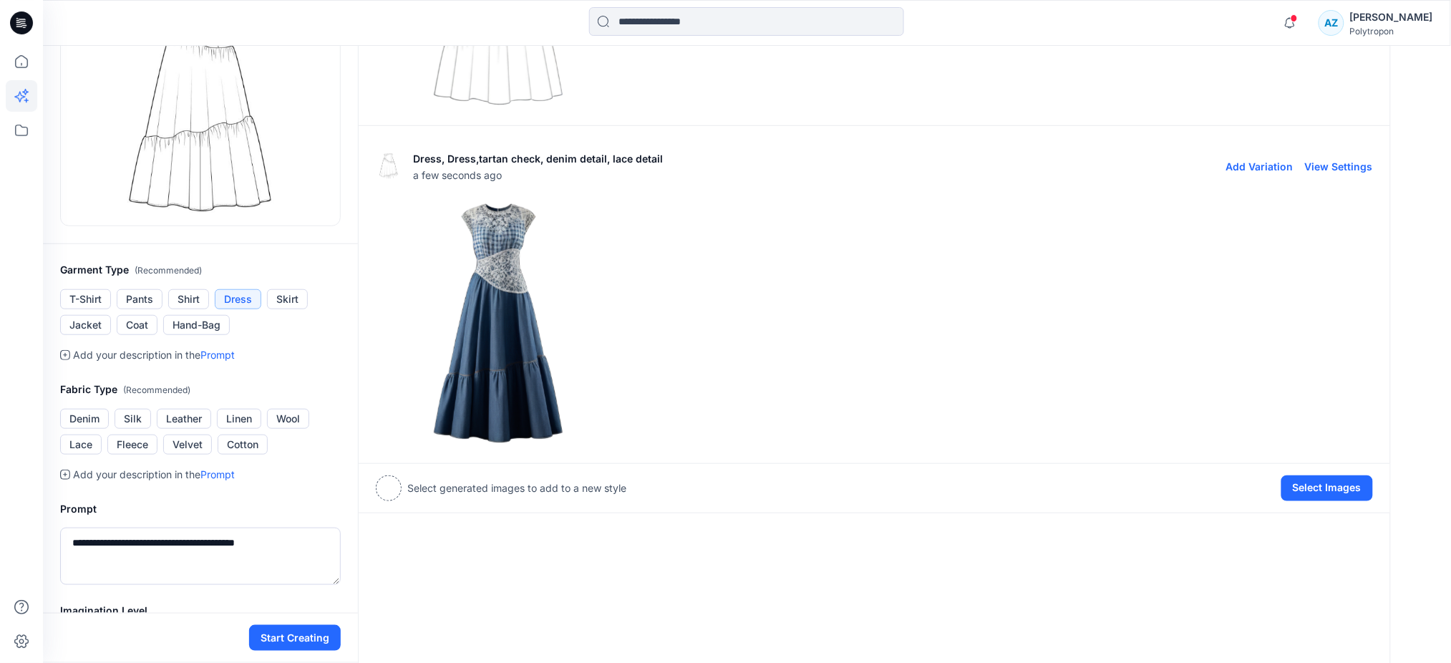
click at [542, 326] on img at bounding box center [497, 322] width 243 height 243
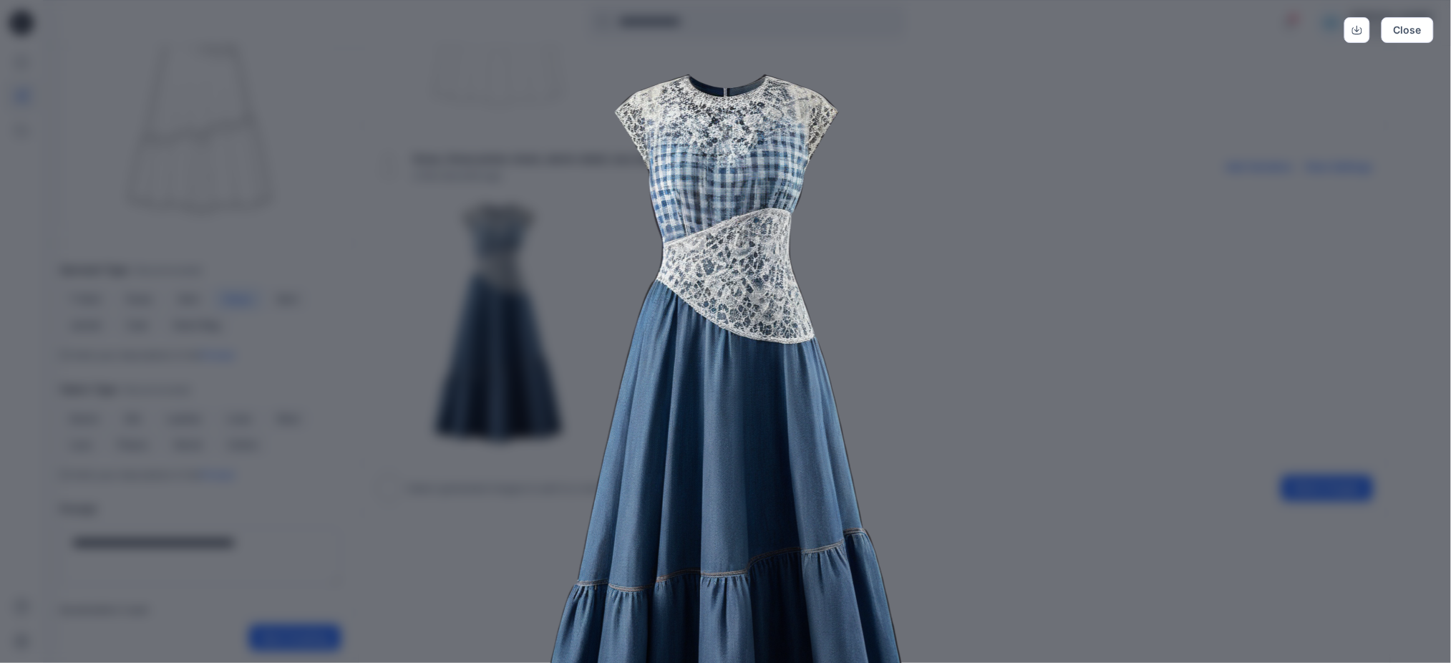
click at [1031, 328] on img at bounding box center [725, 432] width 733 height 733
click at [1416, 31] on button "Close" at bounding box center [1407, 30] width 52 height 26
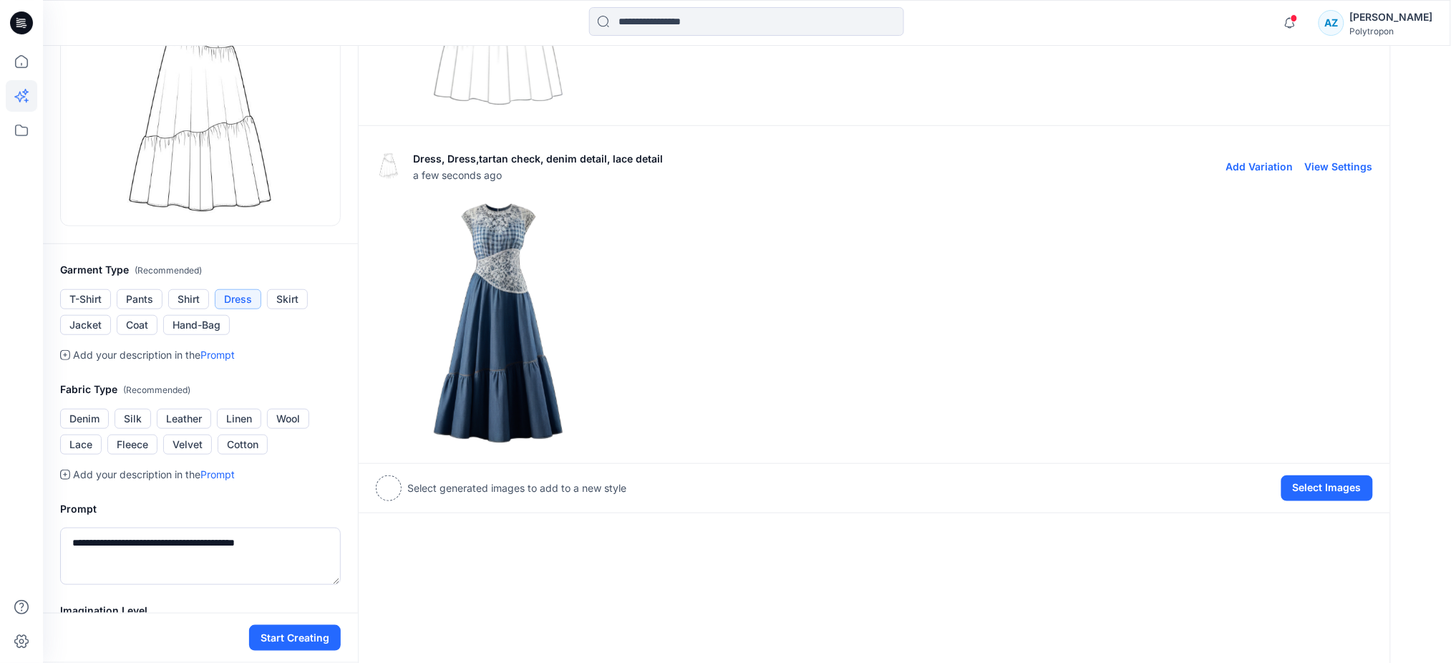
click at [1256, 164] on button "Add Variation" at bounding box center [1259, 166] width 67 height 12
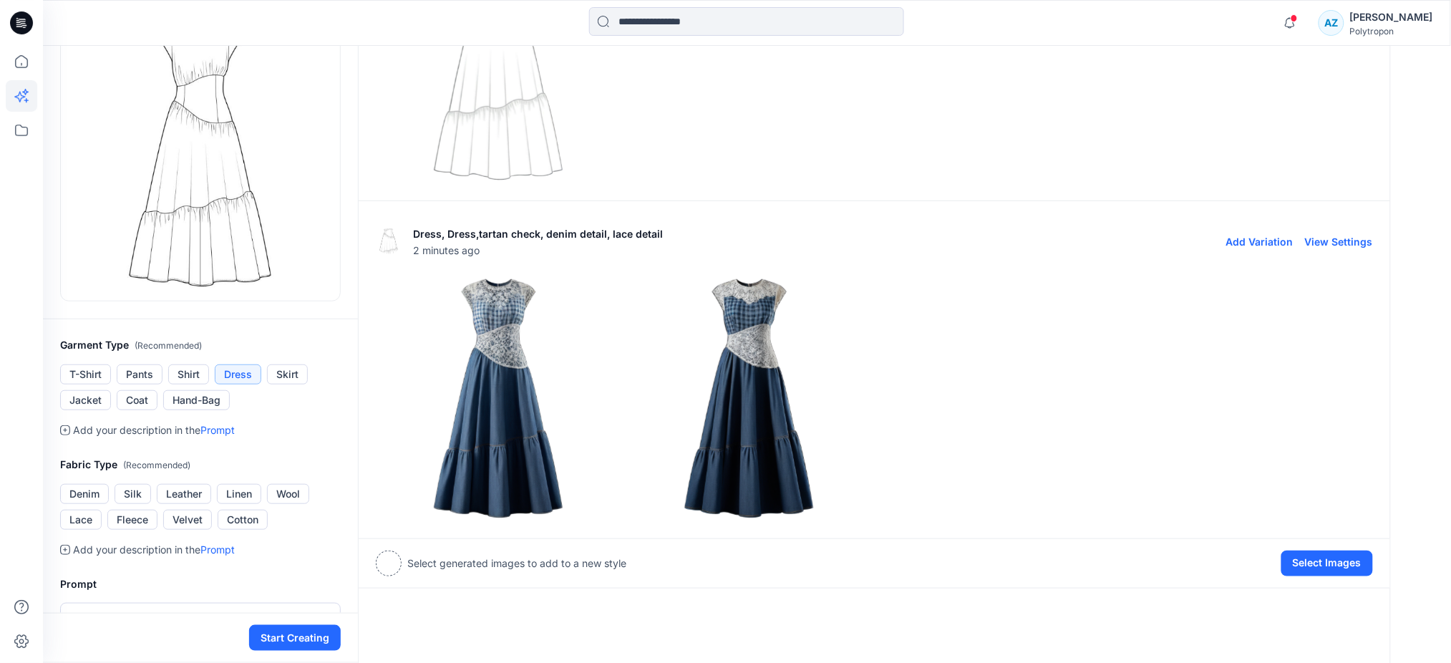
scroll to position [190, 0]
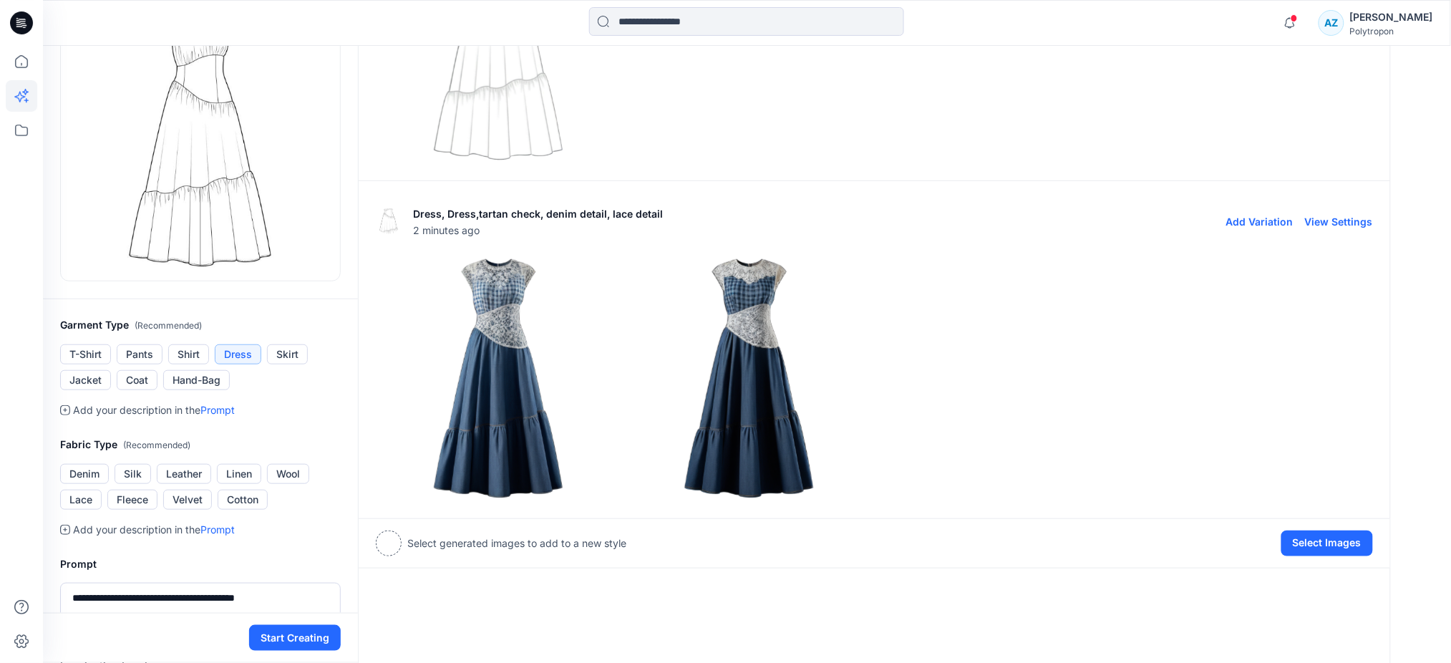
click at [754, 381] on img at bounding box center [748, 377] width 243 height 243
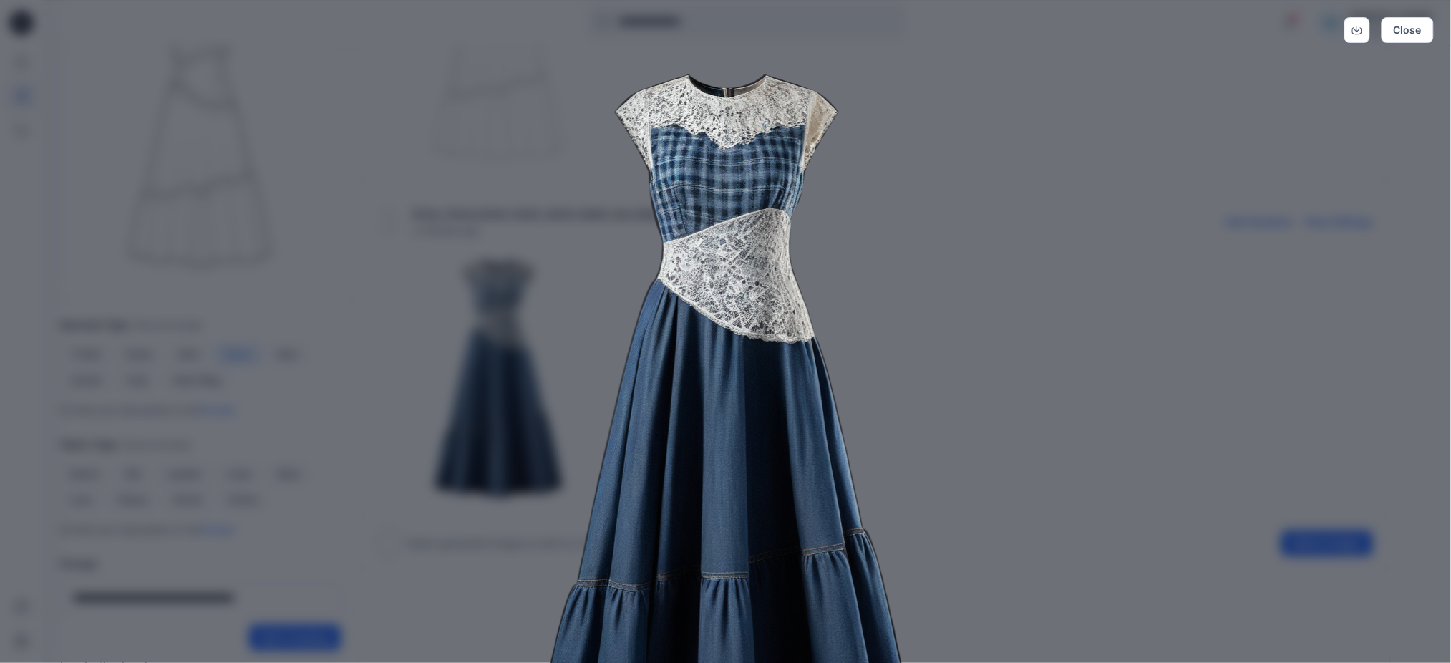
click at [925, 407] on img at bounding box center [725, 432] width 733 height 733
click at [1401, 33] on button "Close" at bounding box center [1407, 30] width 52 height 26
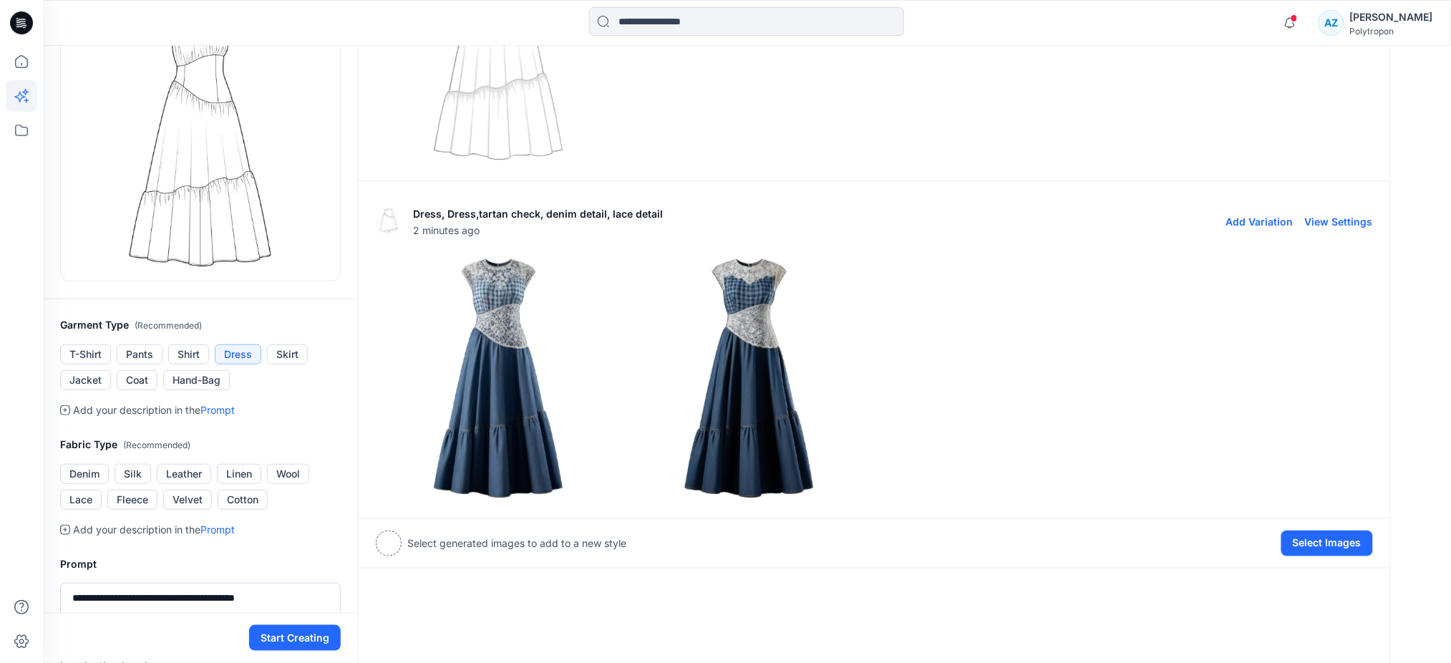
click at [516, 374] on img at bounding box center [497, 377] width 243 height 243
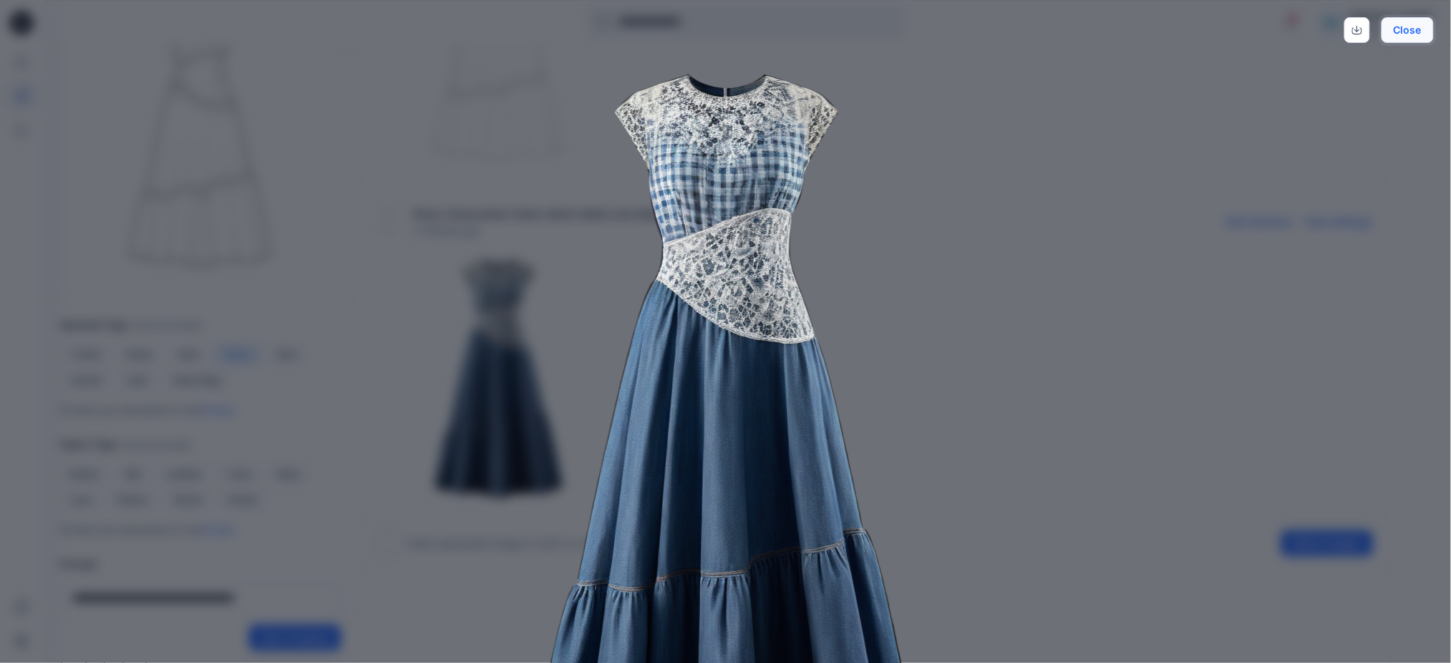
click at [1405, 31] on button "Close" at bounding box center [1407, 30] width 52 height 26
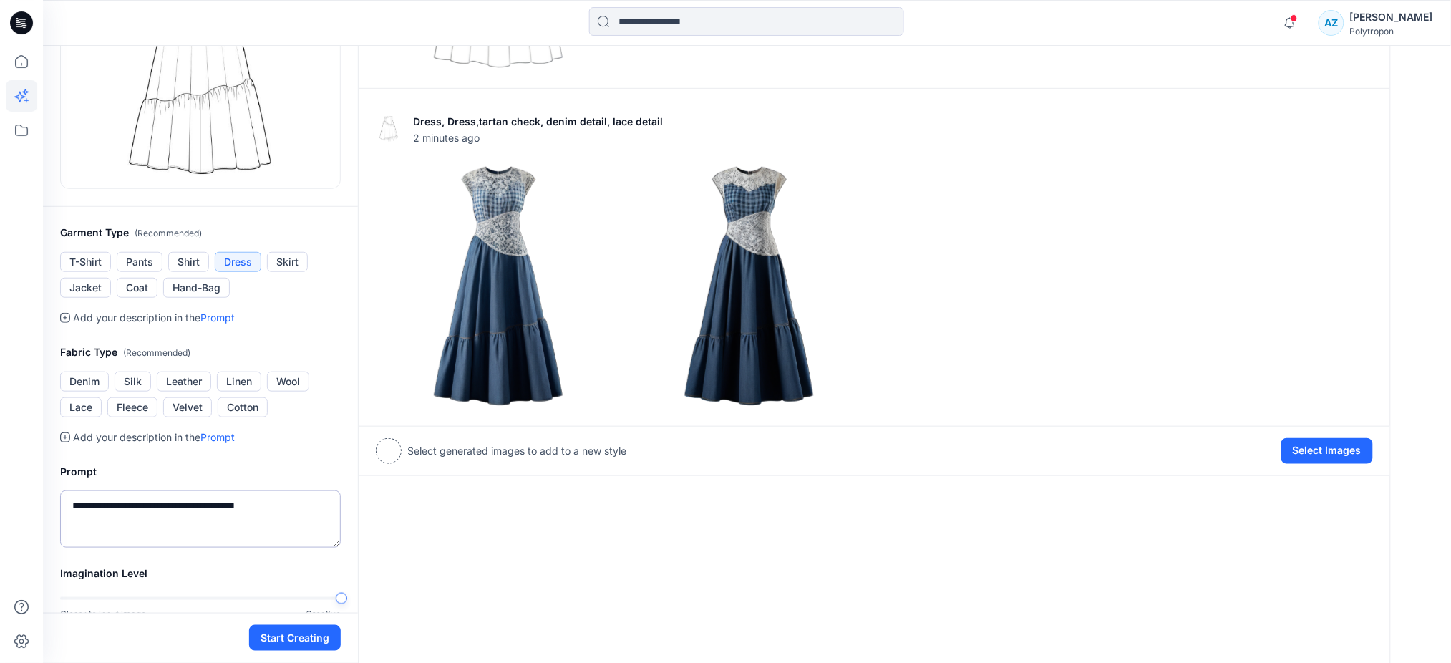
scroll to position [286, 0]
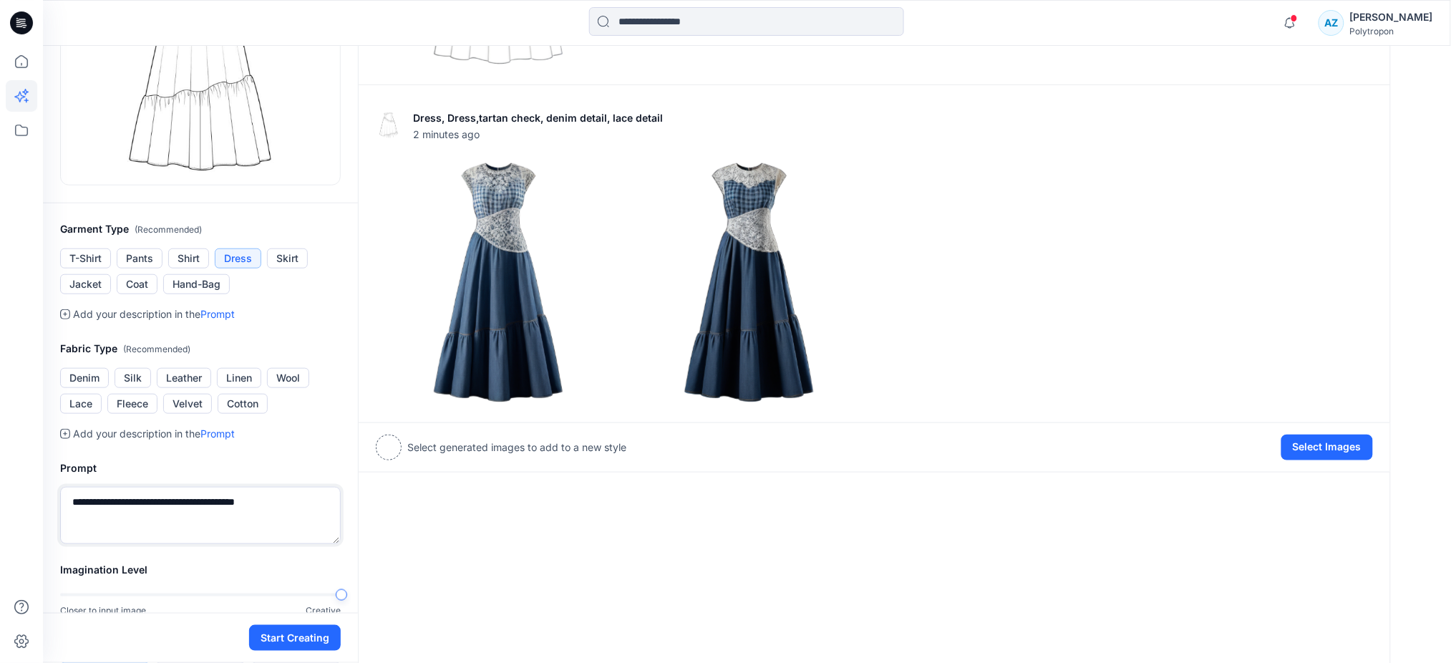
click at [281, 510] on textarea "**********" at bounding box center [200, 515] width 281 height 57
drag, startPoint x: 97, startPoint y: 504, endPoint x: 51, endPoint y: 510, distance: 47.0
click at [51, 510] on div "**********" at bounding box center [200, 501] width 315 height 119
click at [82, 408] on button "Lace" at bounding box center [81, 404] width 42 height 20
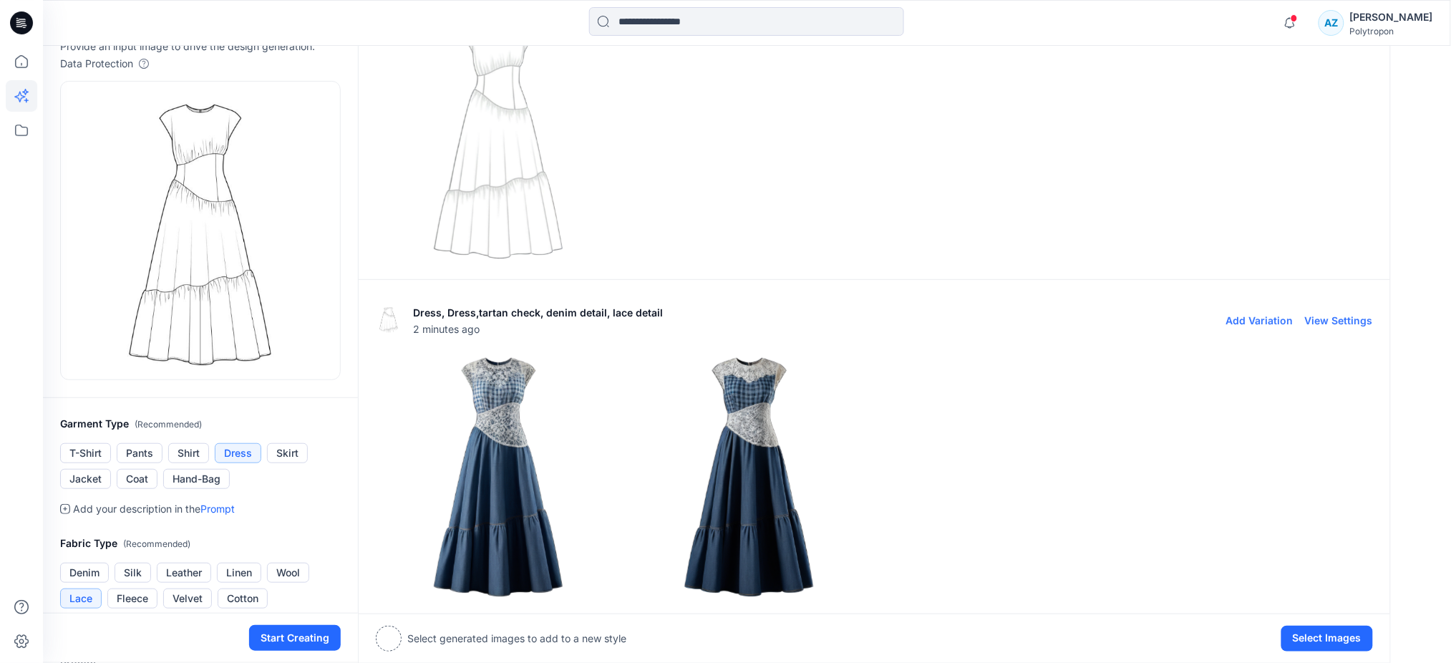
scroll to position [0, 0]
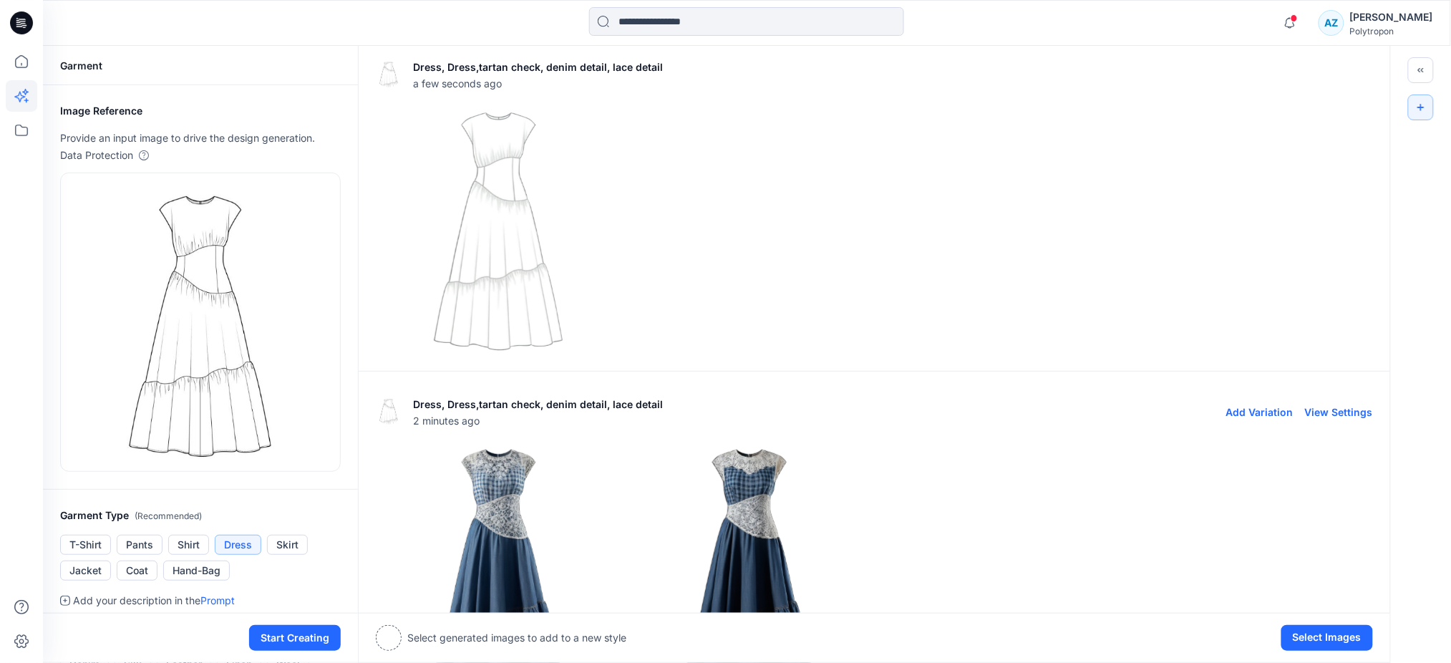
click at [1335, 404] on div "Dress, Dress,tartan check, denim detail, lace detail 2 minutes ago Add Variatio…" at bounding box center [874, 412] width 997 height 46
click at [1338, 410] on button "View Settings" at bounding box center [1339, 412] width 68 height 12
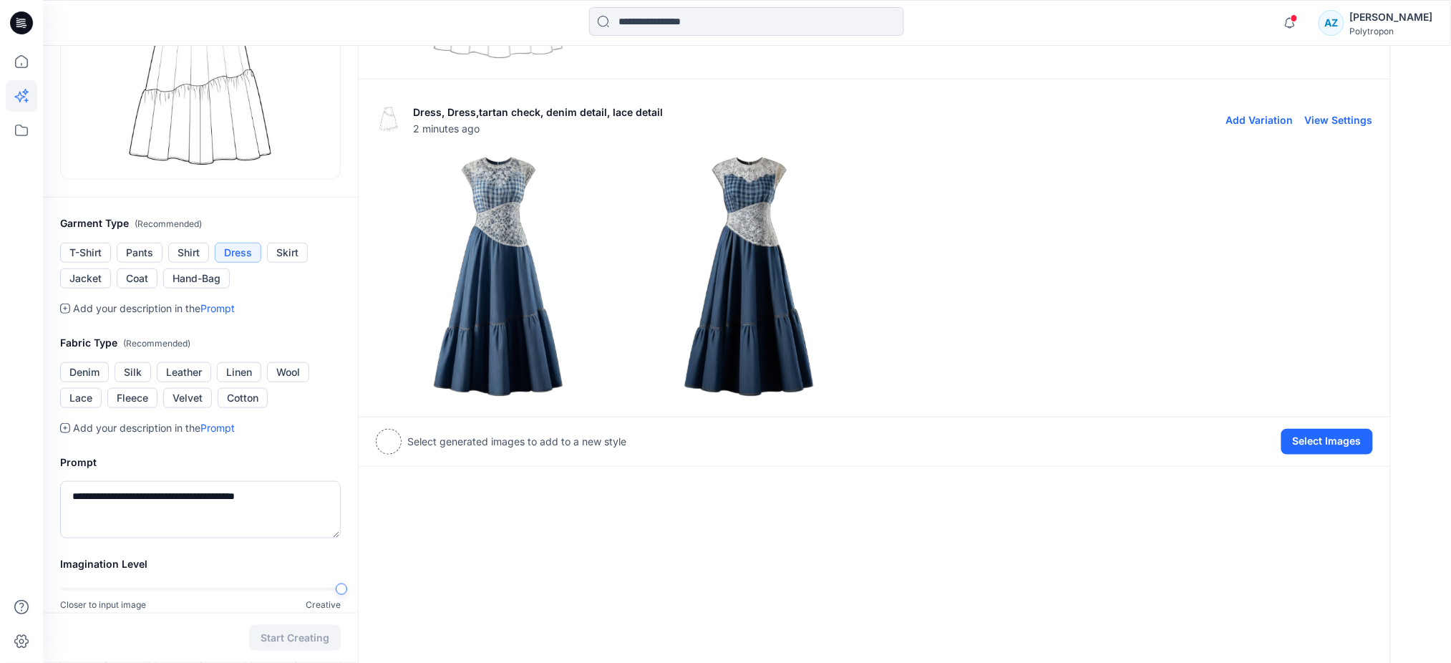
scroll to position [286, 0]
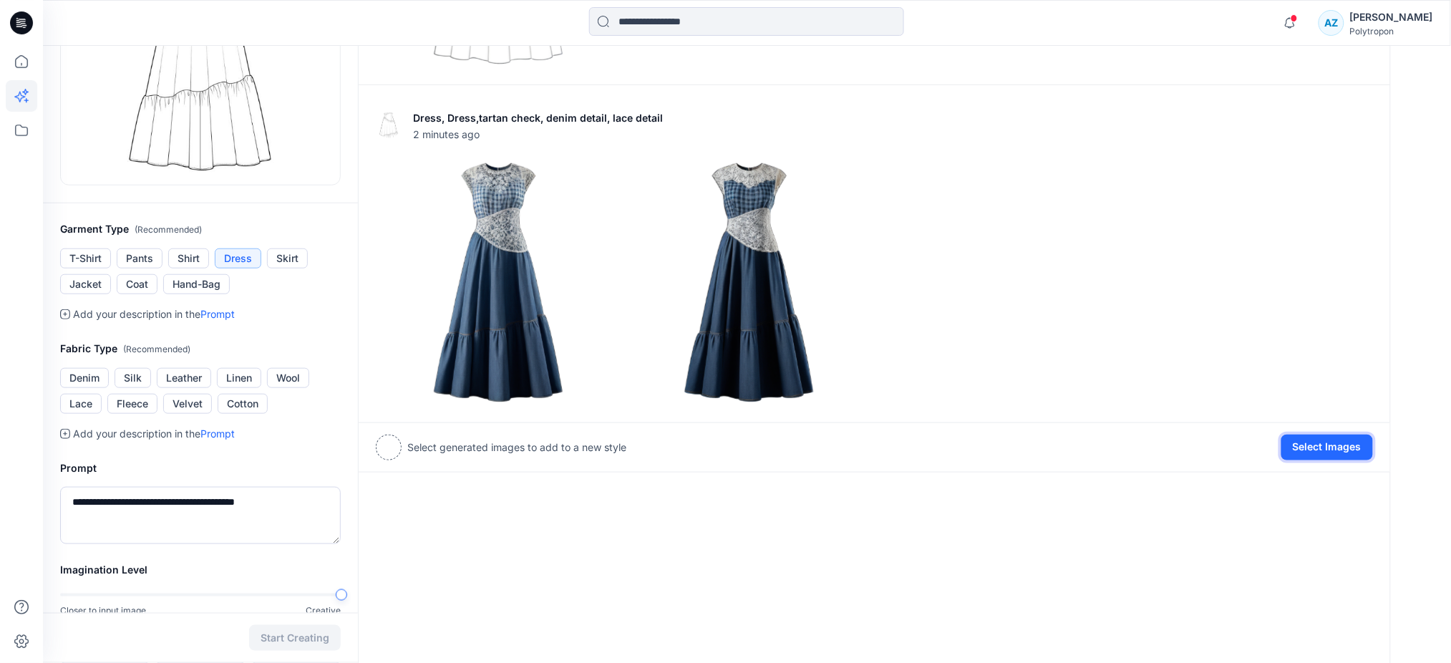
click at [1346, 447] on button "Select Images" at bounding box center [1327, 447] width 92 height 26
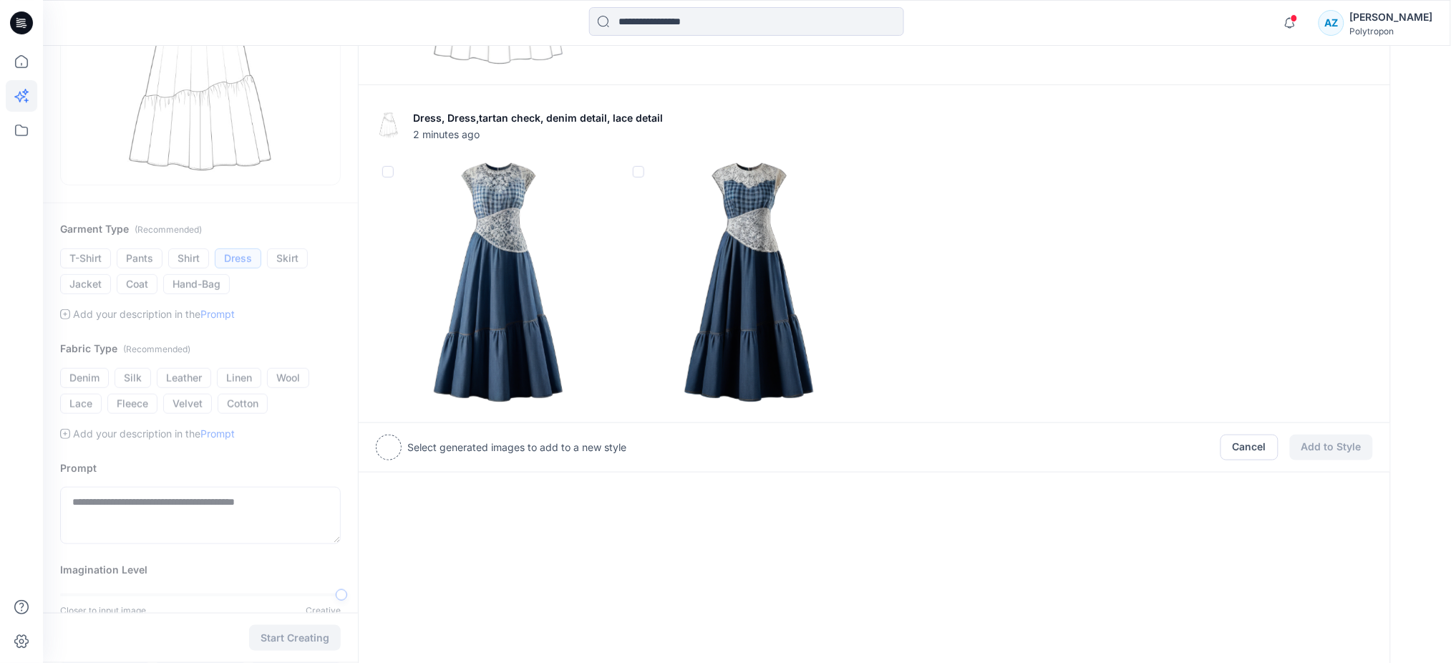
click at [392, 172] on span at bounding box center [387, 171] width 11 height 11
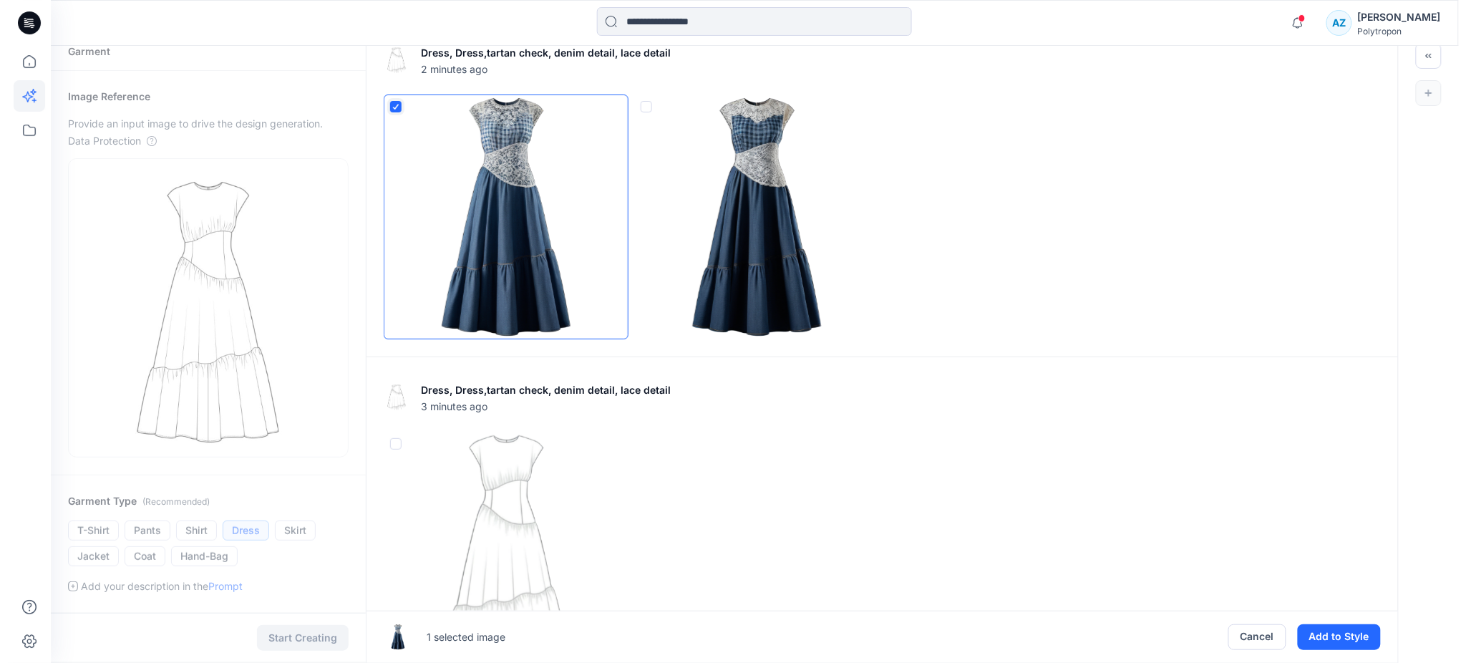
scroll to position [0, 0]
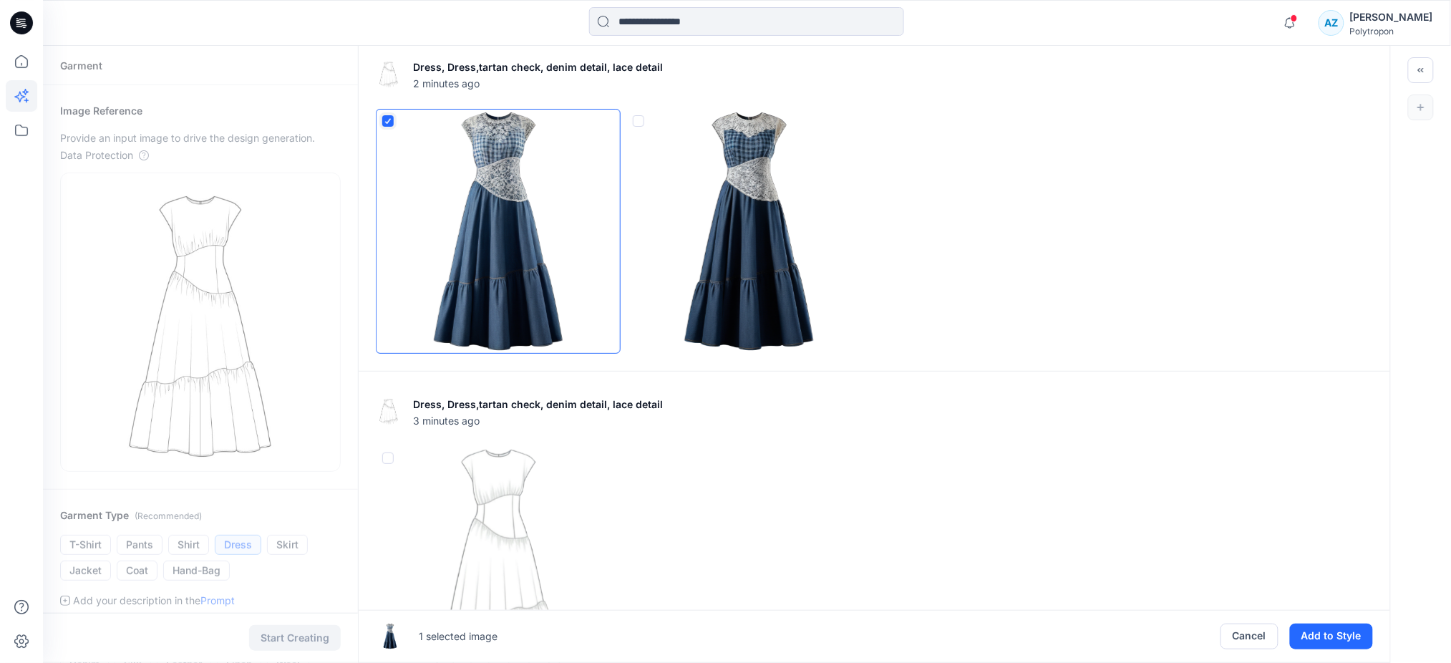
click at [638, 120] on span at bounding box center [638, 120] width 11 height 11
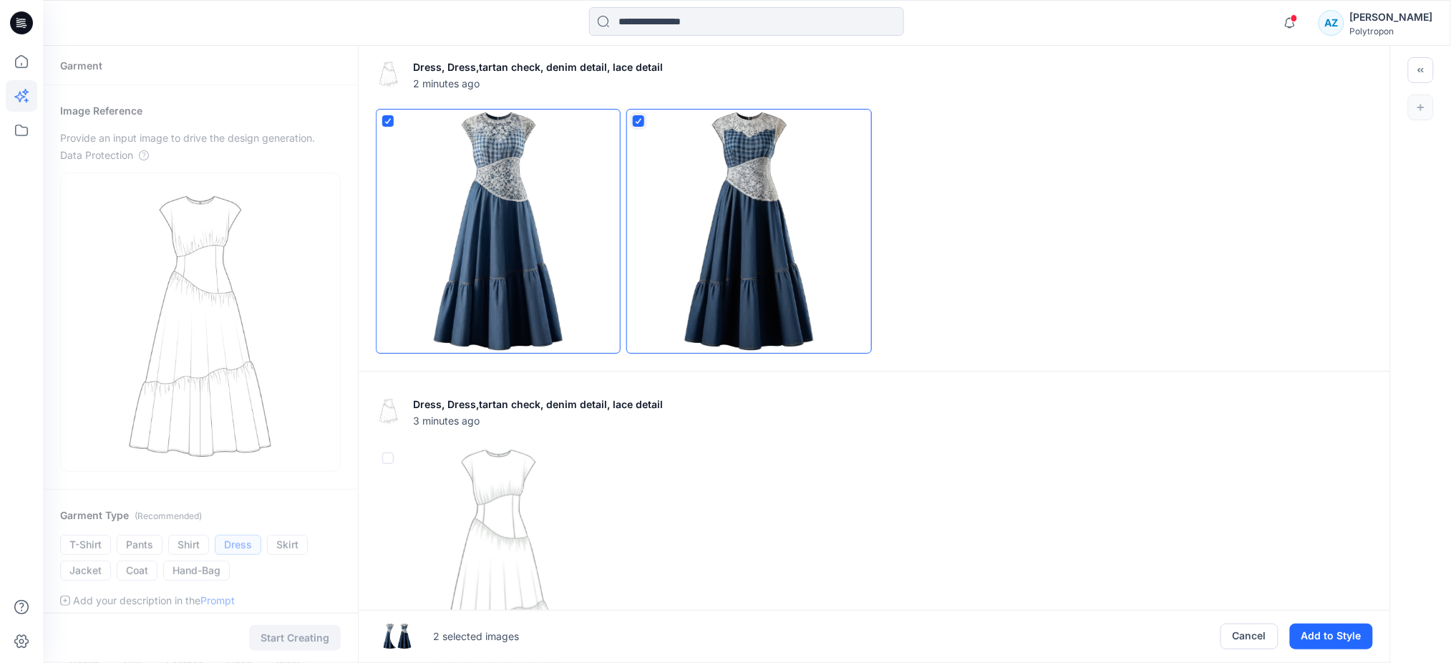
click at [638, 121] on icon at bounding box center [638, 121] width 9 height 6
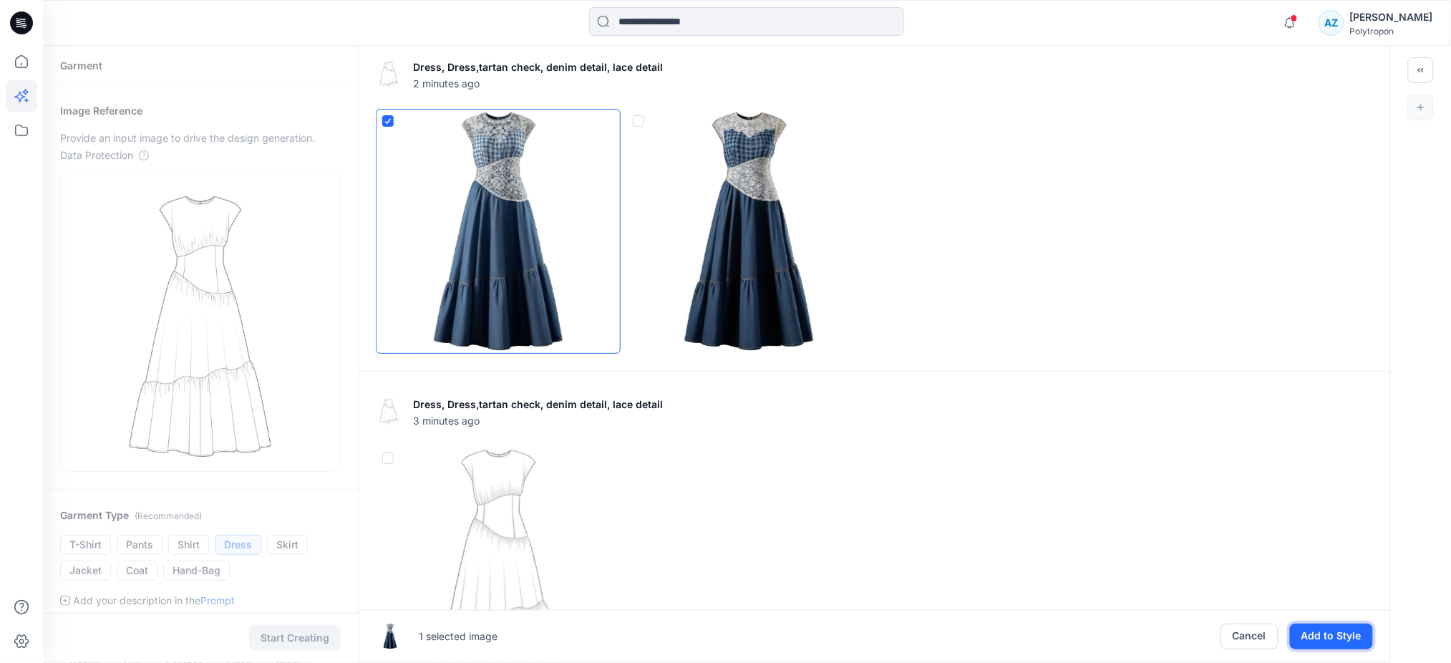
click at [1332, 635] on button "Add to Style" at bounding box center [1331, 636] width 83 height 26
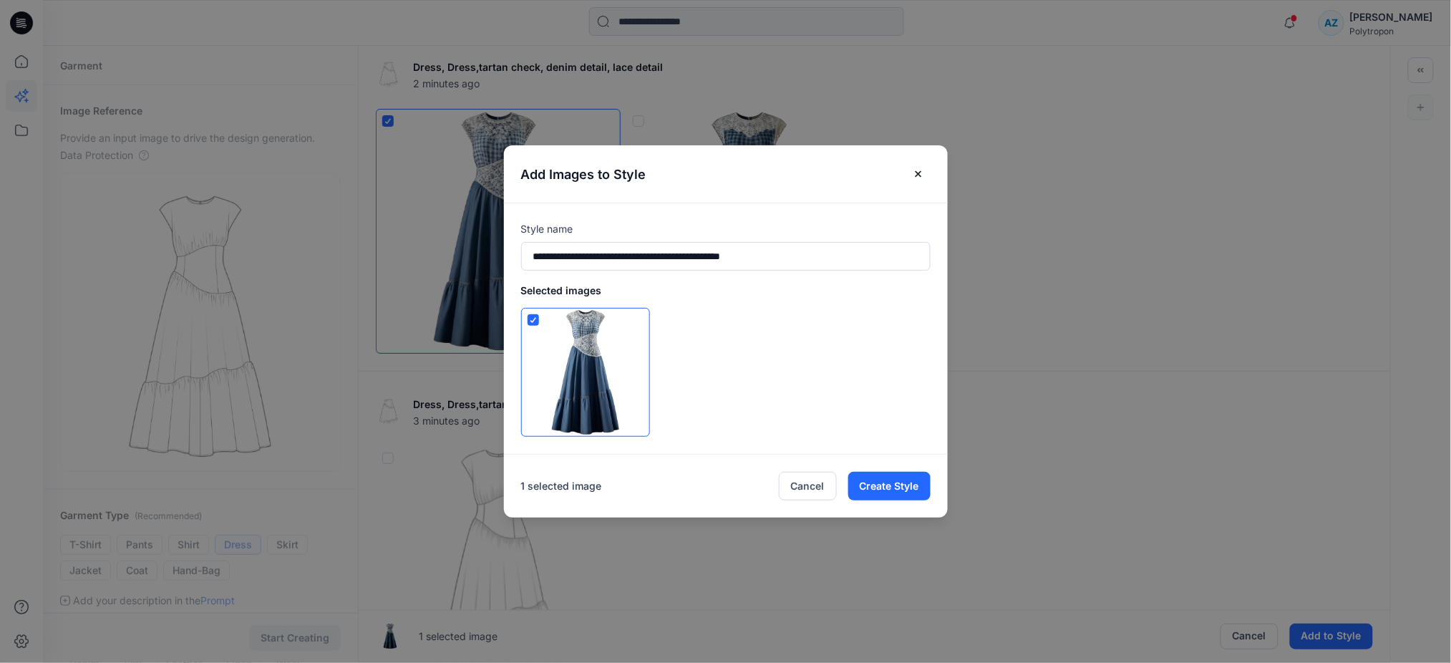
drag, startPoint x: 570, startPoint y: 255, endPoint x: 522, endPoint y: 257, distance: 47.3
click at [522, 257] on div "**********" at bounding box center [726, 329] width 444 height 252
type input "**********"
click at [880, 487] on button "Create Style" at bounding box center [889, 486] width 82 height 29
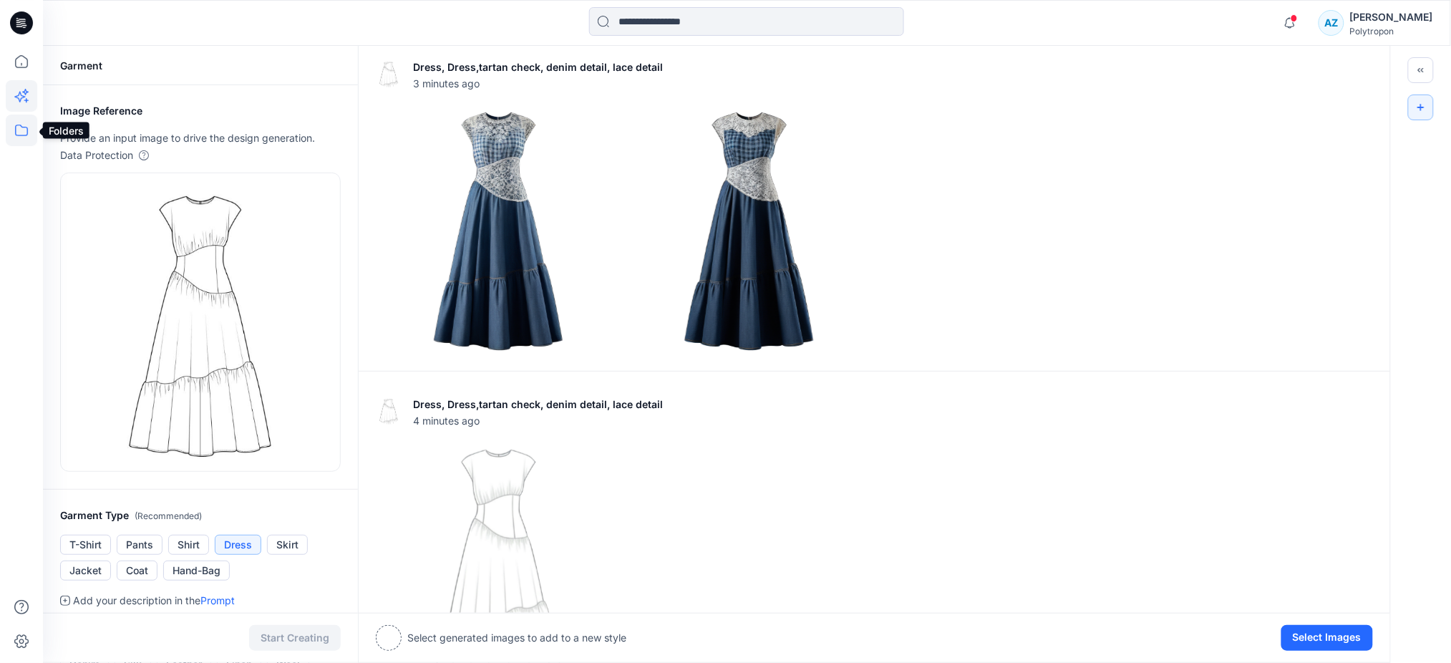
click at [19, 129] on icon at bounding box center [21, 130] width 31 height 31
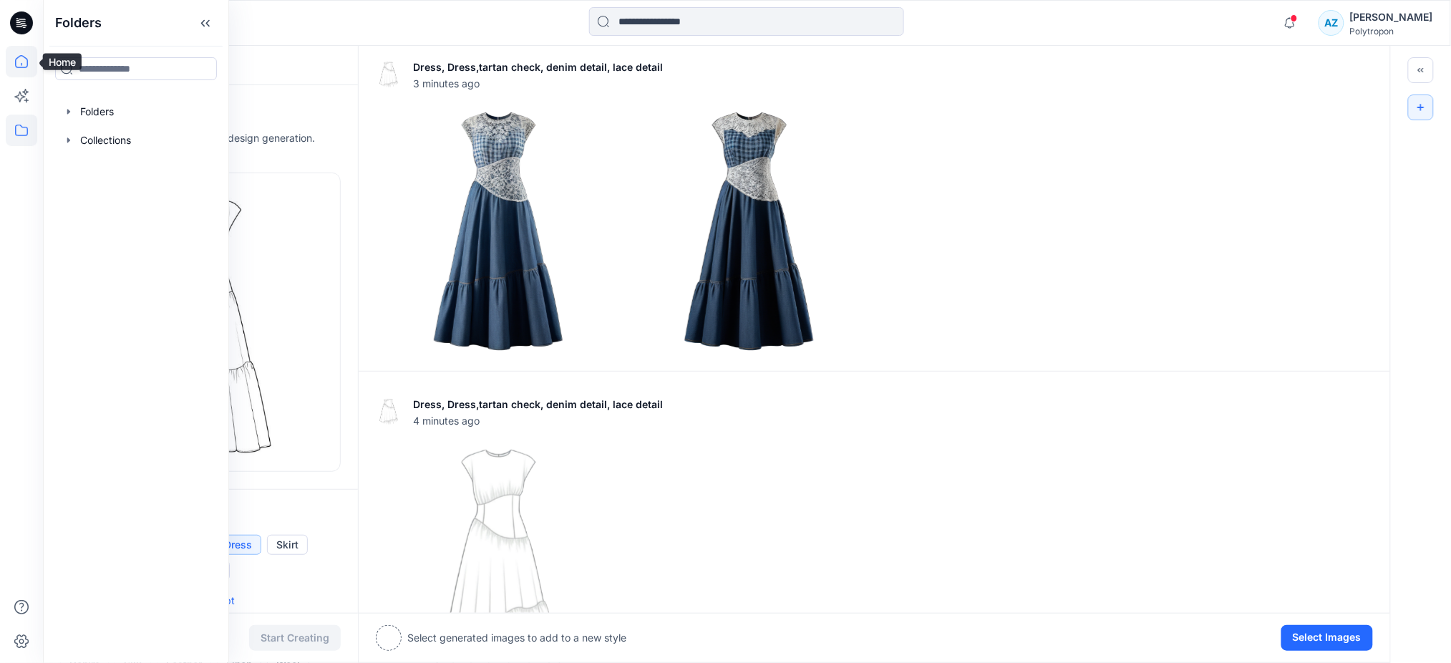
click at [20, 67] on icon at bounding box center [21, 61] width 13 height 13
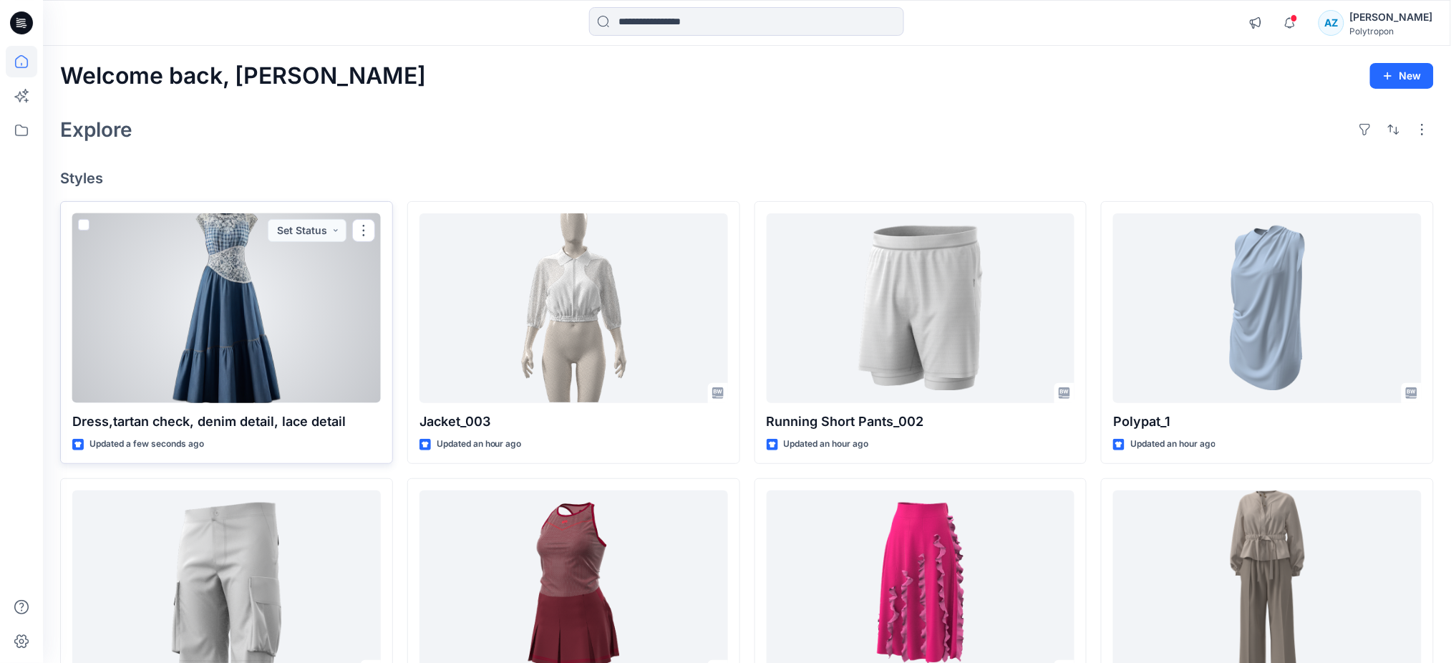
click at [223, 312] on div at bounding box center [226, 308] width 308 height 190
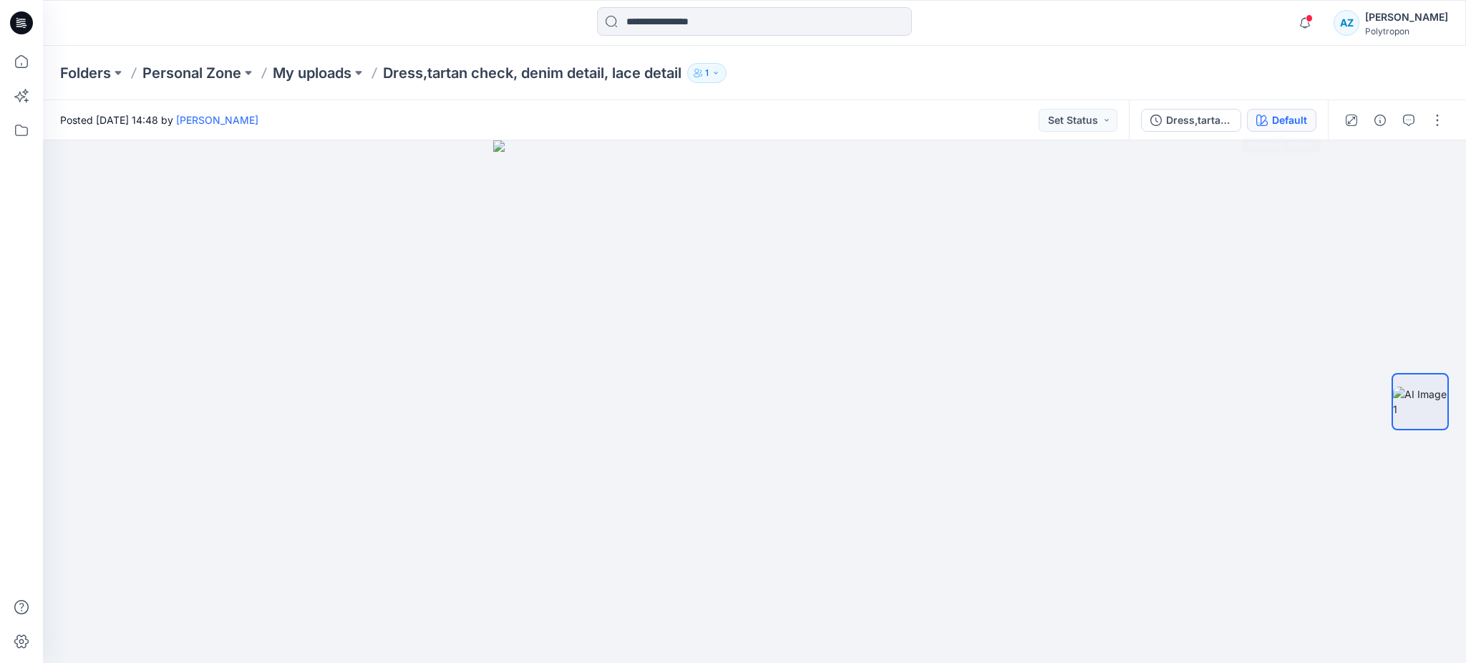
click at [1279, 109] on button "Default" at bounding box center [1281, 120] width 69 height 23
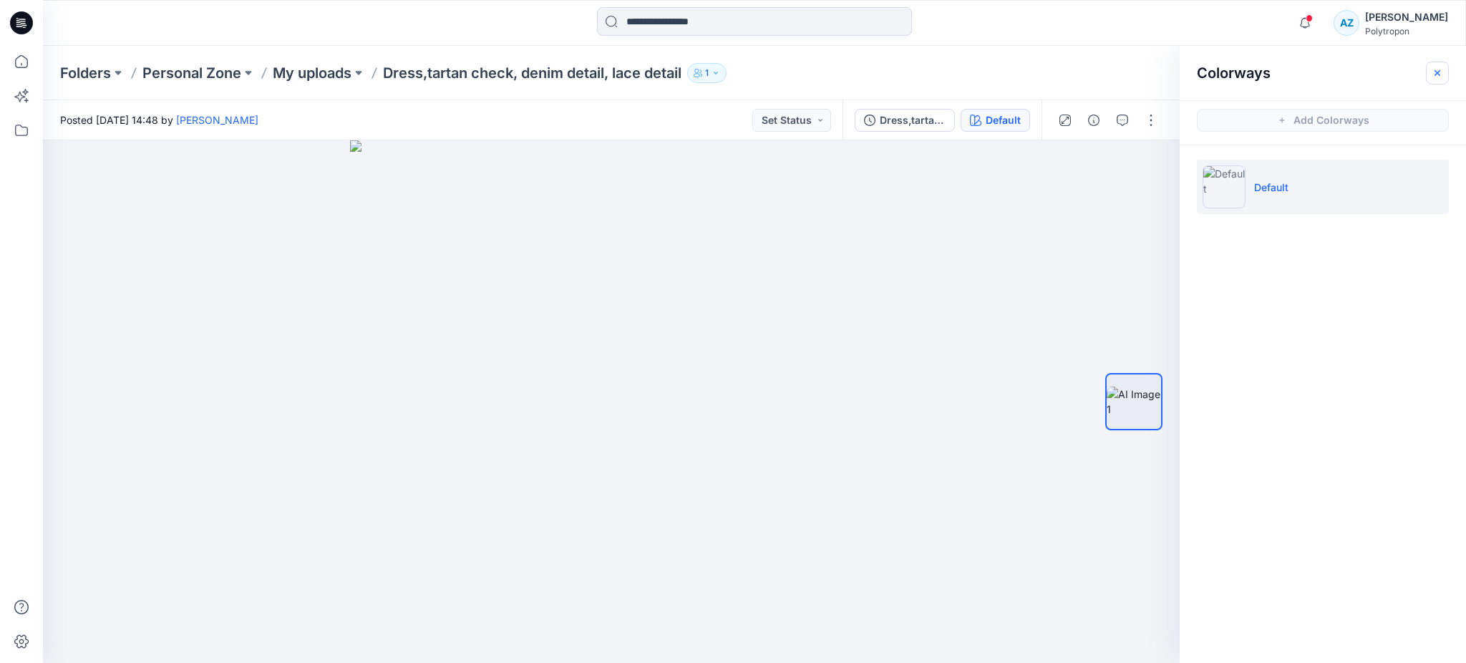
click at [1434, 70] on icon "button" at bounding box center [1436, 72] width 11 height 11
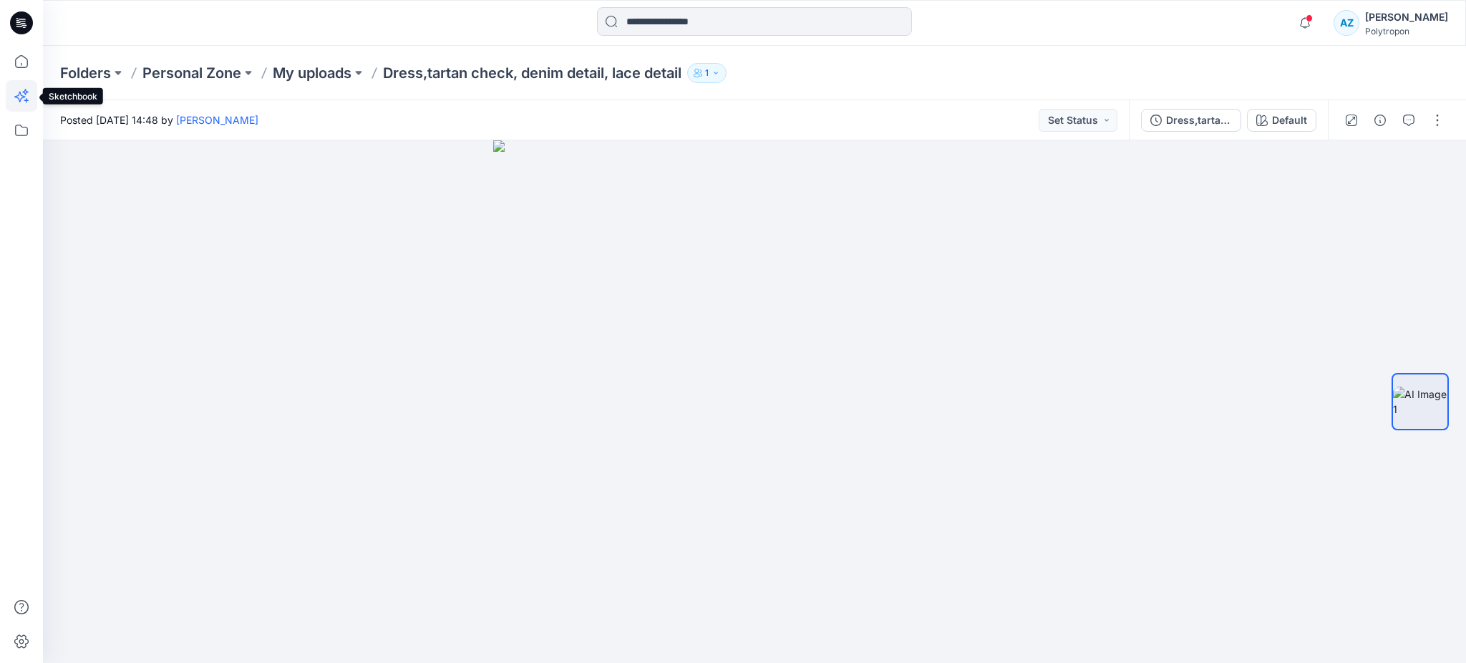
click at [10, 83] on icon at bounding box center [21, 95] width 31 height 31
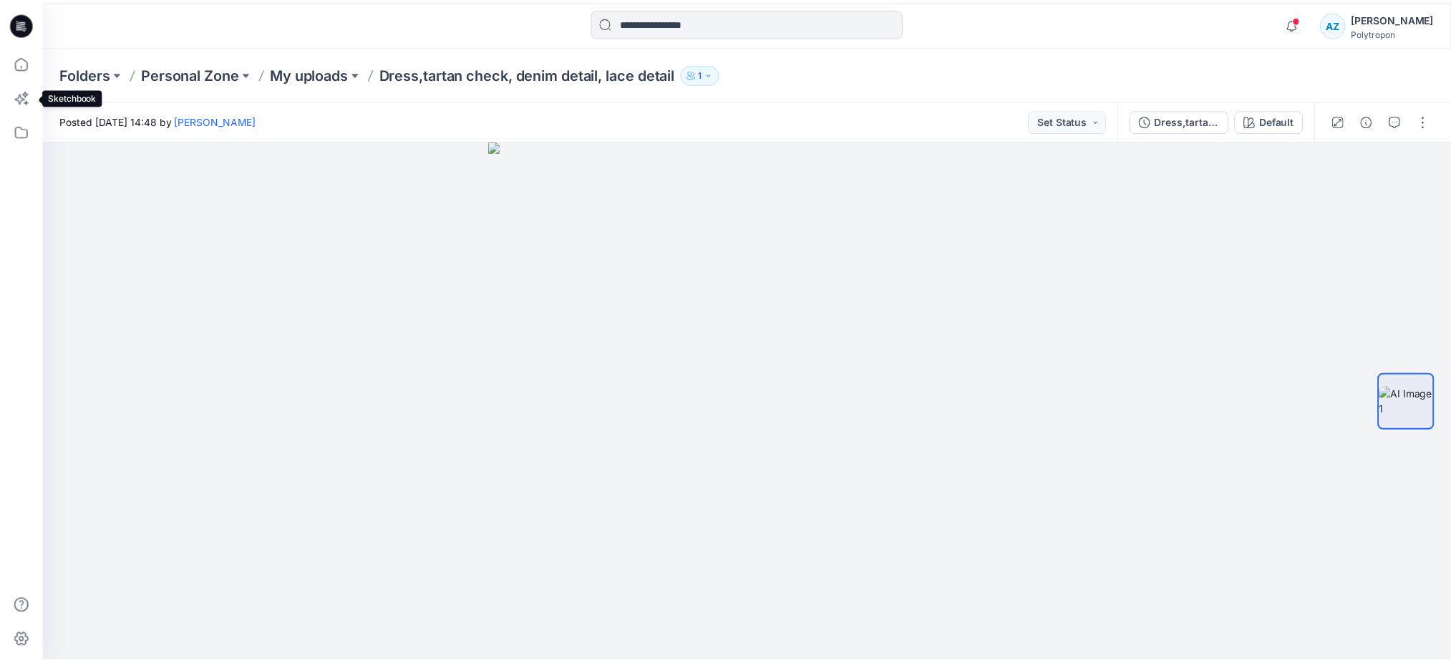
scroll to position [198, 0]
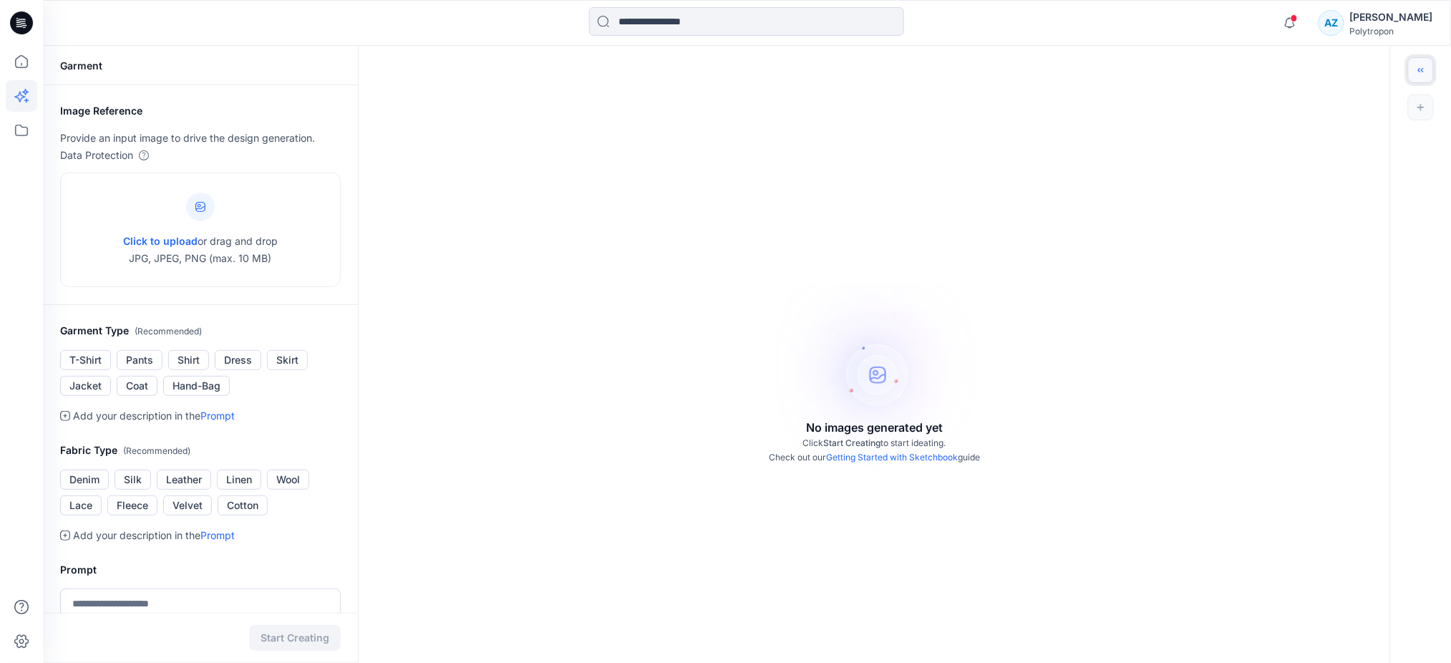
click at [1417, 66] on icon "Toggle idea bar" at bounding box center [1421, 70] width 10 height 10
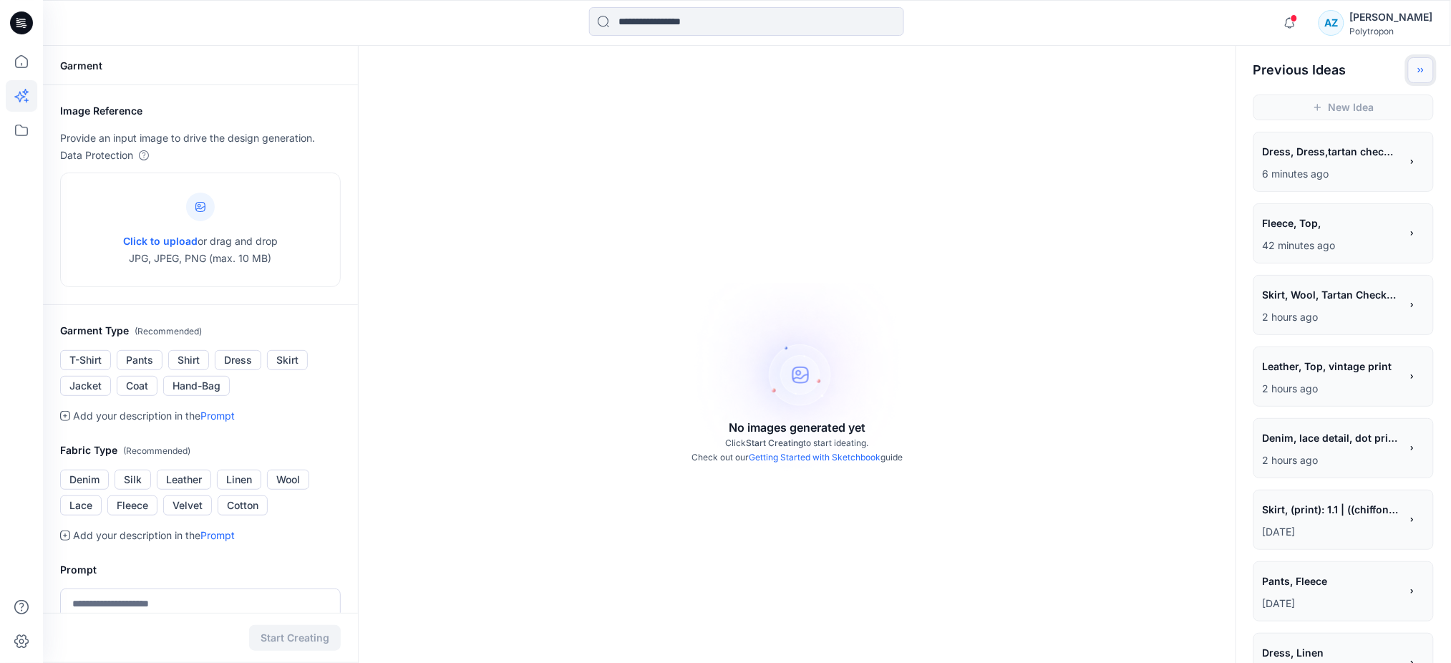
click at [1421, 69] on icon "Toggle idea bar" at bounding box center [1421, 70] width 10 height 10
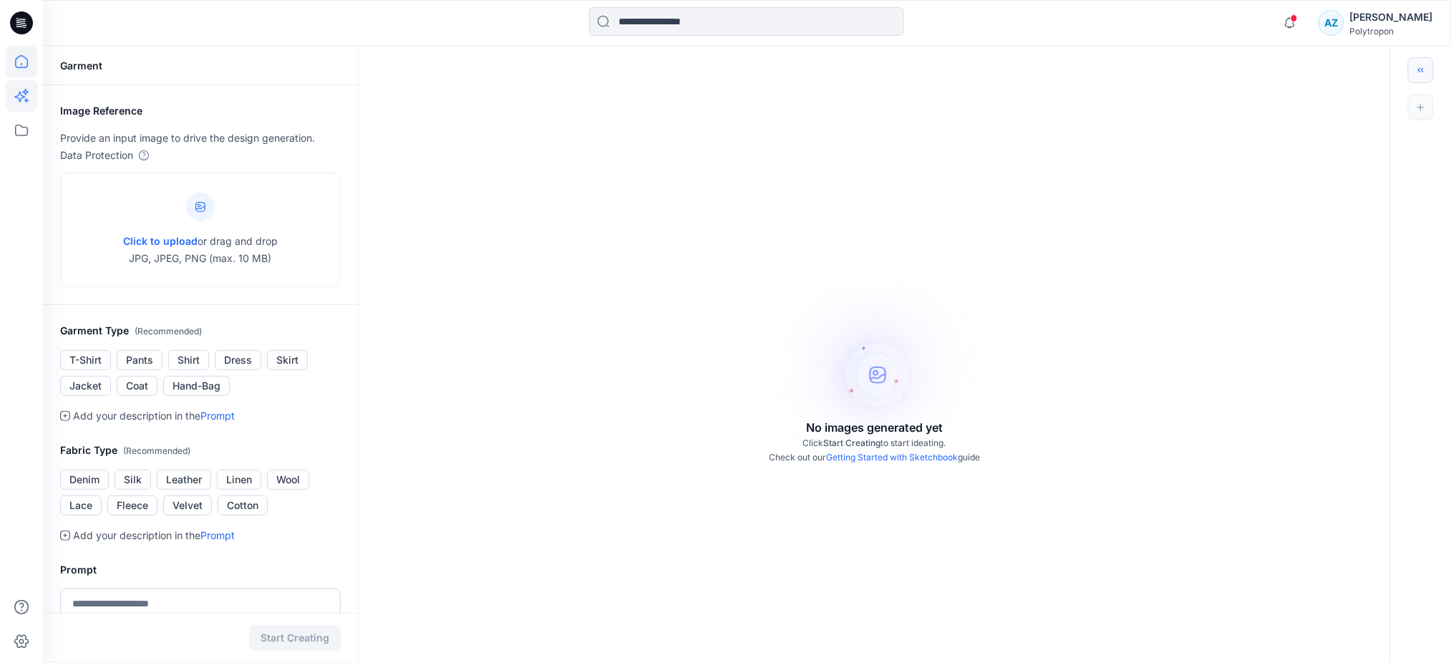
click at [16, 54] on icon at bounding box center [21, 61] width 31 height 31
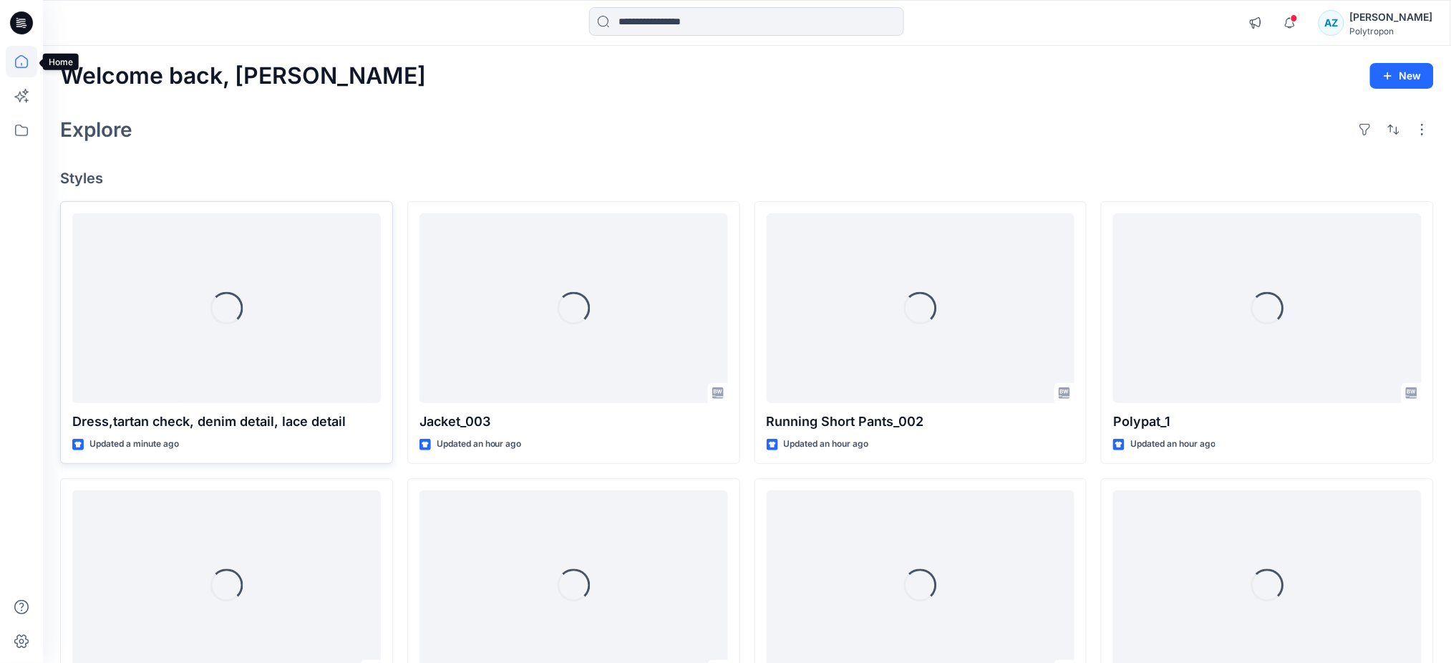
scroll to position [190, 0]
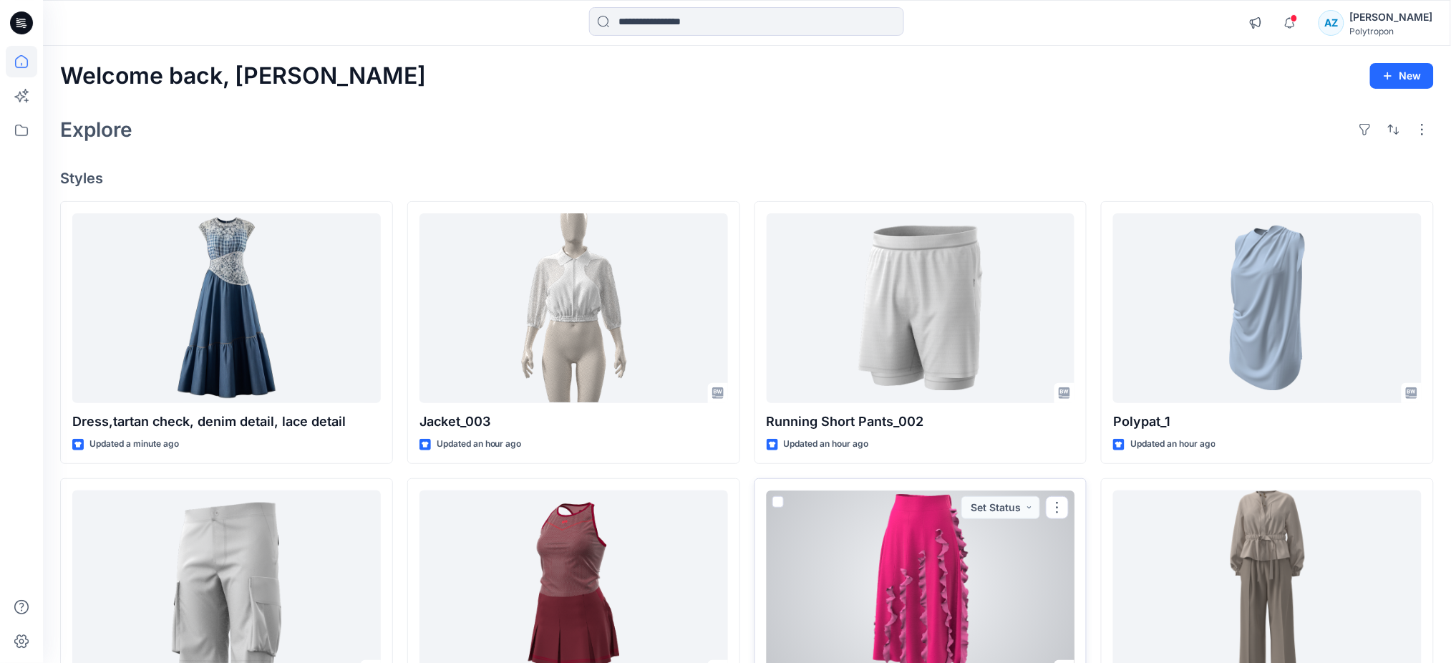
click at [894, 583] on div at bounding box center [920, 585] width 308 height 190
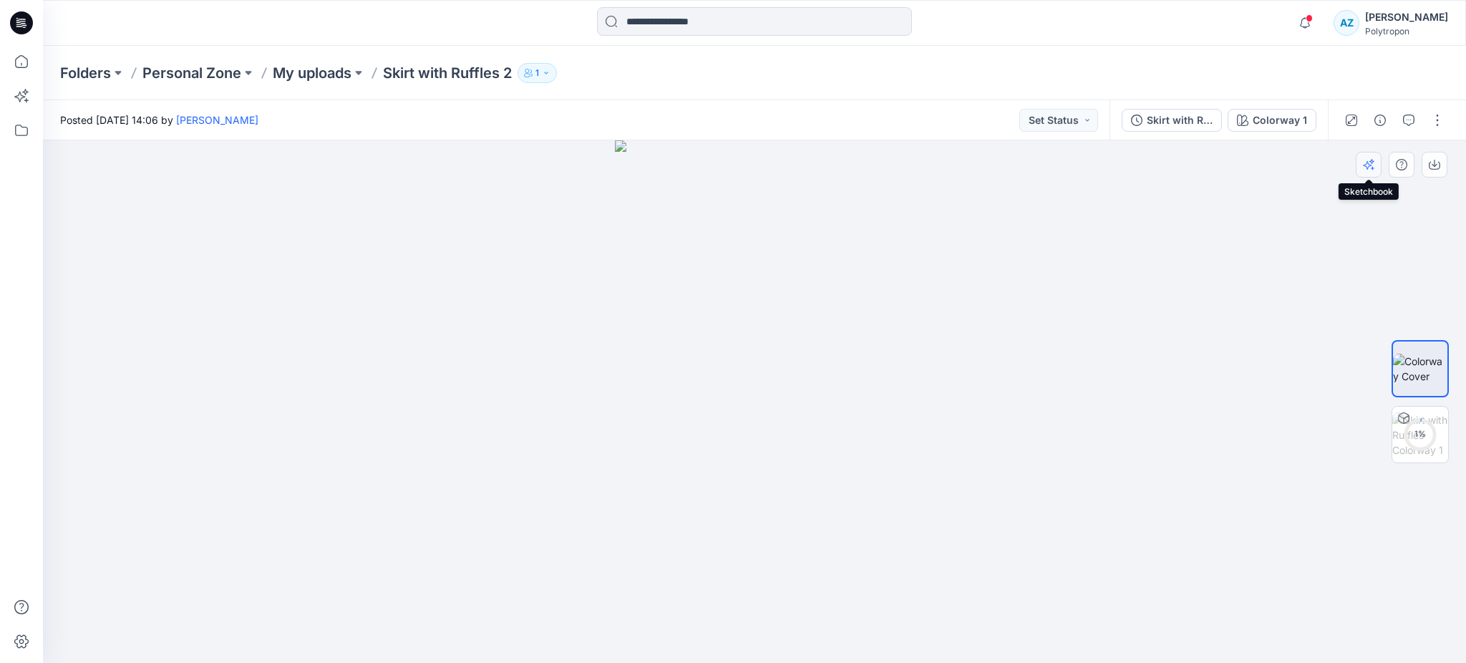
click at [1367, 164] on icon "button" at bounding box center [1368, 164] width 11 height 11
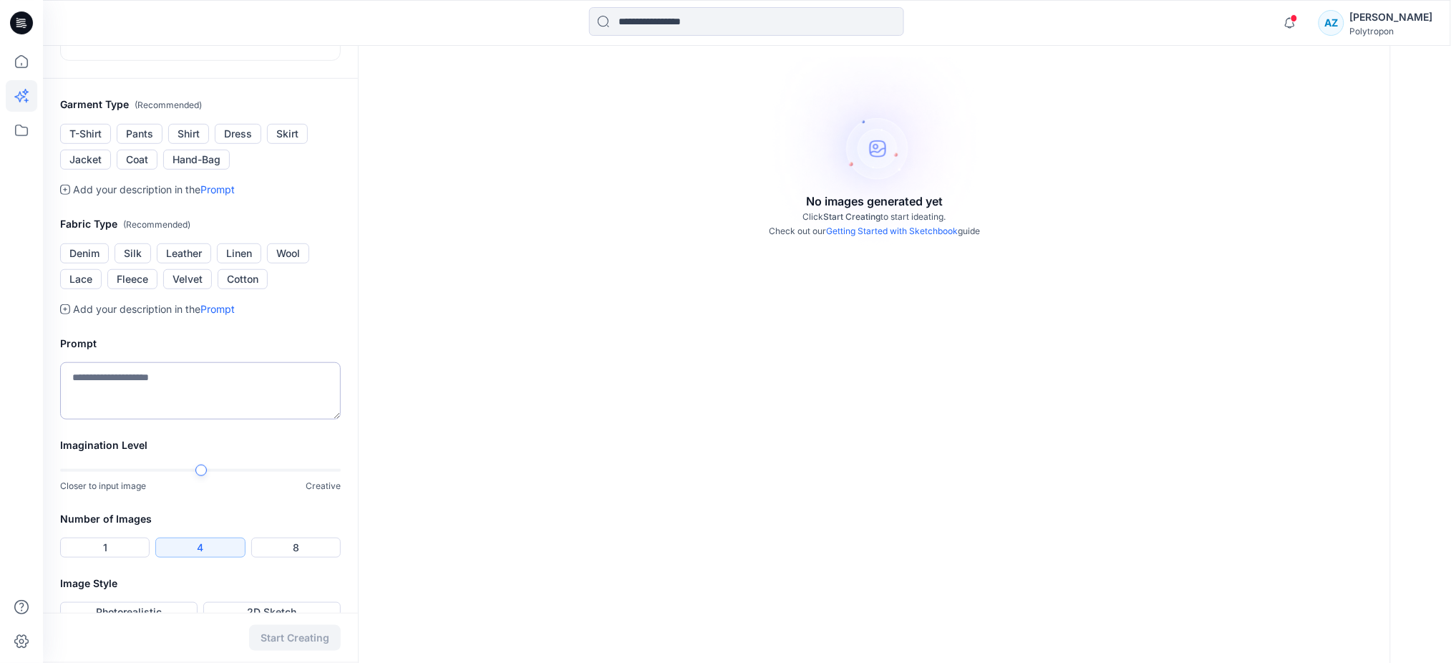
scroll to position [286, 0]
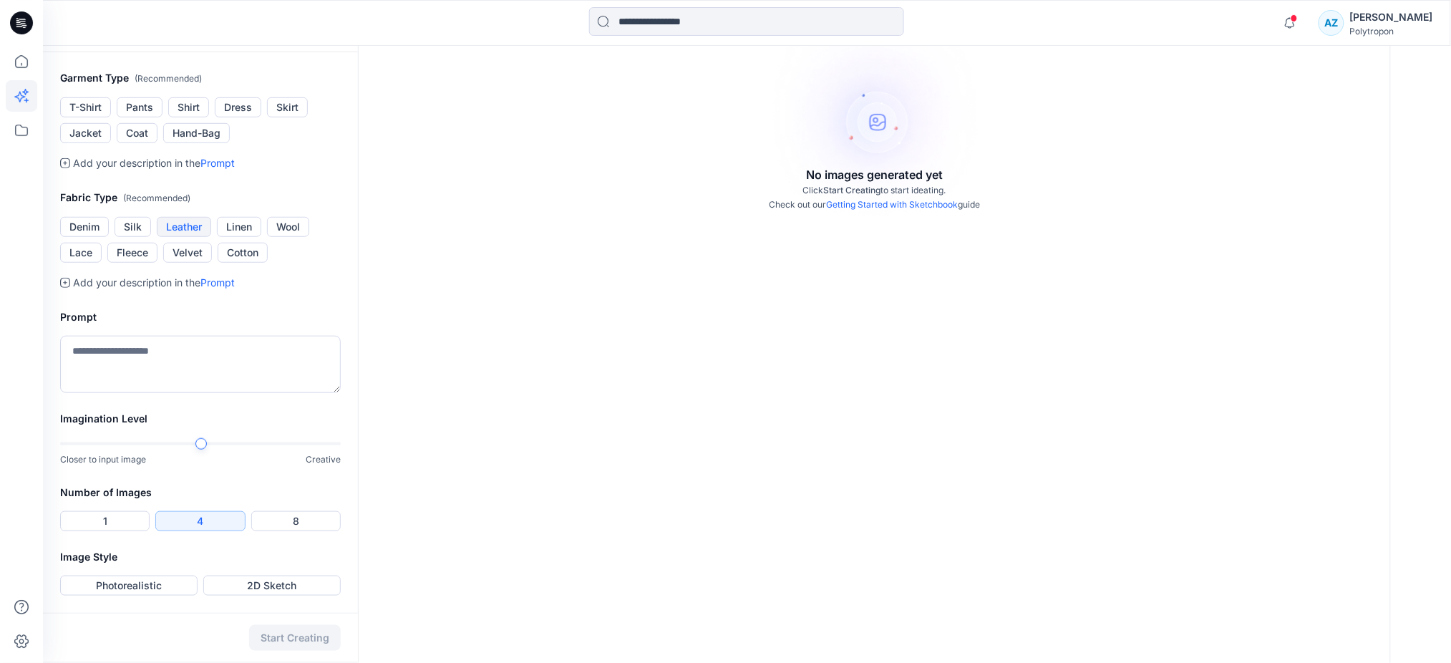
click at [183, 237] on button "Leather" at bounding box center [184, 227] width 54 height 20
click at [344, 452] on div "Imagination Level Closer to input image Creative" at bounding box center [200, 447] width 315 height 74
click at [94, 517] on button "1" at bounding box center [104, 521] width 89 height 20
click at [156, 585] on button "Photorealistic" at bounding box center [128, 585] width 137 height 20
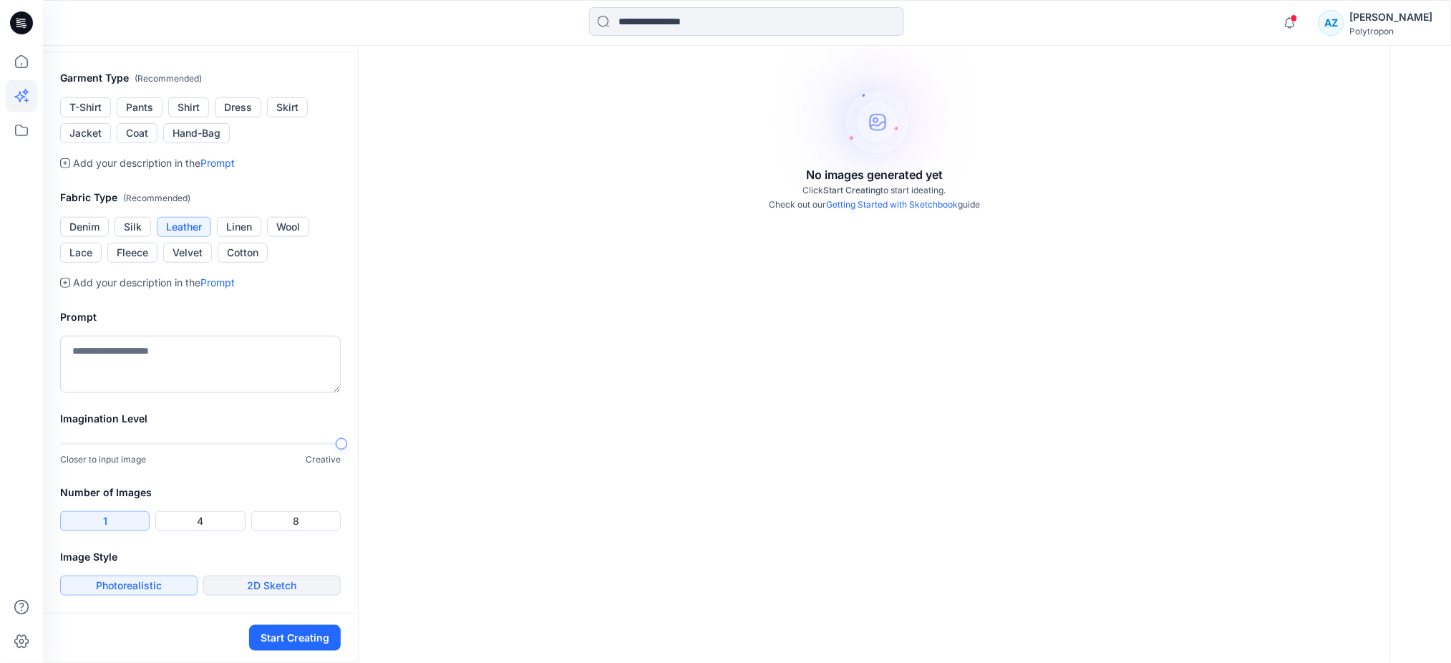
click at [280, 582] on button "2D Sketch" at bounding box center [271, 585] width 137 height 20
click at [161, 594] on button "Photorealistic" at bounding box center [128, 585] width 137 height 20
click at [273, 636] on button "Start Creating" at bounding box center [295, 638] width 92 height 26
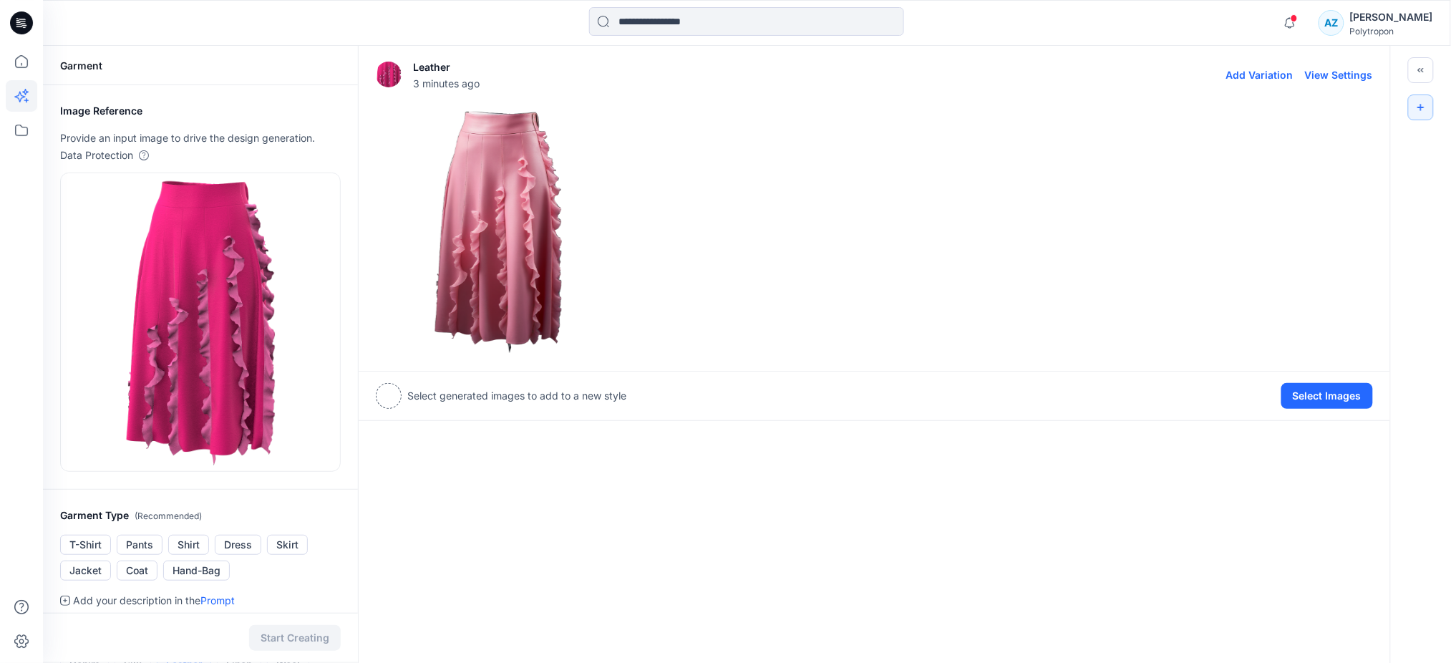
click at [475, 223] on img at bounding box center [497, 230] width 243 height 243
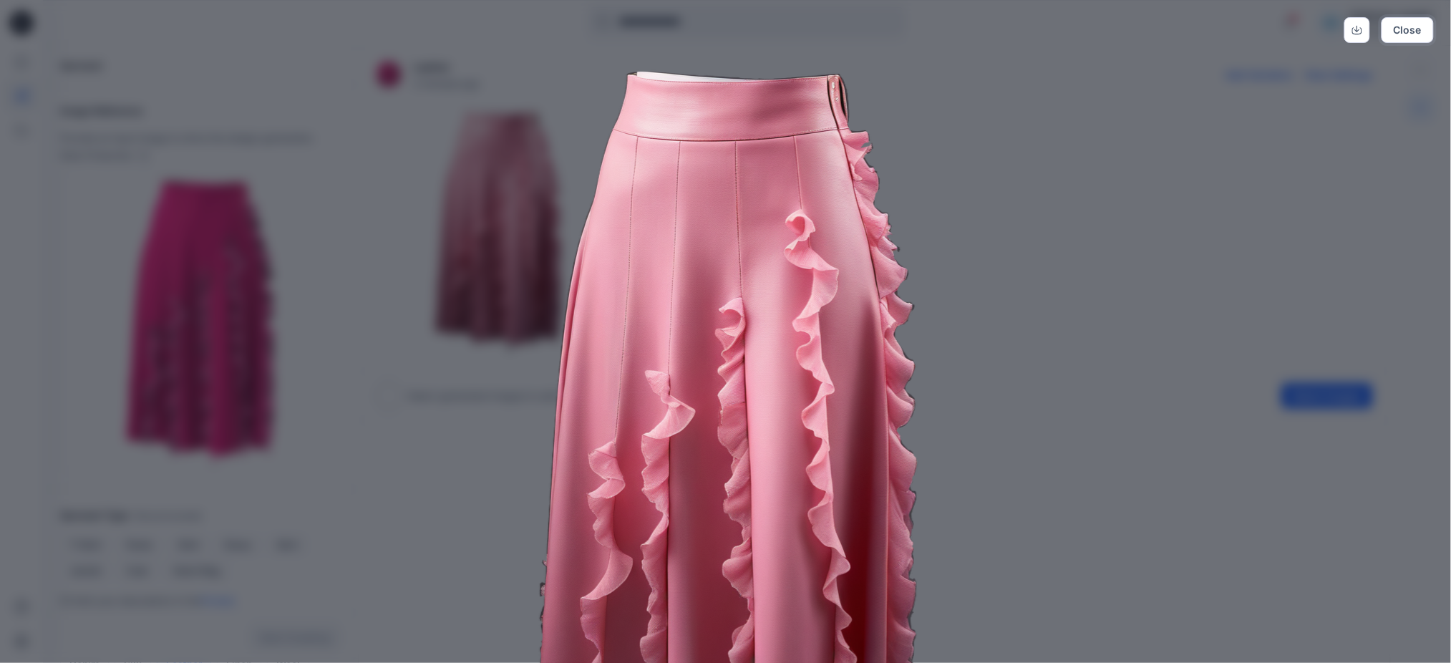
drag, startPoint x: 1409, startPoint y: 32, endPoint x: 1260, endPoint y: 82, distance: 156.8
click at [1407, 33] on button "Close" at bounding box center [1407, 30] width 52 height 26
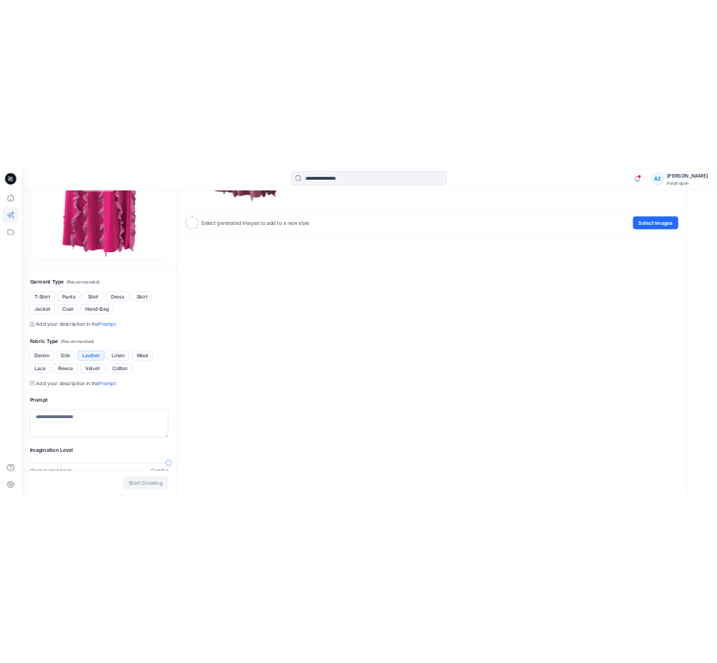
scroll to position [286, 0]
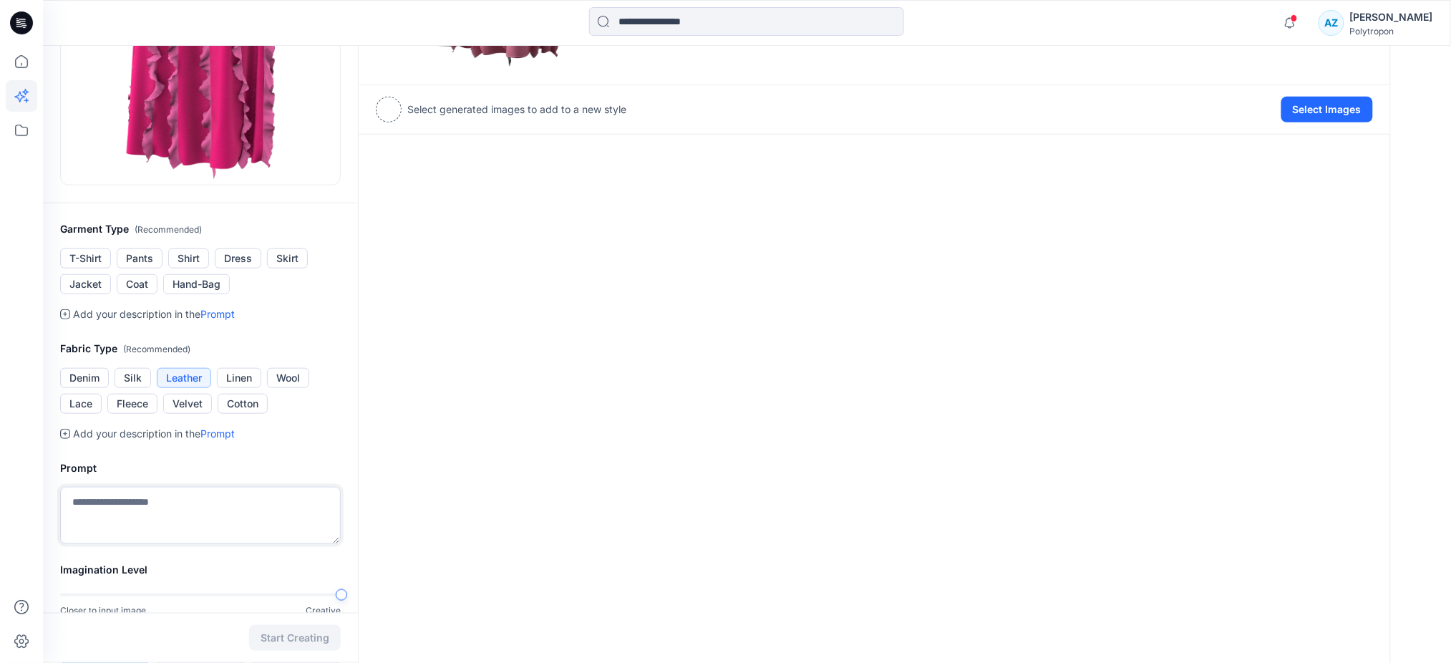
click at [144, 504] on textarea at bounding box center [200, 515] width 281 height 57
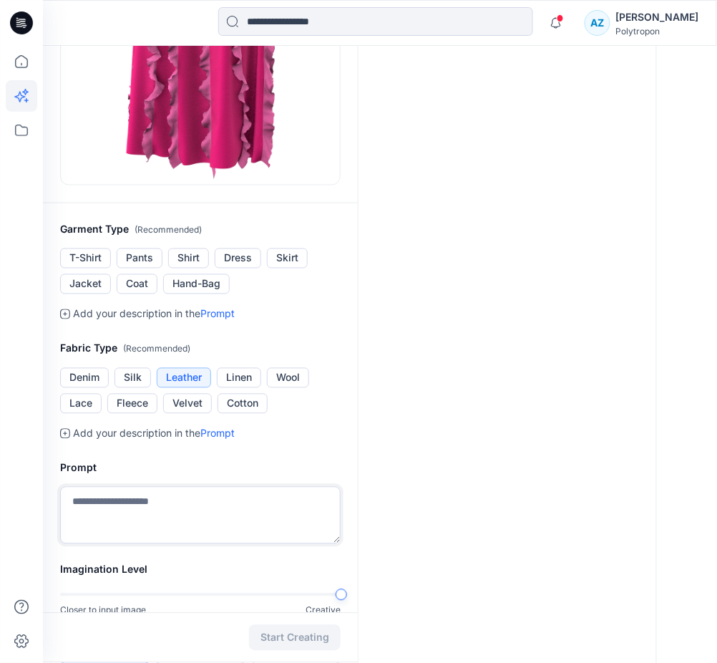
click at [155, 502] on textarea at bounding box center [200, 515] width 281 height 57
click at [125, 501] on textarea "**********" at bounding box center [200, 515] width 281 height 57
click at [176, 504] on textarea "**********" at bounding box center [200, 515] width 281 height 57
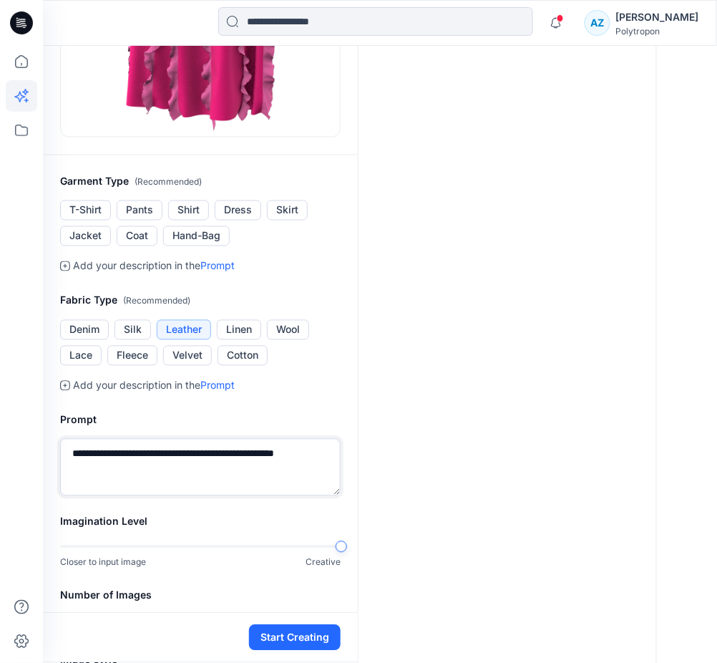
scroll to position [437, 0]
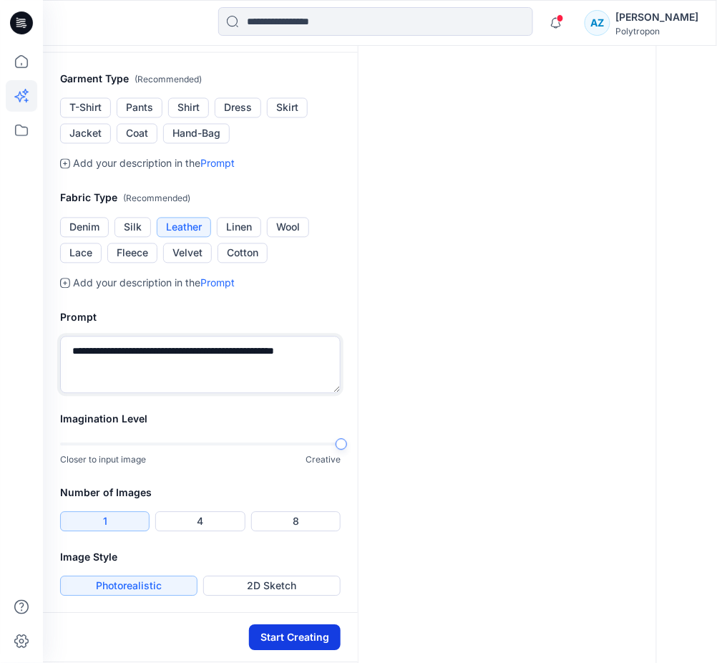
type textarea "**********"
click at [309, 636] on button "Start Creating" at bounding box center [295, 638] width 92 height 26
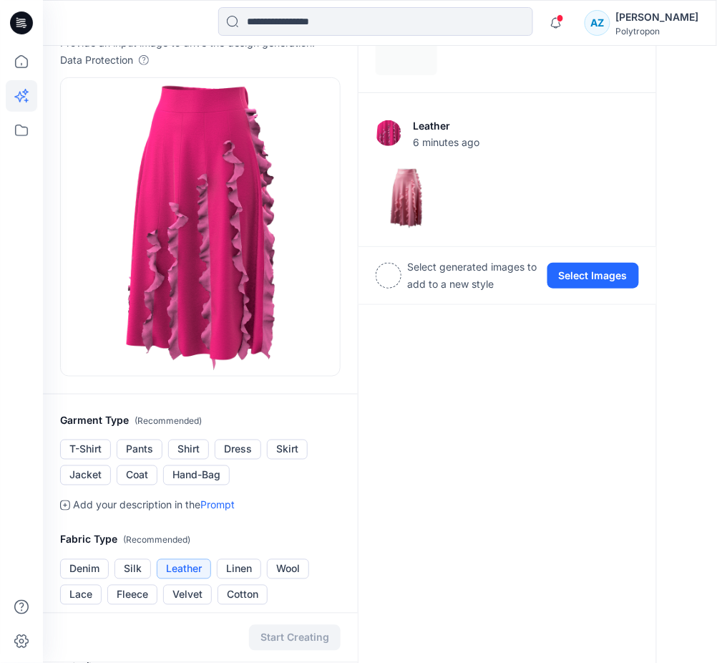
scroll to position [6, 0]
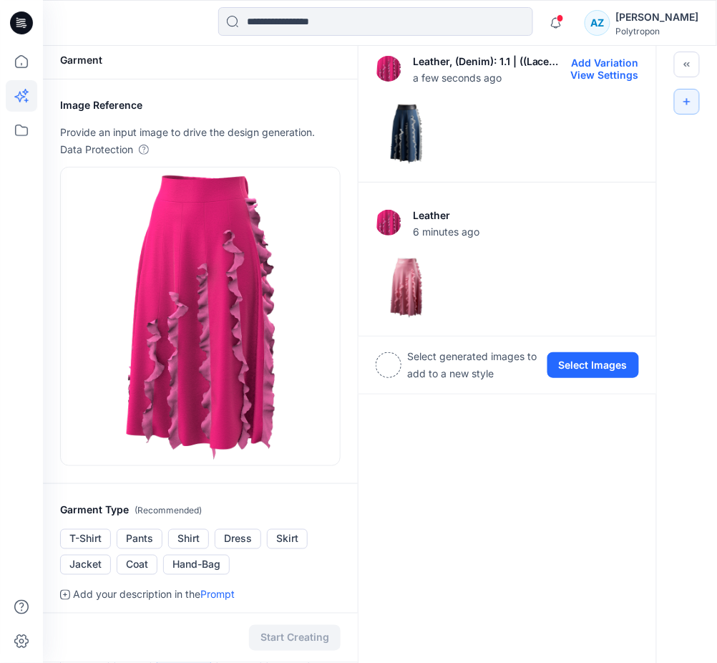
click at [395, 134] on img at bounding box center [406, 134] width 60 height 60
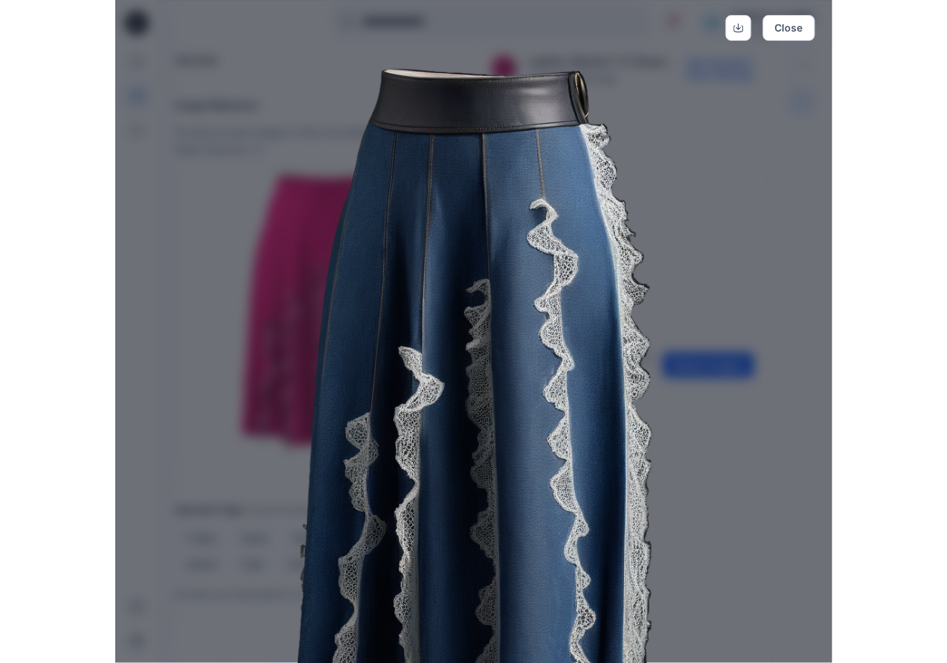
scroll to position [0, 0]
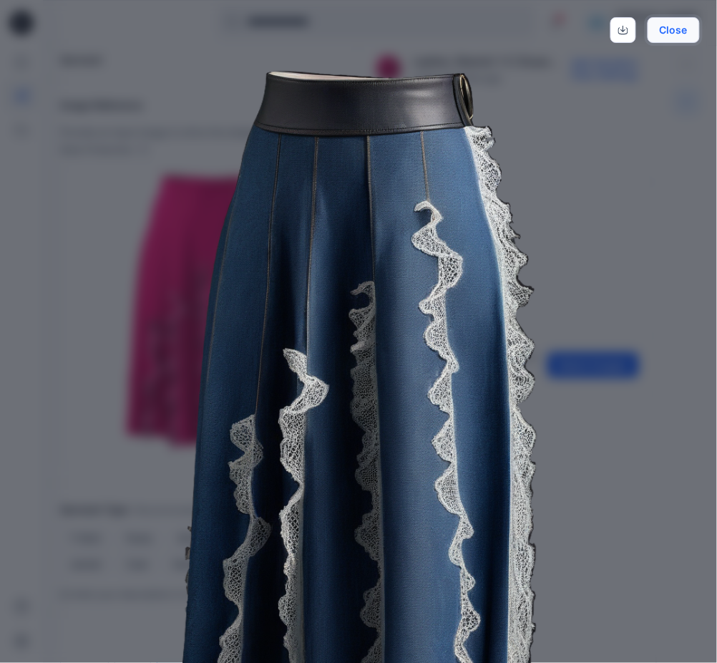
click at [677, 35] on button "Close" at bounding box center [674, 30] width 52 height 26
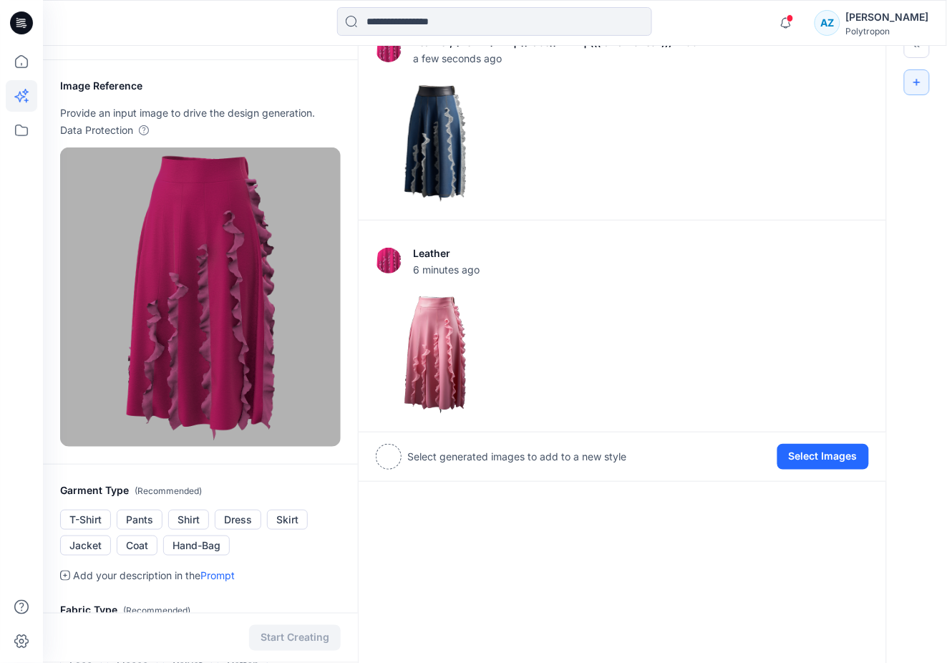
scroll to position [6, 0]
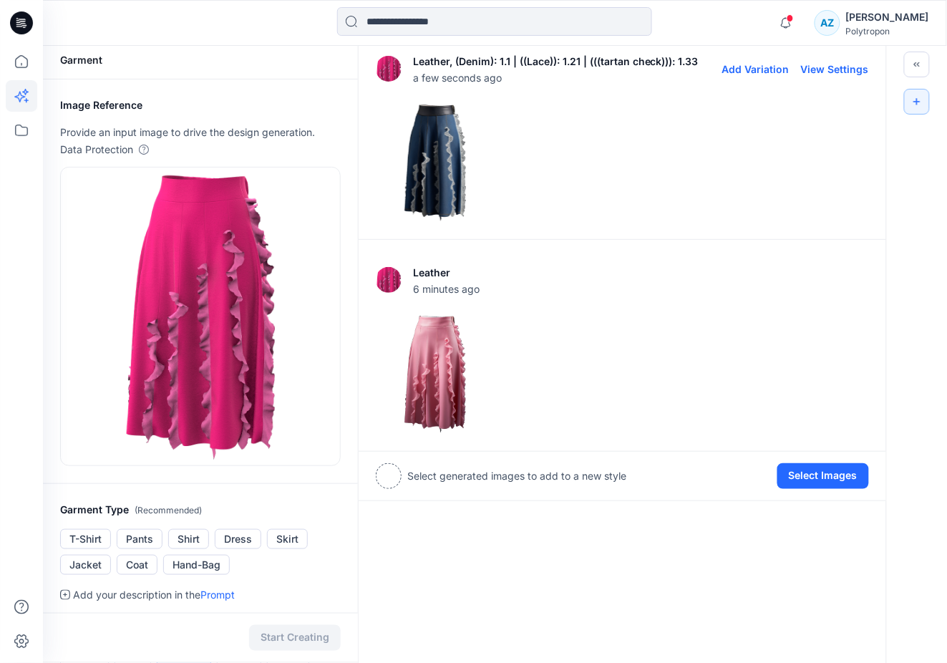
click at [430, 177] on img at bounding box center [434, 162] width 117 height 117
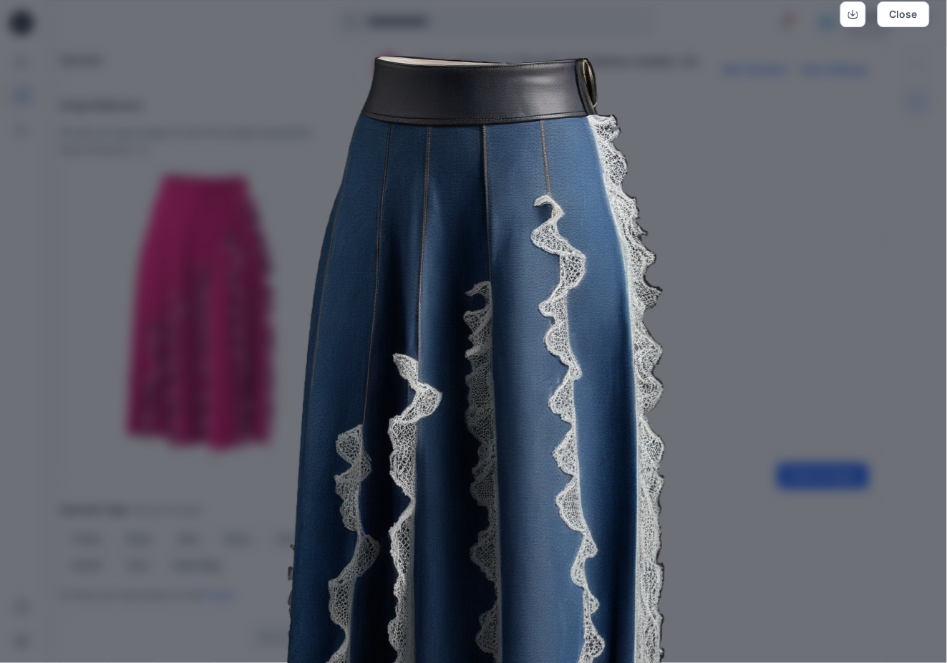
scroll to position [0, 0]
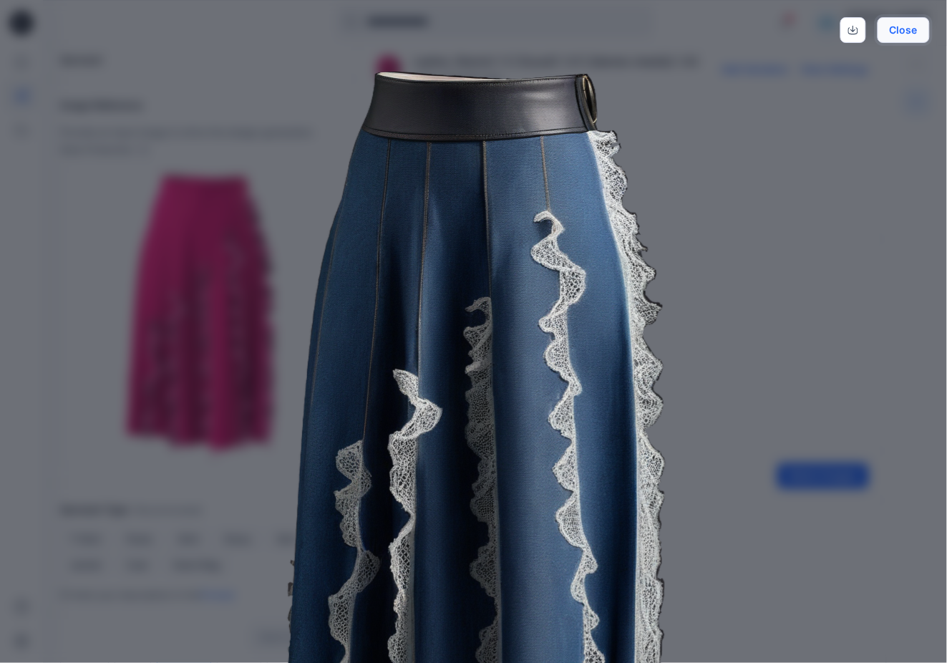
click at [910, 32] on button "Close" at bounding box center [903, 30] width 52 height 26
